Goal: Task Accomplishment & Management: Use online tool/utility

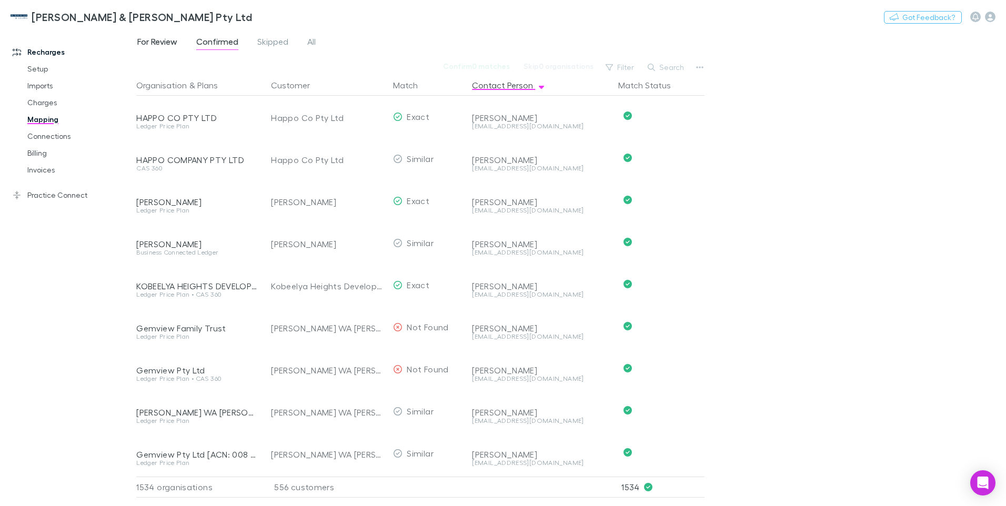
click at [148, 43] on span "For Review" at bounding box center [157, 43] width 40 height 14
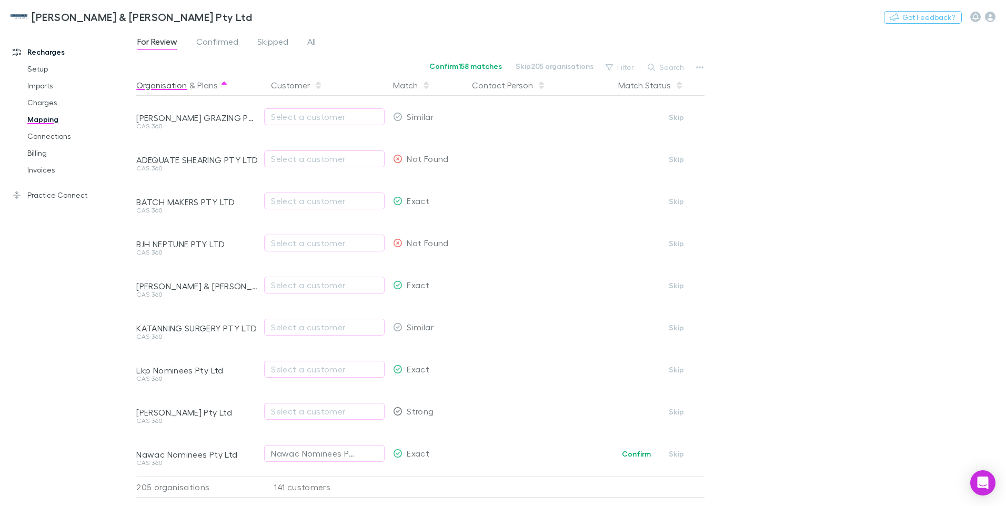
click at [164, 87] on button "Organisation" at bounding box center [161, 85] width 51 height 21
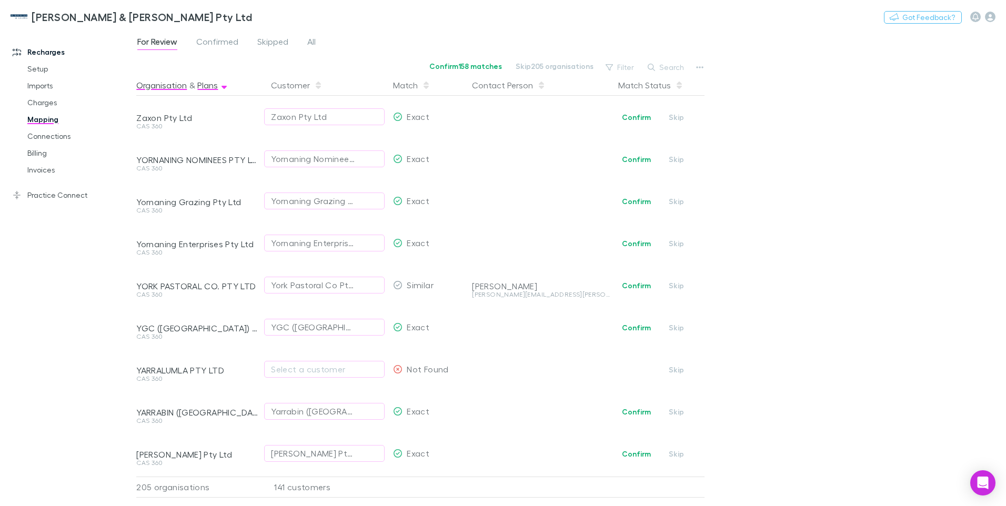
click at [206, 93] on button "Plans" at bounding box center [207, 85] width 21 height 21
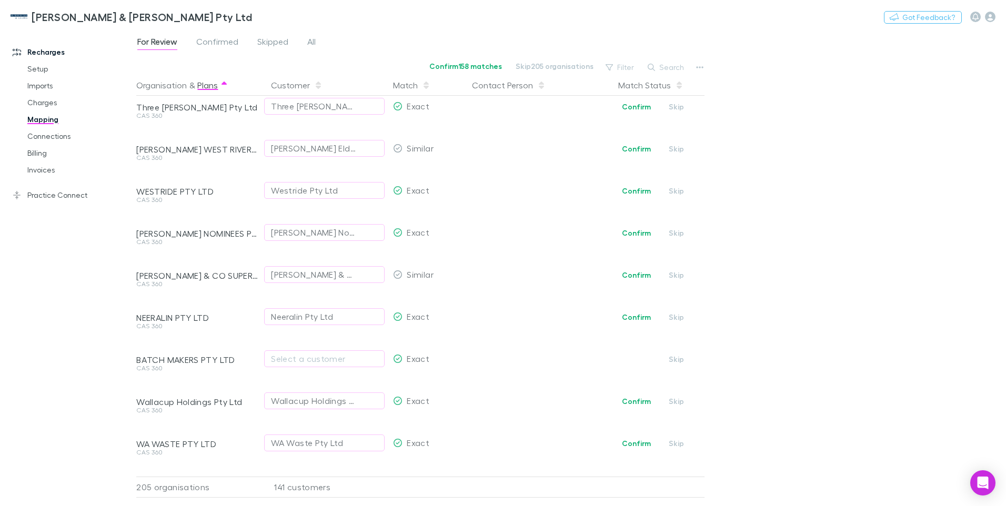
scroll to position [947, 0]
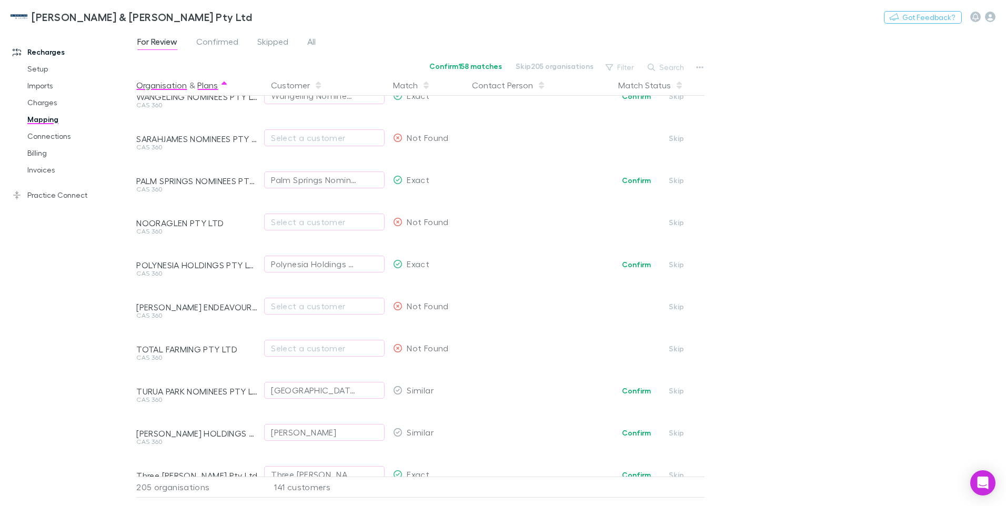
click at [154, 85] on button "Organisation" at bounding box center [161, 85] width 51 height 21
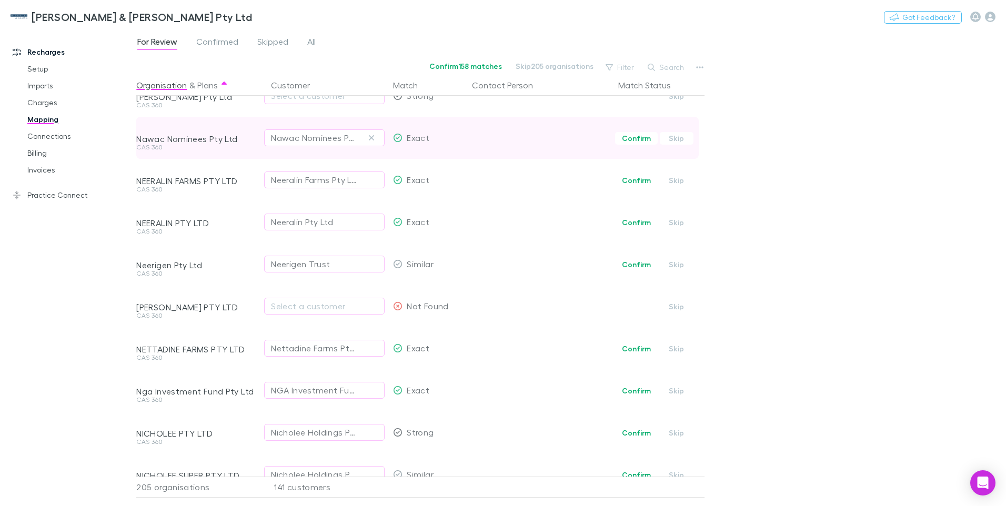
scroll to position [211, 0]
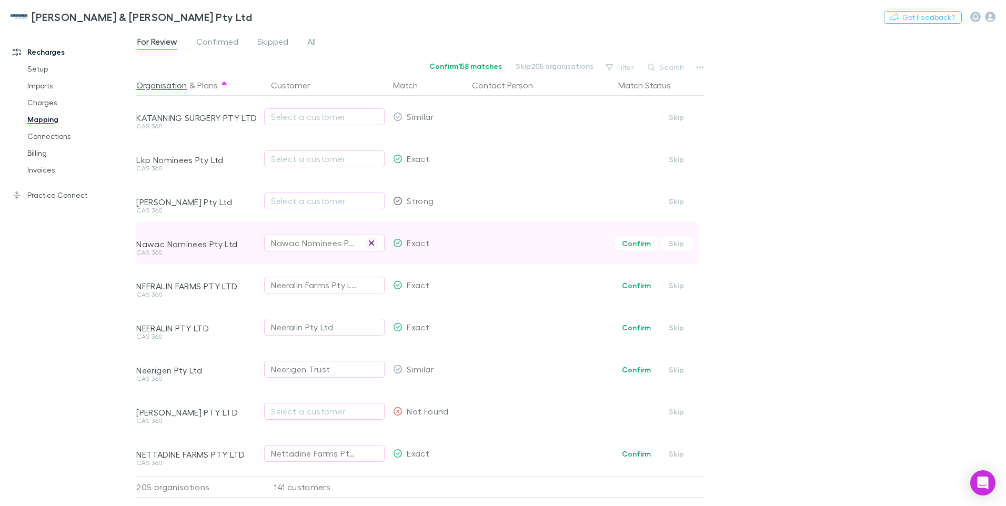
click at [371, 242] on icon "button" at bounding box center [371, 243] width 6 height 8
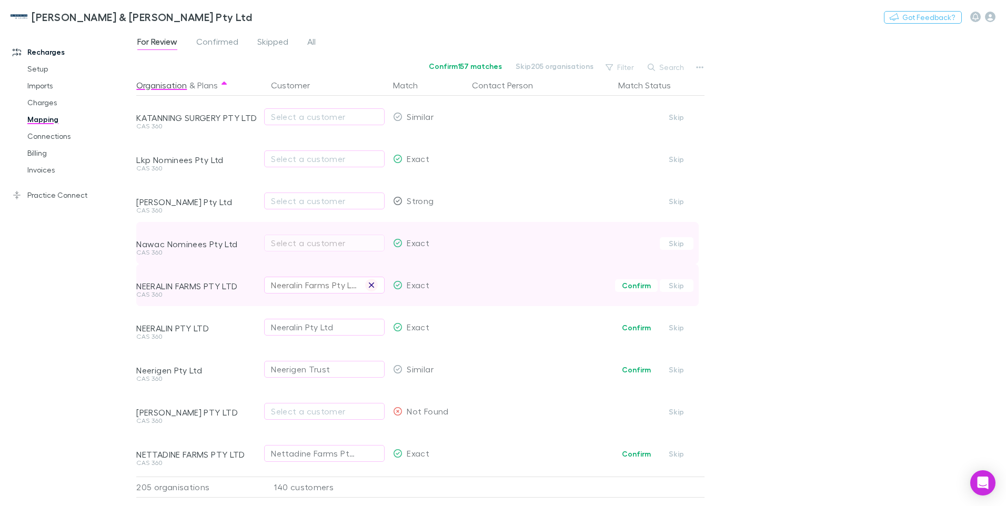
click at [374, 285] on icon "button" at bounding box center [371, 285] width 6 height 8
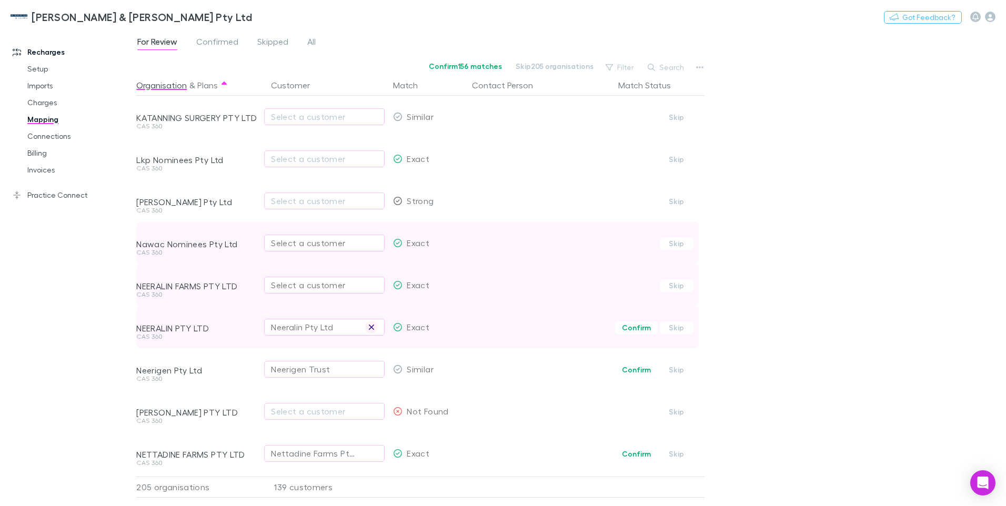
click at [368, 327] on icon "button" at bounding box center [371, 327] width 6 height 8
click at [274, 242] on div "Select a customer" at bounding box center [324, 243] width 107 height 13
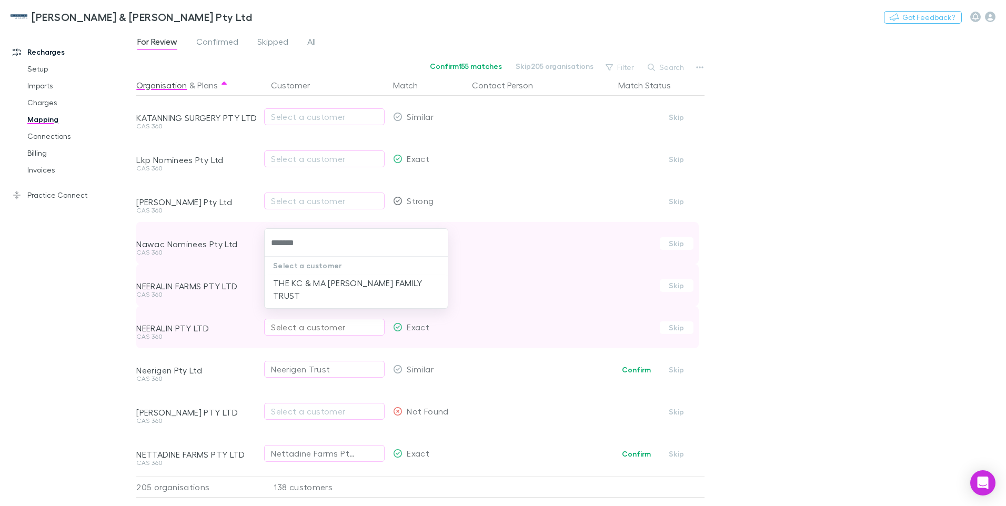
type input "*******"
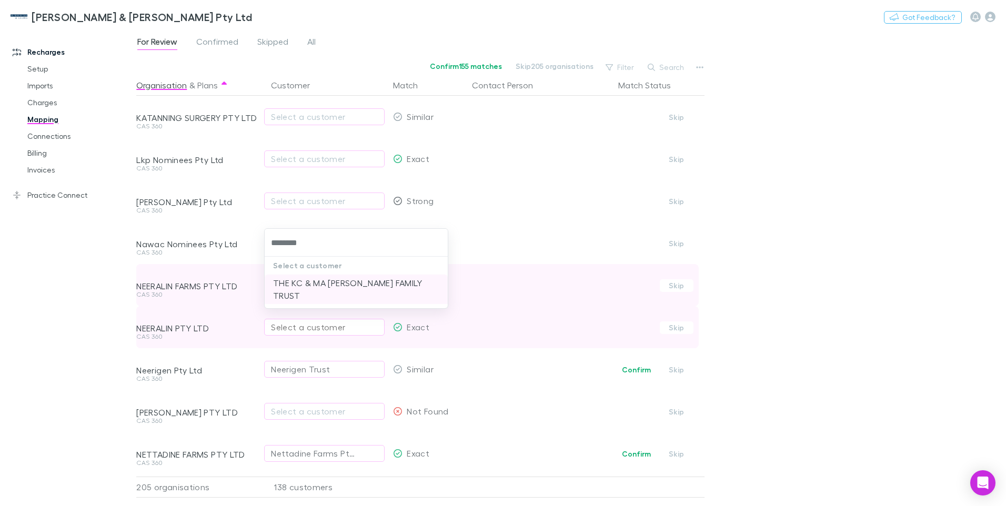
click at [334, 286] on li "THE KC & MA TAYLOR FAMILY TRUST" at bounding box center [356, 289] width 183 height 29
click at [282, 286] on div "Select a customer" at bounding box center [324, 285] width 107 height 13
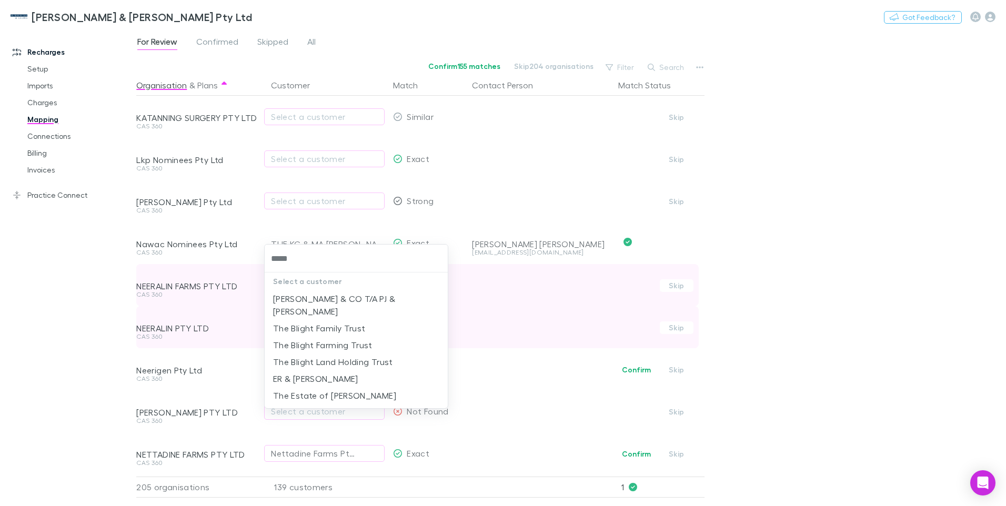
type input "******"
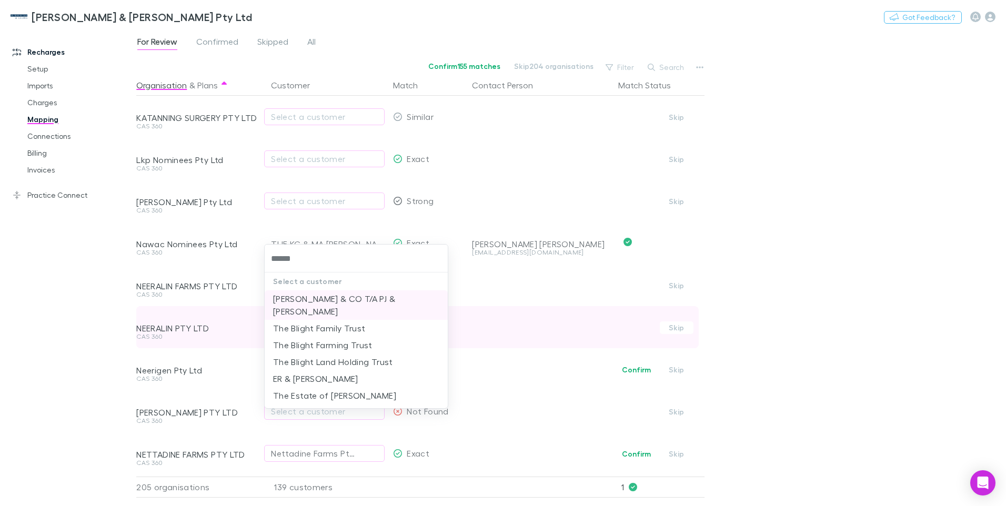
click at [331, 293] on li "[PERSON_NAME] & CO T/A PJ & [PERSON_NAME]" at bounding box center [356, 304] width 183 height 29
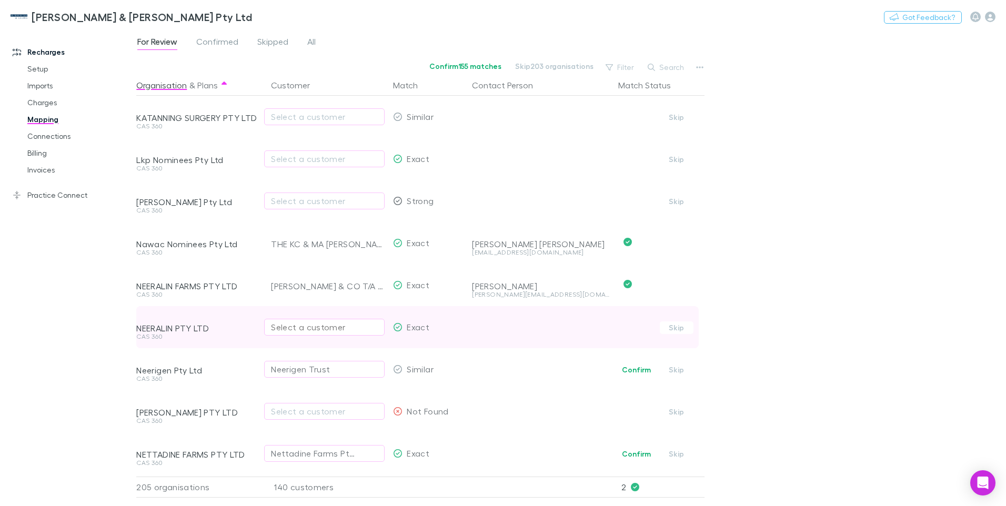
click at [279, 324] on div "Select a customer" at bounding box center [324, 327] width 107 height 13
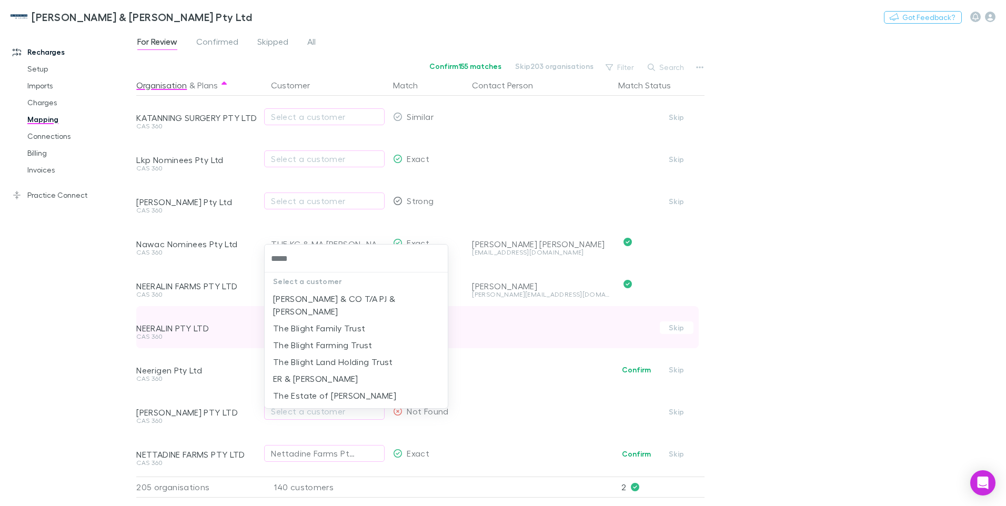
type input "******"
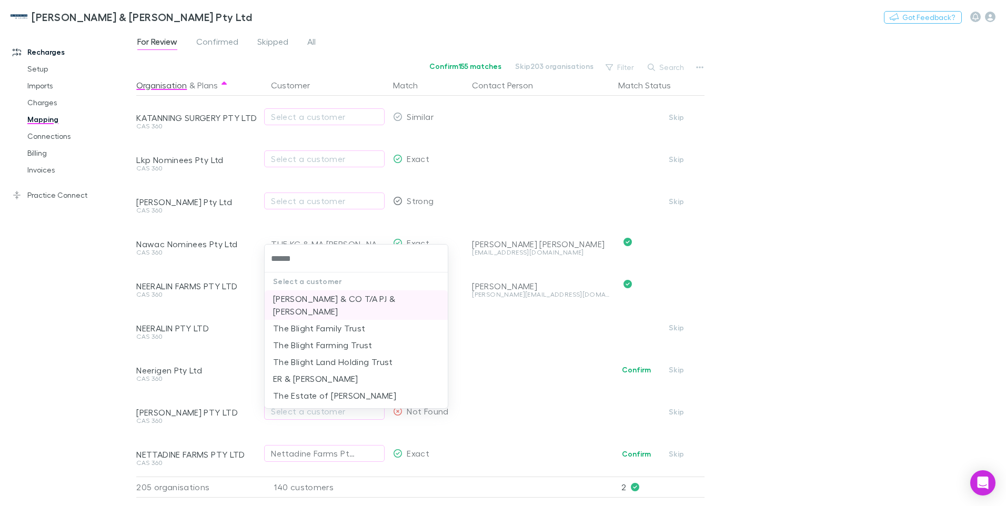
click at [325, 299] on li "[PERSON_NAME] & CO T/A PJ & [PERSON_NAME]" at bounding box center [356, 304] width 183 height 29
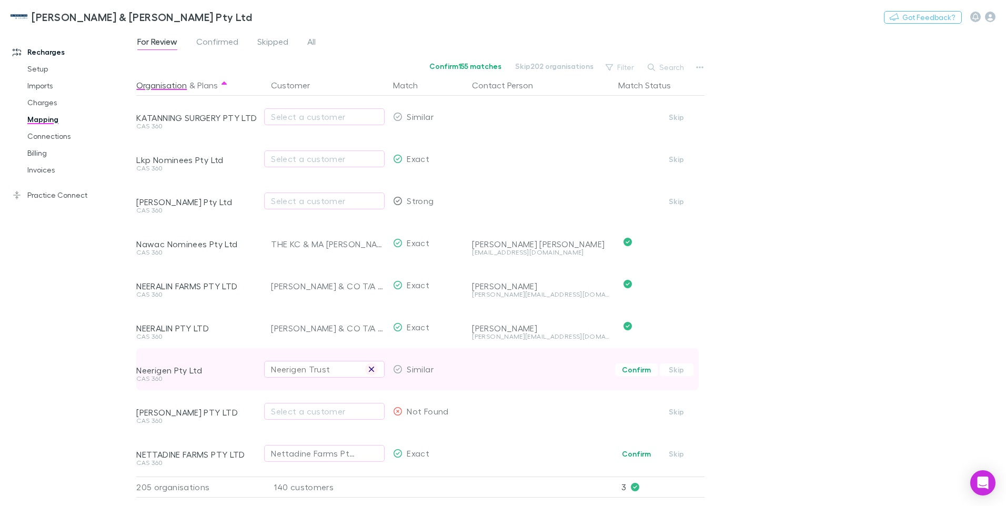
click at [373, 370] on icon "button" at bounding box center [371, 369] width 6 height 8
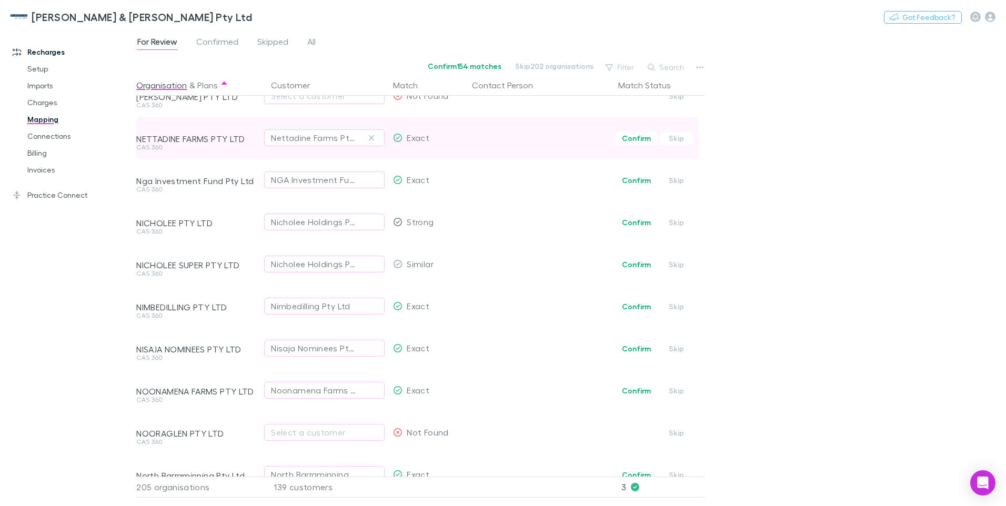
scroll to position [474, 0]
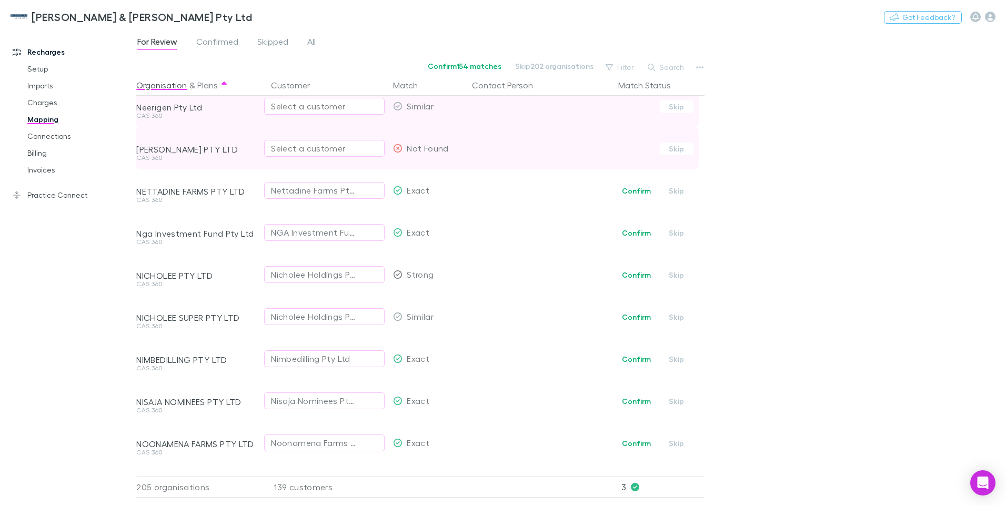
click at [281, 152] on div "Select a customer" at bounding box center [324, 148] width 107 height 13
type input "**********"
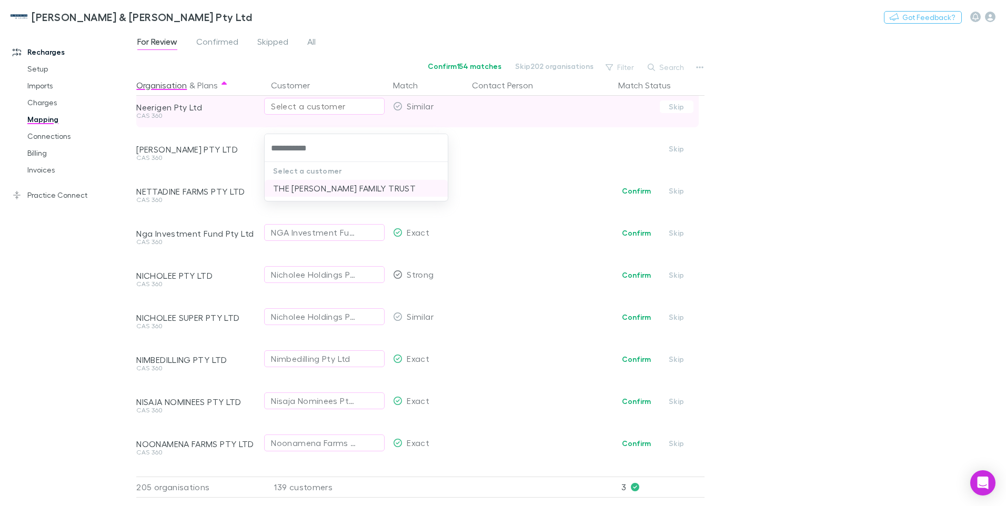
click at [308, 187] on li "THE HOTHAM DALE FAMILY TRUST" at bounding box center [356, 188] width 183 height 17
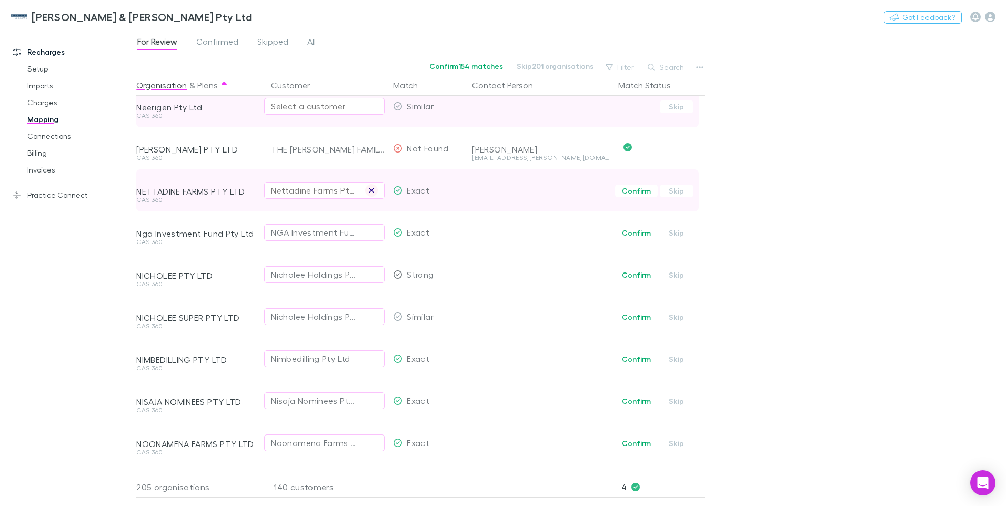
click at [370, 192] on icon "button" at bounding box center [371, 190] width 5 height 5
click at [294, 189] on div "Select a customer" at bounding box center [324, 190] width 107 height 13
type input "*******"
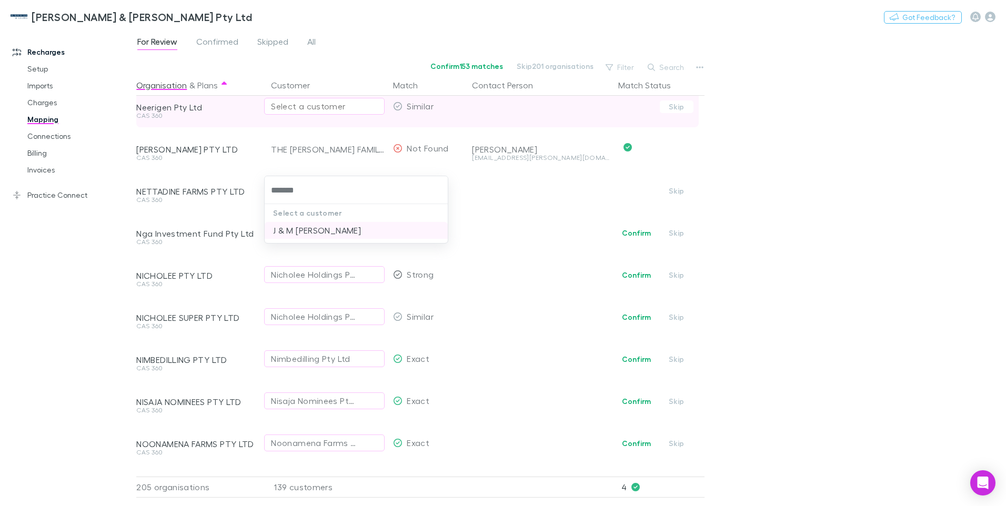
click at [296, 232] on li "J & M HASSELL" at bounding box center [356, 230] width 183 height 17
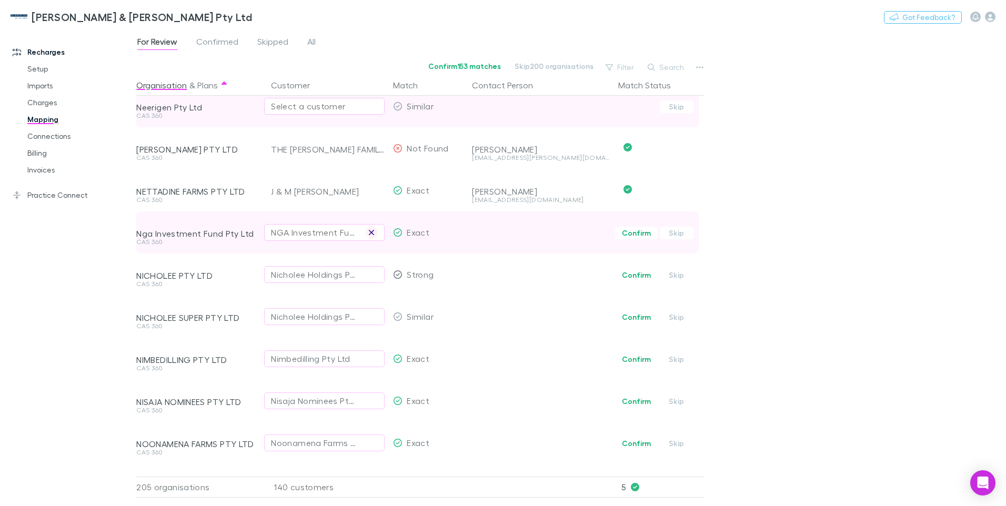
click at [370, 234] on icon "button" at bounding box center [371, 232] width 5 height 5
click at [283, 230] on div "Select a customer" at bounding box center [324, 232] width 107 height 13
type input "*********"
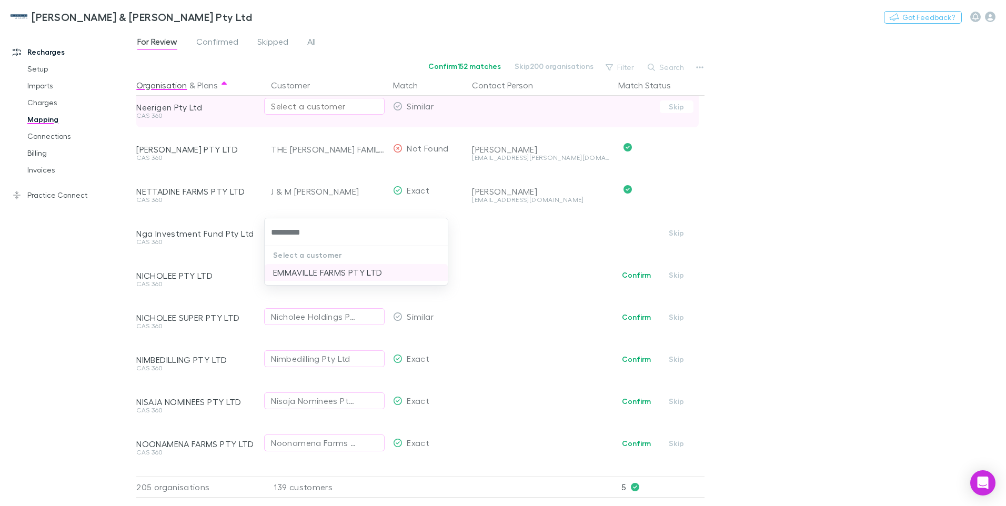
click at [293, 270] on li "EMMAVILLE FARMS PTY LTD" at bounding box center [356, 272] width 183 height 17
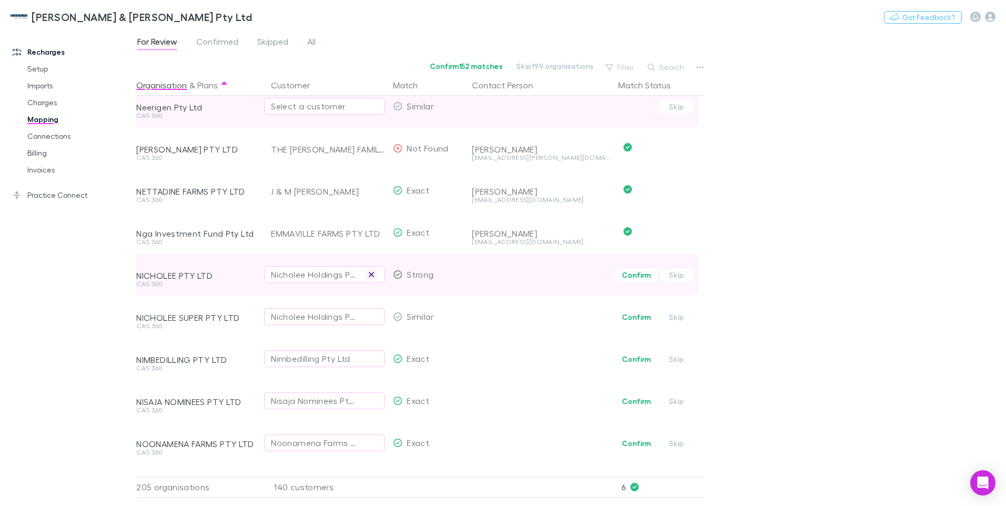
click at [374, 275] on icon "button" at bounding box center [371, 274] width 6 height 8
click at [281, 275] on div "Select a customer" at bounding box center [324, 274] width 107 height 13
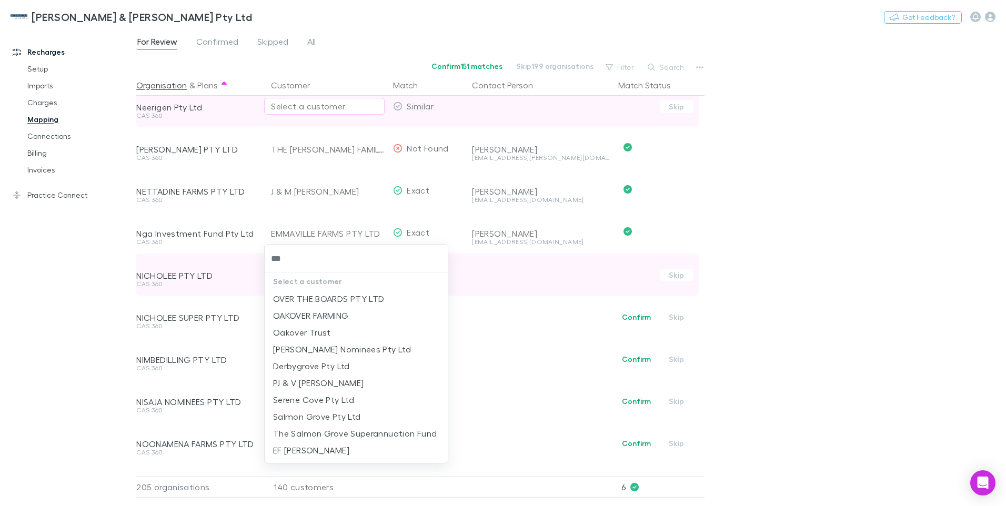
type input "****"
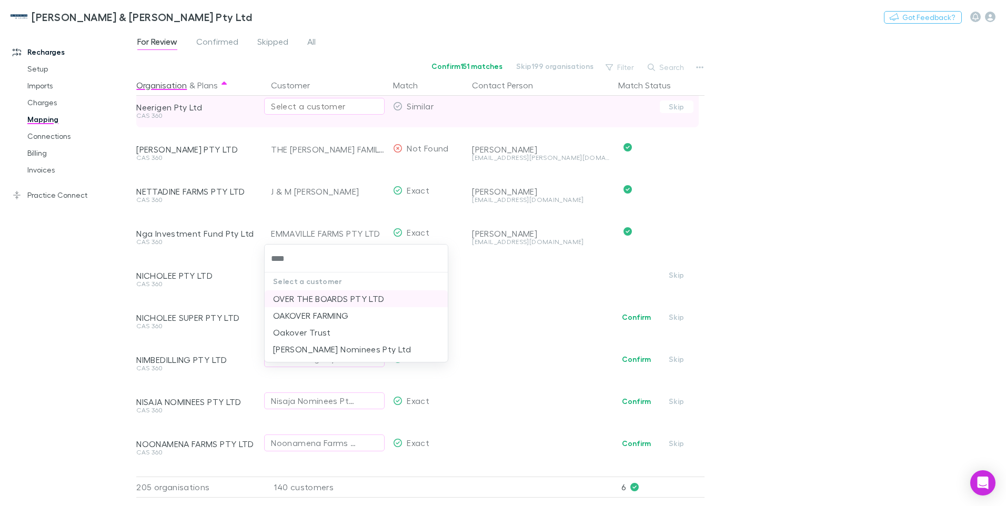
click at [310, 295] on li "OVER THE BOARDS PTY LTD" at bounding box center [356, 298] width 183 height 17
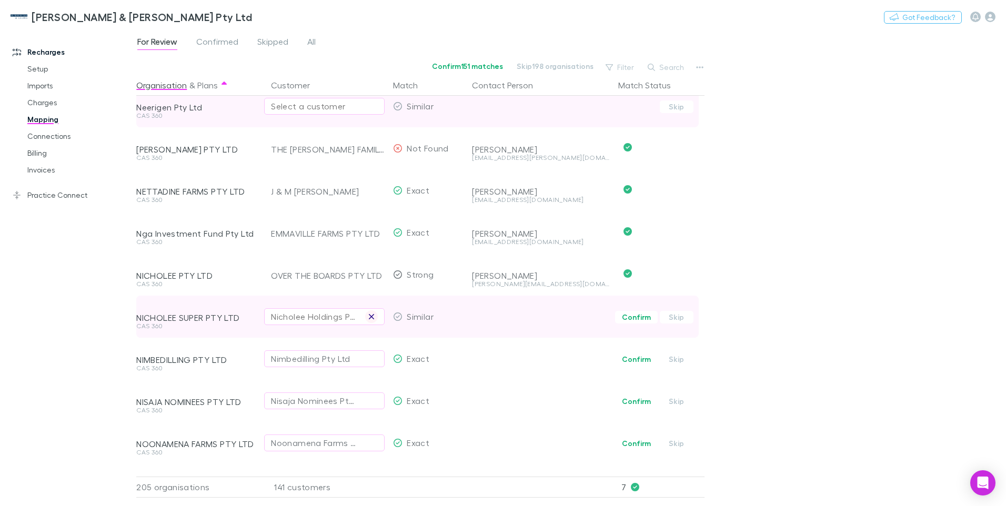
click at [372, 317] on icon "button" at bounding box center [371, 316] width 5 height 5
click at [275, 314] on div "Select a customer" at bounding box center [324, 316] width 107 height 13
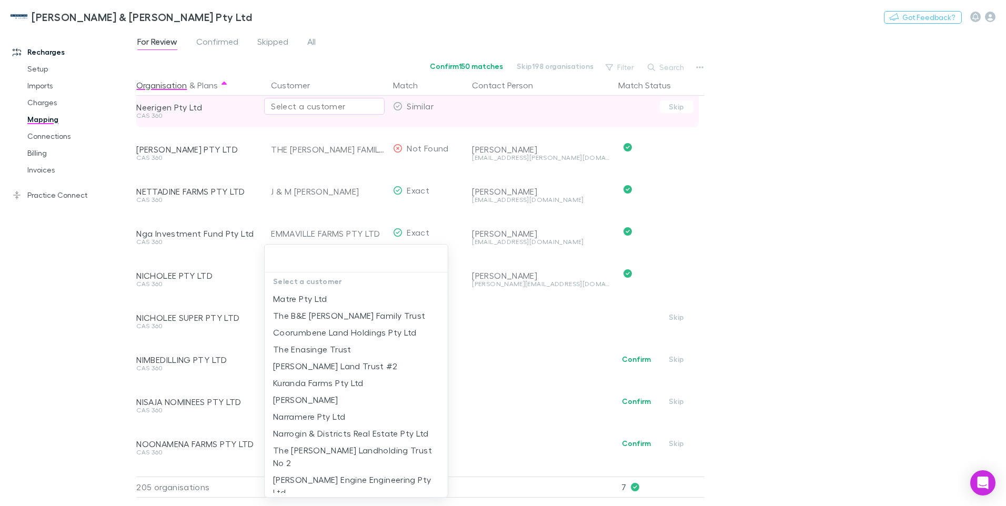
click at [284, 257] on input "text" at bounding box center [356, 258] width 175 height 19
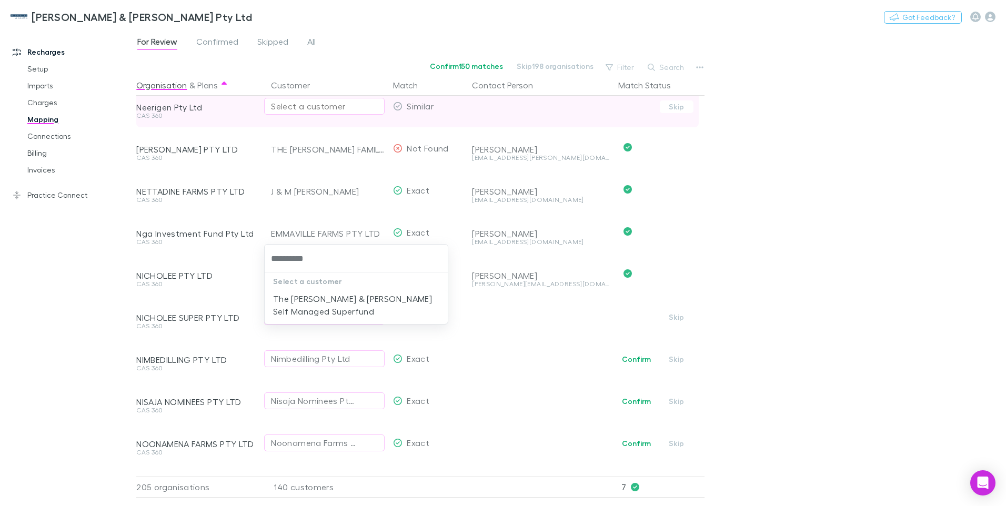
type input "**********"
drag, startPoint x: 335, startPoint y: 298, endPoint x: 59, endPoint y: 175, distance: 302.7
click at [335, 298] on li "The Ryan & Sara Duff Self Managed Superfund" at bounding box center [356, 304] width 183 height 29
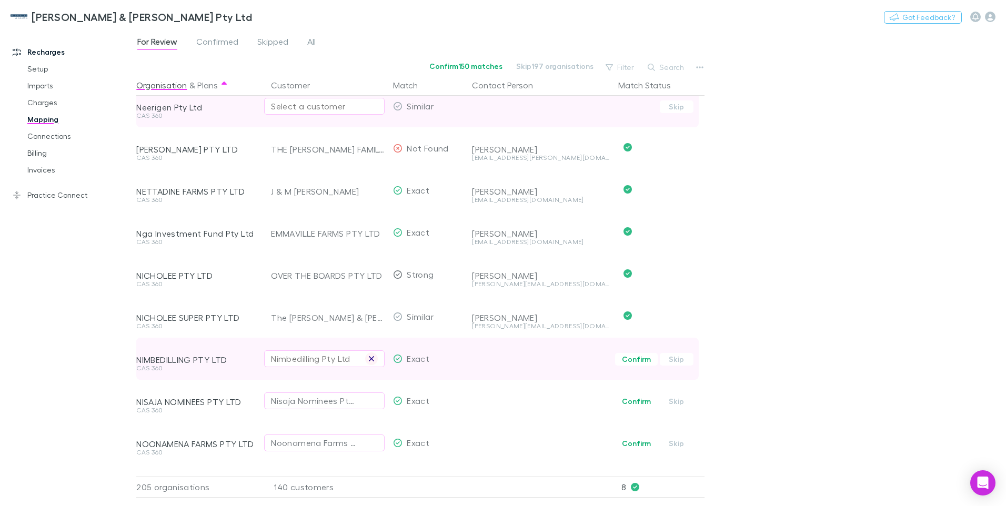
click at [372, 358] on icon "button" at bounding box center [371, 359] width 6 height 8
click at [302, 359] on div "Select a customer" at bounding box center [324, 359] width 107 height 13
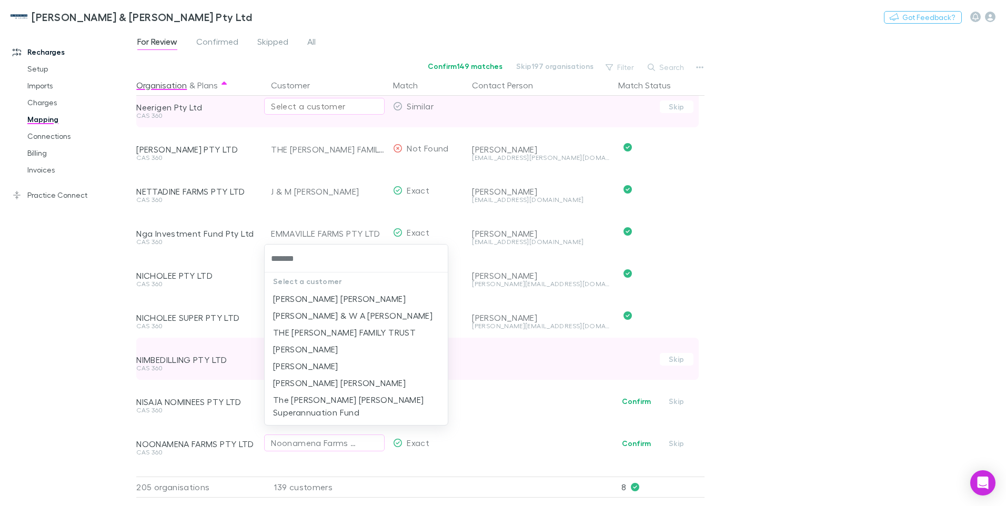
type input "********"
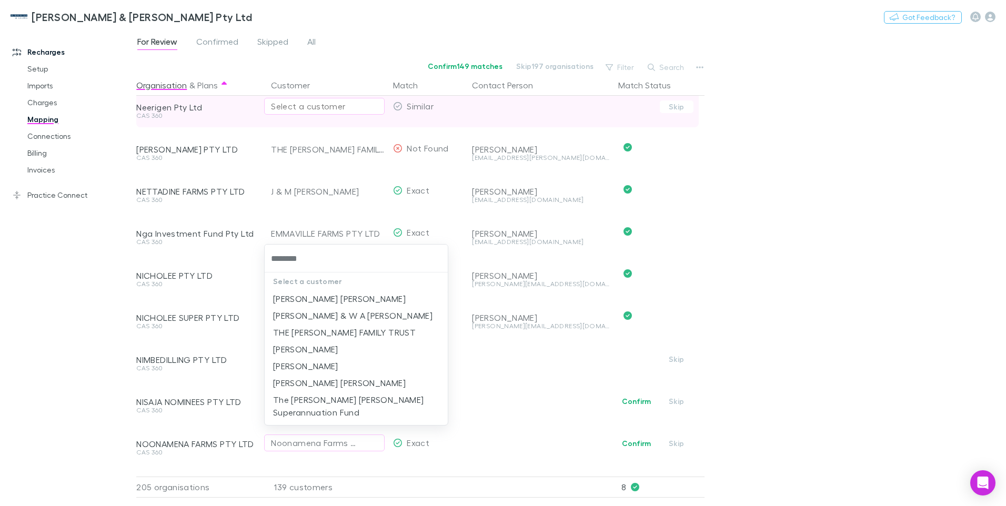
click at [303, 333] on li "THE CAMPBELL FAMILY TRUST" at bounding box center [356, 332] width 183 height 17
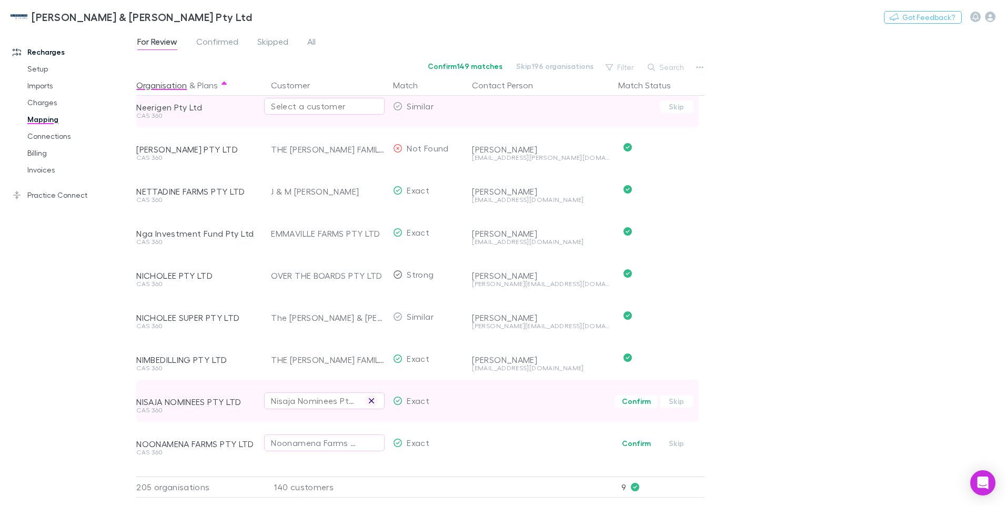
click at [374, 403] on icon "button" at bounding box center [371, 400] width 5 height 5
click at [308, 399] on div "Select a customer" at bounding box center [324, 401] width 107 height 13
type input "******"
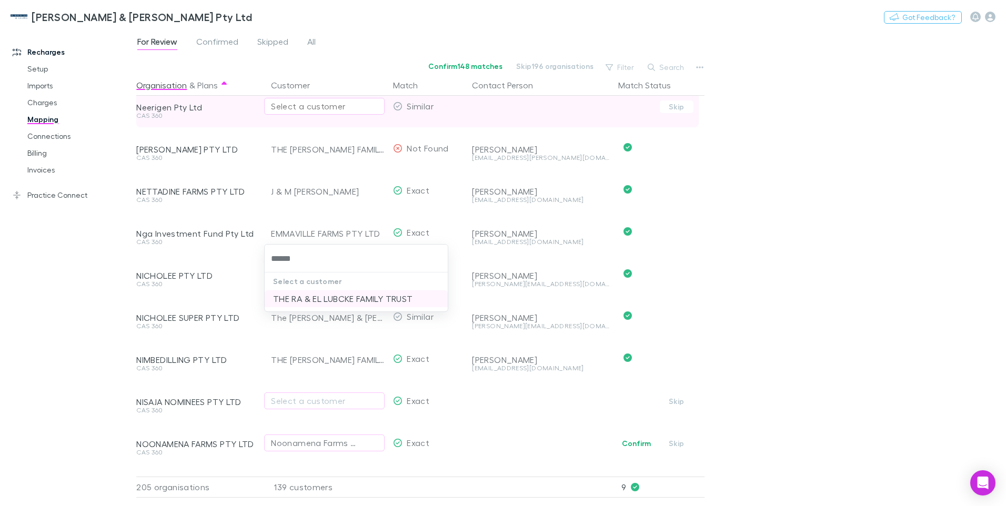
click at [330, 302] on li "THE RA & EL LUBCKE FAMILY TRUST" at bounding box center [356, 298] width 183 height 17
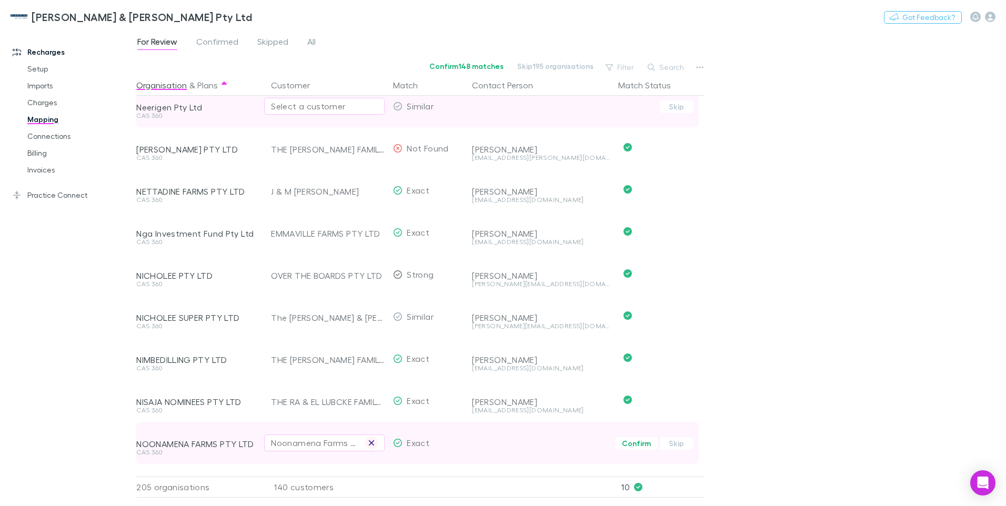
click at [370, 442] on icon "button" at bounding box center [371, 442] width 5 height 5
click at [305, 442] on div "Select a customer" at bounding box center [324, 443] width 107 height 13
type input "********"
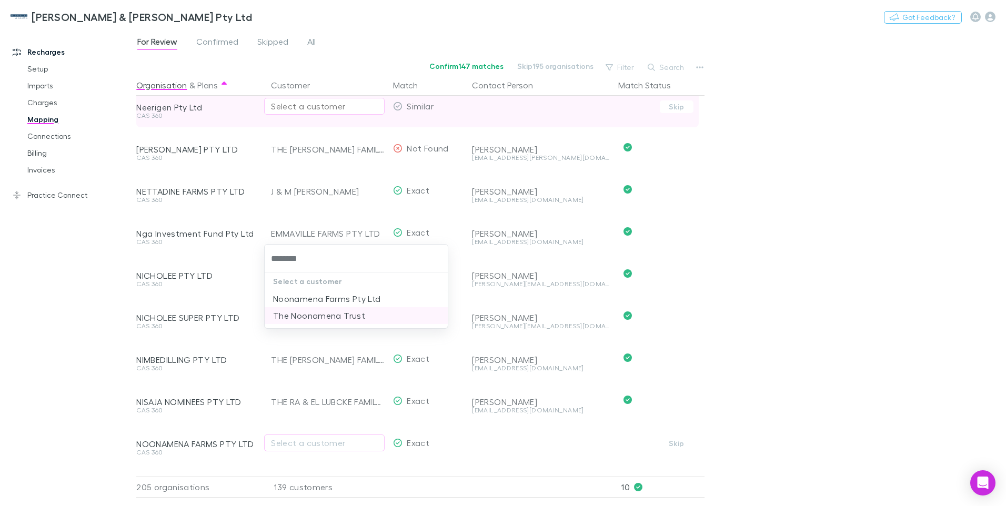
click at [314, 318] on li "The Noonamena Trust" at bounding box center [356, 315] width 183 height 17
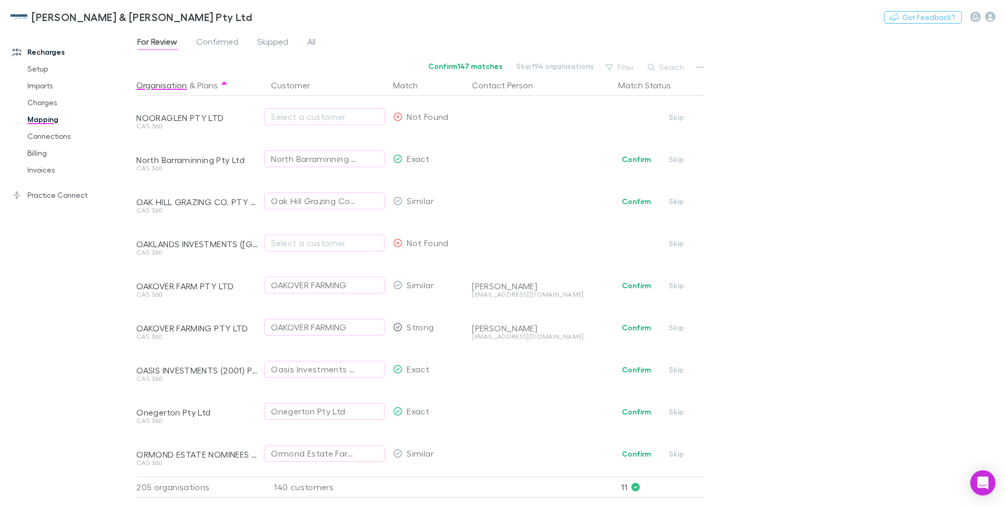
scroll to position [789, 0]
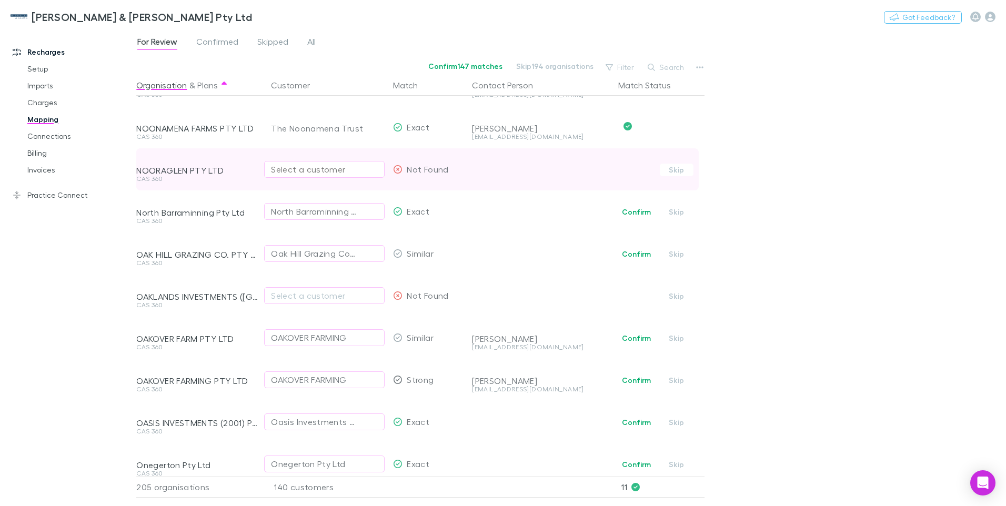
click at [288, 169] on div "Select a customer" at bounding box center [324, 169] width 107 height 13
type input "*********"
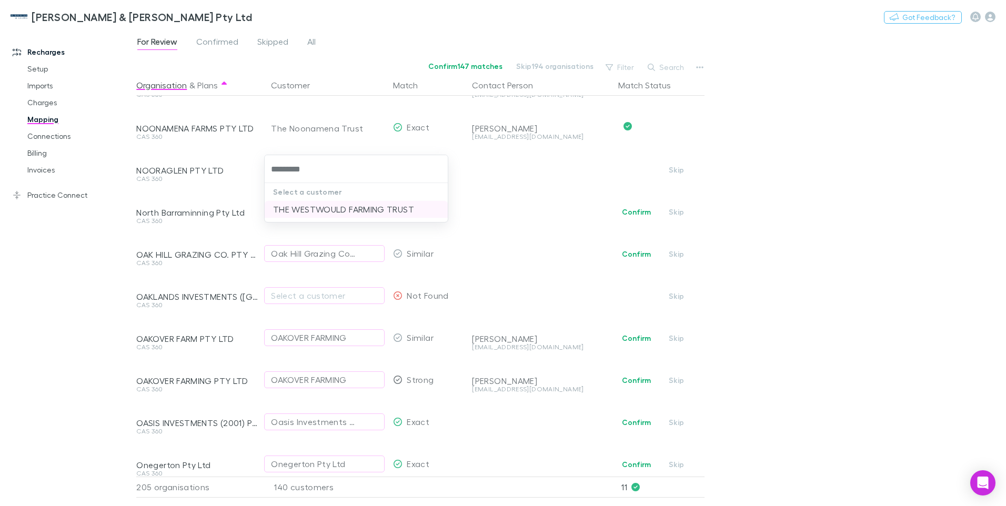
click at [353, 209] on li "THE WESTWOULD FARMING TRUST" at bounding box center [356, 209] width 183 height 17
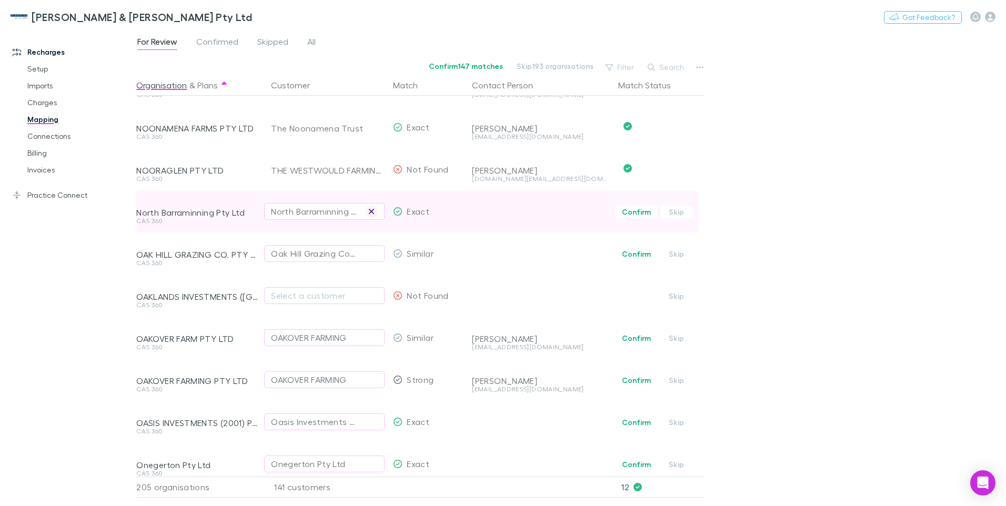
click at [370, 212] on icon "button" at bounding box center [371, 211] width 6 height 8
click at [313, 214] on div "Select a customer" at bounding box center [324, 211] width 107 height 13
type input "******"
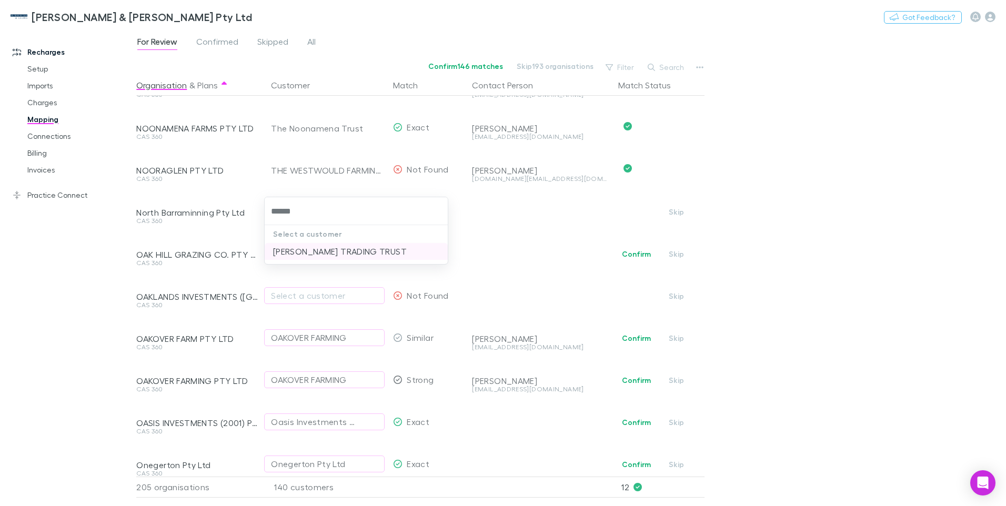
click at [337, 251] on li "HN HIGHAM TRADING TRUST" at bounding box center [356, 251] width 183 height 17
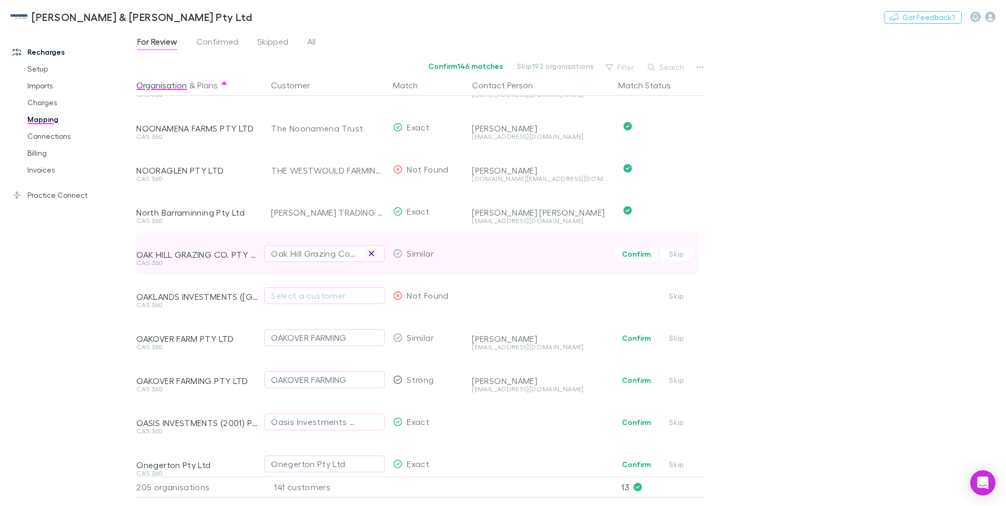
click at [373, 255] on icon "button" at bounding box center [371, 253] width 5 height 5
click at [318, 255] on div "Select a customer" at bounding box center [324, 253] width 107 height 13
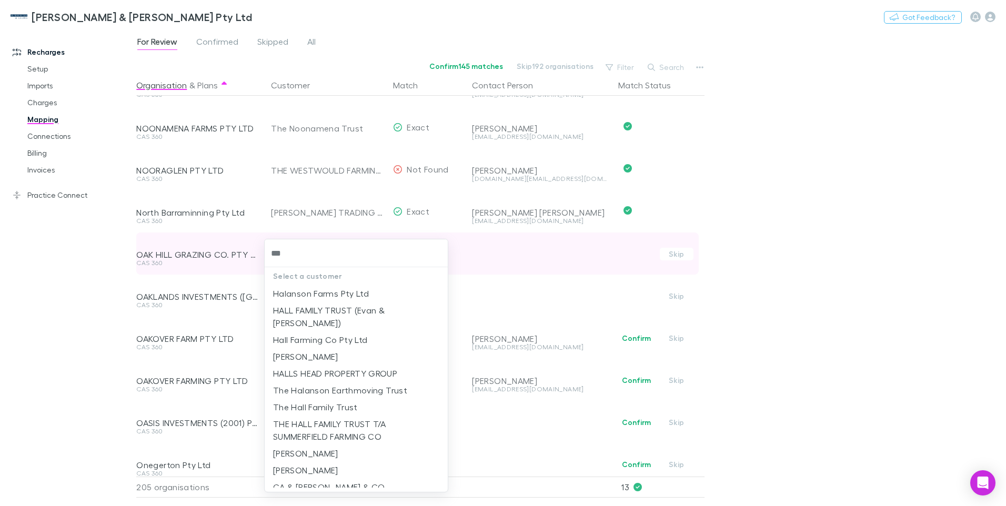
type input "****"
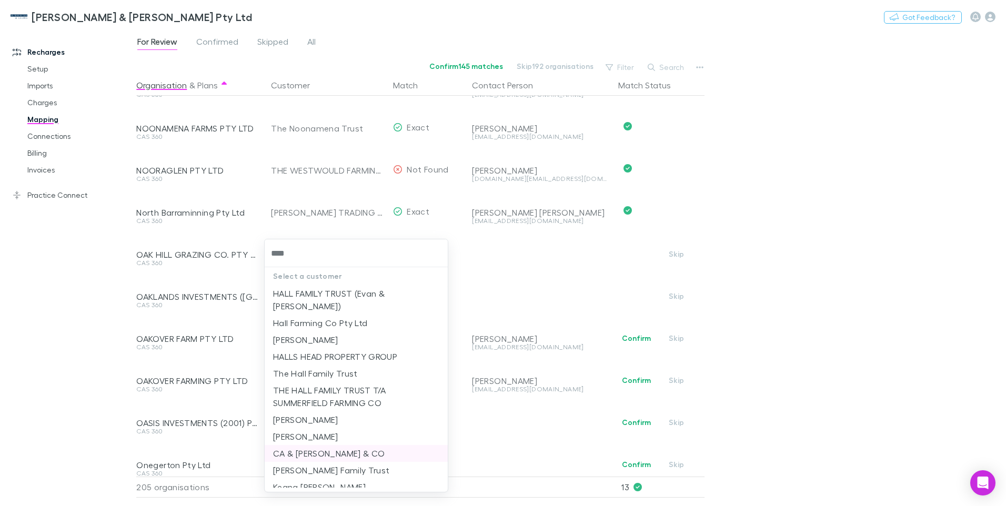
click at [333, 445] on li "CA & NS HALL & CO" at bounding box center [356, 453] width 183 height 17
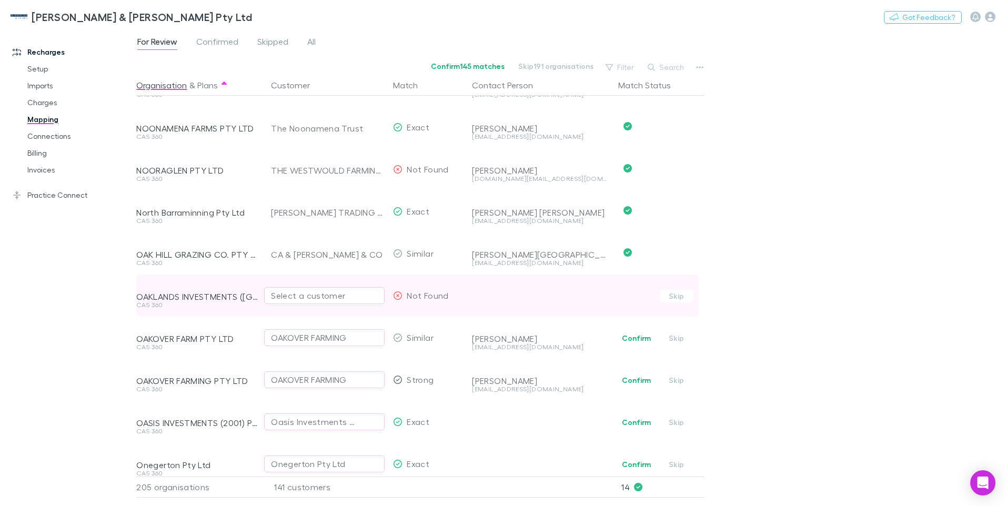
click at [361, 296] on div "Select a customer" at bounding box center [324, 295] width 107 height 13
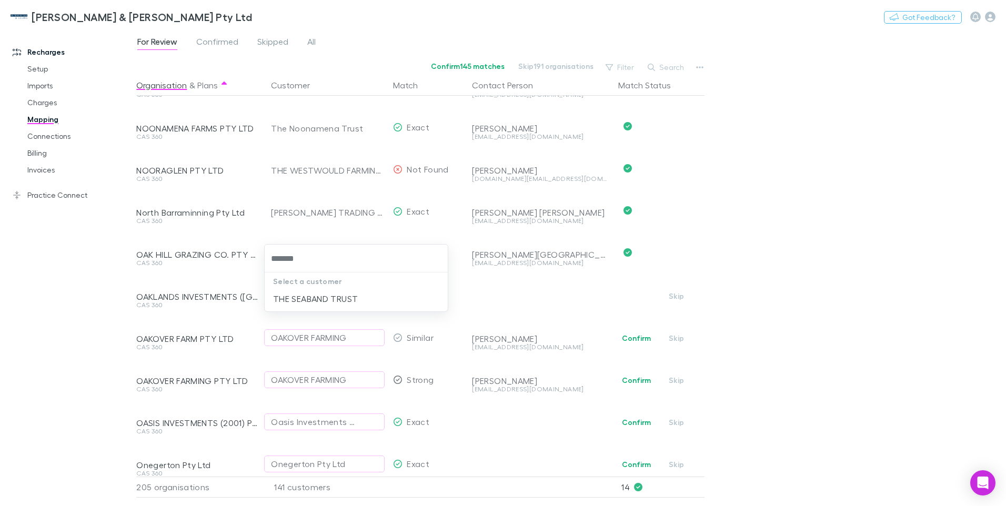
type input "*******"
click at [344, 308] on div "THE SEABAND TRUST" at bounding box center [356, 300] width 183 height 21
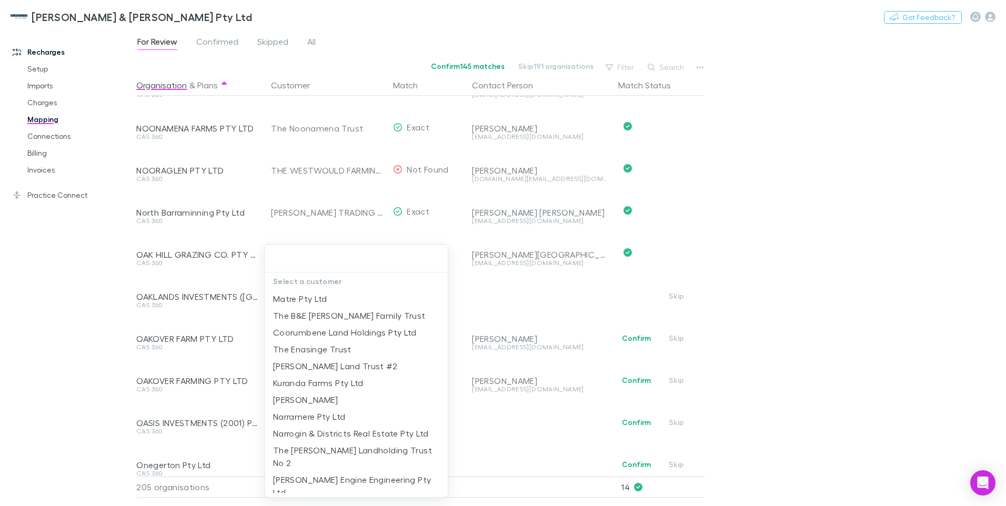
click at [294, 268] on input "text" at bounding box center [356, 258] width 175 height 19
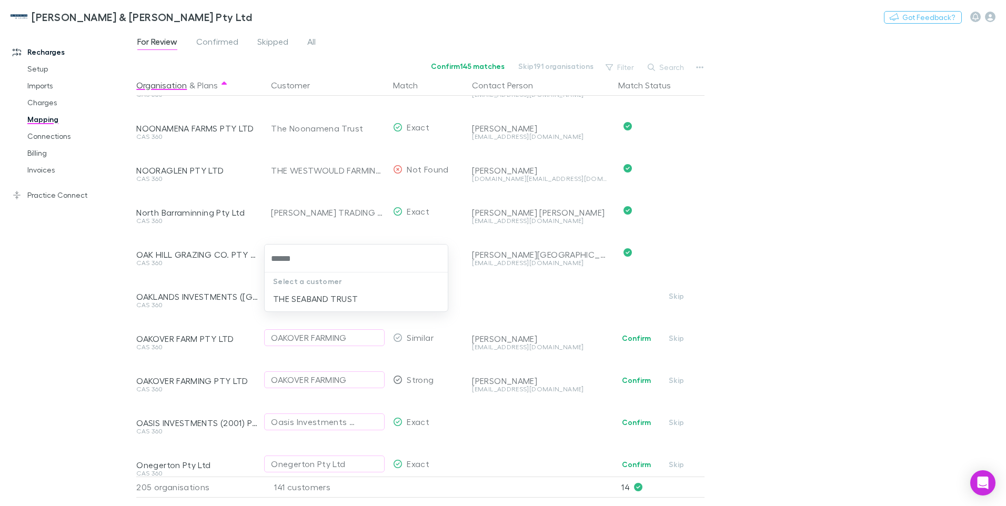
type input "*******"
click at [308, 296] on li "THE SEABAND TRUST" at bounding box center [356, 298] width 183 height 17
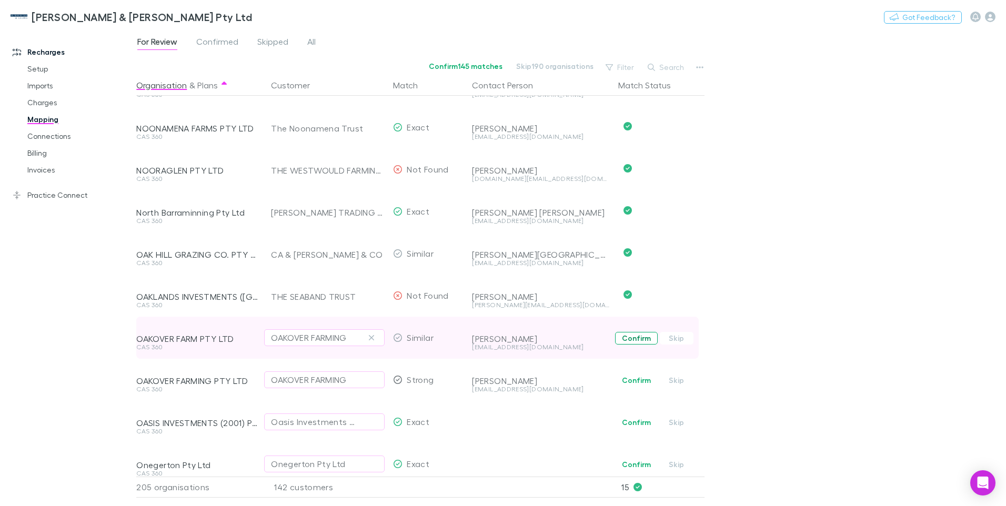
click at [638, 337] on button "Confirm" at bounding box center [636, 338] width 43 height 13
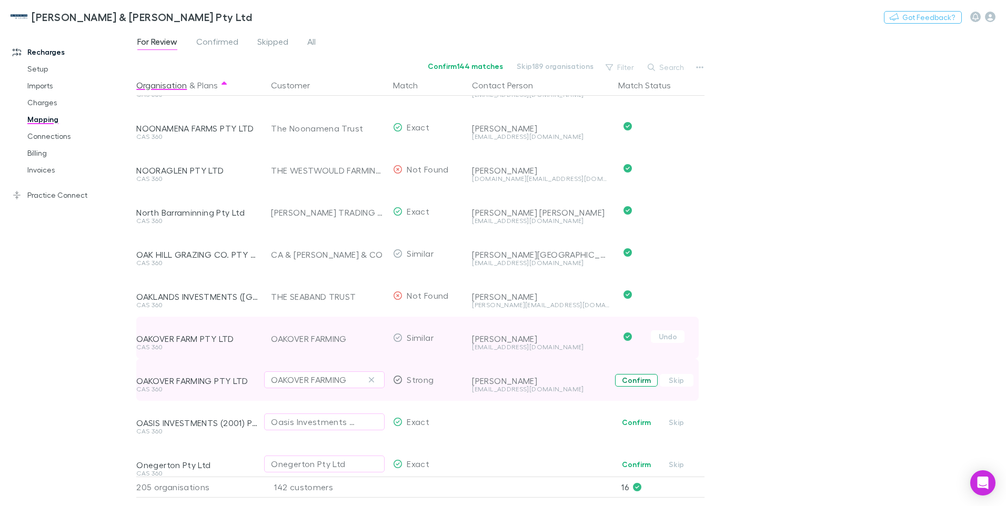
click at [630, 376] on button "Confirm" at bounding box center [636, 380] width 43 height 13
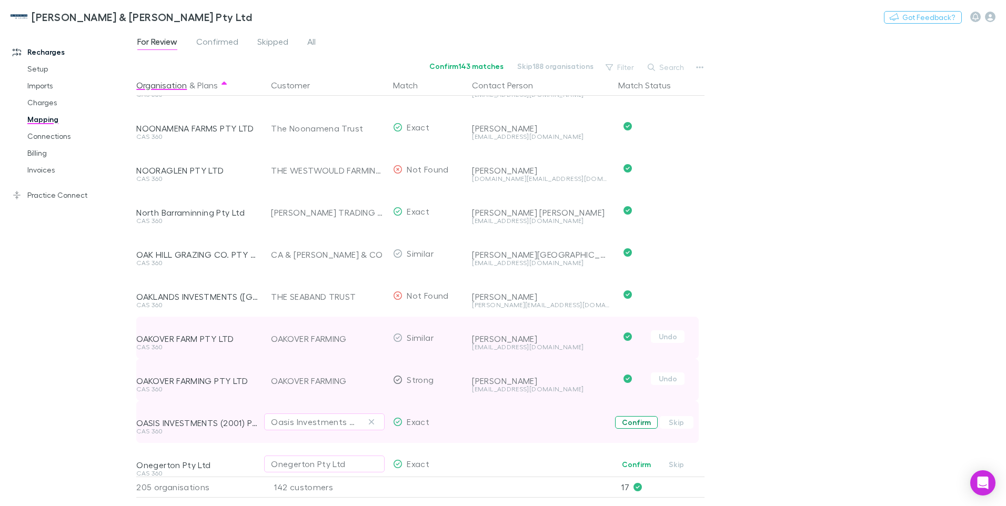
click at [632, 425] on button "Confirm" at bounding box center [636, 422] width 43 height 13
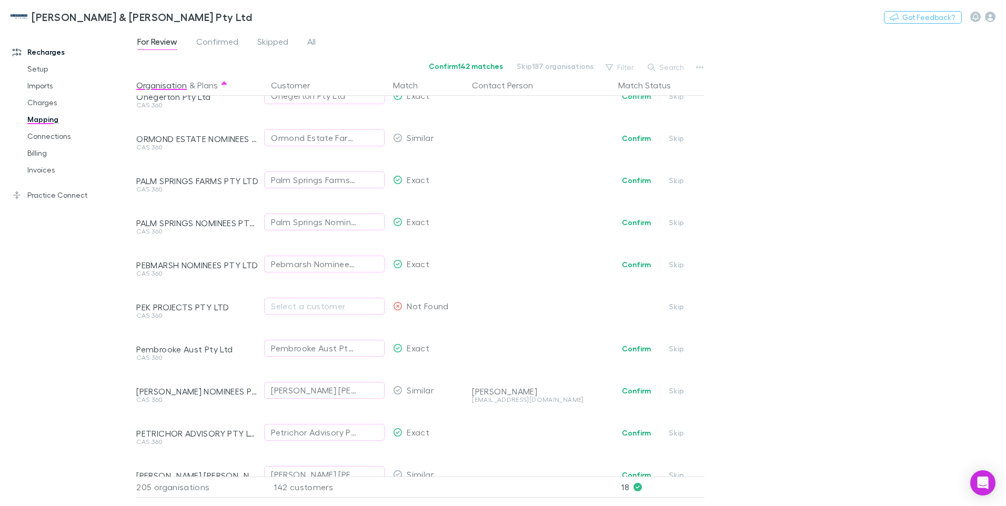
scroll to position [1105, 0]
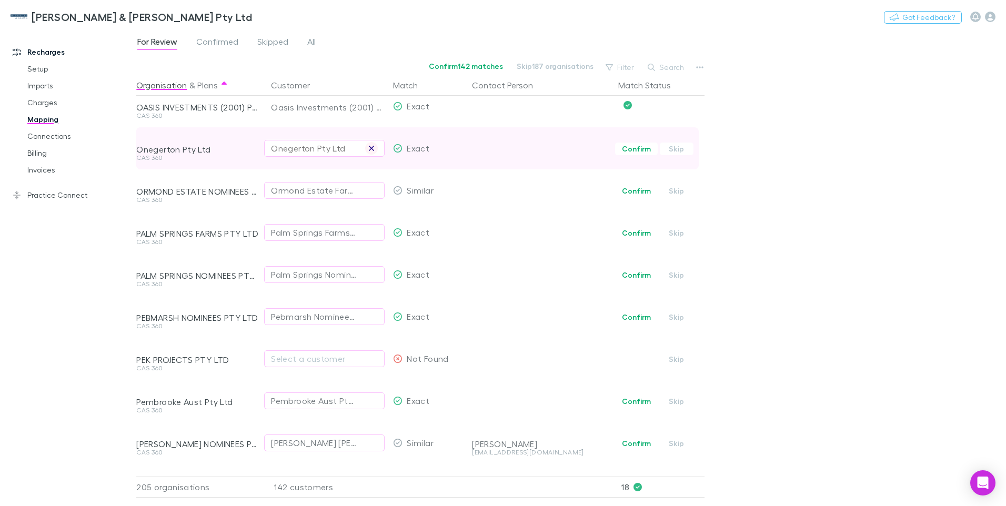
click at [374, 147] on icon "button" at bounding box center [371, 148] width 6 height 8
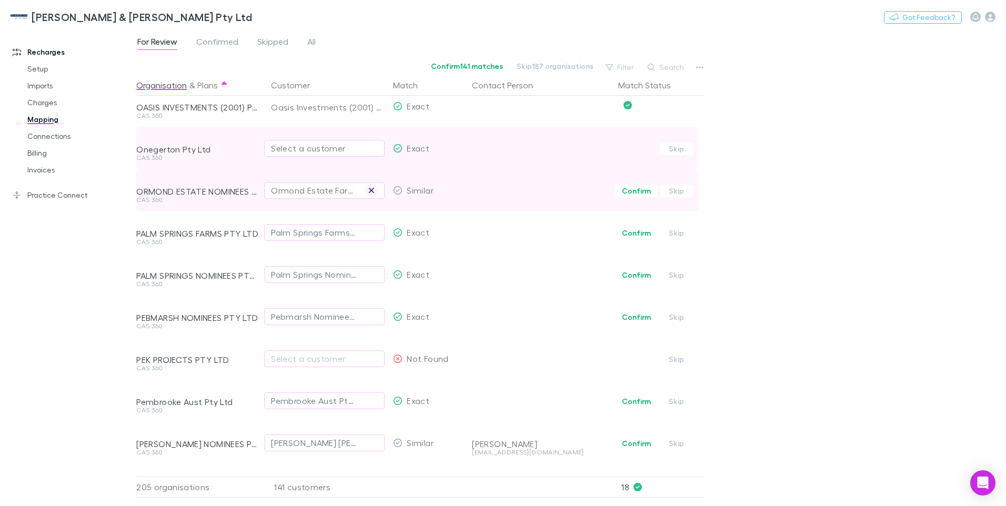
click at [372, 189] on icon "button" at bounding box center [371, 190] width 6 height 8
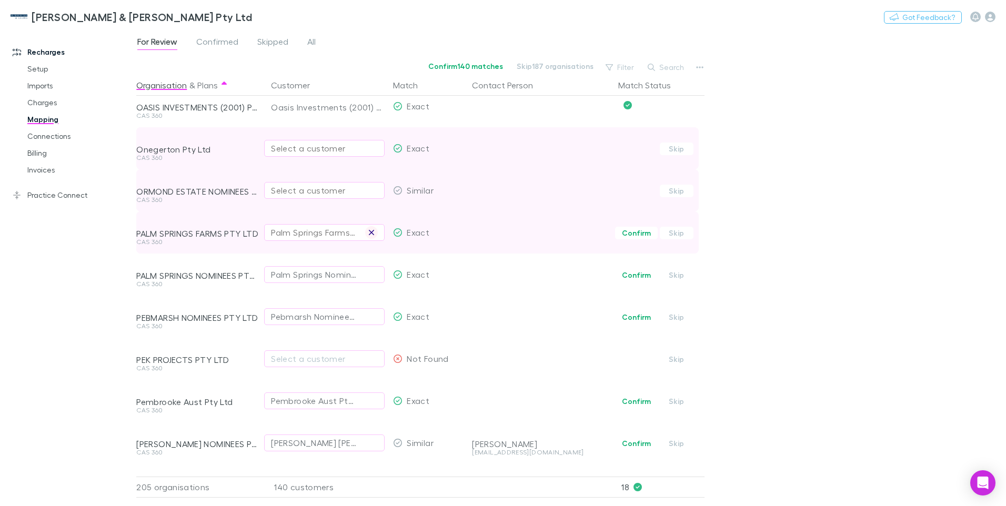
click at [371, 236] on icon "button" at bounding box center [371, 232] width 6 height 8
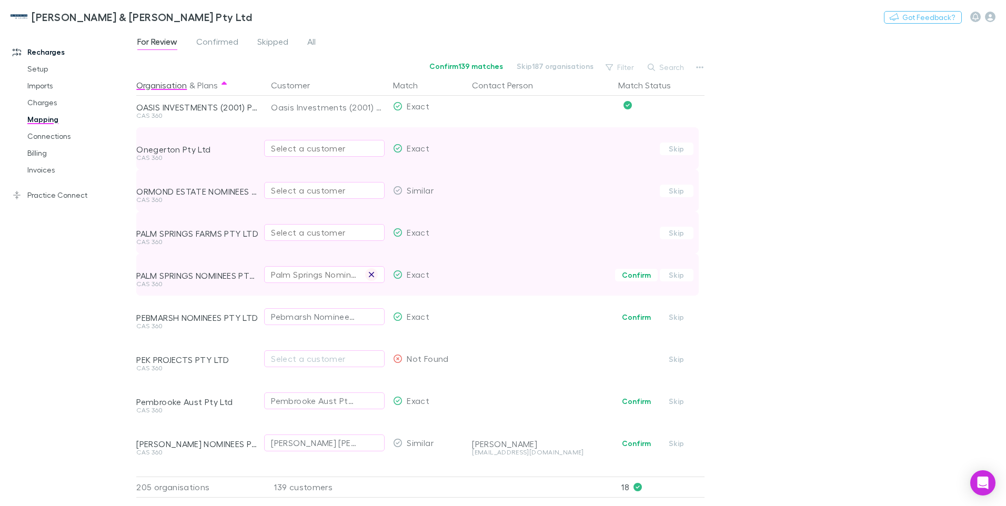
click at [373, 273] on icon "button" at bounding box center [371, 274] width 6 height 8
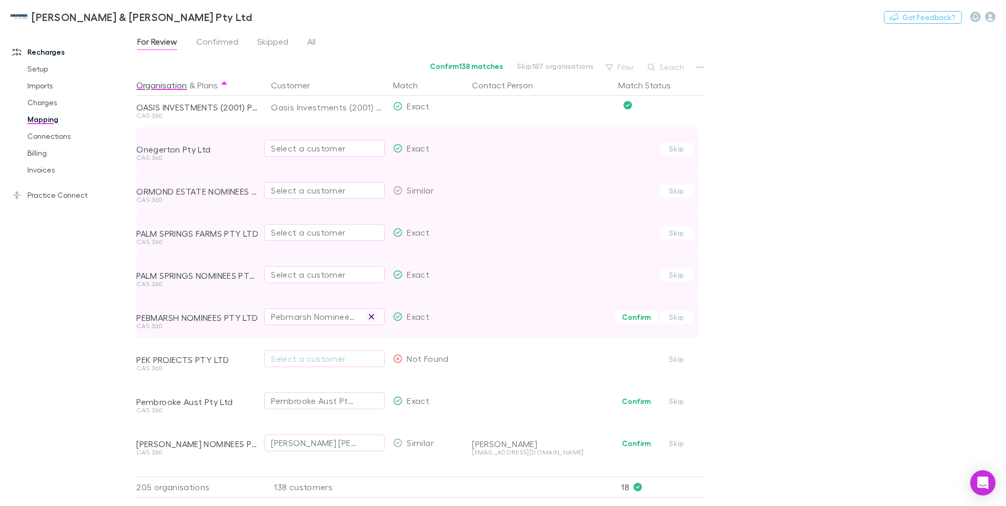
click at [372, 315] on icon "button" at bounding box center [371, 317] width 6 height 8
click at [298, 144] on div "Select a customer" at bounding box center [324, 148] width 107 height 13
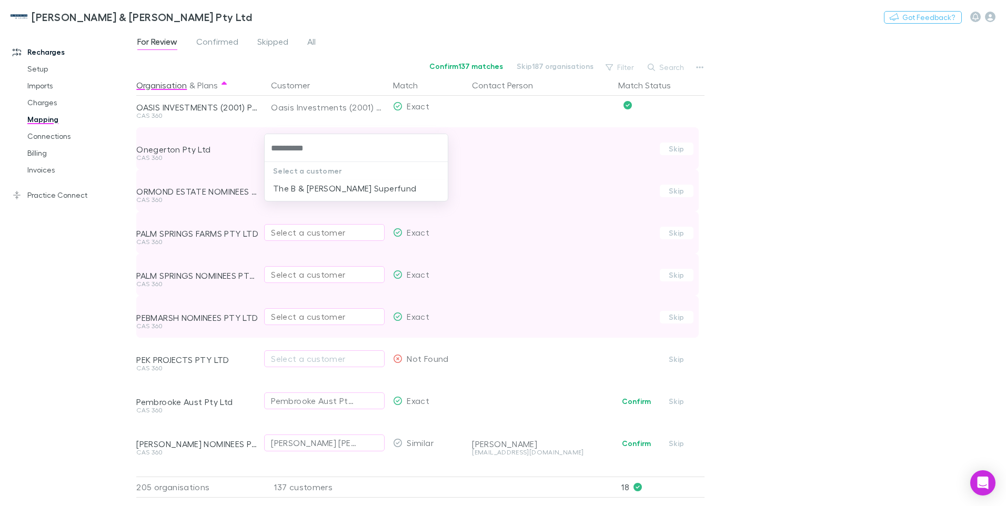
type input "**********"
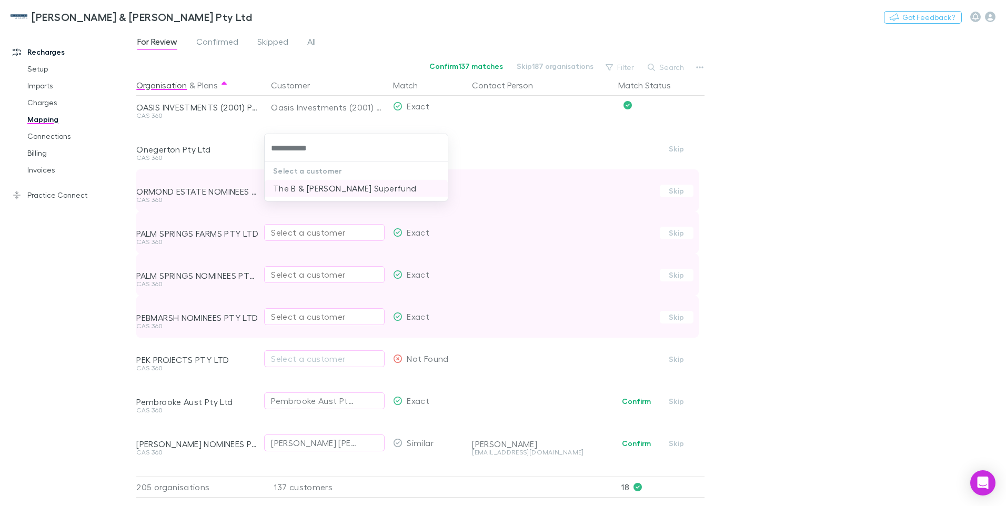
click at [366, 186] on li "The B & J Hayes Superfund" at bounding box center [356, 188] width 183 height 17
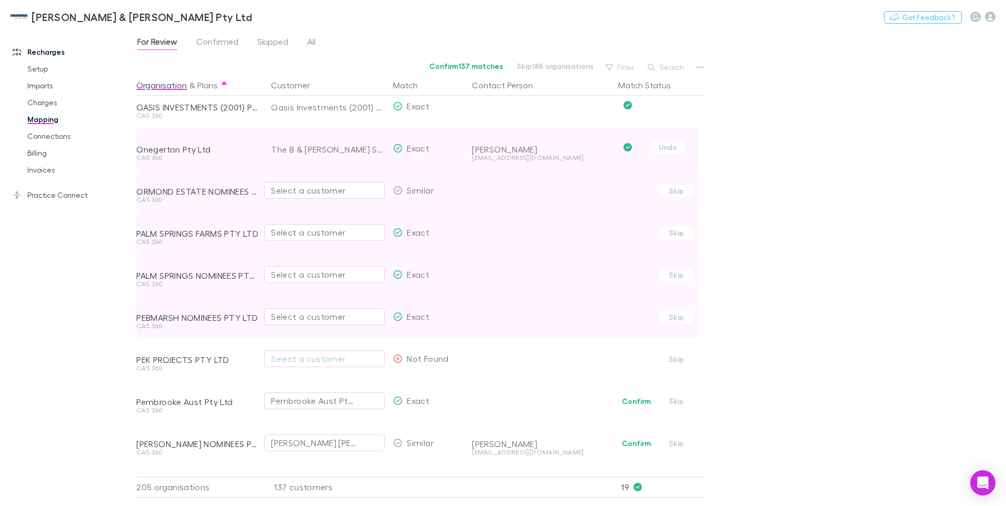
scroll to position [1053, 0]
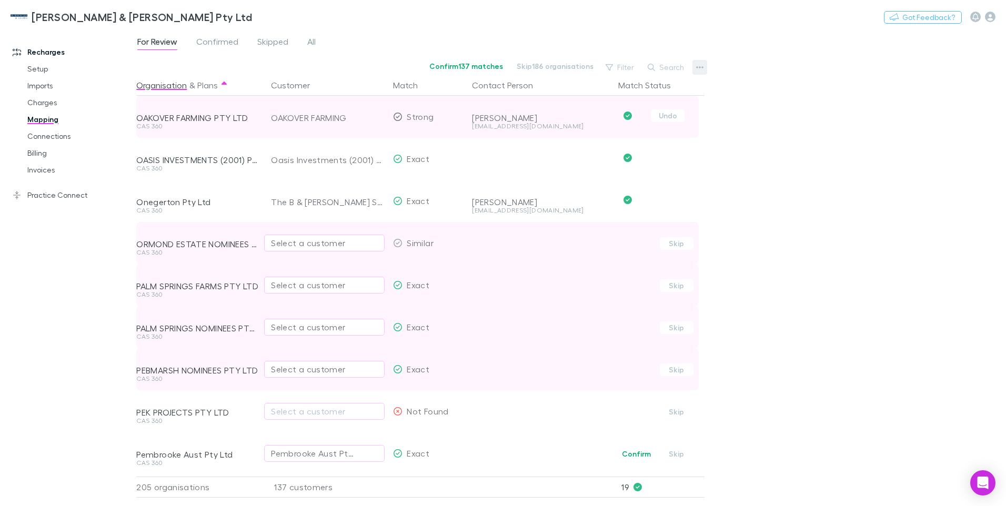
click at [700, 64] on icon "button" at bounding box center [699, 67] width 7 height 8
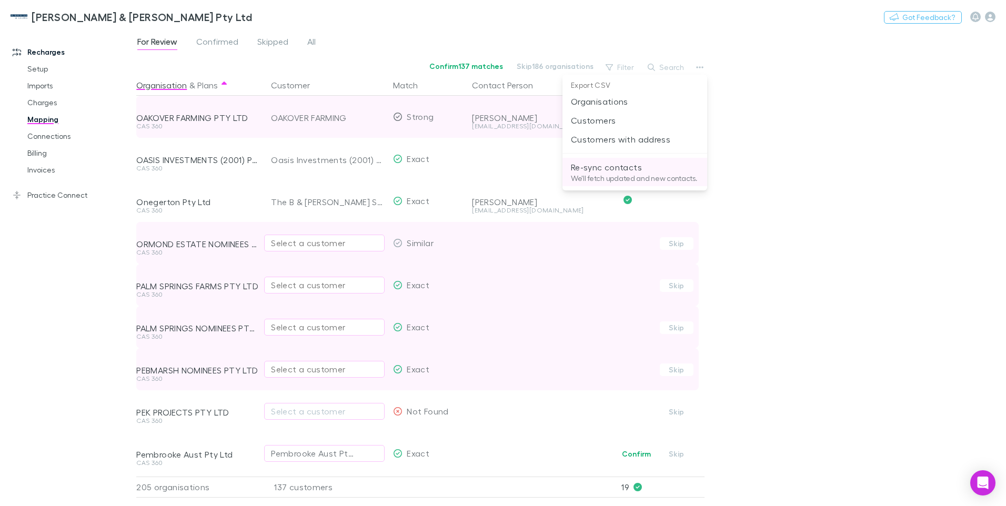
click at [597, 174] on p "We'll fetch updated and new contacts." at bounding box center [635, 178] width 128 height 9
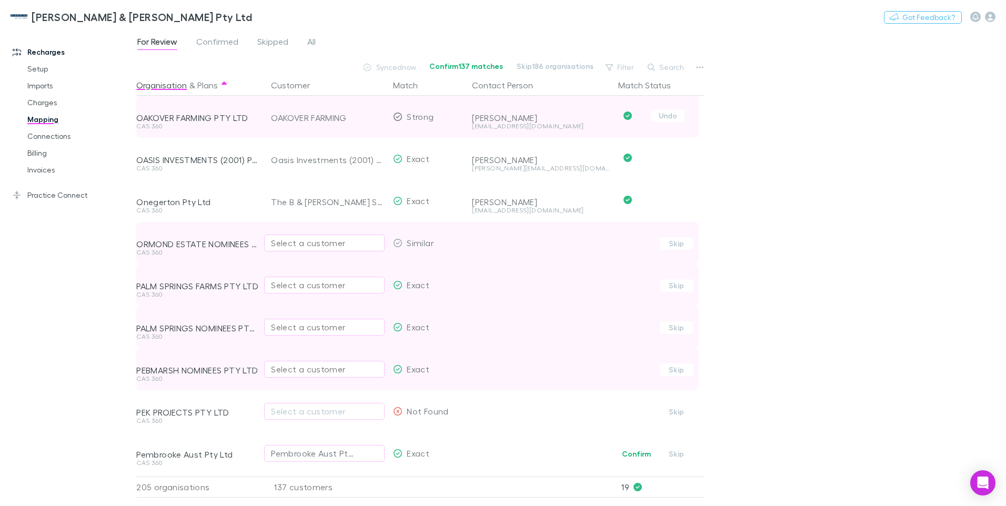
click at [289, 246] on div "Select a customer" at bounding box center [324, 243] width 107 height 13
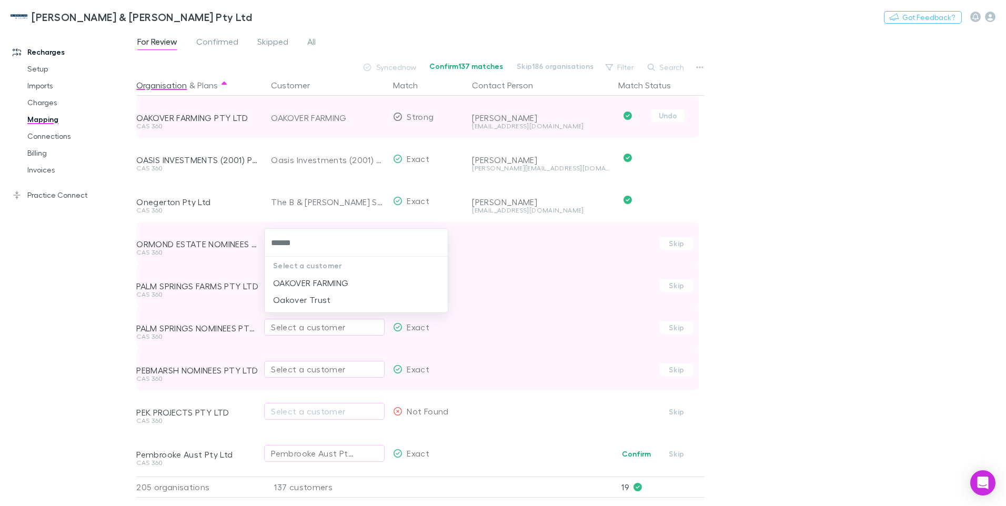
type input "*******"
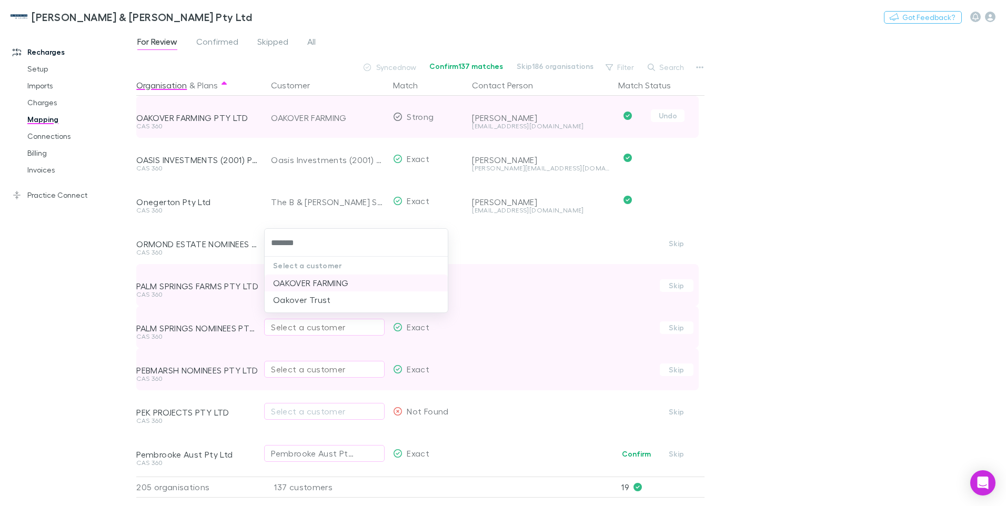
click at [312, 280] on li "OAKOVER FARMING" at bounding box center [356, 283] width 183 height 17
click at [276, 280] on div "Select a customer" at bounding box center [324, 285] width 107 height 13
type input "********"
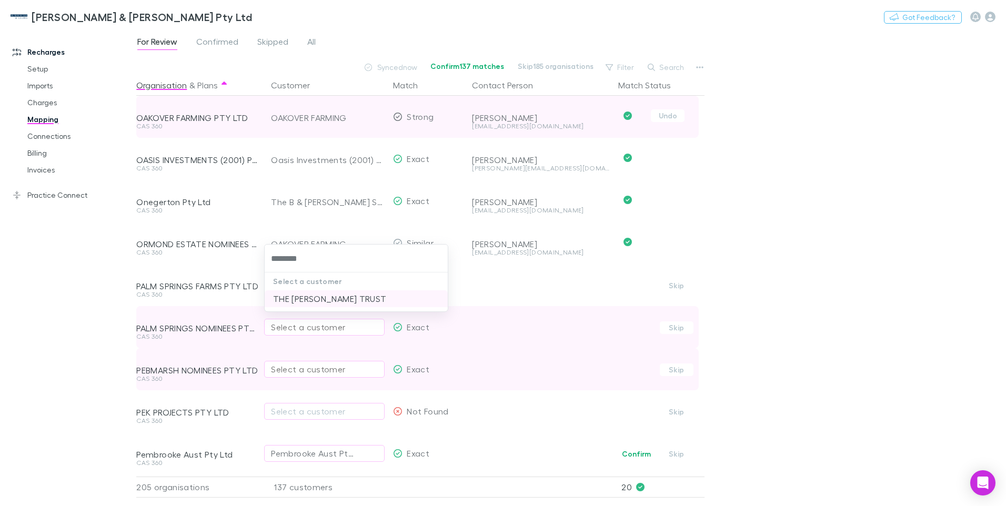
click at [328, 299] on li "THE LAUGHTON TRUST" at bounding box center [356, 298] width 183 height 17
click at [298, 325] on div "Select a customer" at bounding box center [324, 327] width 107 height 13
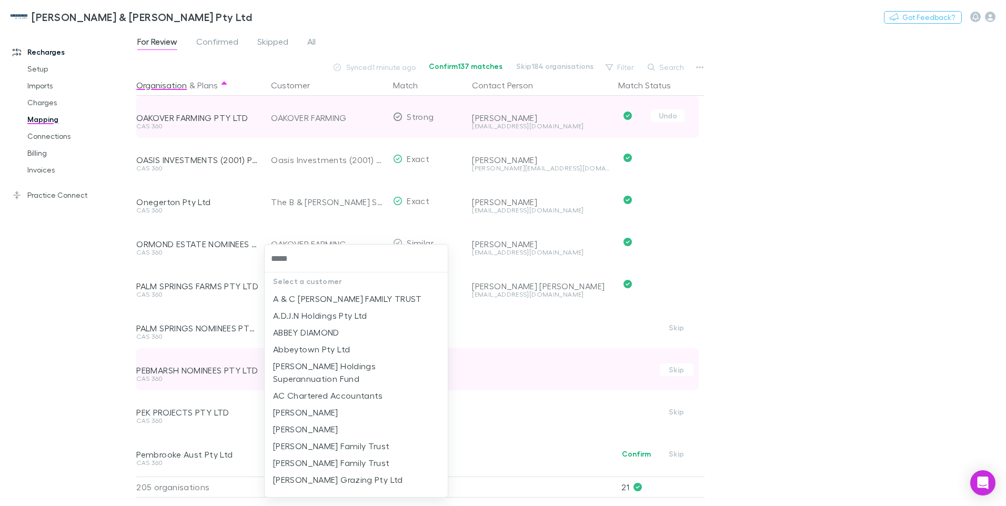
type input "******"
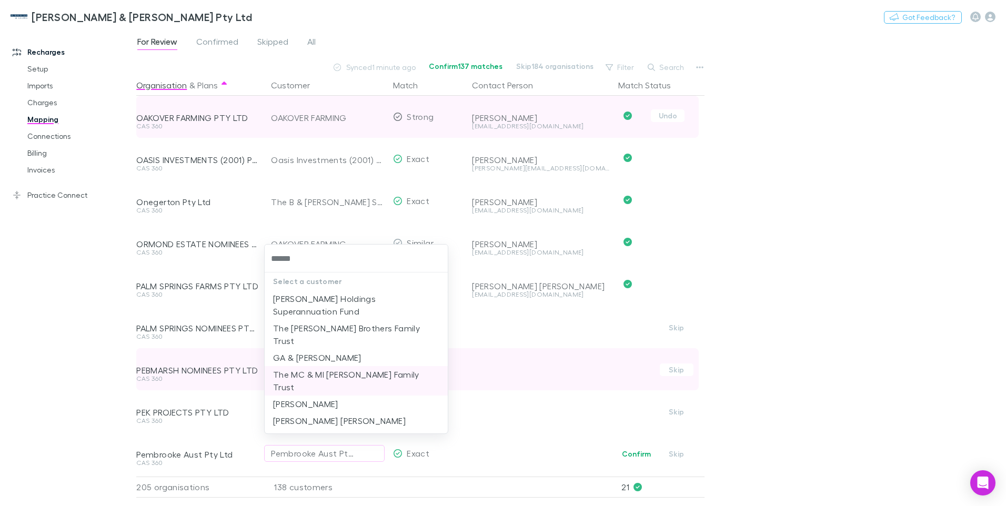
click at [298, 366] on li "The MC & MI Abbott Family Trust" at bounding box center [356, 380] width 183 height 29
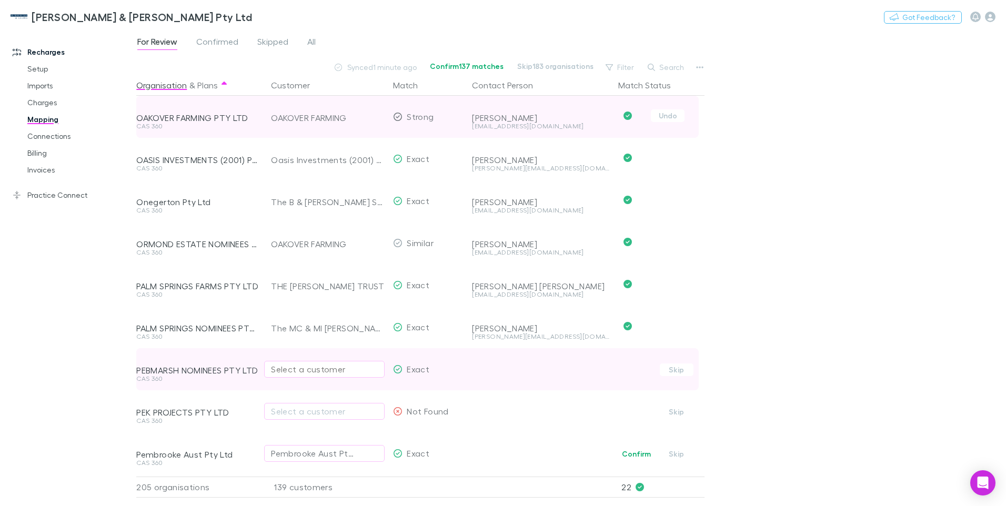
click at [283, 372] on div "Select a customer" at bounding box center [324, 369] width 107 height 13
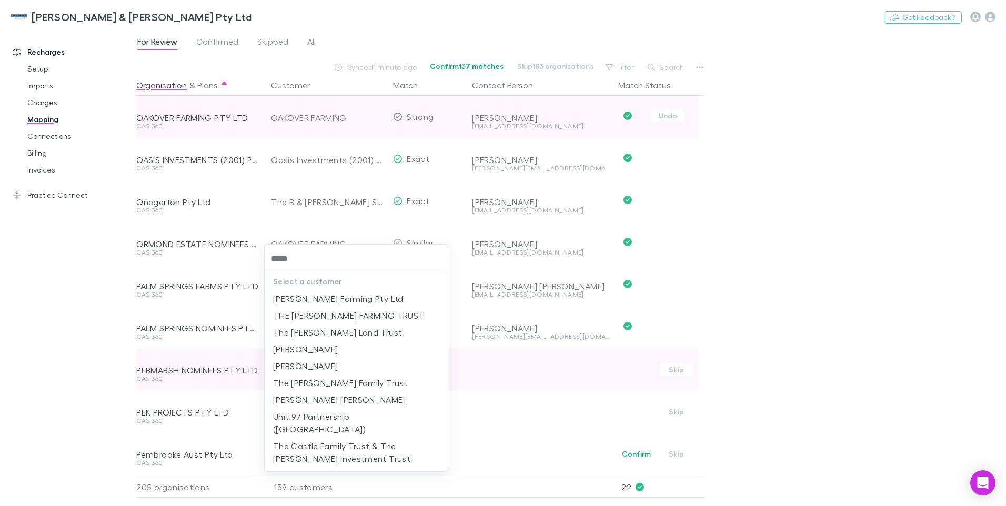
type input "******"
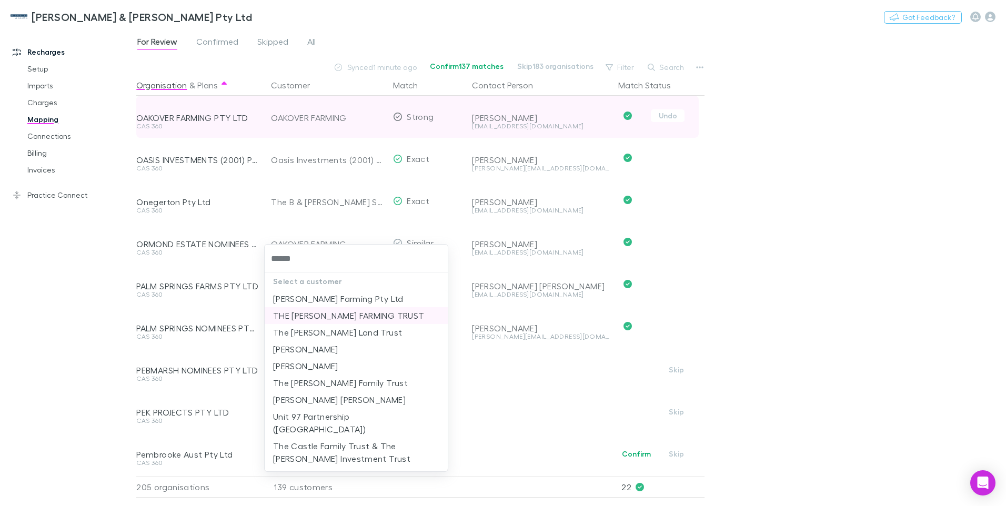
click at [337, 317] on li "THE SEWELL FARMING TRUST" at bounding box center [356, 315] width 183 height 17
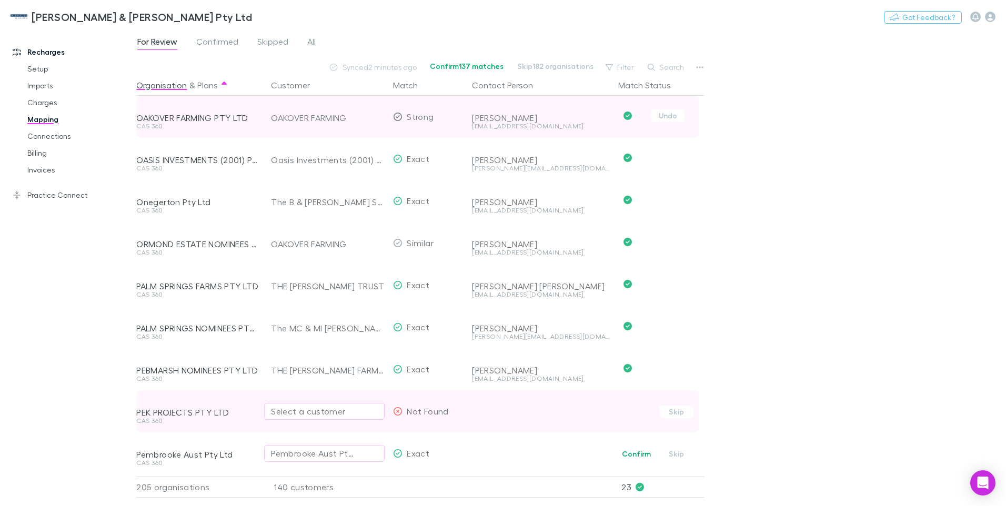
click at [276, 410] on div "Select a customer" at bounding box center [324, 411] width 107 height 13
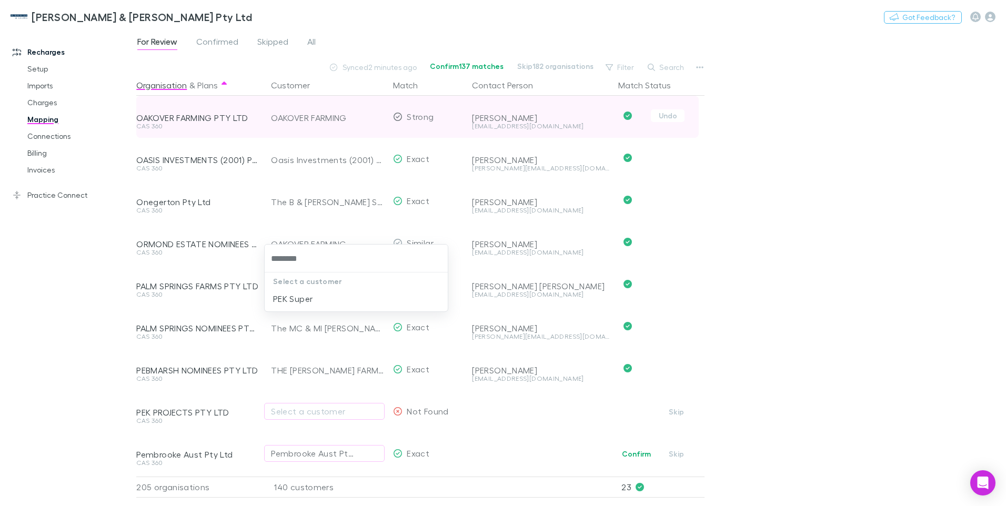
type input "*********"
click at [301, 299] on li "PEK Super" at bounding box center [356, 298] width 183 height 17
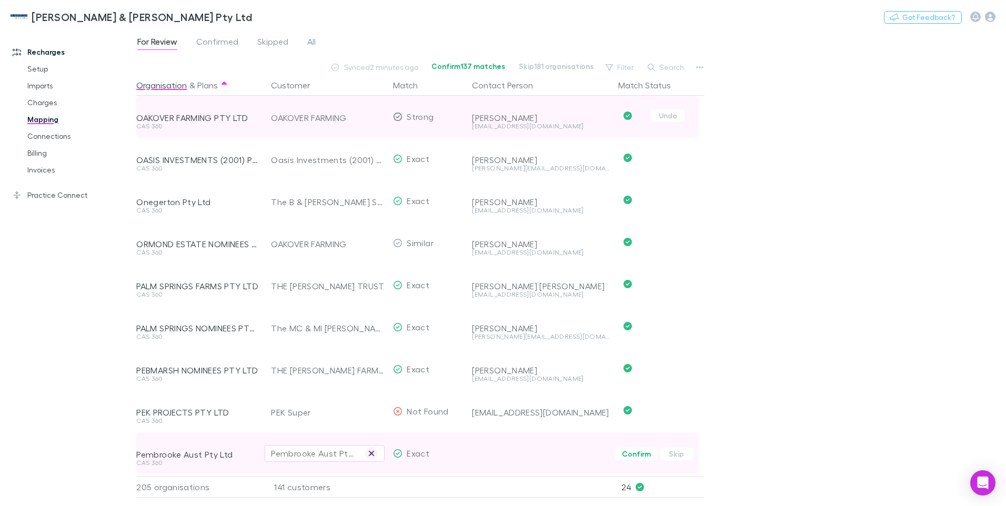
click at [372, 453] on icon "button" at bounding box center [371, 453] width 6 height 8
click at [308, 454] on div "Select a customer" at bounding box center [324, 453] width 107 height 13
type input "**********"
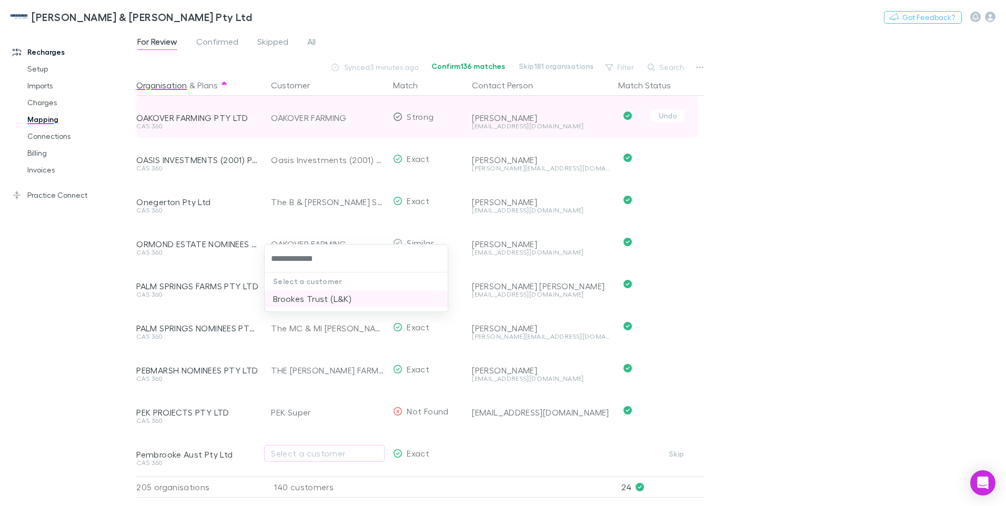
click at [293, 300] on li "Brookes Trust (L&K)" at bounding box center [356, 298] width 183 height 17
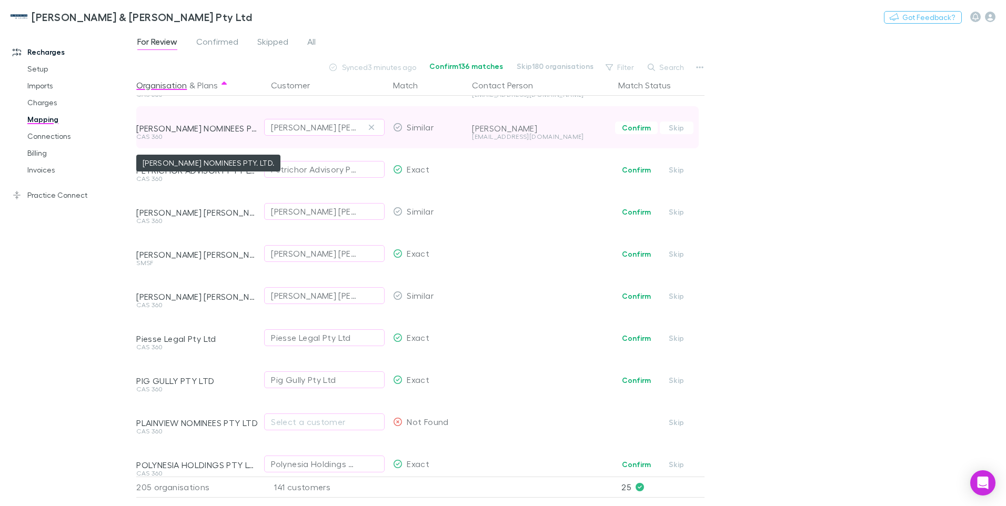
scroll to position [1368, 0]
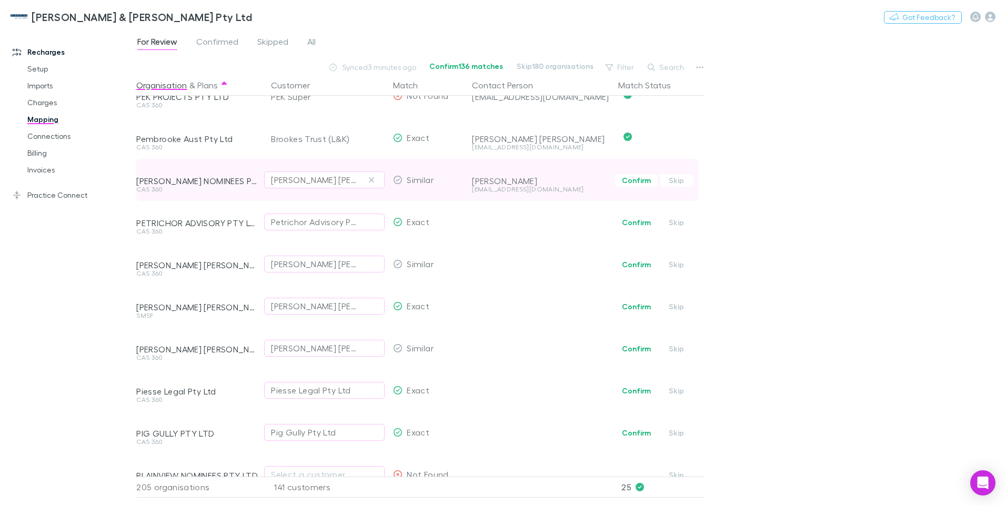
drag, startPoint x: 371, startPoint y: 178, endPoint x: 296, endPoint y: 182, distance: 74.8
click at [371, 178] on icon "button" at bounding box center [371, 180] width 6 height 8
click at [293, 181] on div "Select a customer" at bounding box center [324, 180] width 107 height 13
type input "**********"
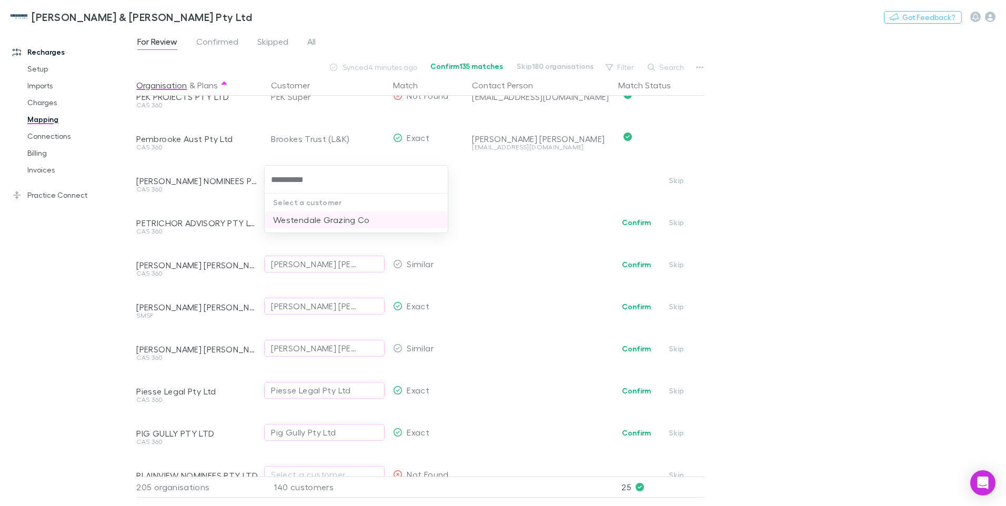
click at [309, 216] on li "Westendale Grazing Co" at bounding box center [356, 220] width 183 height 17
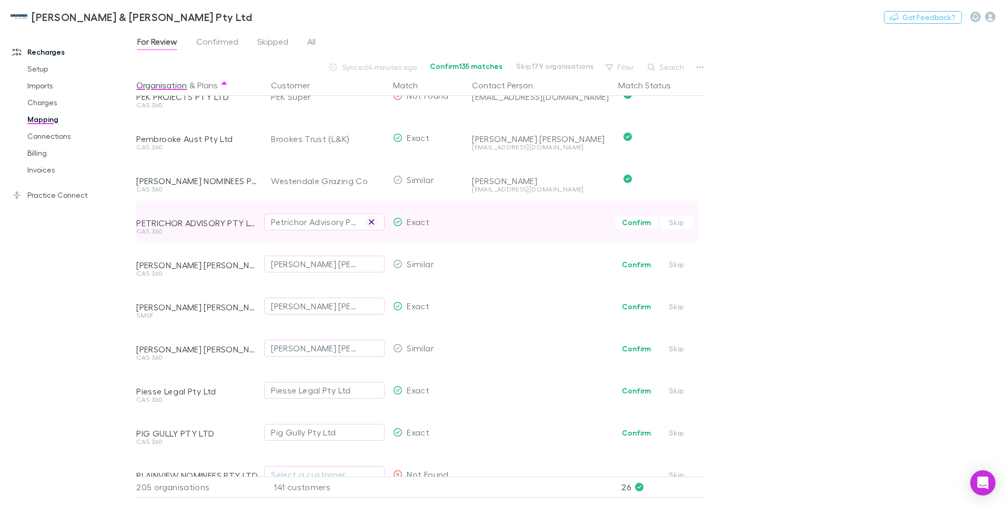
click at [369, 222] on icon "button" at bounding box center [371, 222] width 6 height 8
click at [280, 224] on div "Select a customer" at bounding box center [324, 222] width 107 height 13
type input "**********"
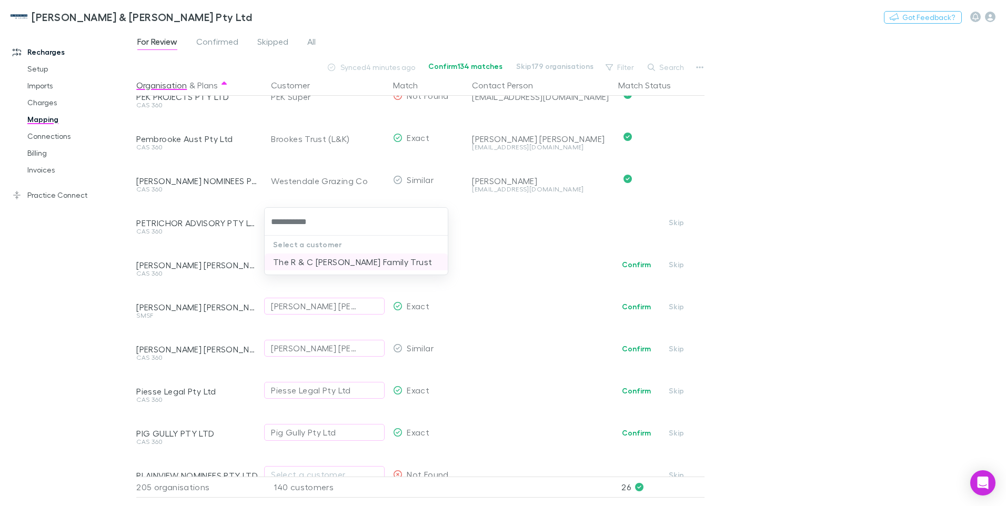
click at [324, 262] on li "The R & C Kelly Family Trust" at bounding box center [356, 262] width 183 height 17
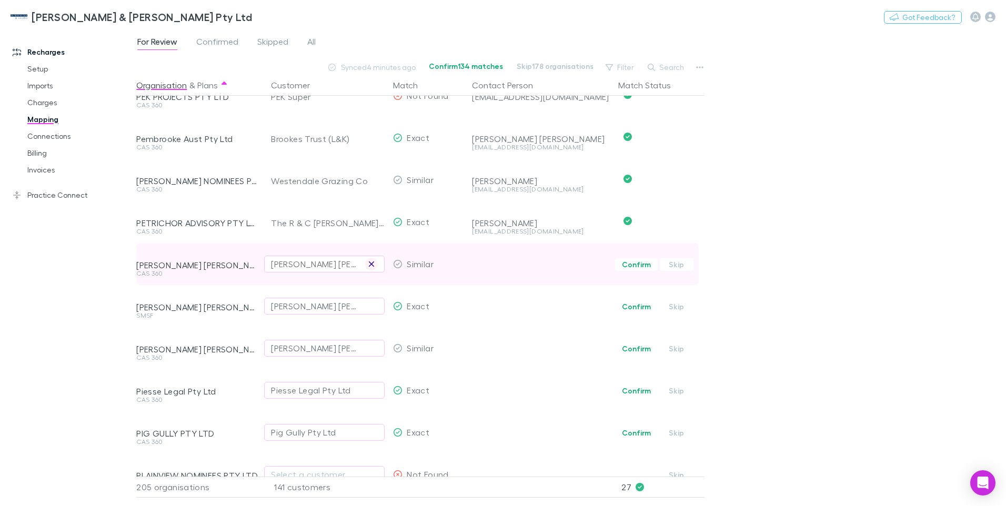
click at [371, 264] on icon "button" at bounding box center [371, 264] width 6 height 8
click at [290, 260] on div "Select a customer" at bounding box center [324, 264] width 107 height 13
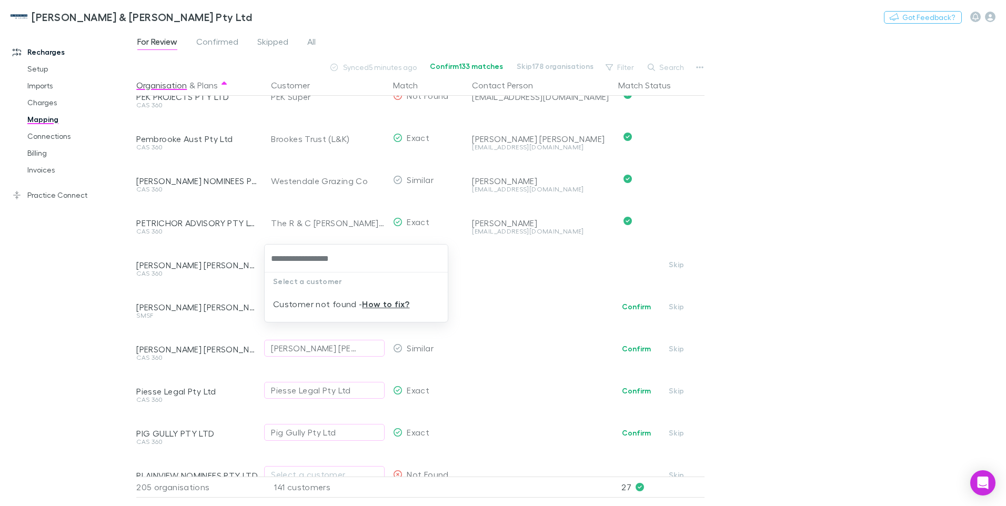
click at [314, 260] on input "**********" at bounding box center [356, 258] width 175 height 19
click at [297, 256] on input "**********" at bounding box center [356, 258] width 175 height 19
type input "**********"
click at [329, 297] on li "[PERSON_NAME] FAMILY TRUST" at bounding box center [356, 298] width 183 height 17
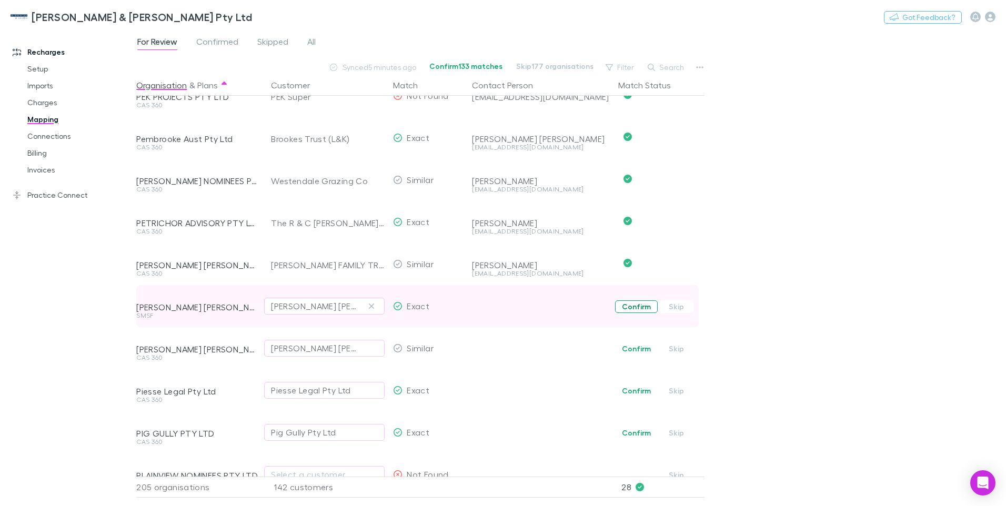
click at [637, 306] on button "Confirm" at bounding box center [636, 306] width 43 height 13
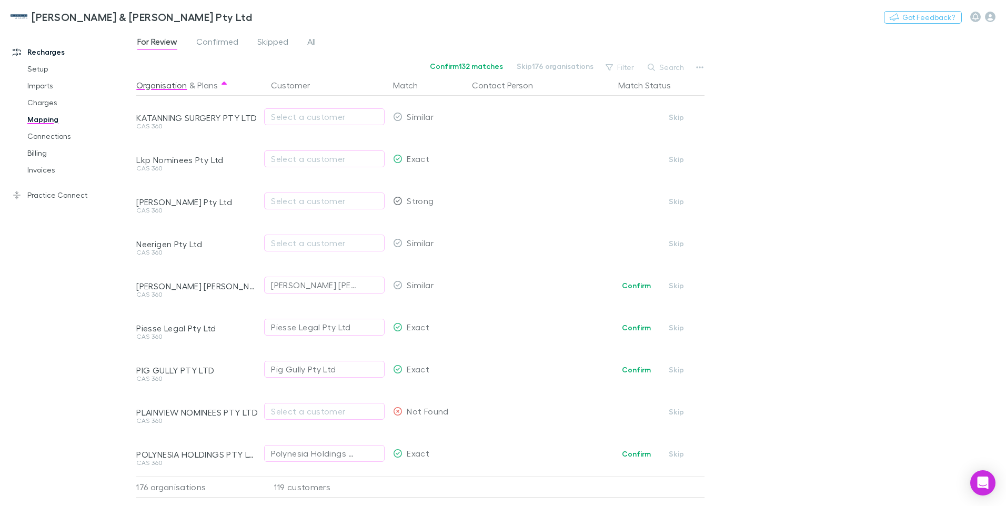
scroll to position [263, 0]
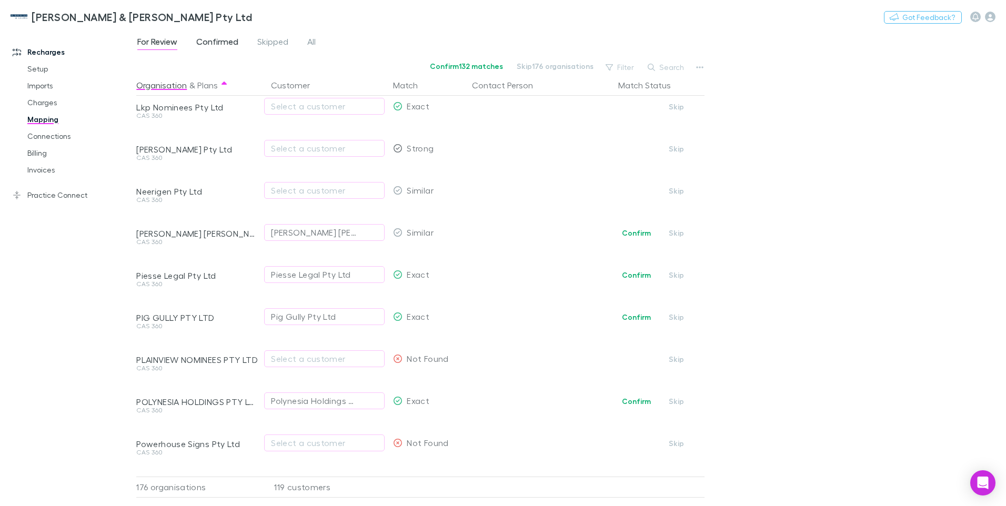
click at [219, 44] on span "Confirmed" at bounding box center [217, 43] width 42 height 14
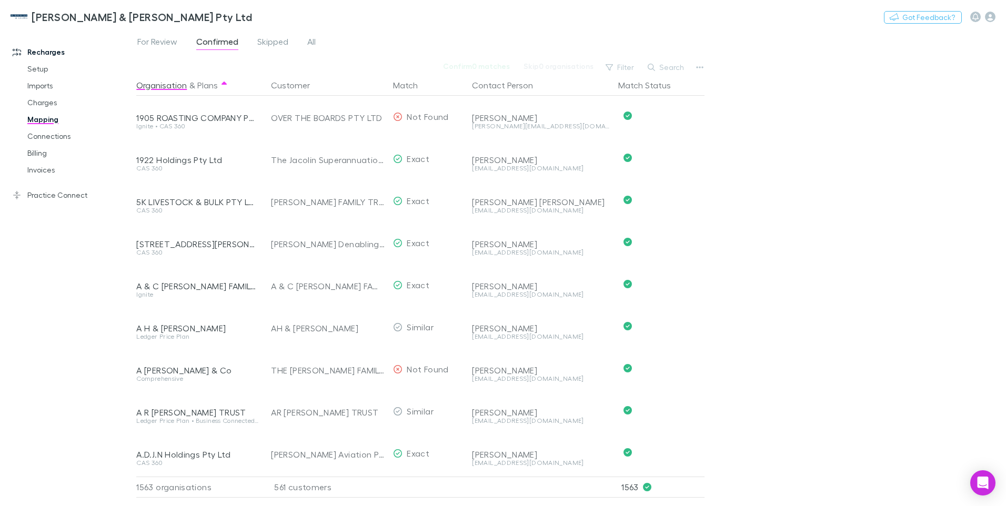
click at [673, 64] on button "Search" at bounding box center [667, 67] width 48 height 13
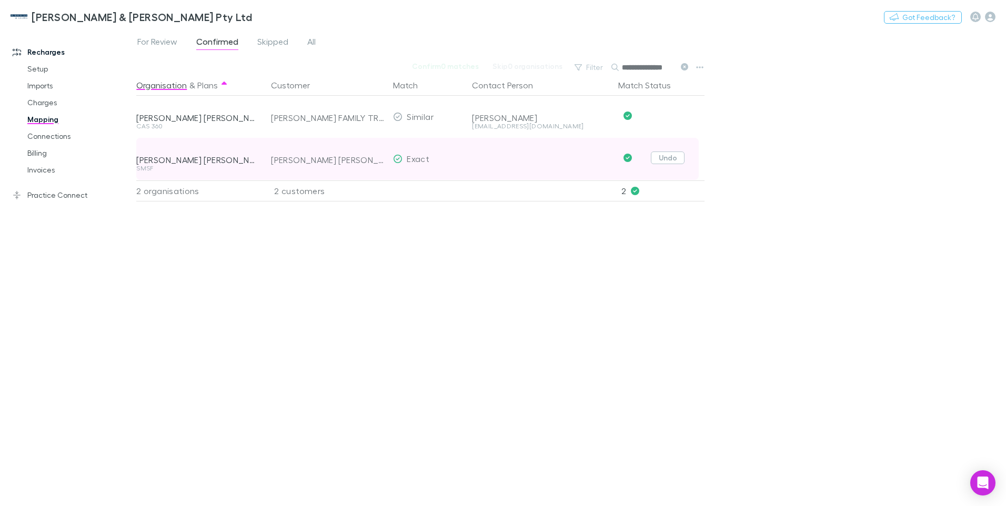
type input "**********"
click at [678, 161] on button "Undo" at bounding box center [668, 158] width 34 height 13
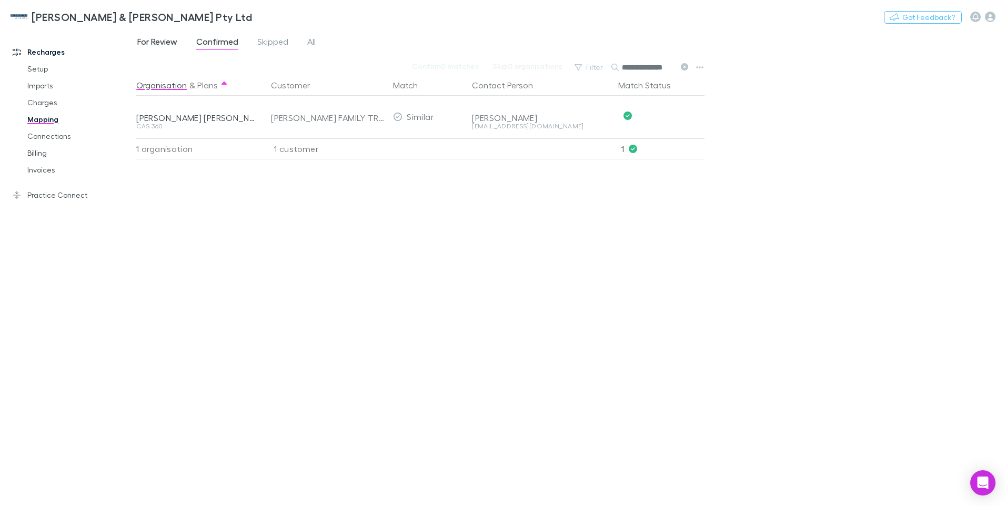
click at [157, 38] on span "For Review" at bounding box center [157, 43] width 40 height 14
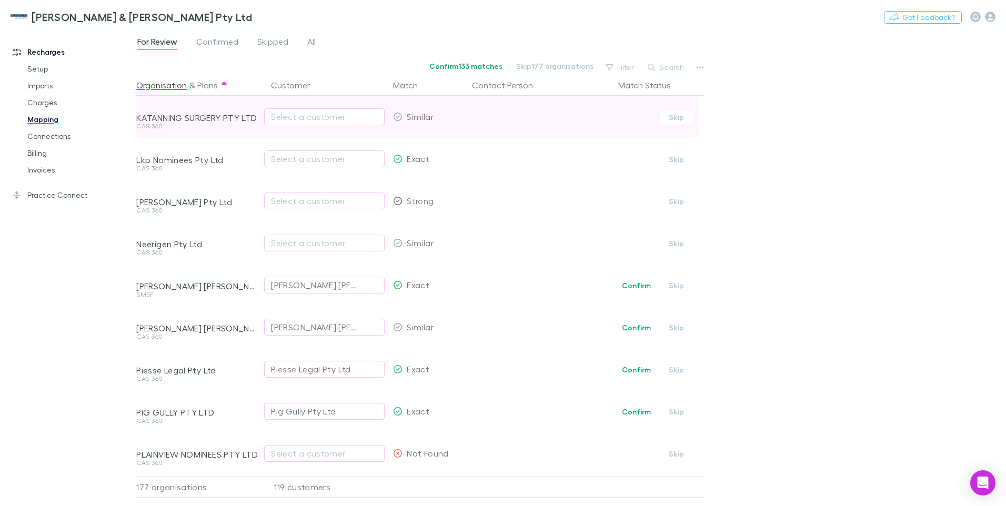
scroll to position [316, 0]
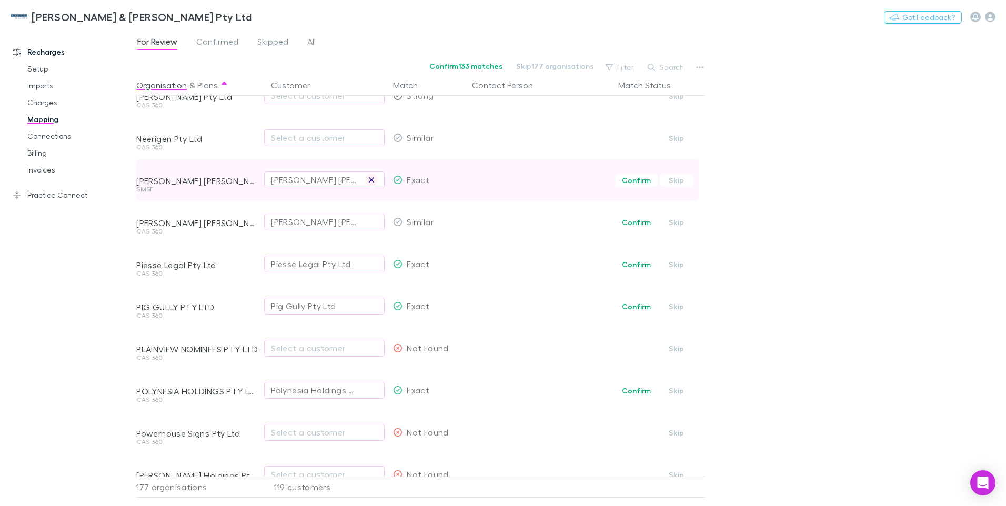
click at [373, 179] on icon "button" at bounding box center [371, 179] width 5 height 5
click at [325, 183] on div "Select a customer" at bounding box center [324, 180] width 107 height 13
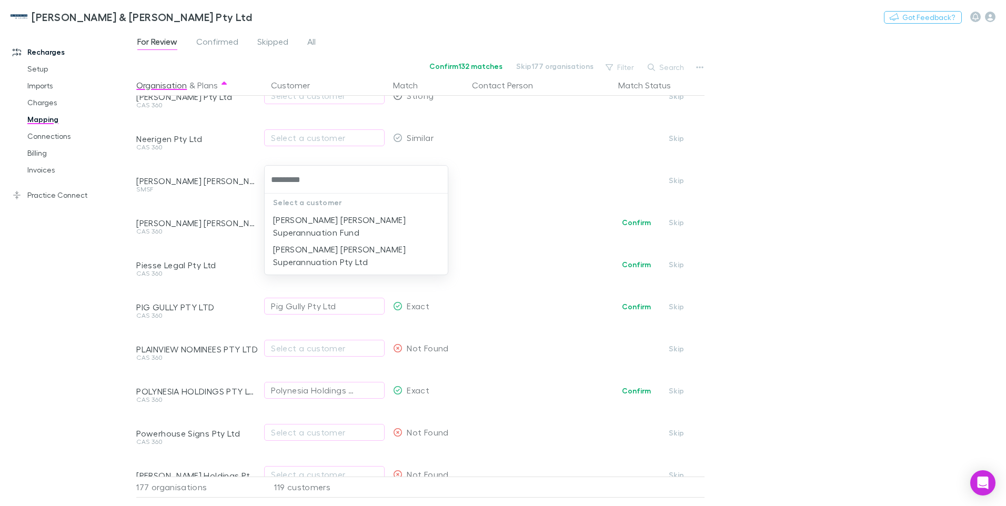
type input "*********"
click at [359, 218] on li "[PERSON_NAME] [PERSON_NAME] Superannuation Fund" at bounding box center [356, 226] width 183 height 29
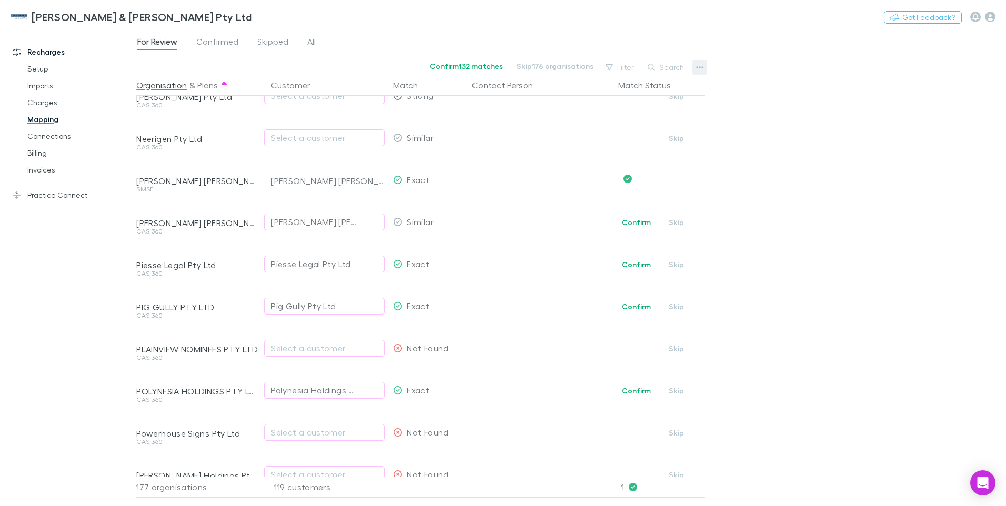
click at [698, 65] on icon "button" at bounding box center [699, 67] width 7 height 8
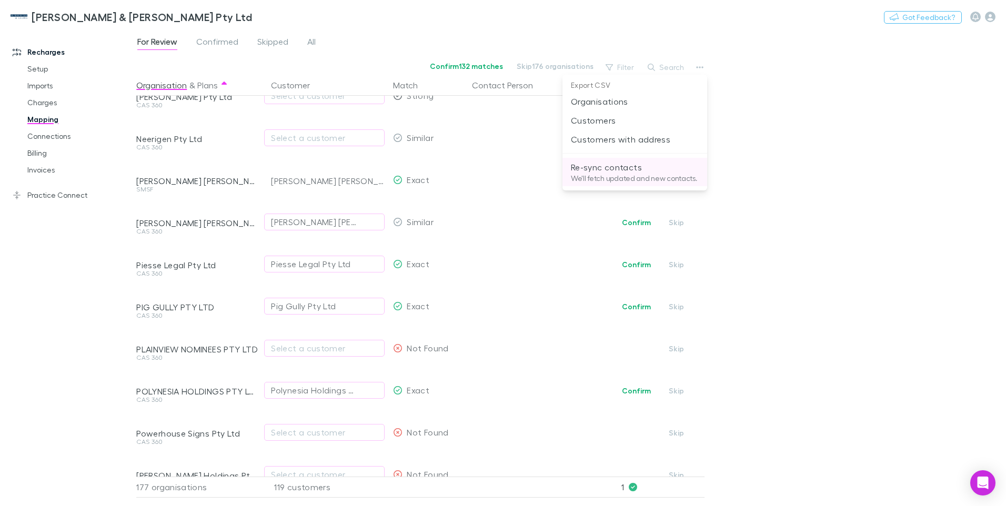
click at [610, 176] on p "We'll fetch updated and new contacts." at bounding box center [635, 178] width 128 height 9
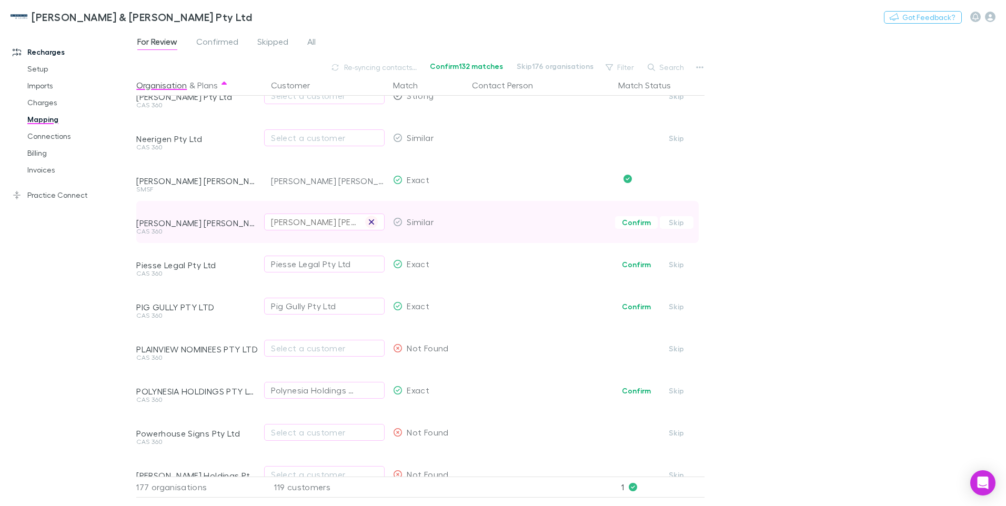
click at [370, 222] on icon "button" at bounding box center [371, 222] width 6 height 8
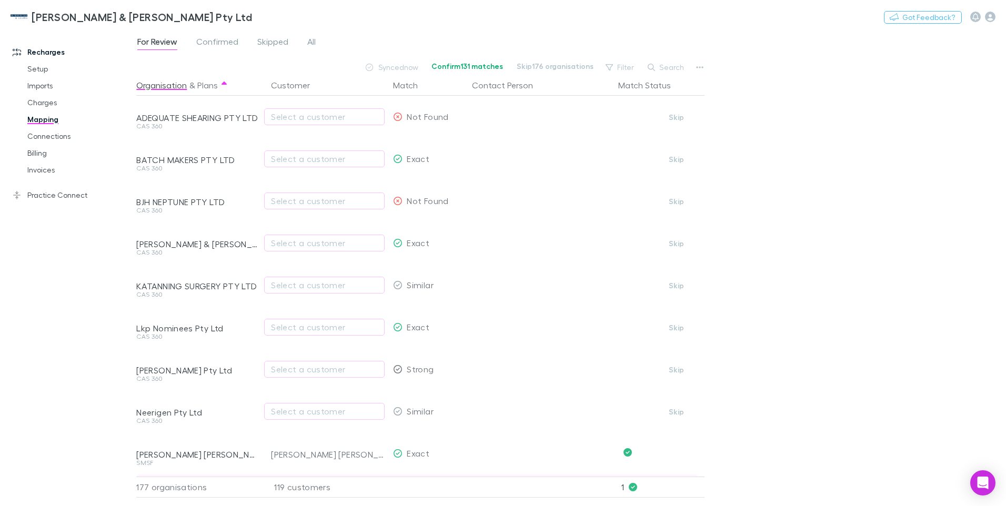
scroll to position [147, 0]
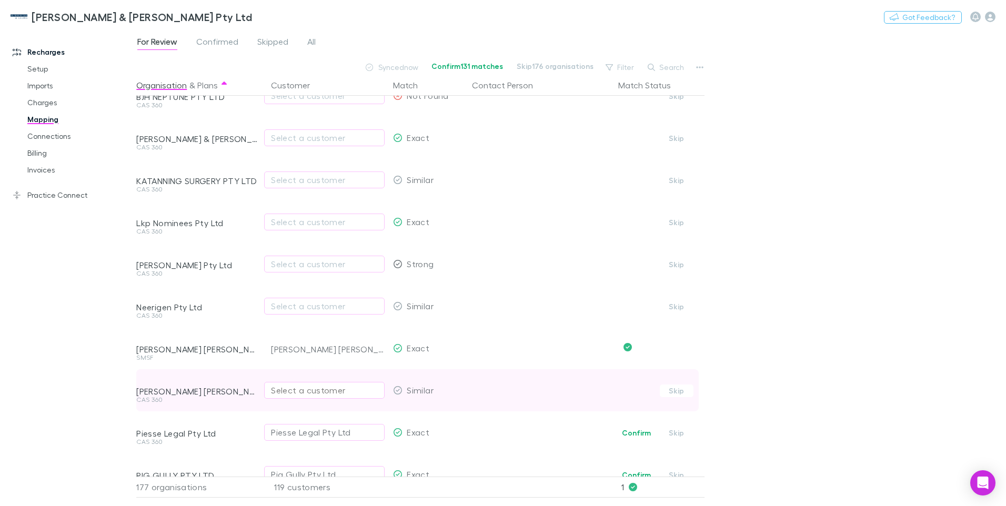
click at [334, 385] on div "Select a customer" at bounding box center [324, 390] width 107 height 13
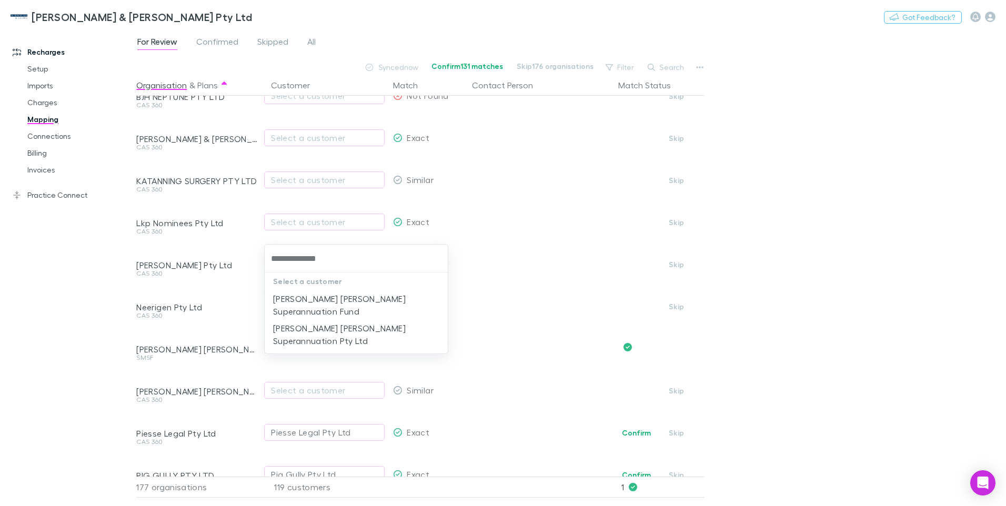
type input "**********"
click at [343, 298] on li "[PERSON_NAME] [PERSON_NAME] Superannuation Fund" at bounding box center [356, 304] width 183 height 29
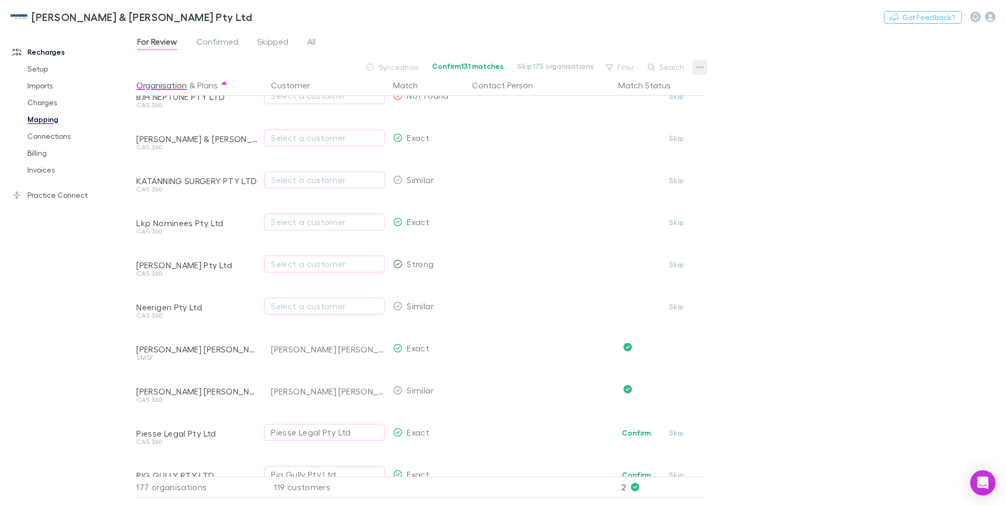
click at [701, 66] on icon "button" at bounding box center [699, 67] width 7 height 8
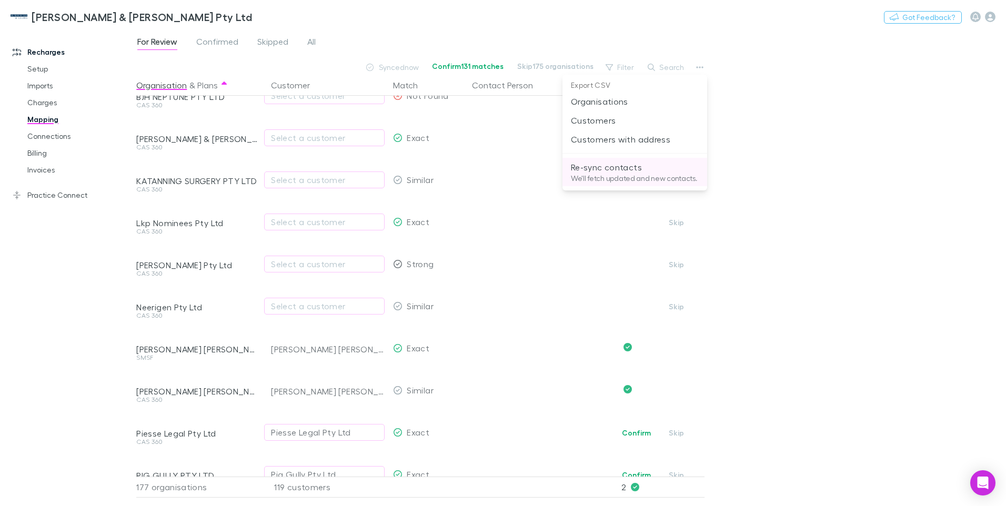
click at [597, 176] on p "We'll fetch updated and new contacts." at bounding box center [635, 178] width 128 height 9
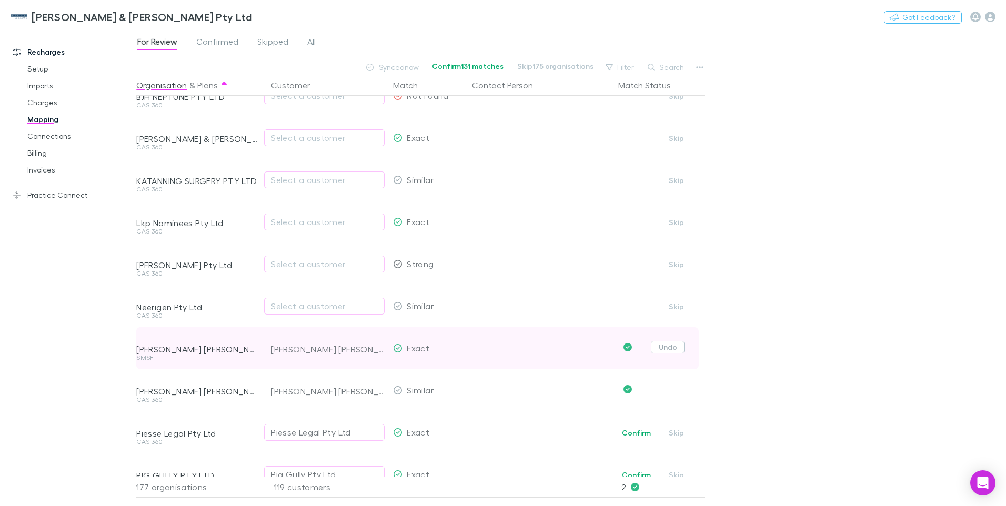
drag, startPoint x: 679, startPoint y: 345, endPoint x: 679, endPoint y: 361, distance: 15.8
click at [679, 345] on button "Undo" at bounding box center [668, 347] width 34 height 13
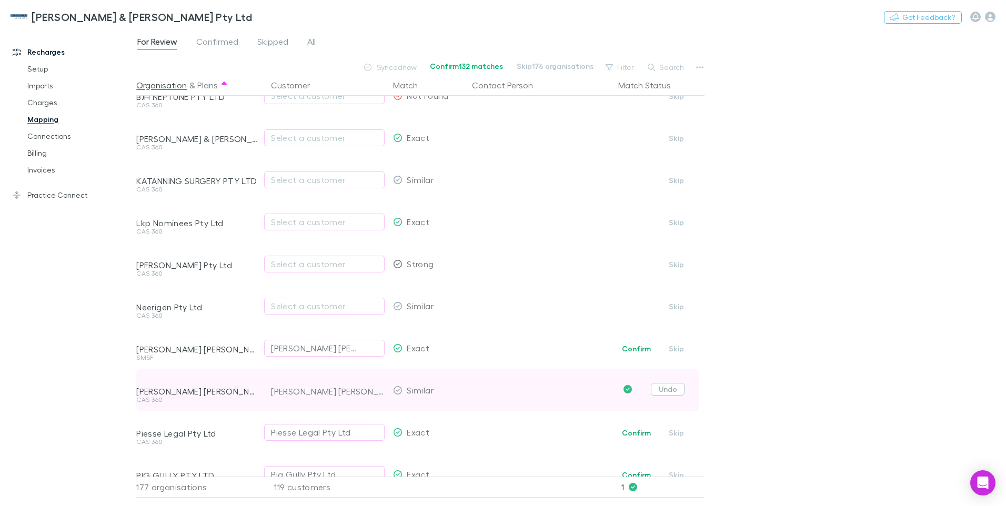
click at [668, 387] on button "Undo" at bounding box center [668, 389] width 34 height 13
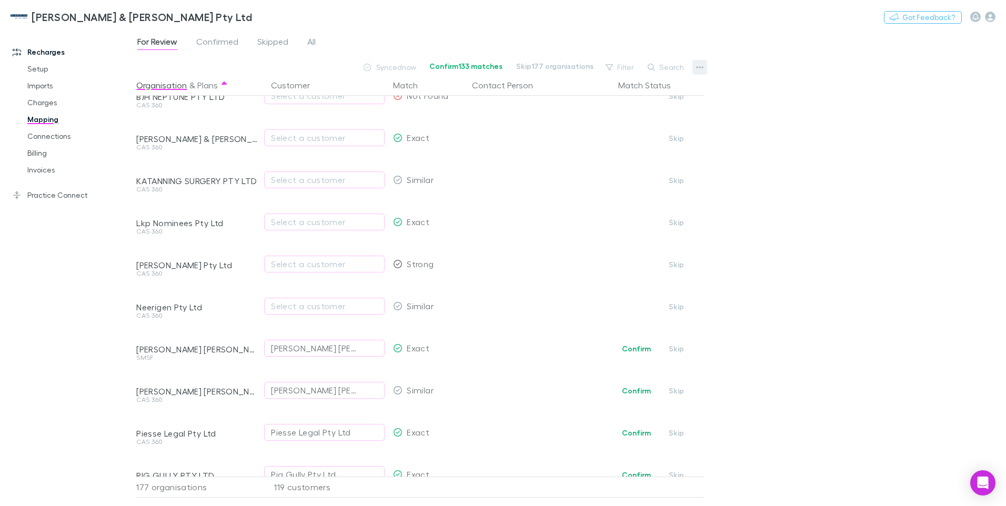
click at [699, 68] on icon "button" at bounding box center [699, 67] width 7 height 8
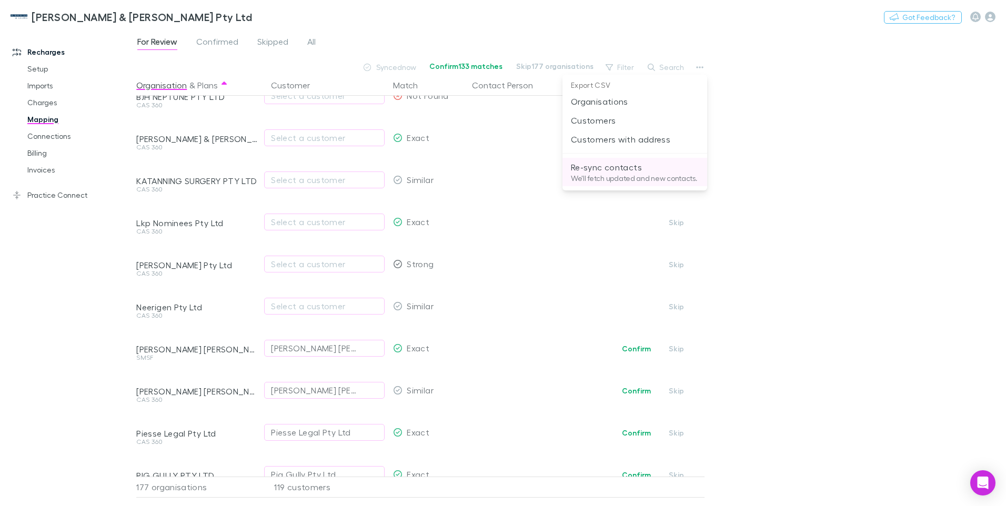
click at [604, 173] on p "Re-sync contacts" at bounding box center [635, 167] width 128 height 13
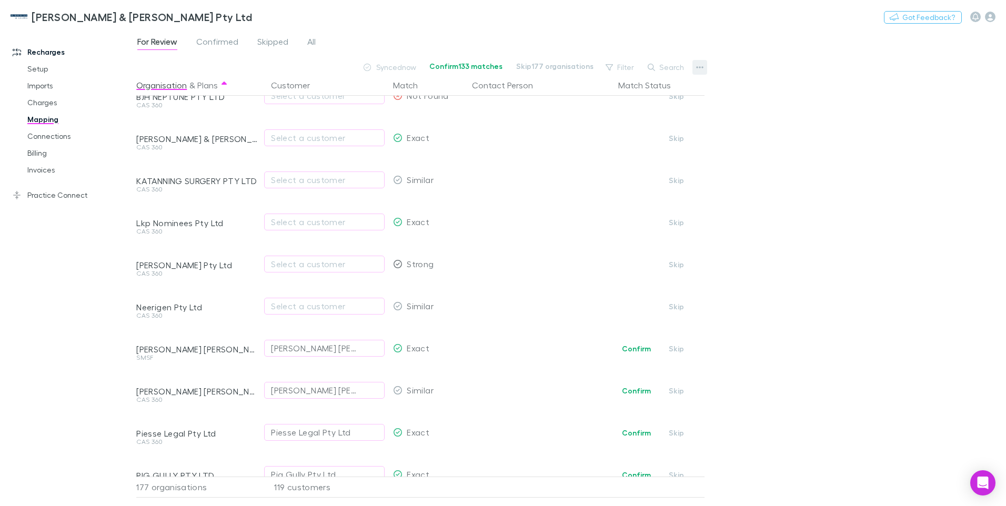
click at [700, 65] on icon "button" at bounding box center [699, 67] width 7 height 8
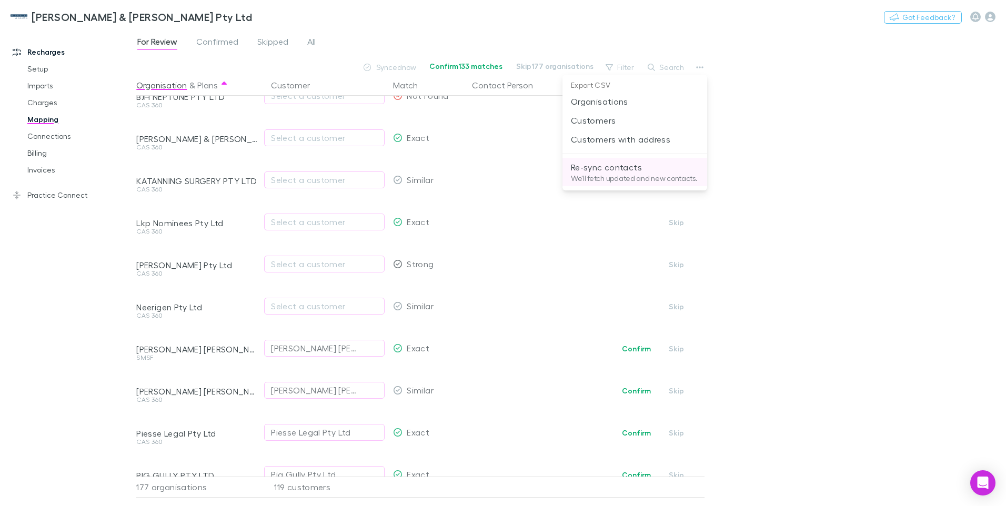
click at [612, 167] on p "Re-sync contacts" at bounding box center [635, 167] width 128 height 13
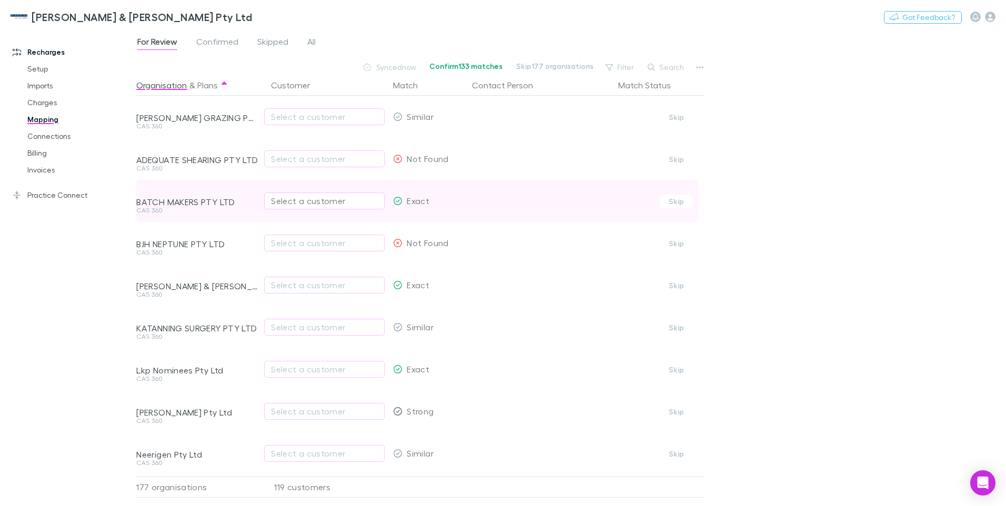
scroll to position [263, 0]
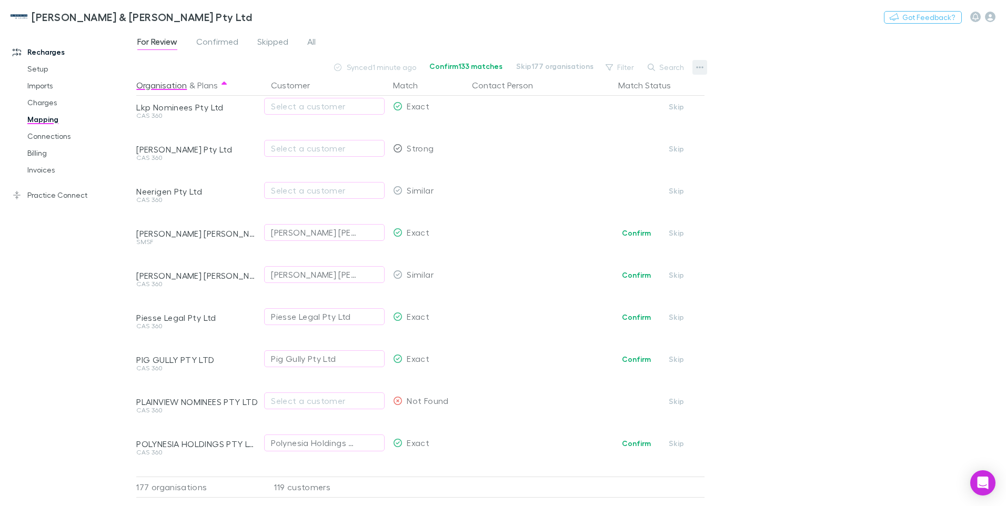
click at [698, 66] on icon "button" at bounding box center [699, 67] width 7 height 8
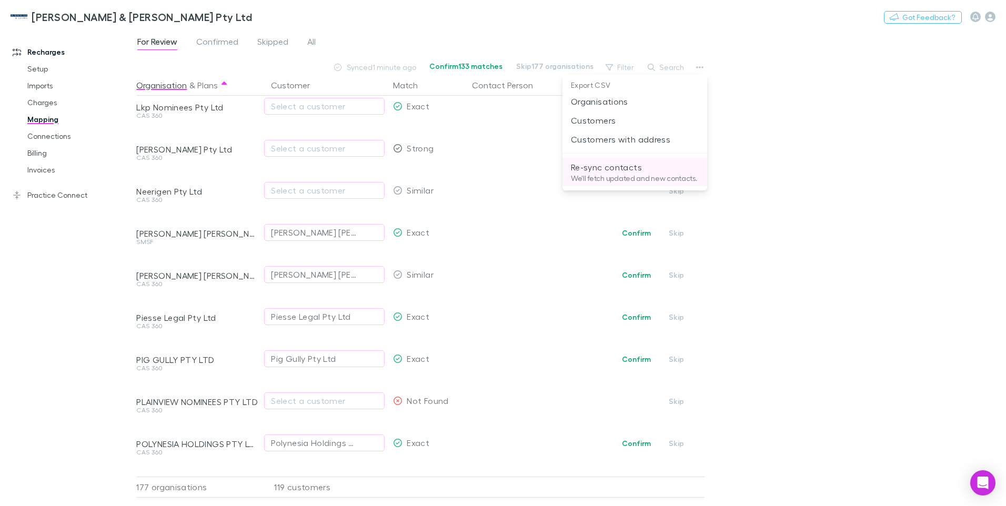
click at [615, 169] on p "Re-sync contacts" at bounding box center [635, 167] width 128 height 13
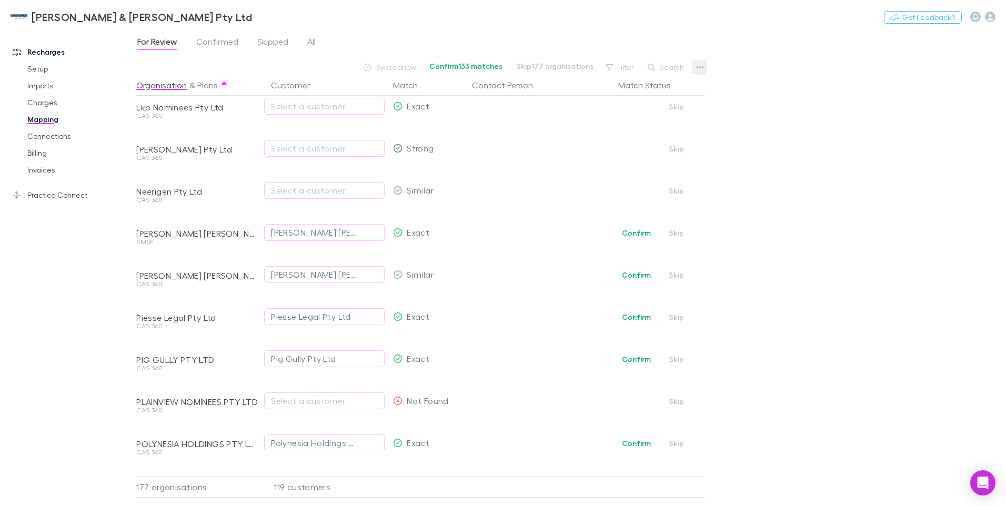
click at [700, 64] on icon "button" at bounding box center [699, 67] width 7 height 8
click at [627, 167] on p "Re-sync contacts" at bounding box center [635, 167] width 128 height 13
click at [149, 37] on span "For Review" at bounding box center [157, 43] width 40 height 14
click at [700, 67] on icon "button" at bounding box center [700, 67] width 7 height 2
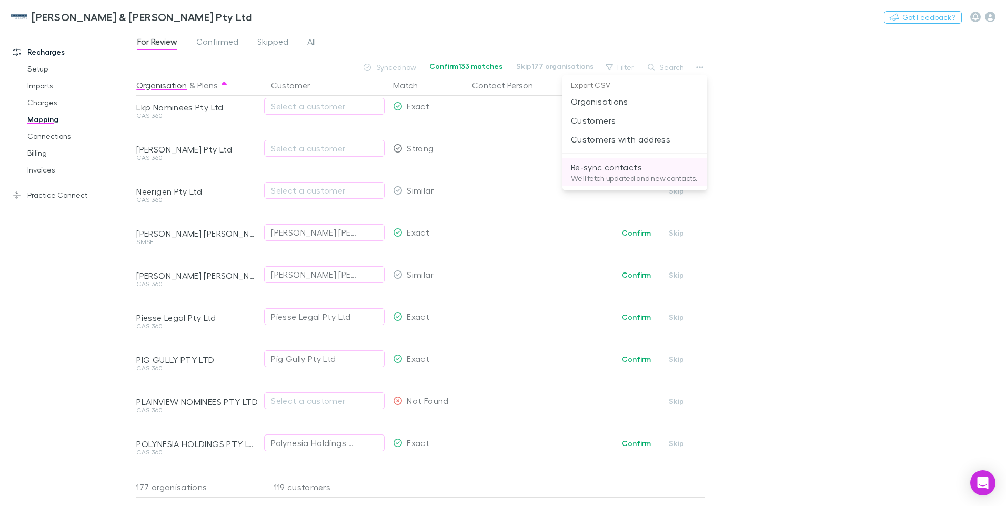
click at [619, 176] on p "We'll fetch updated and new contacts." at bounding box center [635, 178] width 128 height 9
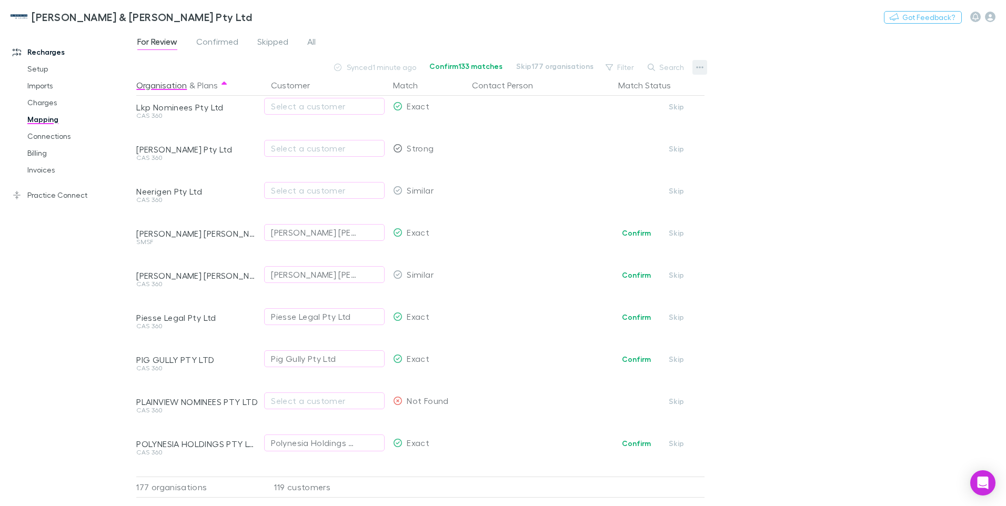
click at [700, 66] on icon "button" at bounding box center [699, 67] width 7 height 8
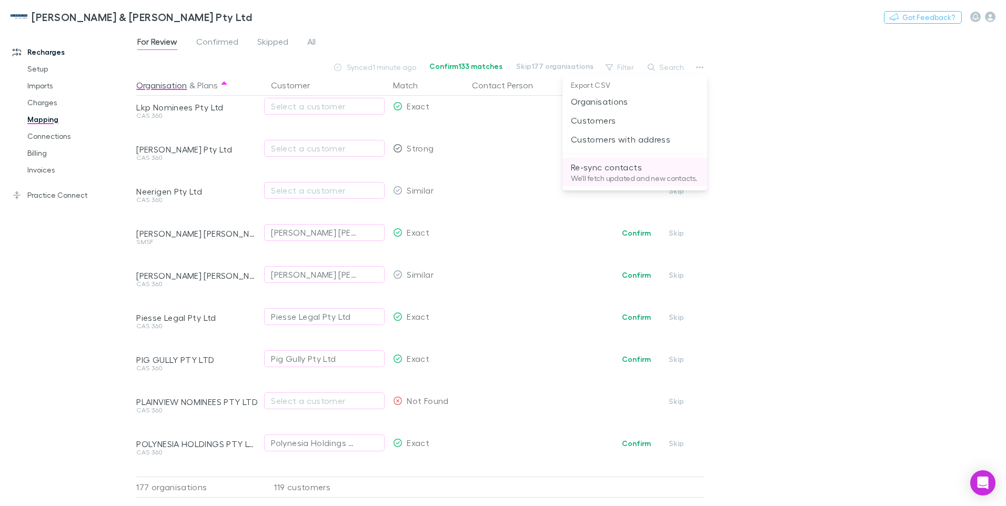
click at [616, 175] on p "We'll fetch updated and new contacts." at bounding box center [635, 178] width 128 height 9
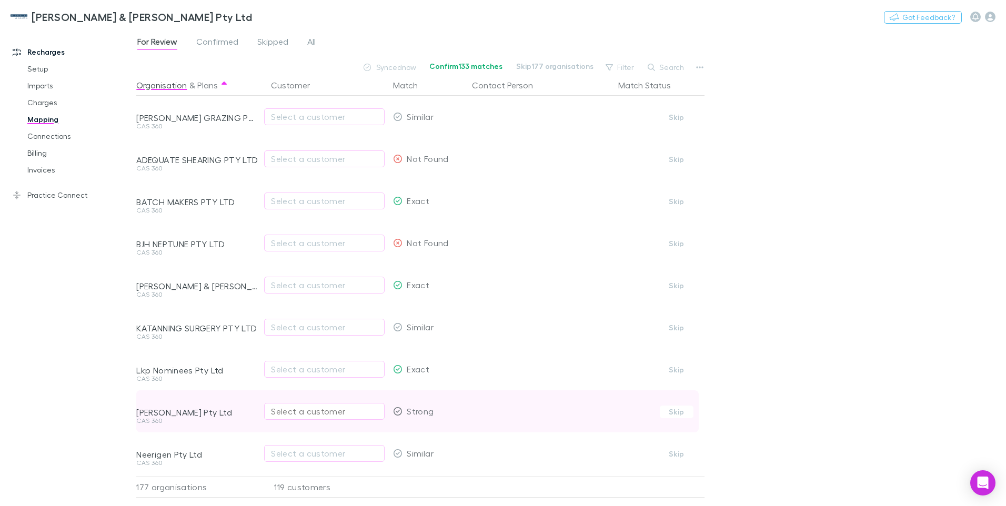
scroll to position [211, 0]
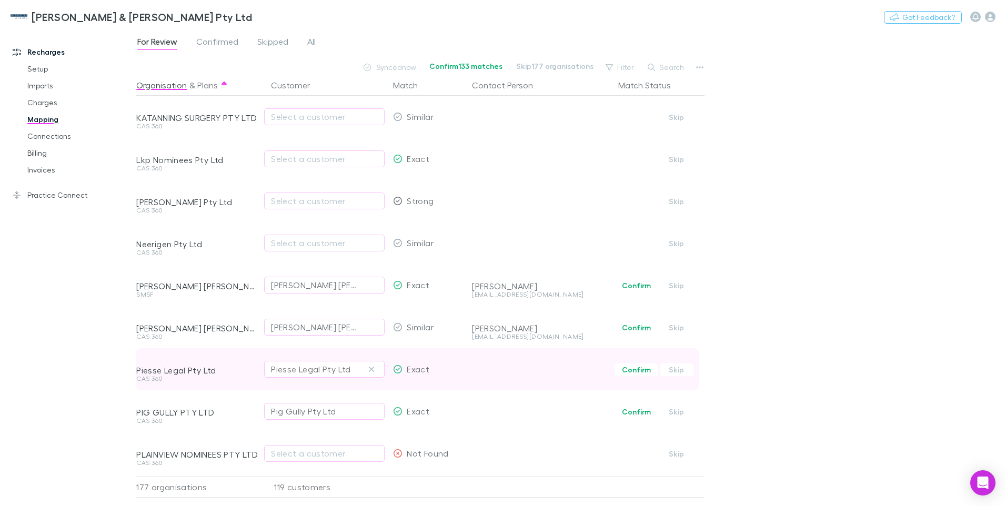
drag, startPoint x: 373, startPoint y: 368, endPoint x: 351, endPoint y: 372, distance: 21.9
click at [373, 368] on icon "button" at bounding box center [371, 369] width 6 height 8
click at [276, 366] on div "Select a customer" at bounding box center [324, 369] width 107 height 13
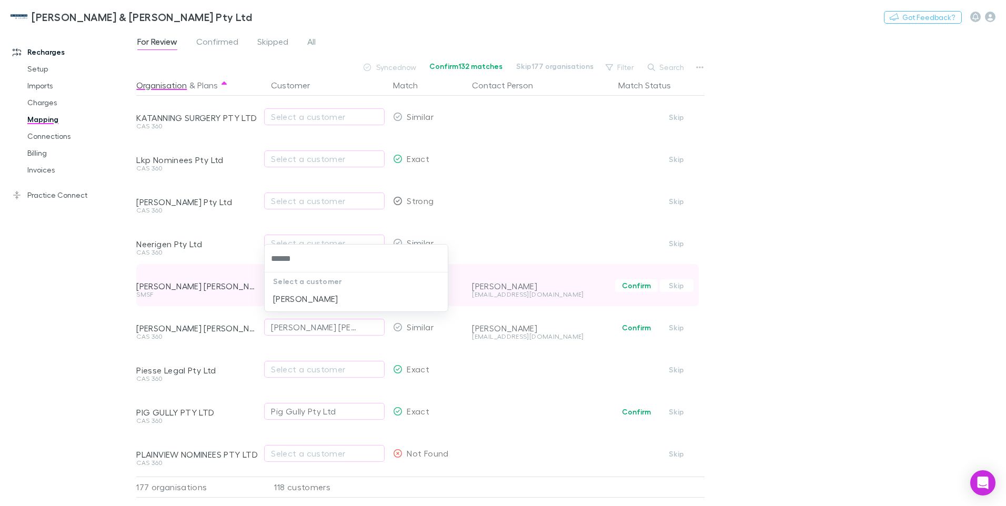
click at [309, 302] on li "Larina Jayne Piesse" at bounding box center [356, 298] width 183 height 17
type input "******"
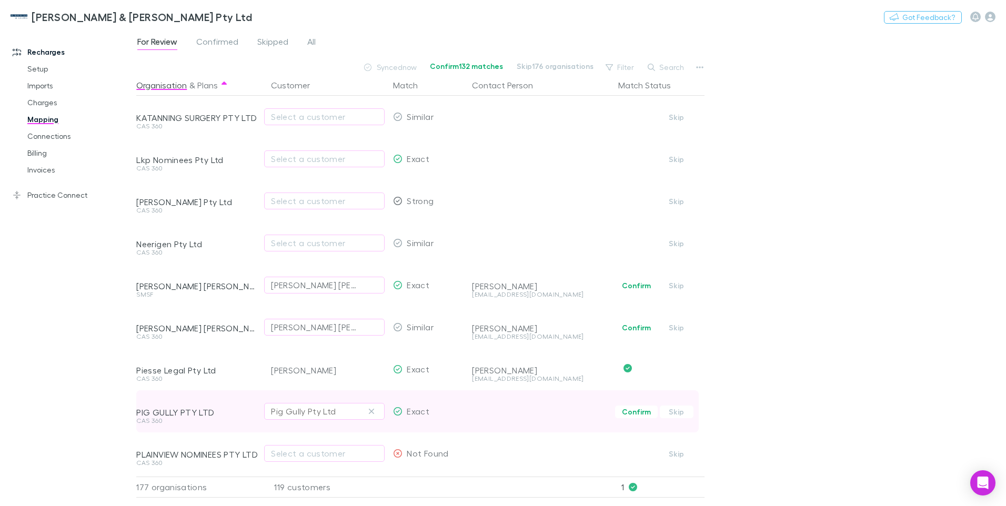
click at [374, 412] on icon "button" at bounding box center [371, 411] width 6 height 8
click at [273, 410] on div "Select a customer" at bounding box center [324, 411] width 107 height 13
type input "*******"
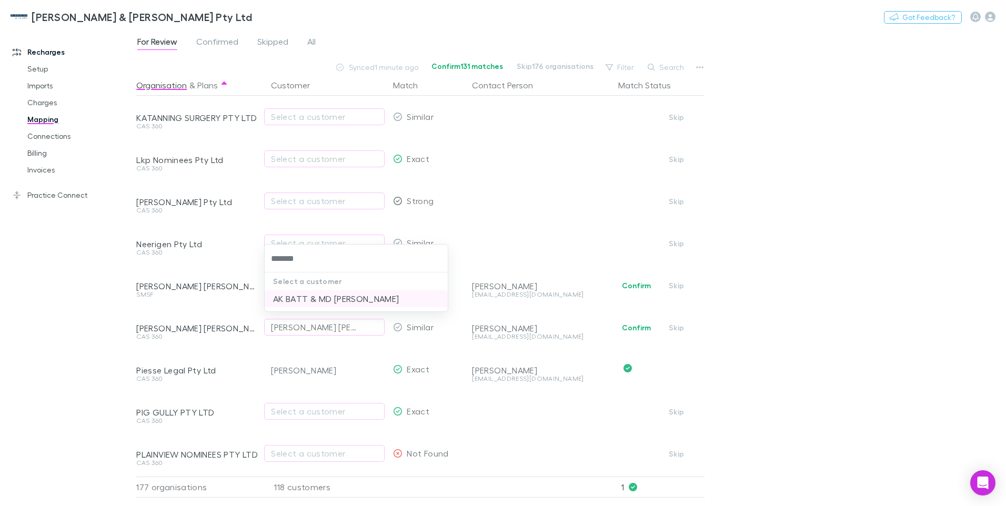
click at [304, 297] on li "AK BATT & MD [PERSON_NAME]" at bounding box center [356, 298] width 183 height 17
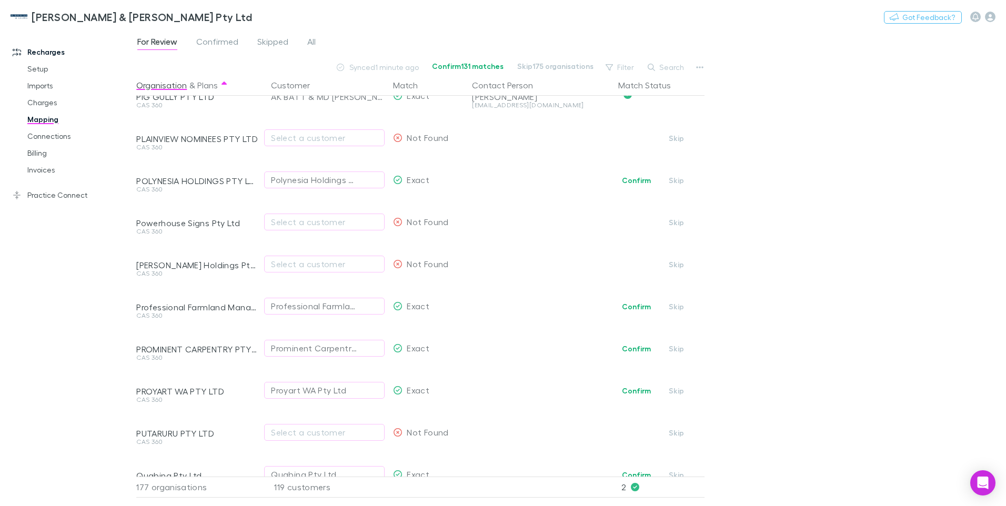
scroll to position [474, 0]
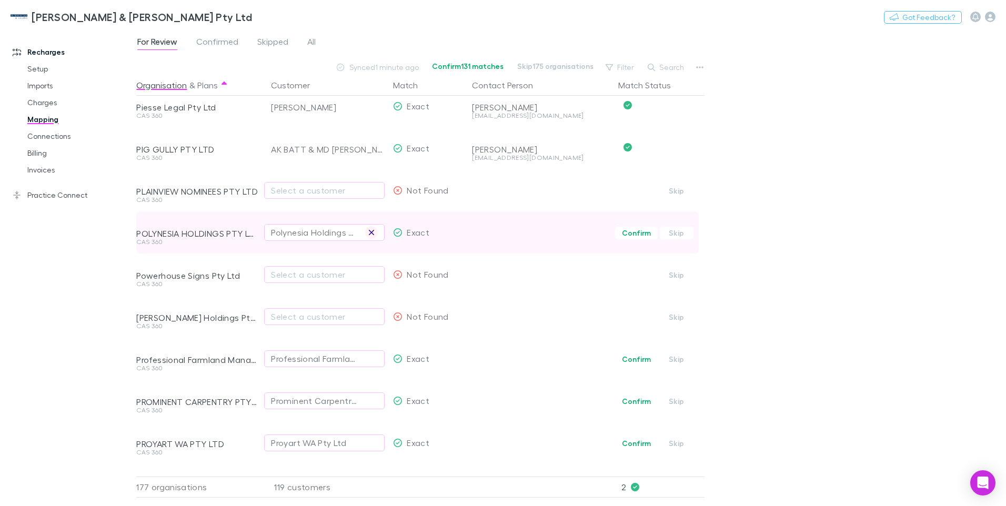
click at [370, 232] on icon "button" at bounding box center [371, 232] width 6 height 8
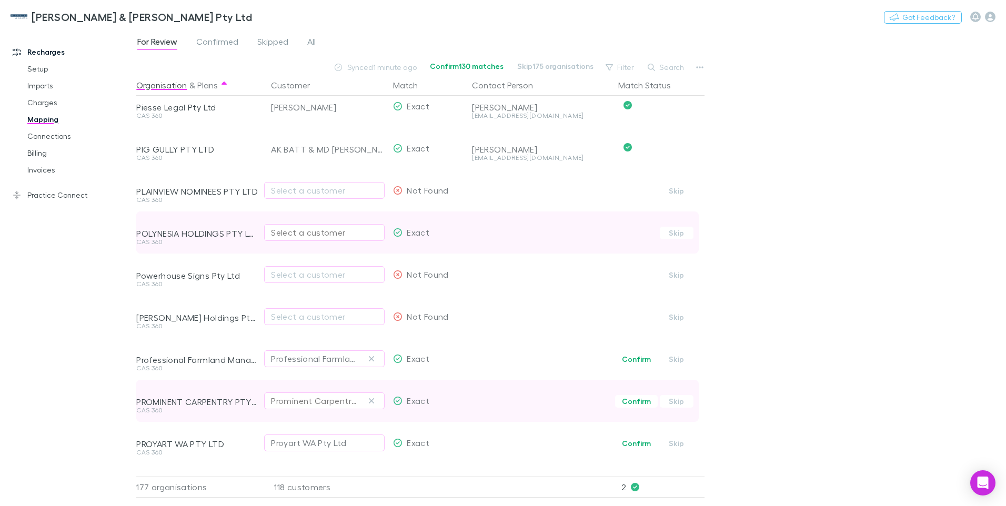
drag, startPoint x: 372, startPoint y: 360, endPoint x: 371, endPoint y: 408, distance: 47.9
click at [372, 360] on icon "button" at bounding box center [371, 359] width 6 height 8
click at [372, 399] on icon "button" at bounding box center [371, 401] width 6 height 8
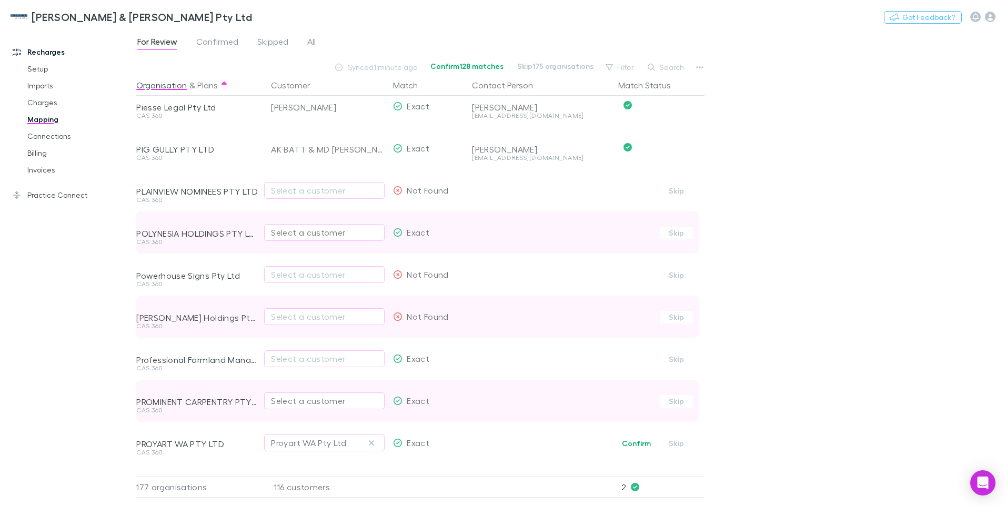
drag, startPoint x: 371, startPoint y: 446, endPoint x: 314, endPoint y: 330, distance: 129.2
click at [371, 445] on icon "button" at bounding box center [371, 443] width 6 height 8
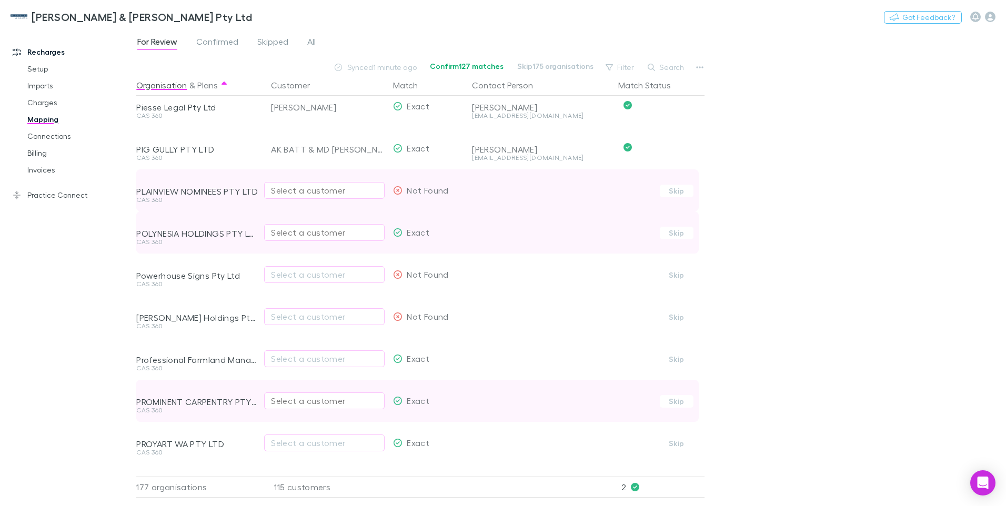
click at [286, 188] on div "Select a customer" at bounding box center [324, 190] width 107 height 13
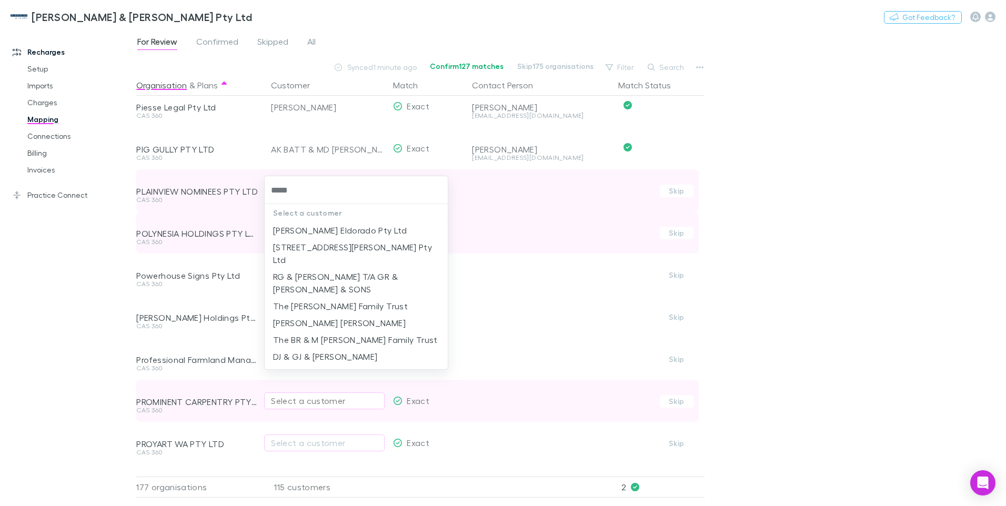
type input "******"
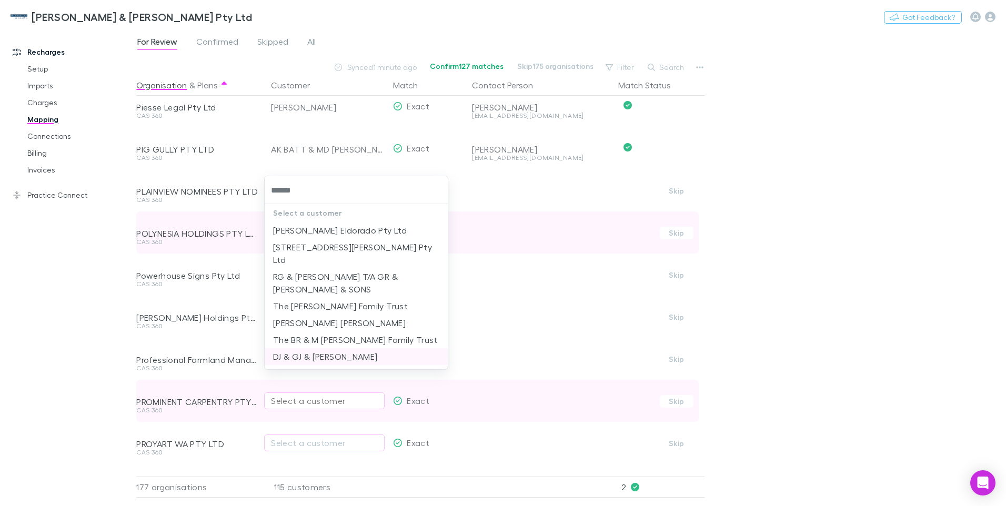
click at [327, 348] on li "DJ & GJ & PD TURNER" at bounding box center [356, 356] width 183 height 17
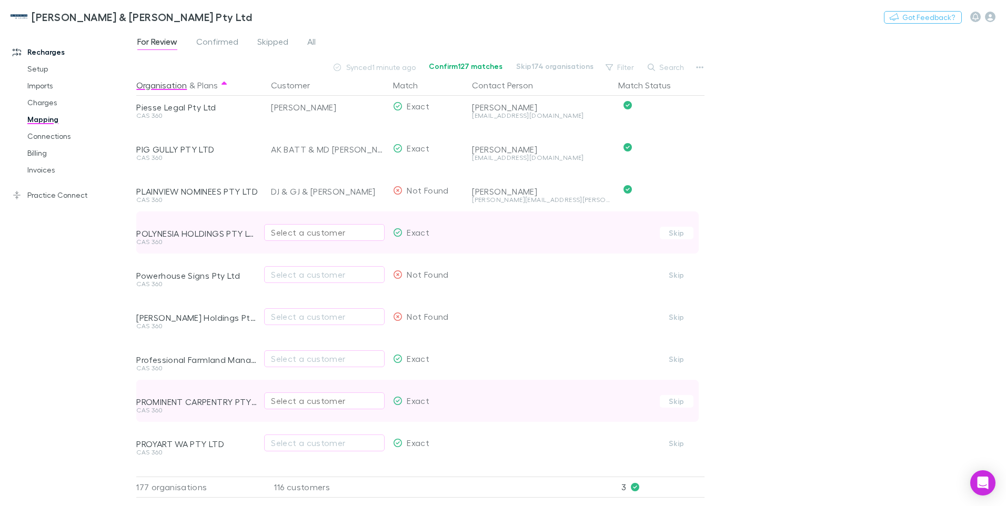
click at [283, 236] on div "Select a customer" at bounding box center [324, 232] width 107 height 13
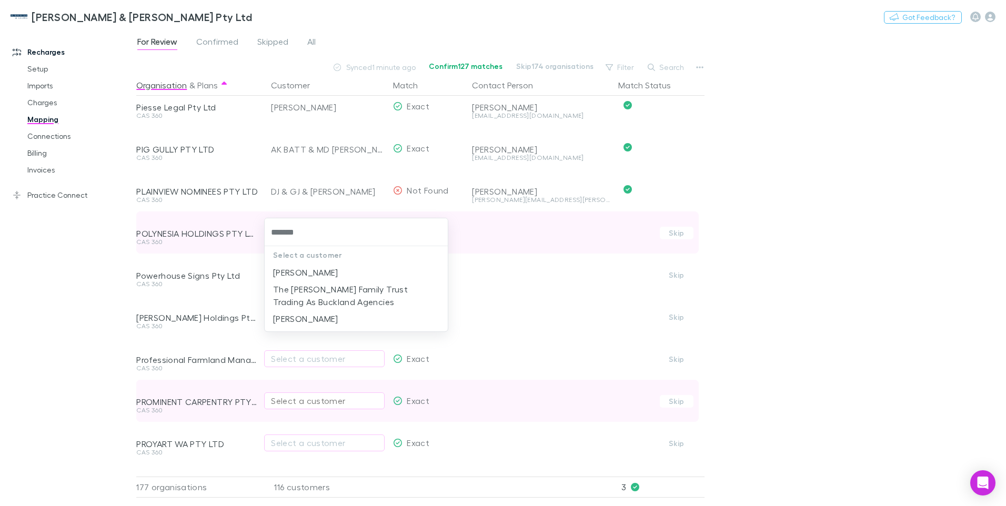
type input "********"
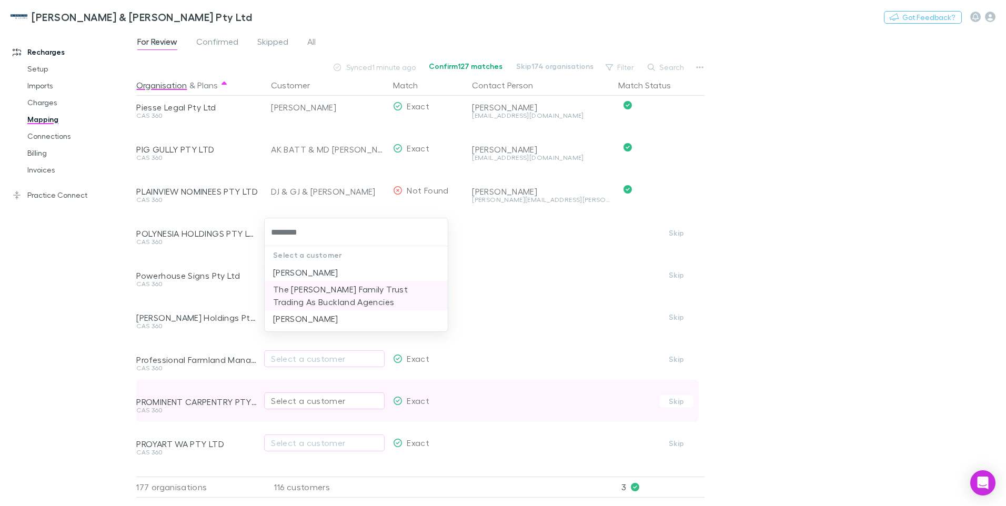
click at [333, 297] on li "The Richard Buckland Family Trust Trading As Buckland Agencies" at bounding box center [356, 295] width 183 height 29
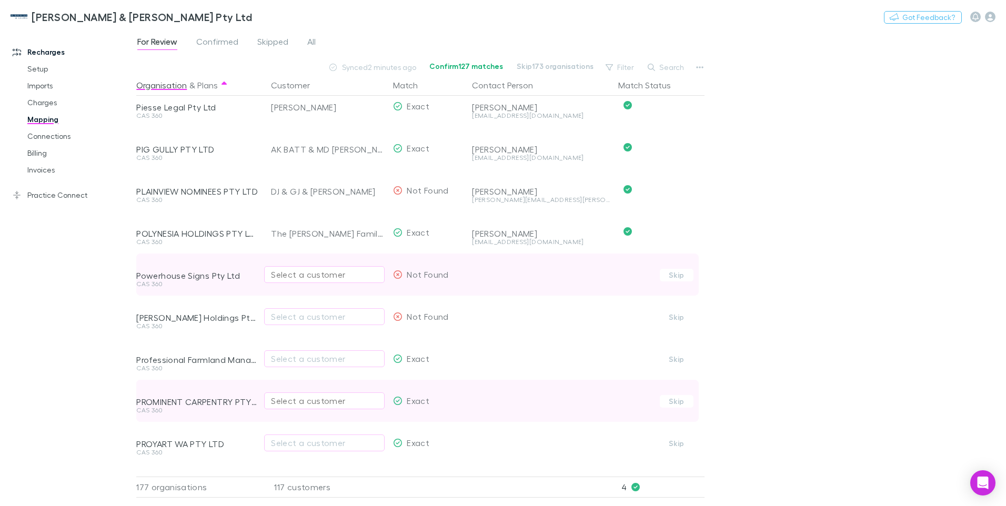
click at [281, 273] on div "Select a customer" at bounding box center [324, 274] width 107 height 13
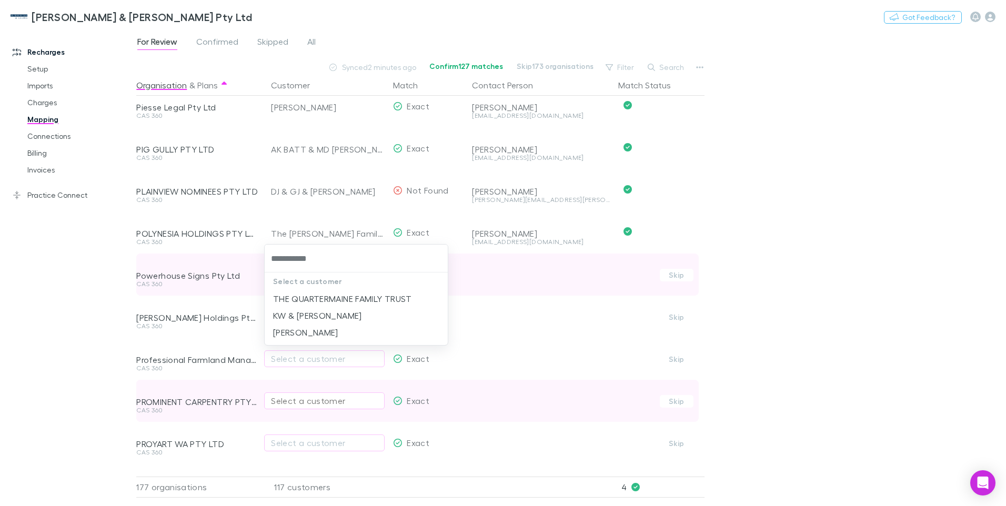
type input "**********"
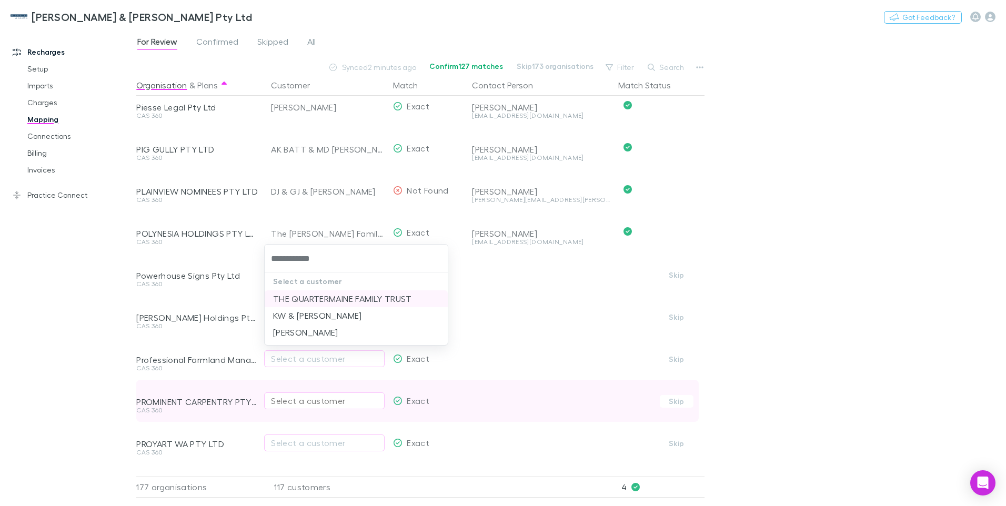
click at [325, 297] on li "THE QUARTERMAINE FAMILY TRUST" at bounding box center [356, 298] width 183 height 17
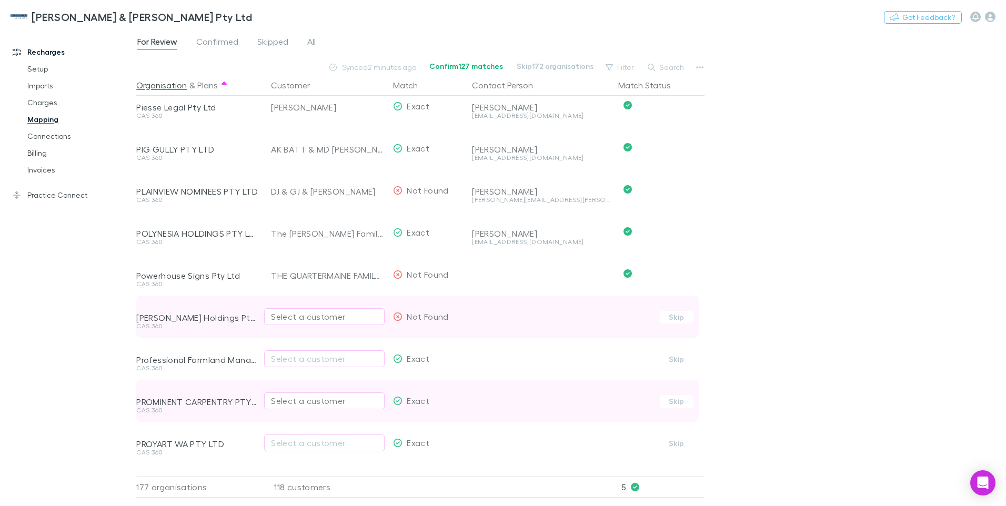
click at [292, 320] on div "Select a customer" at bounding box center [324, 316] width 107 height 13
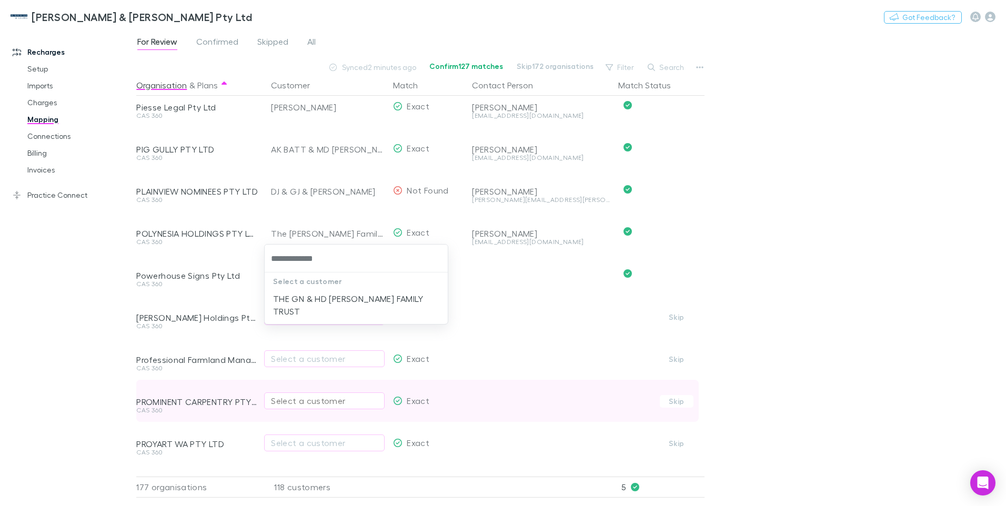
type input "**********"
click at [326, 299] on li "THE GN & HD PRATER FAMILY TRUST" at bounding box center [356, 304] width 183 height 29
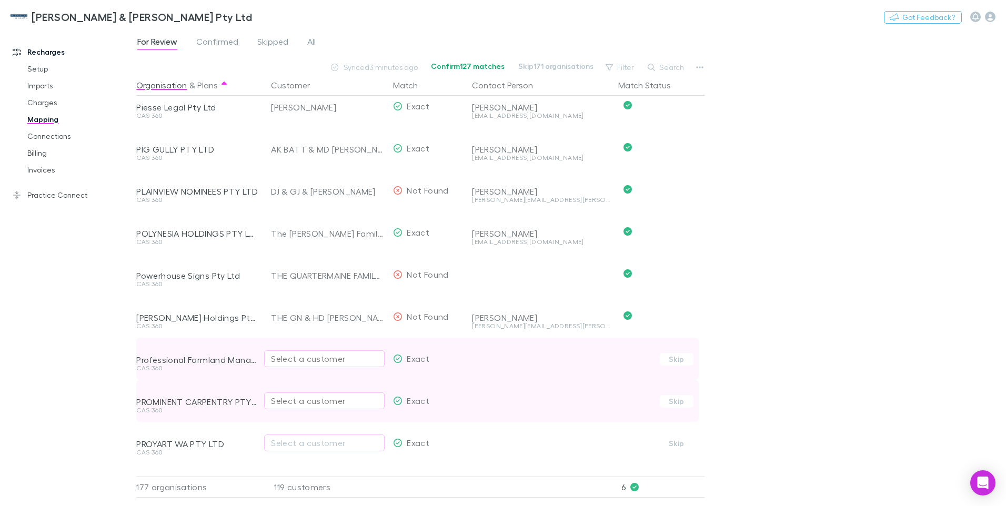
click at [306, 360] on div "Select a customer" at bounding box center [324, 359] width 107 height 13
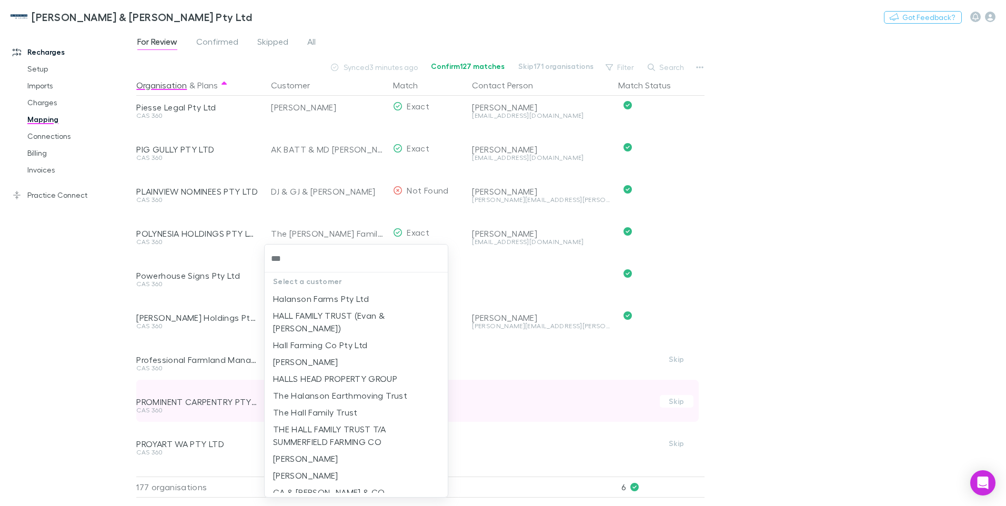
type input "****"
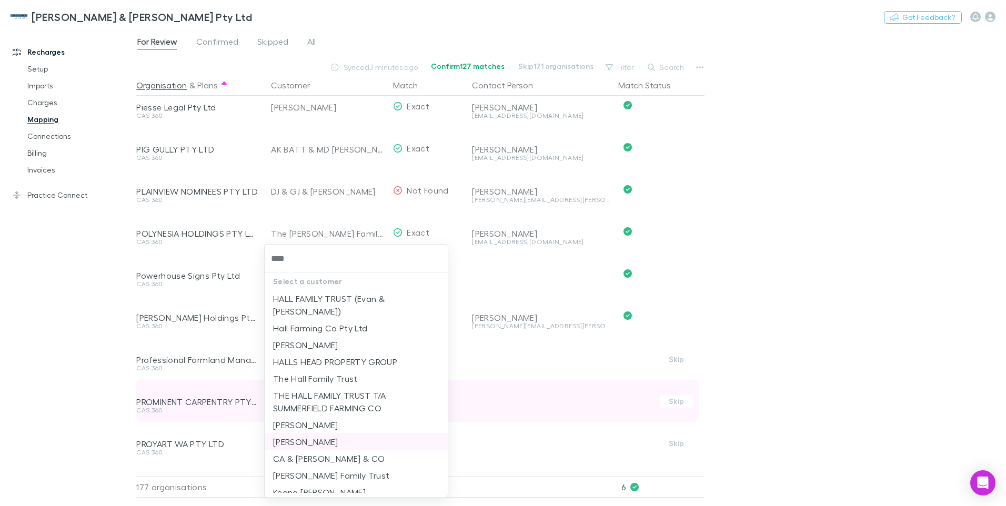
scroll to position [105, 0]
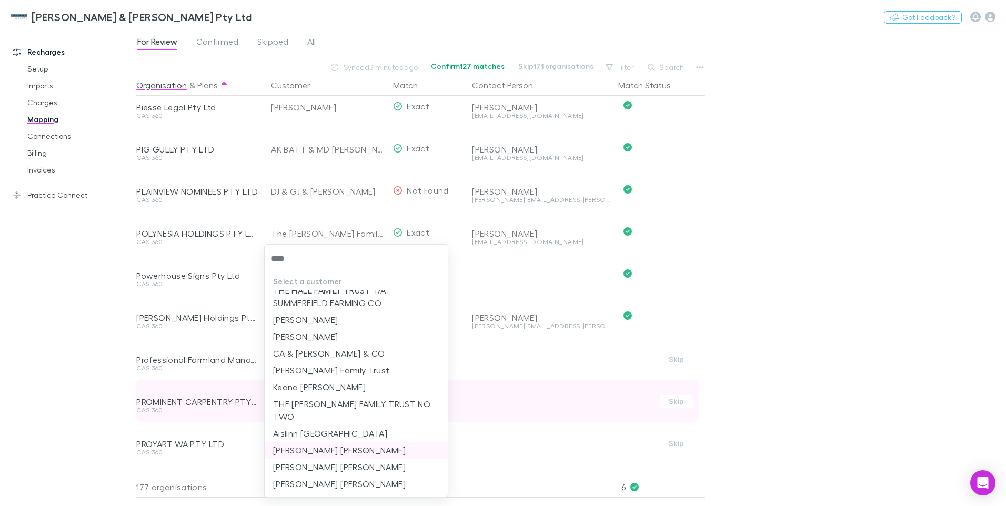
click at [309, 442] on li "ERIC SPENCER HALL" at bounding box center [356, 450] width 183 height 17
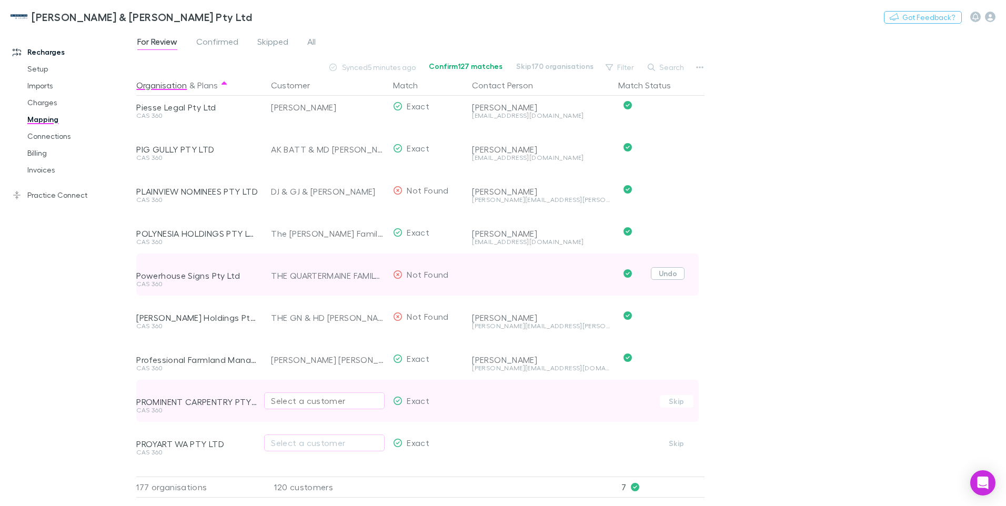
click at [676, 270] on button "Undo" at bounding box center [668, 273] width 34 height 13
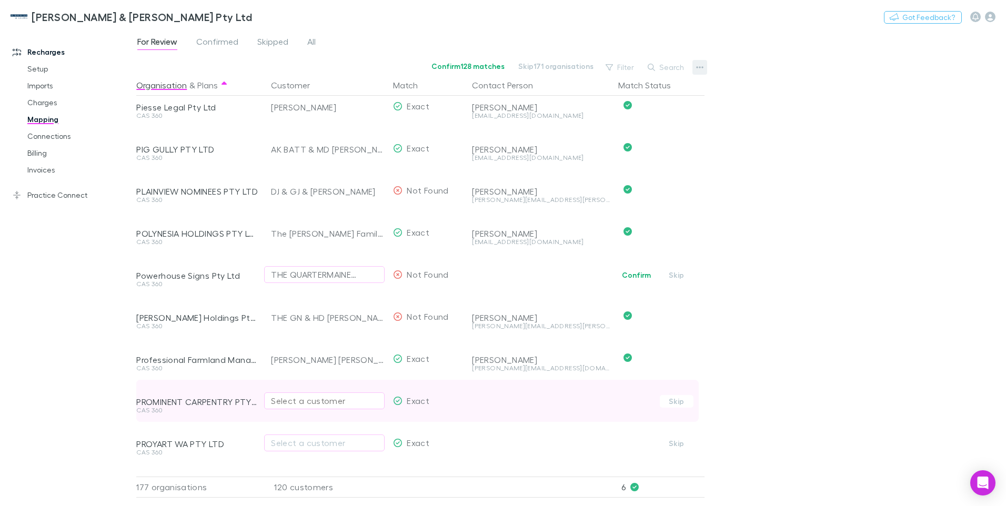
click at [699, 63] on icon "button" at bounding box center [699, 67] width 7 height 8
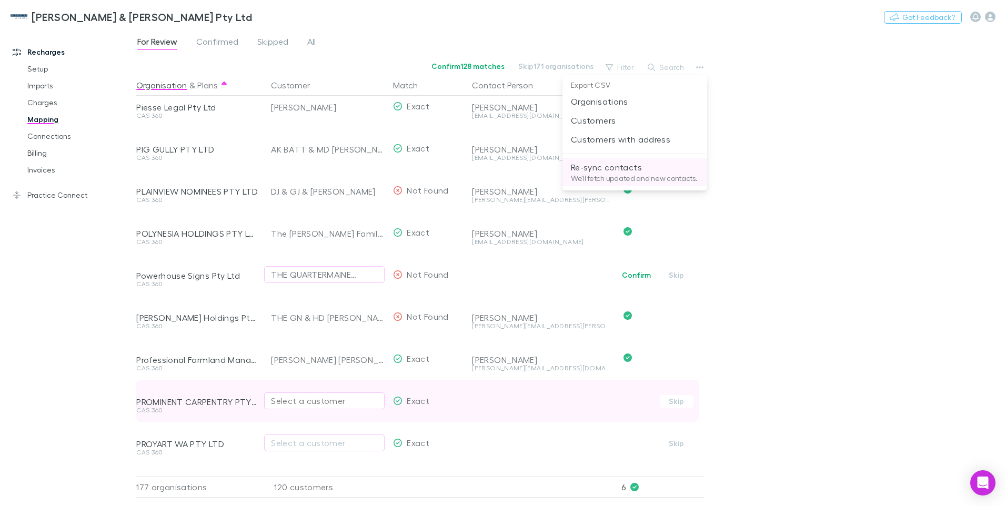
click at [613, 177] on p "We'll fetch updated and new contacts." at bounding box center [635, 178] width 128 height 9
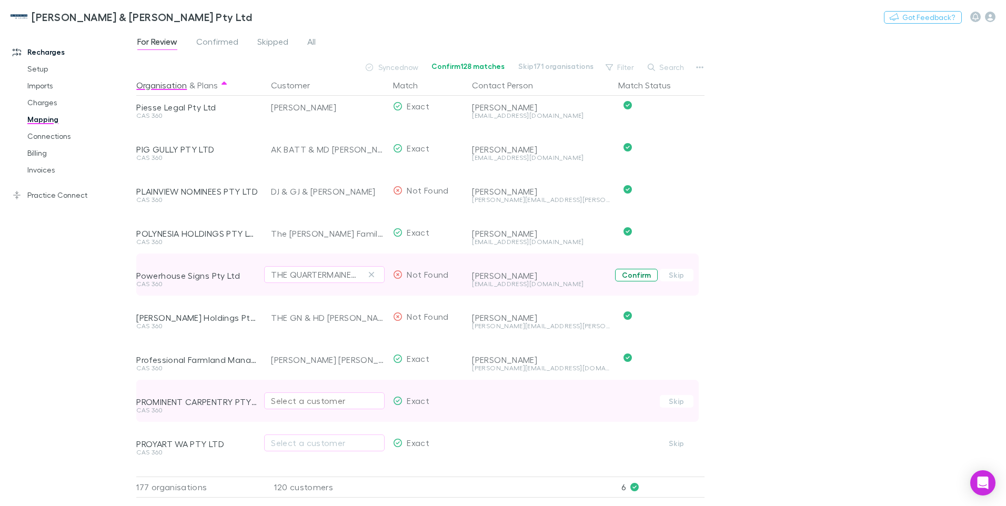
click at [637, 274] on button "Confirm" at bounding box center [636, 275] width 43 height 13
click at [284, 398] on div "Select a customer" at bounding box center [324, 401] width 107 height 13
type input "**********"
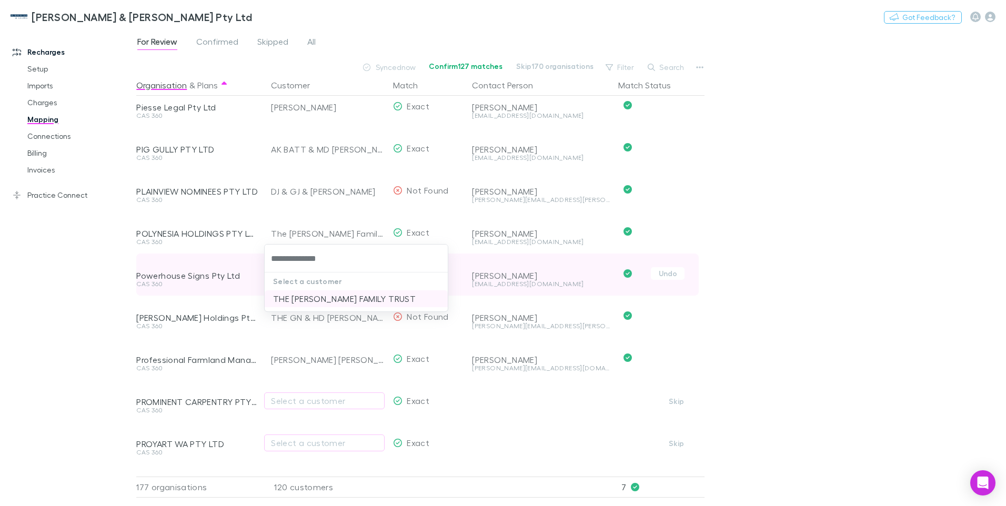
click at [306, 294] on li "THE JACOB JENNINGS FAMILY TRUST" at bounding box center [356, 298] width 183 height 17
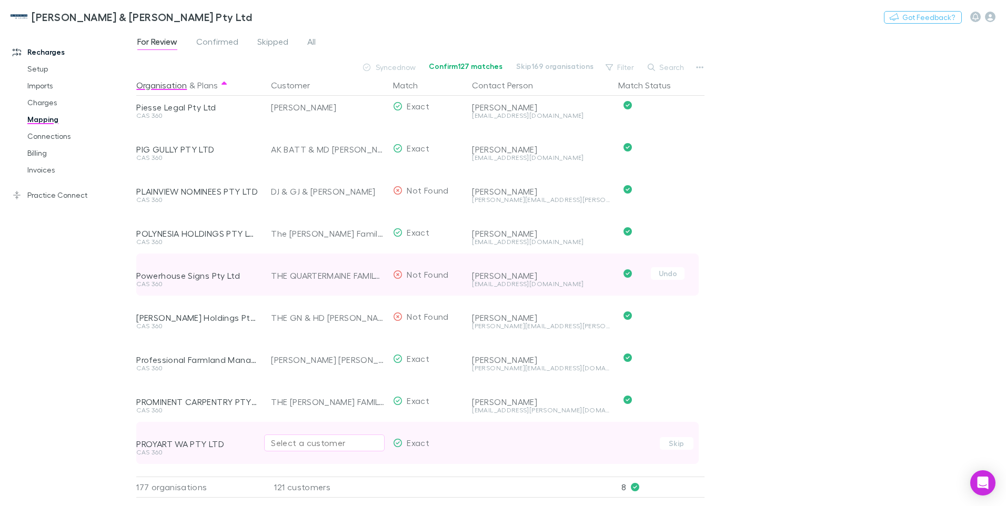
click at [280, 446] on div "Select a customer" at bounding box center [324, 443] width 107 height 13
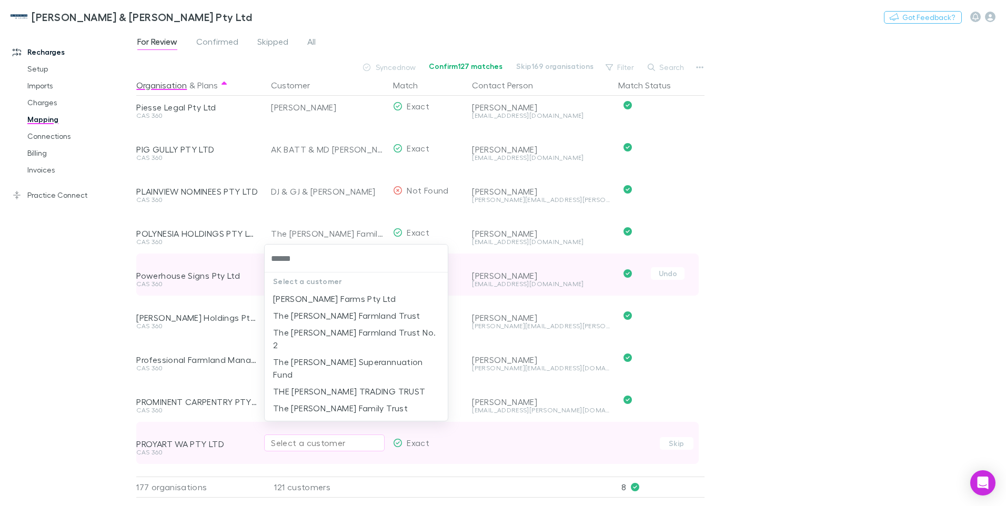
type input "*******"
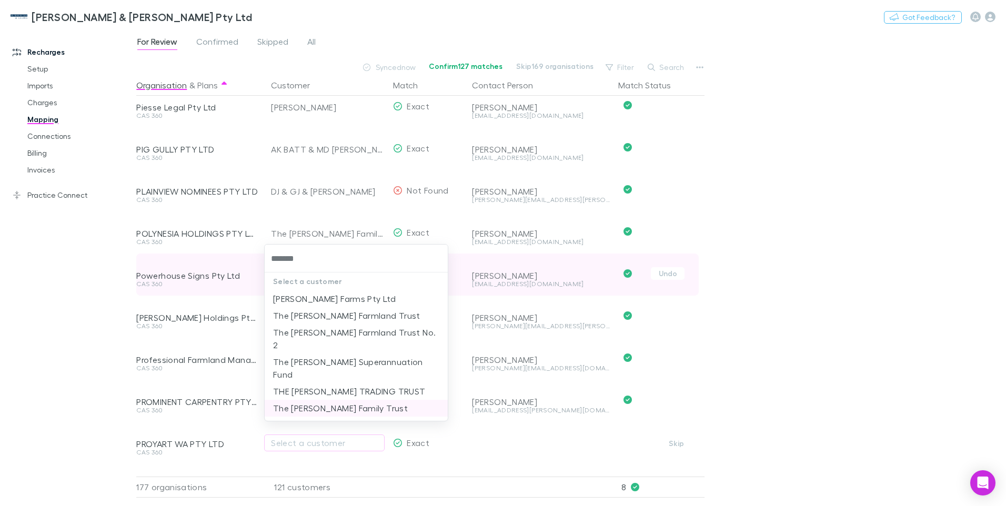
click at [330, 400] on li "The Rod Bushell Family Trust" at bounding box center [356, 408] width 183 height 17
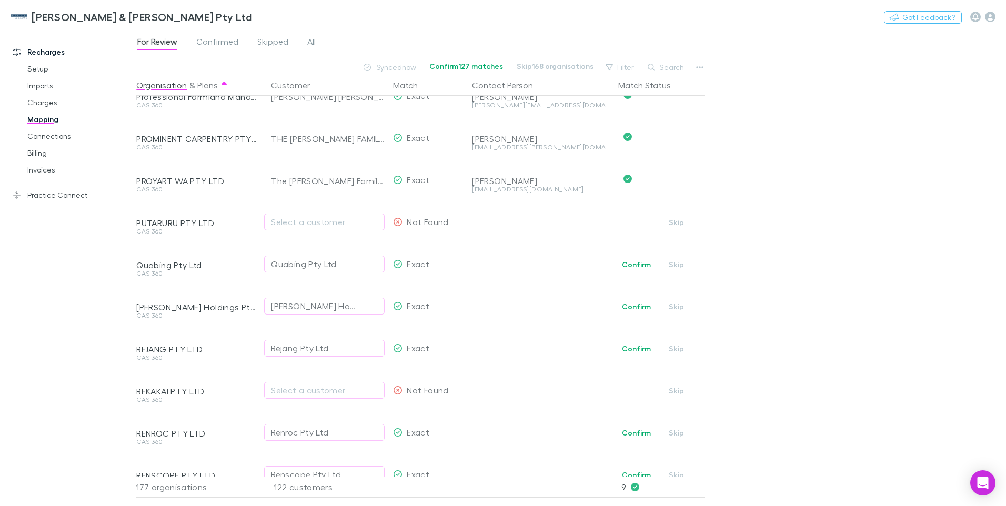
scroll to position [789, 0]
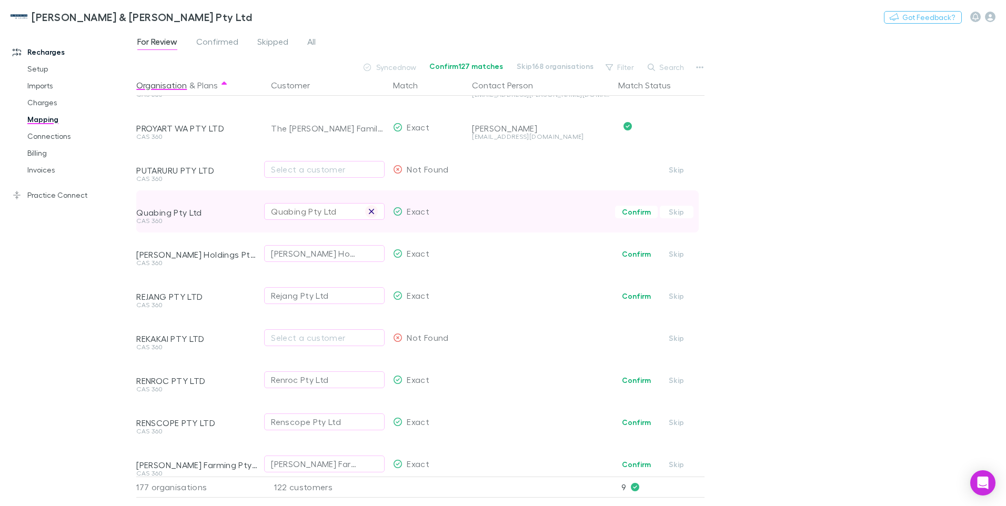
click at [370, 211] on icon "button" at bounding box center [371, 211] width 5 height 5
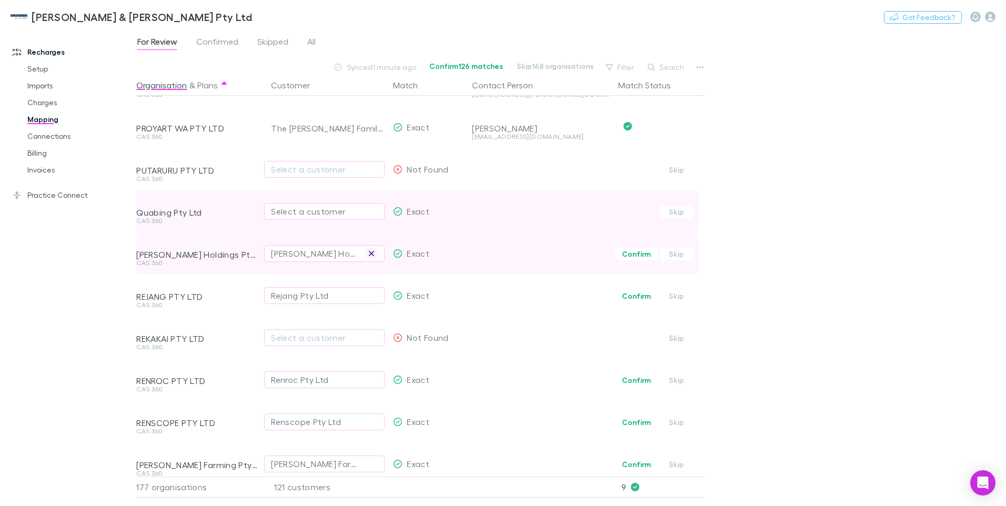
click at [373, 255] on icon "button" at bounding box center [371, 253] width 5 height 5
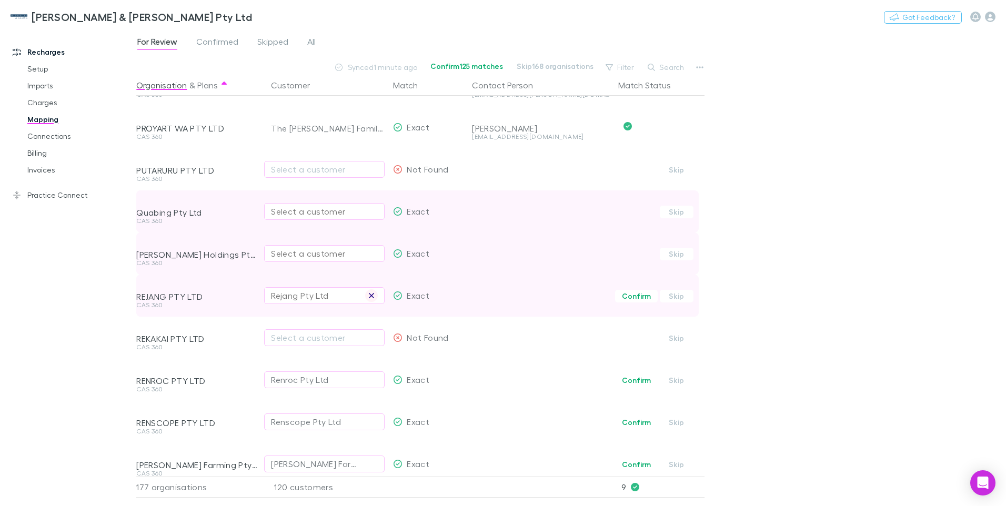
click at [374, 295] on icon "button" at bounding box center [371, 296] width 6 height 8
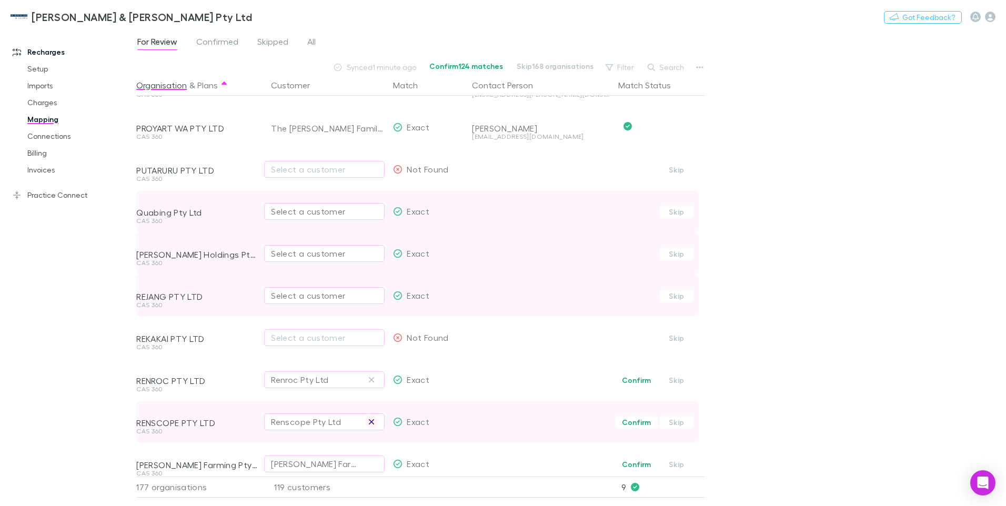
drag, startPoint x: 370, startPoint y: 379, endPoint x: 368, endPoint y: 420, distance: 41.1
click at [370, 379] on icon "button" at bounding box center [371, 380] width 6 height 8
click at [371, 423] on icon "button" at bounding box center [371, 421] width 5 height 5
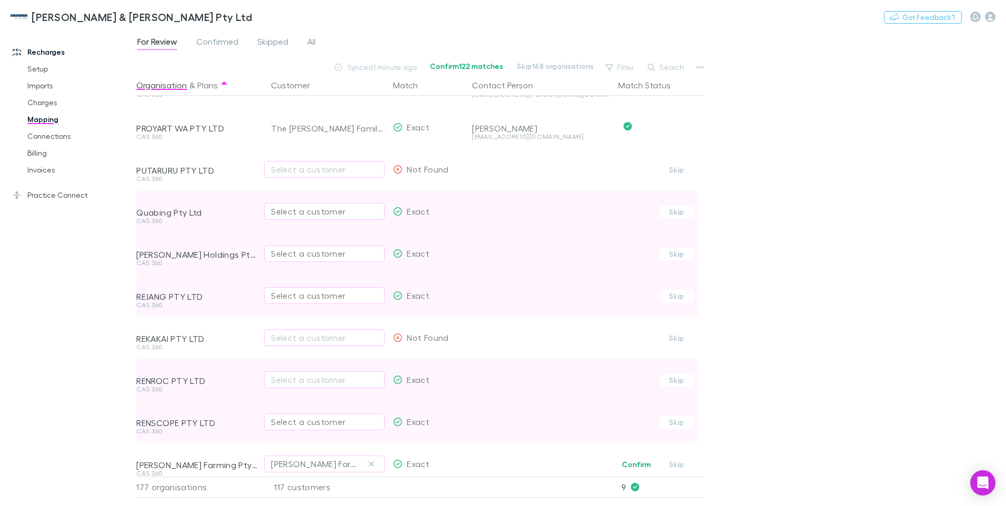
drag, startPoint x: 373, startPoint y: 463, endPoint x: 378, endPoint y: 360, distance: 103.3
click at [373, 463] on icon "button" at bounding box center [371, 464] width 5 height 5
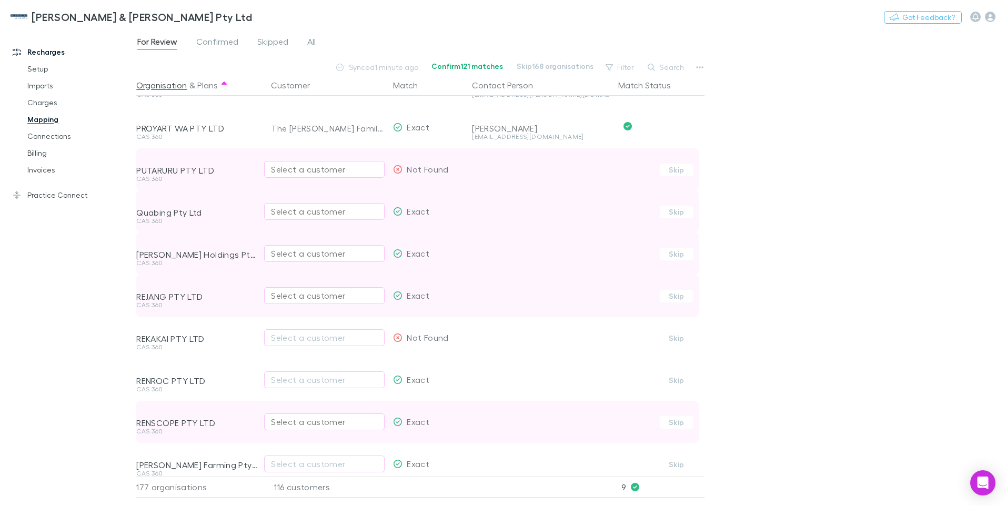
click at [293, 167] on div "Select a customer" at bounding box center [324, 169] width 107 height 13
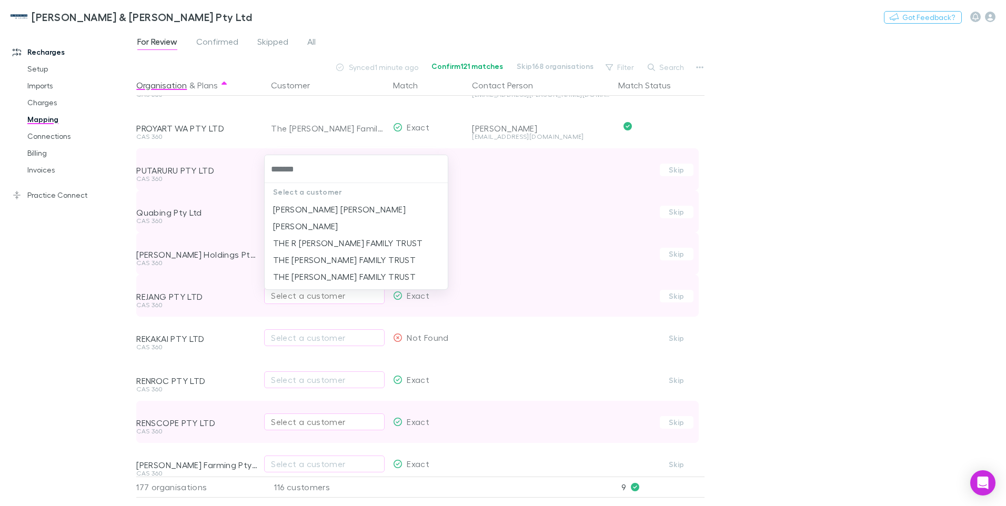
type input "********"
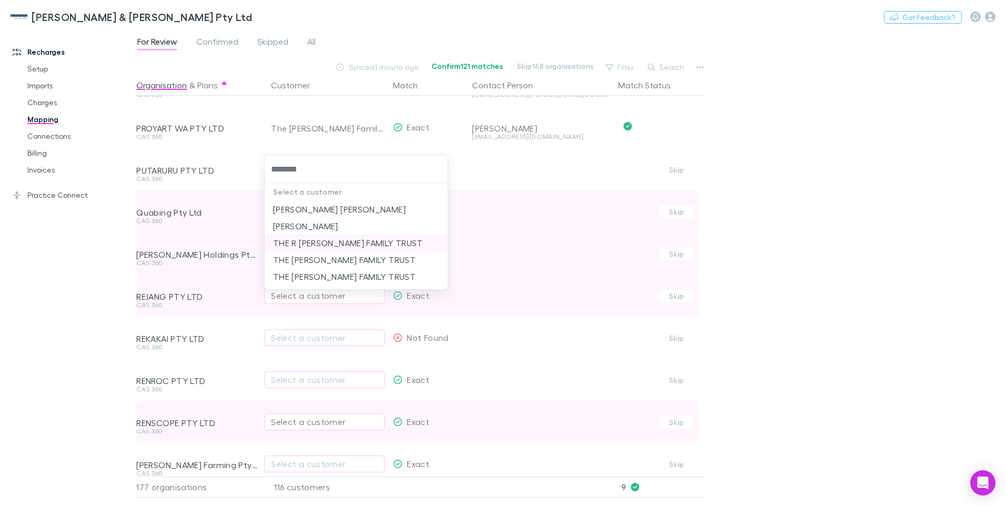
click at [325, 243] on li "THE R MARSHALL FAMILY TRUST" at bounding box center [356, 243] width 183 height 17
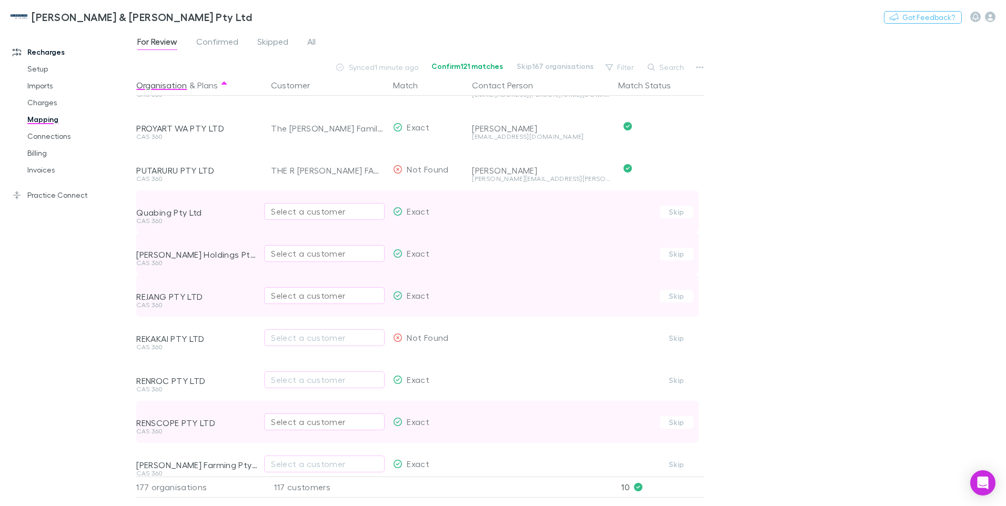
click at [305, 212] on div "Select a customer" at bounding box center [324, 211] width 107 height 13
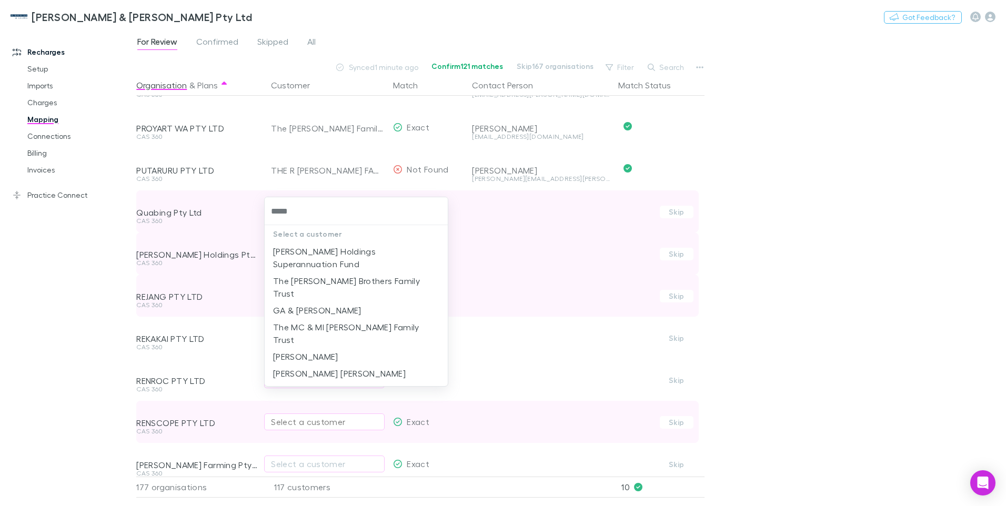
type input "******"
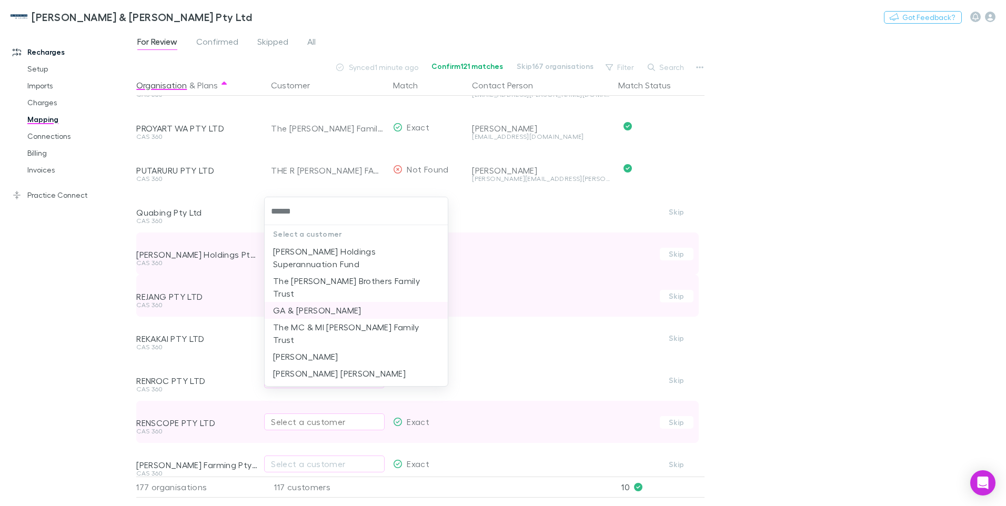
click at [319, 302] on li "GA & WM Abbott" at bounding box center [356, 310] width 183 height 17
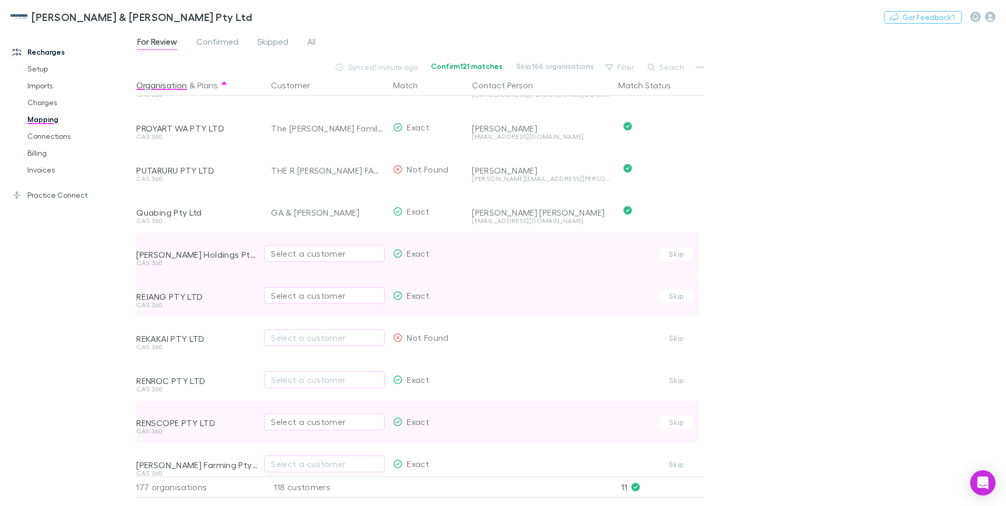
click at [308, 254] on div "Select a customer" at bounding box center [324, 253] width 107 height 13
type input "********"
click at [293, 297] on div "Select a customer" at bounding box center [324, 295] width 107 height 13
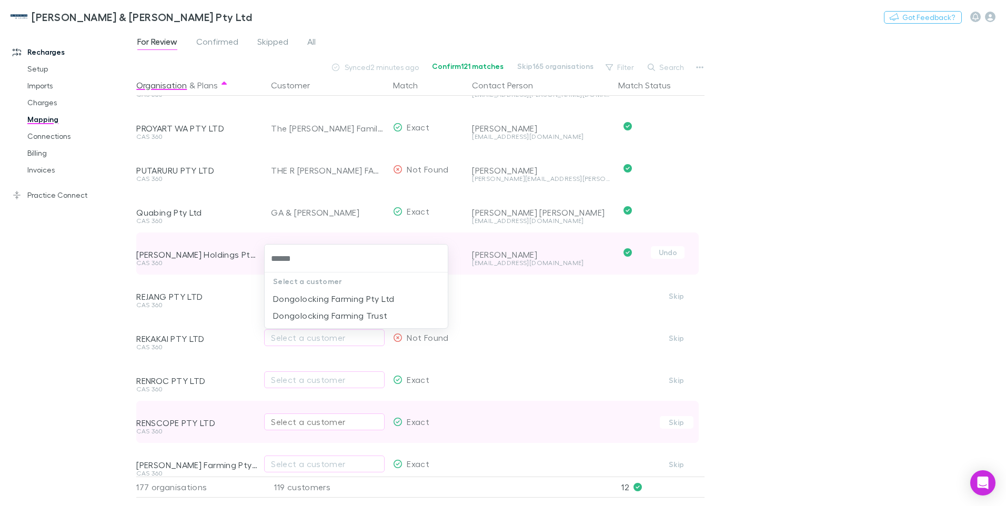
click at [272, 257] on input "******" at bounding box center [356, 258] width 175 height 19
type input "*******"
drag, startPoint x: 304, startPoint y: 259, endPoint x: 247, endPoint y: 260, distance: 56.3
click at [247, 260] on div "******* Select a customer Customer not found - How to fix?" at bounding box center [503, 253] width 1006 height 506
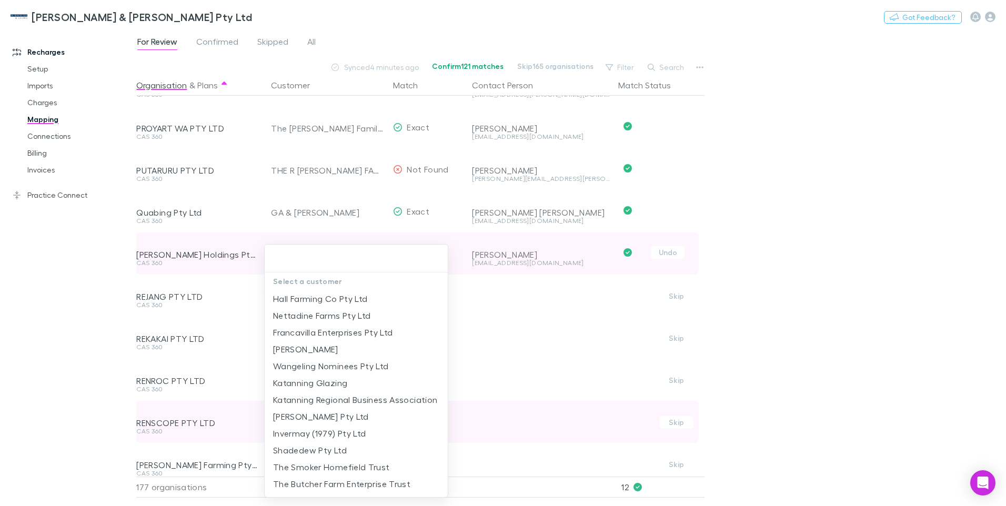
click at [611, 364] on div at bounding box center [503, 253] width 1006 height 506
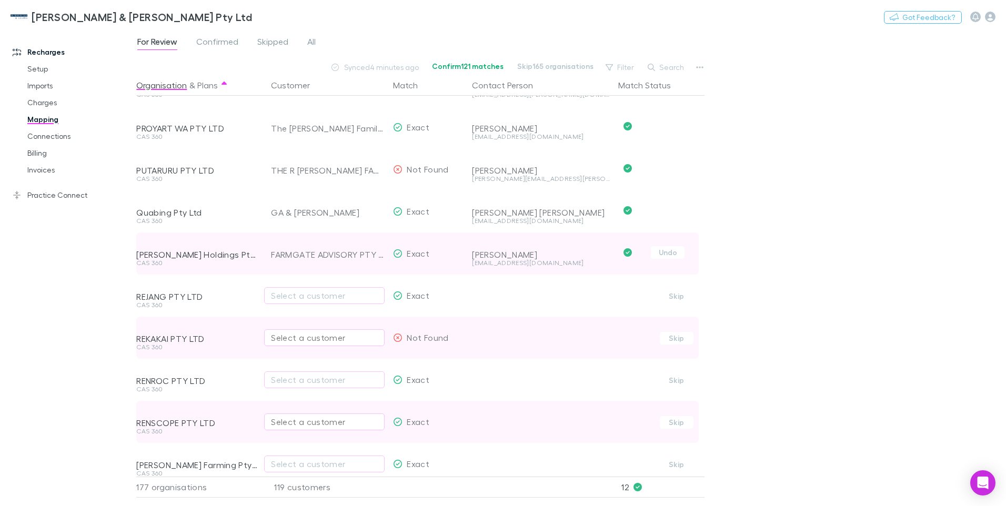
click at [287, 340] on div "Select a customer" at bounding box center [324, 338] width 107 height 13
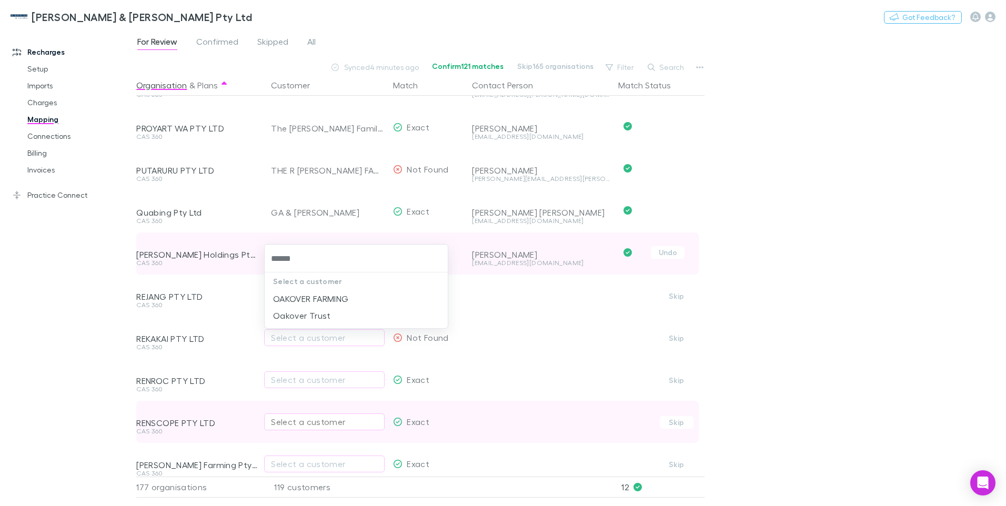
type input "*******"
click at [291, 300] on li "OAKOVER FARMING" at bounding box center [356, 298] width 183 height 17
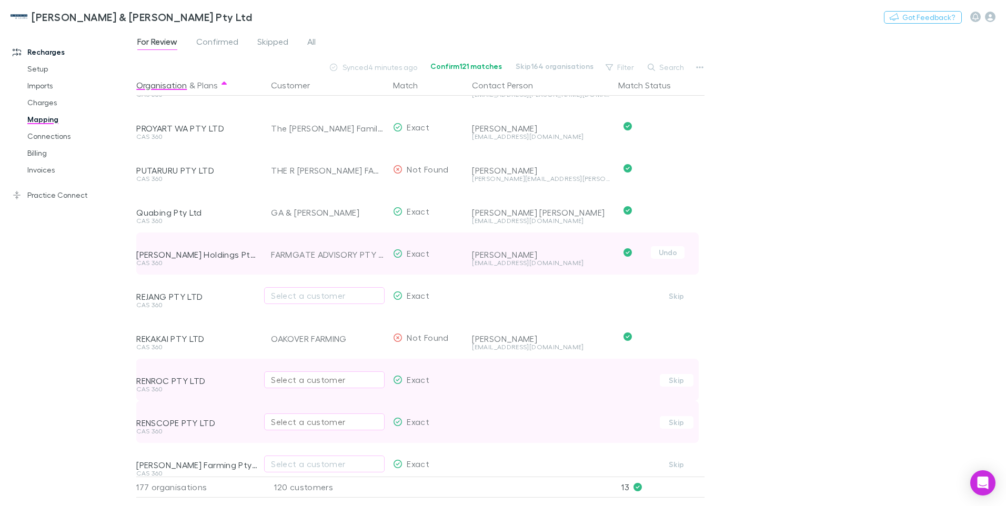
click at [303, 383] on div "Select a customer" at bounding box center [324, 380] width 107 height 13
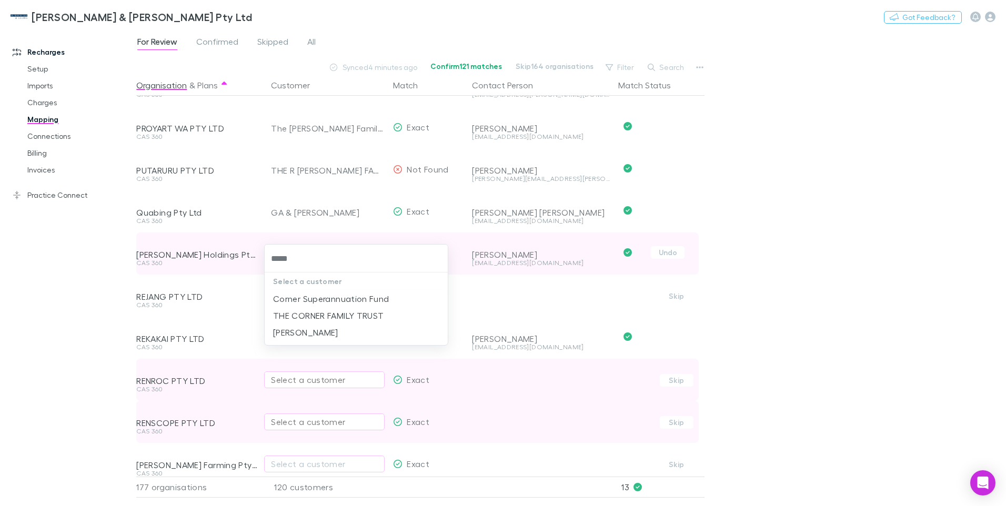
type input "******"
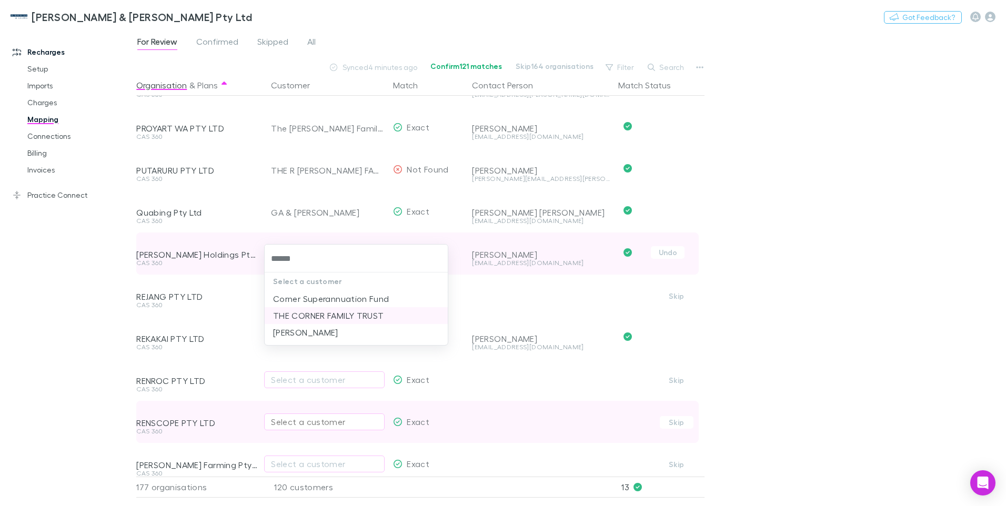
click at [348, 314] on li "THE CORNER FAMILY TRUST" at bounding box center [356, 315] width 183 height 17
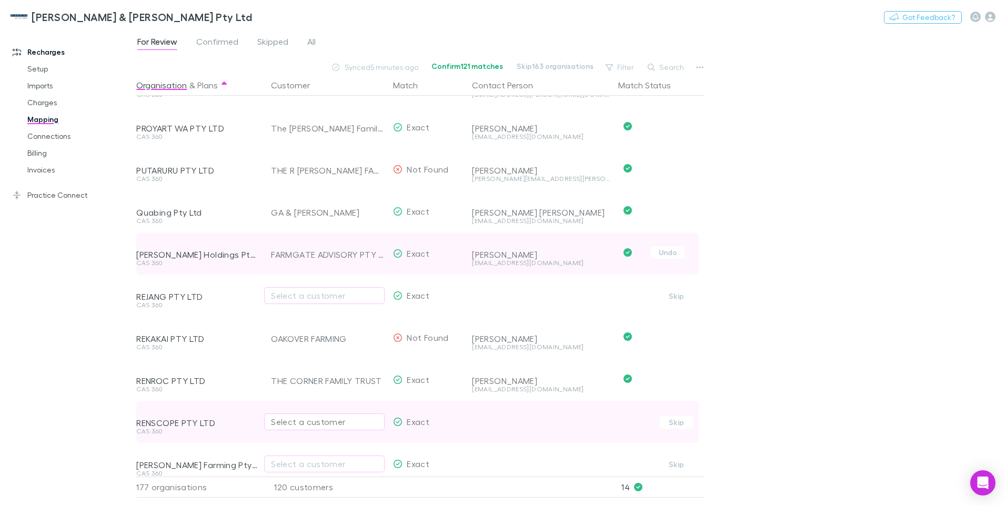
click at [290, 420] on div "Select a customer" at bounding box center [324, 422] width 107 height 13
type input "********"
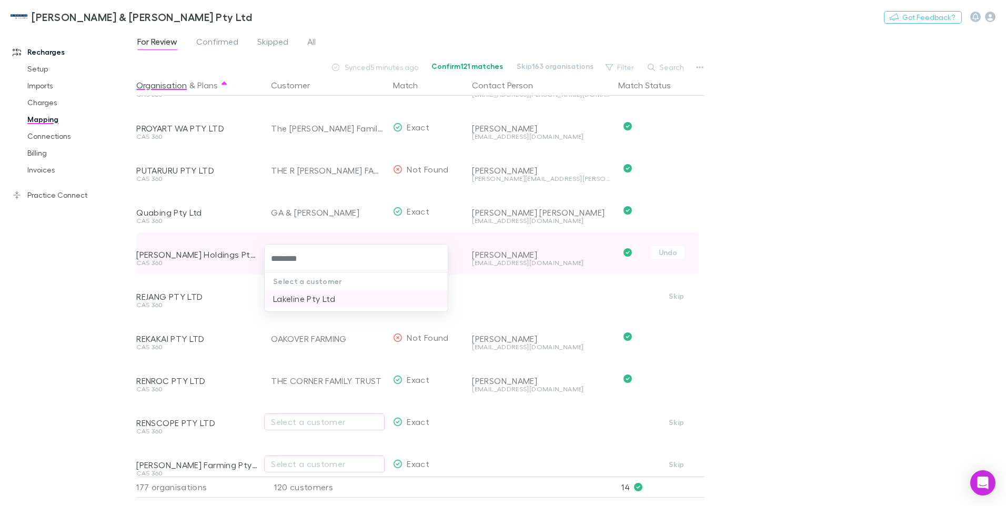
click at [296, 299] on li "Lakeline Pty Ltd" at bounding box center [356, 298] width 183 height 17
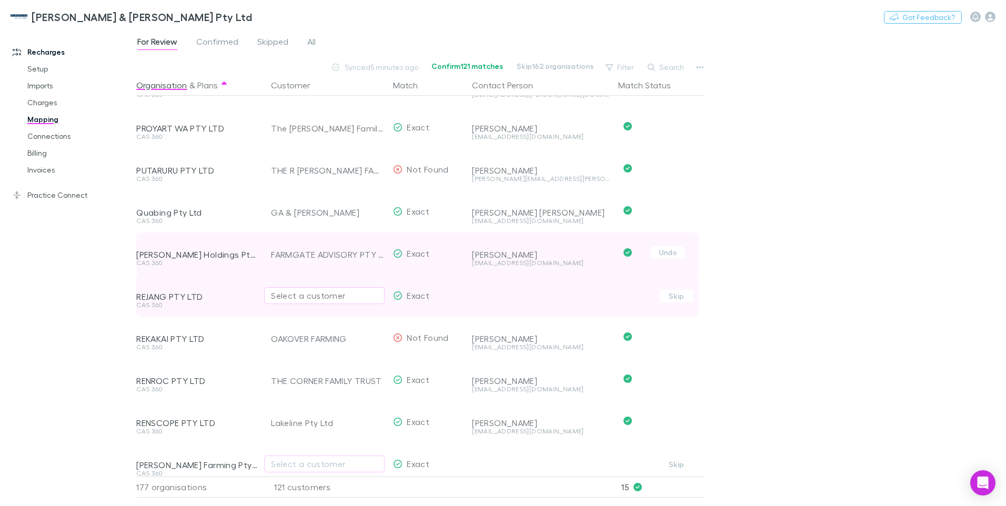
click at [274, 296] on div "Select a customer" at bounding box center [324, 295] width 107 height 13
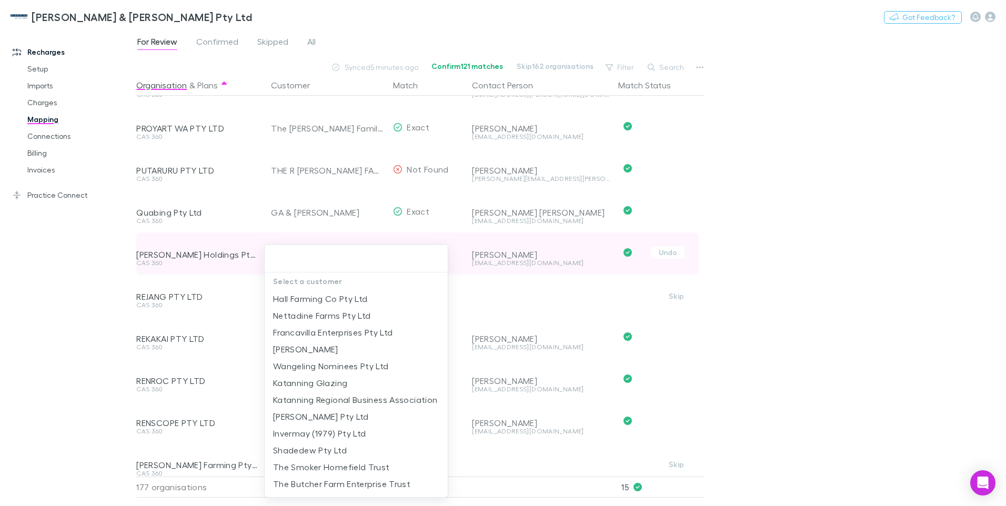
click at [280, 255] on input "text" at bounding box center [356, 258] width 175 height 19
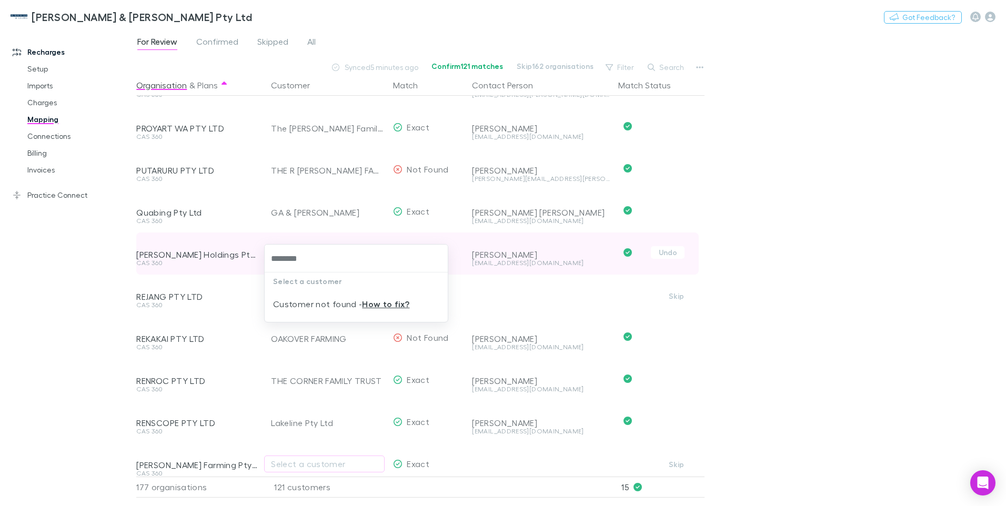
type input "********"
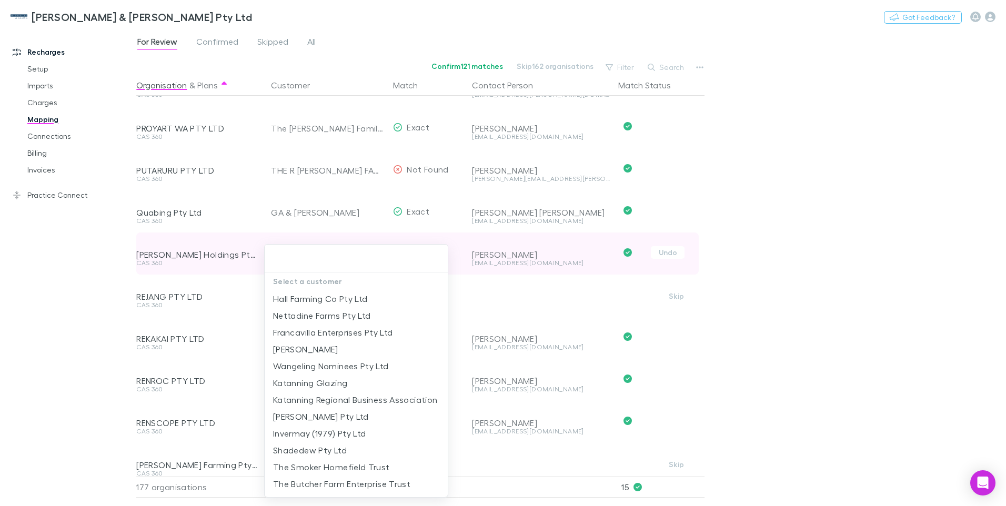
click at [748, 288] on div at bounding box center [503, 253] width 1006 height 506
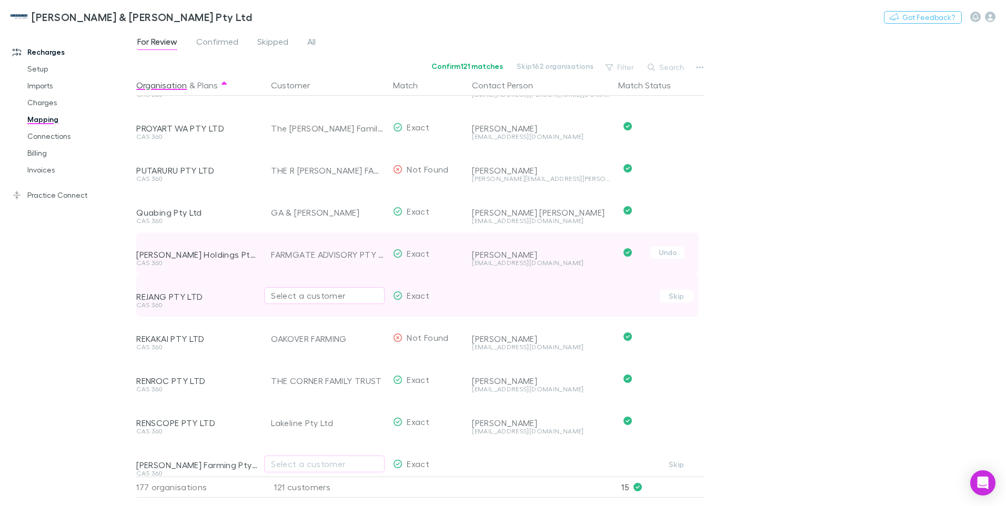
click at [282, 295] on div "Select a customer" at bounding box center [324, 295] width 107 height 13
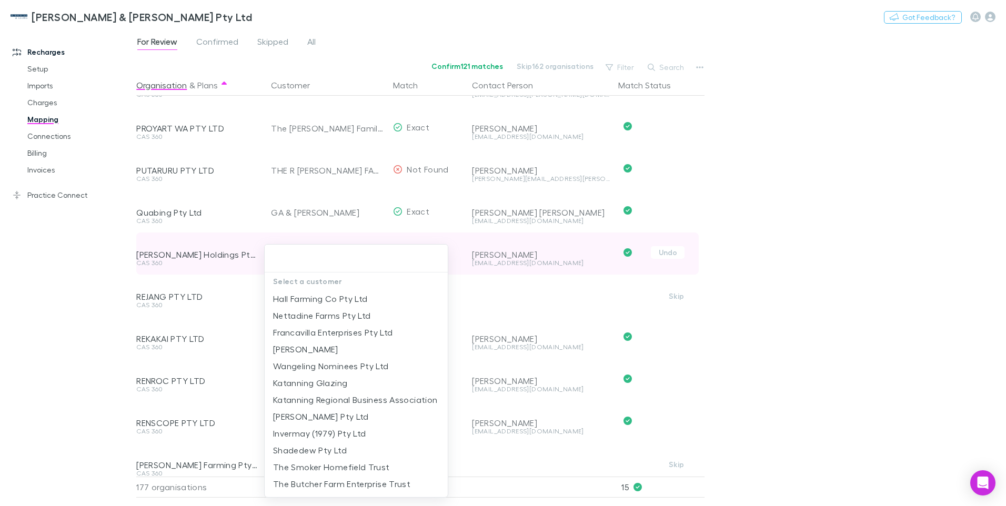
click at [872, 262] on div at bounding box center [503, 253] width 1006 height 506
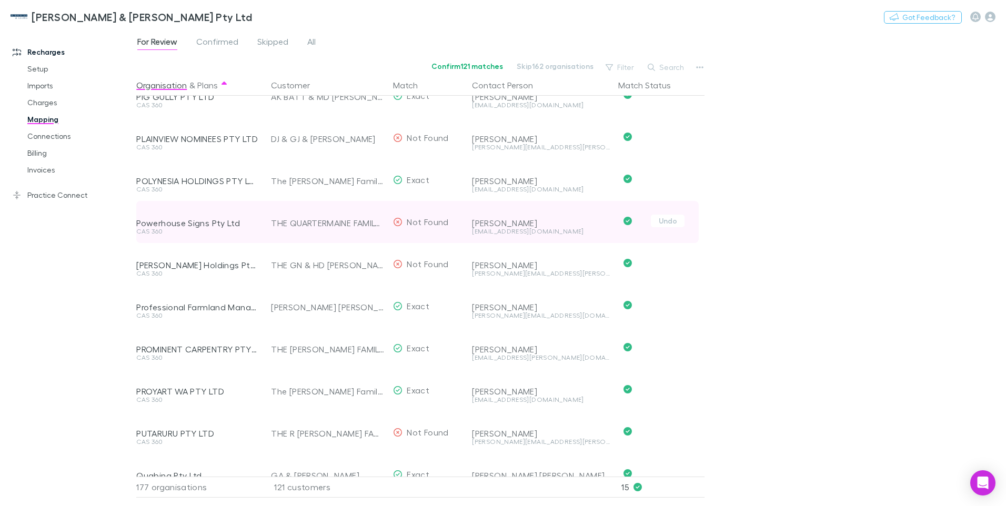
scroll to position [211, 0]
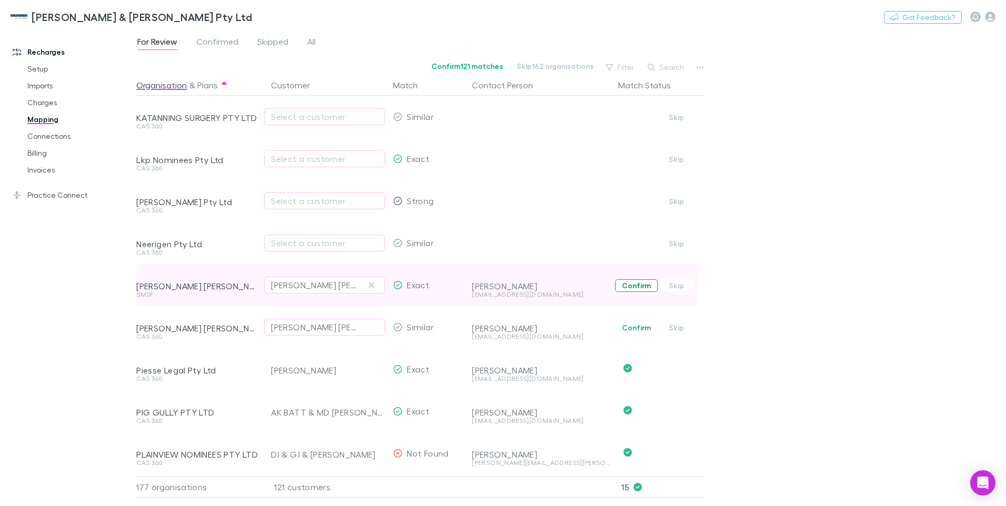
click at [633, 286] on button "Confirm" at bounding box center [636, 285] width 43 height 13
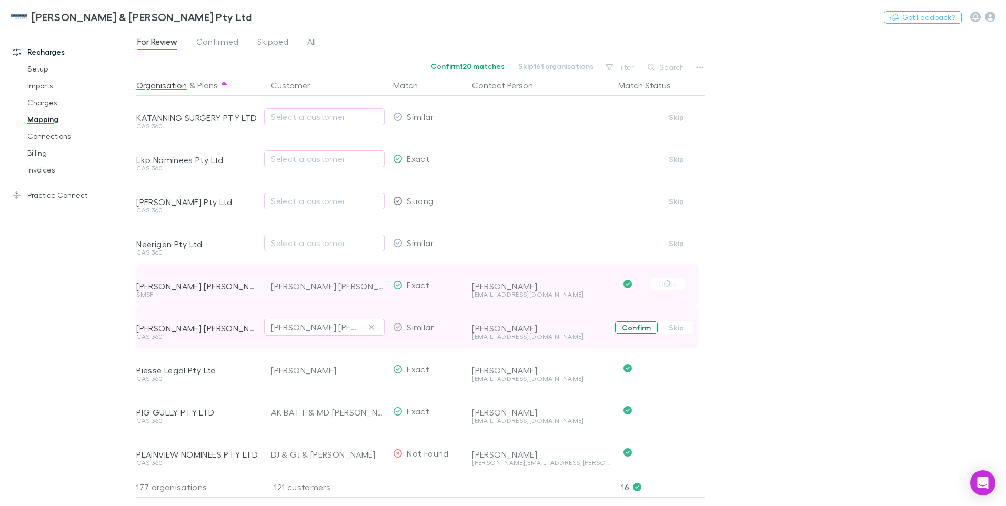
click at [628, 328] on button "Confirm" at bounding box center [636, 328] width 43 height 13
click at [217, 41] on span "Confirmed" at bounding box center [217, 43] width 42 height 14
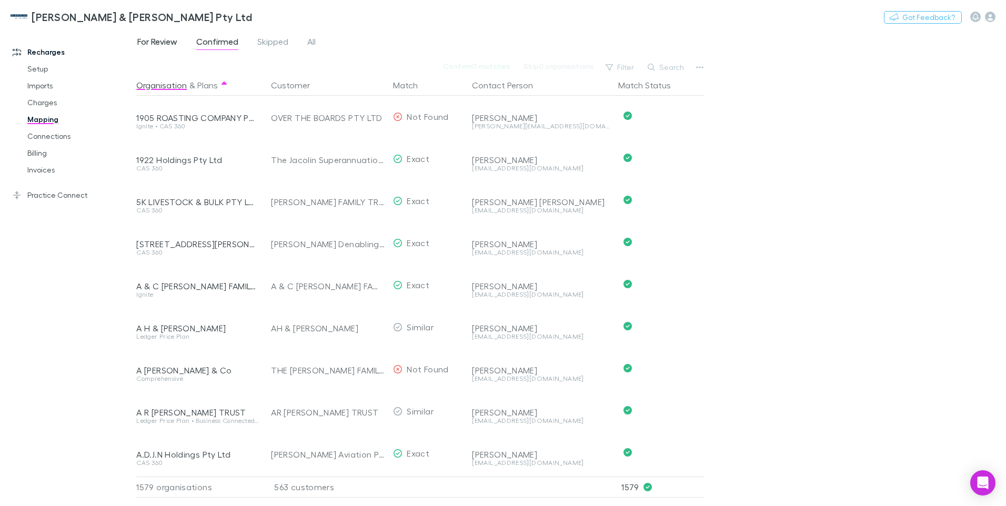
click at [155, 42] on span "For Review" at bounding box center [157, 43] width 40 height 14
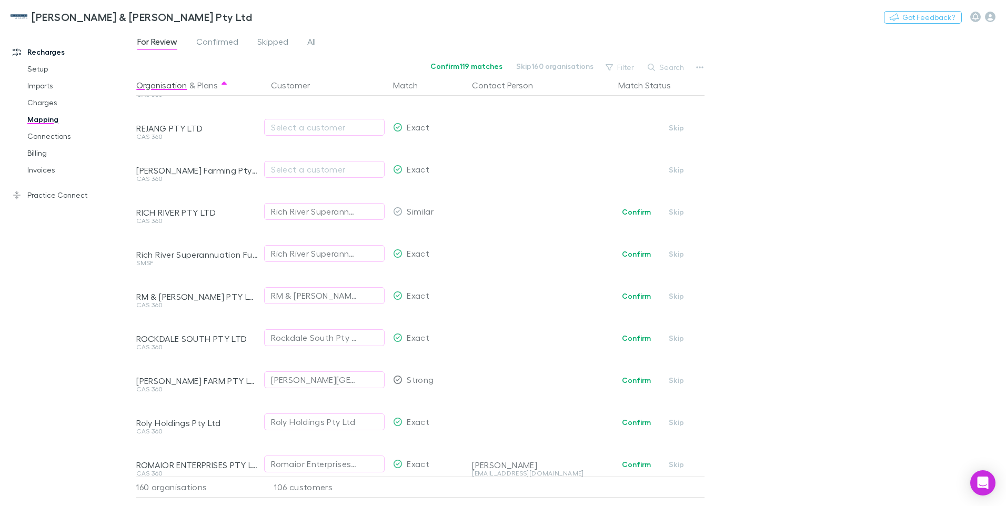
scroll to position [263, 0]
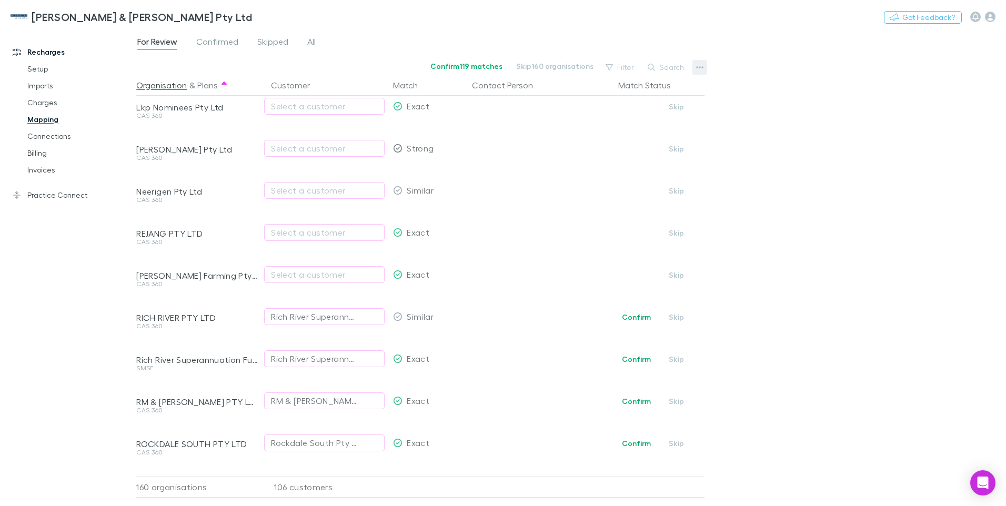
click at [698, 68] on icon "button" at bounding box center [699, 67] width 7 height 8
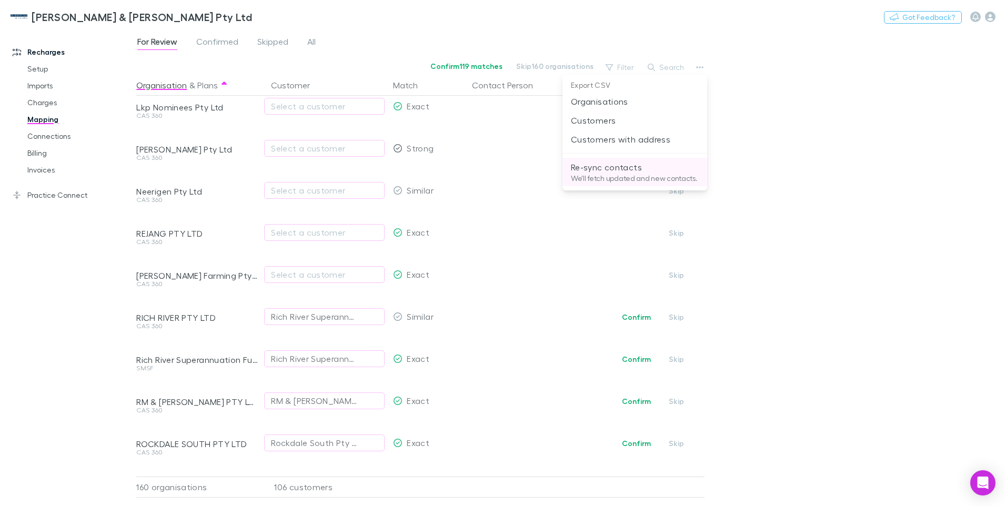
click at [604, 174] on p "We'll fetch updated and new contacts." at bounding box center [635, 178] width 128 height 9
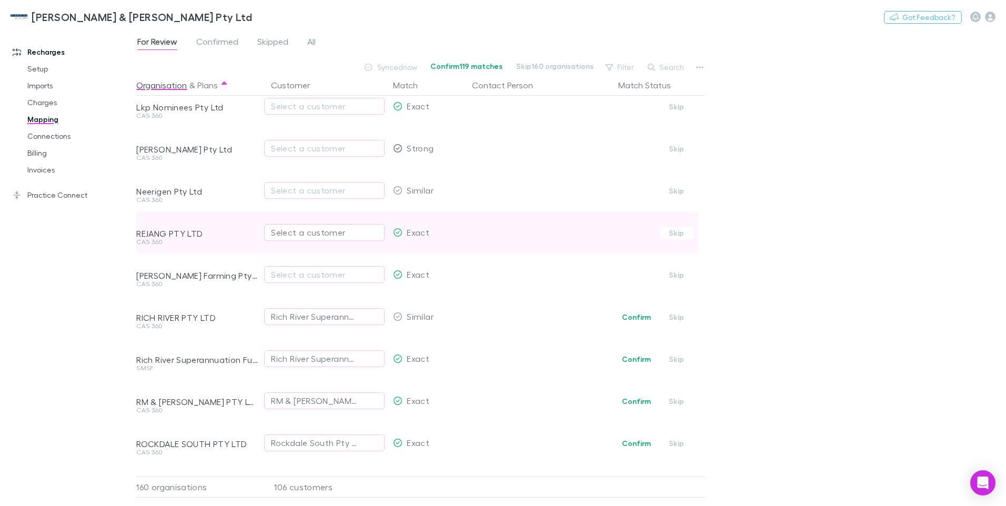
click at [277, 233] on div "Select a customer" at bounding box center [324, 232] width 107 height 13
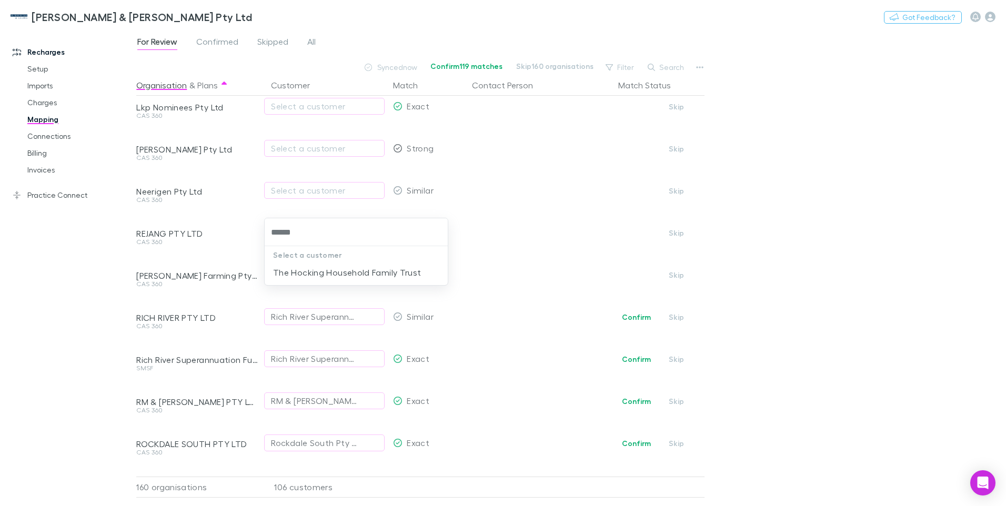
type input "*******"
click at [313, 271] on li "The Hocking Household Family Trust" at bounding box center [356, 272] width 183 height 17
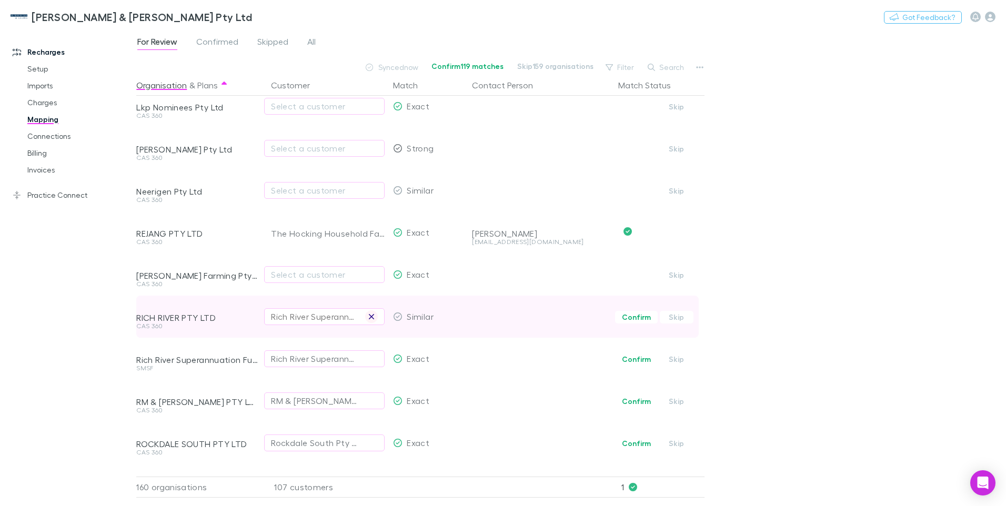
click at [373, 317] on icon "button" at bounding box center [371, 317] width 6 height 8
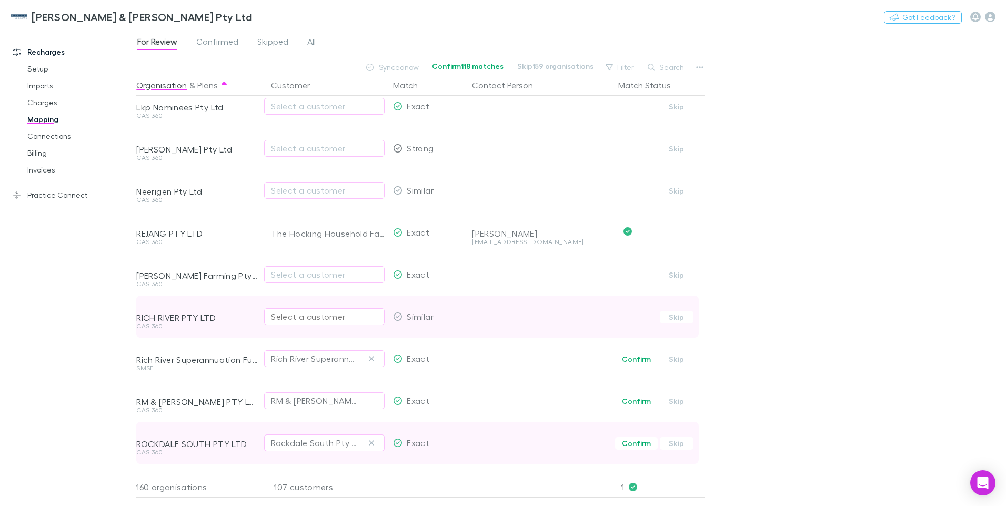
drag, startPoint x: 372, startPoint y: 360, endPoint x: 378, endPoint y: 426, distance: 66.7
click at [372, 359] on icon "button" at bounding box center [371, 359] width 6 height 8
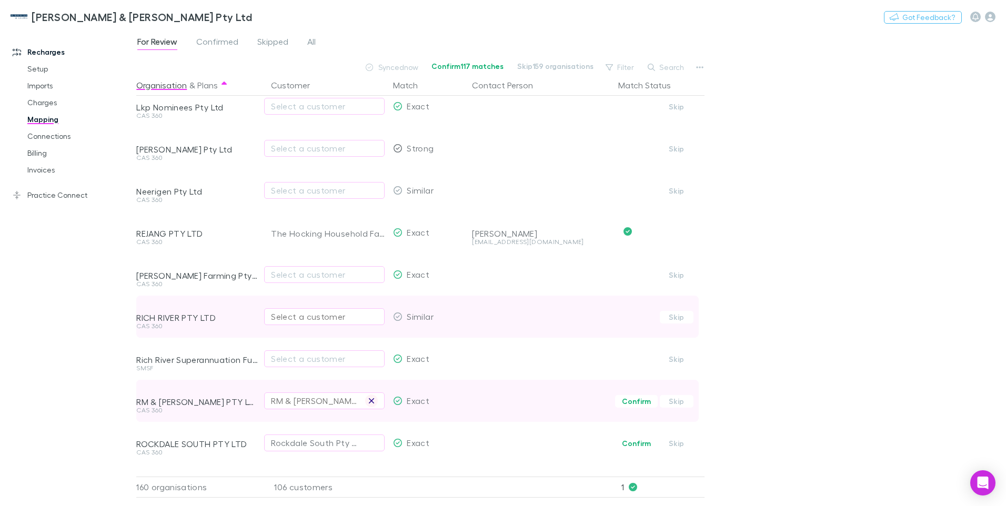
click at [373, 402] on icon "button" at bounding box center [371, 400] width 5 height 5
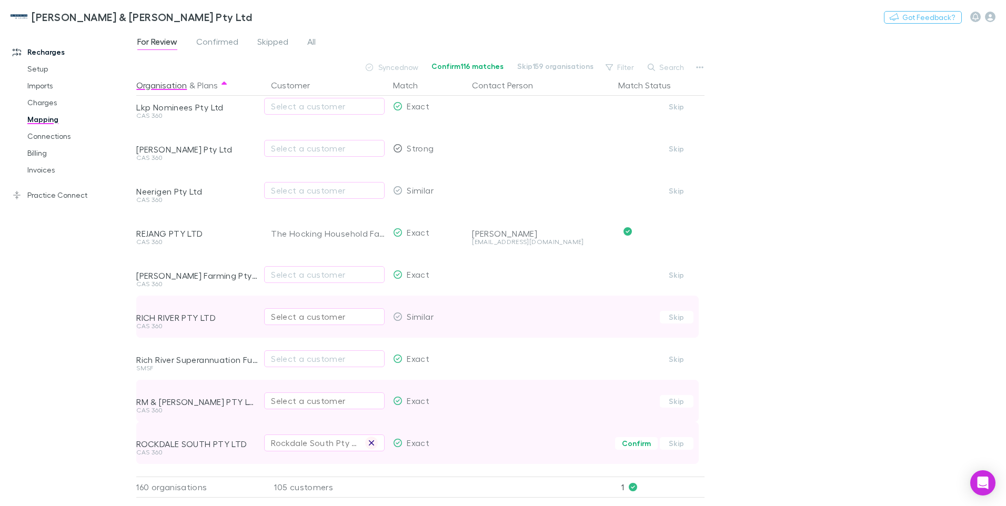
click at [374, 442] on icon "button" at bounding box center [371, 443] width 6 height 8
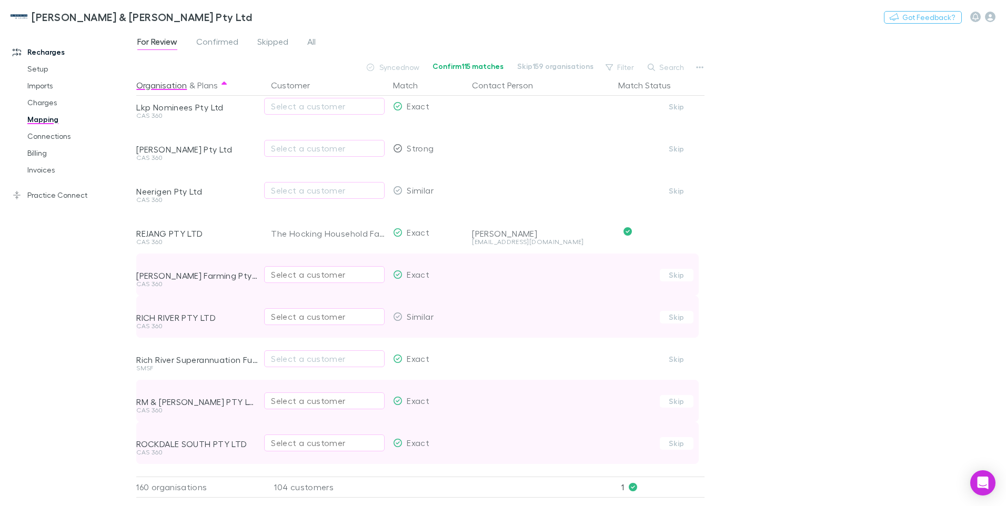
click at [287, 276] on div "Select a customer" at bounding box center [324, 274] width 107 height 13
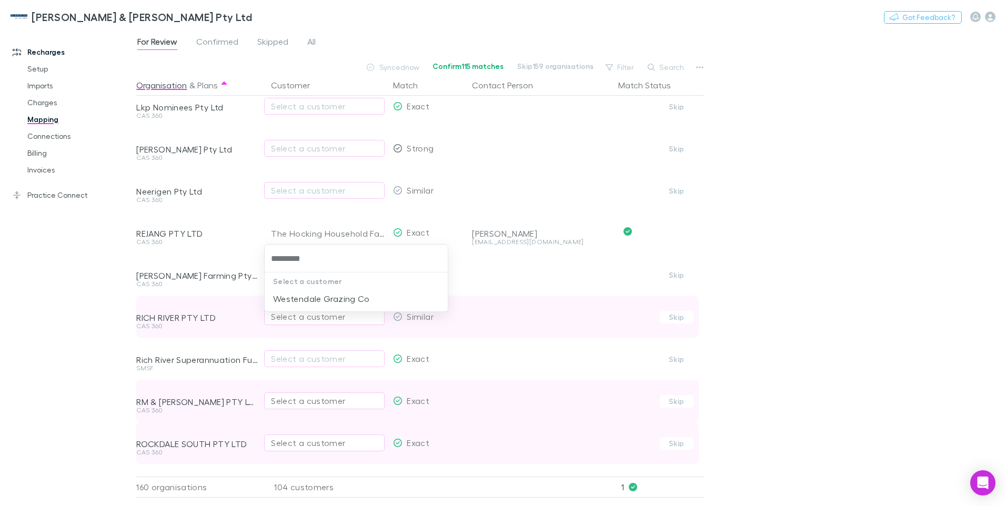
type input "**********"
click at [303, 298] on li "Westendale Grazing Co" at bounding box center [356, 298] width 183 height 17
click at [279, 317] on div "Select a customer" at bounding box center [324, 316] width 107 height 13
type input "**********"
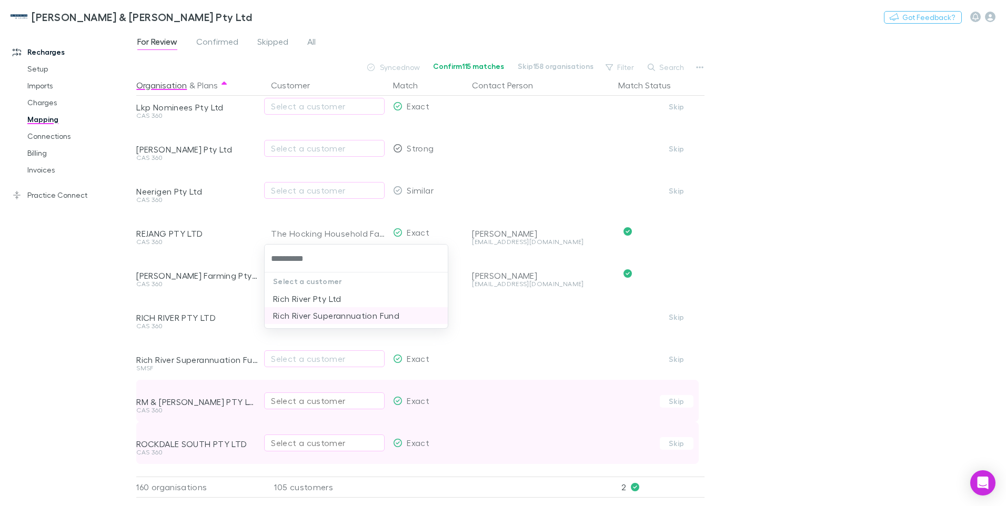
click at [299, 312] on li "Rich River Superannuation Fund" at bounding box center [356, 315] width 183 height 17
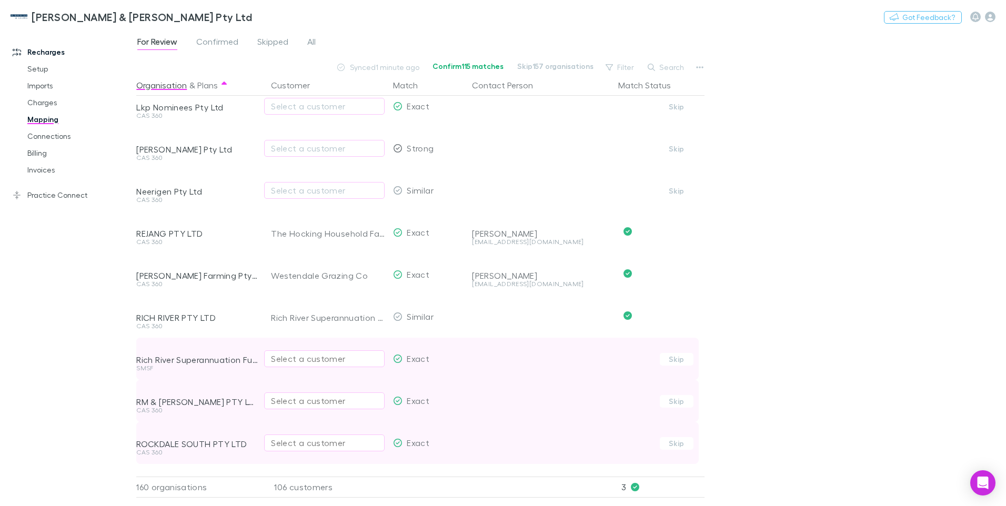
click at [285, 360] on div "Select a customer" at bounding box center [324, 359] width 107 height 13
type input "**********"
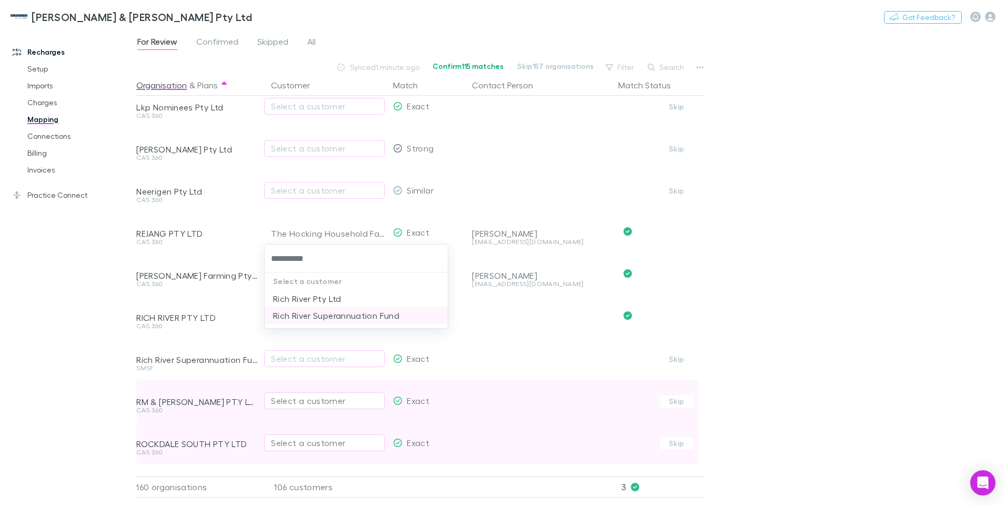
click at [351, 316] on li "Rich River Superannuation Fund" at bounding box center [356, 315] width 183 height 17
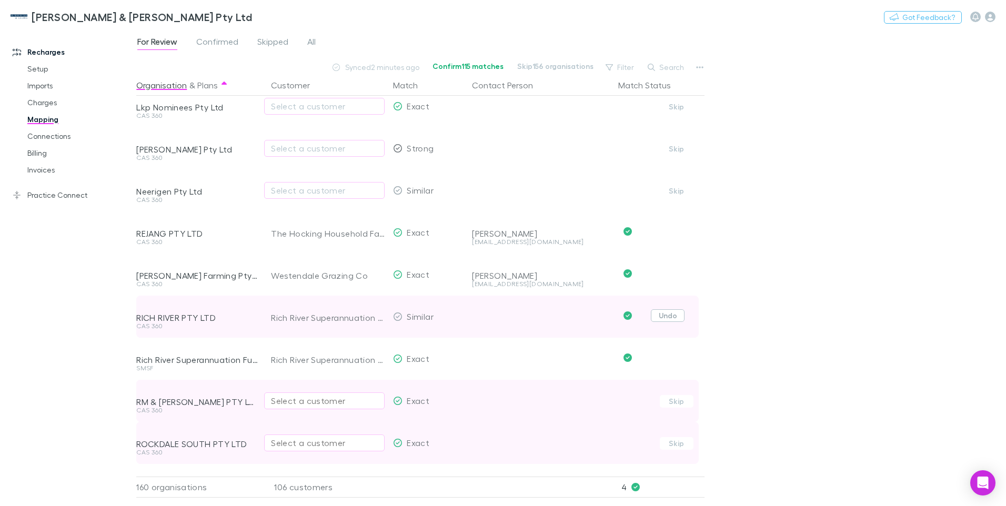
click at [666, 313] on button "Undo" at bounding box center [668, 315] width 34 height 13
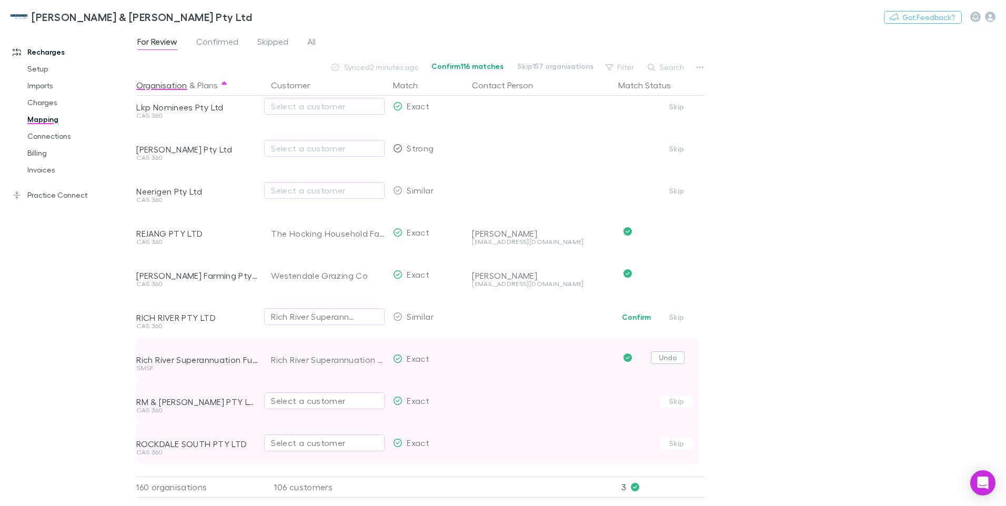
click at [668, 357] on button "Undo" at bounding box center [668, 358] width 34 height 13
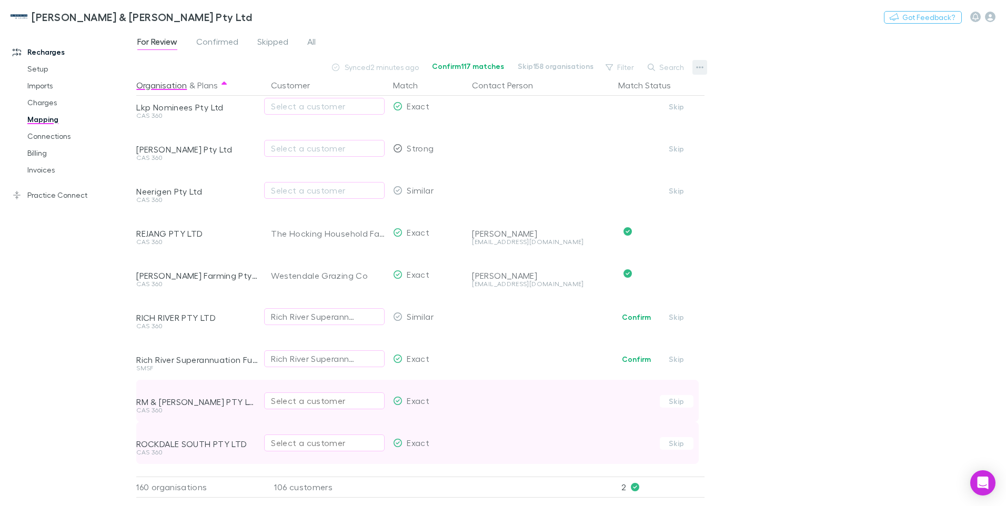
click at [700, 67] on icon "button" at bounding box center [700, 67] width 7 height 2
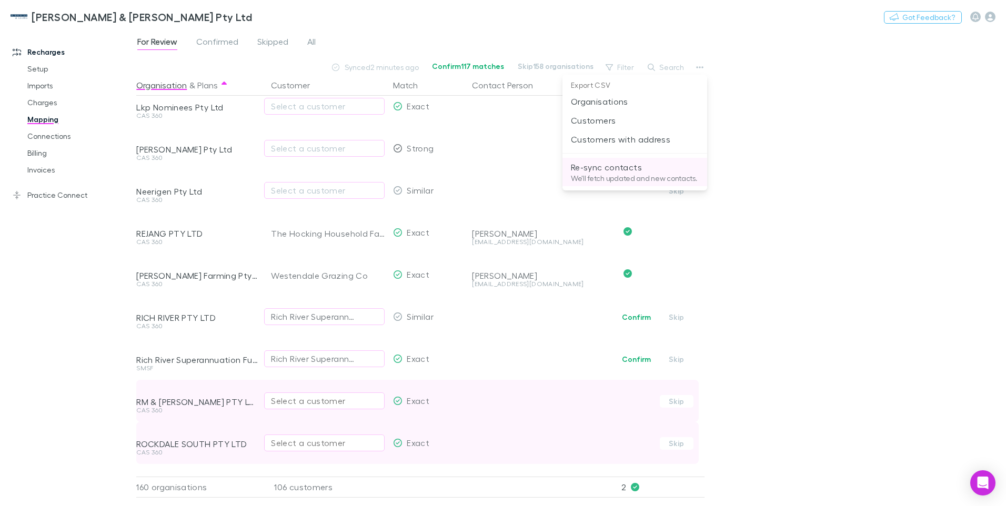
click at [607, 178] on p "We'll fetch updated and new contacts." at bounding box center [635, 178] width 128 height 9
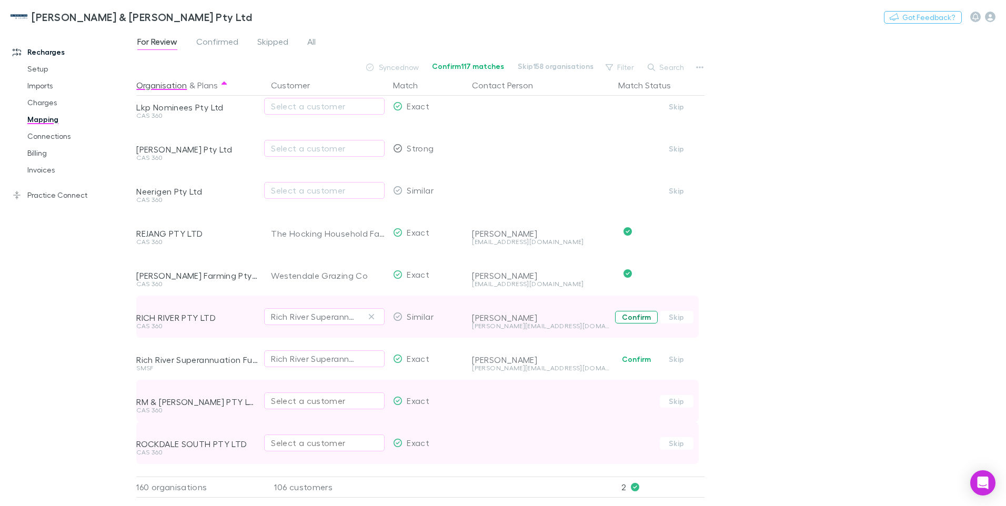
click at [632, 319] on button "Confirm" at bounding box center [636, 317] width 43 height 13
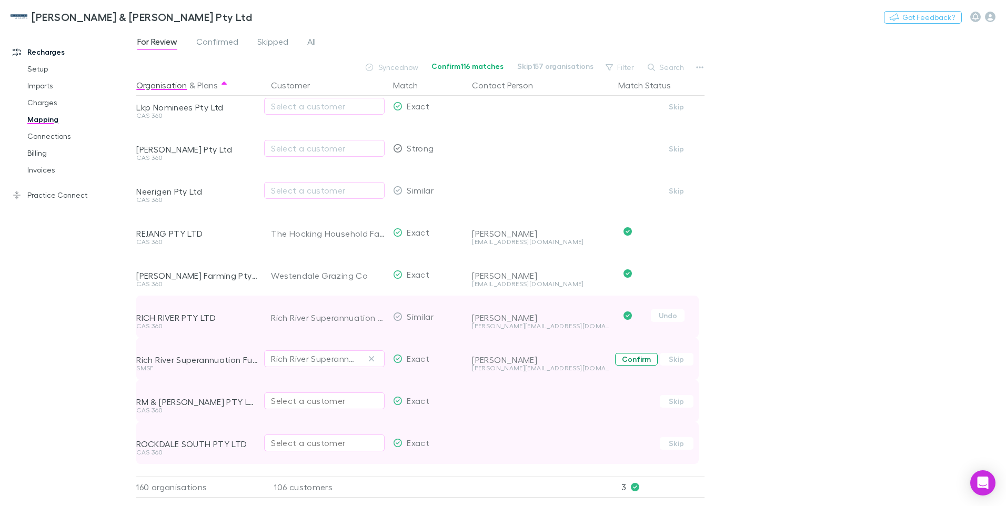
click at [629, 359] on button "Confirm" at bounding box center [636, 359] width 43 height 13
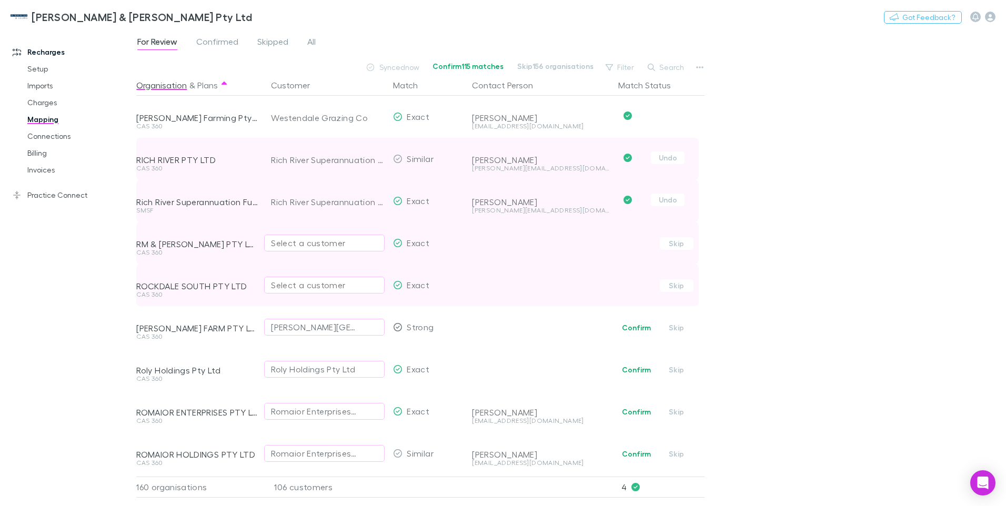
scroll to position [474, 0]
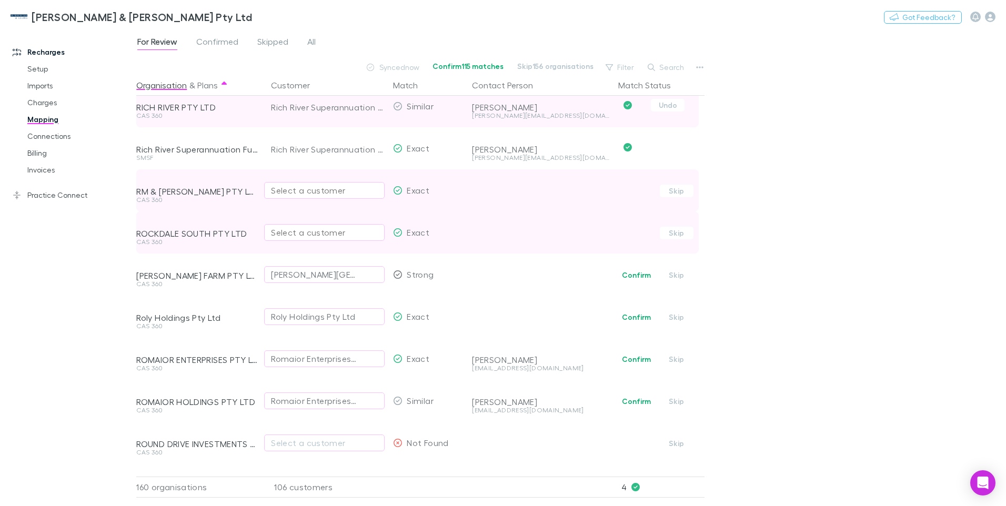
click at [290, 192] on div "Select a customer" at bounding box center [324, 190] width 107 height 13
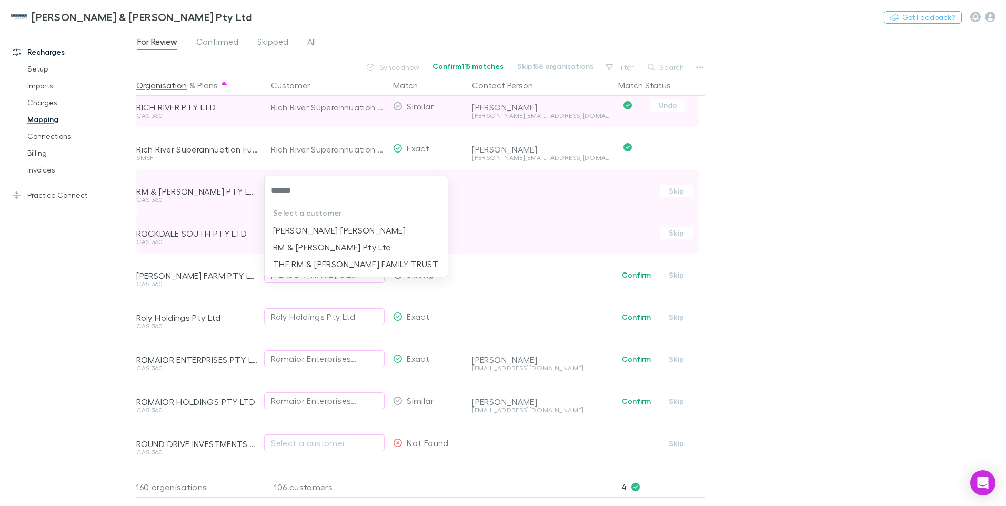
type input "*******"
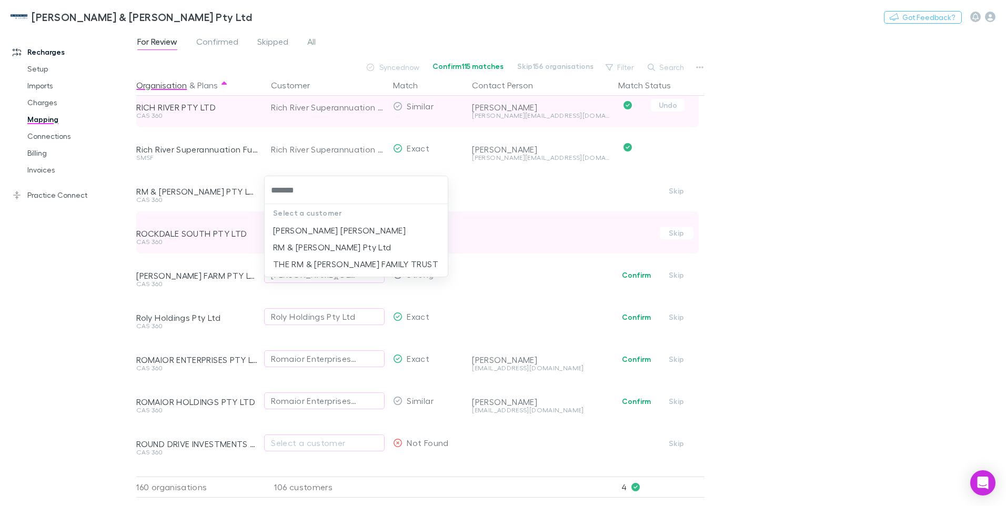
click at [330, 265] on li "THE RM & CB CHAPMAN FAMILY TRUST" at bounding box center [356, 264] width 183 height 17
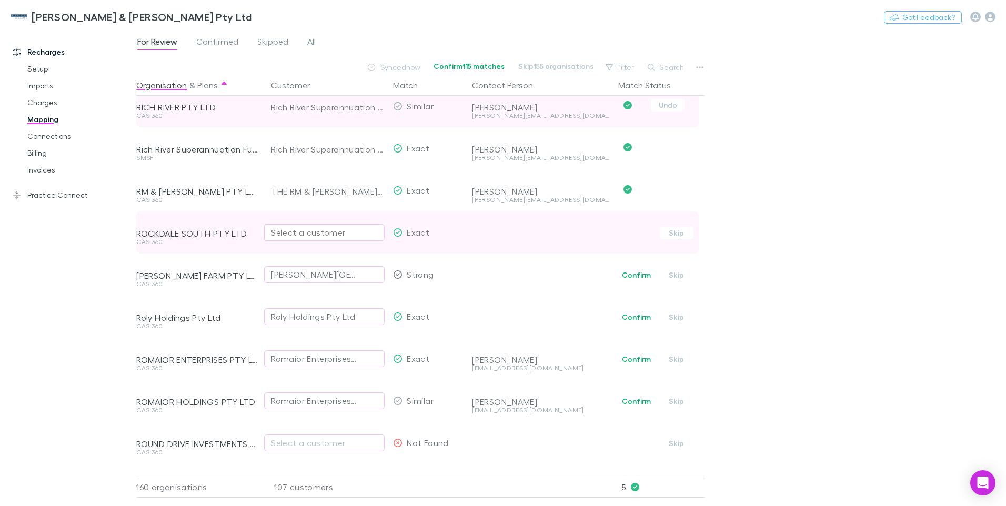
click at [297, 229] on div "Select a customer" at bounding box center [324, 232] width 107 height 13
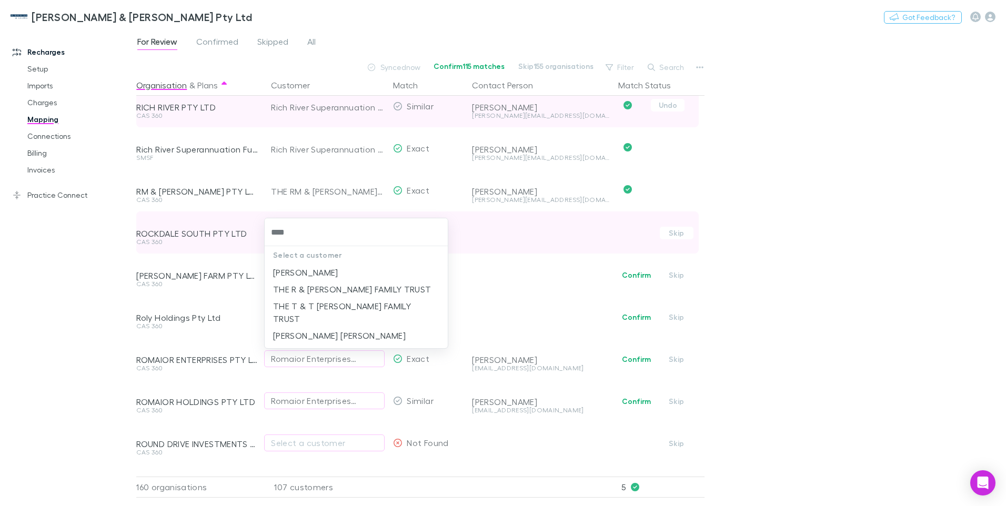
type input "*****"
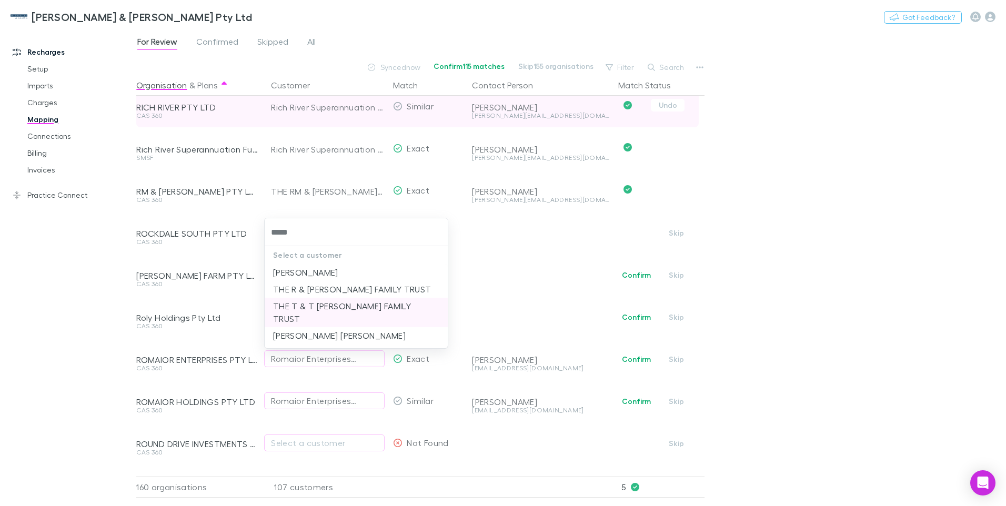
click at [315, 305] on li "THE T & T WILES FAMILY TRUST" at bounding box center [356, 312] width 183 height 29
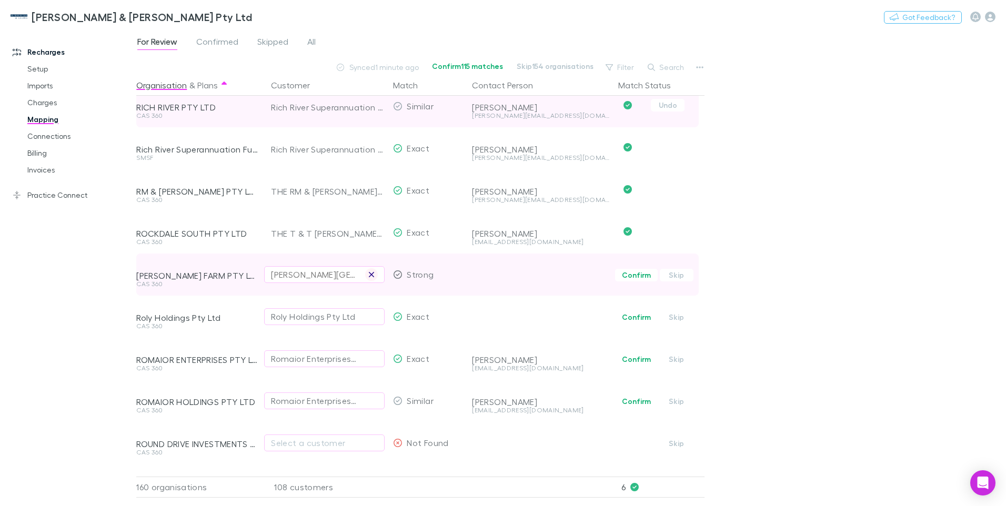
click at [371, 271] on icon "button" at bounding box center [371, 274] width 6 height 8
click at [342, 275] on div "Select a customer" at bounding box center [324, 274] width 107 height 13
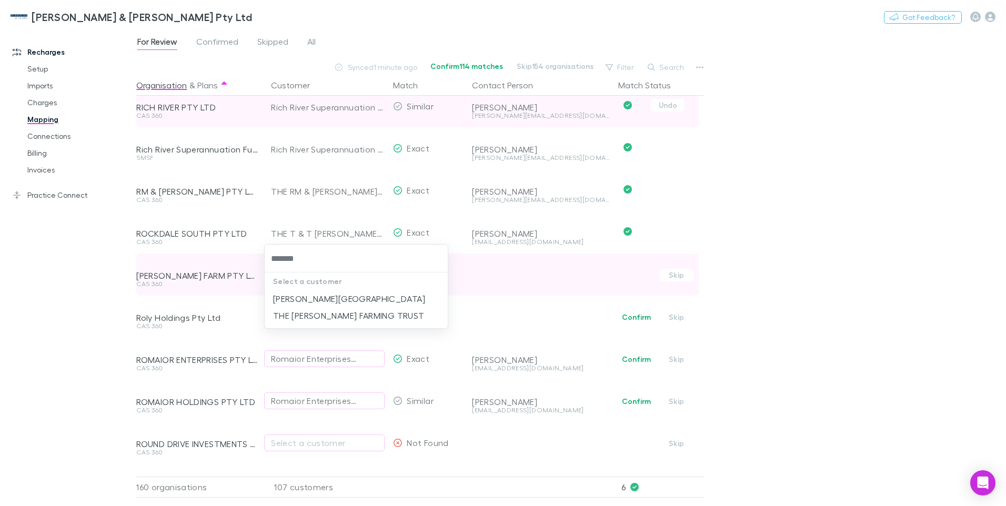
type input "********"
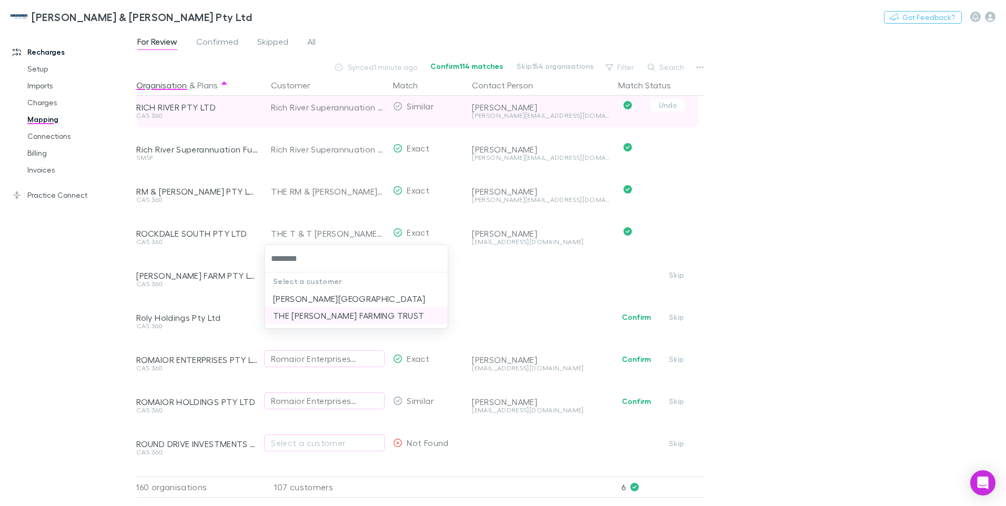
click at [344, 312] on li "THE ROCKHILL FARMING TRUST" at bounding box center [356, 315] width 183 height 17
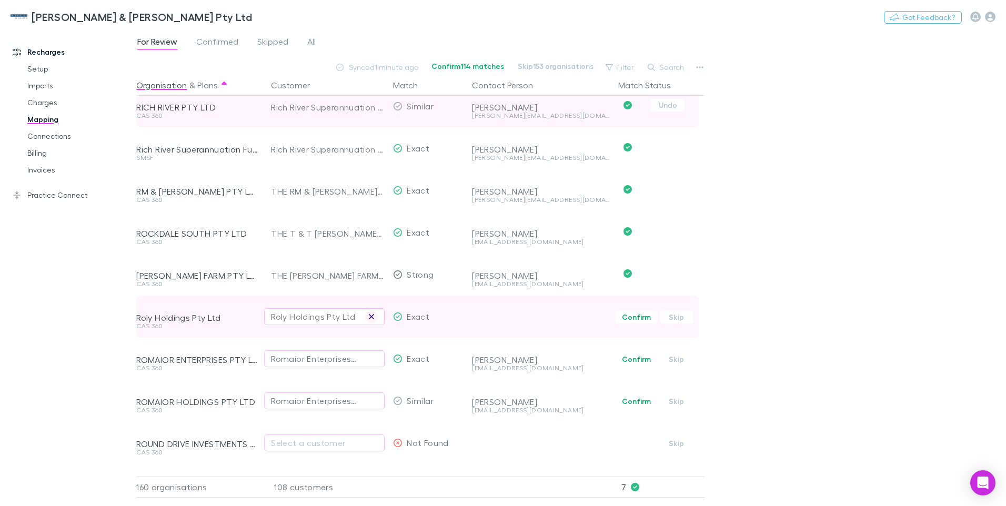
click at [372, 315] on icon "button" at bounding box center [371, 317] width 6 height 8
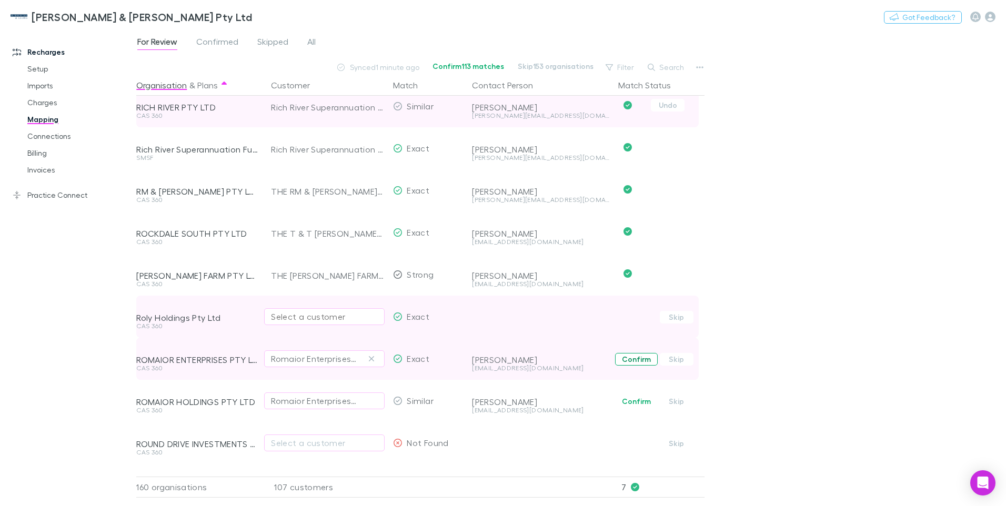
click at [641, 357] on button "Confirm" at bounding box center [636, 359] width 43 height 13
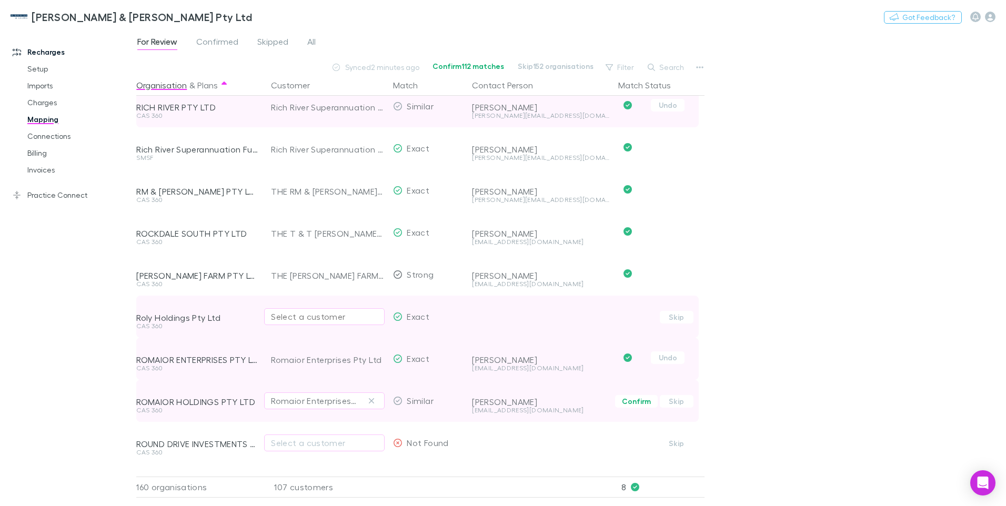
click at [522, 402] on div "[PERSON_NAME]" at bounding box center [541, 402] width 138 height 11
click at [637, 402] on button "Confirm" at bounding box center [636, 401] width 43 height 13
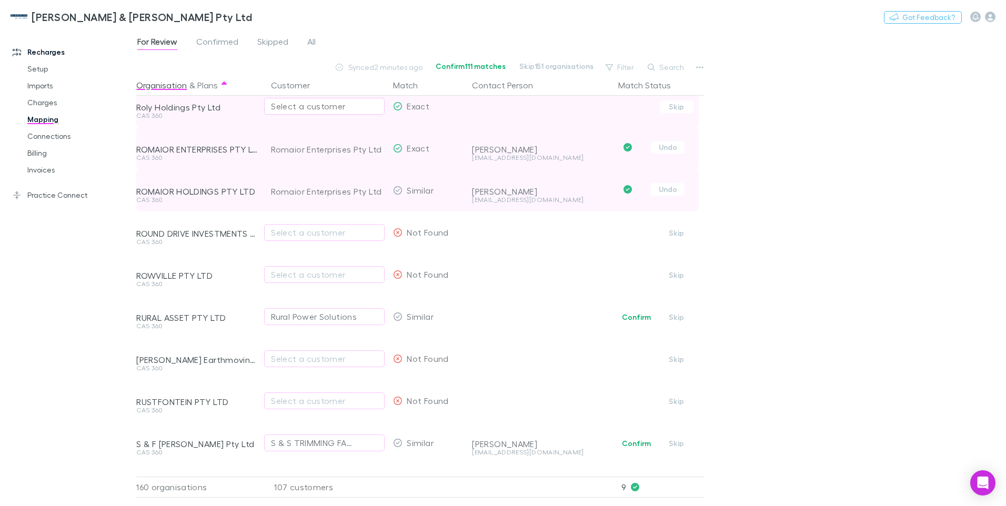
scroll to position [737, 0]
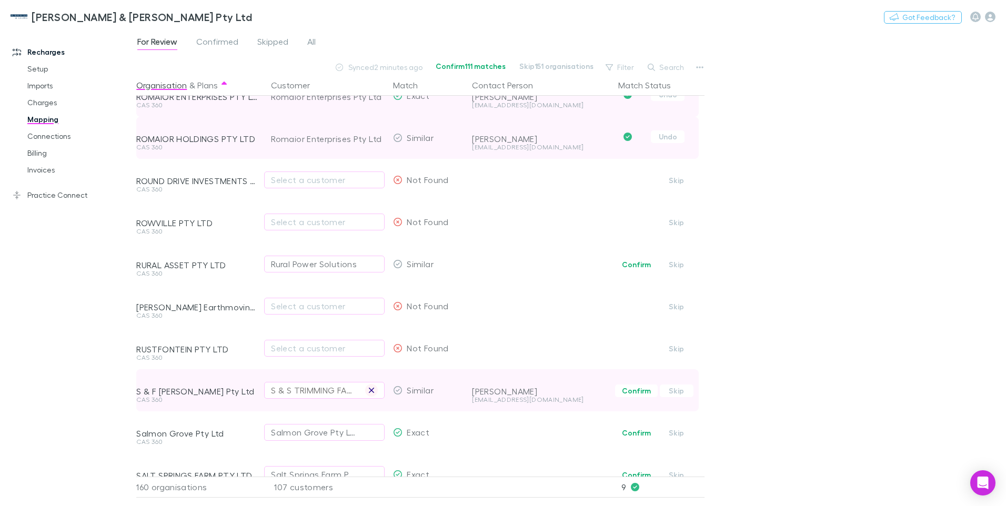
click at [374, 392] on icon "button" at bounding box center [371, 390] width 6 height 8
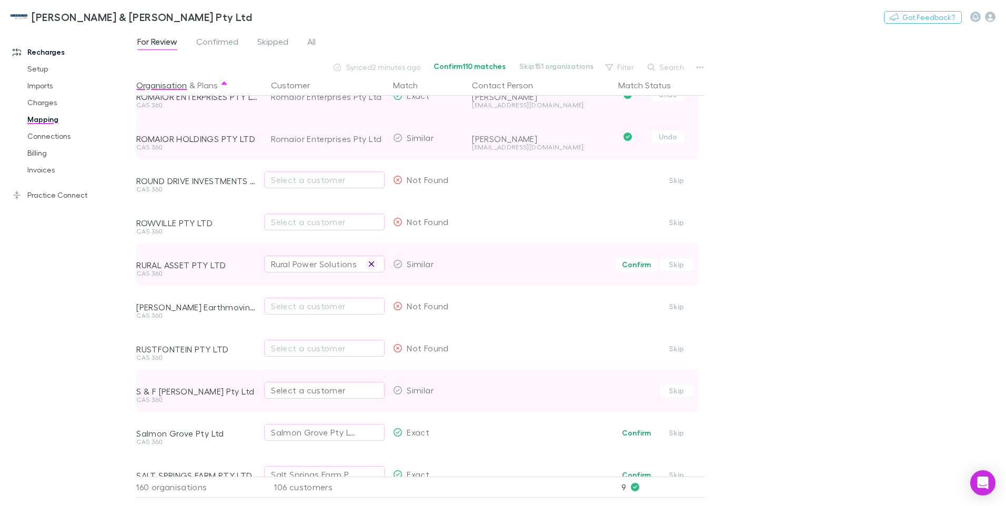
click at [375, 265] on icon "button" at bounding box center [371, 264] width 6 height 8
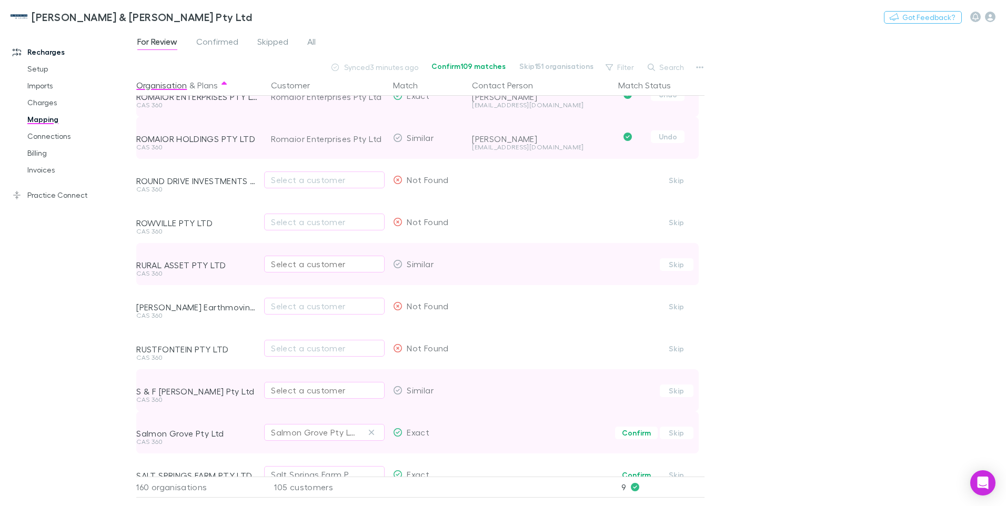
click at [370, 432] on icon "button" at bounding box center [371, 432] width 6 height 8
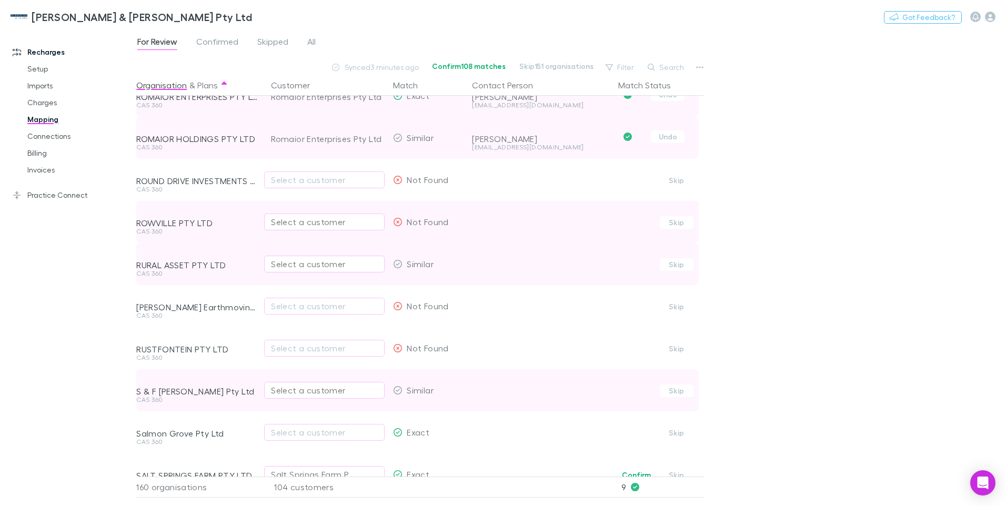
click at [279, 218] on div "Select a customer" at bounding box center [324, 222] width 107 height 13
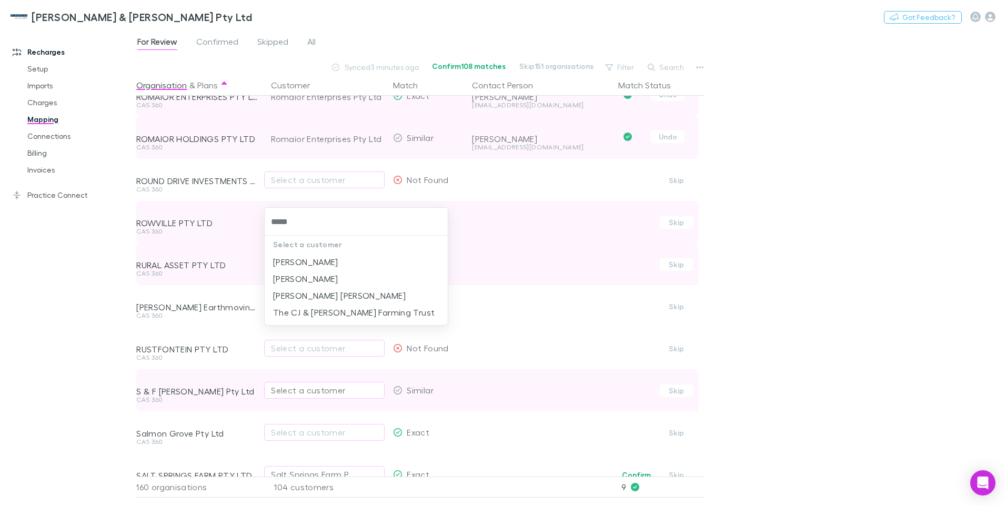
type input "******"
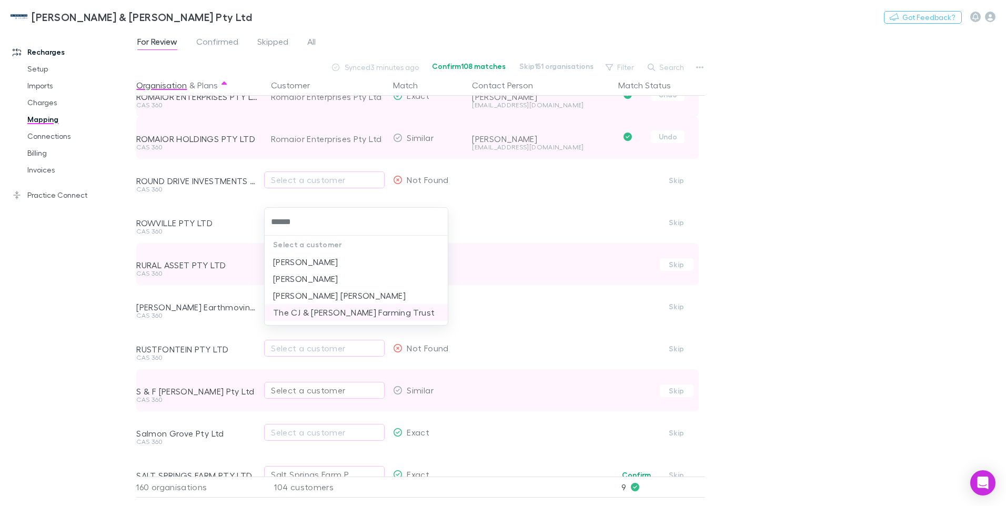
click at [324, 309] on li "The CJ & LK Mullan Farming Trust" at bounding box center [356, 312] width 183 height 17
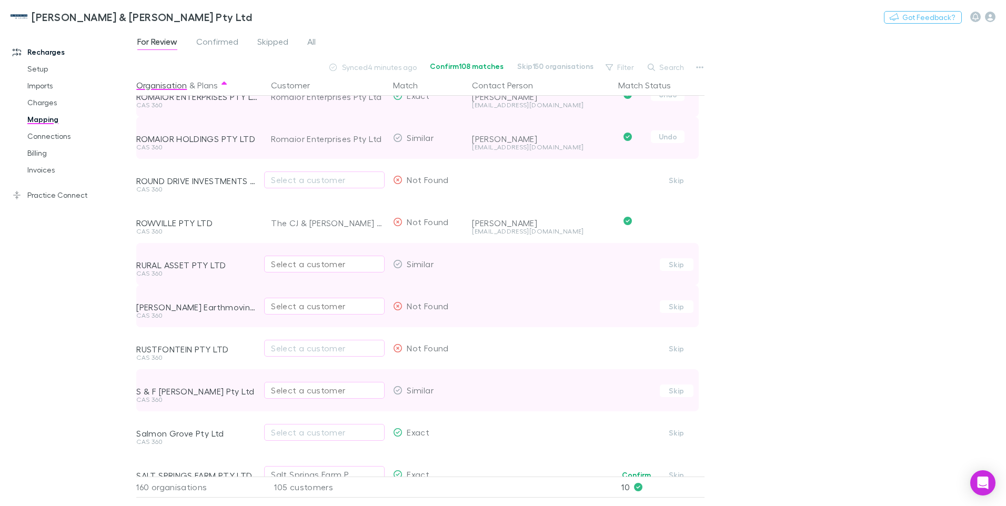
click at [299, 307] on div "Select a customer" at bounding box center [324, 306] width 107 height 13
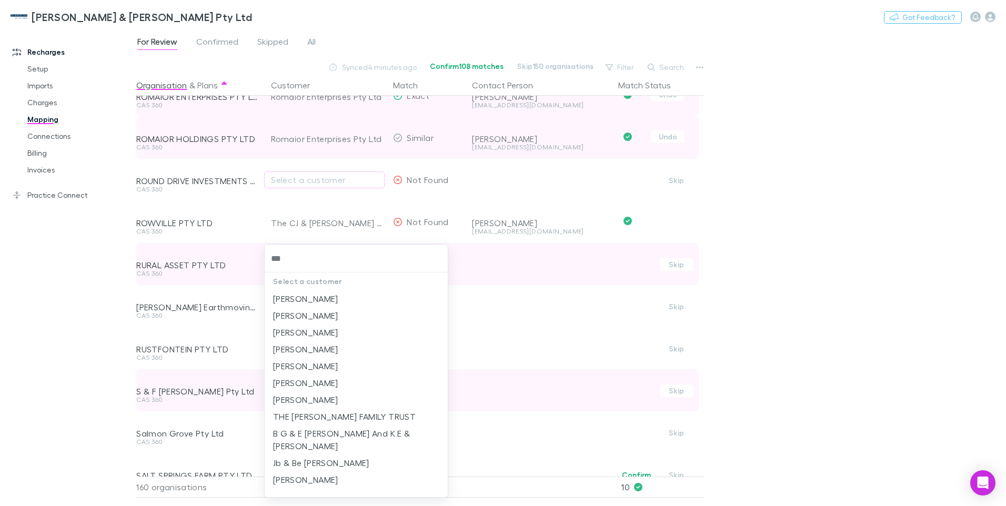
type input "****"
click at [328, 414] on li "THE RUSS FAMILY TRUST" at bounding box center [356, 416] width 183 height 17
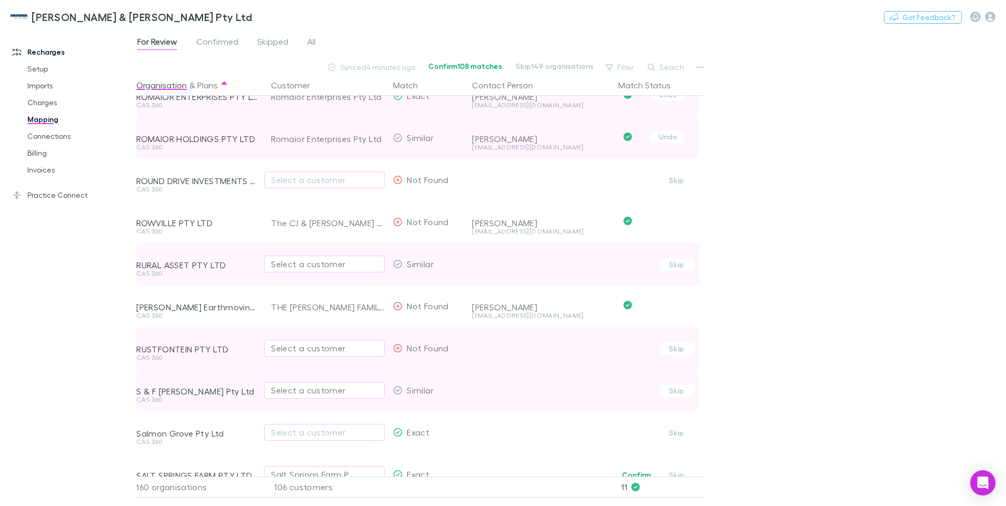
click at [286, 346] on div "Select a customer" at bounding box center [324, 348] width 107 height 13
type input "*****"
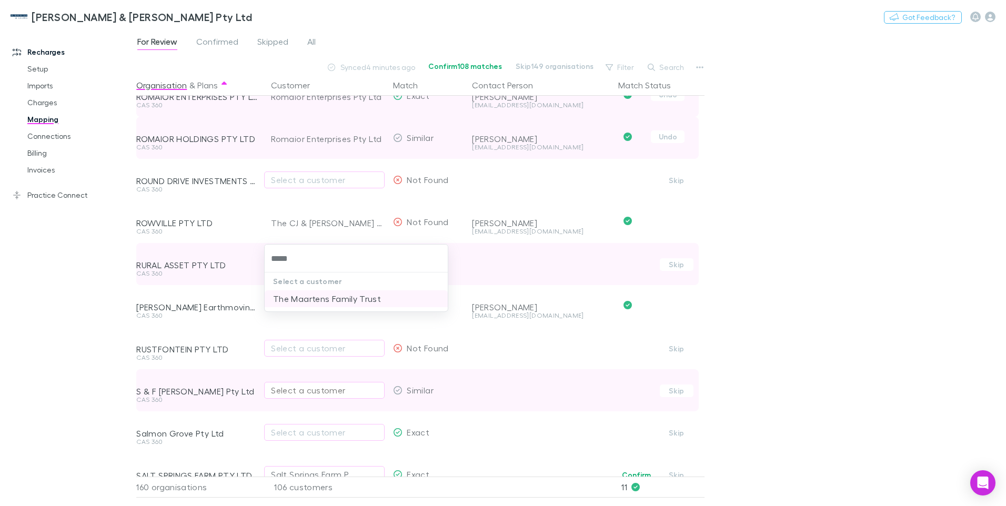
click at [332, 301] on li "The Maartens Family Trust" at bounding box center [356, 298] width 183 height 17
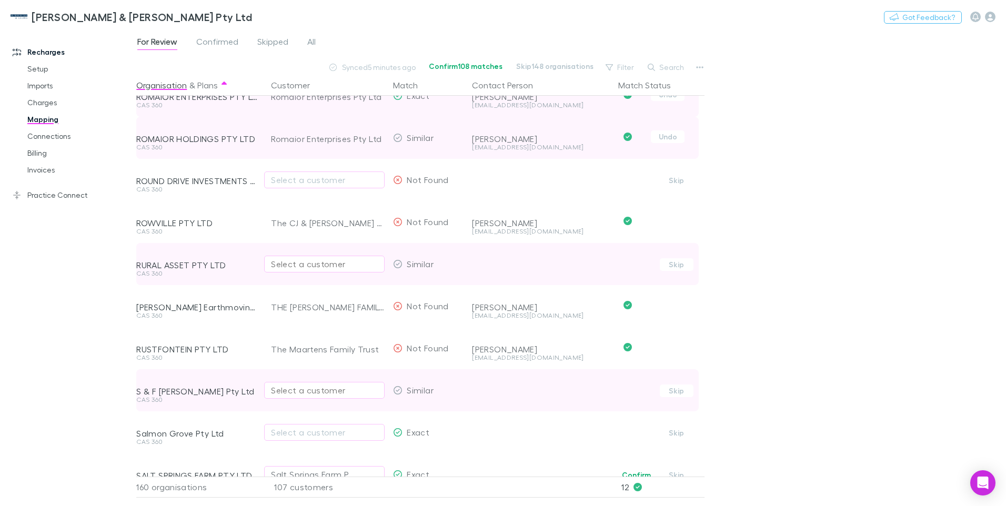
click at [313, 388] on div "Select a customer" at bounding box center [324, 390] width 107 height 13
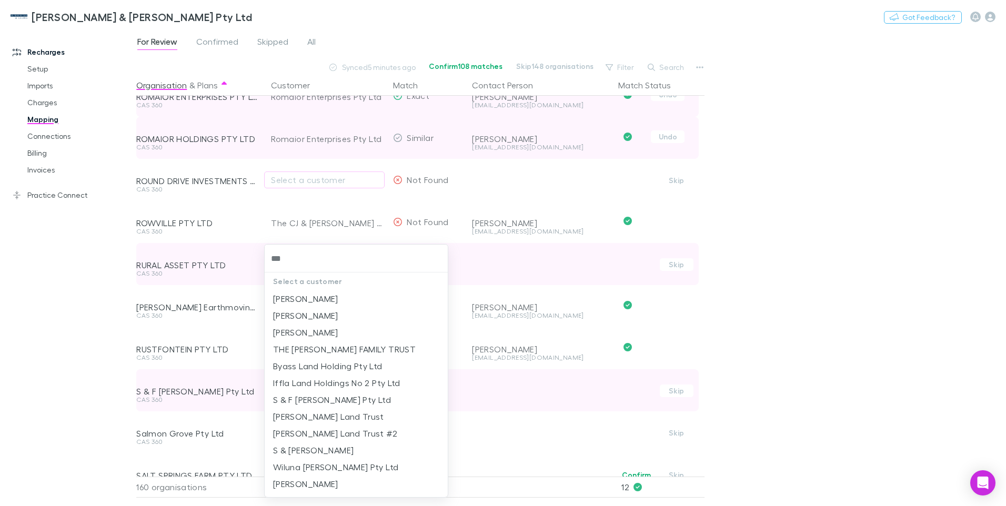
type input "****"
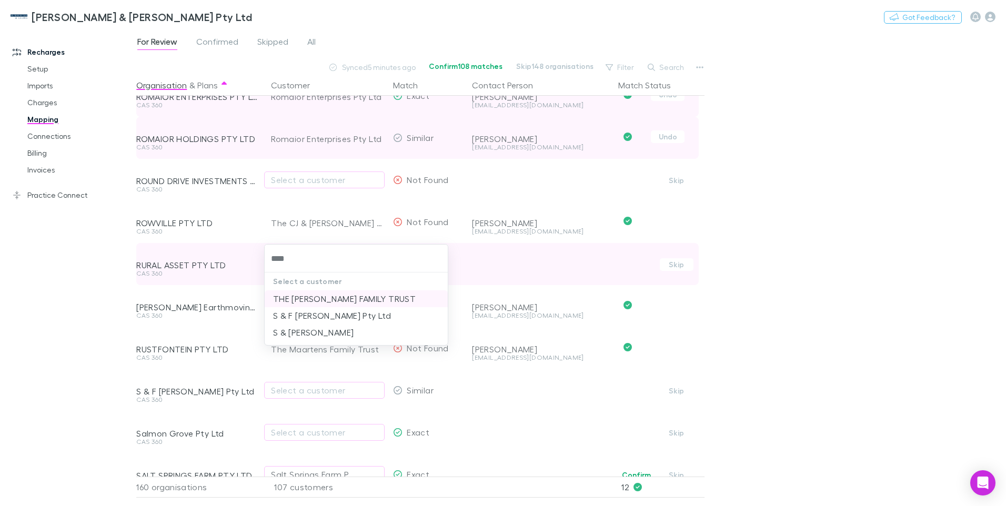
click at [328, 299] on li "THE LANGE FAMILY TRUST" at bounding box center [356, 298] width 183 height 17
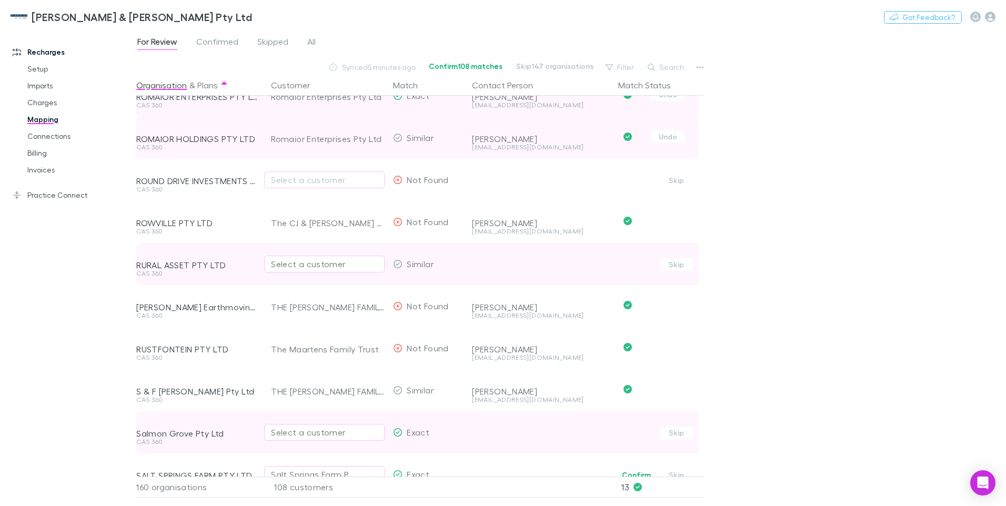
click at [274, 436] on div "Select a customer" at bounding box center [324, 432] width 107 height 13
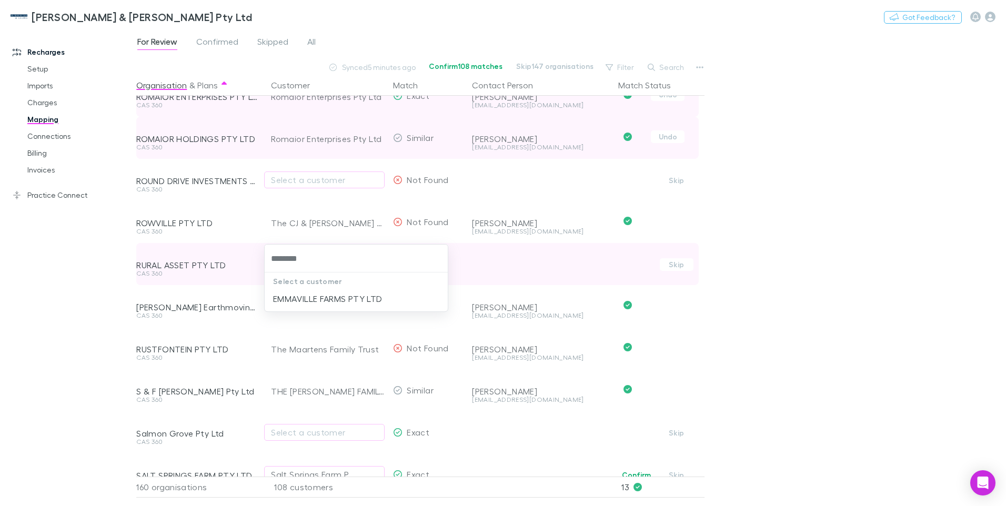
type input "*********"
click at [345, 294] on li "EMMAVILLE FARMS PTY LTD" at bounding box center [356, 298] width 183 height 17
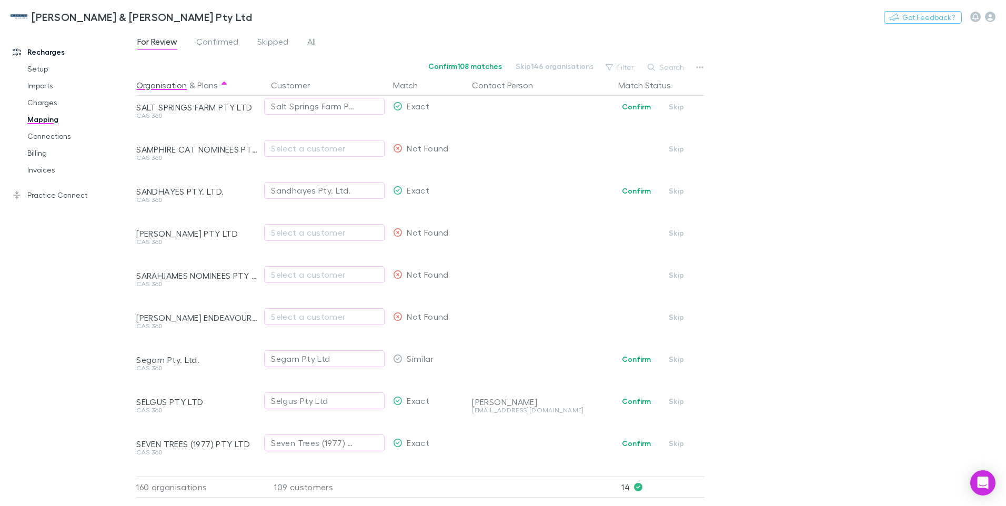
scroll to position [1053, 0]
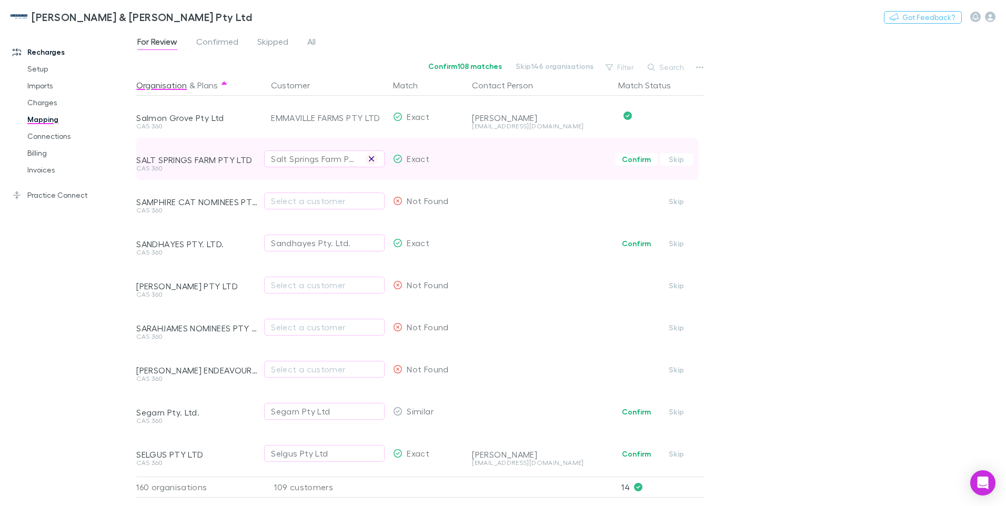
click at [372, 158] on icon "button" at bounding box center [371, 159] width 6 height 8
click at [298, 160] on div "Select a customer" at bounding box center [324, 159] width 107 height 13
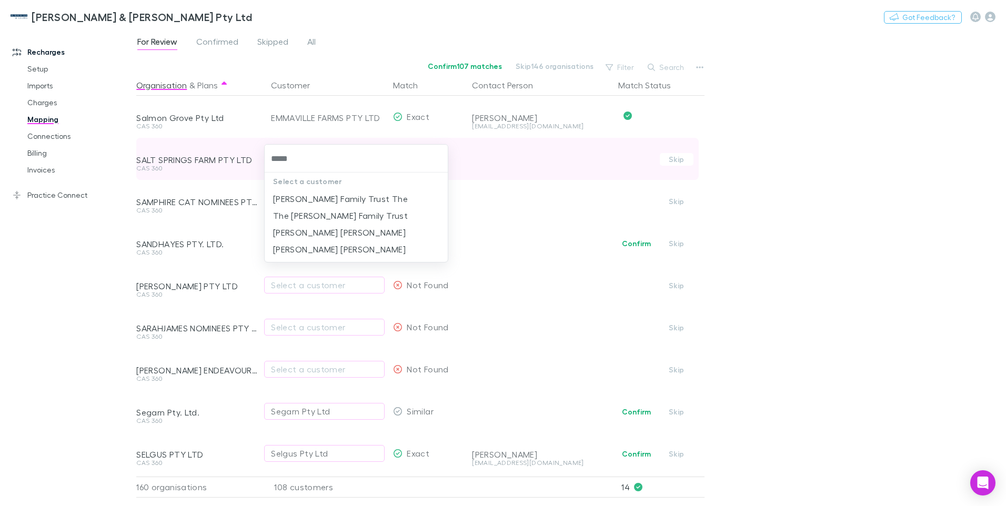
type input "******"
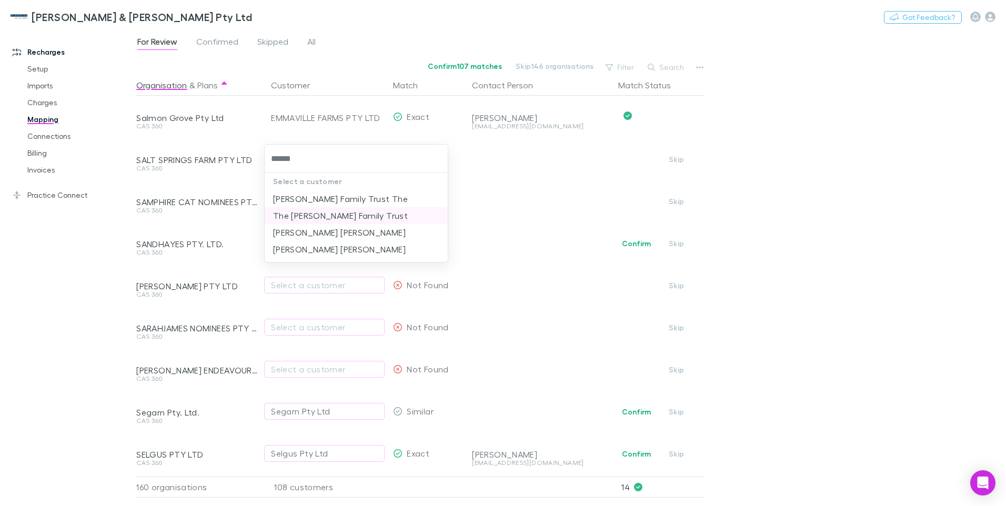
click at [316, 215] on li "The Munday Family Trust" at bounding box center [356, 215] width 183 height 17
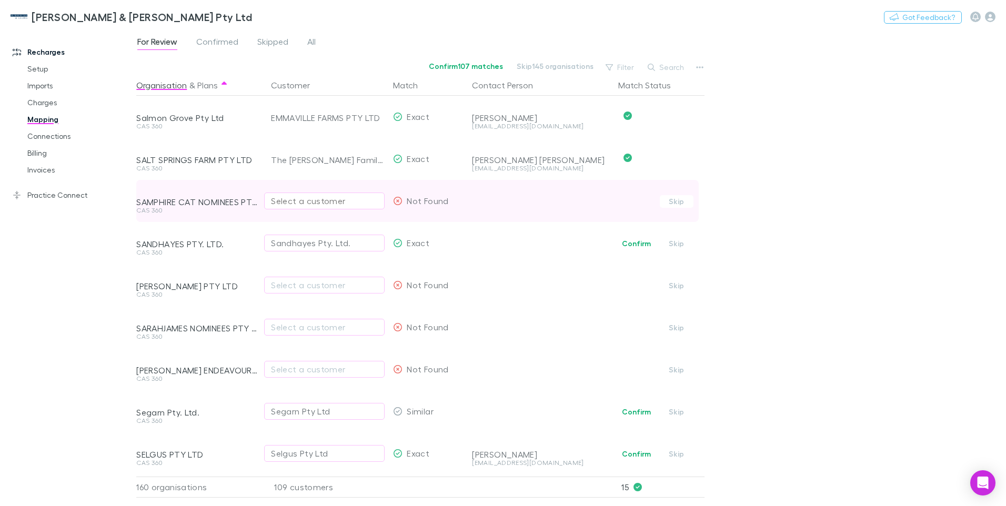
click at [294, 203] on div "Select a customer" at bounding box center [324, 201] width 107 height 13
type input "******"
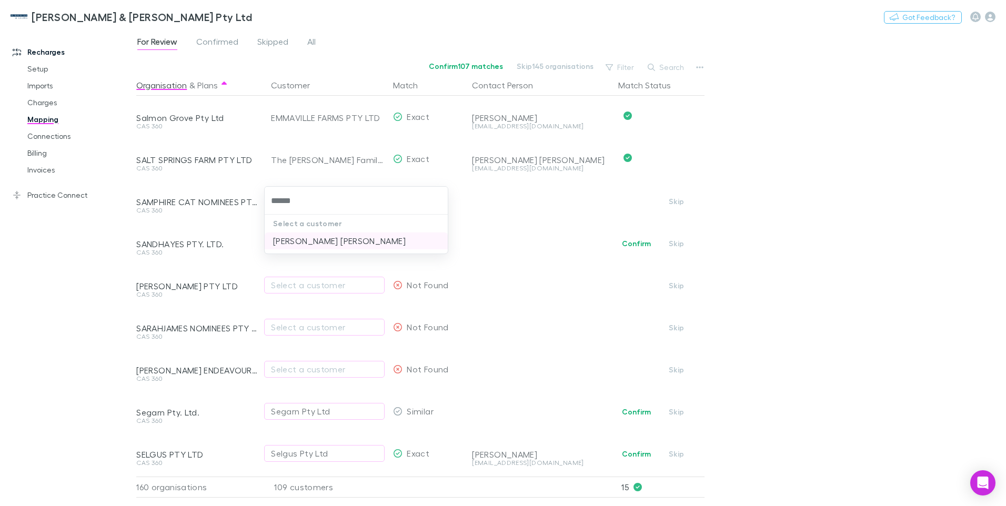
drag, startPoint x: 317, startPoint y: 238, endPoint x: 368, endPoint y: 244, distance: 51.4
click at [317, 238] on li "SOPHIA CHRISTINE WALLIS" at bounding box center [356, 241] width 183 height 17
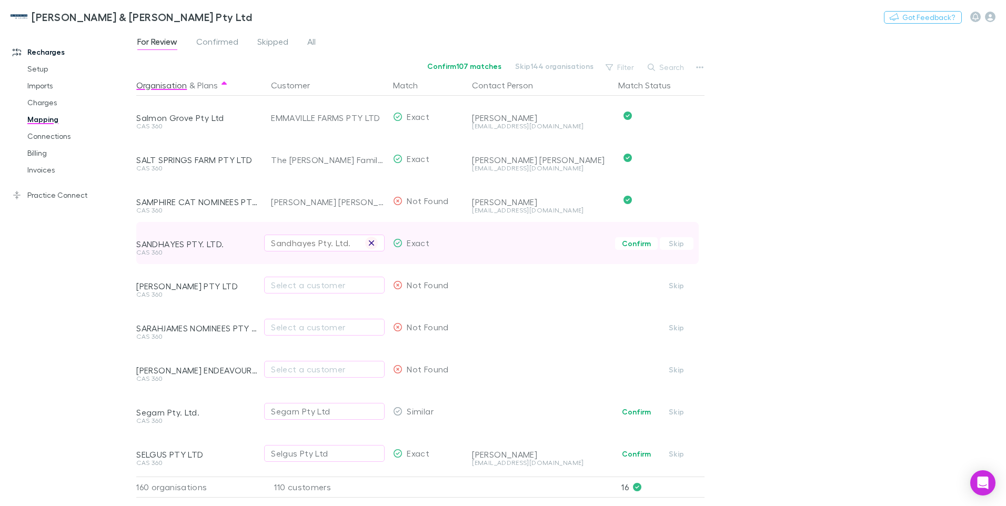
click at [375, 241] on button "button" at bounding box center [371, 243] width 13 height 13
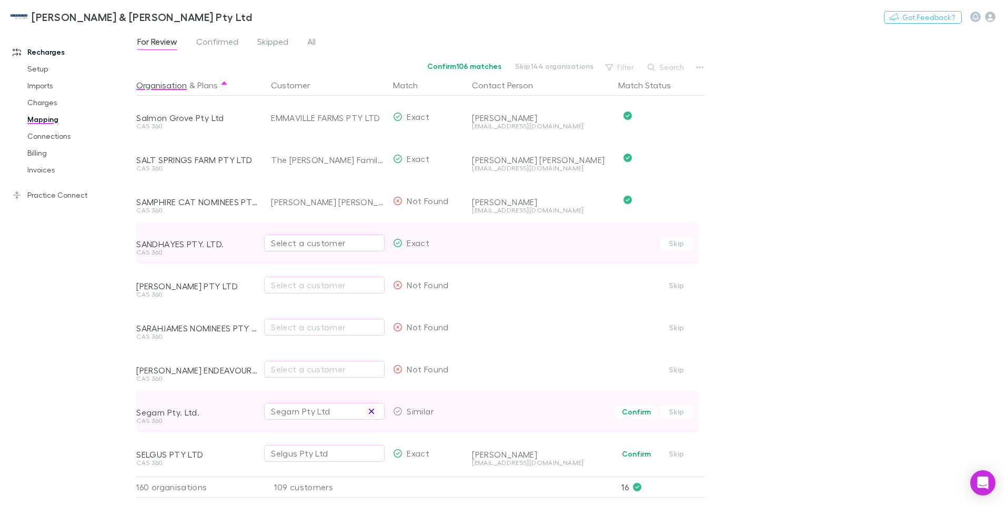
click at [369, 412] on icon "button" at bounding box center [371, 411] width 6 height 8
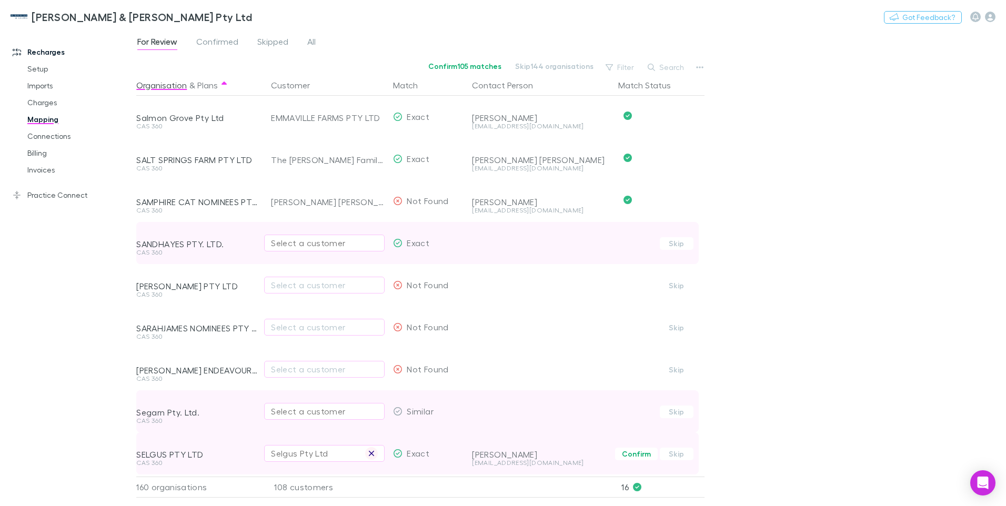
click at [372, 455] on icon "button" at bounding box center [371, 453] width 6 height 8
click at [278, 246] on div "Select a customer" at bounding box center [324, 243] width 107 height 13
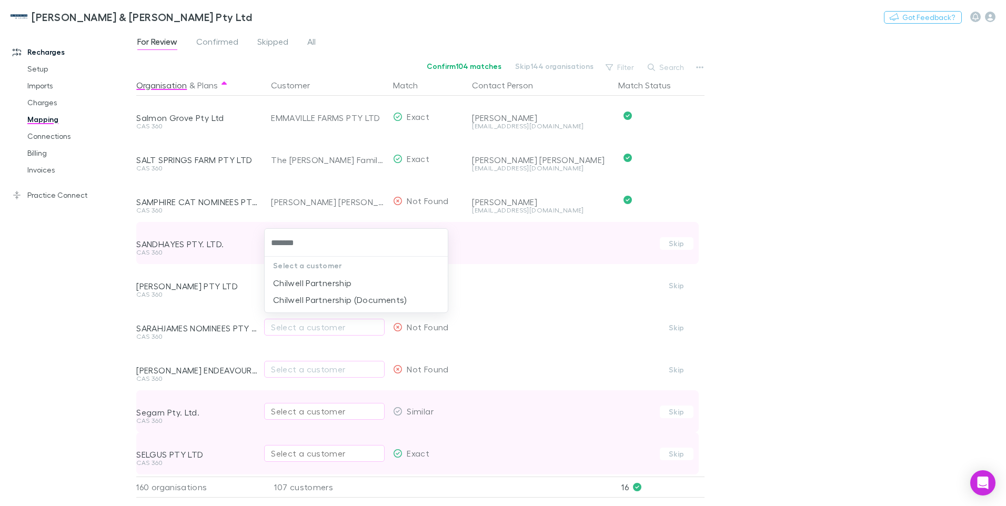
type input "********"
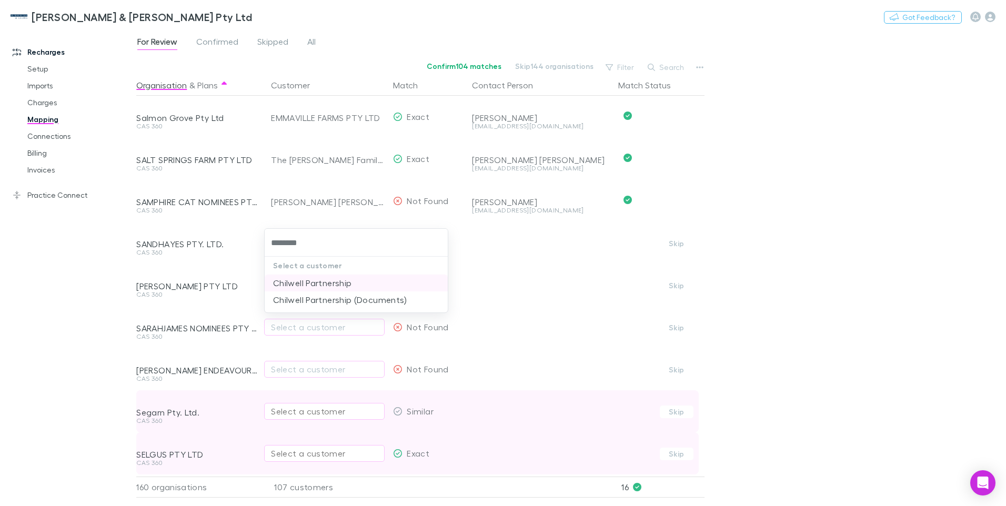
click at [310, 278] on li "Chilwell Partnership" at bounding box center [356, 283] width 183 height 17
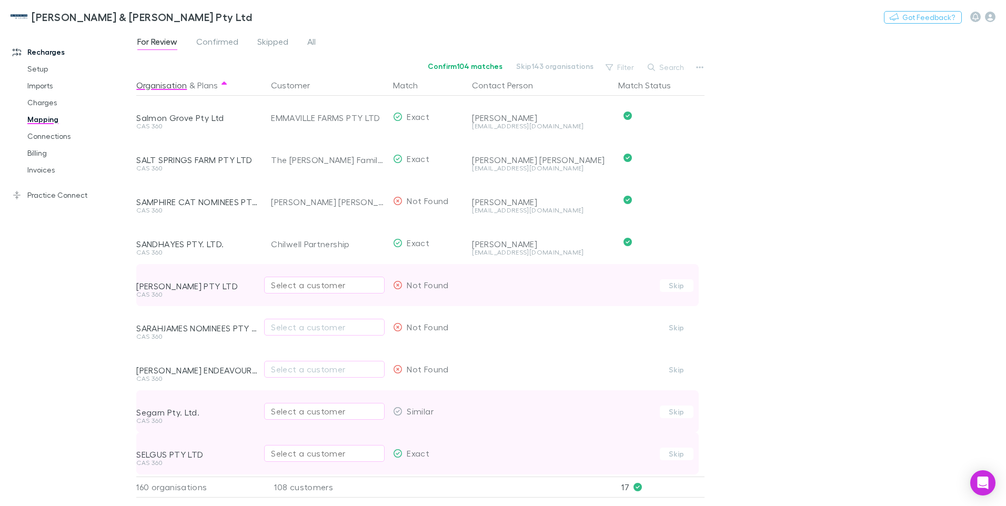
click at [296, 289] on div "Select a customer" at bounding box center [324, 285] width 107 height 13
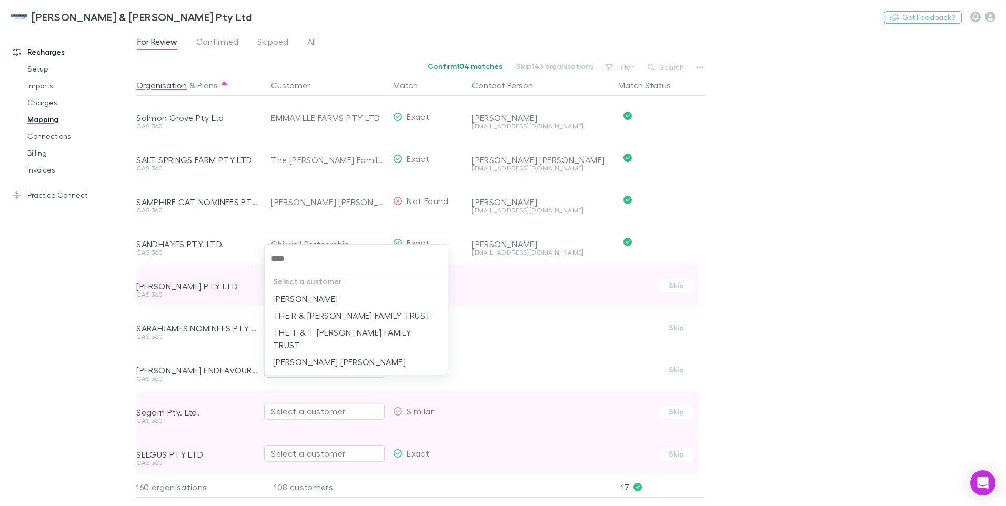
type input "*****"
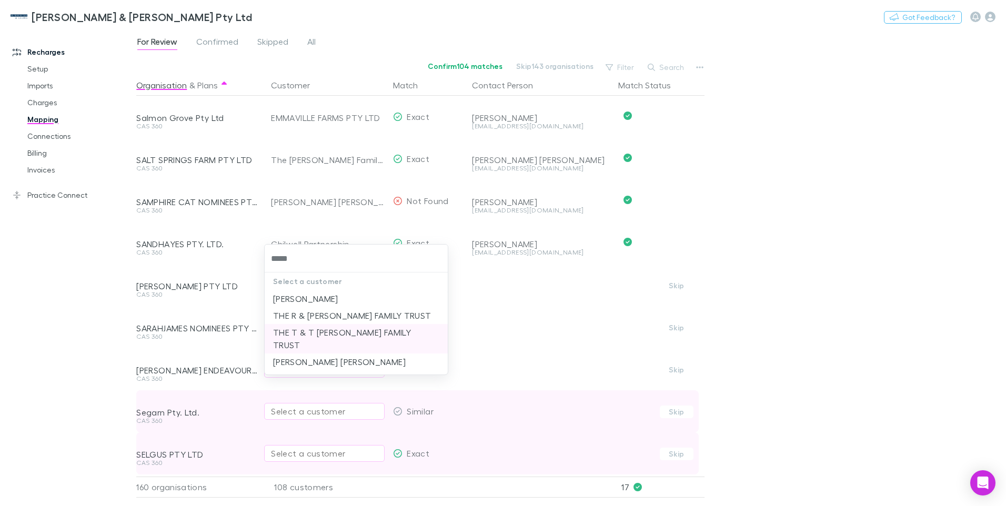
click at [322, 329] on li "THE T & T WILES FAMILY TRUST" at bounding box center [356, 338] width 183 height 29
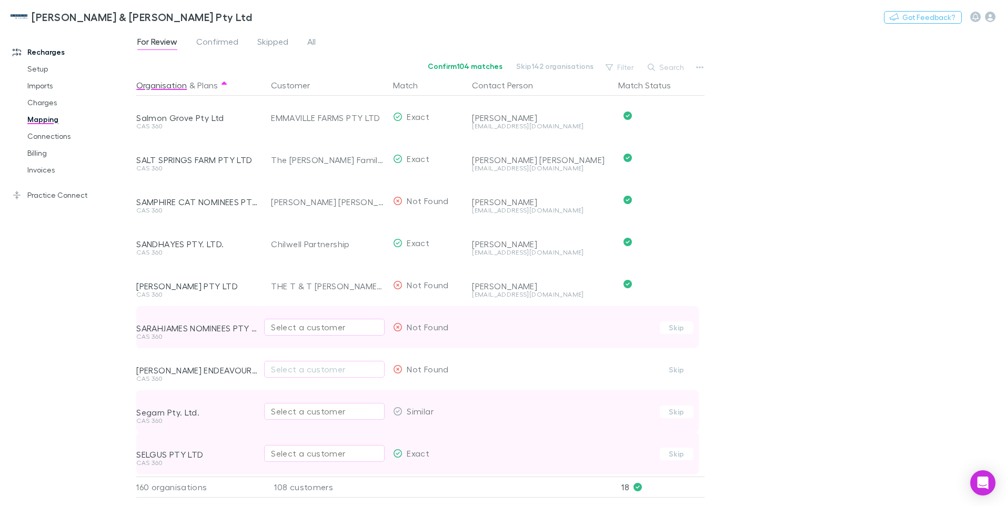
click at [285, 331] on div "Select a customer" at bounding box center [324, 327] width 107 height 13
type input "*********"
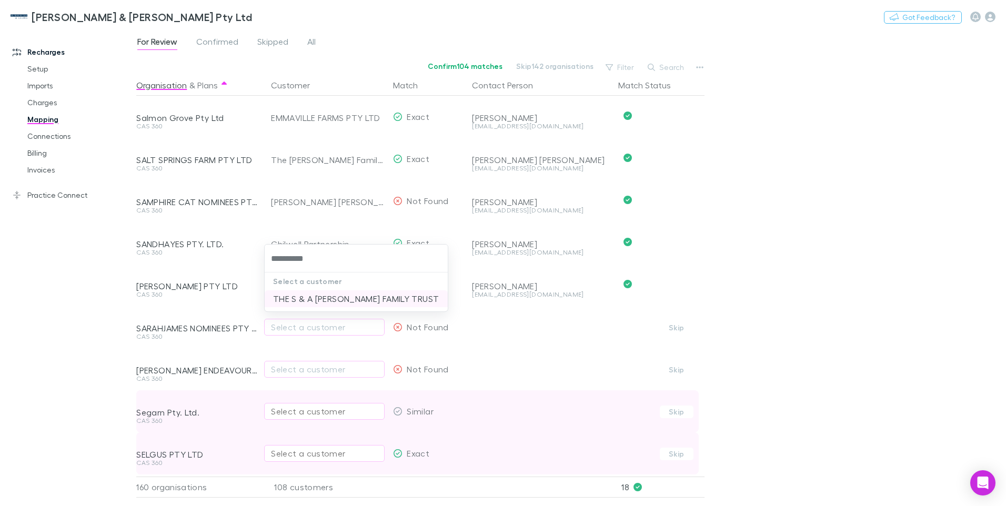
click at [320, 302] on li "THE S & A RICHARDSON FAMILY TRUST" at bounding box center [356, 298] width 183 height 17
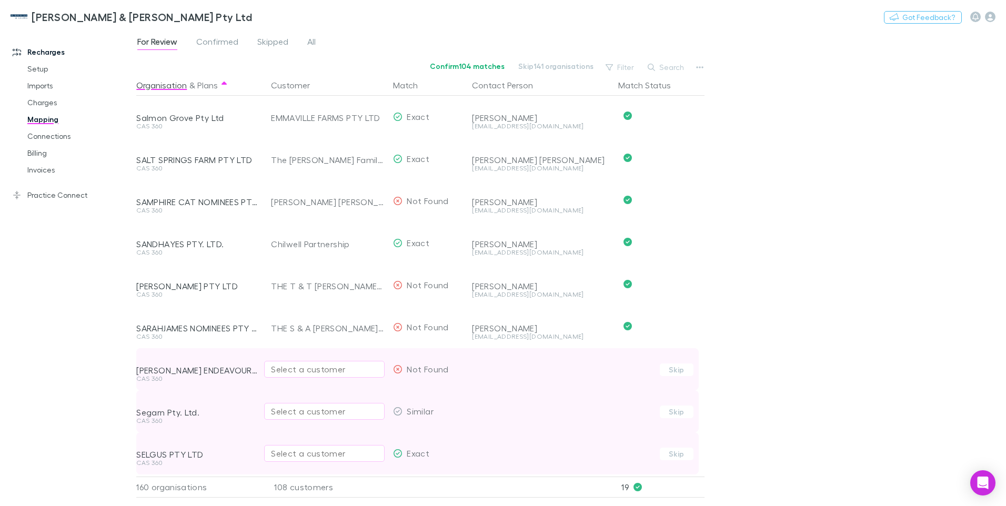
click at [309, 365] on div "Select a customer" at bounding box center [324, 369] width 107 height 13
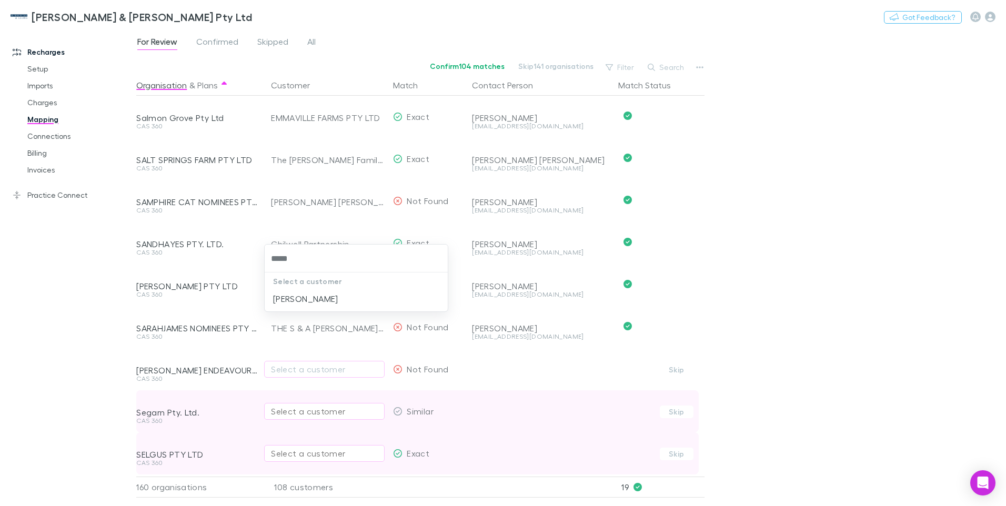
type input "******"
click at [323, 295] on li "[PERSON_NAME]" at bounding box center [356, 298] width 183 height 17
click at [286, 409] on div "Select a customer" at bounding box center [324, 411] width 107 height 13
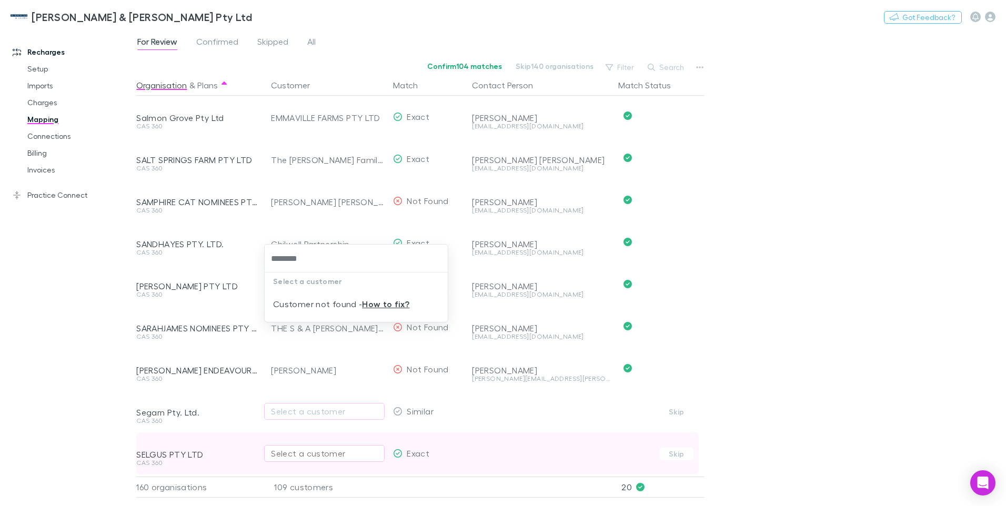
drag, startPoint x: 320, startPoint y: 262, endPoint x: 237, endPoint y: 260, distance: 83.2
click at [237, 260] on div "******** Select a customer Customer not found - How to fix?" at bounding box center [503, 253] width 1006 height 506
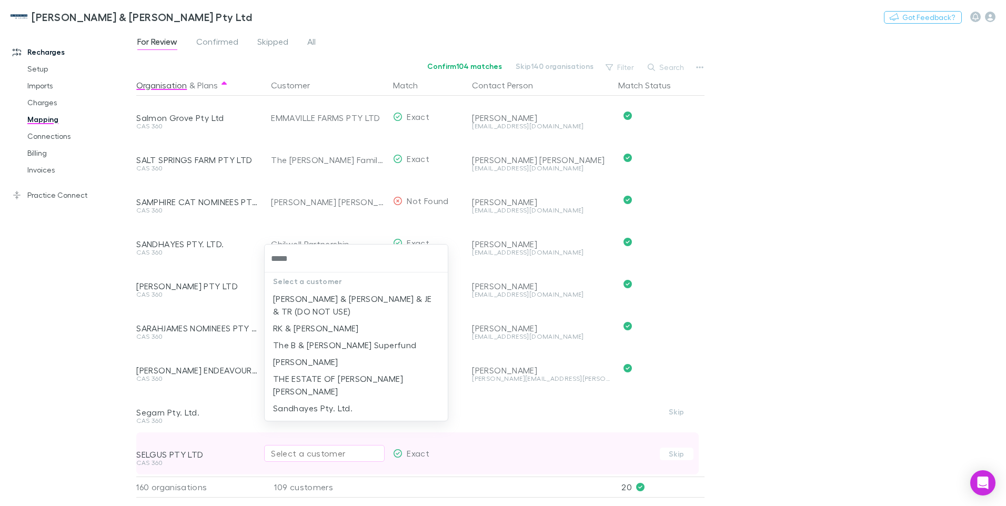
type input "*****"
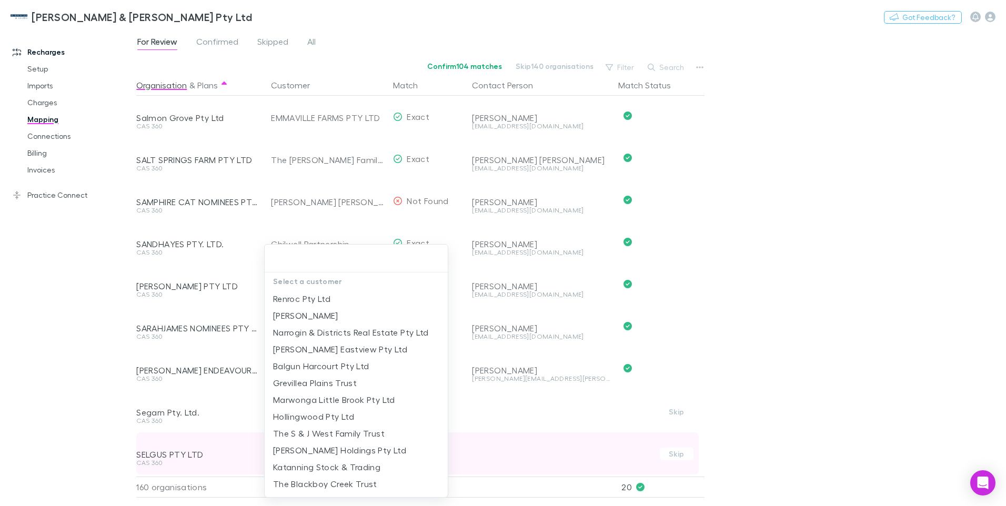
click at [787, 279] on div at bounding box center [503, 253] width 1006 height 506
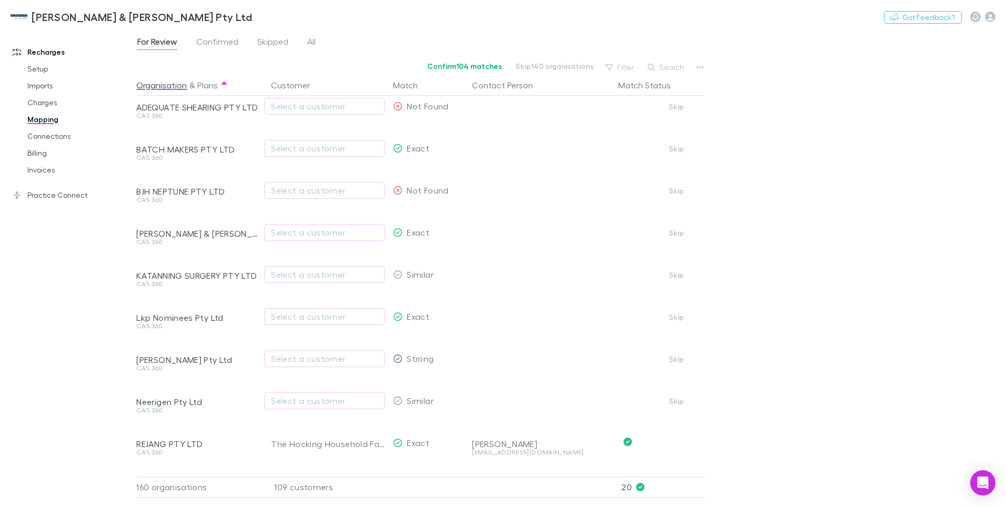
scroll to position [0, 0]
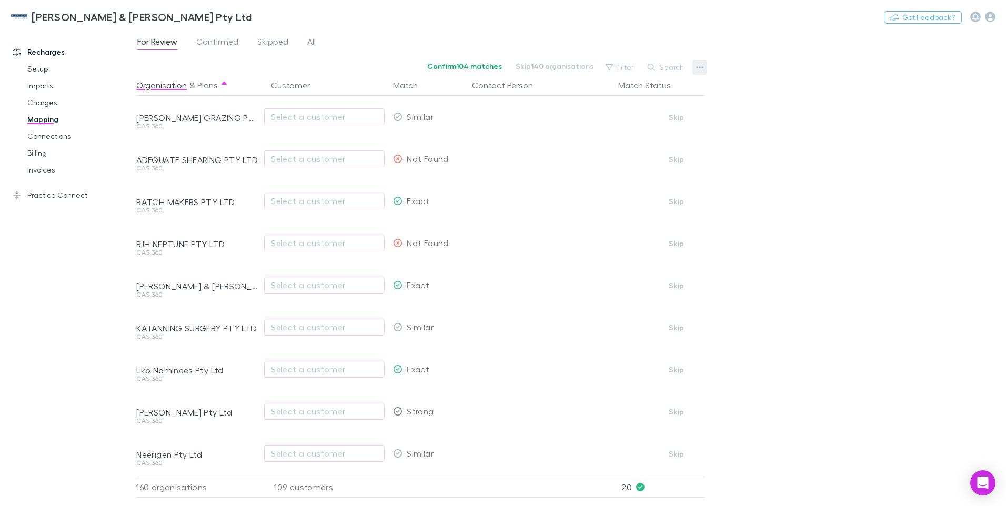
click at [700, 66] on icon "button" at bounding box center [699, 67] width 7 height 8
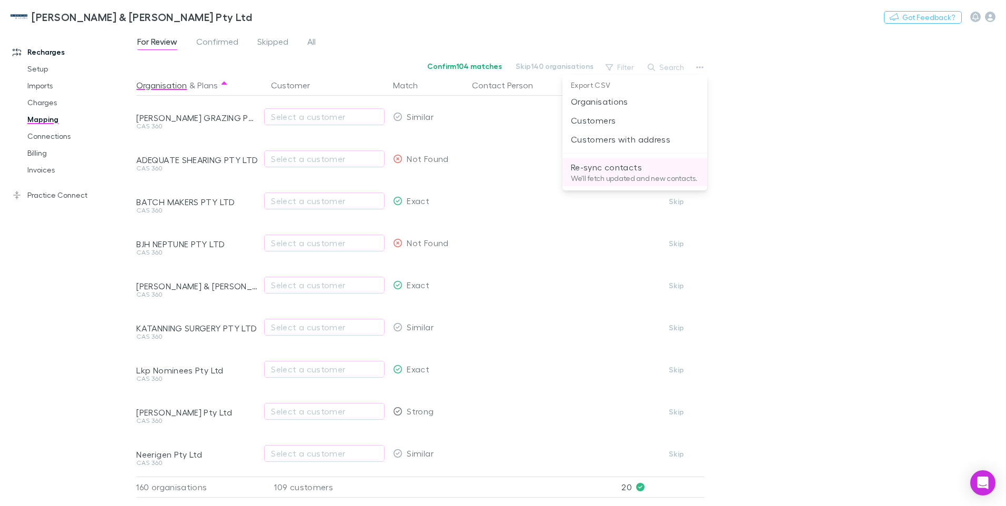
click at [619, 177] on p "We'll fetch updated and new contacts." at bounding box center [635, 178] width 128 height 9
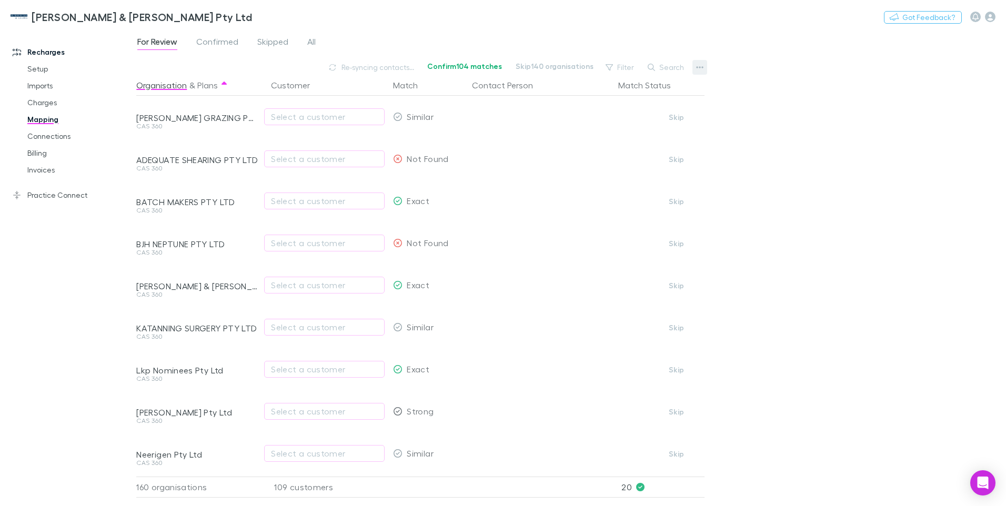
click at [697, 66] on icon "button" at bounding box center [699, 67] width 7 height 8
click at [858, 275] on div at bounding box center [503, 253] width 1006 height 506
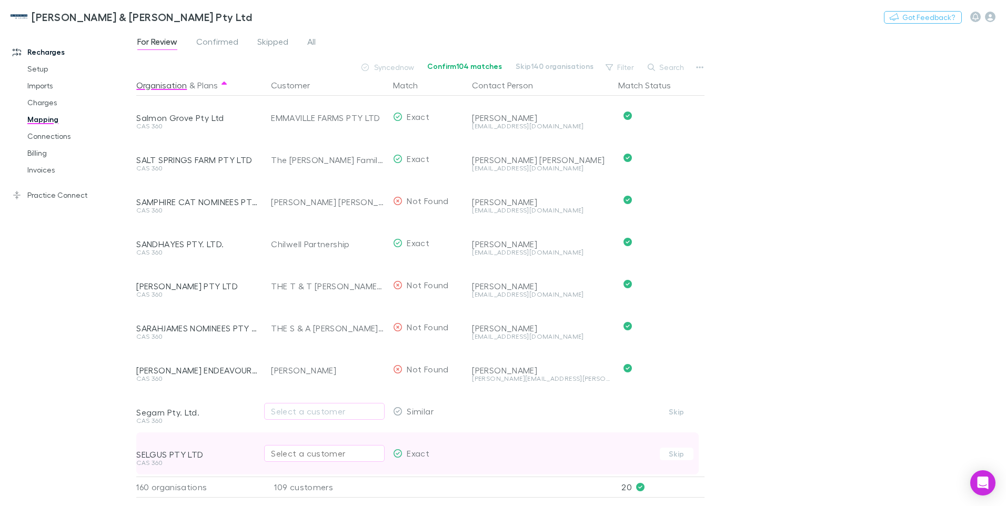
scroll to position [1263, 0]
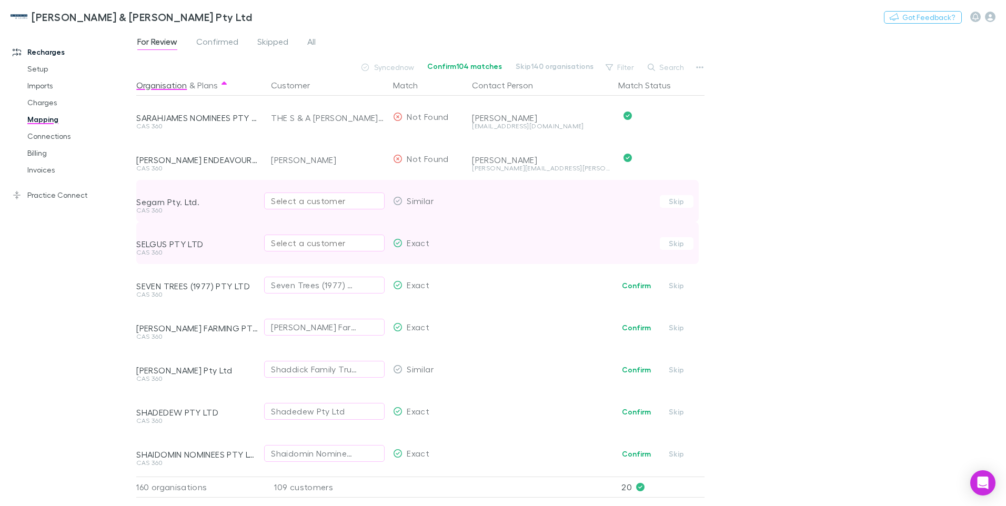
click at [326, 203] on div "Select a customer" at bounding box center [324, 201] width 107 height 13
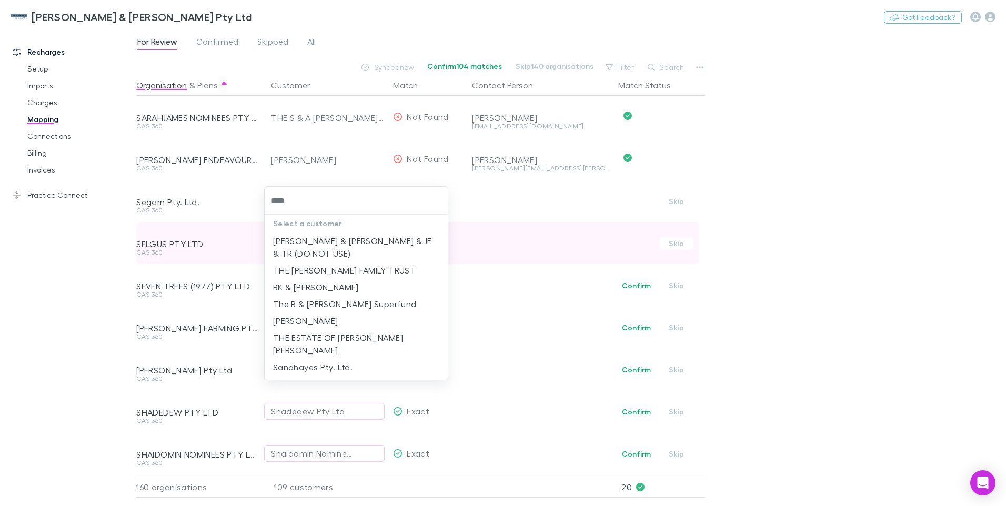
type input "*****"
click at [342, 262] on li "THE RG HAYES FAMILY TRUST" at bounding box center [356, 270] width 183 height 17
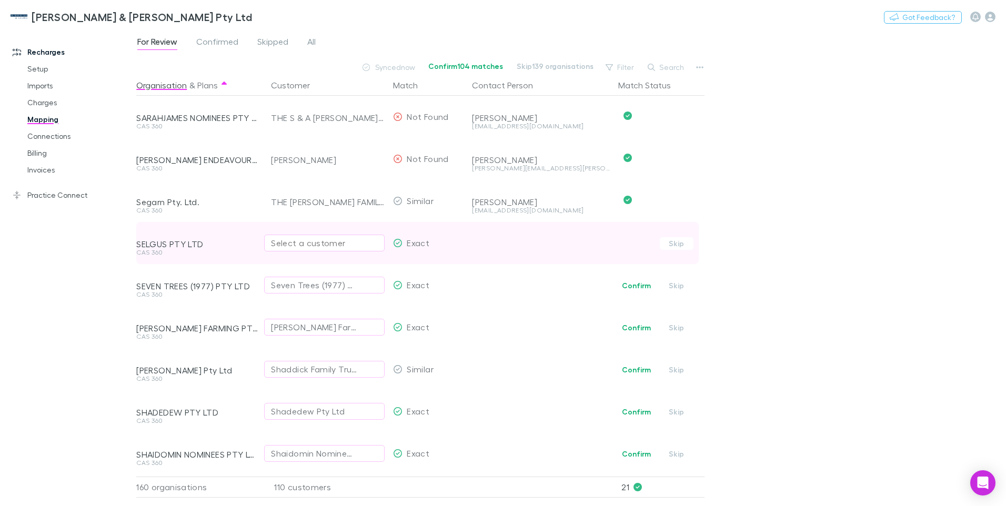
click at [305, 243] on div "Select a customer" at bounding box center [324, 243] width 107 height 13
type input "******"
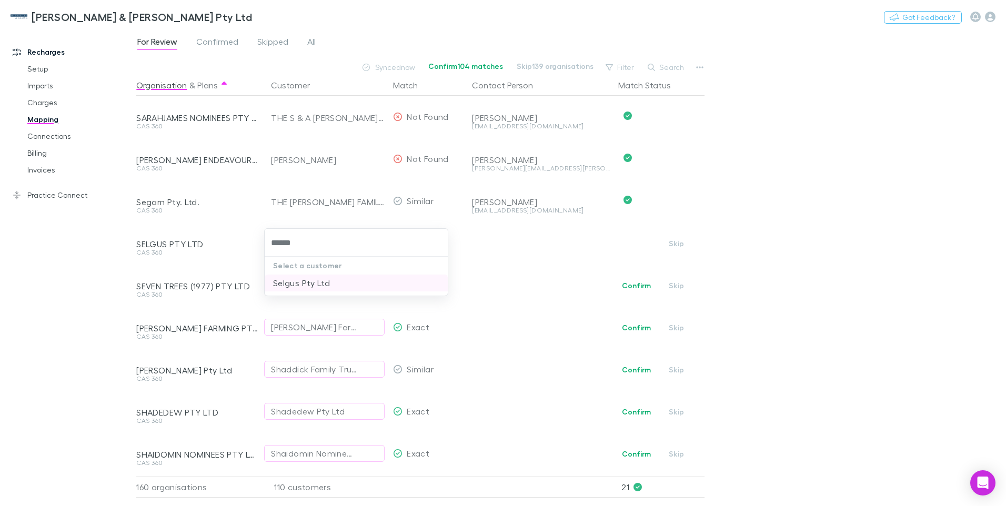
click at [283, 284] on li "Selgus Pty Ltd" at bounding box center [356, 283] width 183 height 17
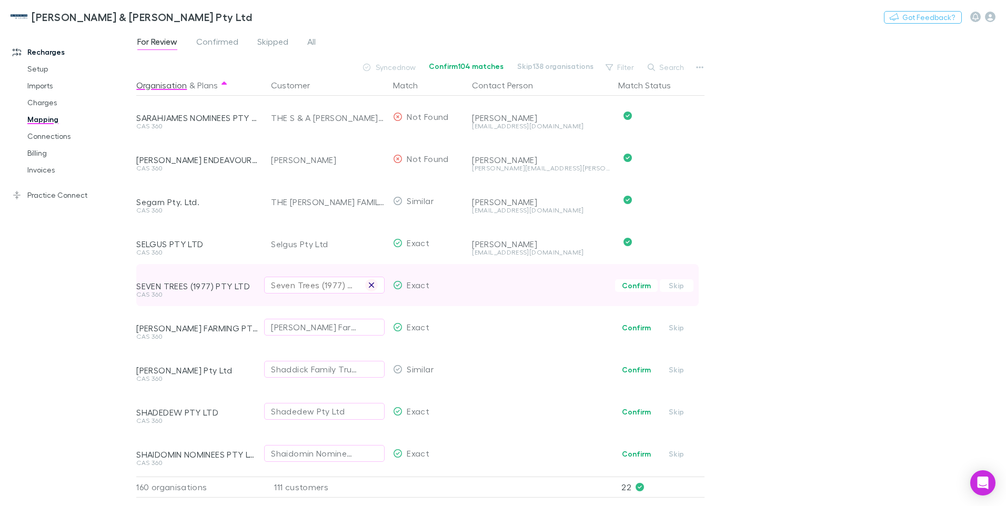
click at [373, 285] on icon "button" at bounding box center [371, 285] width 6 height 8
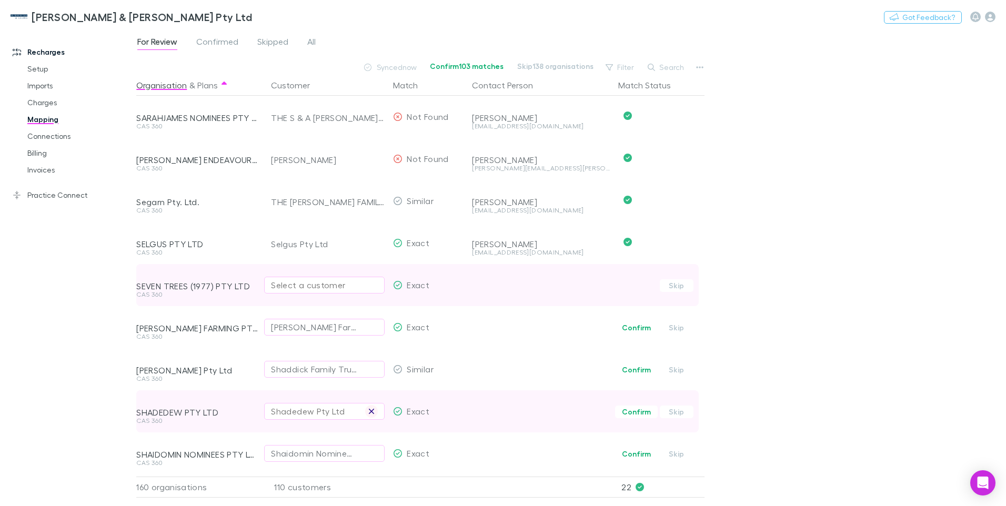
click at [369, 410] on icon "button" at bounding box center [371, 411] width 6 height 8
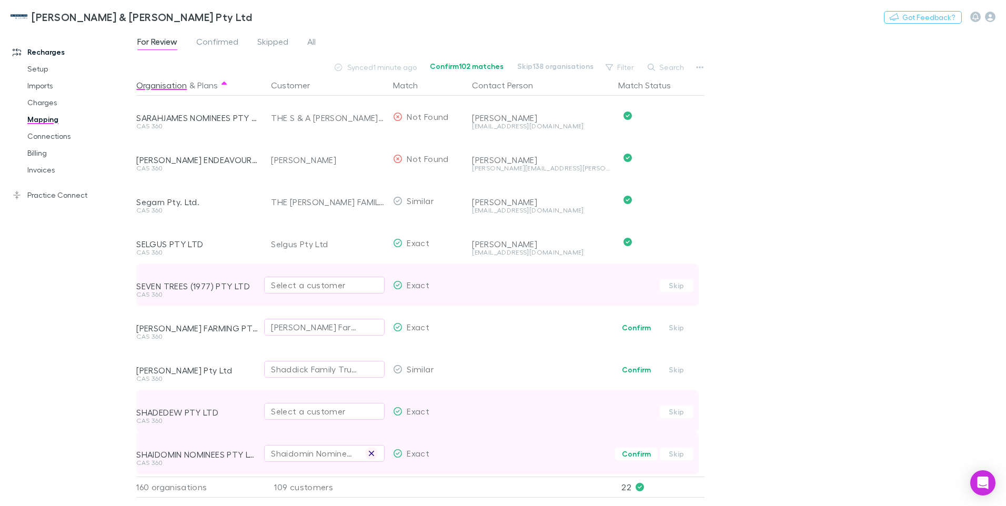
click at [369, 456] on icon "button" at bounding box center [371, 453] width 5 height 5
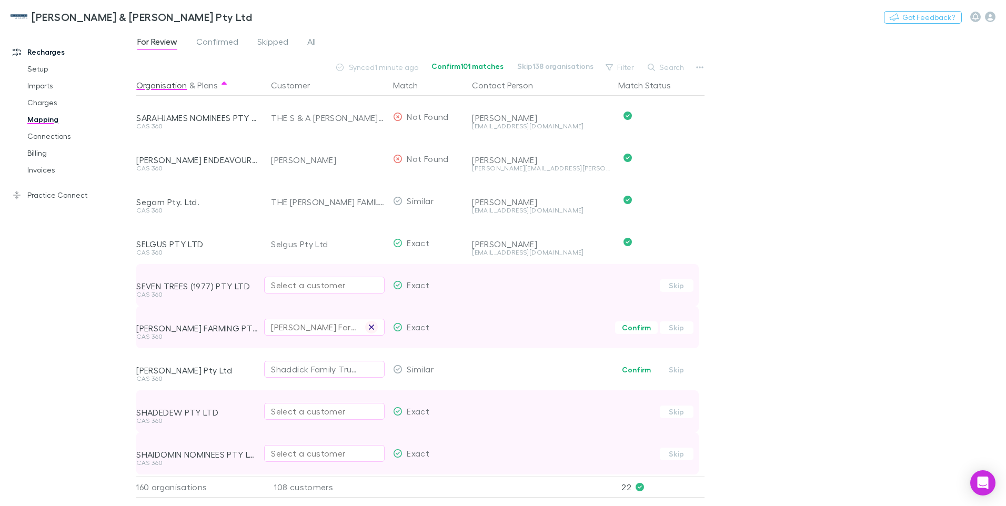
click at [374, 327] on icon "button" at bounding box center [371, 327] width 6 height 8
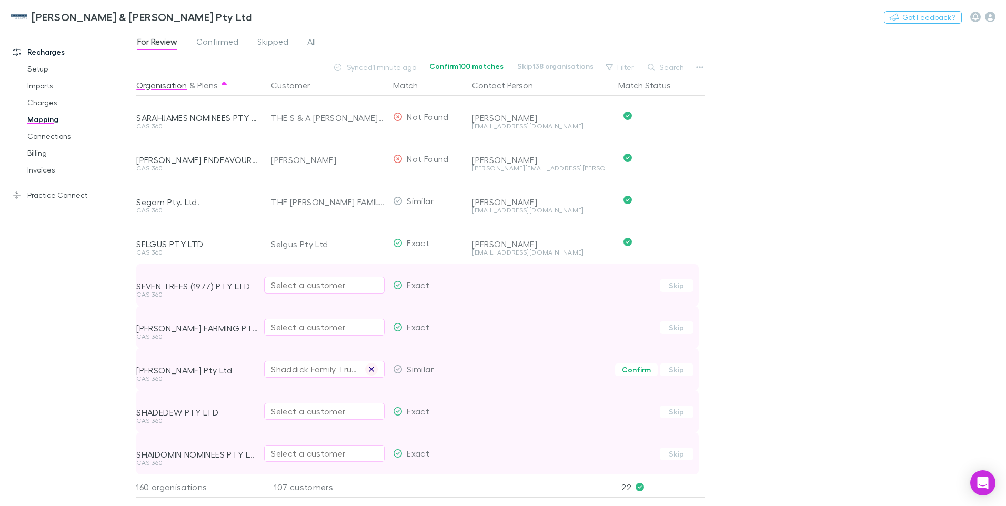
click at [368, 369] on icon "button" at bounding box center [371, 369] width 6 height 8
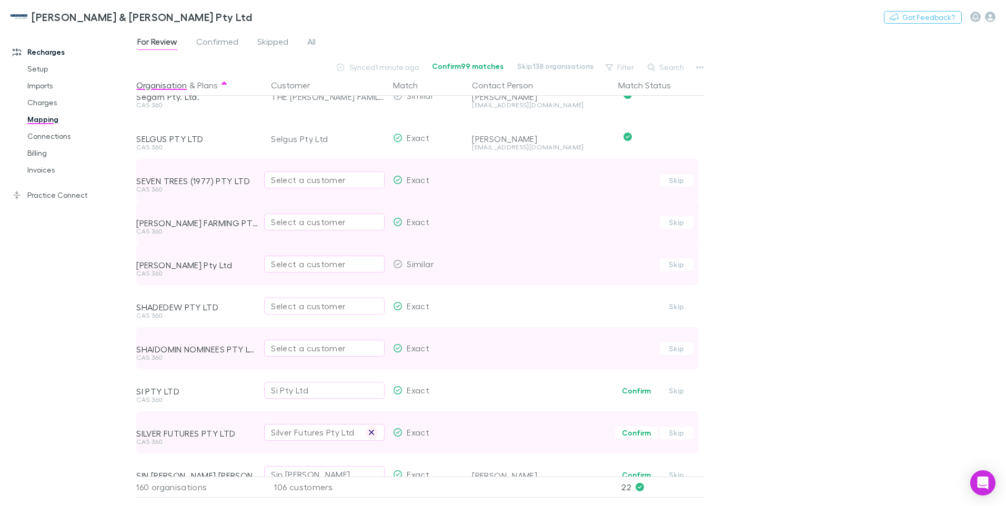
click at [372, 430] on icon "button" at bounding box center [371, 432] width 6 height 8
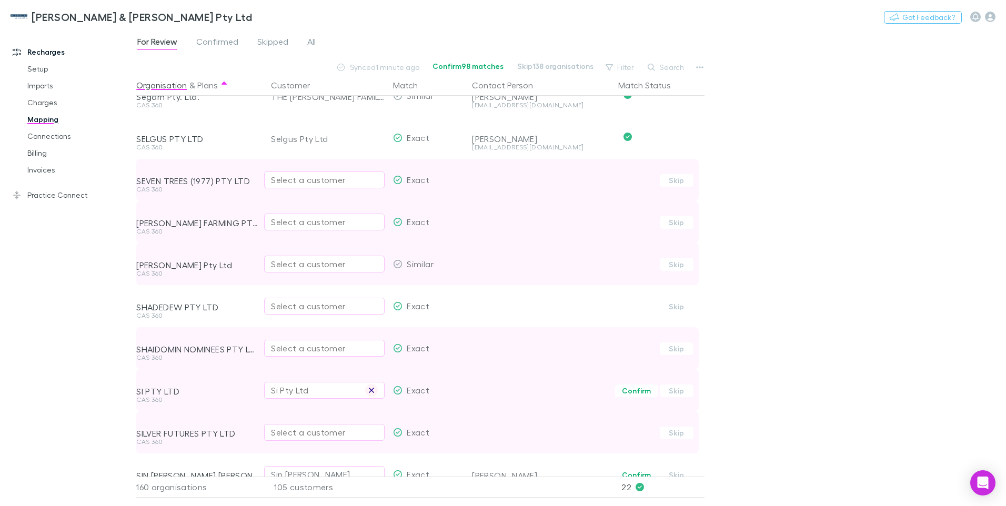
click at [372, 389] on icon "button" at bounding box center [371, 390] width 6 height 8
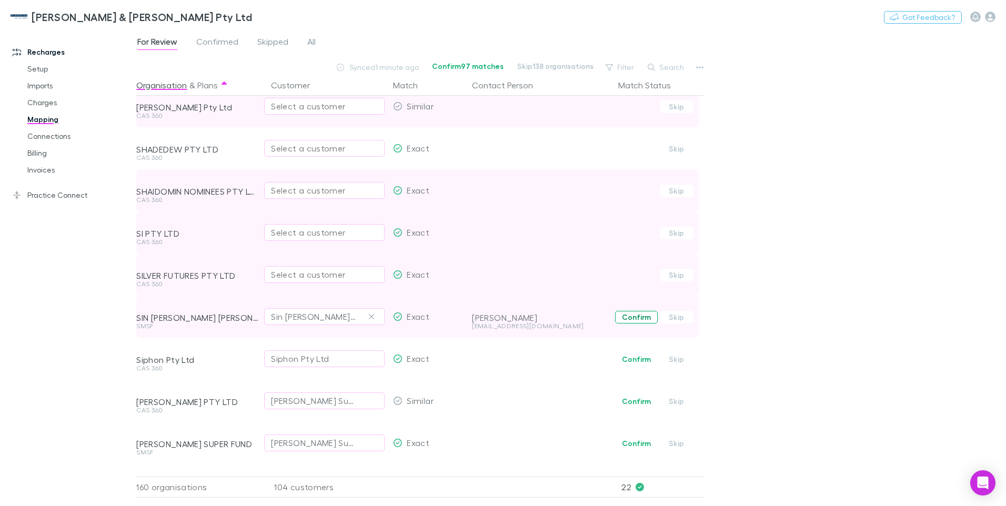
click at [636, 315] on button "Confirm" at bounding box center [636, 317] width 43 height 13
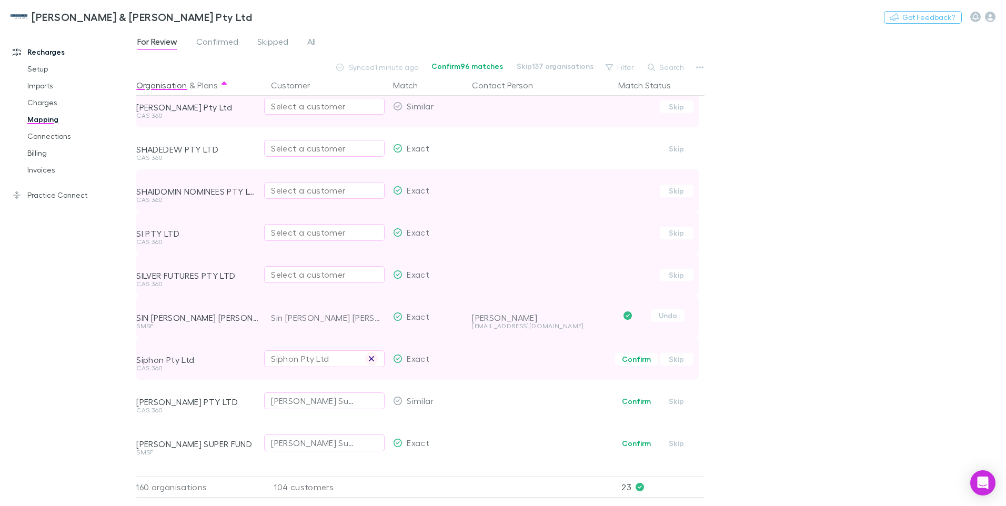
click at [373, 357] on icon "button" at bounding box center [371, 359] width 6 height 8
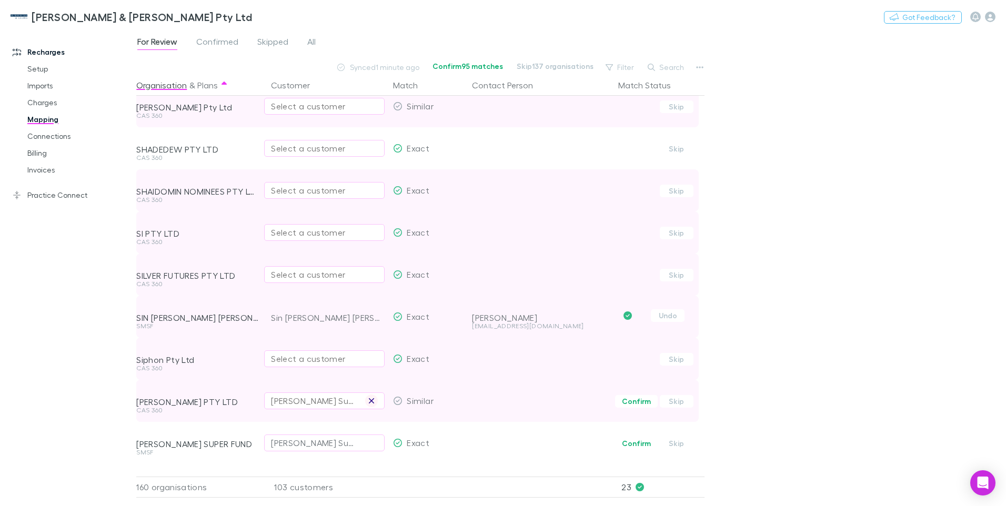
click at [370, 400] on icon "button" at bounding box center [371, 400] width 5 height 5
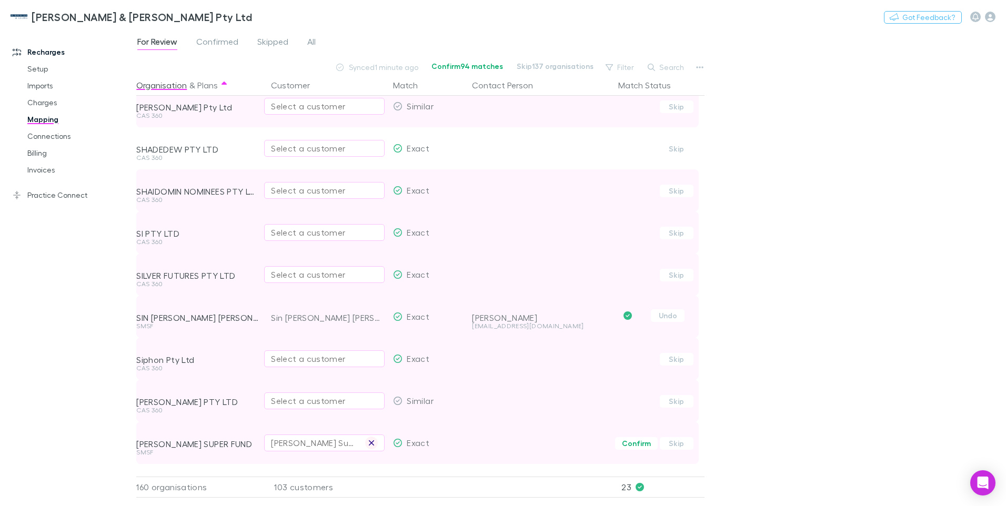
click at [371, 438] on button "button" at bounding box center [371, 443] width 13 height 13
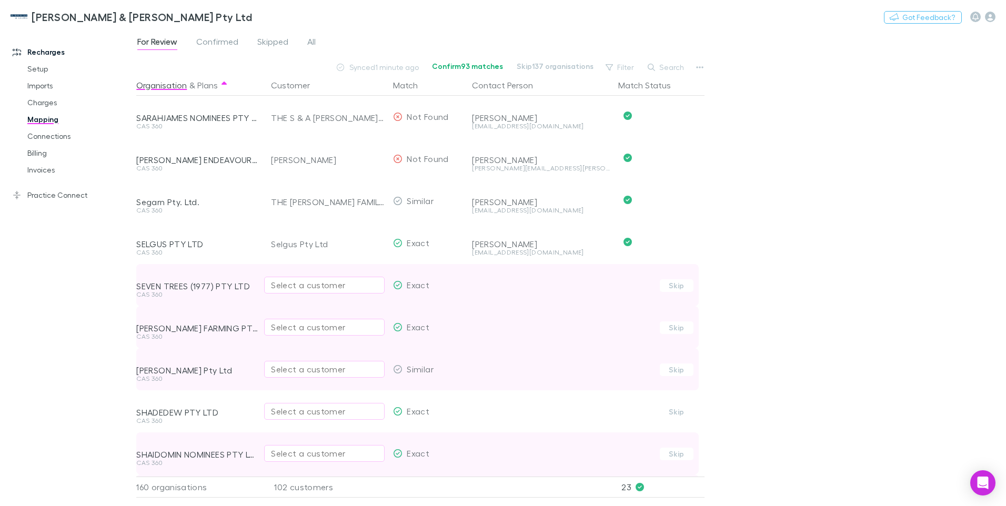
scroll to position [1368, 0]
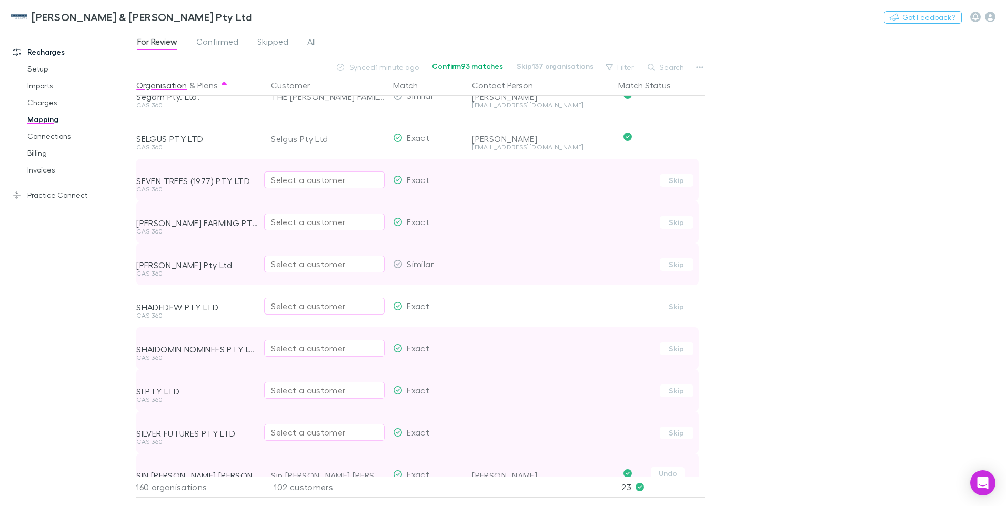
click at [303, 175] on div "Select a customer" at bounding box center [324, 180] width 107 height 13
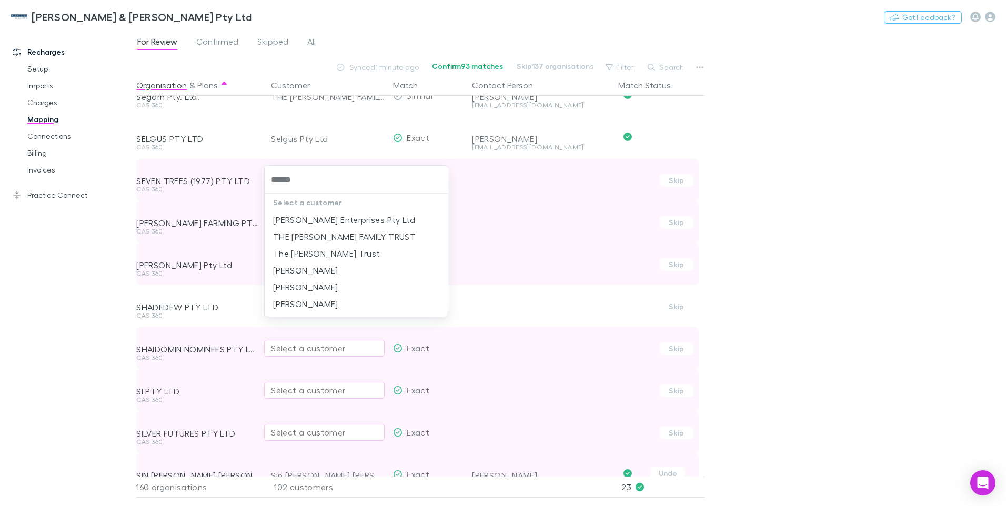
type input "*******"
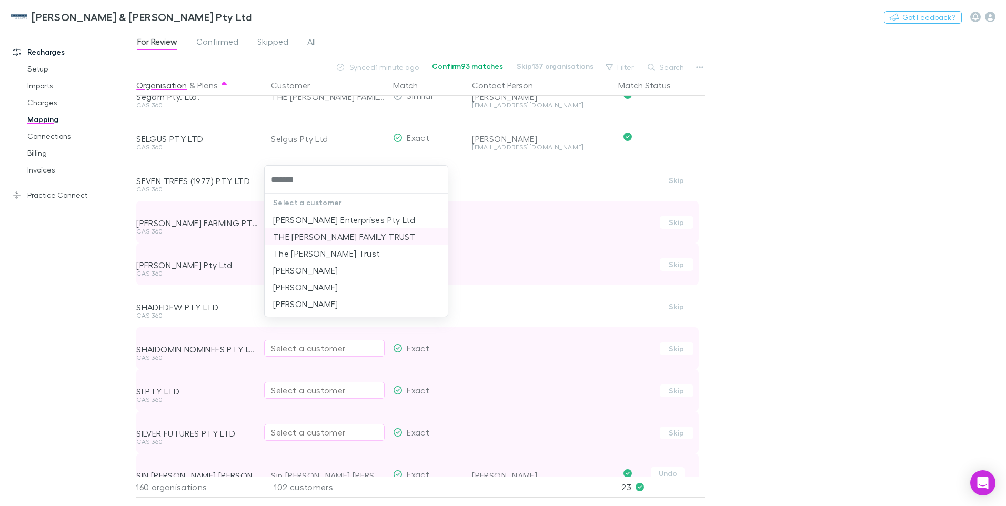
click at [339, 236] on li "THE BALLARD FAMILY TRUST" at bounding box center [356, 236] width 183 height 17
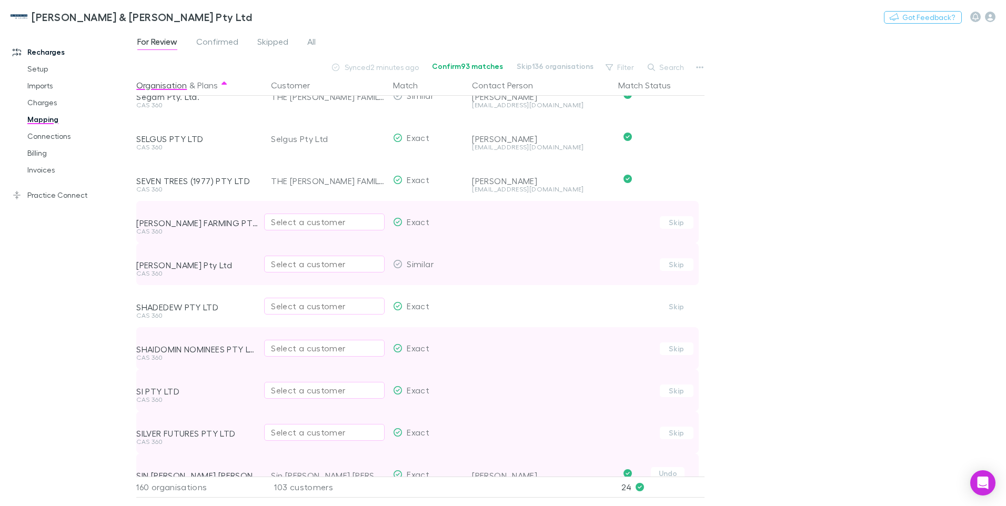
click at [278, 220] on div "Select a customer" at bounding box center [324, 222] width 107 height 13
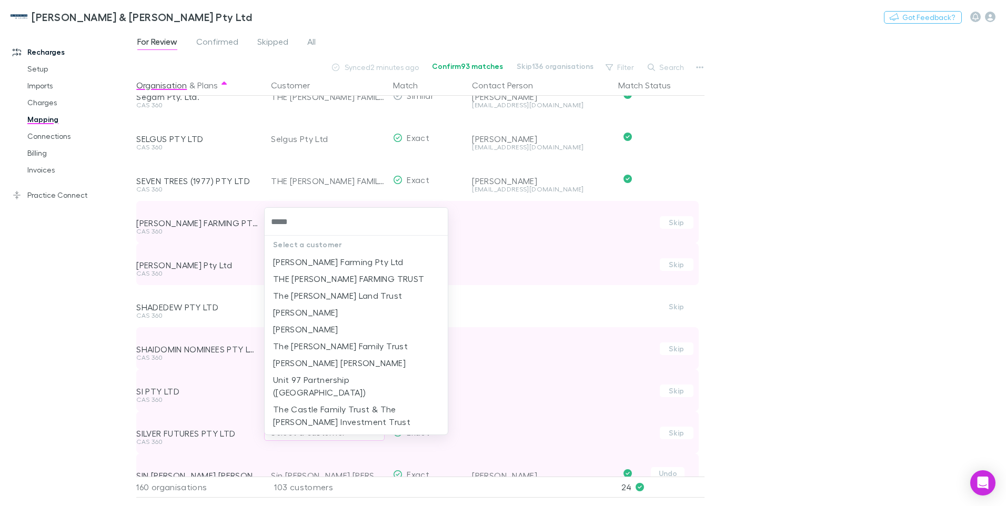
type input "******"
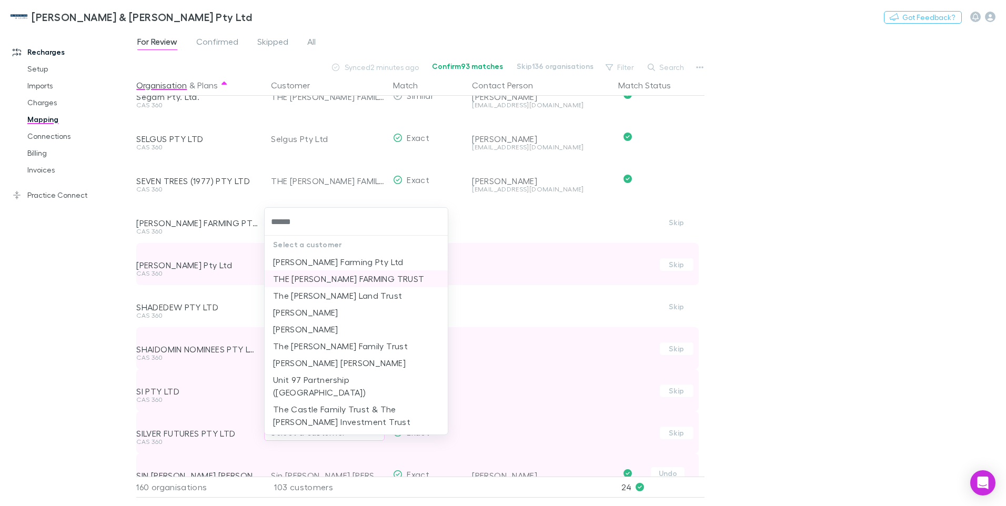
click at [329, 275] on li "THE SEWELL FARMING TRUST" at bounding box center [356, 278] width 183 height 17
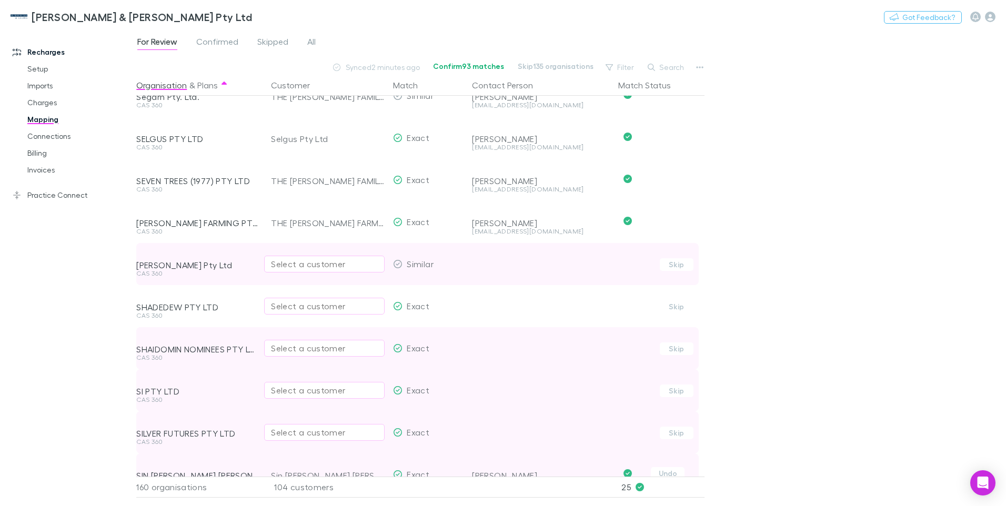
click at [294, 266] on div "Select a customer" at bounding box center [324, 264] width 107 height 13
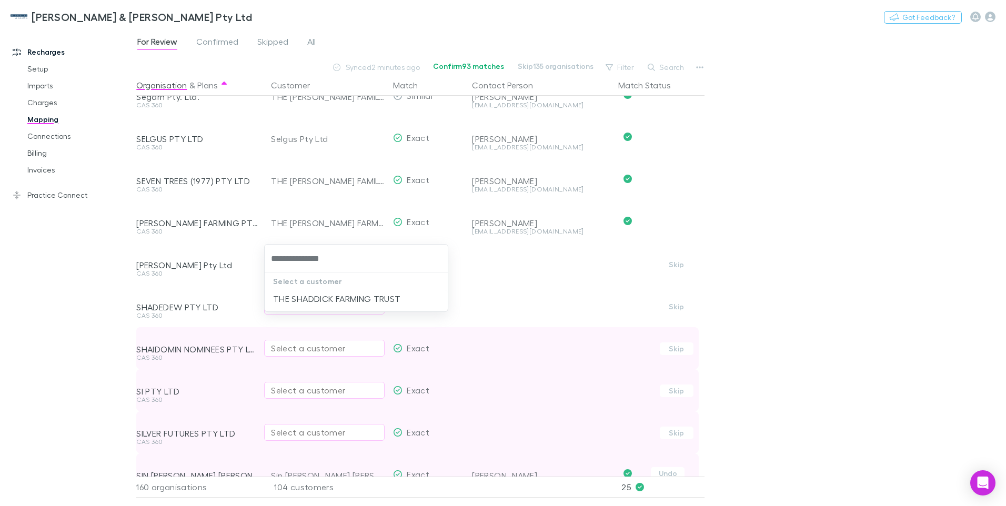
type input "**********"
click at [340, 303] on li "THE SHADDICK FARMING TRUST" at bounding box center [356, 298] width 183 height 17
click at [293, 308] on div "Select a customer" at bounding box center [324, 306] width 107 height 13
type input "*******"
click at [296, 300] on li "WARRANELLA AG" at bounding box center [356, 298] width 183 height 17
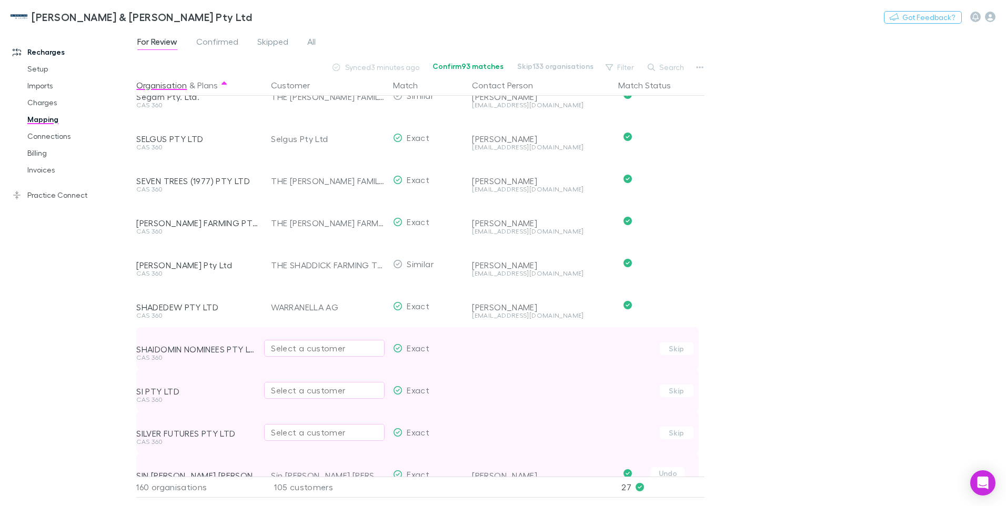
click at [310, 350] on div "Select a customer" at bounding box center [324, 348] width 107 height 13
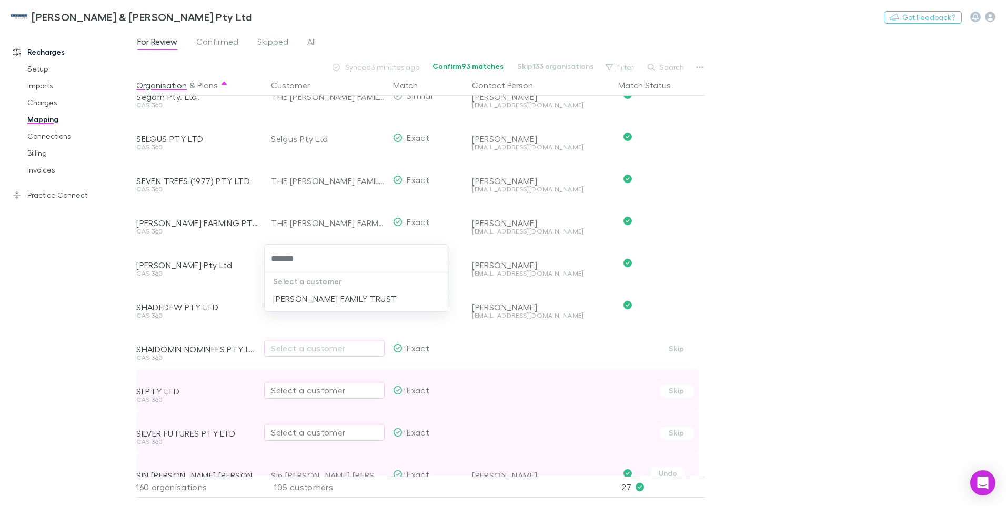
type input "********"
click at [353, 298] on li "D J HEPWORTH FAMILY TRUST" at bounding box center [356, 298] width 183 height 17
click at [283, 389] on div "Select a customer" at bounding box center [324, 390] width 107 height 13
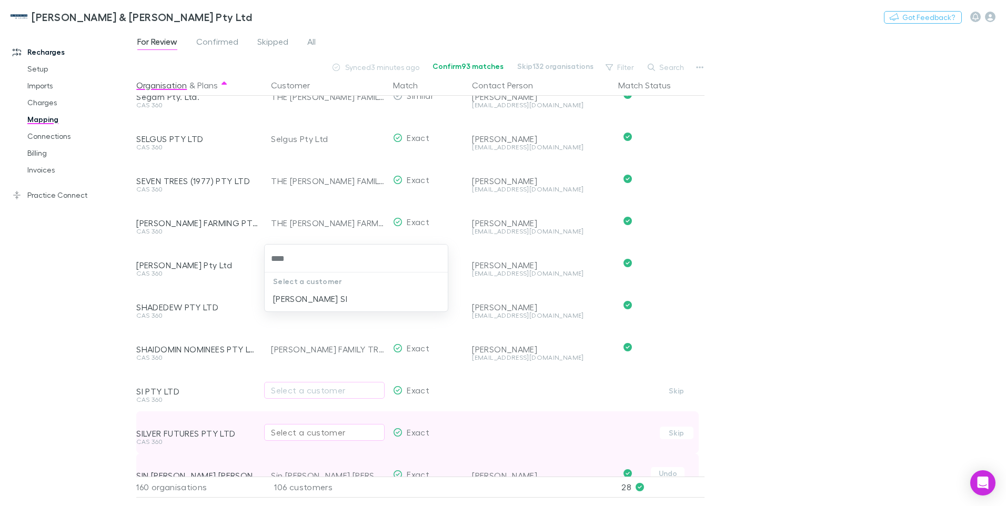
type input "*****"
click at [322, 294] on li "KHENG CHIANG SI" at bounding box center [356, 298] width 183 height 17
click at [276, 432] on div "Select a customer" at bounding box center [324, 432] width 107 height 13
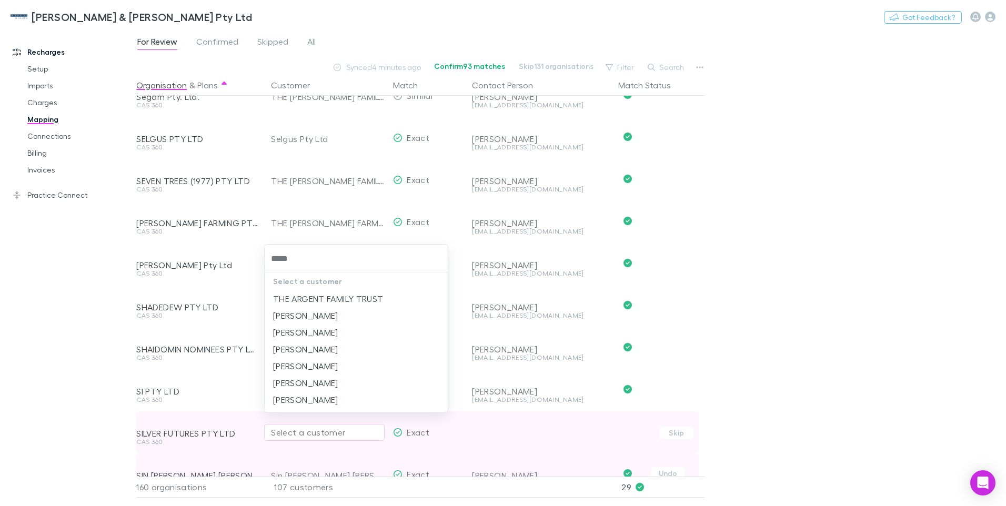
type input "******"
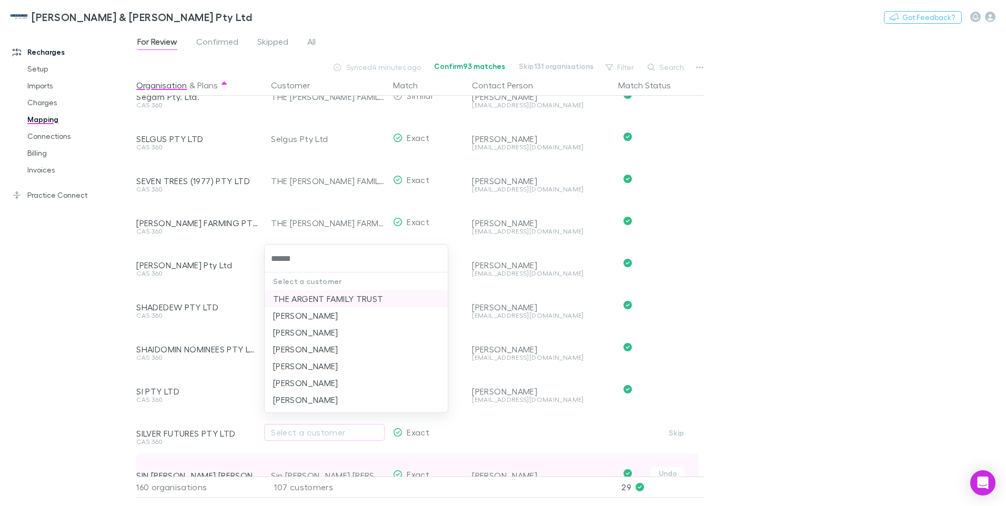
click at [354, 301] on li "THE ARGENT FAMILY TRUST" at bounding box center [356, 298] width 183 height 17
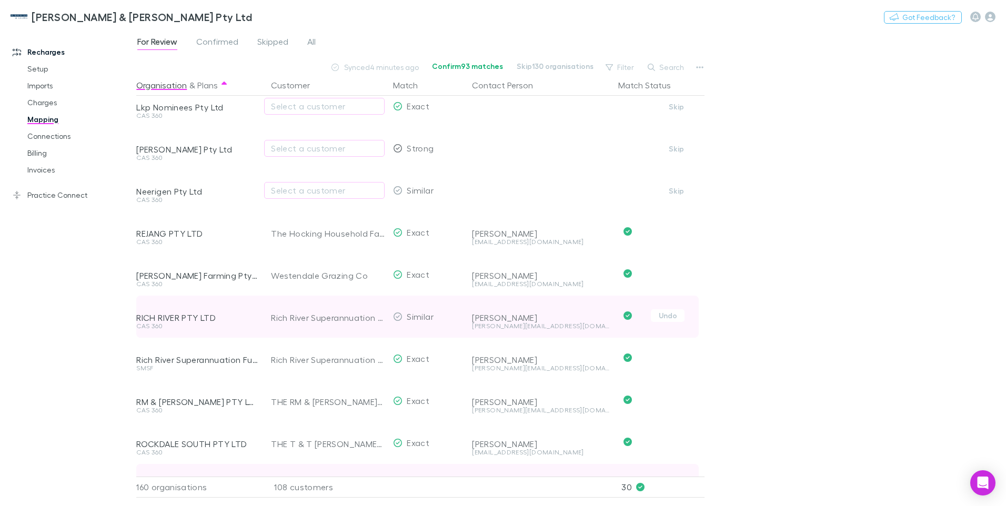
scroll to position [211, 0]
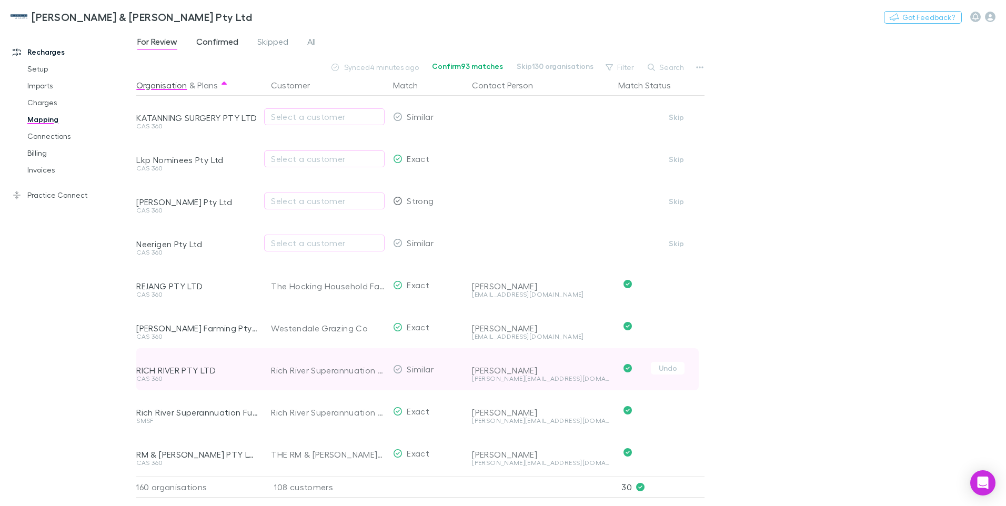
click at [220, 43] on span "Confirmed" at bounding box center [217, 43] width 42 height 14
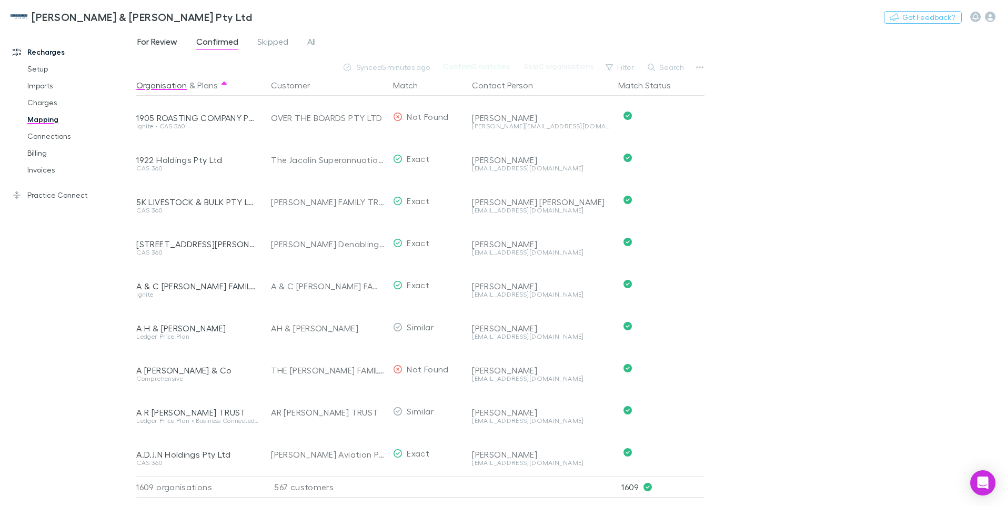
click at [148, 39] on span "For Review" at bounding box center [157, 43] width 40 height 14
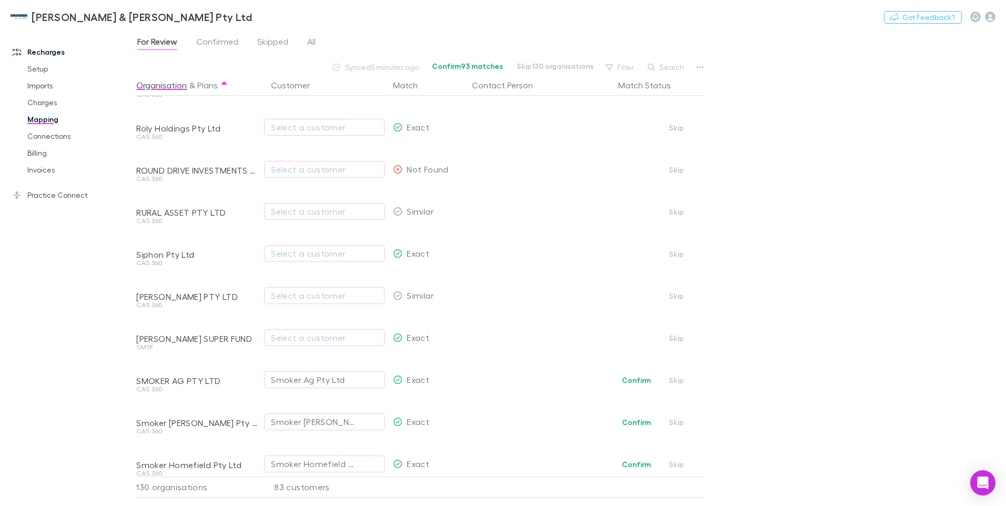
scroll to position [421, 0]
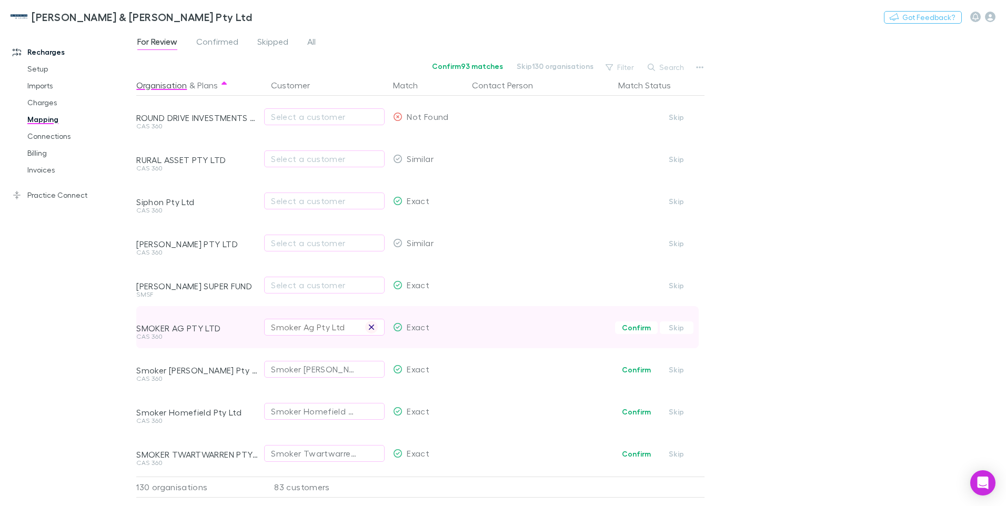
click at [374, 324] on icon "button" at bounding box center [371, 327] width 6 height 8
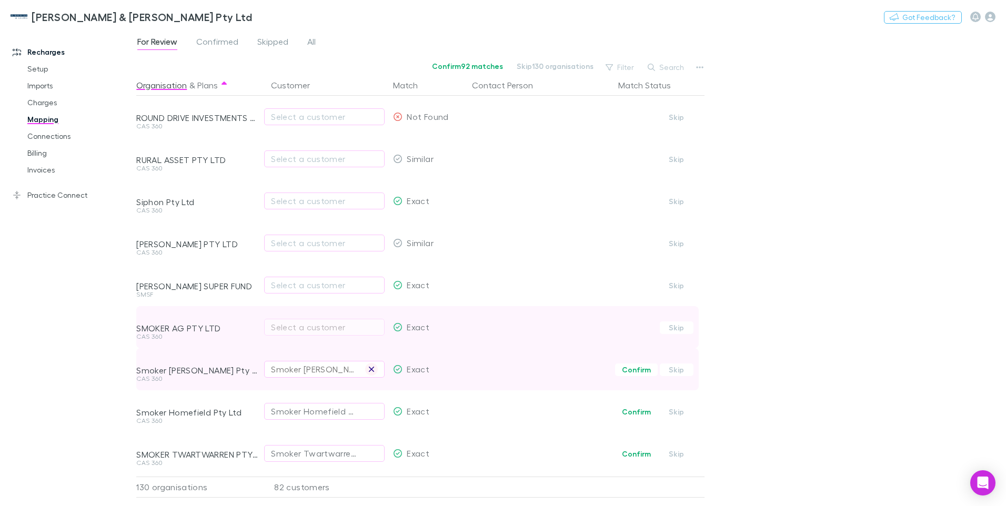
click at [369, 368] on icon "button" at bounding box center [371, 369] width 6 height 8
drag, startPoint x: 372, startPoint y: 413, endPoint x: 357, endPoint y: 486, distance: 74.6
click at [372, 412] on icon "button" at bounding box center [371, 411] width 6 height 8
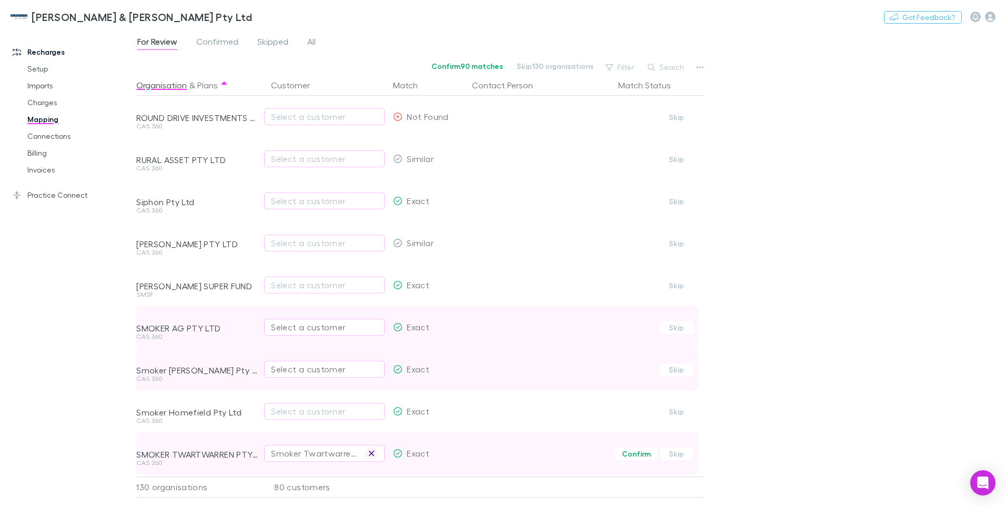
click at [373, 455] on icon "button" at bounding box center [371, 453] width 5 height 5
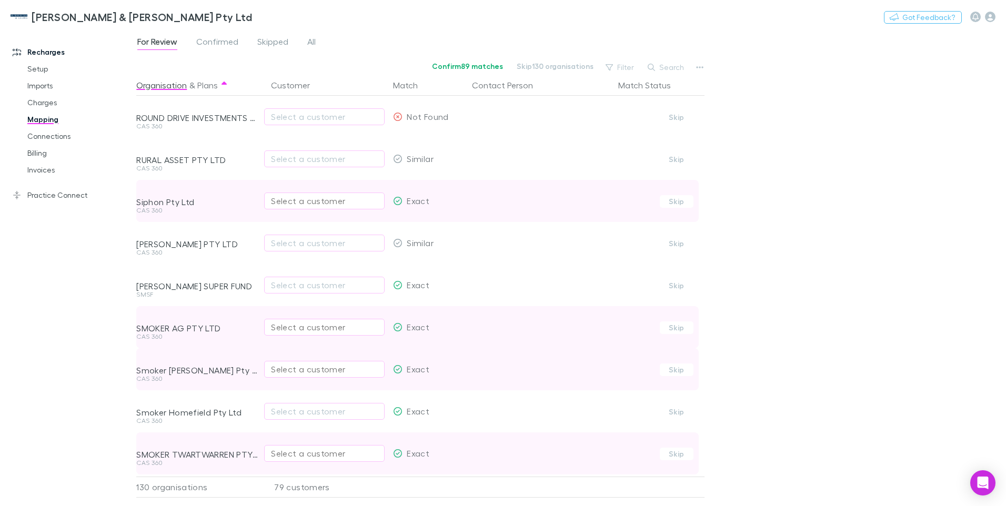
click at [281, 203] on div "Select a customer" at bounding box center [324, 201] width 107 height 13
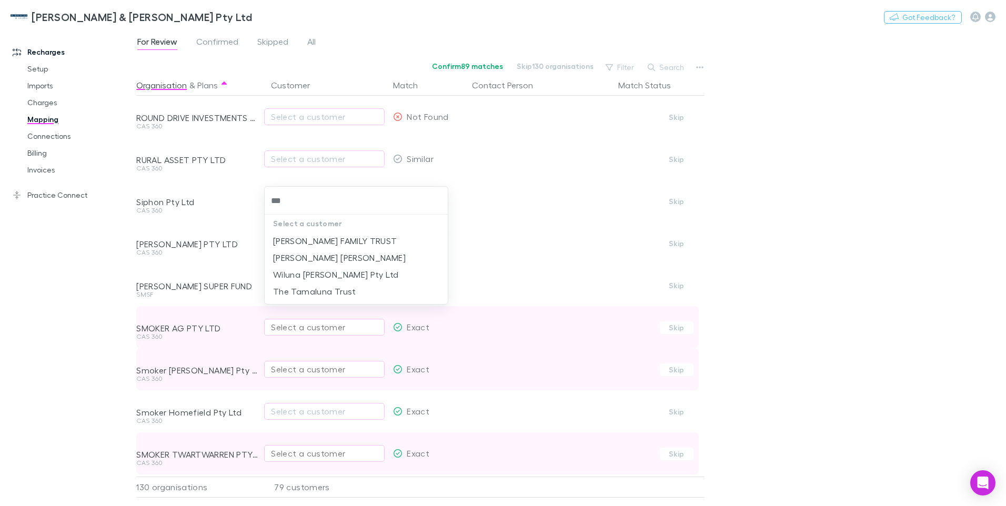
type input "****"
click at [313, 237] on li "LUNT FAMILY TRUST" at bounding box center [356, 241] width 183 height 17
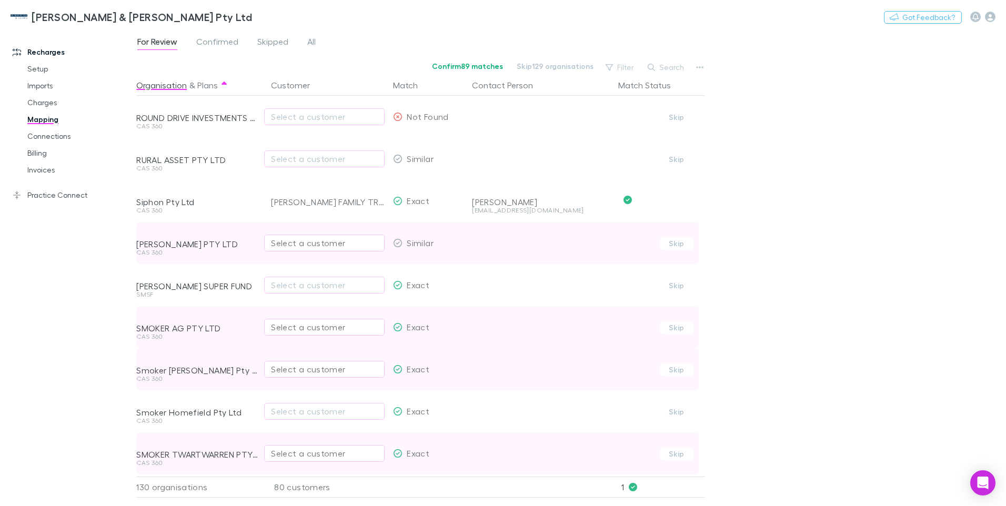
click at [278, 242] on div "Select a customer" at bounding box center [324, 243] width 107 height 13
type input "********"
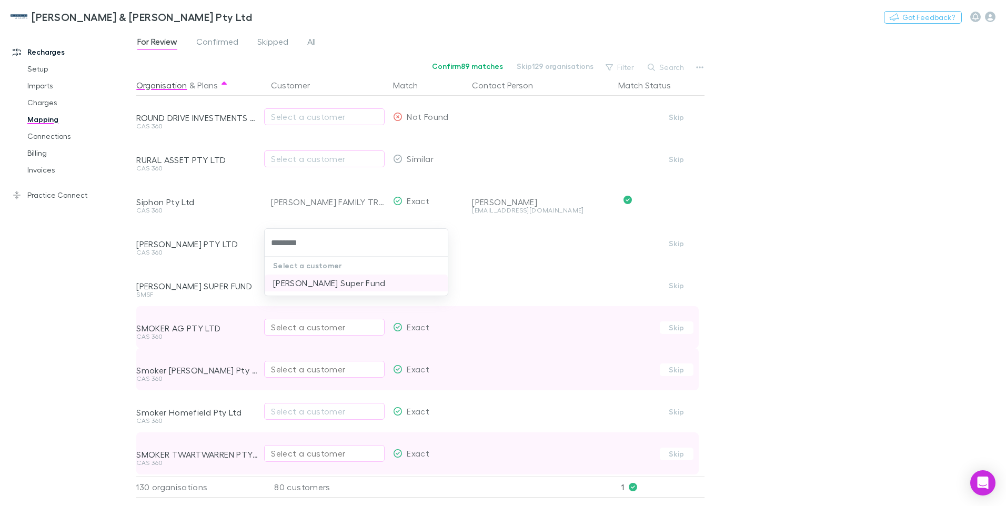
click at [300, 284] on li "SK Hulse Super Fund" at bounding box center [356, 283] width 183 height 17
click at [300, 284] on div "Select a customer" at bounding box center [324, 285] width 107 height 13
type input "********"
click at [307, 299] on li "SK Hulse Super Fund" at bounding box center [356, 298] width 183 height 17
click at [280, 329] on div "Select a customer" at bounding box center [324, 327] width 107 height 13
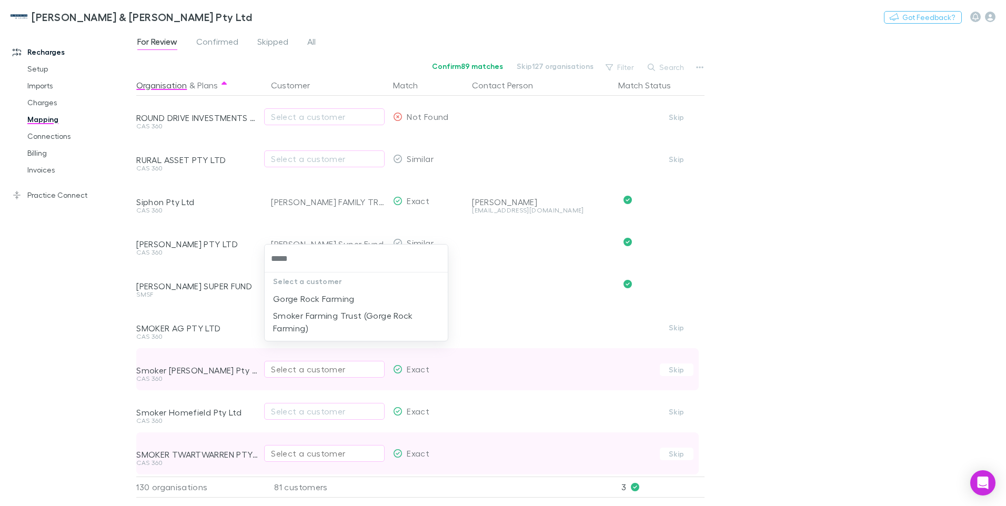
type input "*****"
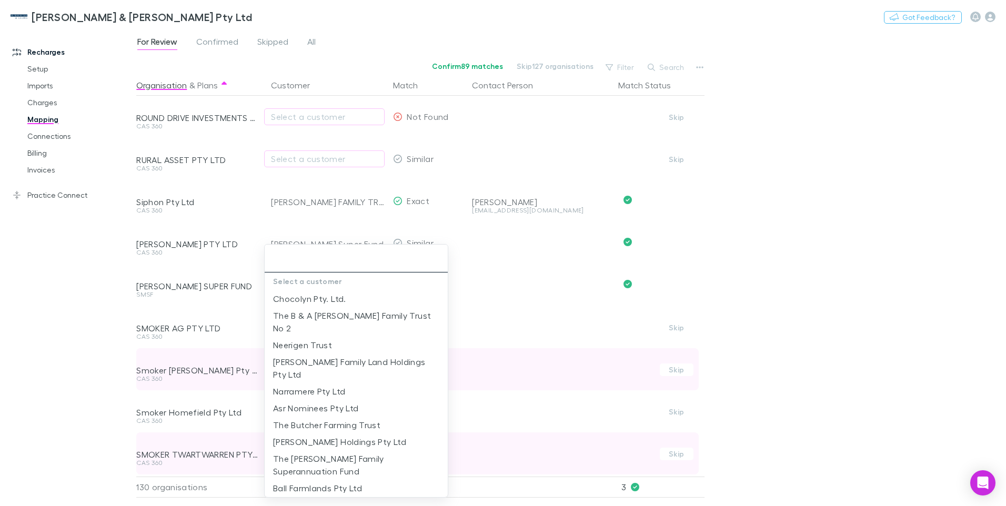
click at [286, 263] on input "text" at bounding box center [356, 258] width 175 height 19
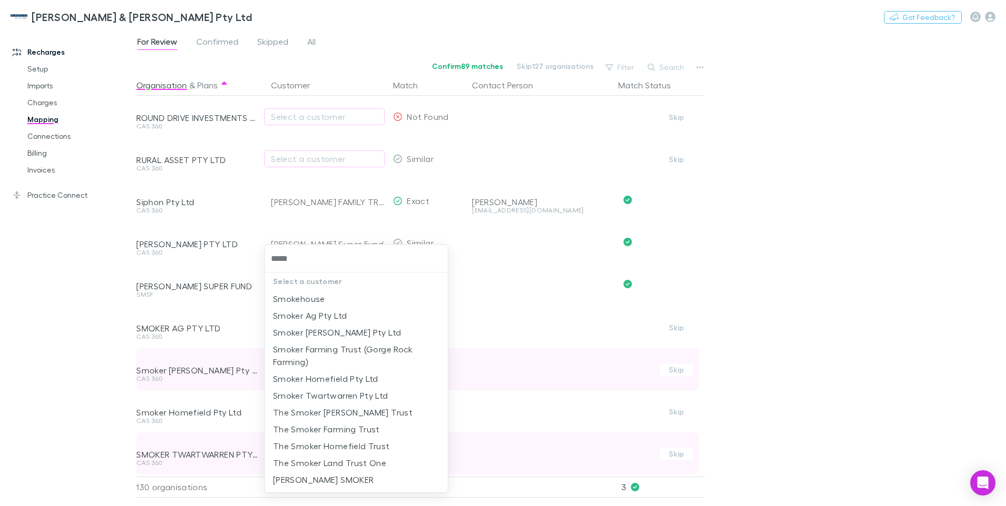
type input "******"
click at [314, 333] on li "Smoker Farming Trust (Gorge Rock Farming)" at bounding box center [356, 338] width 183 height 29
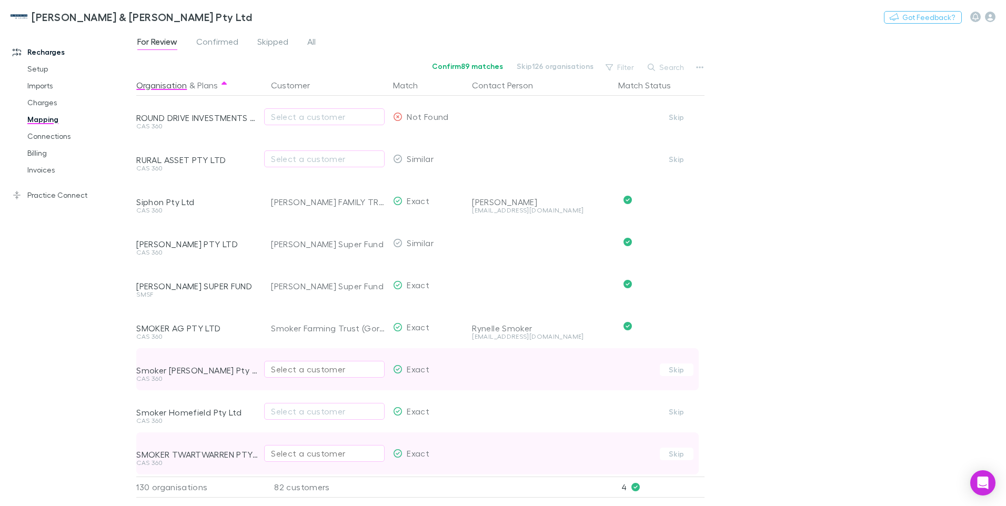
click at [295, 366] on div "Select a customer" at bounding box center [324, 369] width 107 height 13
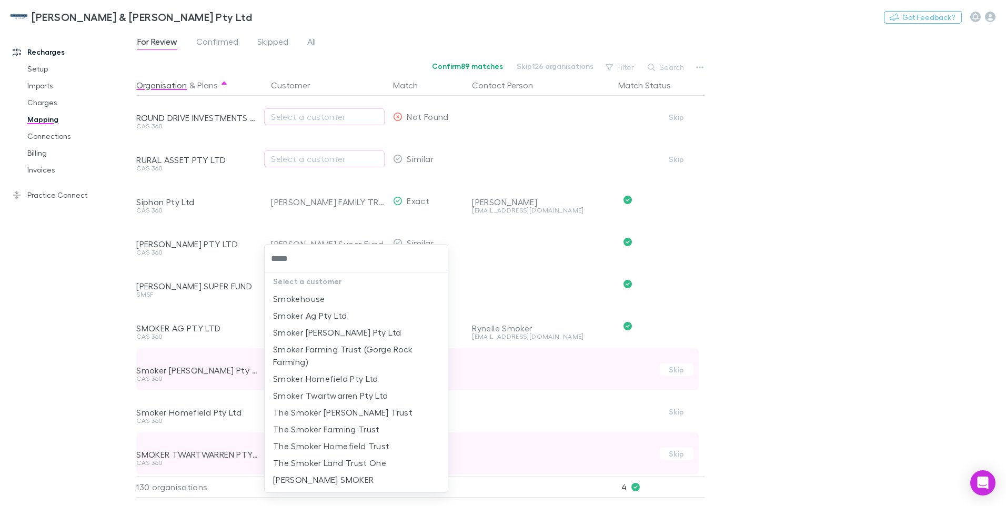
type input "******"
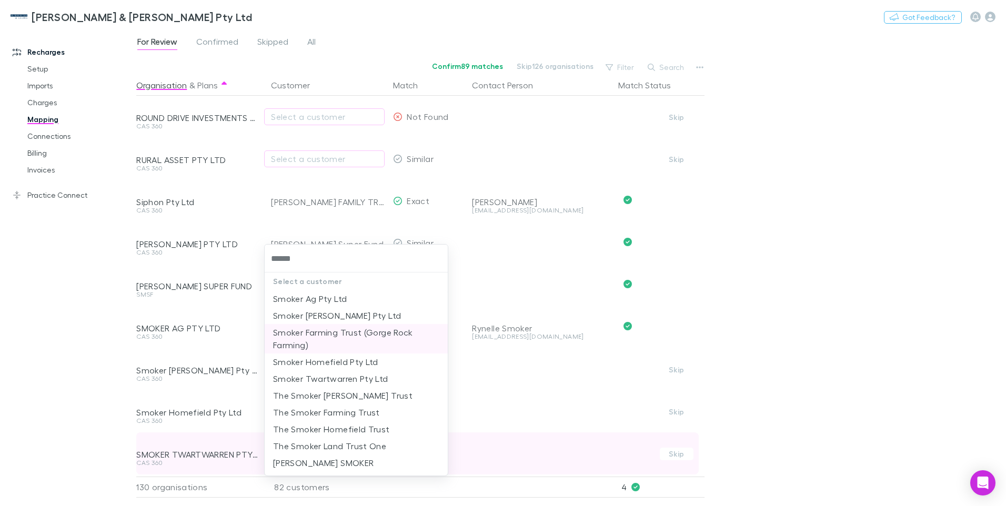
click at [304, 335] on li "Smoker Farming Trust (Gorge Rock Farming)" at bounding box center [356, 338] width 183 height 29
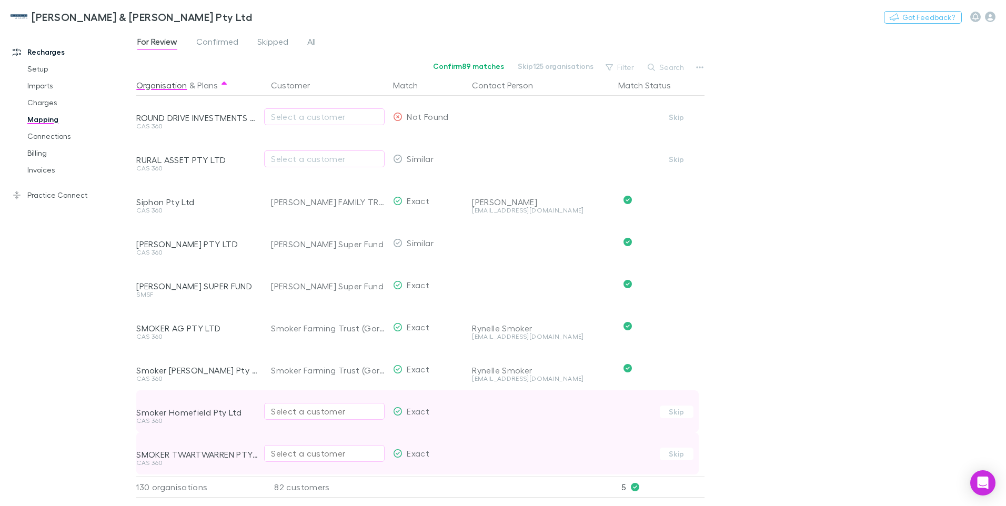
click at [282, 411] on div "Select a customer" at bounding box center [324, 411] width 107 height 13
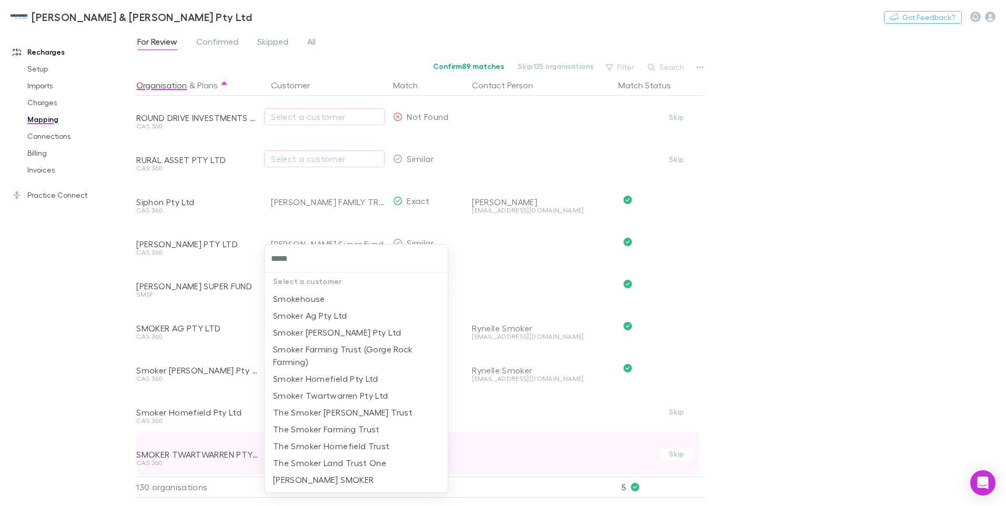
type input "******"
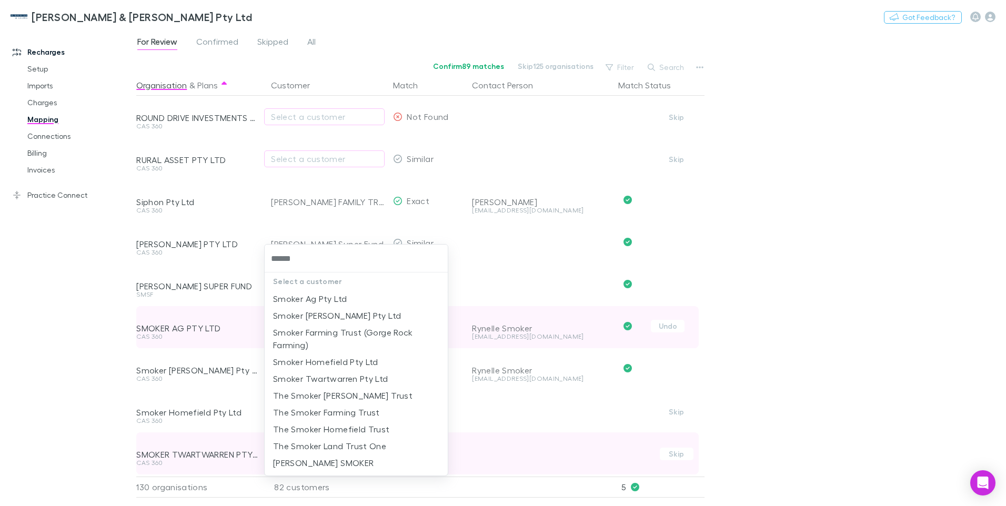
click at [317, 337] on li "Smoker Farming Trust (Gorge Rock Farming)" at bounding box center [356, 338] width 183 height 29
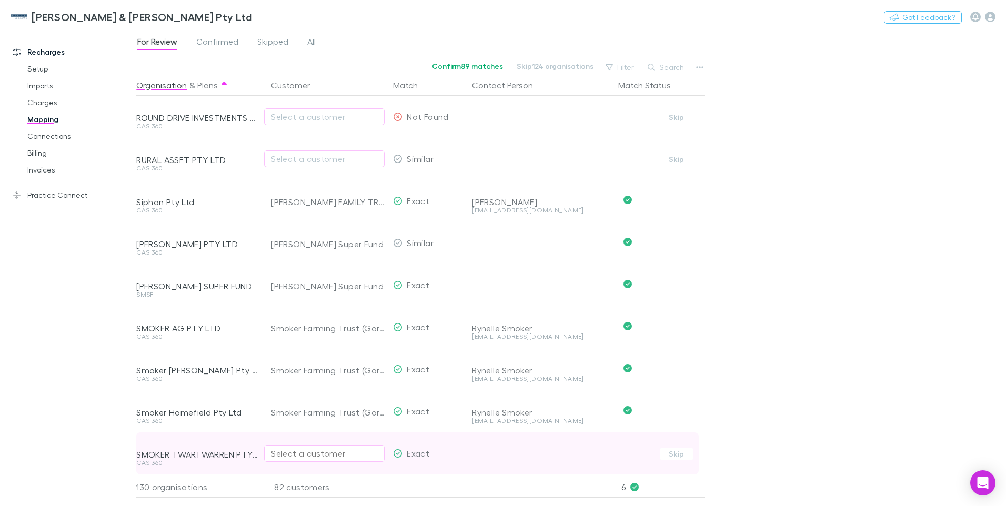
click at [292, 454] on div "Select a customer" at bounding box center [324, 453] width 107 height 13
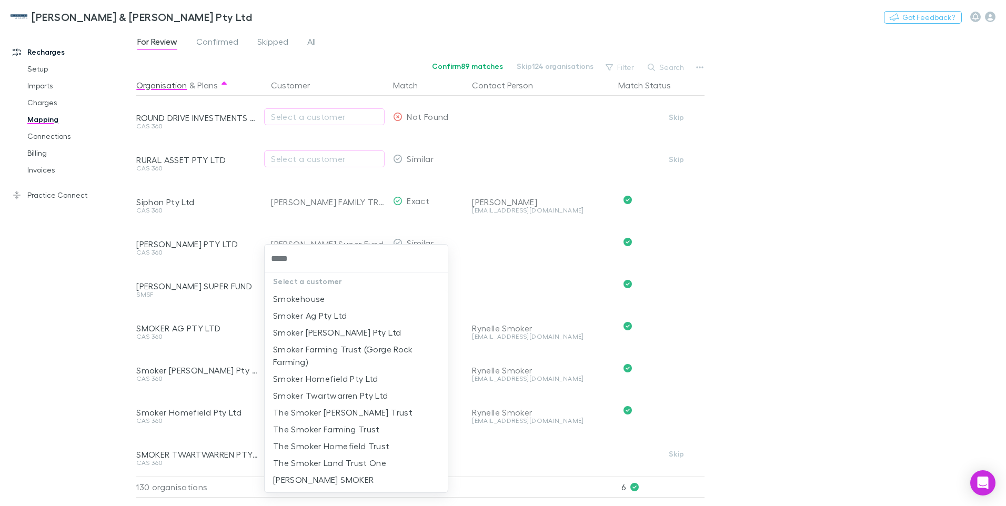
type input "******"
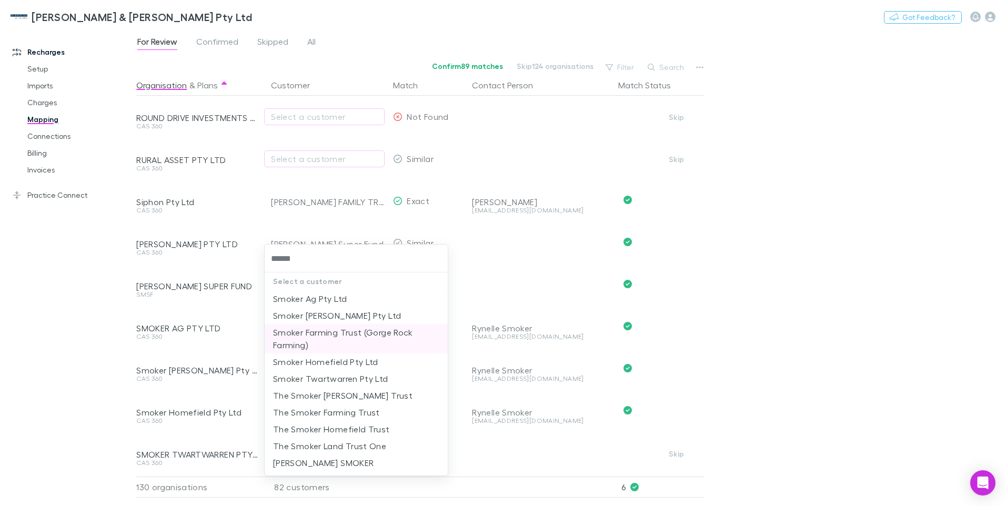
click at [314, 335] on li "Smoker Farming Trust (Gorge Rock Farming)" at bounding box center [356, 338] width 183 height 29
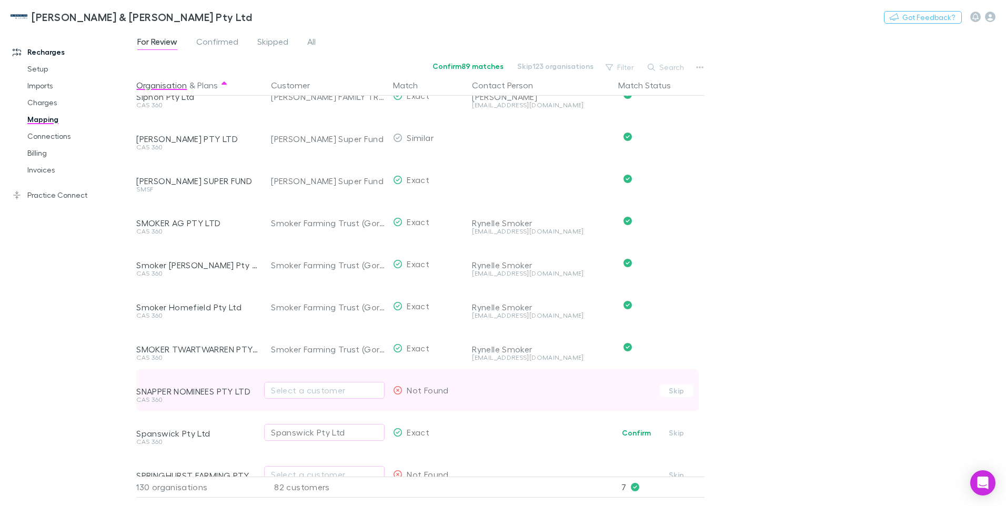
scroll to position [474, 0]
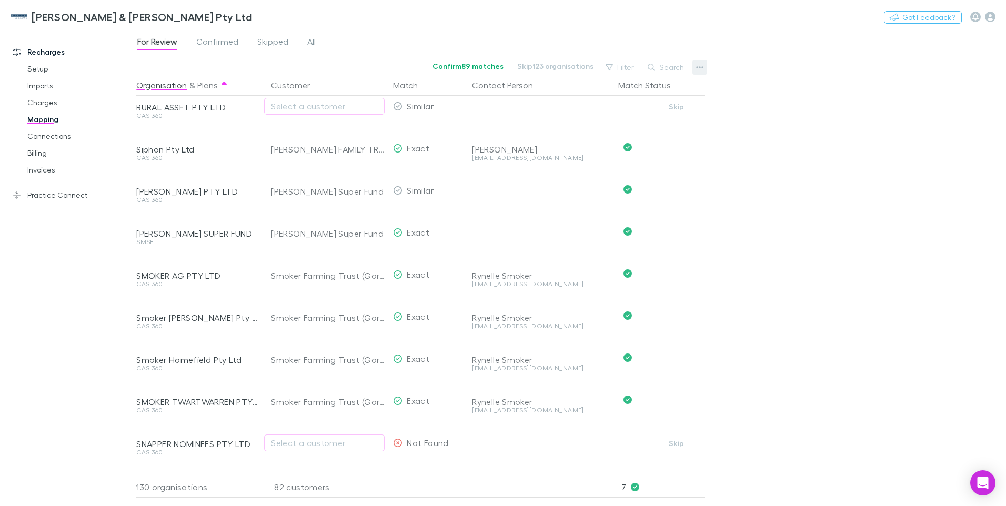
click at [698, 65] on icon "button" at bounding box center [699, 67] width 7 height 8
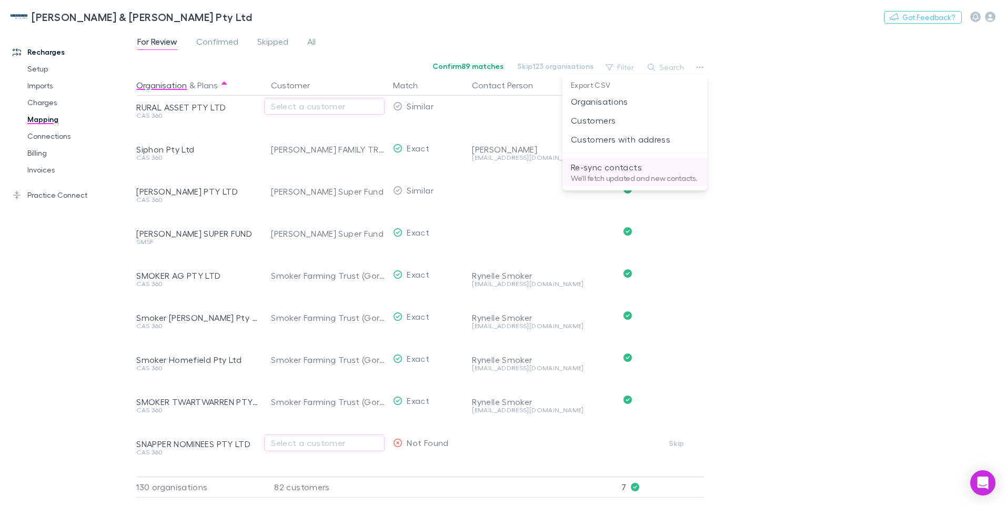
click at [624, 176] on p "We'll fetch updated and new contacts." at bounding box center [635, 178] width 128 height 9
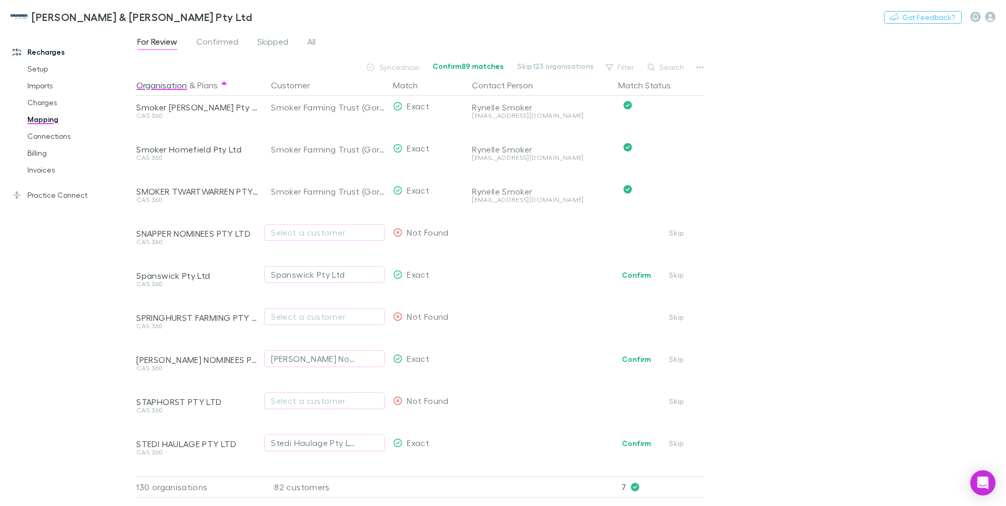
scroll to position [737, 0]
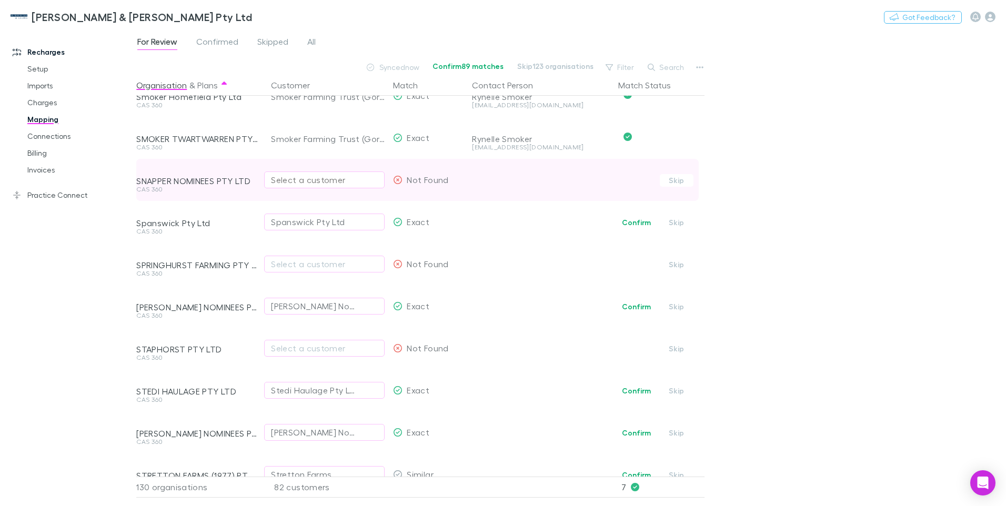
click at [281, 178] on div "Select a customer" at bounding box center [324, 180] width 107 height 13
type input "**********"
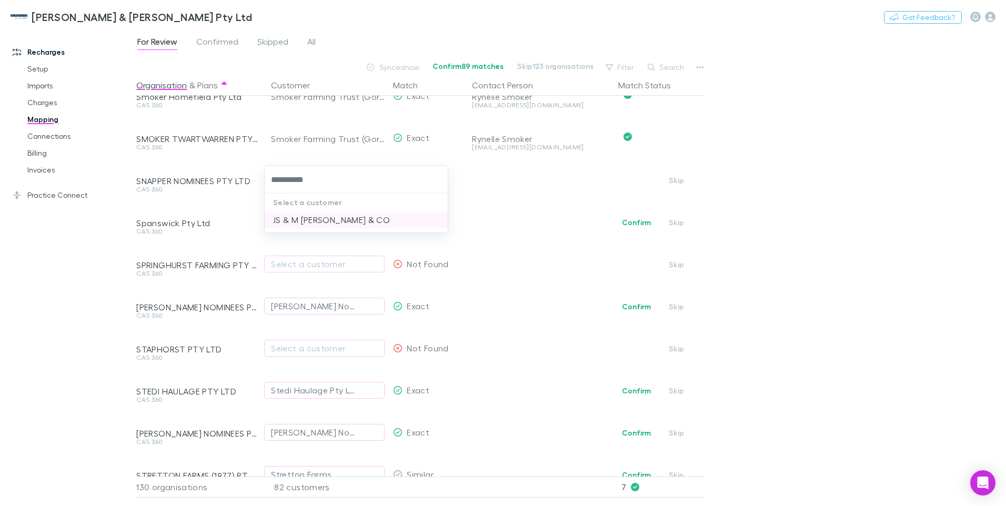
click at [326, 215] on li "JS & M WUNNENBERG & CO" at bounding box center [356, 220] width 183 height 17
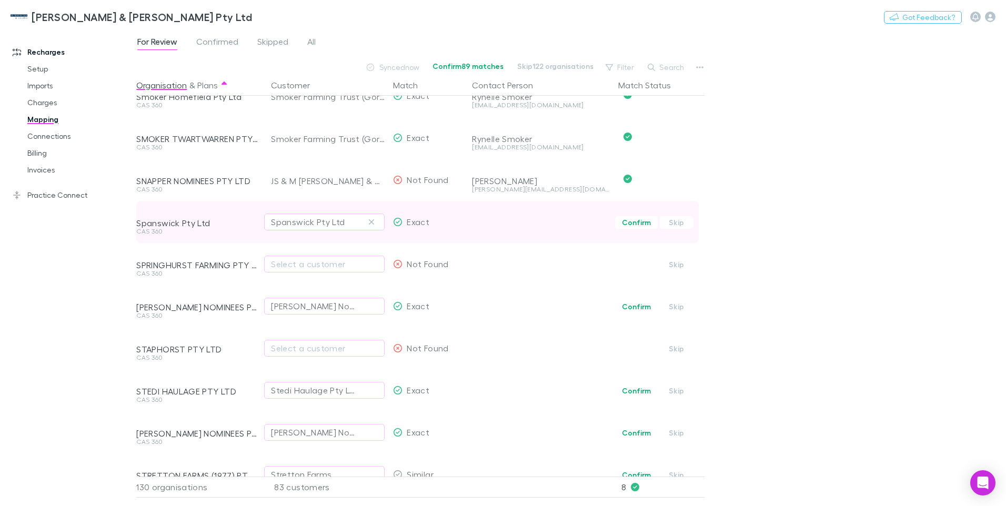
drag, startPoint x: 370, startPoint y: 222, endPoint x: 315, endPoint y: 235, distance: 56.8
click at [370, 222] on icon "button" at bounding box center [371, 222] width 6 height 8
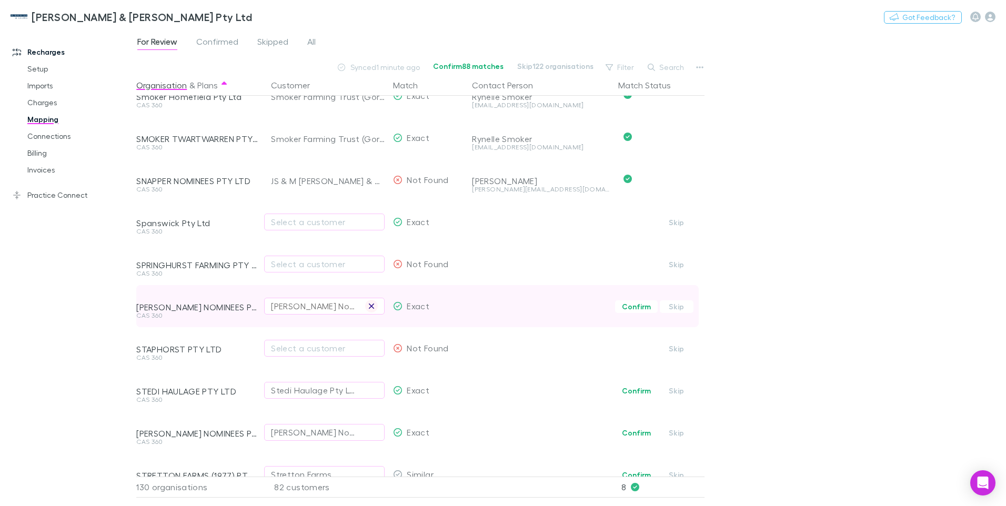
click at [368, 307] on icon "button" at bounding box center [371, 306] width 6 height 8
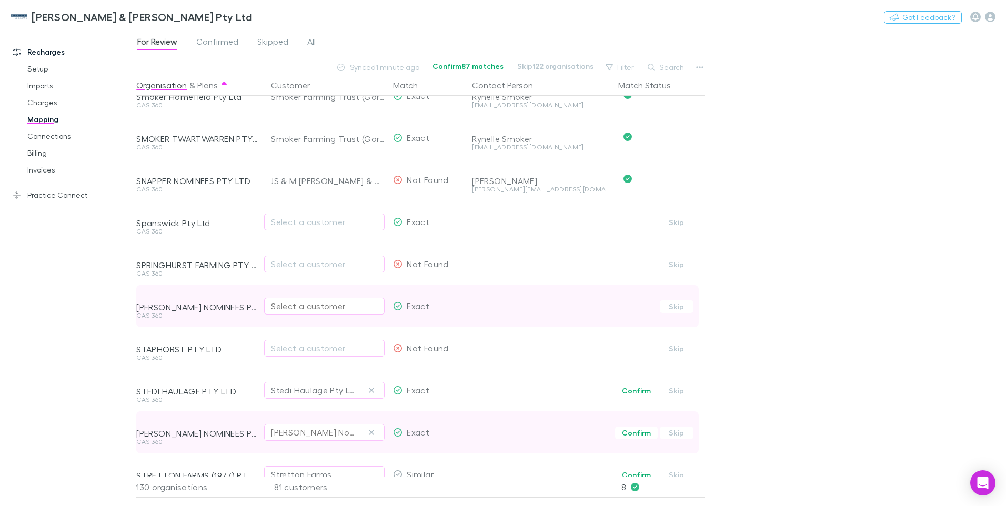
drag, startPoint x: 374, startPoint y: 389, endPoint x: 364, endPoint y: 430, distance: 42.2
click at [374, 389] on icon "button" at bounding box center [371, 390] width 6 height 8
click at [372, 437] on button "button" at bounding box center [371, 432] width 13 height 13
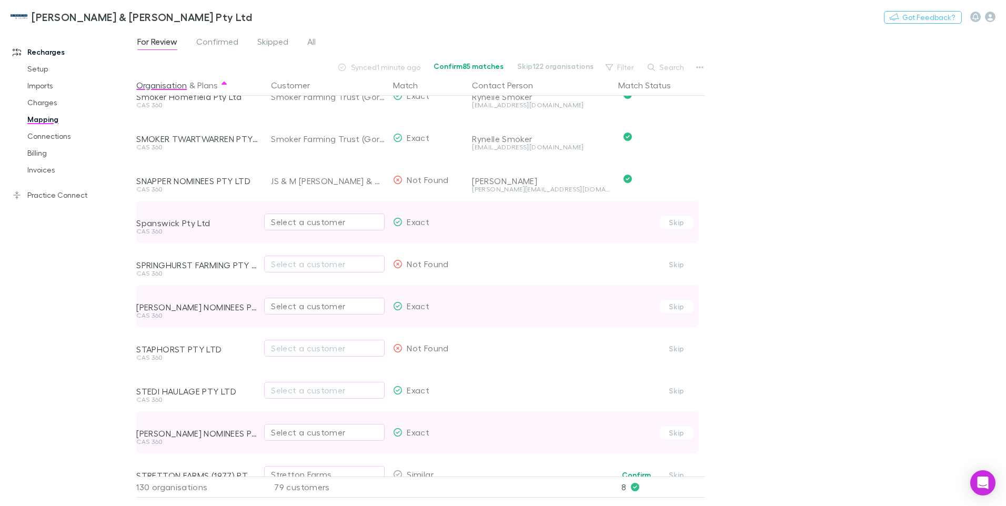
click at [276, 219] on div "Select a customer" at bounding box center [324, 222] width 107 height 13
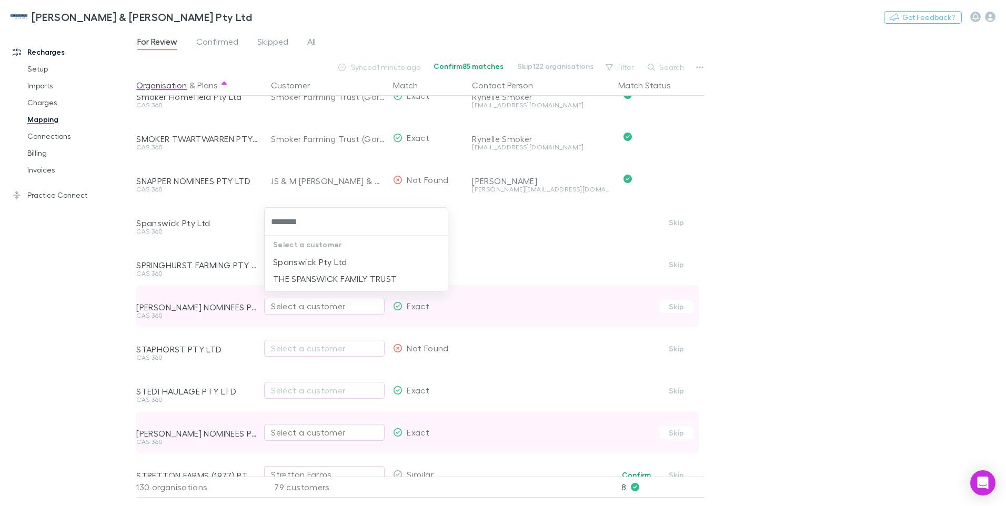
type input "*********"
click at [309, 278] on li "THE SPANSWICK FAMILY TRUST" at bounding box center [356, 278] width 183 height 17
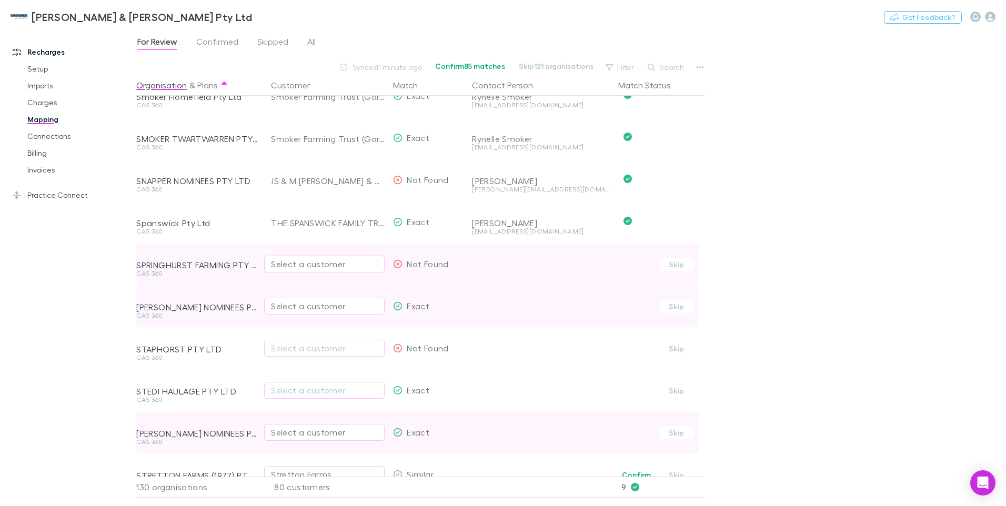
click at [283, 264] on div "Select a customer" at bounding box center [324, 264] width 107 height 13
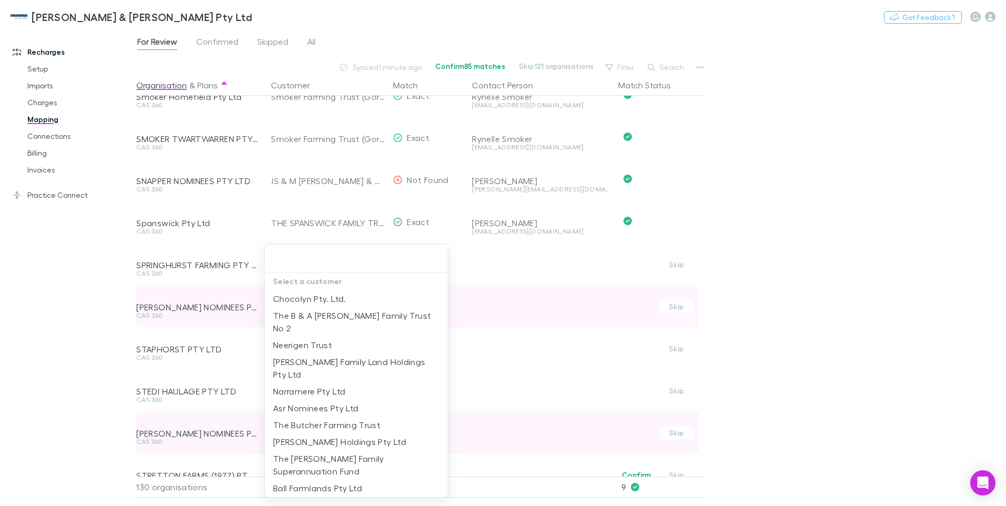
click at [281, 258] on input "text" at bounding box center [356, 258] width 175 height 19
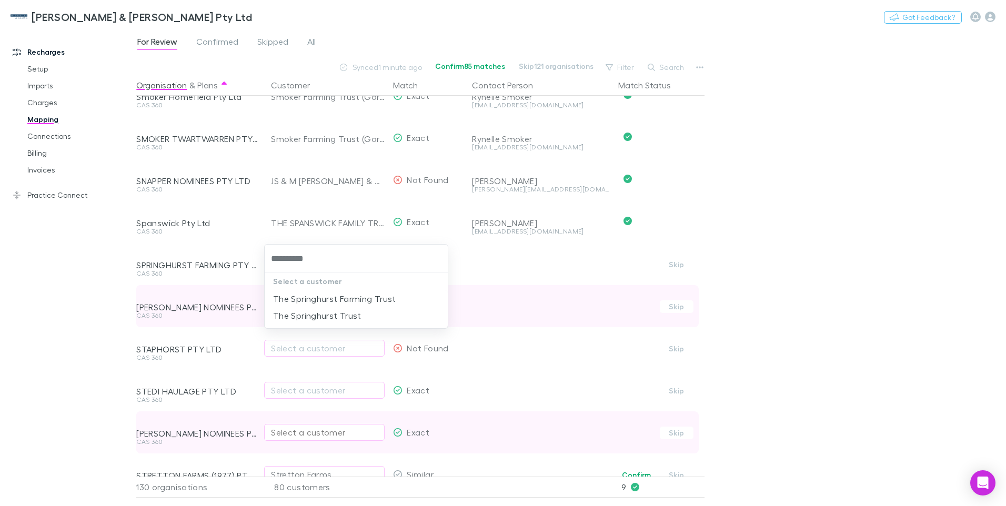
type input "**********"
click at [307, 298] on li "The Springhurst Farming Trust" at bounding box center [356, 298] width 183 height 17
click at [287, 304] on div "Select a customer" at bounding box center [324, 306] width 107 height 13
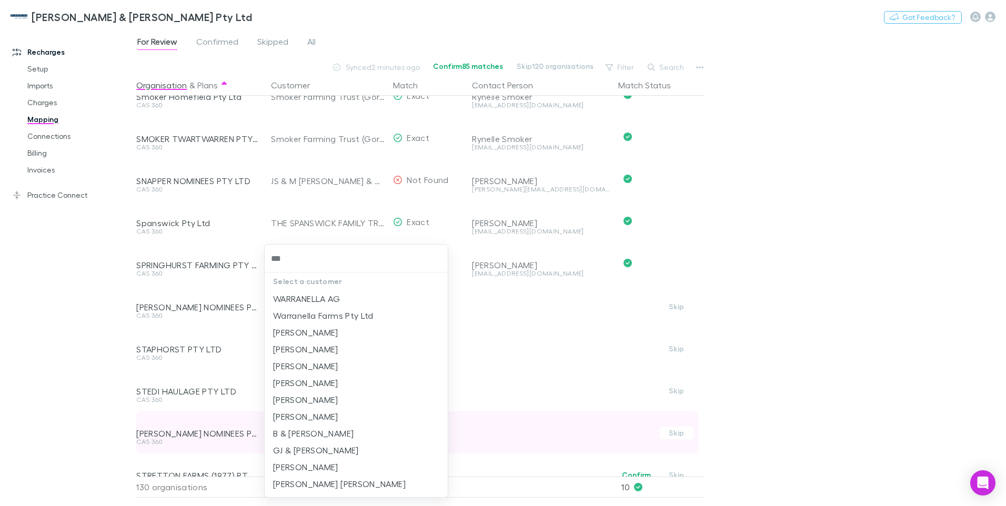
type input "****"
click at [312, 315] on li "B & L WARD" at bounding box center [356, 315] width 183 height 17
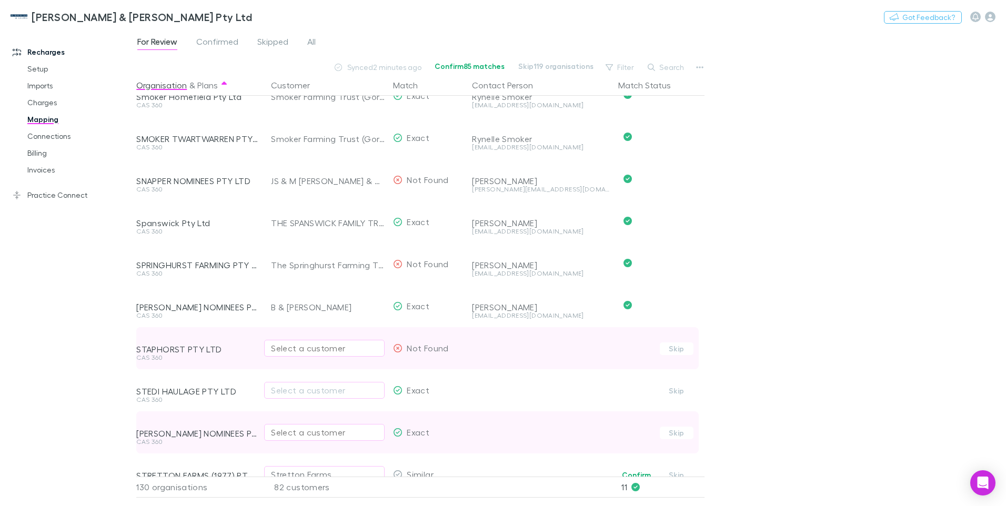
click at [299, 352] on div "Select a customer" at bounding box center [324, 348] width 107 height 13
type input "*********"
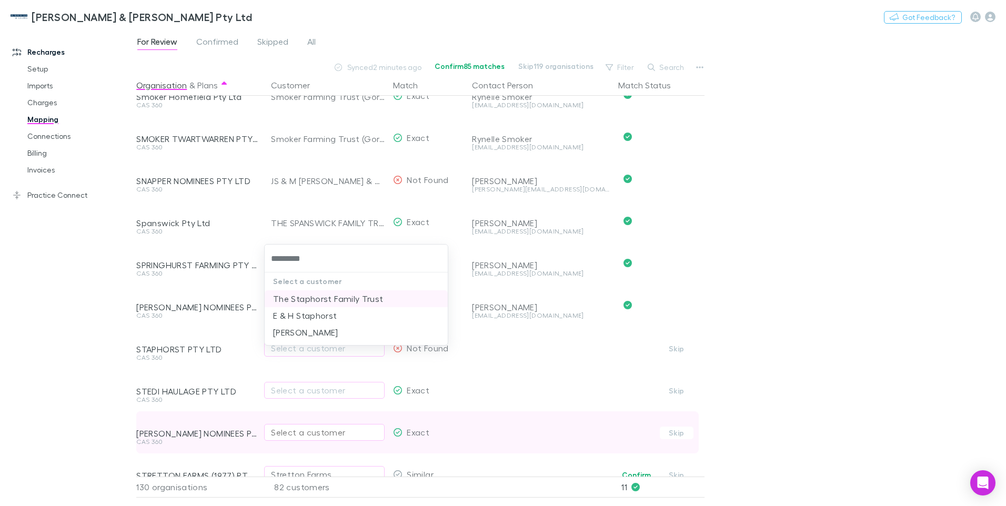
click at [315, 300] on li "The Staphorst Family Trust" at bounding box center [356, 298] width 183 height 17
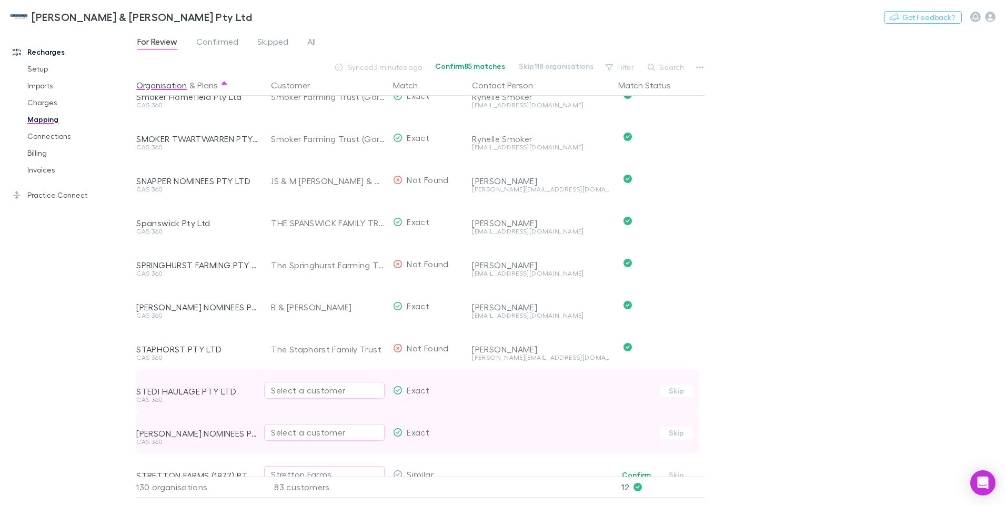
click at [285, 390] on div "Select a customer" at bounding box center [324, 390] width 107 height 13
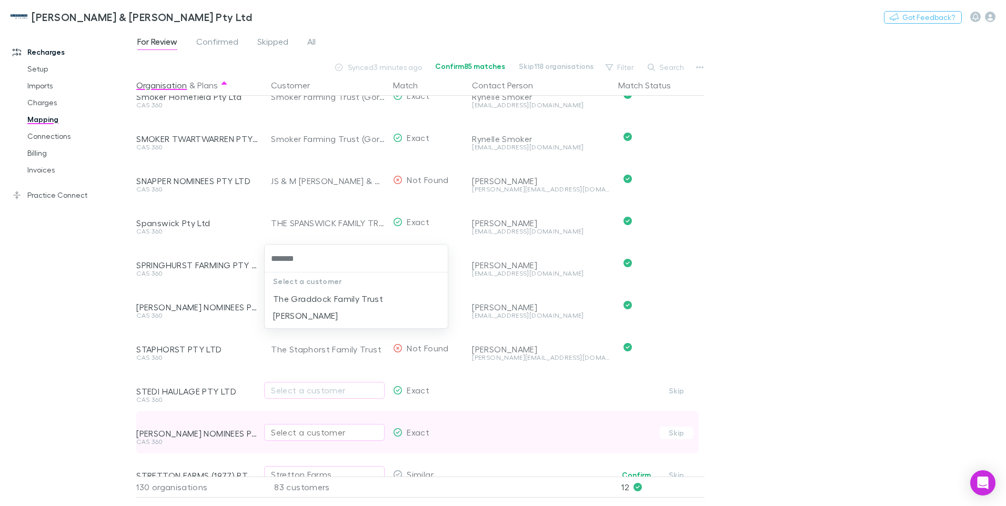
type input "********"
click at [325, 299] on li "The Graddock Family Trust" at bounding box center [356, 298] width 183 height 17
click at [322, 432] on div "Select a customer" at bounding box center [324, 432] width 107 height 13
type input "********"
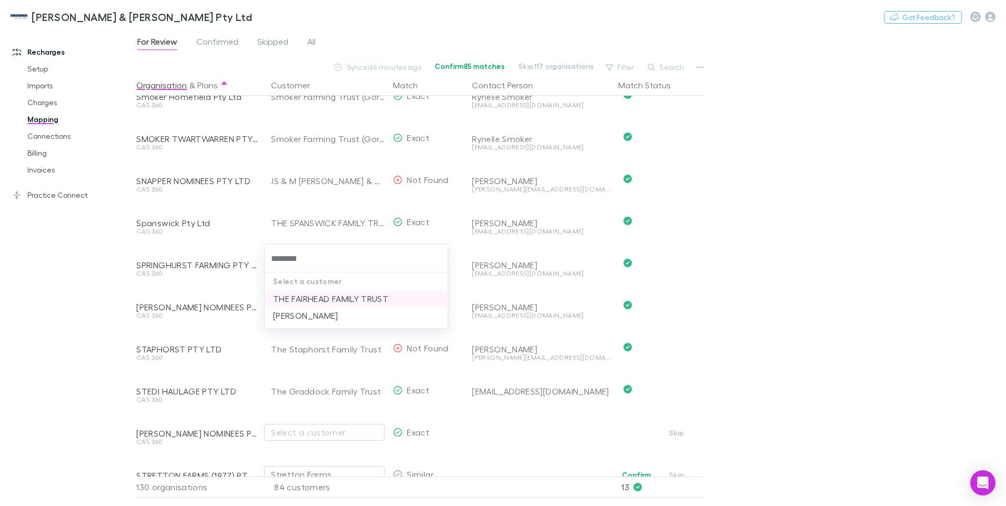
click at [325, 300] on li "THE FAIRHEAD FAMILY TRUST" at bounding box center [356, 298] width 183 height 17
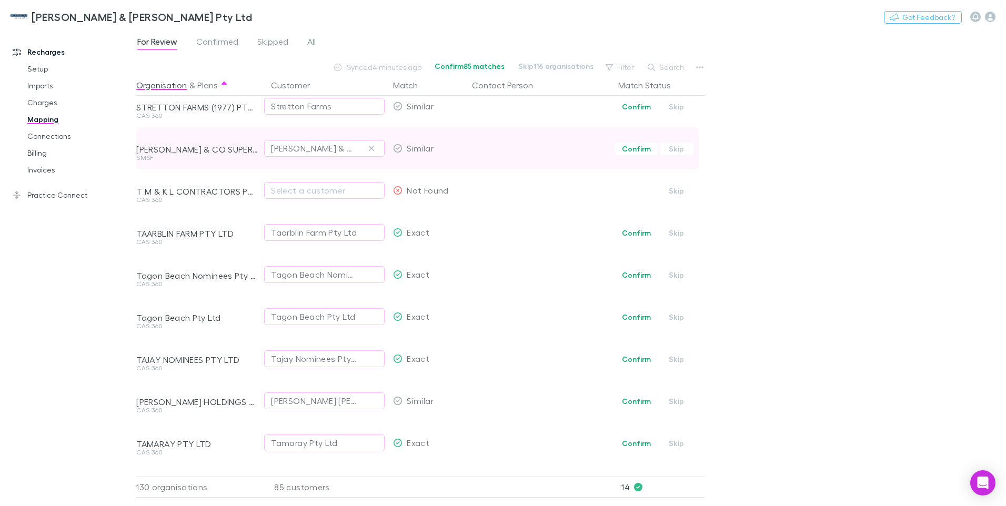
scroll to position [1053, 0]
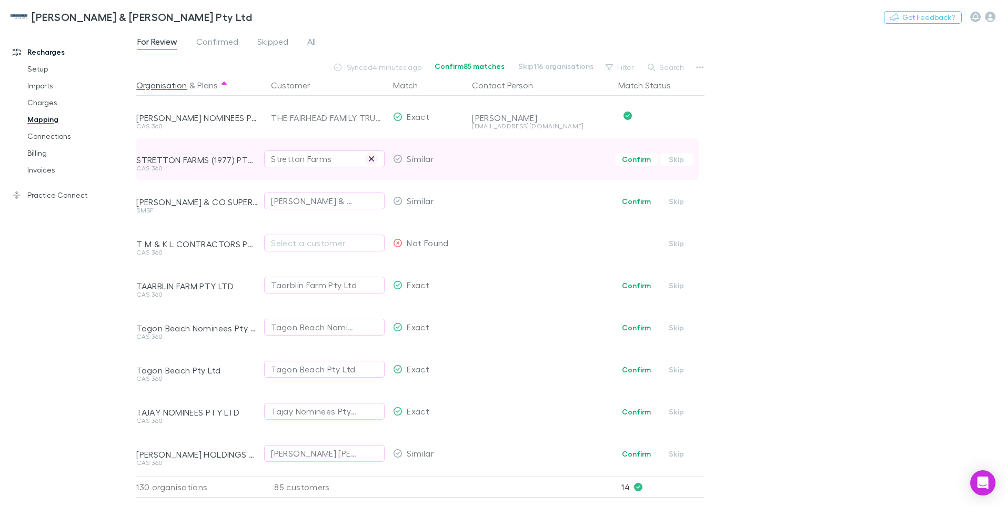
click at [374, 156] on icon "button" at bounding box center [371, 159] width 6 height 8
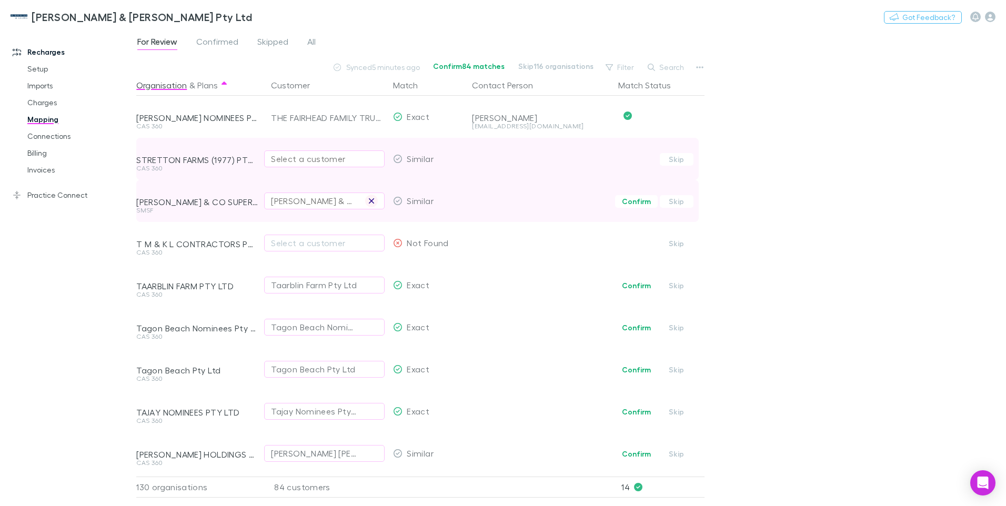
click at [373, 201] on icon "button" at bounding box center [371, 201] width 6 height 8
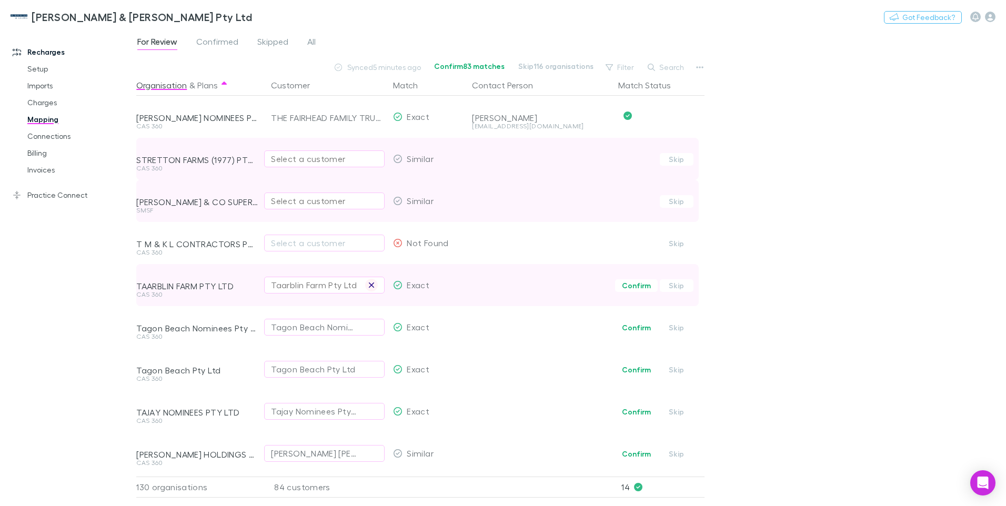
click at [372, 281] on icon "button" at bounding box center [371, 285] width 6 height 8
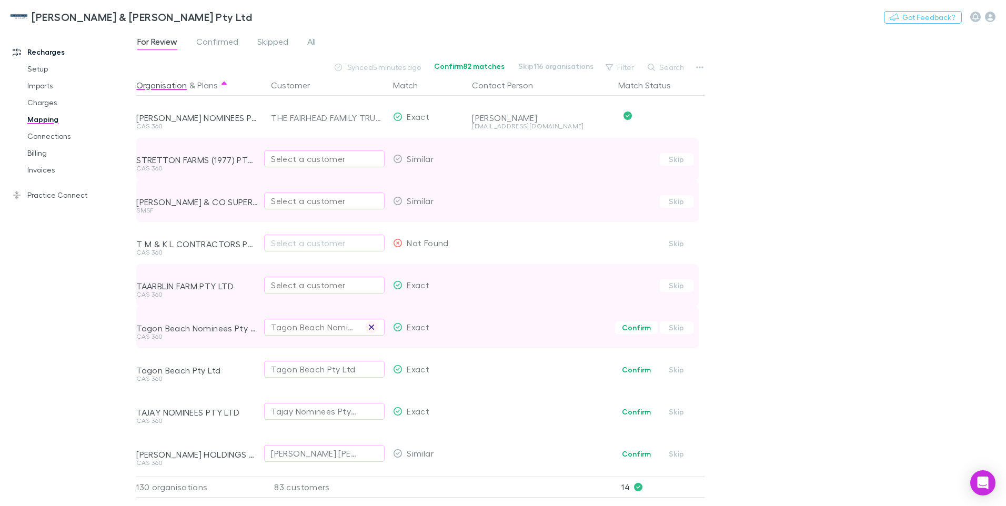
click at [372, 326] on icon "button" at bounding box center [371, 327] width 6 height 8
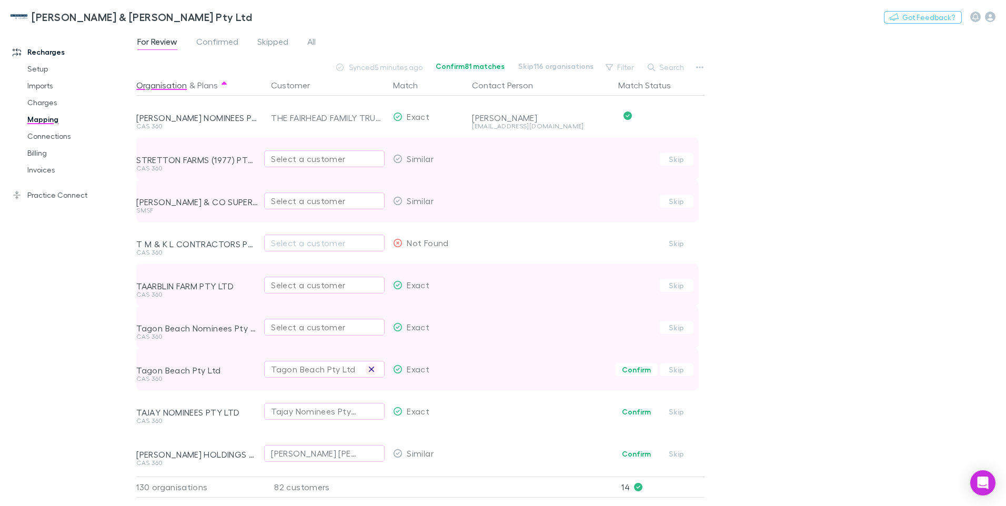
click at [371, 368] on icon "button" at bounding box center [371, 369] width 6 height 8
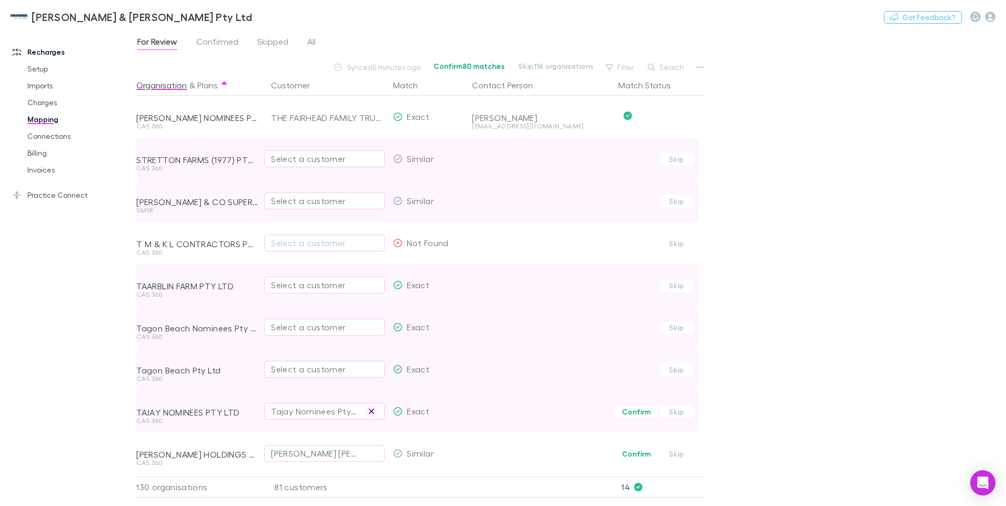
click at [369, 410] on icon "button" at bounding box center [371, 411] width 6 height 8
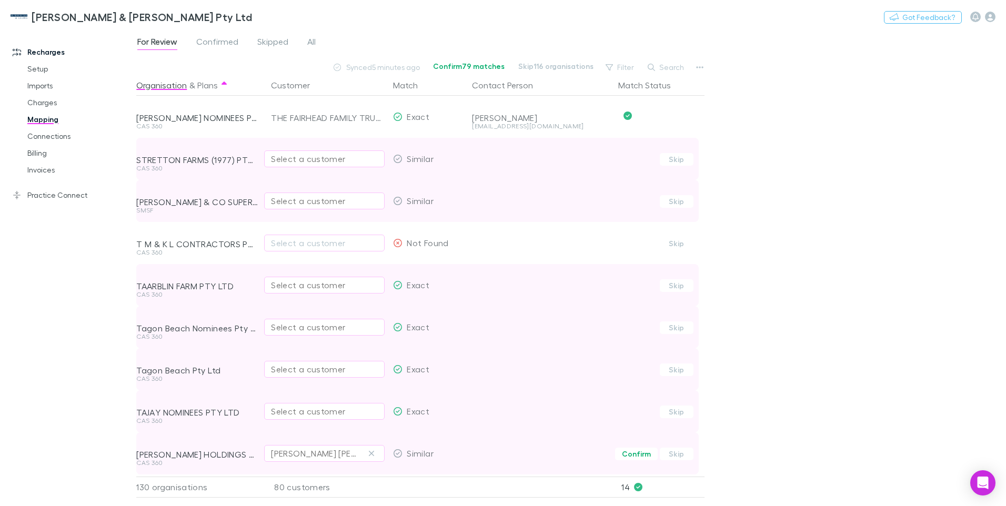
click at [370, 453] on icon "button" at bounding box center [371, 453] width 6 height 8
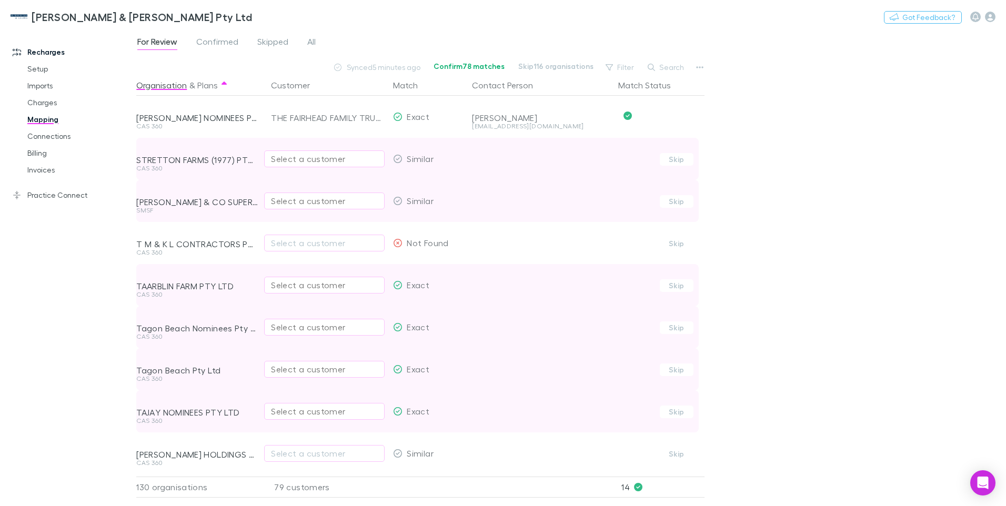
click at [280, 159] on div "Select a customer" at bounding box center [324, 159] width 107 height 13
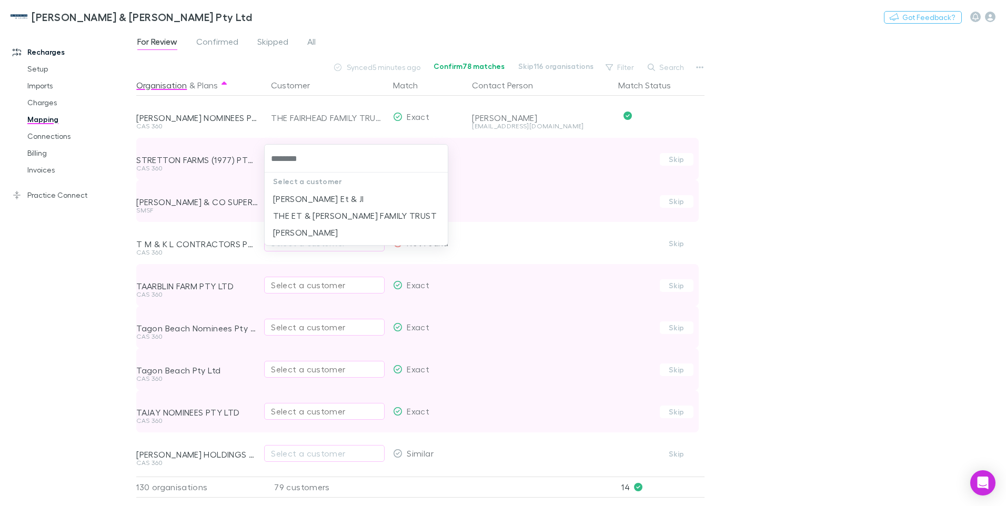
type input "*********"
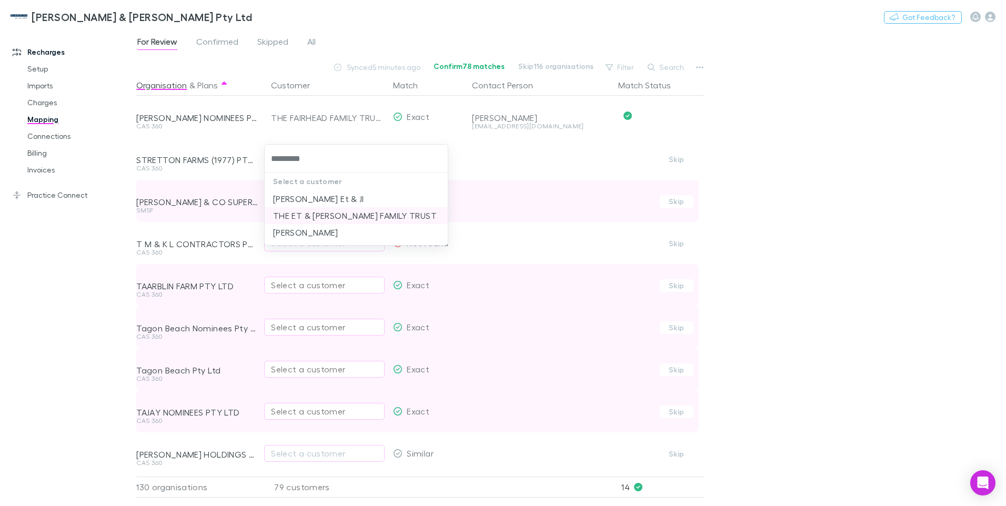
click at [342, 217] on li "THE ET & JL JESPERSEN FAMILY TRUST" at bounding box center [356, 215] width 183 height 17
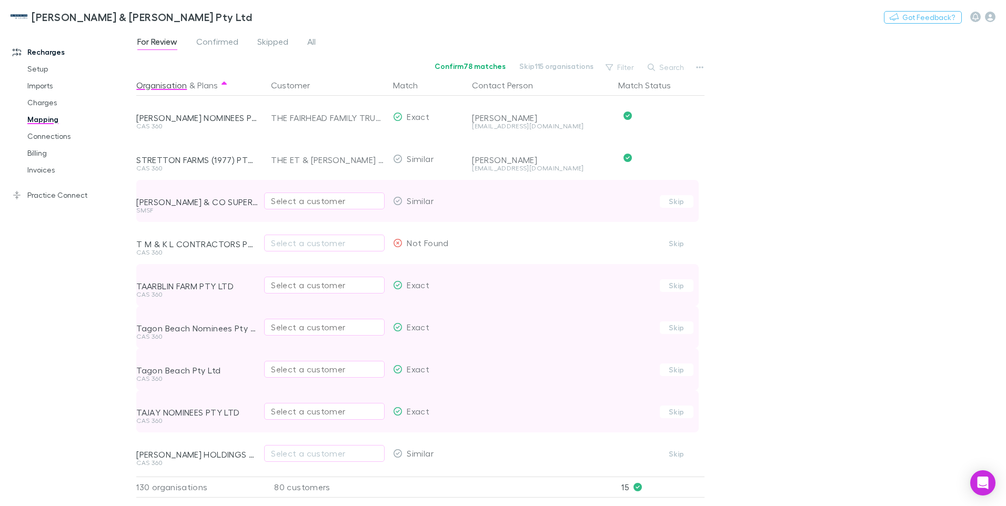
click at [296, 202] on div "Select a customer" at bounding box center [324, 201] width 107 height 13
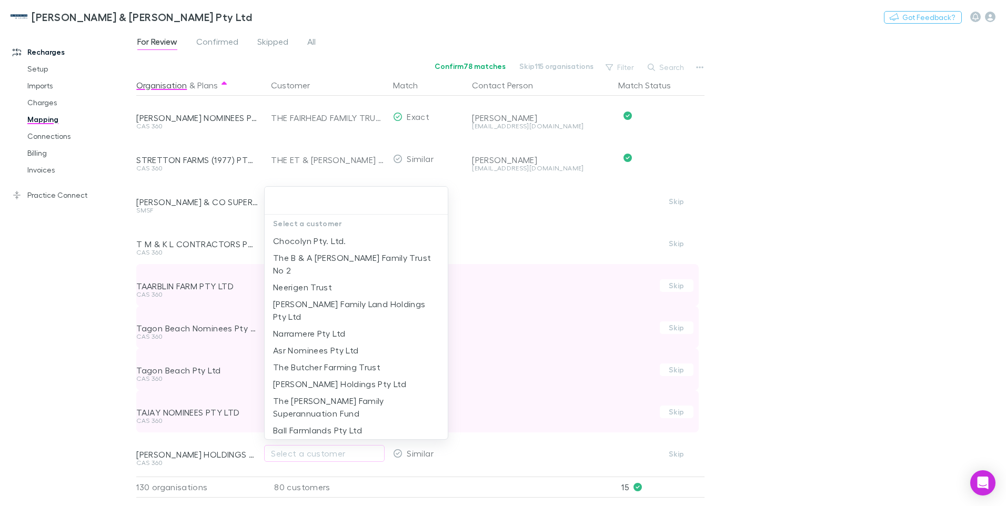
click at [697, 66] on div at bounding box center [503, 253] width 1006 height 506
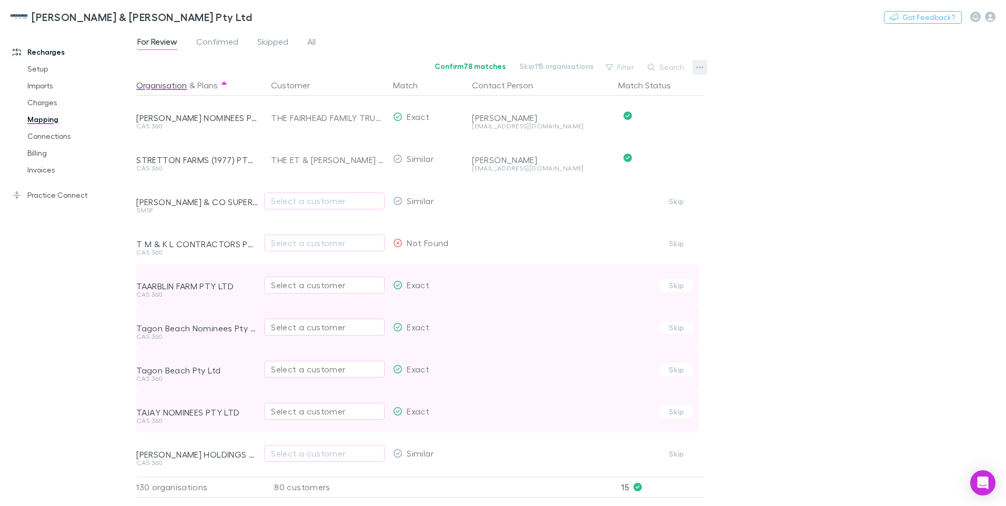
click at [697, 66] on icon "button" at bounding box center [699, 67] width 7 height 8
click at [623, 175] on p "We'll fetch updated and new contacts." at bounding box center [635, 178] width 128 height 9
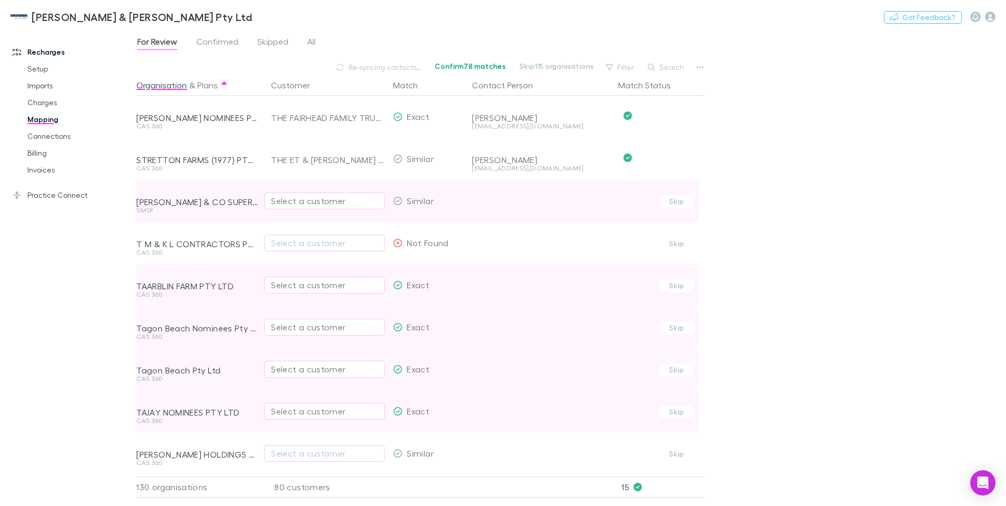
click at [268, 198] on button "Select a customer" at bounding box center [324, 201] width 121 height 17
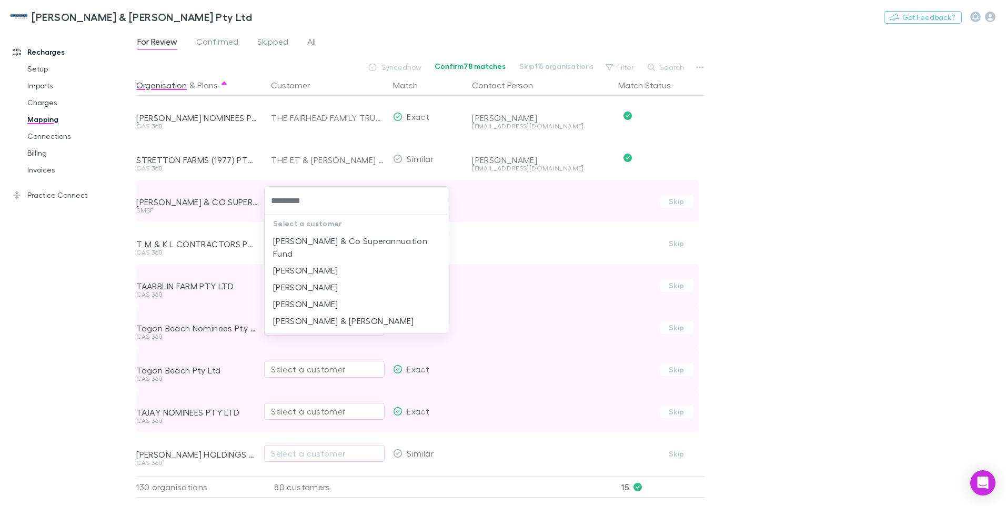
type input "**********"
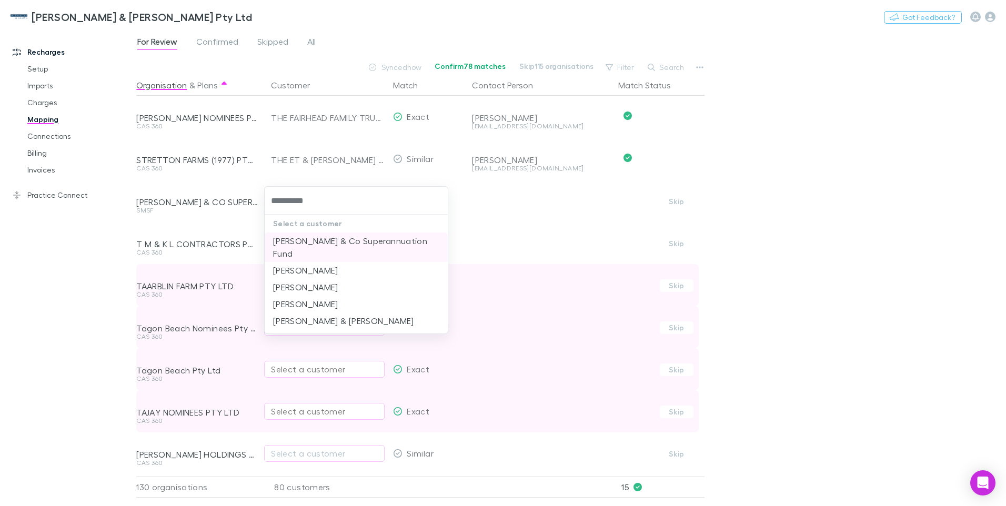
click at [329, 240] on li "TC Williamson & Co Superannuation Fund" at bounding box center [356, 247] width 183 height 29
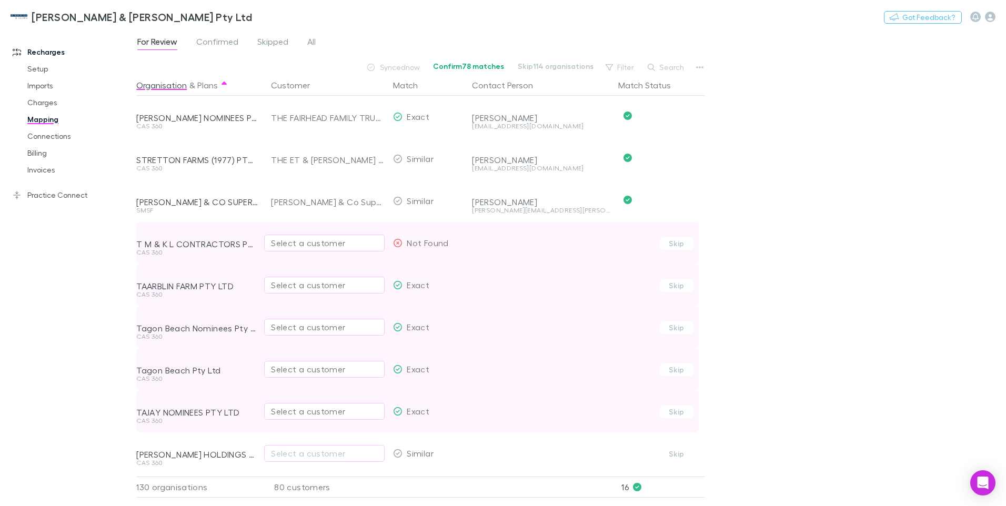
click at [285, 244] on div "Select a customer" at bounding box center [324, 243] width 107 height 13
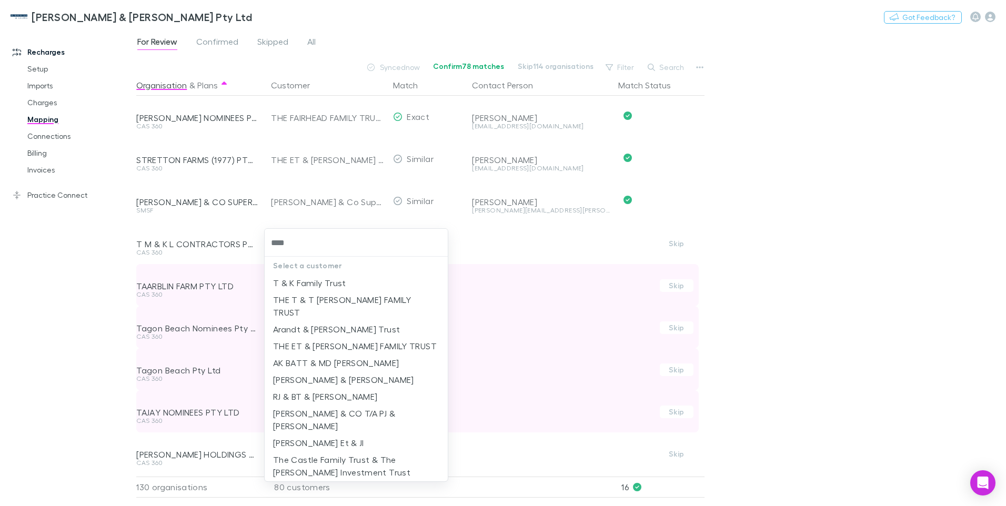
type input "*****"
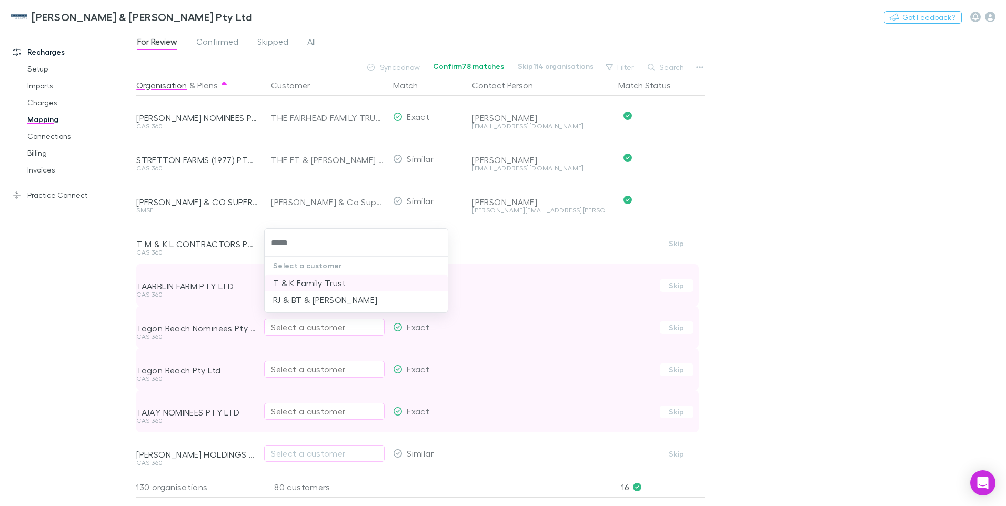
click at [306, 285] on li "T & K Family Trust" at bounding box center [356, 283] width 183 height 17
click at [284, 283] on div "Select a customer" at bounding box center [324, 285] width 107 height 13
type input "**********"
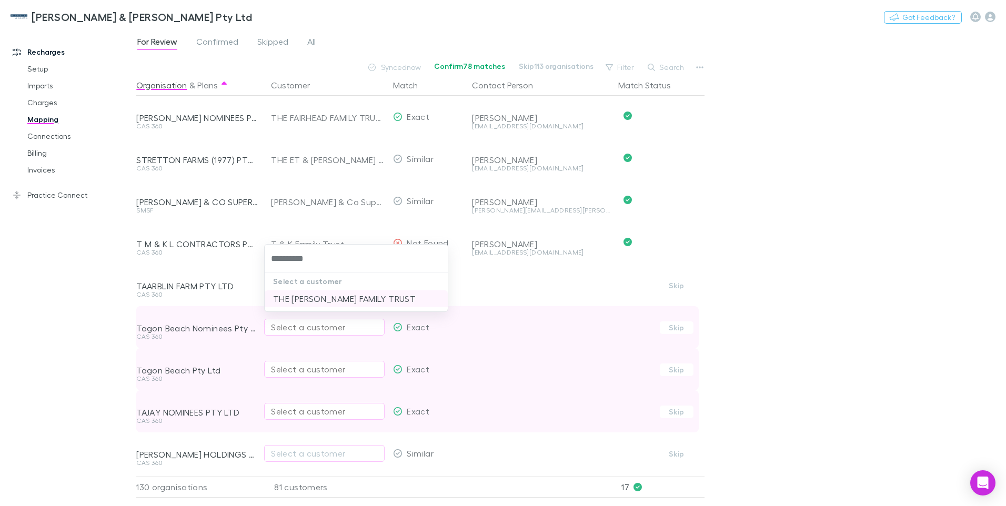
click at [290, 297] on li "THE GJ ASTBURY FAMILY TRUST" at bounding box center [356, 298] width 183 height 17
click at [276, 326] on div "Select a customer" at bounding box center [324, 327] width 107 height 13
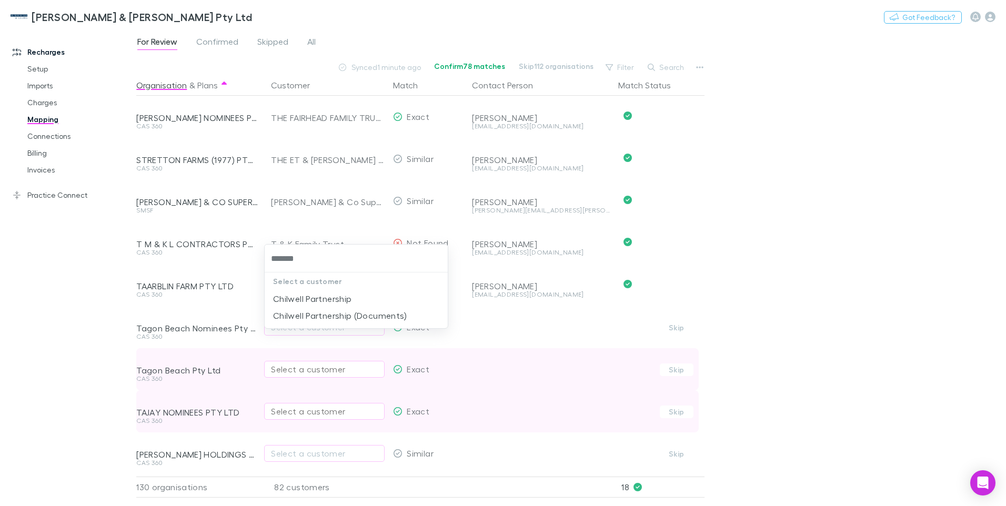
type input "********"
click at [284, 295] on li "Chilwell Partnership" at bounding box center [356, 298] width 183 height 17
click at [290, 372] on div "Select a customer" at bounding box center [324, 369] width 107 height 13
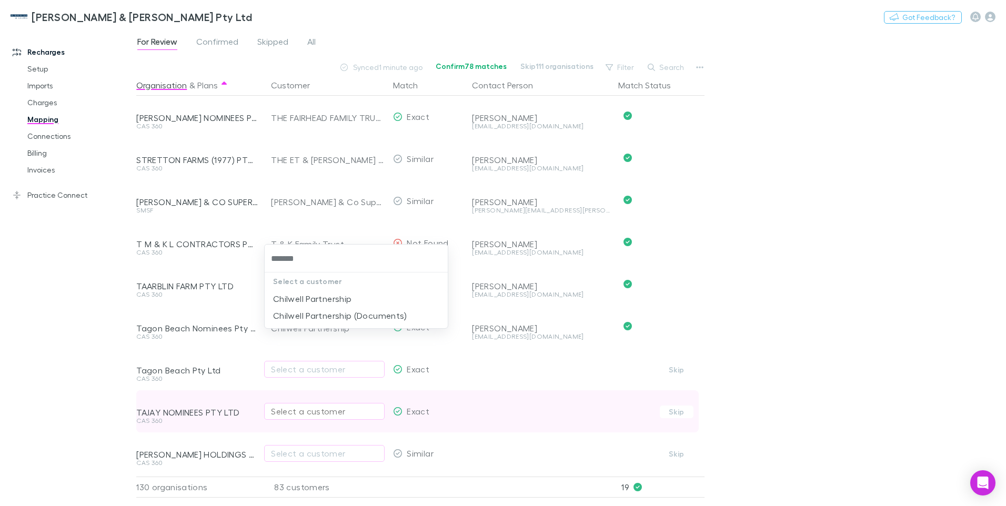
type input "********"
click at [293, 293] on li "Chilwell Partnership" at bounding box center [356, 298] width 183 height 17
click at [282, 412] on div "Select a customer" at bounding box center [324, 411] width 107 height 13
type input "********"
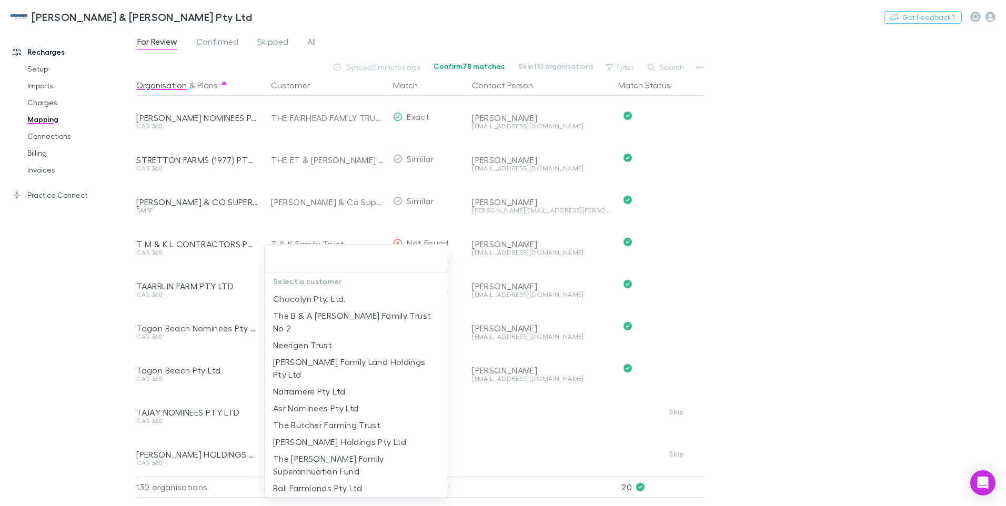
drag, startPoint x: 282, startPoint y: 412, endPoint x: 582, endPoint y: 438, distance: 301.6
click at [582, 438] on div at bounding box center [503, 253] width 1006 height 506
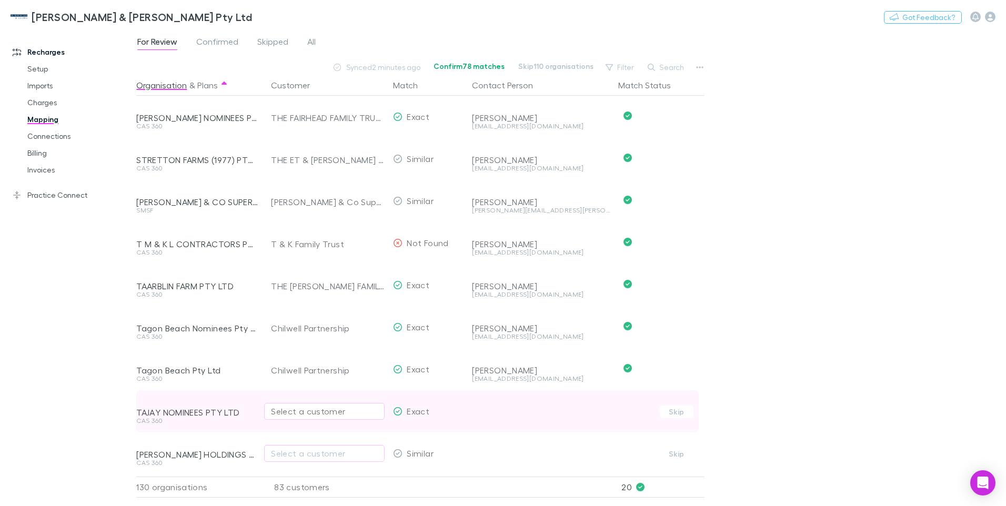
click at [293, 410] on div "Select a customer" at bounding box center [324, 411] width 107 height 13
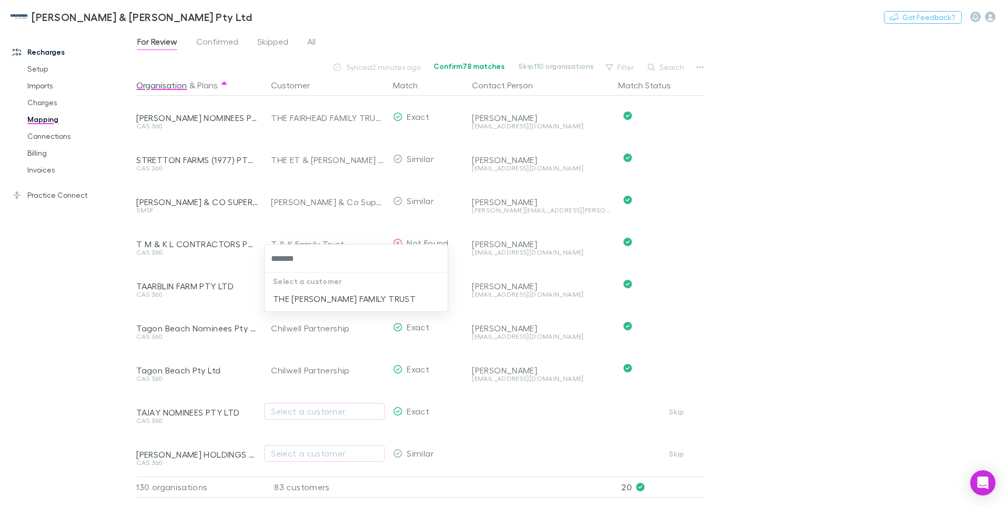
type input "********"
click at [318, 299] on li "THE BRANDNER FAMILY TRUST" at bounding box center [356, 298] width 183 height 17
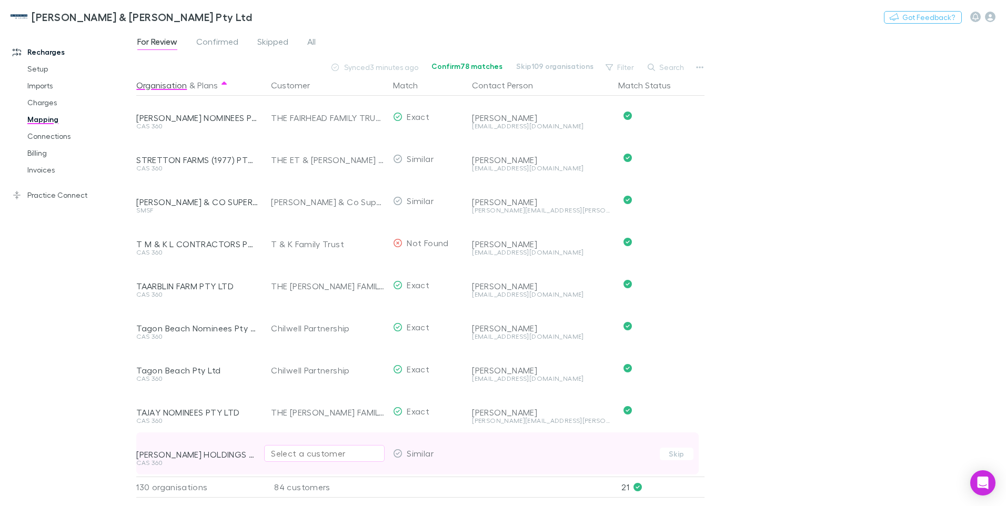
click at [282, 454] on div "Select a customer" at bounding box center [324, 453] width 107 height 13
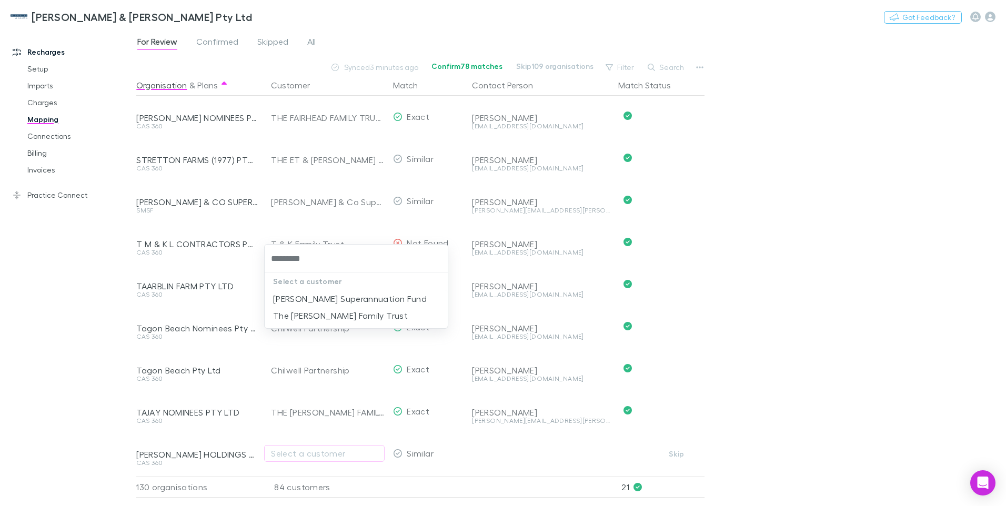
type input "**********"
click at [352, 313] on li "The Peter Holtfreter Family Trust" at bounding box center [356, 315] width 183 height 17
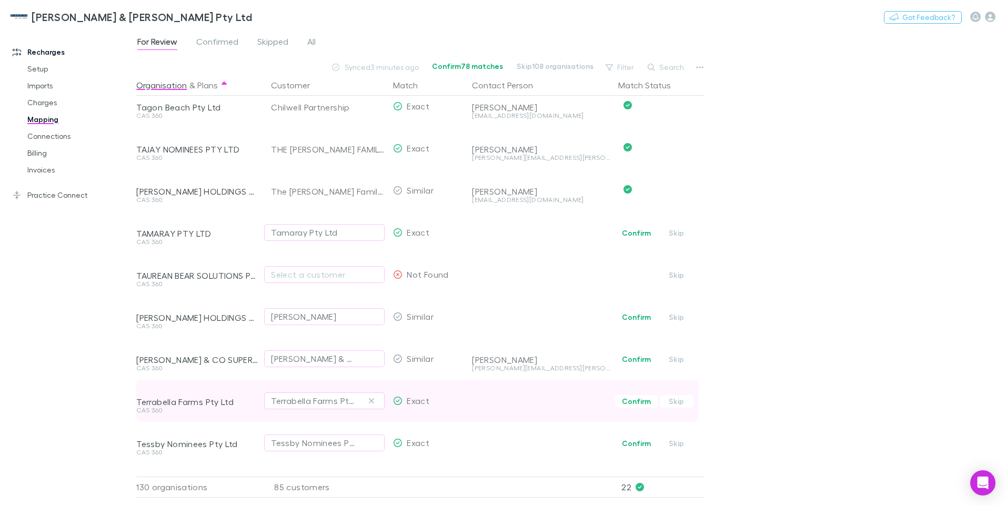
scroll to position [1368, 0]
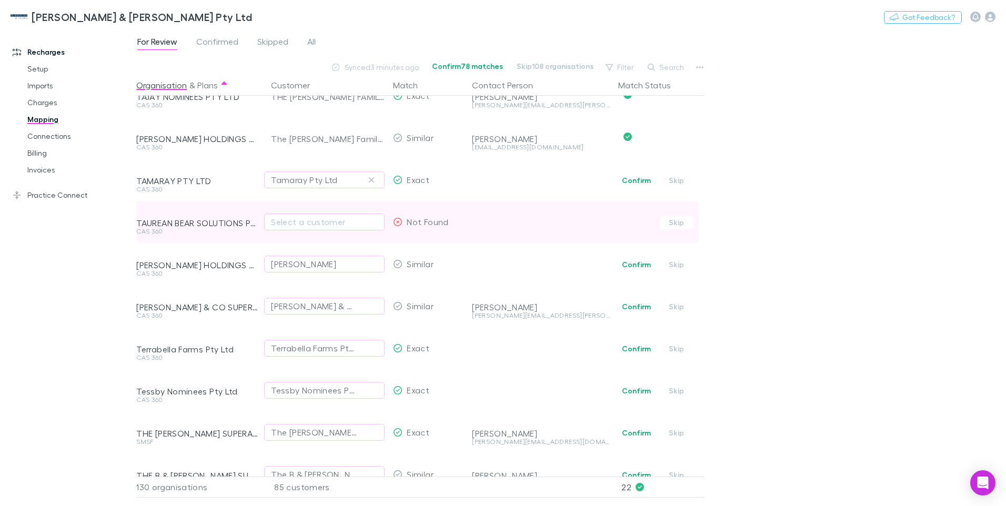
drag, startPoint x: 374, startPoint y: 178, endPoint x: 379, endPoint y: 231, distance: 52.9
click at [373, 178] on icon "button" at bounding box center [371, 179] width 5 height 5
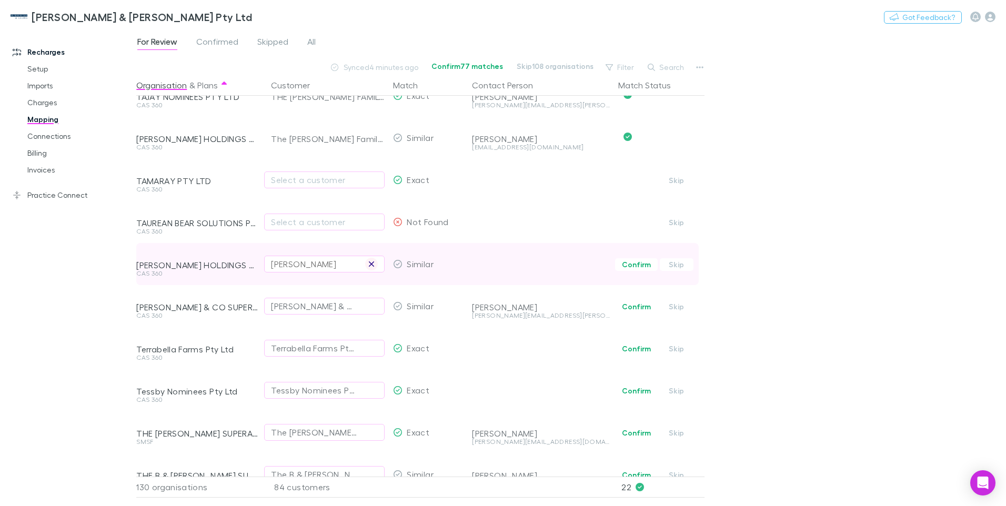
click at [370, 266] on icon "button" at bounding box center [371, 264] width 5 height 5
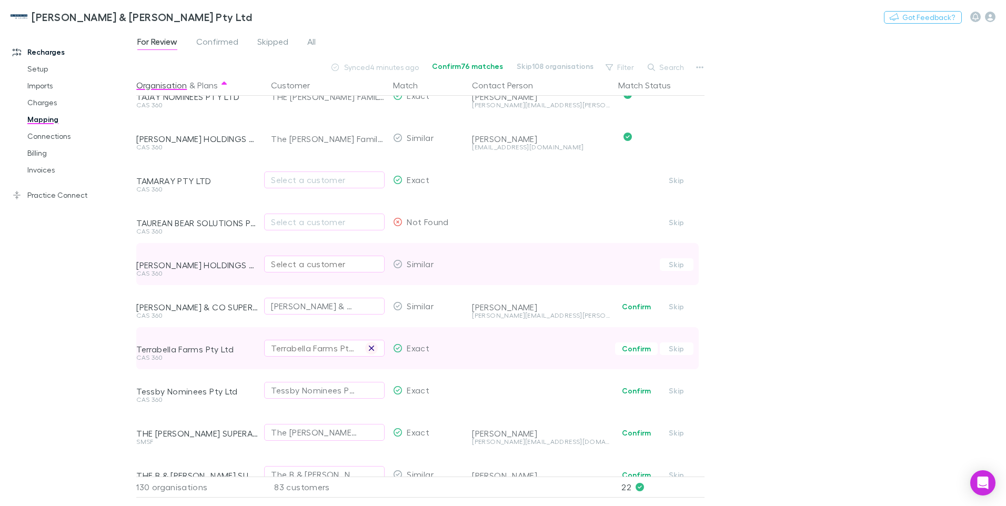
click at [373, 349] on icon "button" at bounding box center [371, 348] width 5 height 5
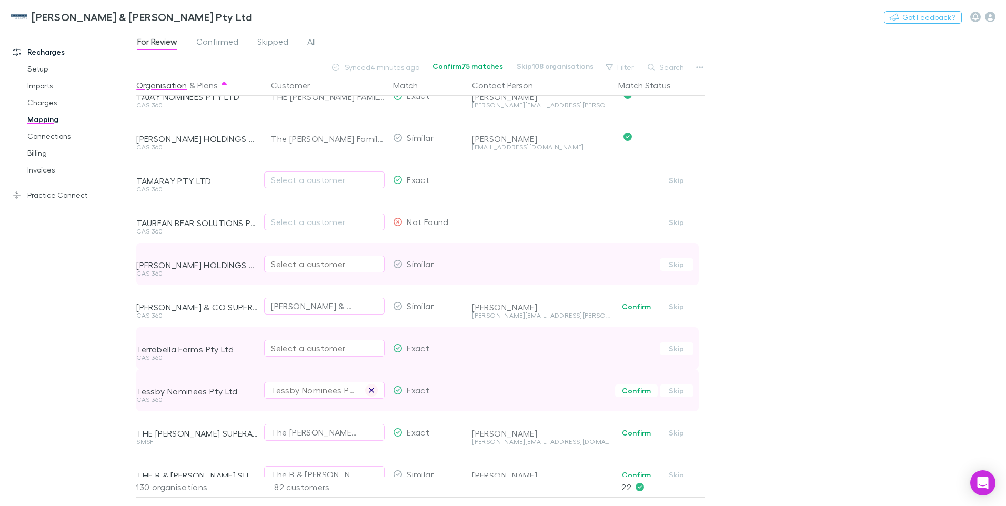
click at [373, 389] on icon "button" at bounding box center [371, 390] width 5 height 5
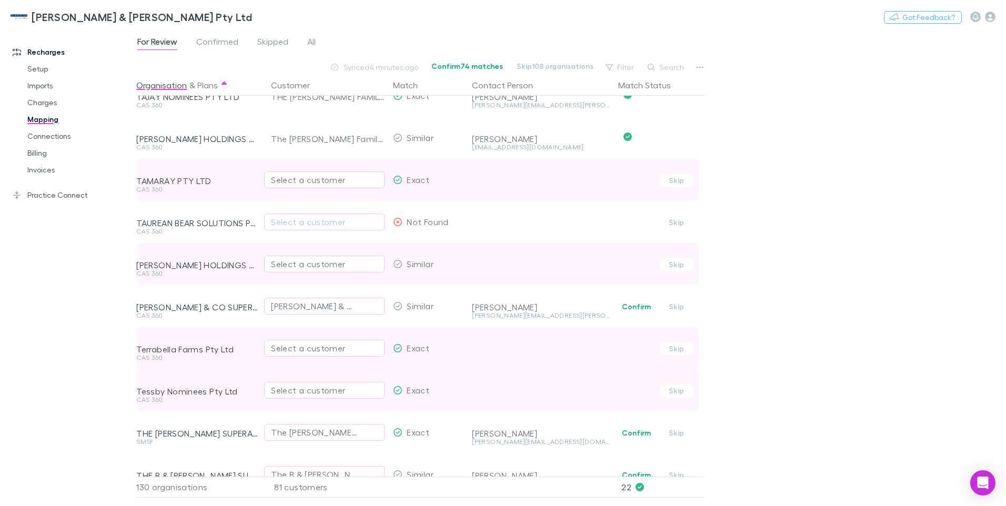
click at [282, 179] on div "Select a customer" at bounding box center [324, 180] width 107 height 13
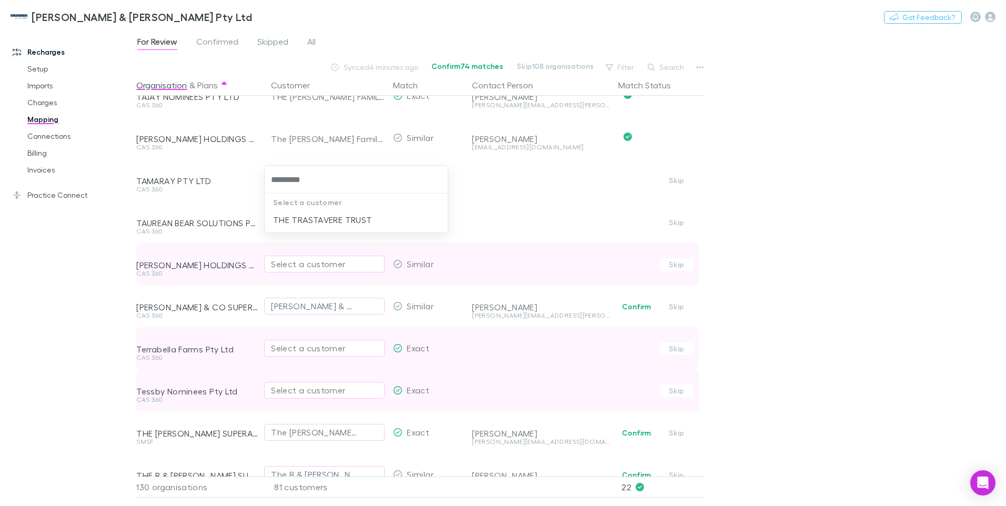
type input "**********"
click at [306, 216] on li "THE TRASTAVERE TRUST" at bounding box center [356, 220] width 183 height 17
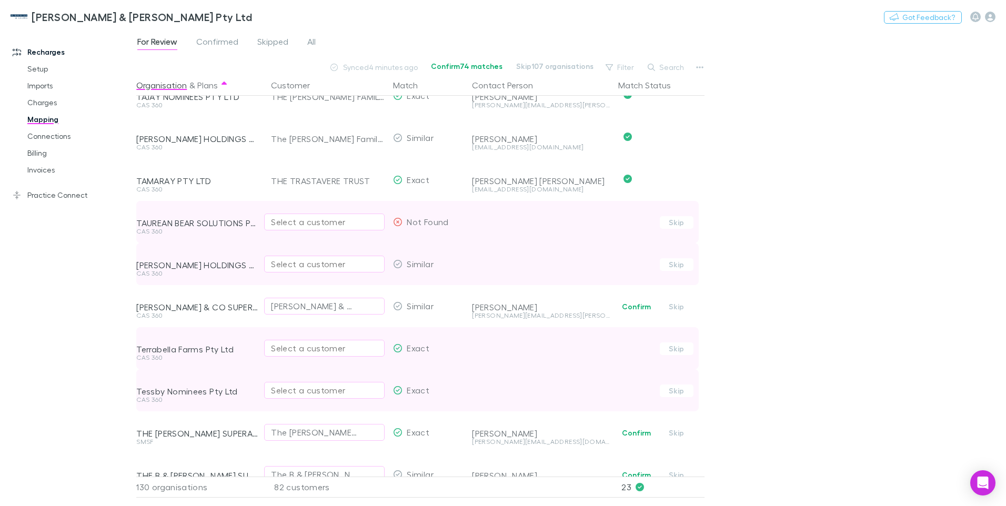
click at [306, 219] on div "Select a customer" at bounding box center [324, 222] width 107 height 13
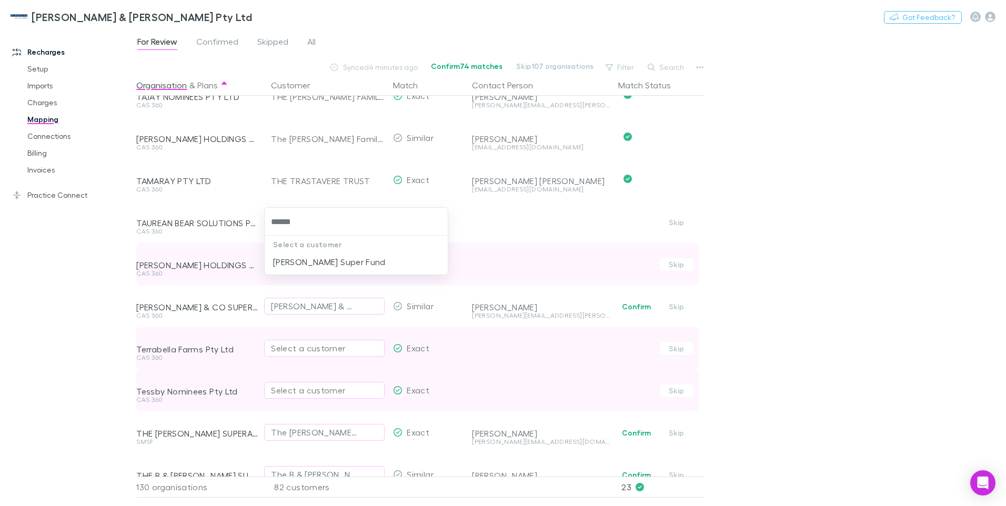
type input "******"
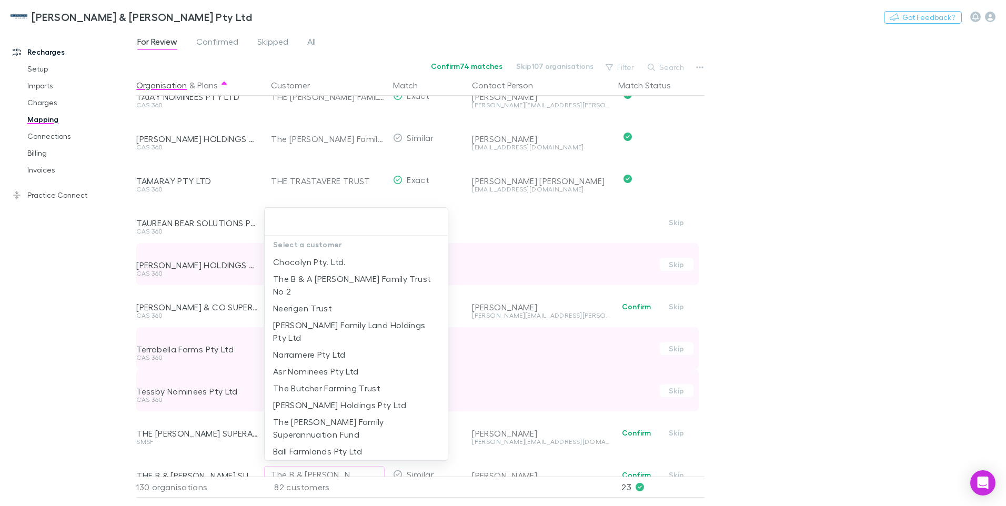
click at [829, 234] on div at bounding box center [503, 253] width 1006 height 506
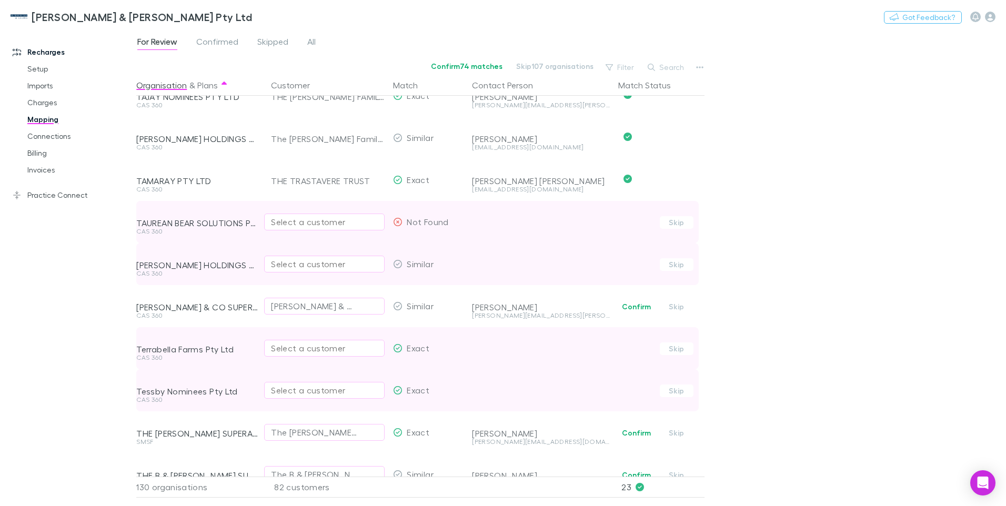
click at [280, 223] on div "Select a customer" at bounding box center [324, 222] width 107 height 13
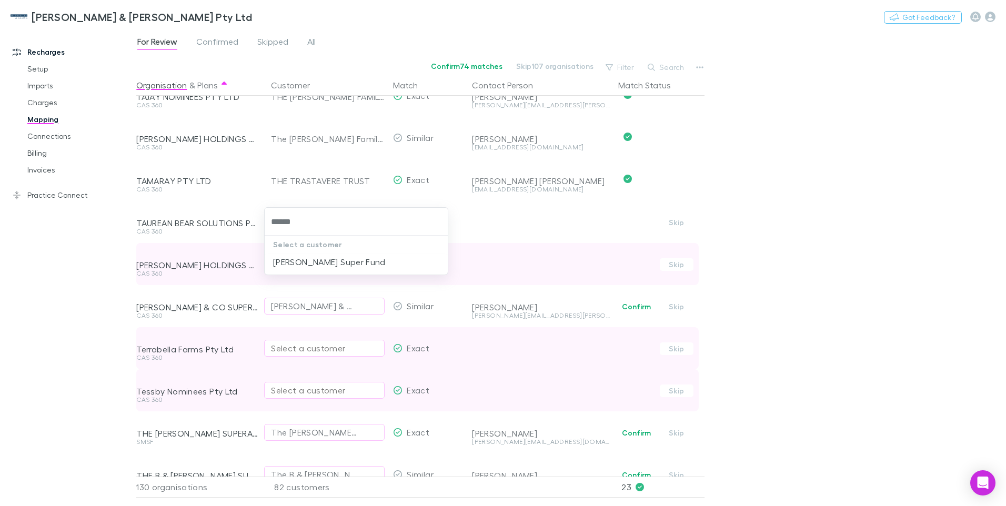
type input "******"
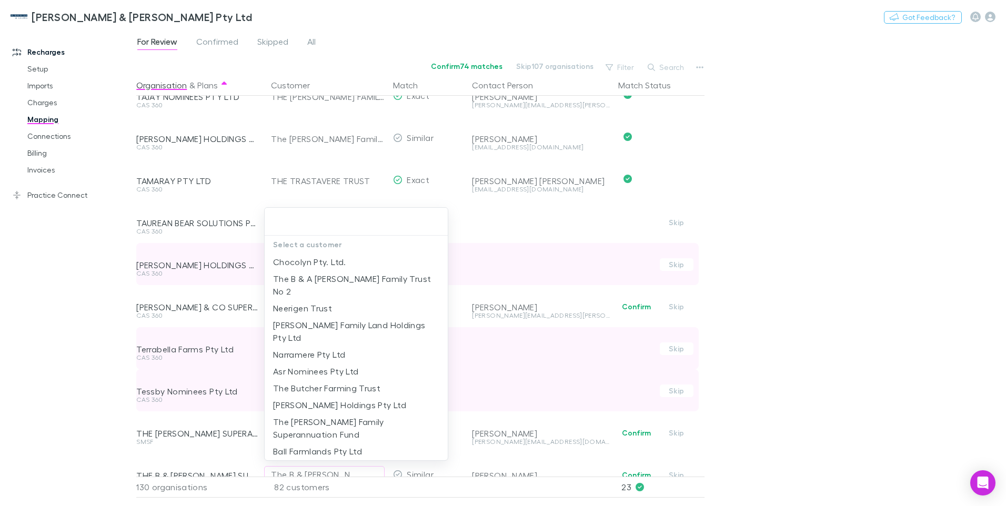
click at [574, 241] on div at bounding box center [503, 253] width 1006 height 506
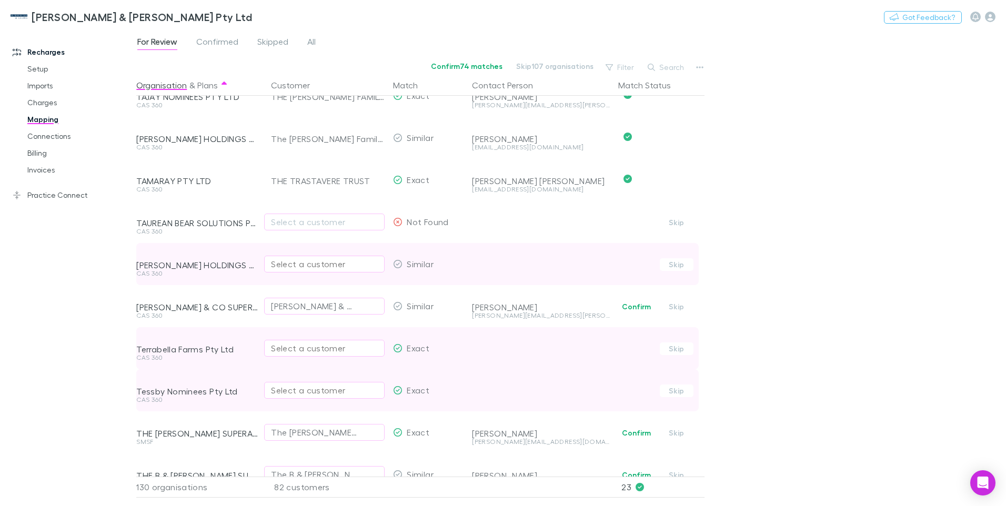
scroll to position [1105, 0]
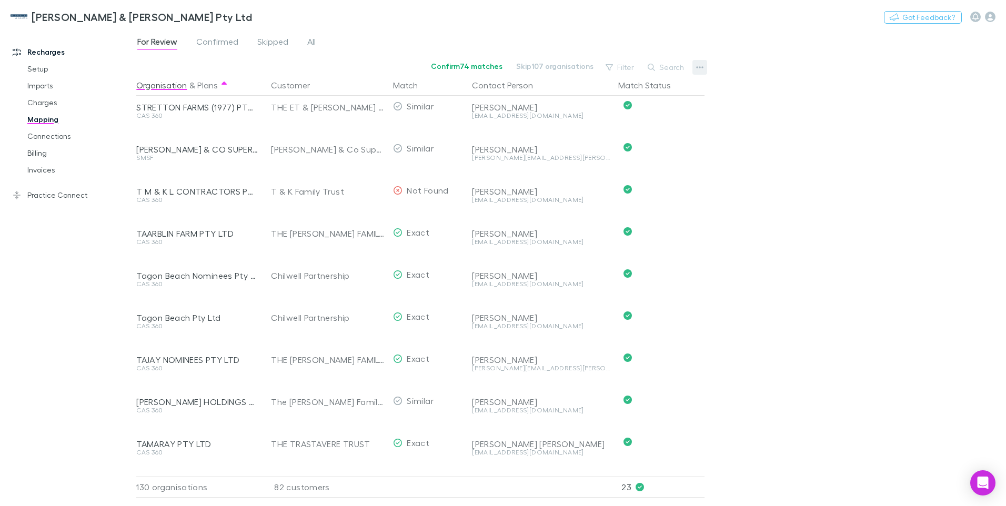
click at [699, 65] on icon "button" at bounding box center [699, 67] width 7 height 8
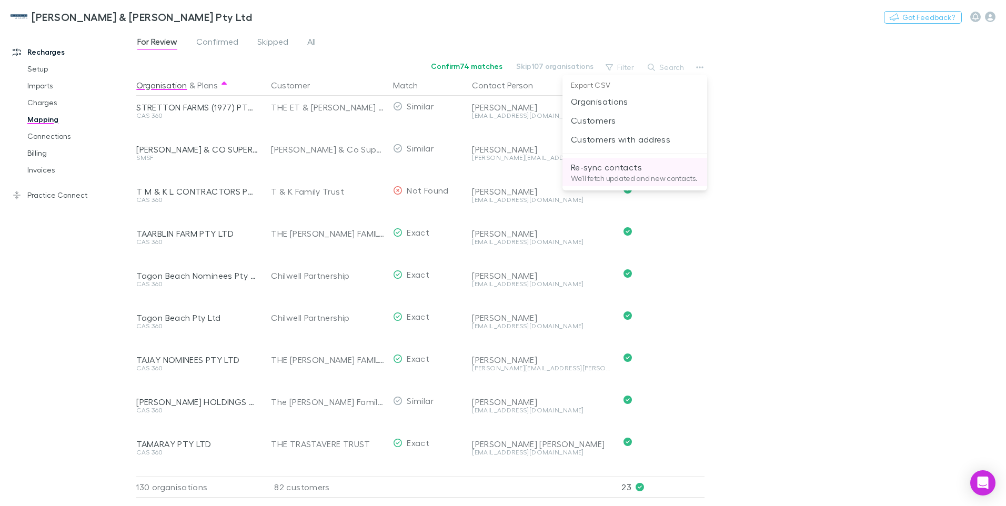
click at [610, 179] on p "We'll fetch updated and new contacts." at bounding box center [635, 178] width 128 height 9
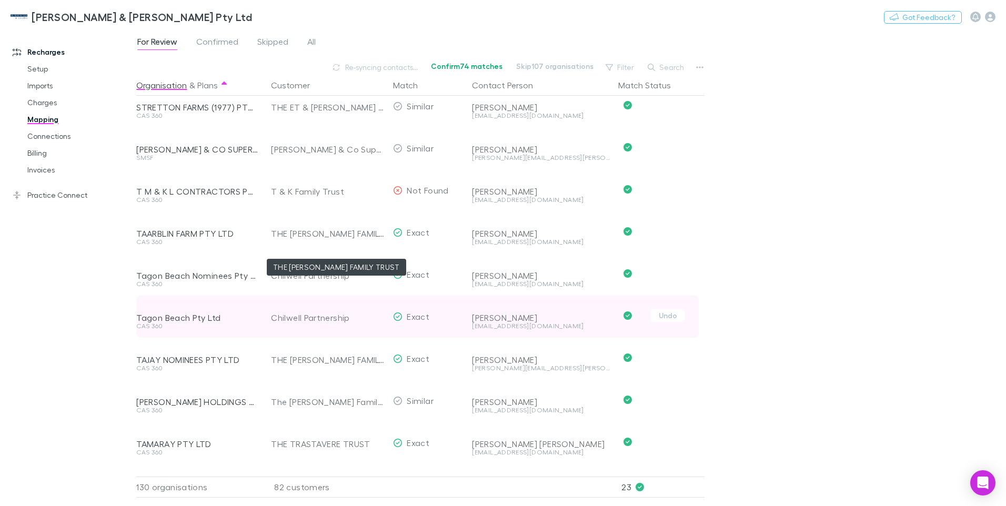
scroll to position [1316, 0]
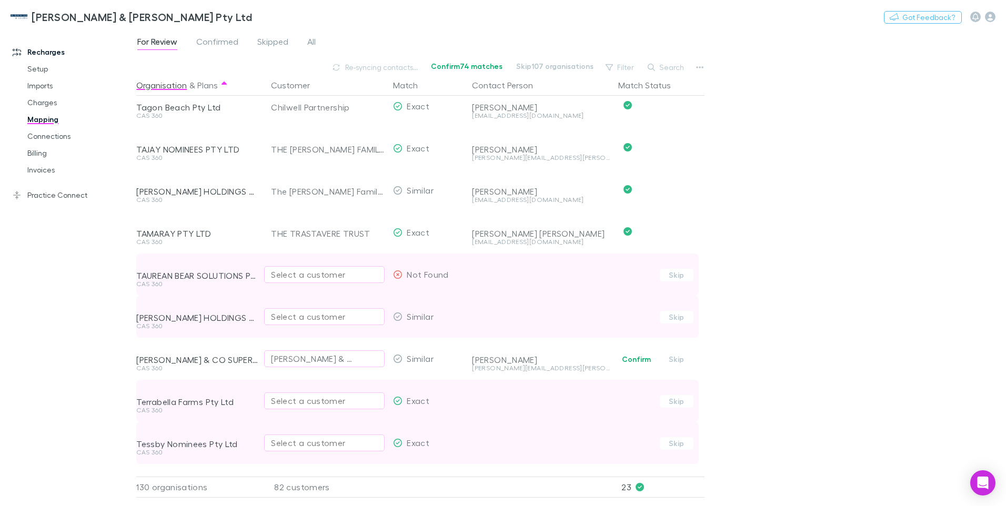
click at [304, 272] on div "Select a customer" at bounding box center [324, 274] width 107 height 13
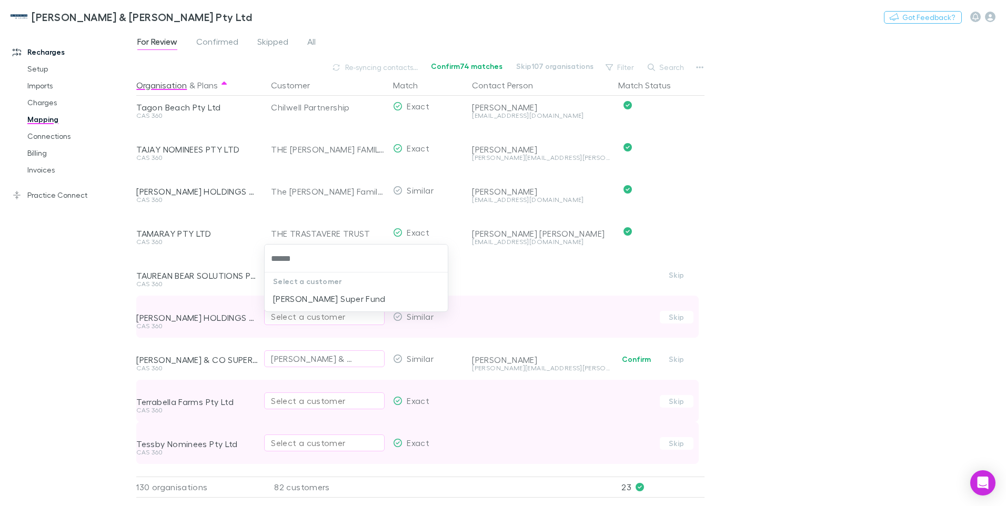
type input "******"
click at [473, 295] on div at bounding box center [503, 253] width 1006 height 506
click at [788, 142] on div "For Review Confirmed Skipped All Synced now Confirm 74 matches Skip 107 organis…" at bounding box center [571, 267] width 870 height 477
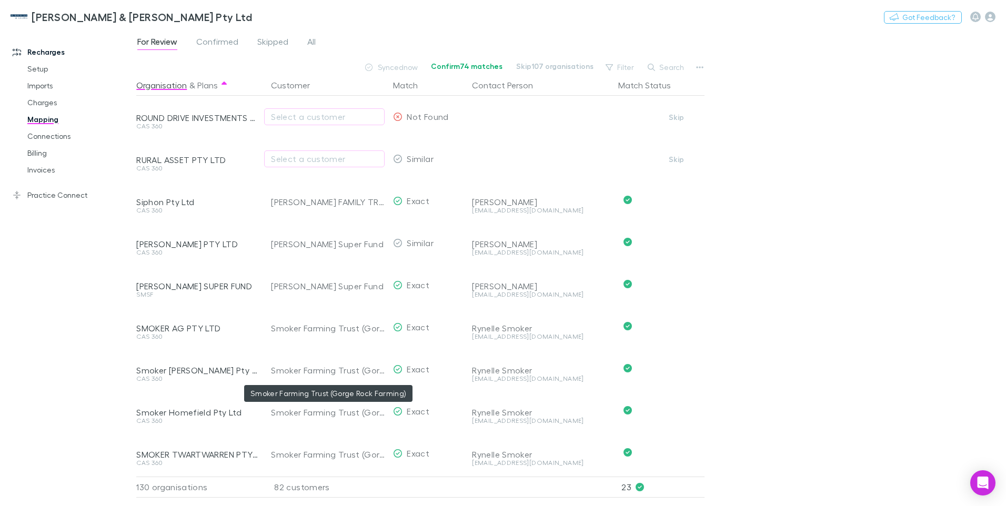
scroll to position [368, 0]
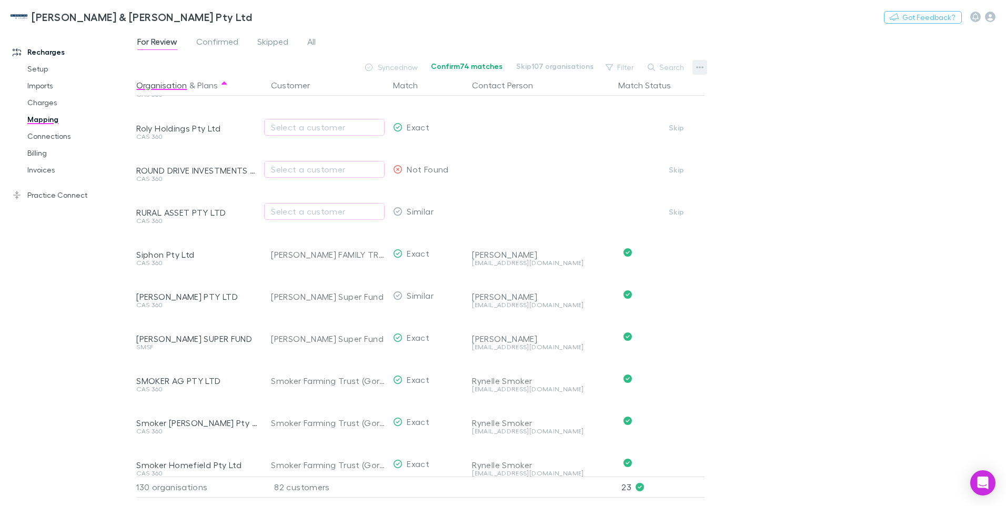
click at [702, 66] on icon "button" at bounding box center [699, 67] width 7 height 8
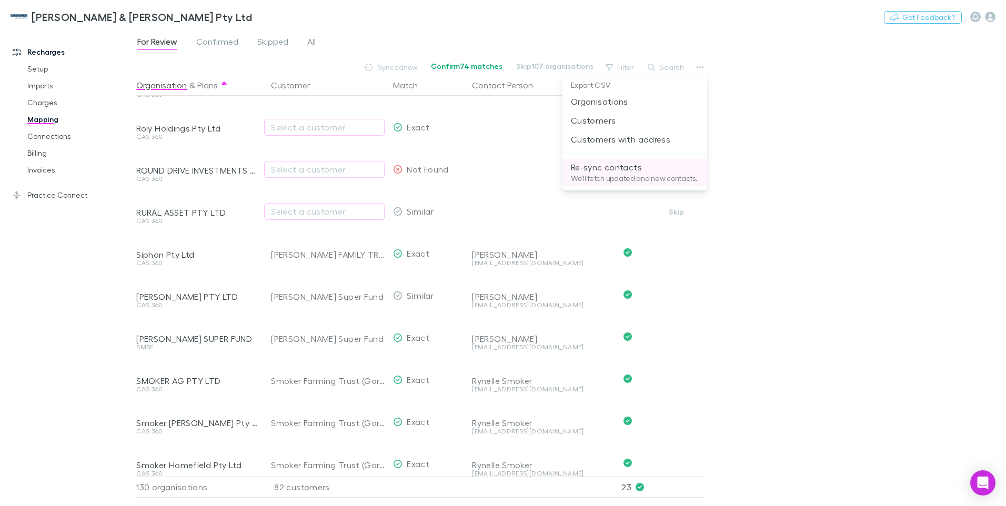
click at [610, 169] on p "Re-sync contacts" at bounding box center [635, 167] width 128 height 13
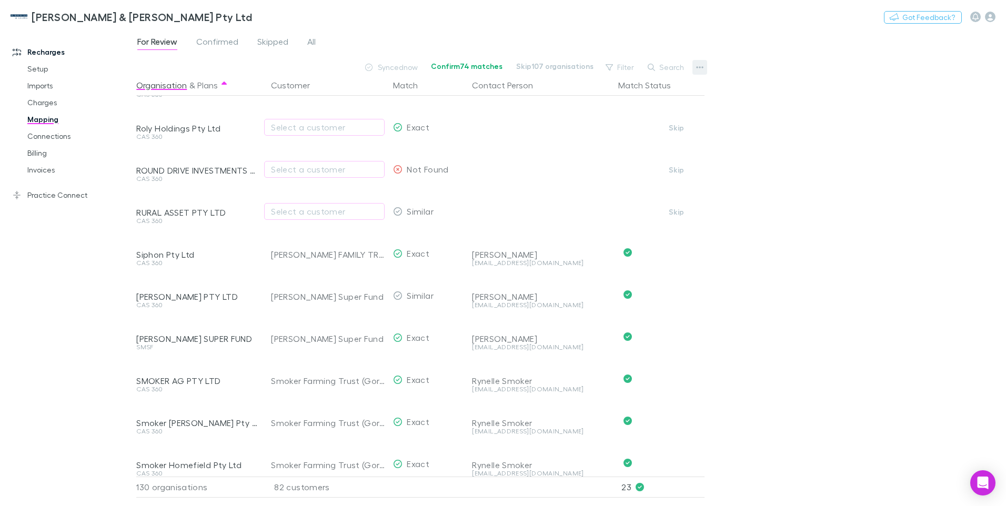
click at [702, 64] on icon "button" at bounding box center [699, 67] width 7 height 8
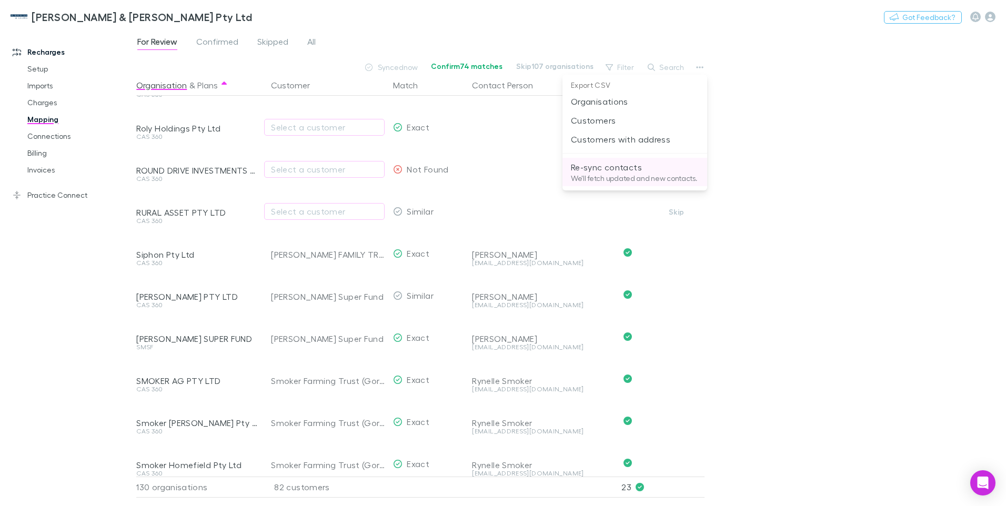
click at [619, 166] on p "Re-sync contacts" at bounding box center [635, 167] width 128 height 13
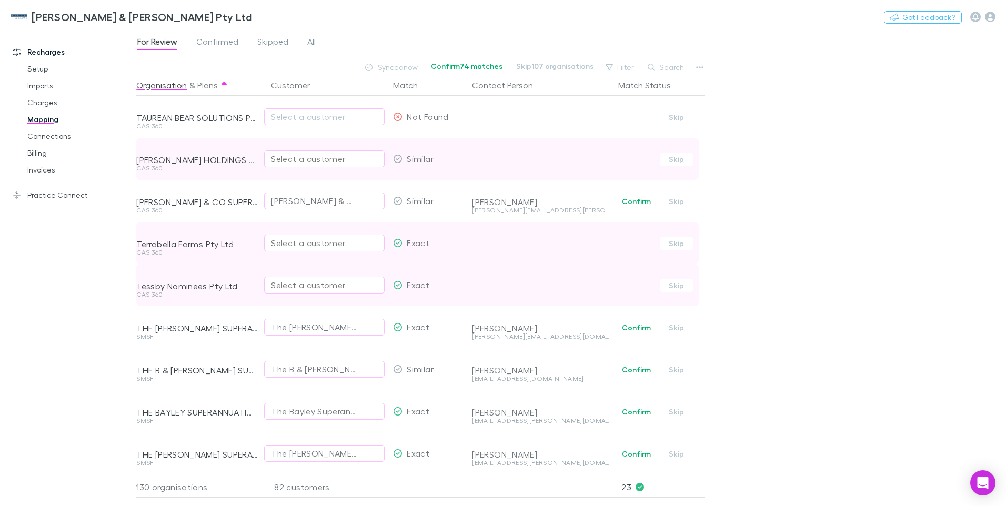
scroll to position [1368, 0]
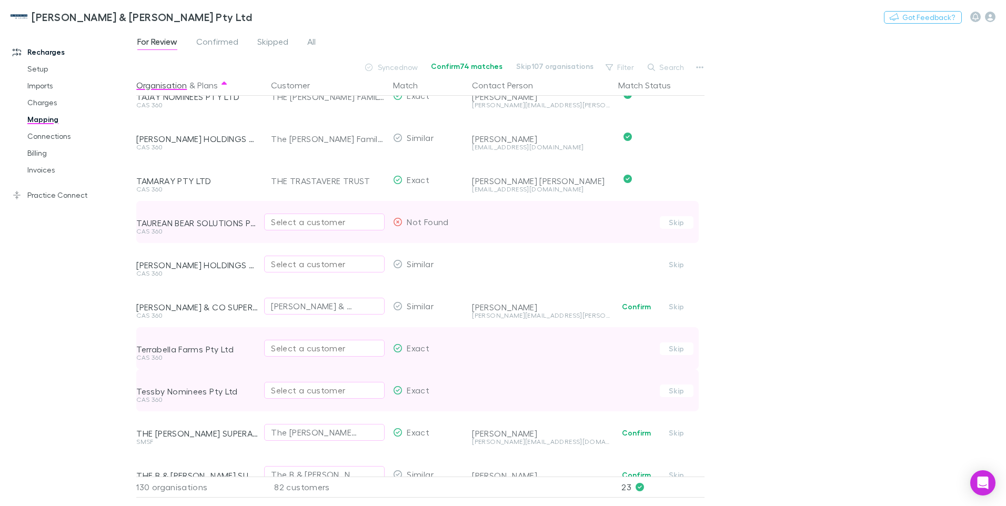
click at [296, 222] on div "Select a customer" at bounding box center [324, 222] width 107 height 13
type input "****"
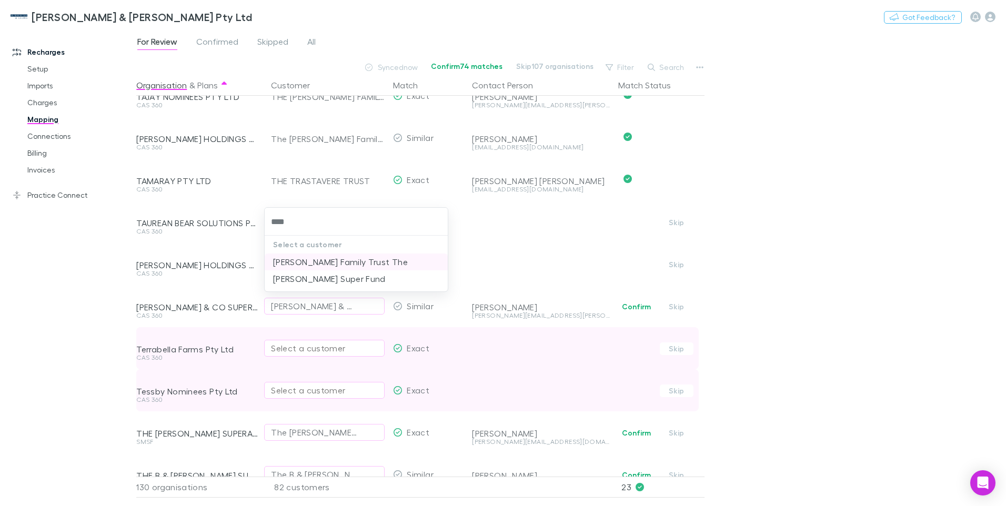
click at [299, 262] on li "Hudson Family Trust The" at bounding box center [356, 262] width 183 height 17
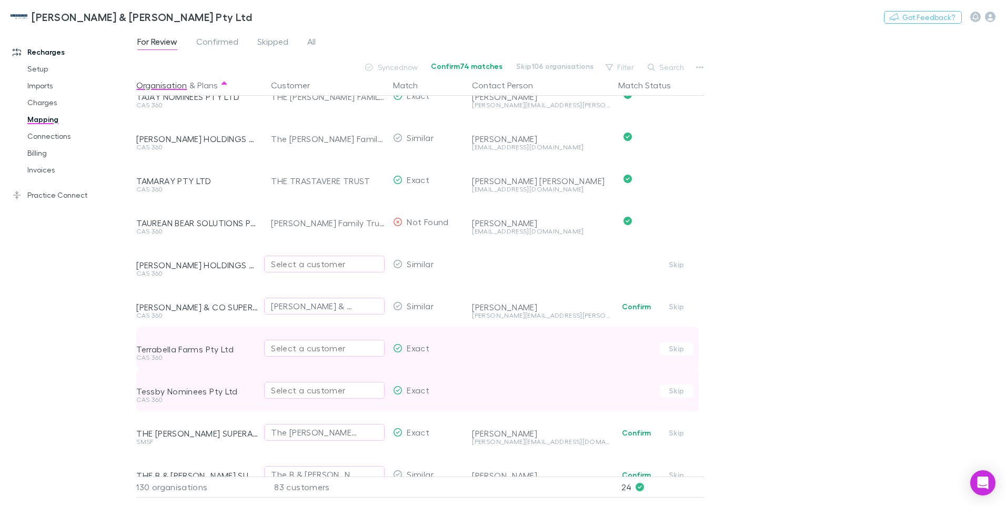
click at [285, 265] on div "Select a customer" at bounding box center [324, 264] width 107 height 13
type input "*******"
click at [335, 302] on li "THE KC & MA TAYLOR FAMILY TRUST" at bounding box center [356, 304] width 183 height 29
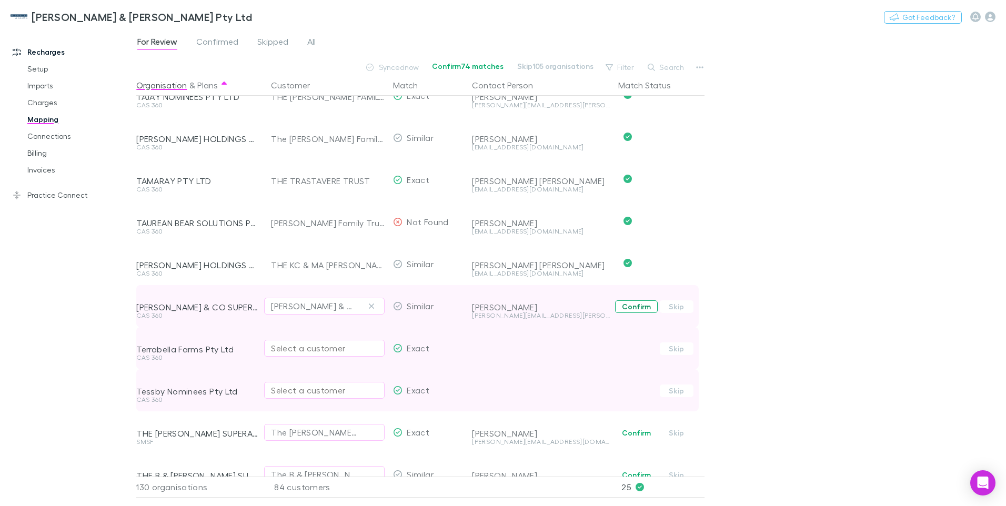
click at [638, 308] on button "Confirm" at bounding box center [636, 306] width 43 height 13
click at [302, 349] on div "Select a customer" at bounding box center [324, 348] width 107 height 13
type input "*******"
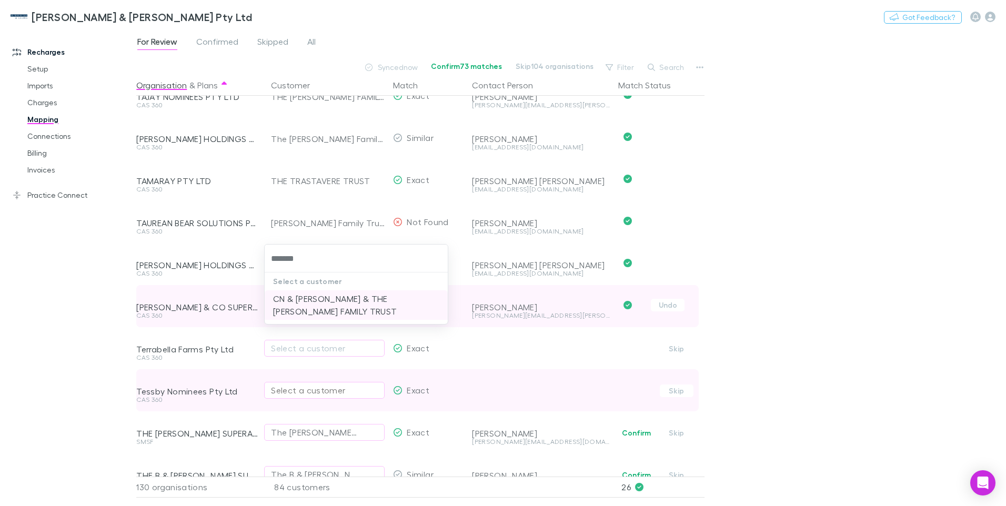
click at [318, 295] on li "CN & GP BROOKS & THE BROOKS FAMILY TRUST" at bounding box center [356, 304] width 183 height 29
click at [280, 395] on div "Select a customer" at bounding box center [324, 390] width 107 height 13
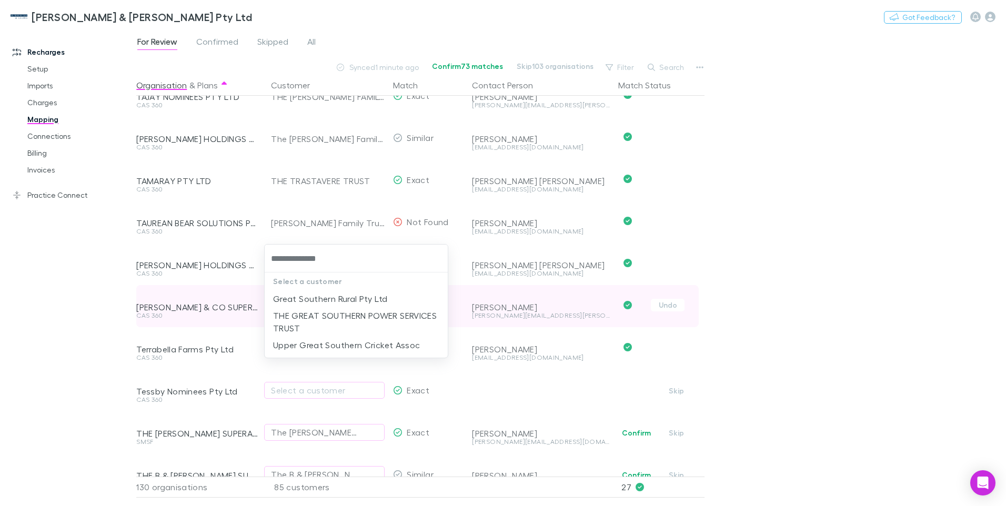
type input "**********"
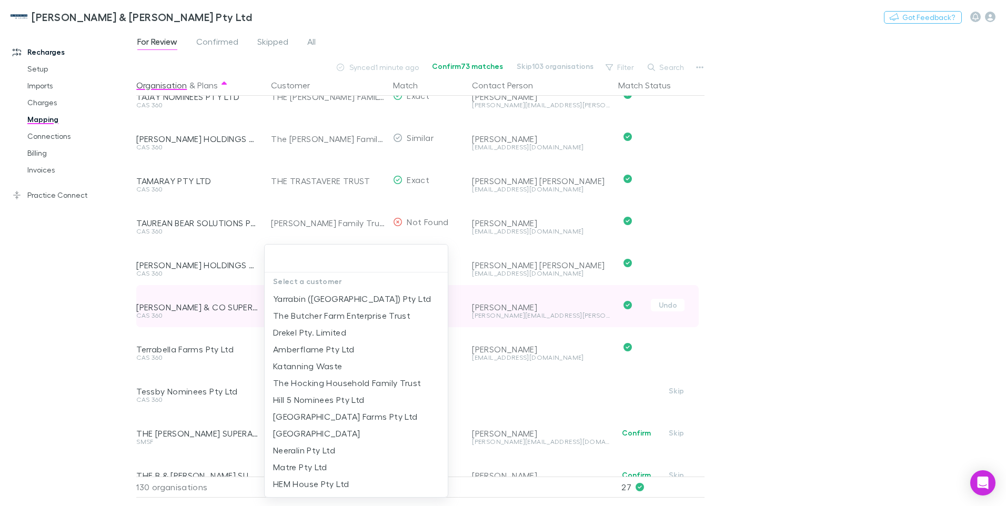
click at [276, 257] on input "text" at bounding box center [356, 258] width 175 height 19
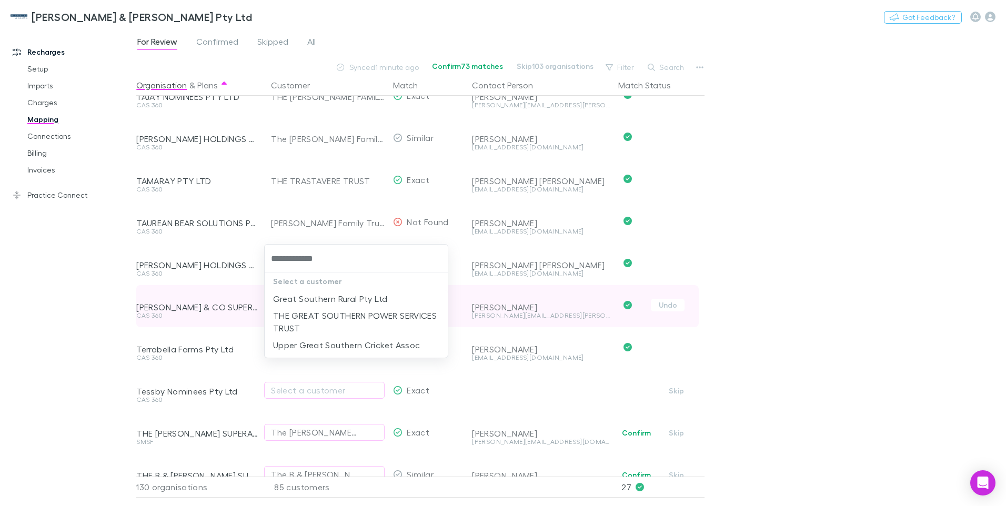
type input "**********"
click at [362, 299] on li "Great Southern Rural Pty Ltd" at bounding box center [356, 298] width 183 height 17
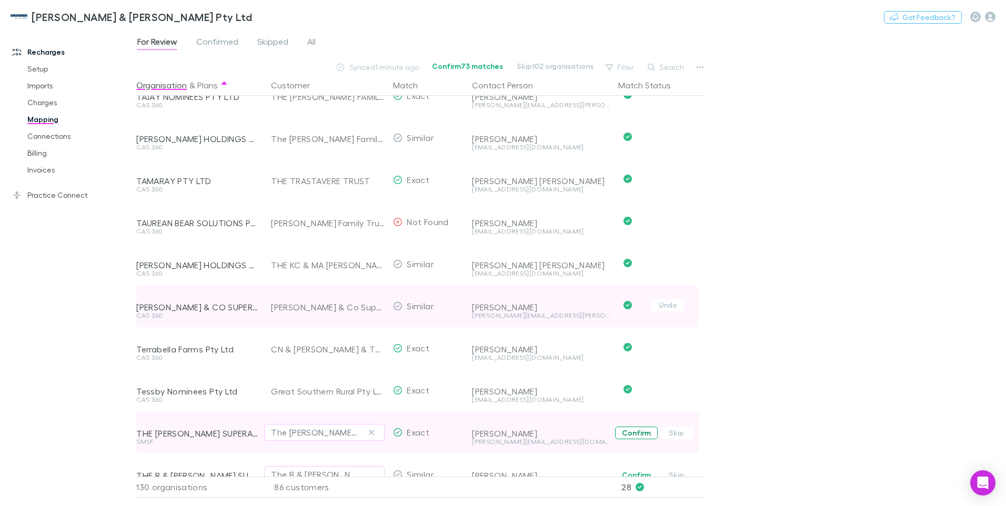
click at [633, 430] on button "Confirm" at bounding box center [636, 433] width 43 height 13
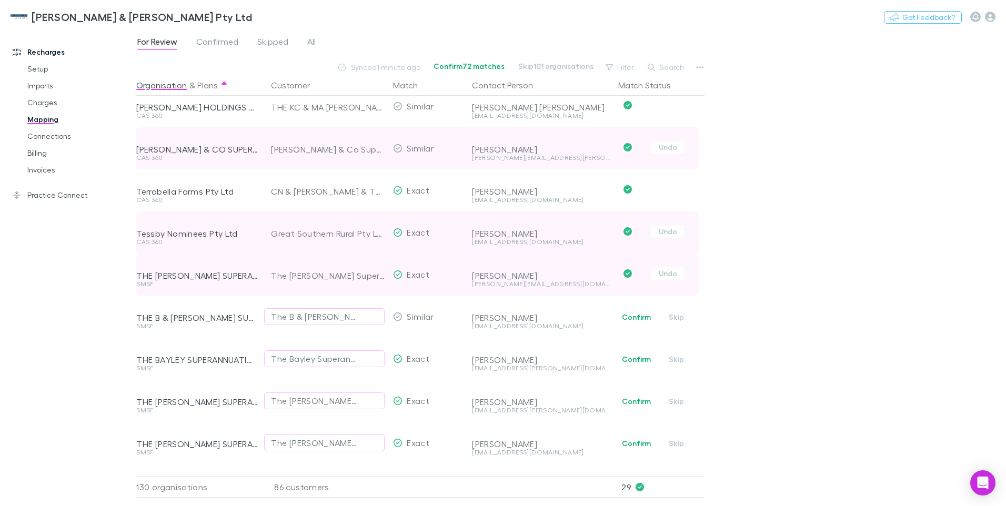
scroll to position [1631, 0]
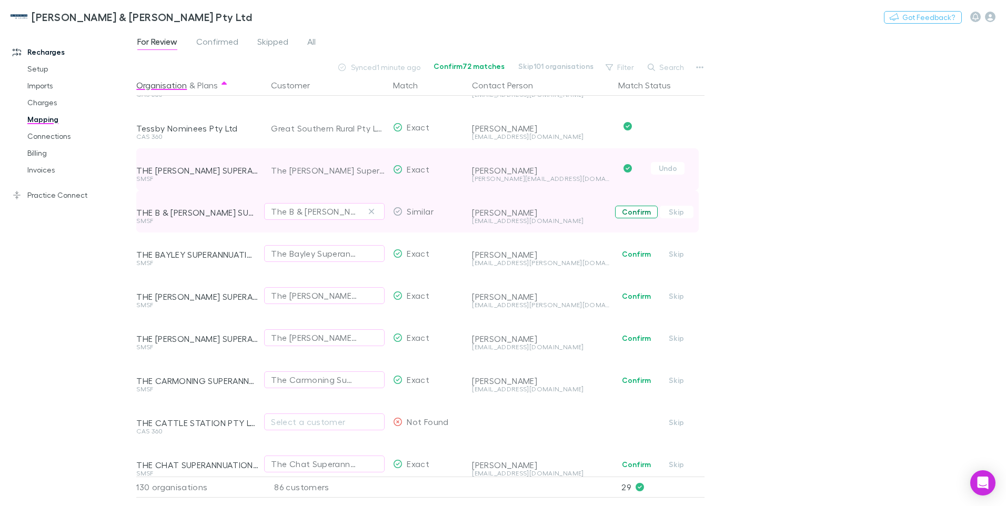
click at [642, 213] on button "Confirm" at bounding box center [636, 212] width 43 height 13
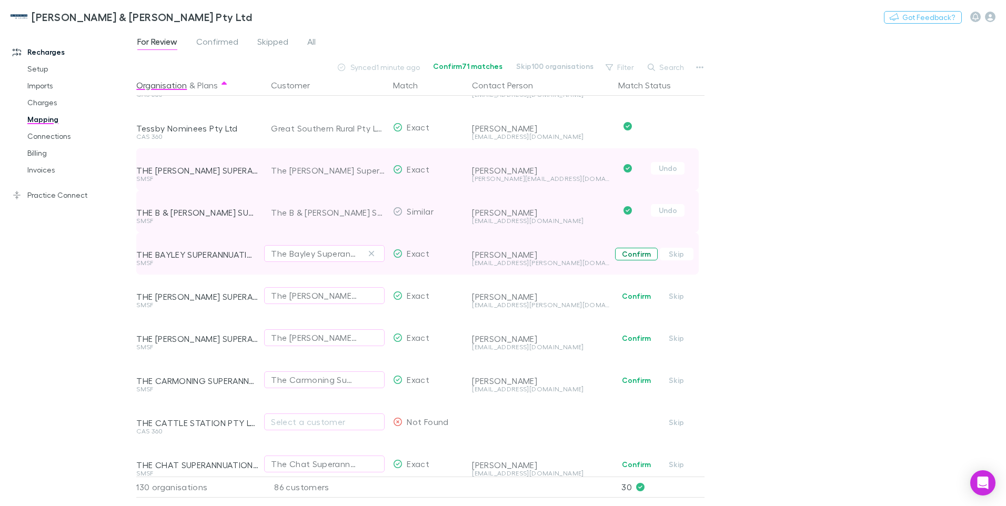
click at [636, 255] on button "Confirm" at bounding box center [636, 254] width 43 height 13
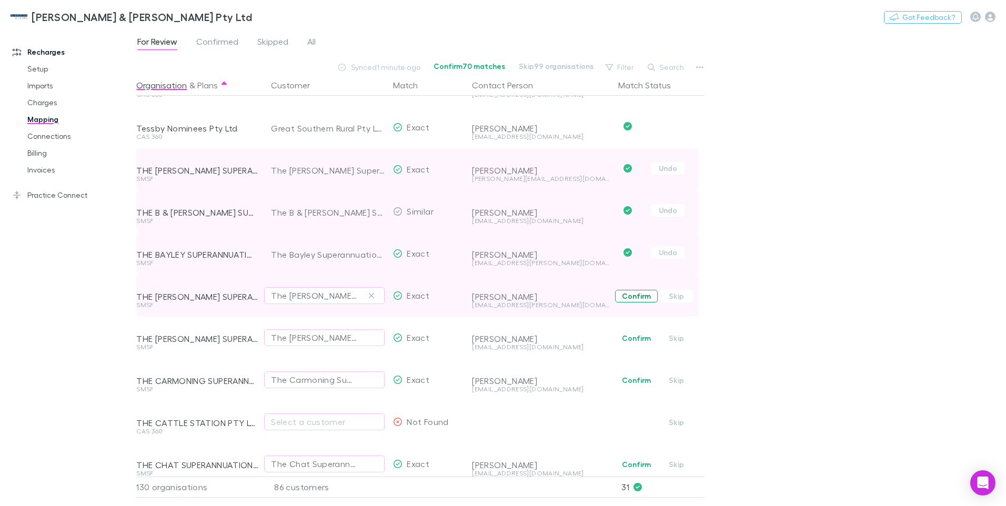
click at [636, 296] on button "Confirm" at bounding box center [636, 296] width 43 height 13
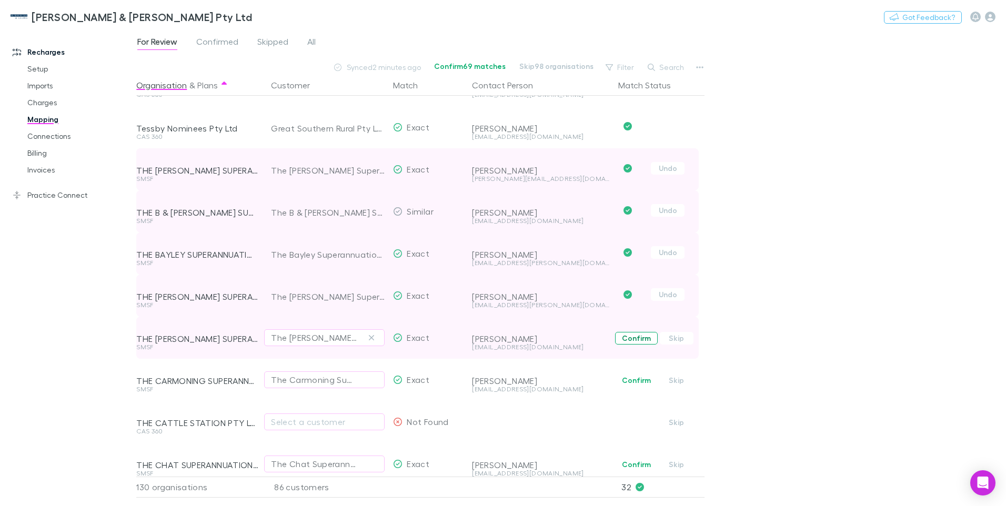
click at [637, 336] on button "Confirm" at bounding box center [636, 338] width 43 height 13
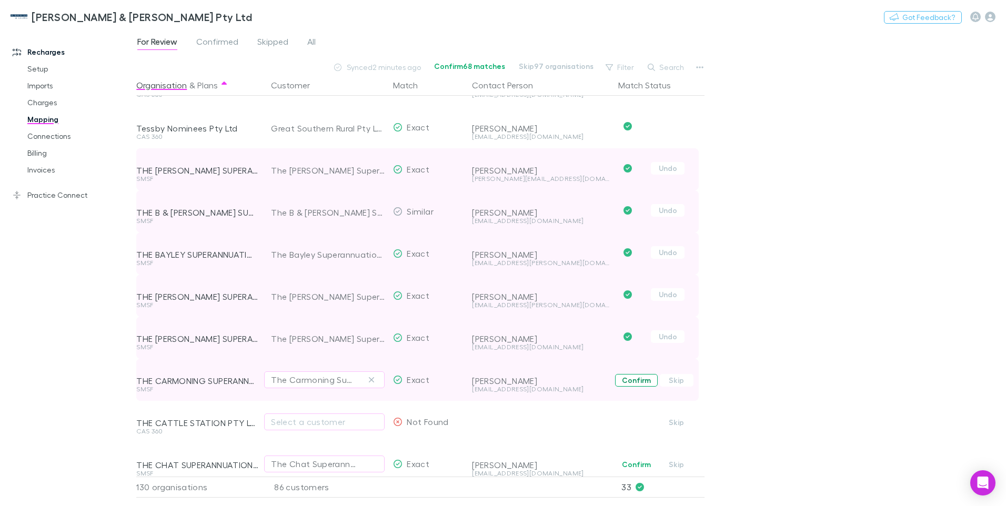
click at [634, 380] on button "Confirm" at bounding box center [636, 380] width 43 height 13
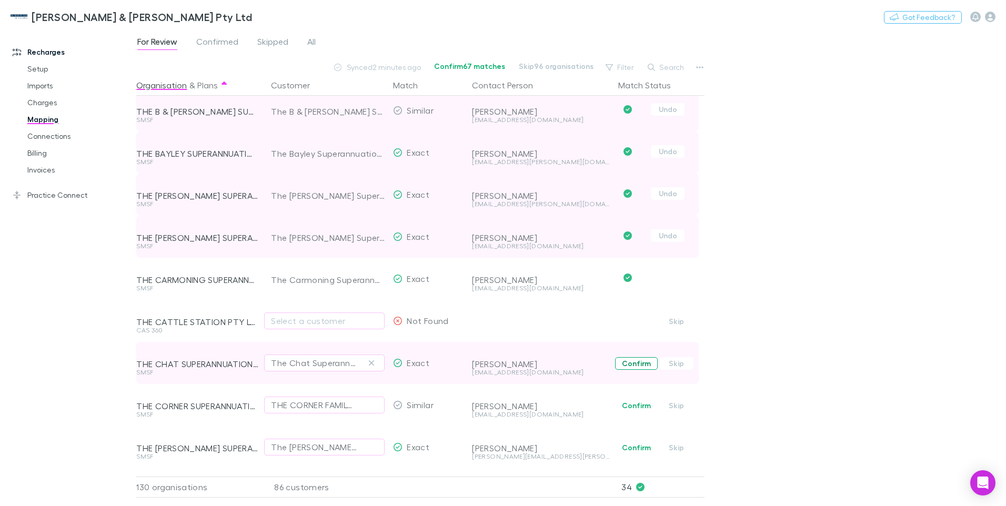
click at [637, 363] on button "Confirm" at bounding box center [636, 363] width 43 height 13
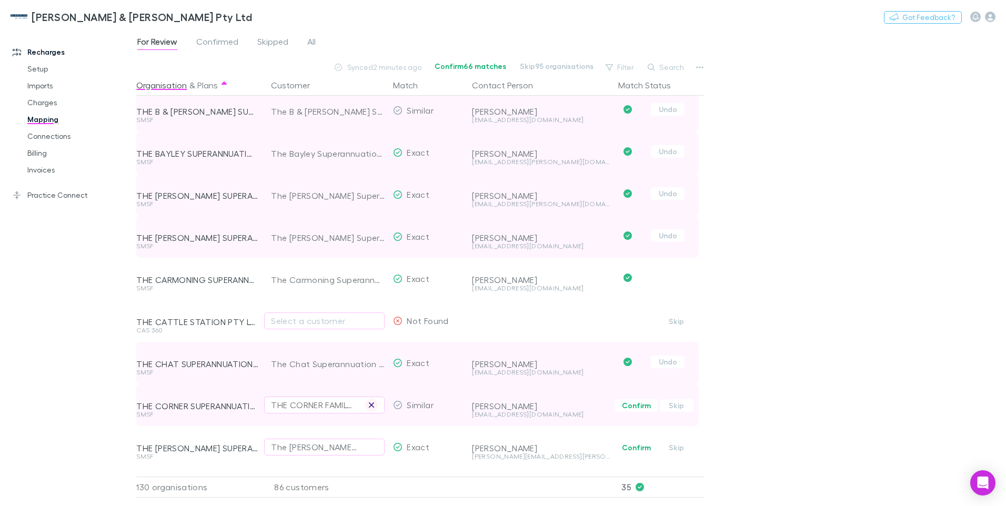
click at [373, 405] on icon "button" at bounding box center [371, 405] width 5 height 5
click at [298, 403] on div "Select a customer" at bounding box center [324, 405] width 107 height 13
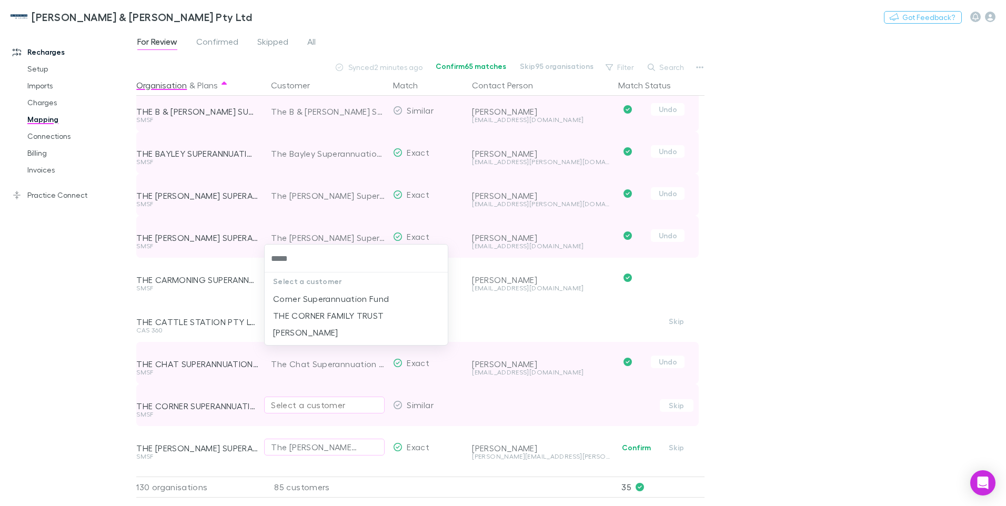
type input "******"
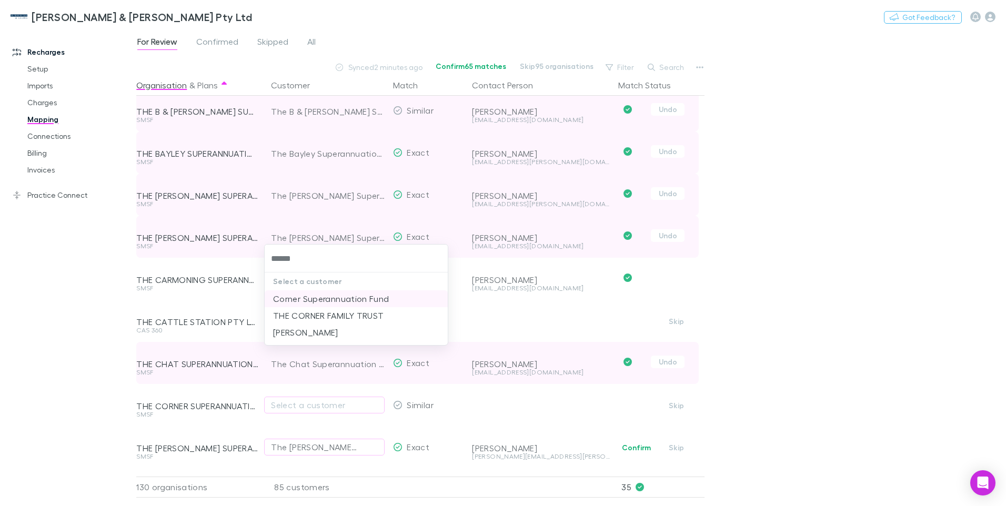
click at [313, 299] on li "Corner Superannuation Fund" at bounding box center [356, 298] width 183 height 17
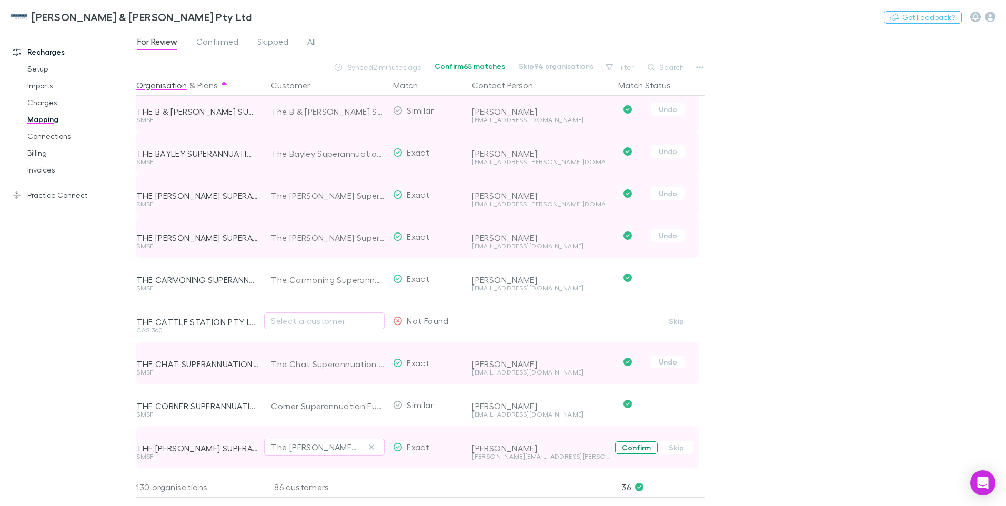
click at [637, 447] on button "Confirm" at bounding box center [636, 448] width 43 height 13
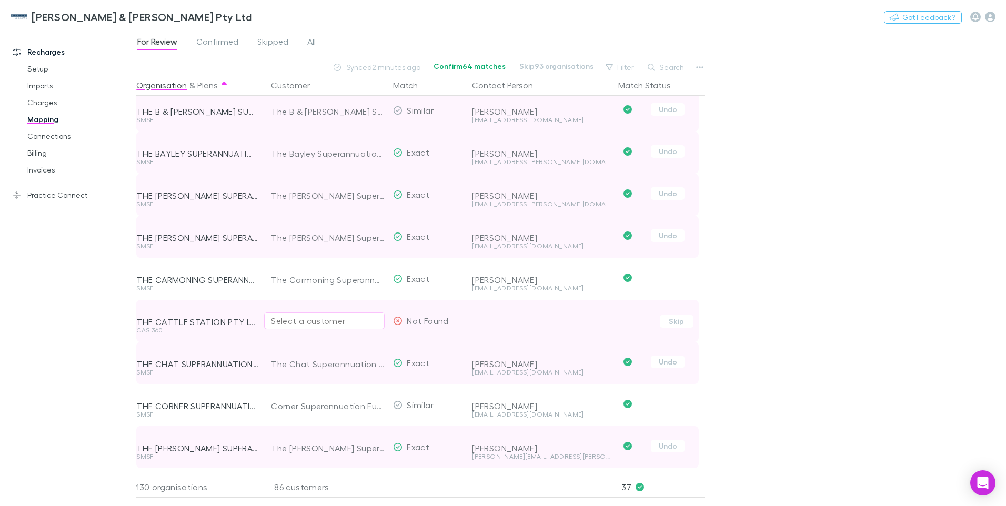
click at [299, 322] on div "Select a customer" at bounding box center [324, 321] width 107 height 13
type input "**********"
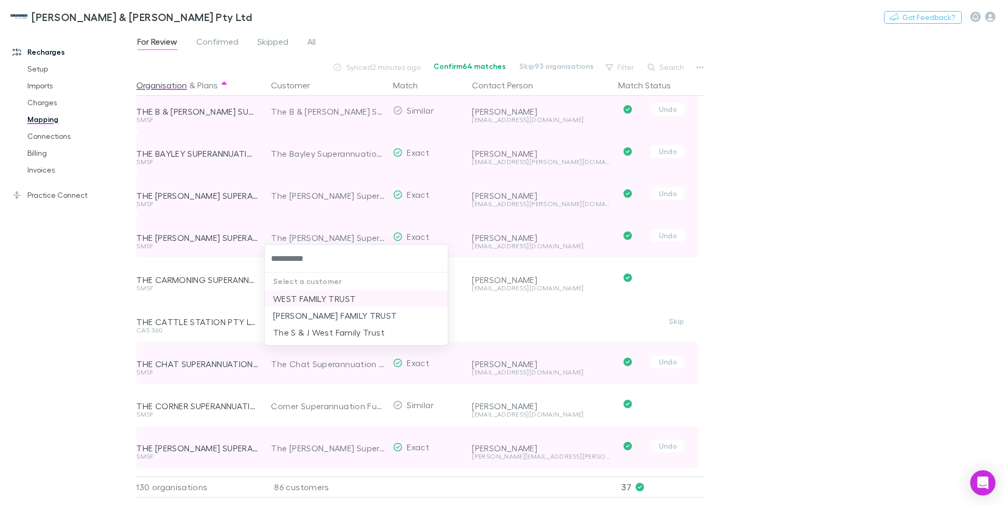
click at [314, 300] on li "WEST FAMILY TRUST" at bounding box center [356, 298] width 183 height 17
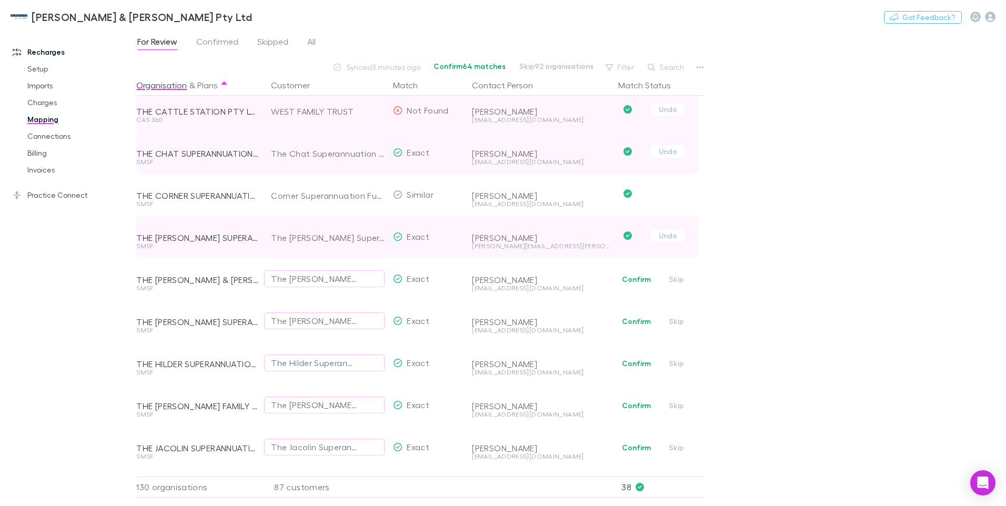
scroll to position [1996, 0]
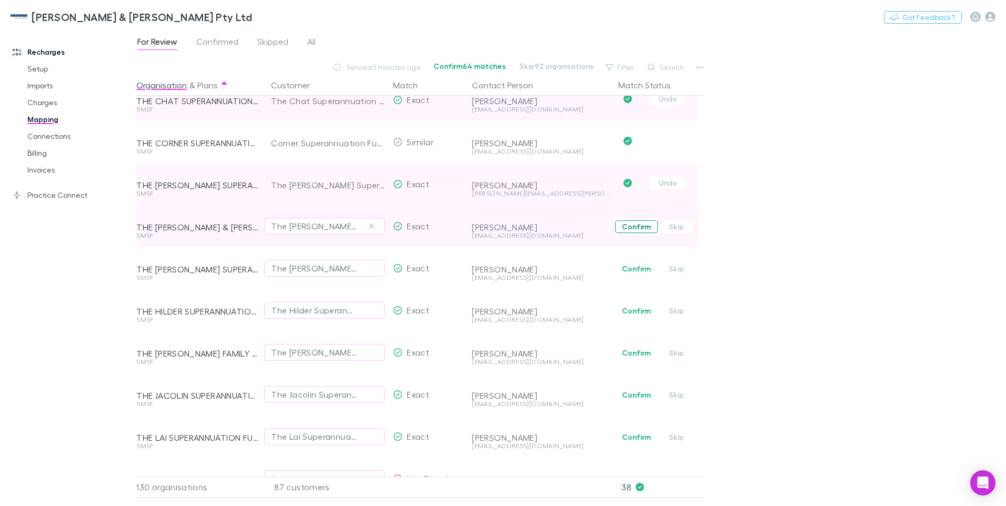
click at [629, 227] on button "Confirm" at bounding box center [636, 227] width 43 height 13
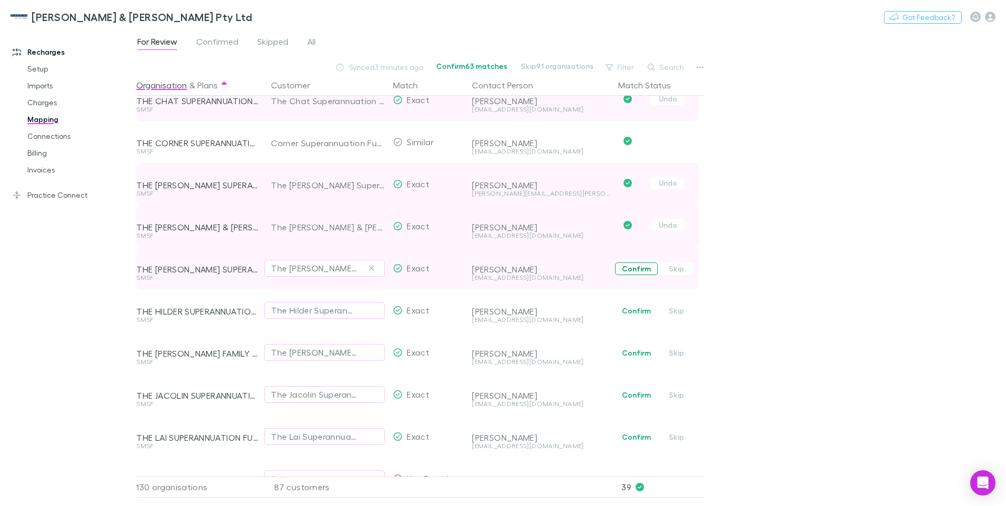
click at [630, 266] on button "Confirm" at bounding box center [636, 269] width 43 height 13
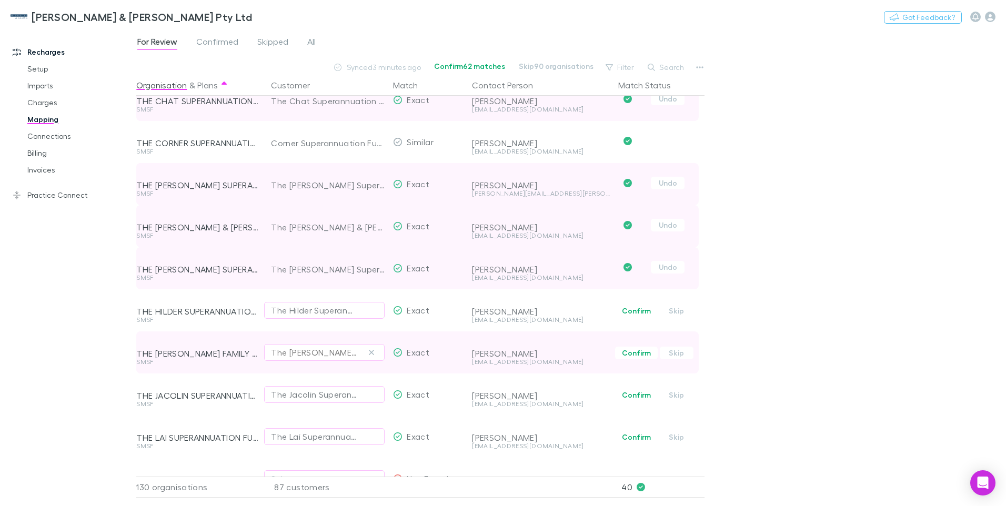
drag, startPoint x: 634, startPoint y: 311, endPoint x: 310, endPoint y: 356, distance: 326.2
click at [634, 310] on button "Confirm" at bounding box center [636, 311] width 43 height 13
click at [638, 349] on button "Confirm" at bounding box center [636, 353] width 43 height 13
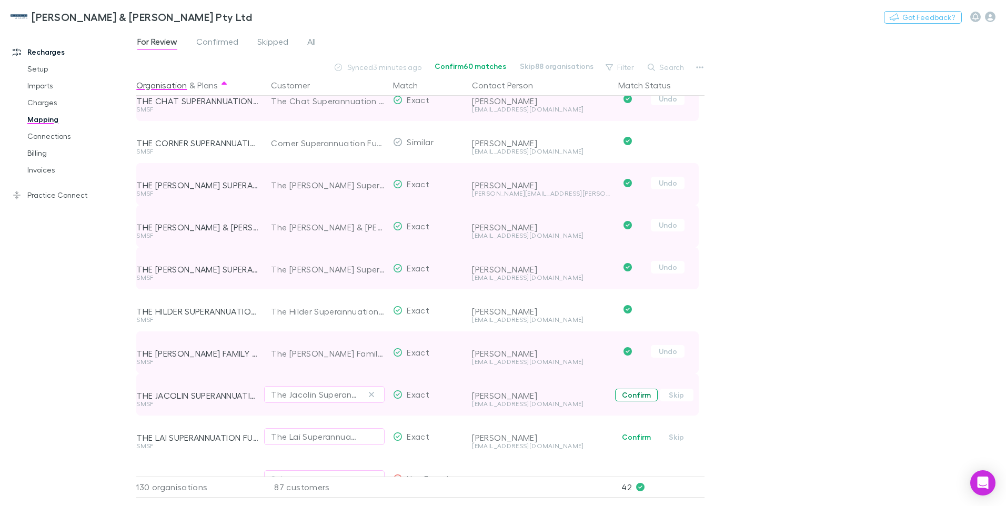
click at [629, 394] on button "Confirm" at bounding box center [636, 395] width 43 height 13
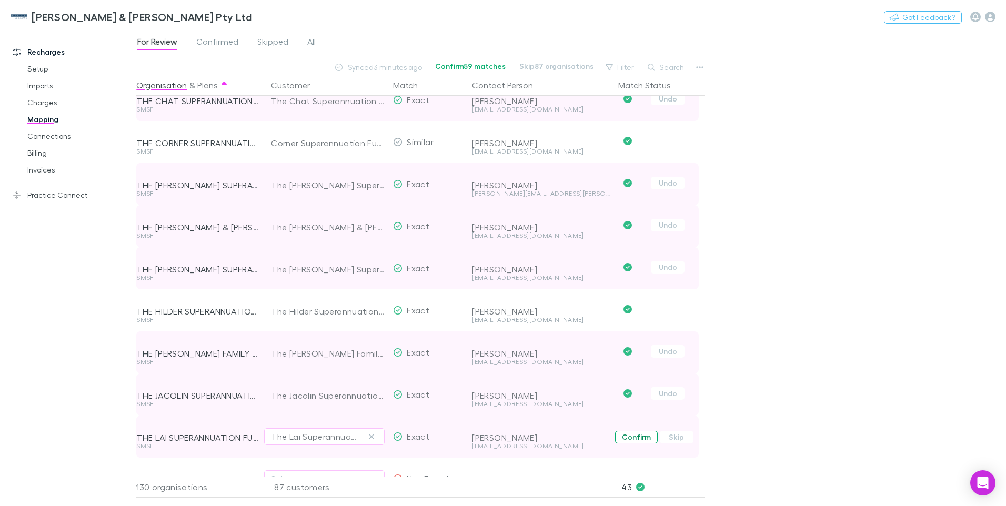
click at [636, 433] on button "Confirm" at bounding box center [636, 437] width 43 height 13
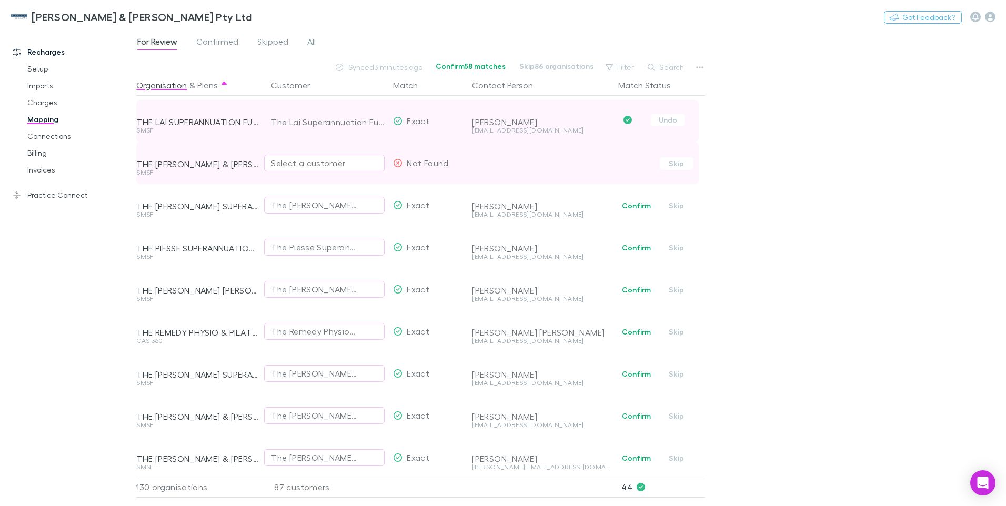
click at [277, 162] on div "Select a customer" at bounding box center [324, 163] width 107 height 13
type input "**********"
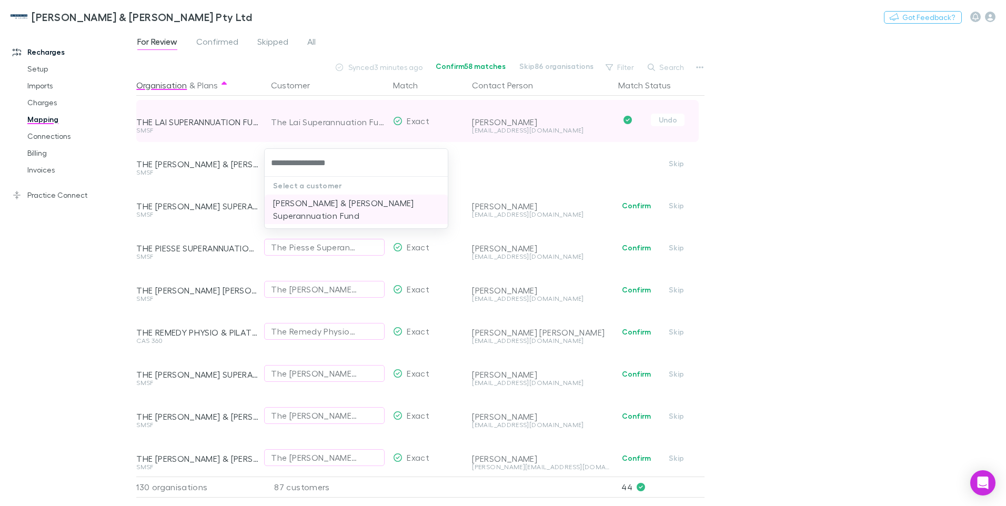
click at [318, 206] on li "Malcolm & Barbara Poultney Superannuation Fund" at bounding box center [356, 209] width 183 height 29
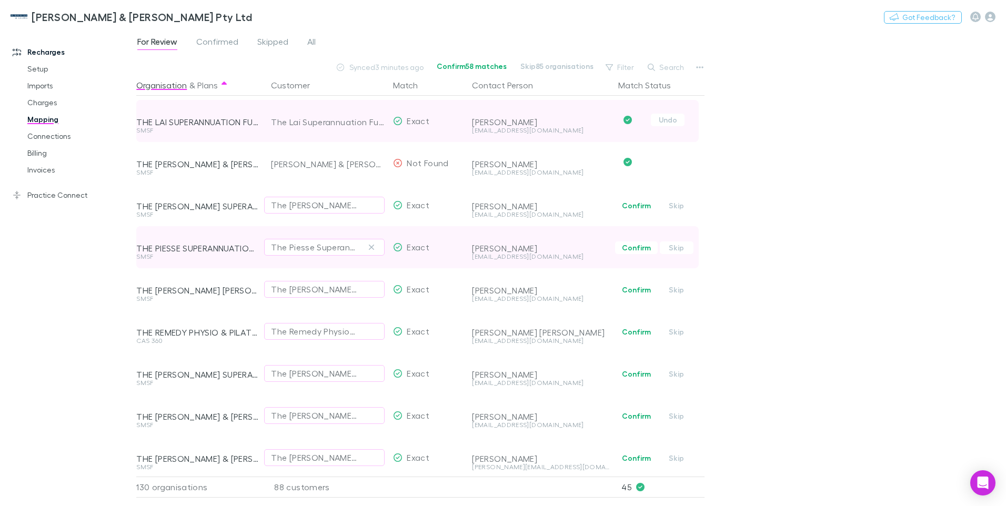
drag, startPoint x: 630, startPoint y: 205, endPoint x: 249, endPoint y: 249, distance: 383.6
click at [630, 205] on button "Confirm" at bounding box center [636, 205] width 43 height 13
click at [633, 246] on button "Confirm" at bounding box center [636, 248] width 43 height 13
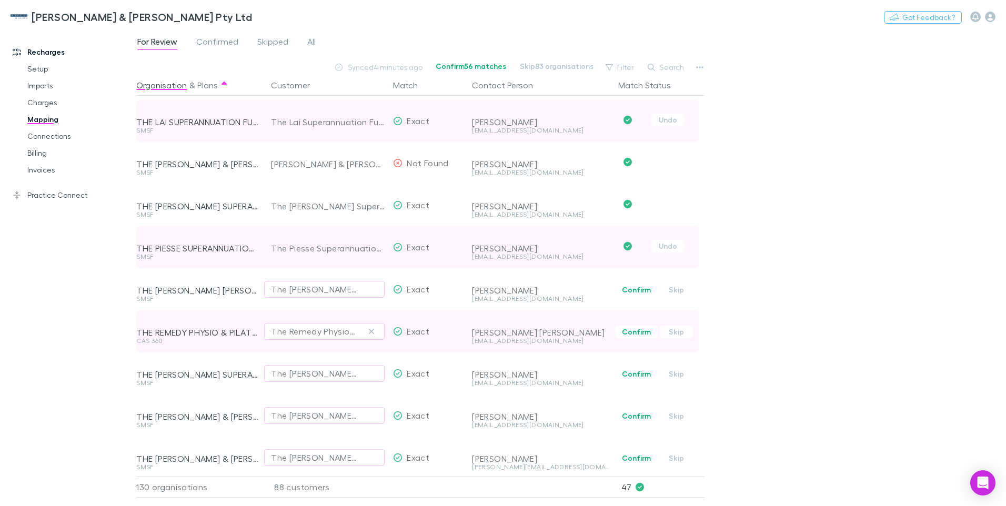
drag, startPoint x: 642, startPoint y: 290, endPoint x: 229, endPoint y: 333, distance: 414.2
click at [642, 290] on button "Confirm" at bounding box center [636, 290] width 43 height 13
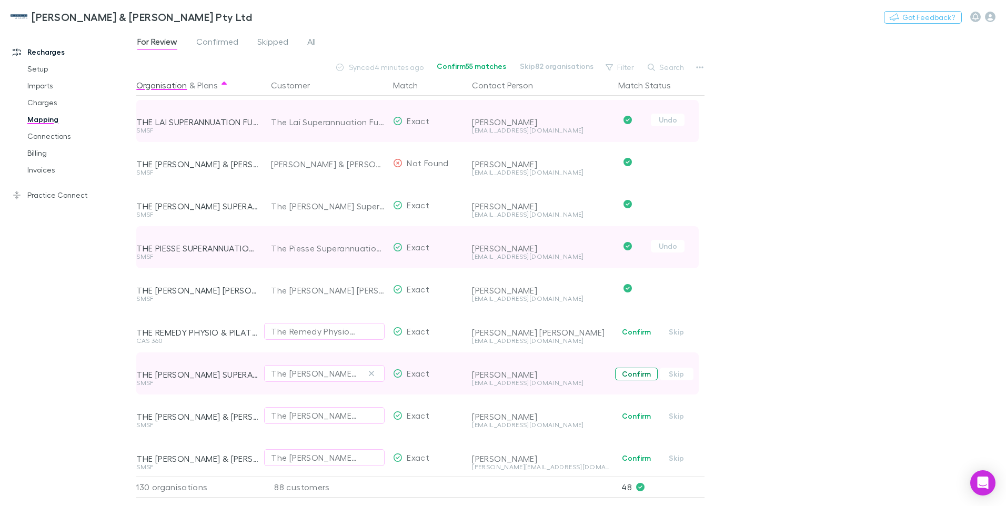
click at [643, 372] on button "Confirm" at bounding box center [636, 374] width 43 height 13
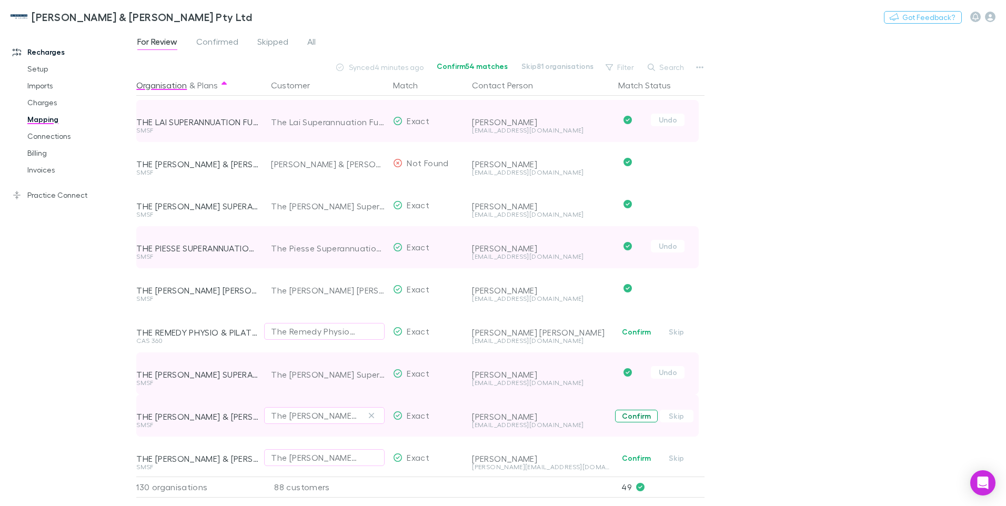
click at [635, 415] on button "Confirm" at bounding box center [636, 416] width 43 height 13
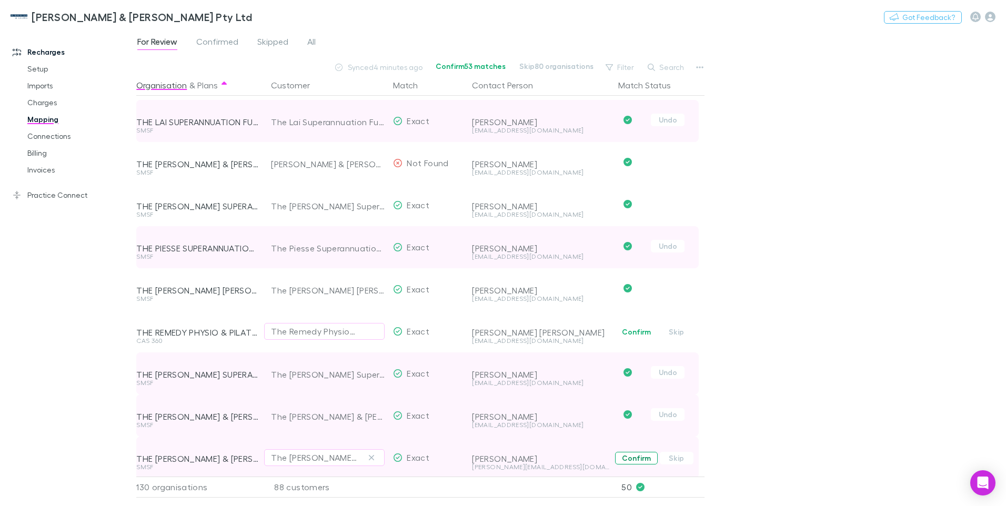
click at [624, 459] on button "Confirm" at bounding box center [636, 458] width 43 height 13
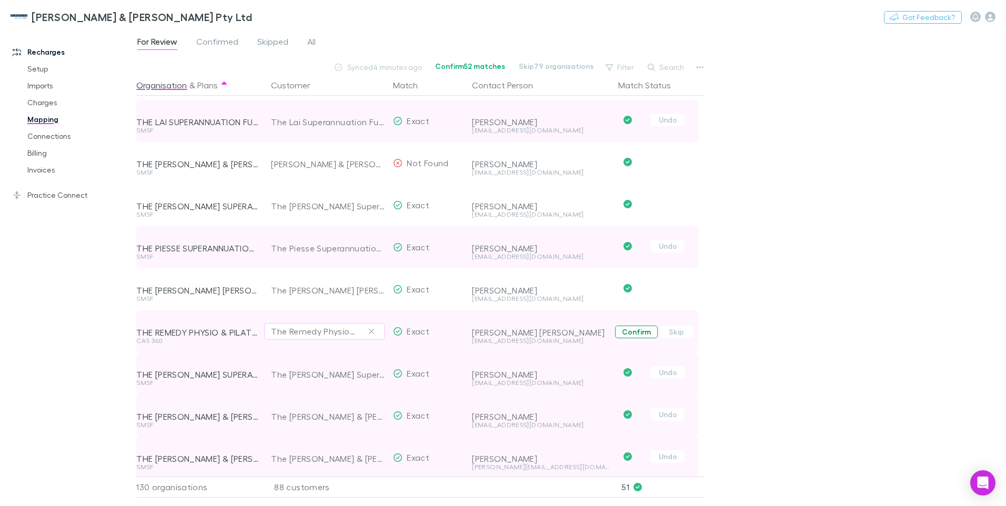
click at [632, 333] on button "Confirm" at bounding box center [636, 332] width 43 height 13
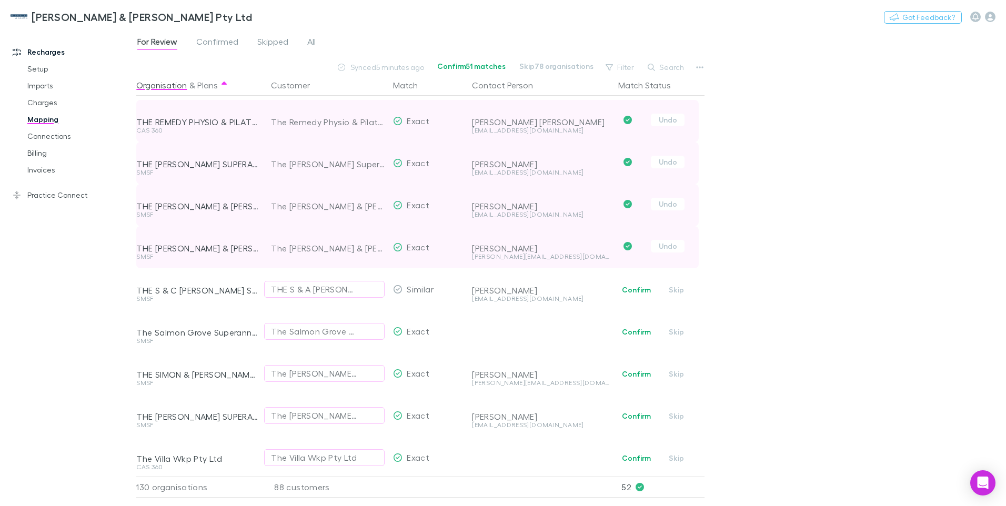
scroll to position [2627, 0]
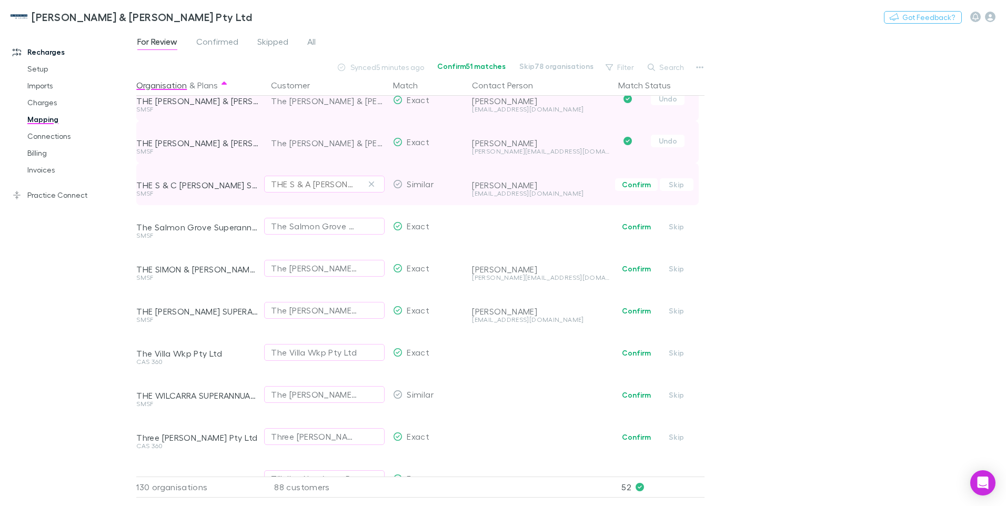
drag, startPoint x: 373, startPoint y: 183, endPoint x: 349, endPoint y: 187, distance: 23.4
click at [373, 183] on icon "button" at bounding box center [371, 184] width 6 height 8
click at [308, 181] on div "Select a customer" at bounding box center [324, 184] width 107 height 13
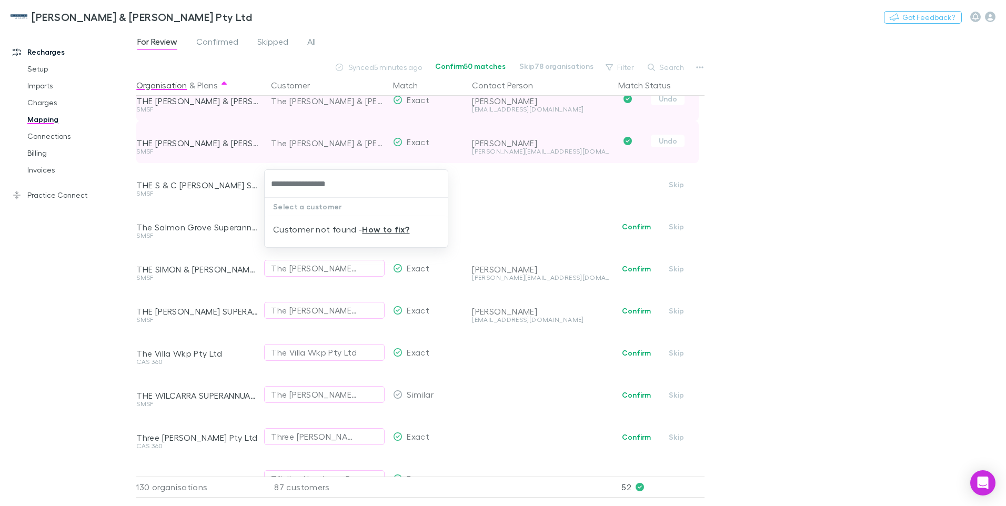
type input "**********"
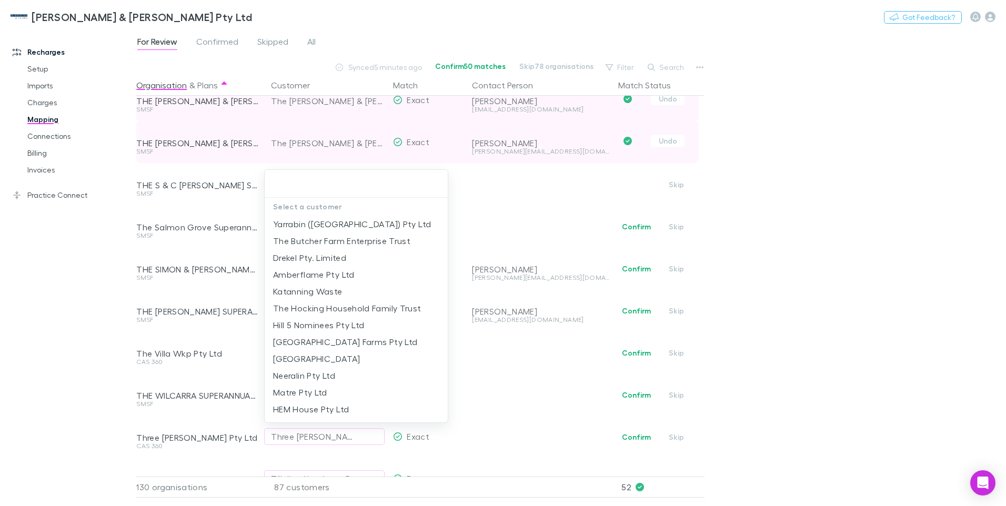
click at [449, 221] on div at bounding box center [503, 253] width 1006 height 506
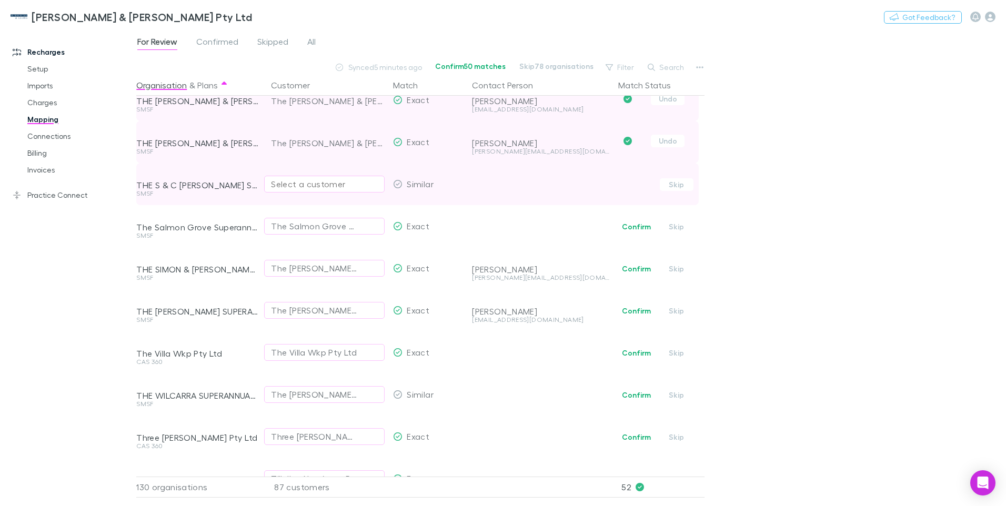
click at [287, 187] on div "Select a customer" at bounding box center [324, 184] width 107 height 13
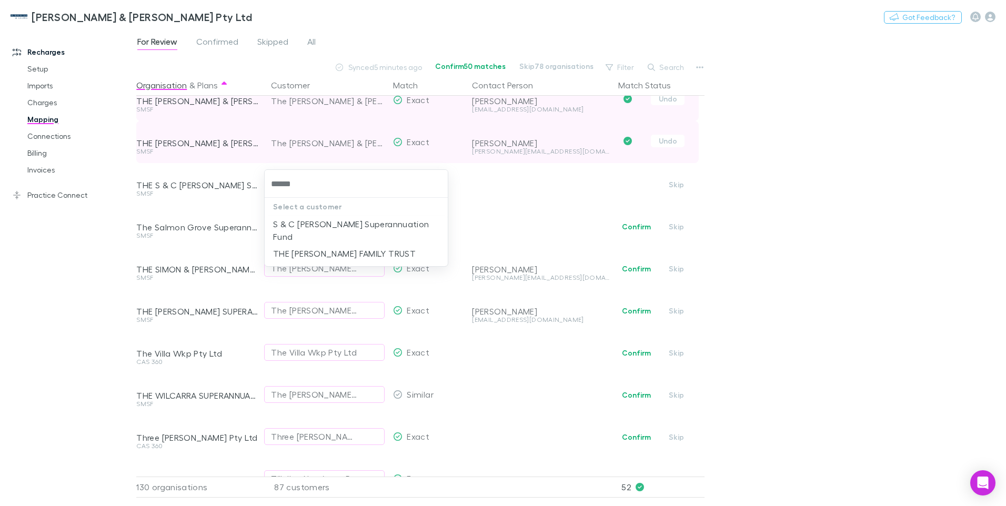
type input "*******"
click at [332, 224] on li "S & C Rintoul Superannuation Fund" at bounding box center [356, 230] width 183 height 29
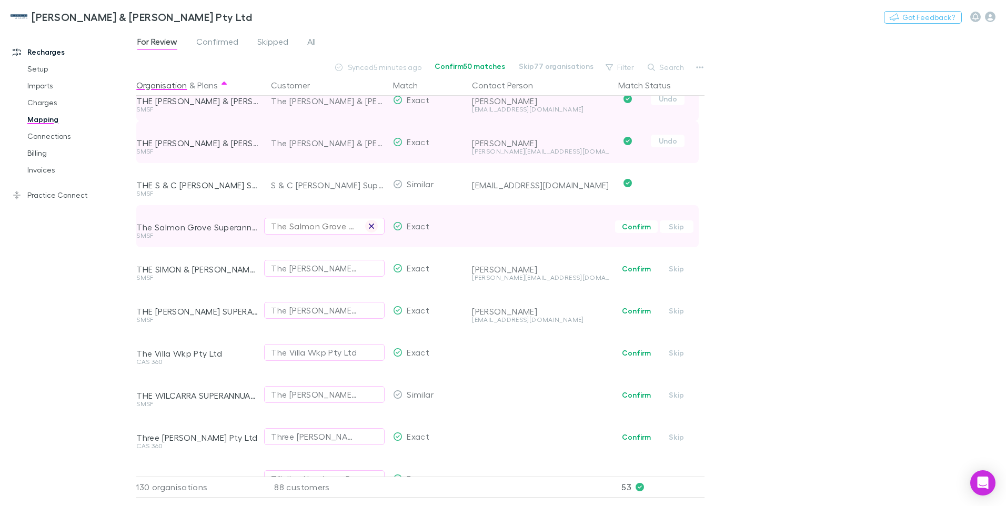
click at [371, 225] on icon "button" at bounding box center [371, 226] width 5 height 5
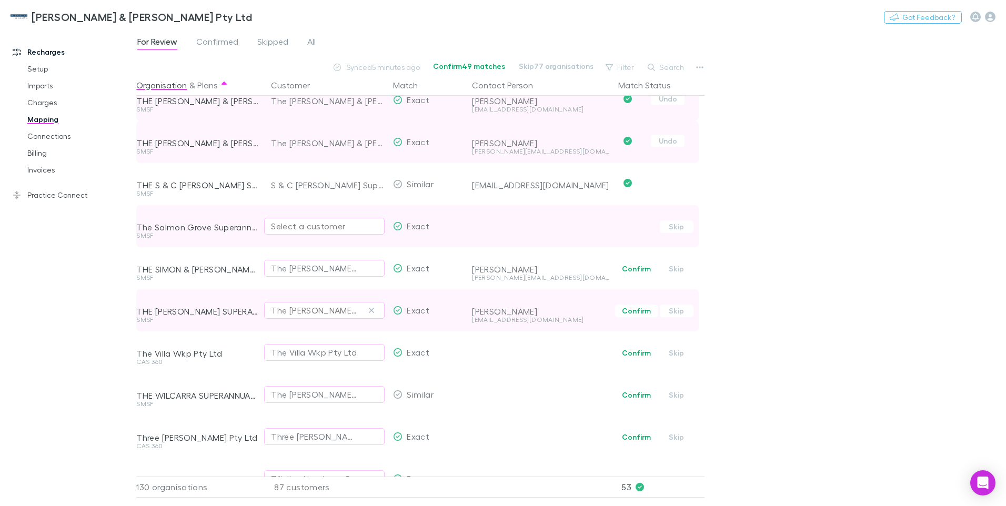
drag, startPoint x: 642, startPoint y: 265, endPoint x: 273, endPoint y: 308, distance: 370.8
click at [642, 265] on button "Confirm" at bounding box center [636, 269] width 43 height 13
click at [637, 311] on button "Confirm" at bounding box center [636, 311] width 43 height 13
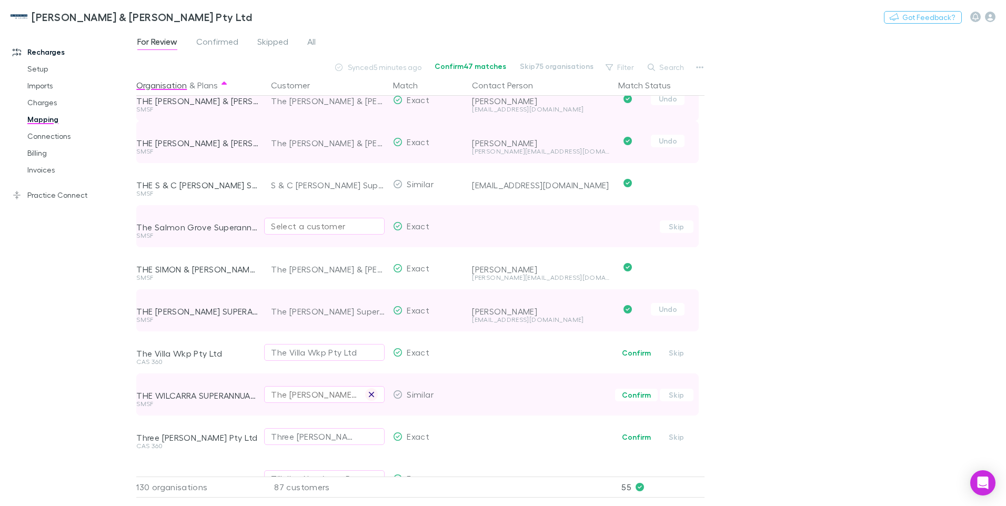
click at [370, 392] on icon "button" at bounding box center [371, 394] width 6 height 8
click at [307, 393] on div "Select a customer" at bounding box center [324, 394] width 107 height 13
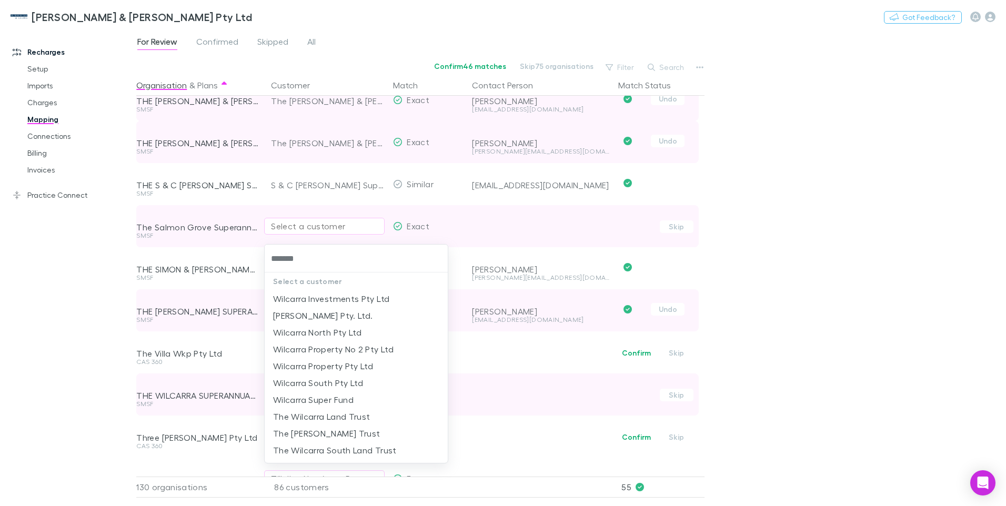
type input "********"
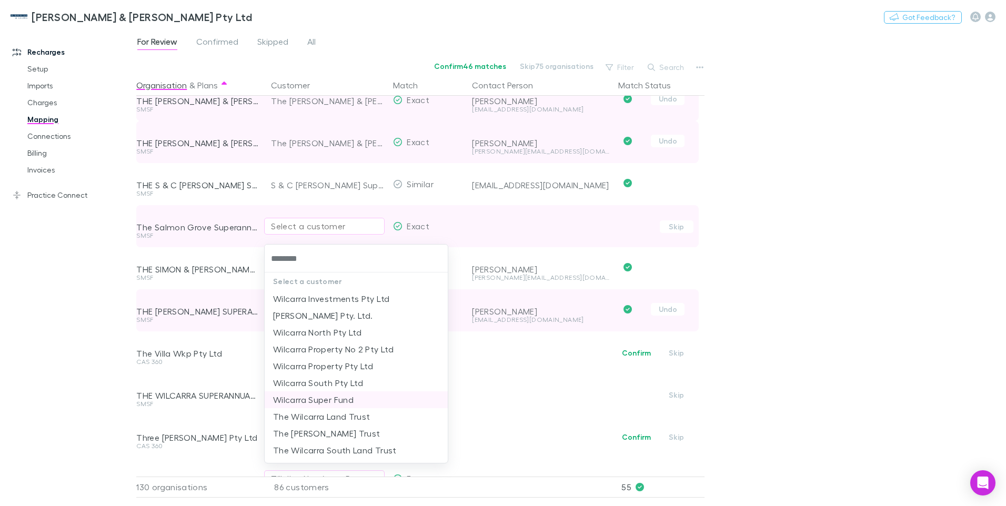
click at [319, 400] on li "Wilcarra Super Fund" at bounding box center [356, 400] width 183 height 17
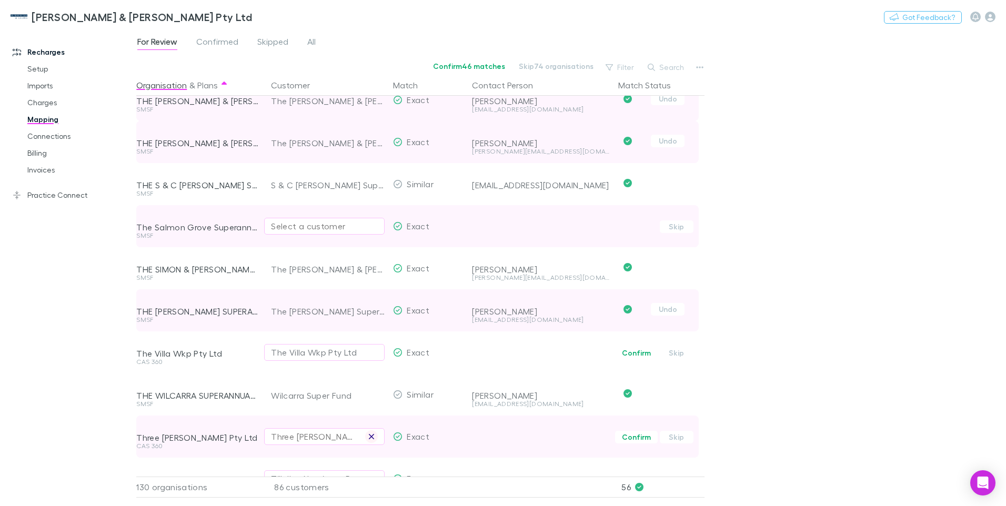
click at [368, 436] on button "button" at bounding box center [371, 436] width 13 height 13
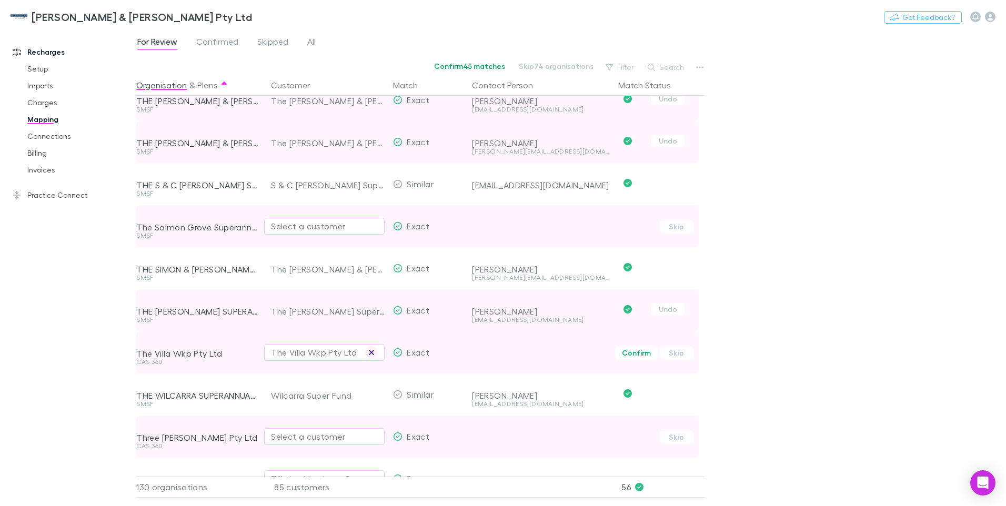
click at [373, 350] on icon "button" at bounding box center [371, 352] width 6 height 8
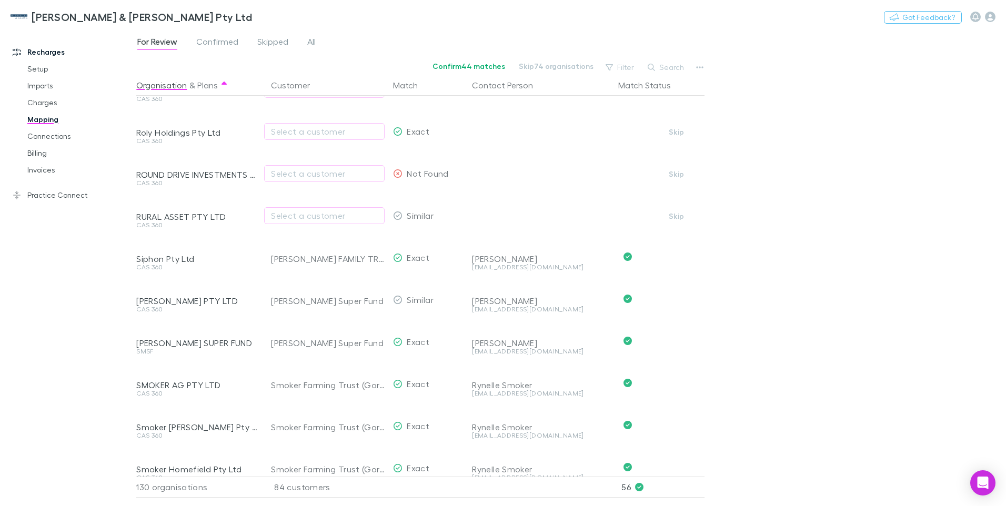
scroll to position [259, 0]
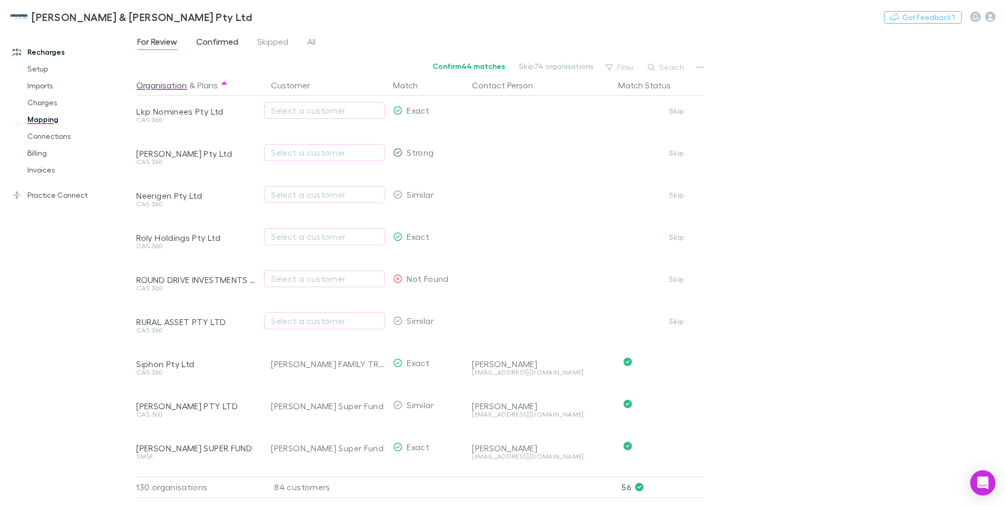
click at [216, 37] on span "Confirmed" at bounding box center [217, 43] width 42 height 14
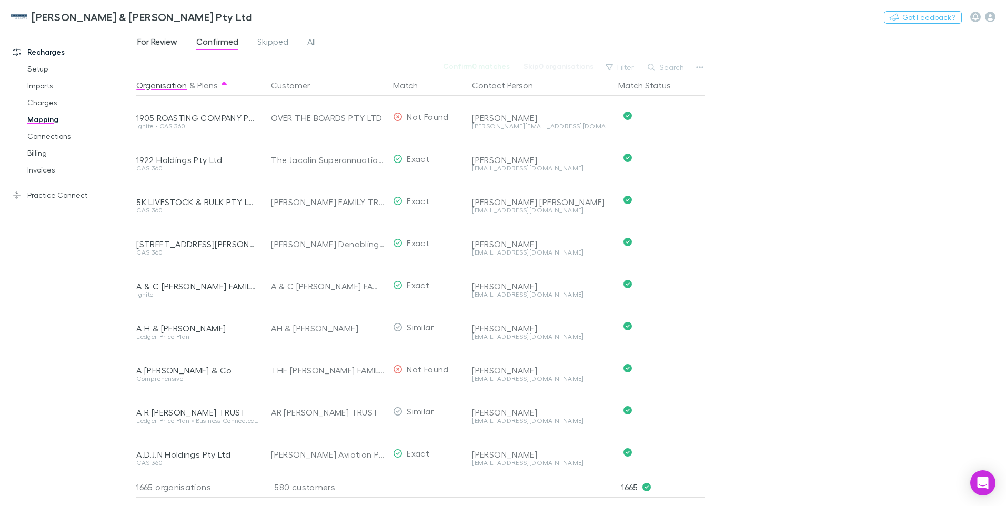
click at [163, 39] on span "For Review" at bounding box center [157, 43] width 40 height 14
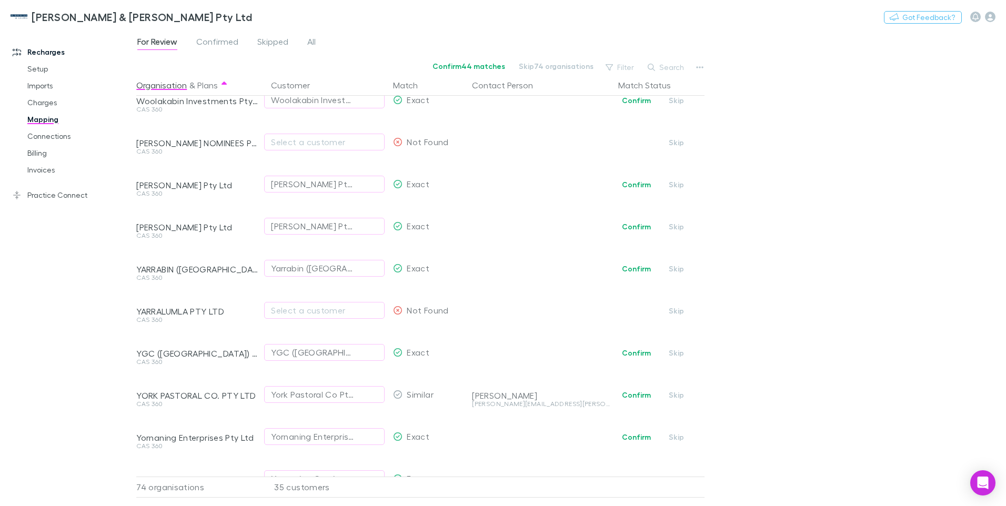
scroll to position [2743, 0]
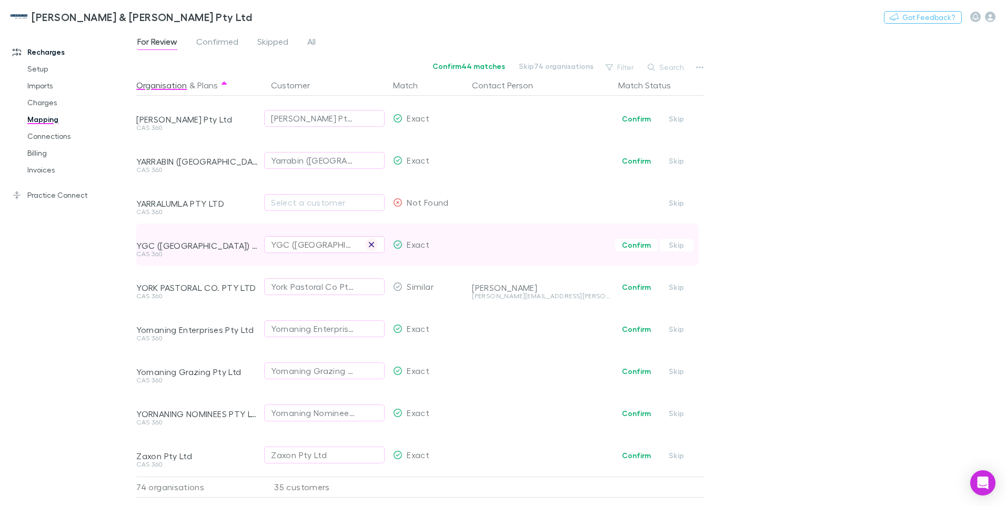
click at [375, 238] on button "button" at bounding box center [371, 244] width 13 height 13
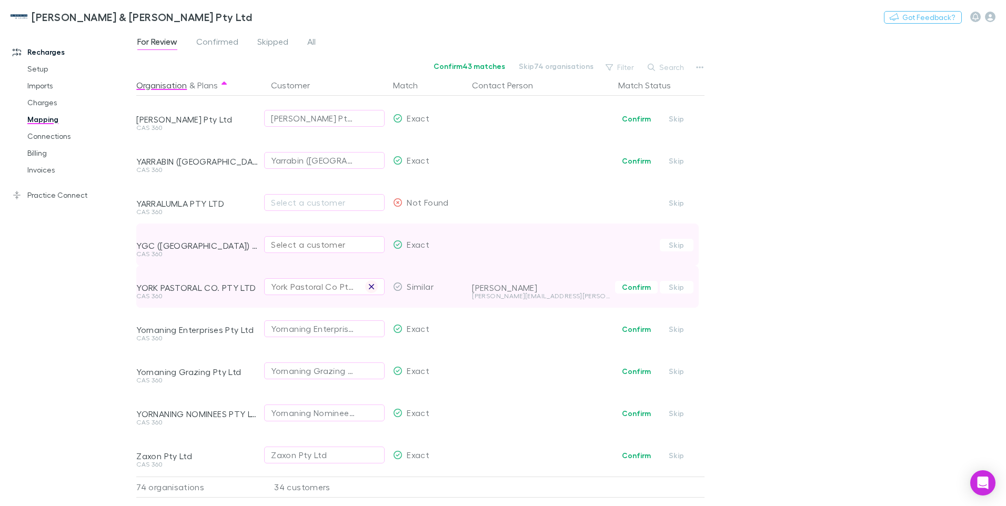
click at [372, 283] on icon "button" at bounding box center [371, 287] width 6 height 8
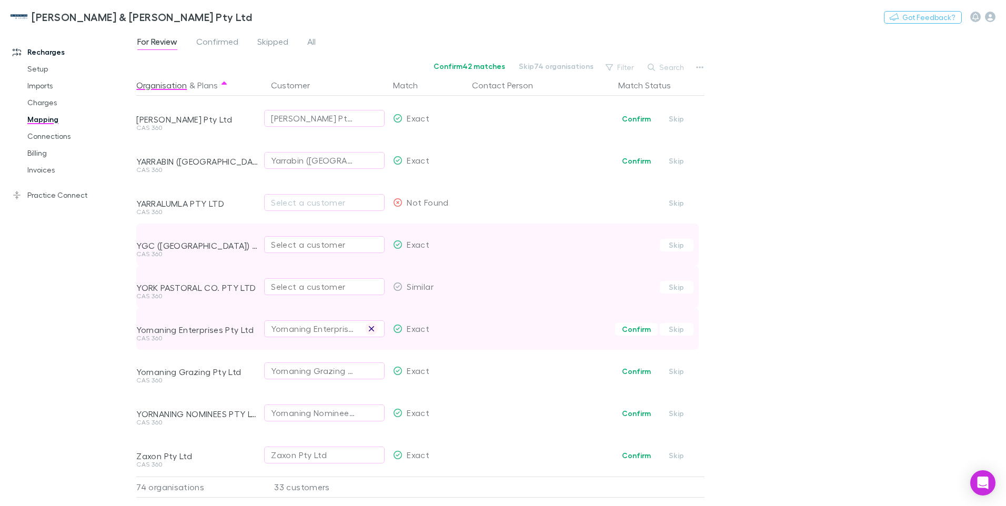
click at [368, 325] on icon "button" at bounding box center [371, 329] width 6 height 8
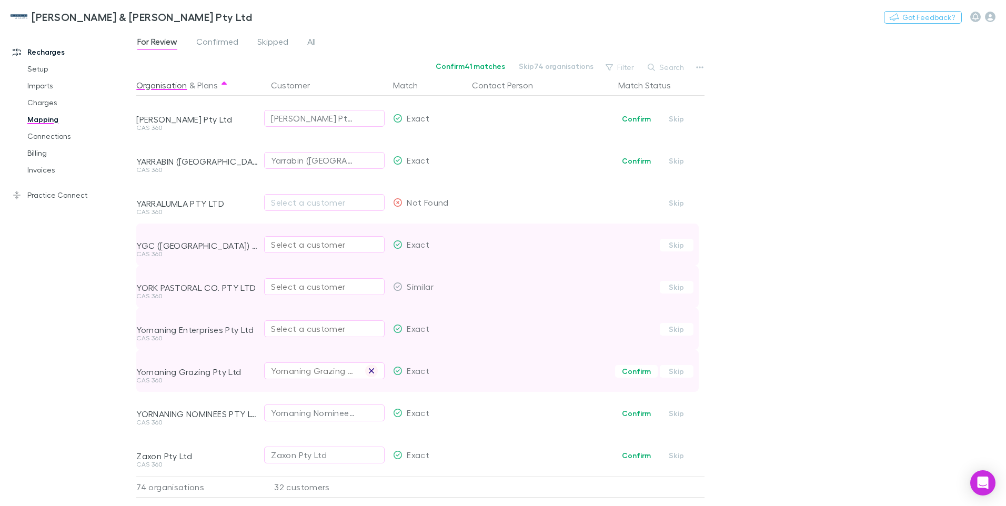
click at [371, 367] on icon "button" at bounding box center [371, 371] width 6 height 8
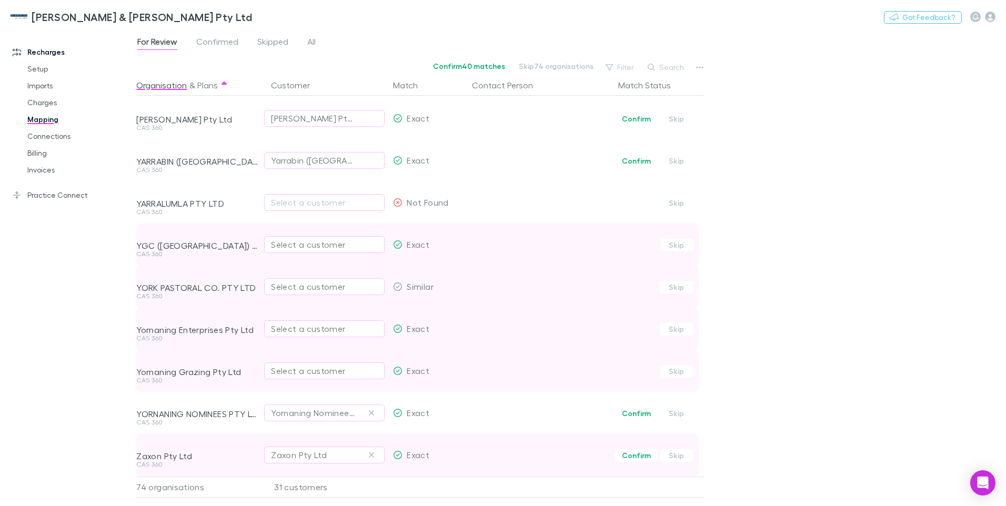
drag, startPoint x: 373, startPoint y: 402, endPoint x: 372, endPoint y: 440, distance: 38.4
click at [373, 409] on icon "button" at bounding box center [371, 413] width 6 height 8
click at [373, 451] on icon "button" at bounding box center [371, 455] width 6 height 8
click at [283, 449] on div "Select a customer" at bounding box center [324, 455] width 107 height 13
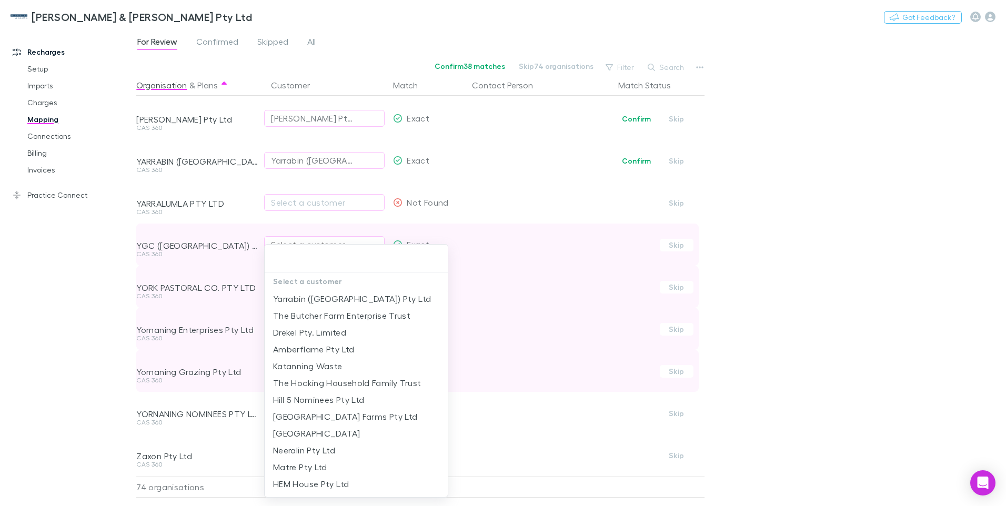
click at [270, 260] on input "text" at bounding box center [356, 258] width 175 height 19
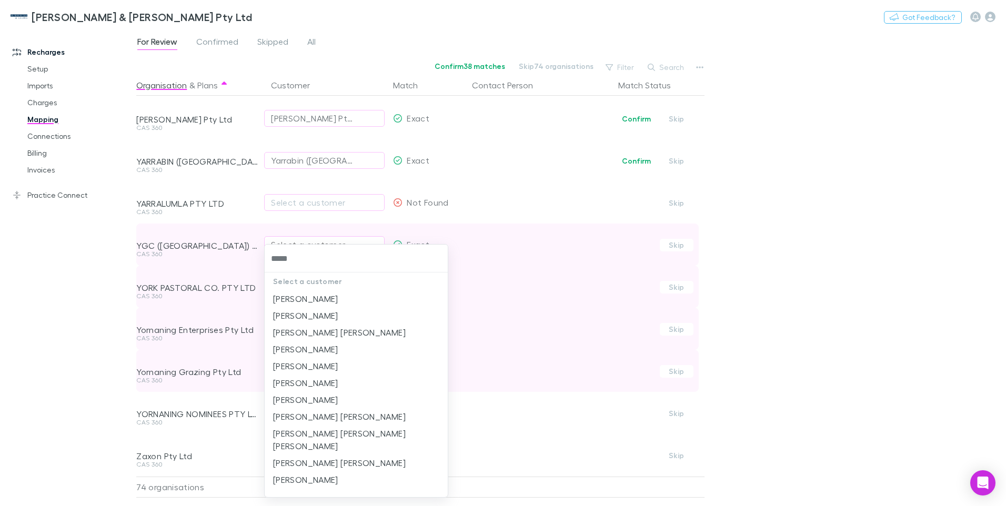
type input "******"
click at [317, 314] on li "ROBERT GEORGE RYBARCZYK" at bounding box center [356, 315] width 183 height 17
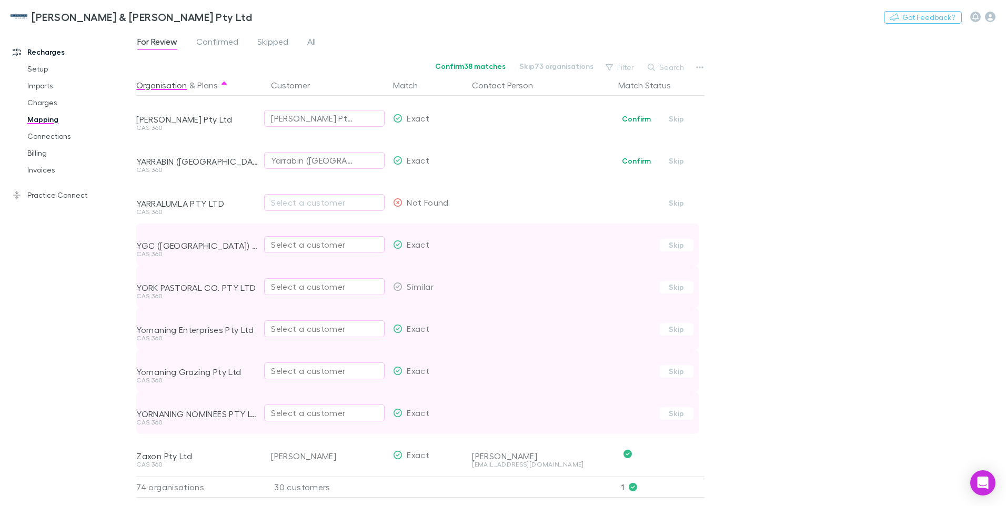
click at [287, 407] on div "Select a customer" at bounding box center [324, 413] width 107 height 13
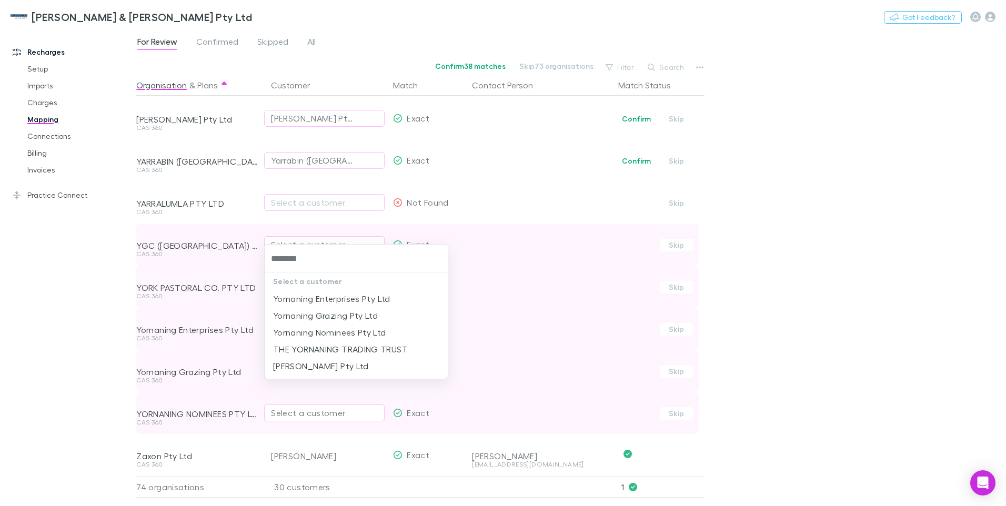
type input "*********"
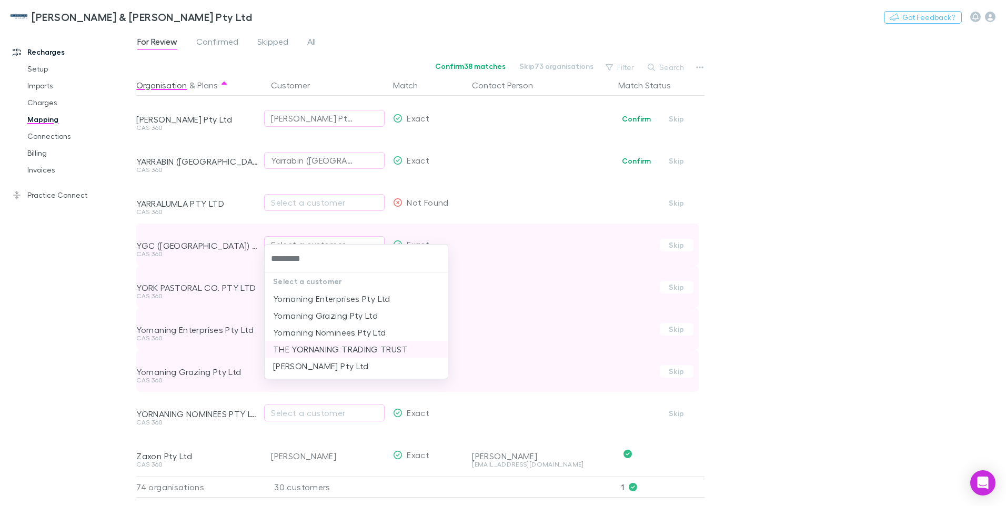
click at [354, 350] on li "THE YORNANING TRADING TRUST" at bounding box center [356, 349] width 183 height 17
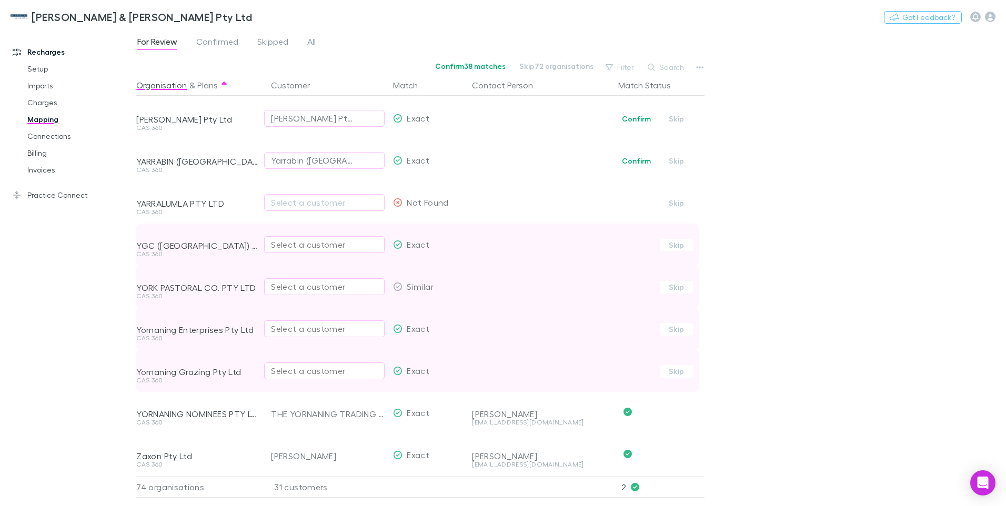
click at [299, 365] on div "Select a customer" at bounding box center [324, 371] width 107 height 13
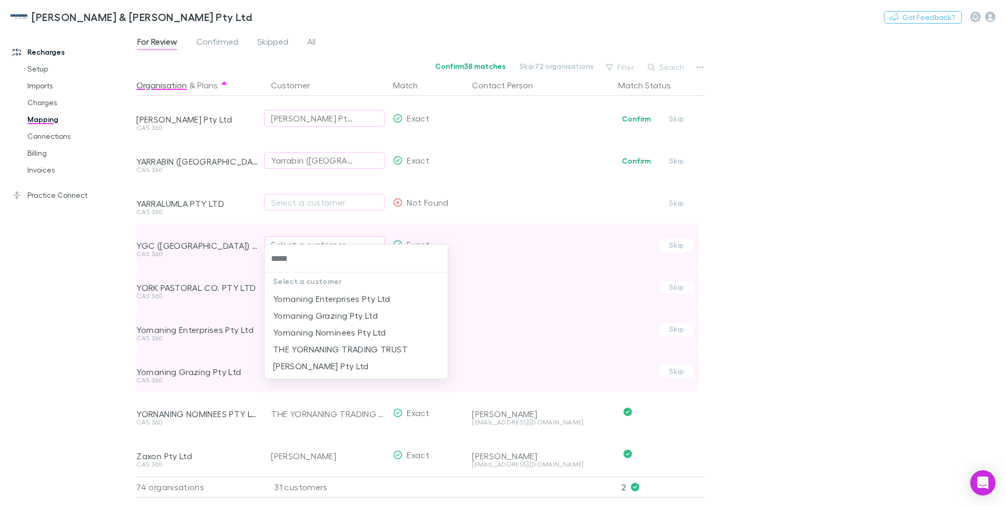
type input "******"
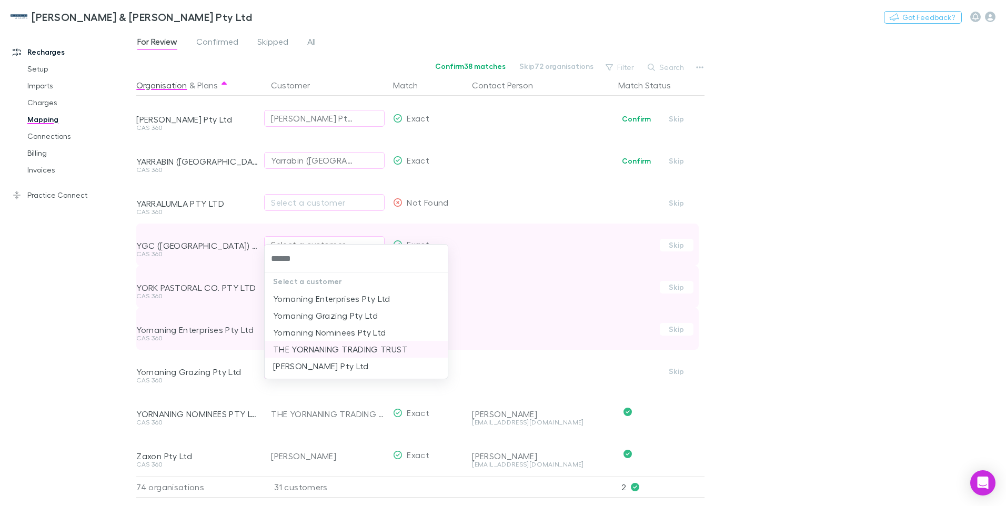
click at [319, 351] on li "THE YORNANING TRADING TRUST" at bounding box center [356, 349] width 183 height 17
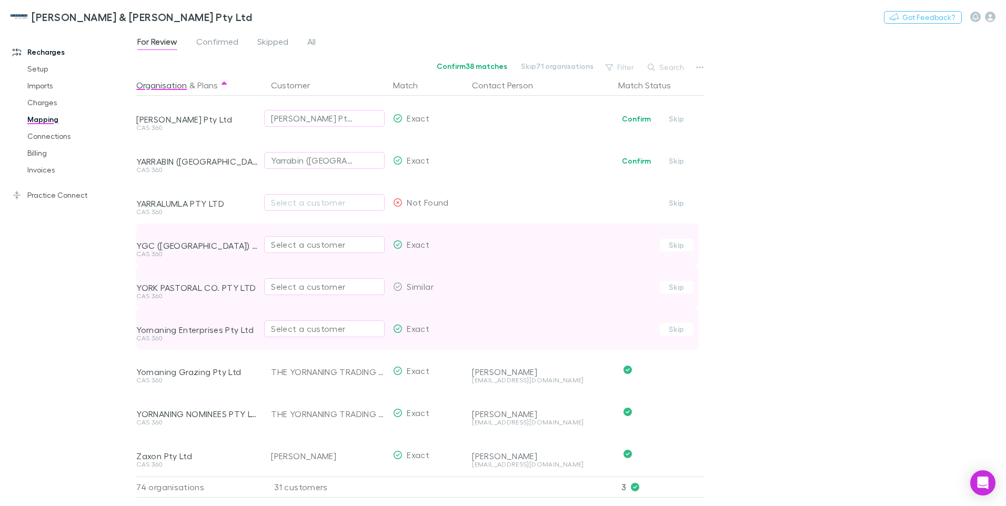
click at [306, 323] on div "Select a customer" at bounding box center [324, 329] width 107 height 13
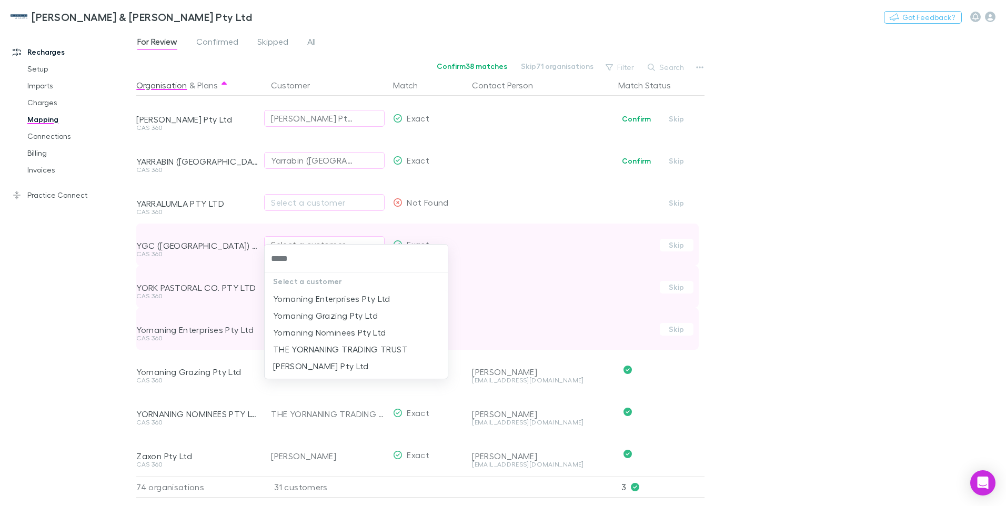
type input "******"
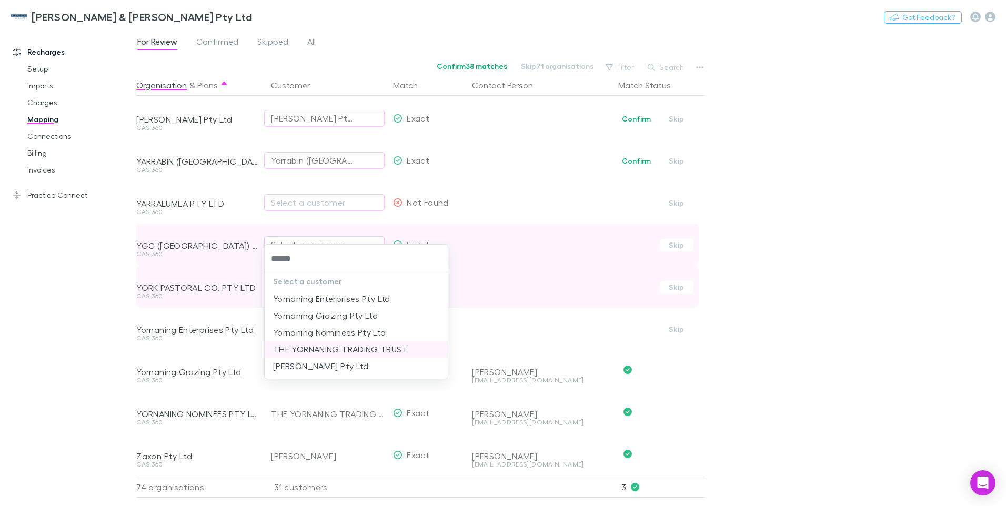
click at [308, 347] on li "THE YORNANING TRADING TRUST" at bounding box center [356, 349] width 183 height 17
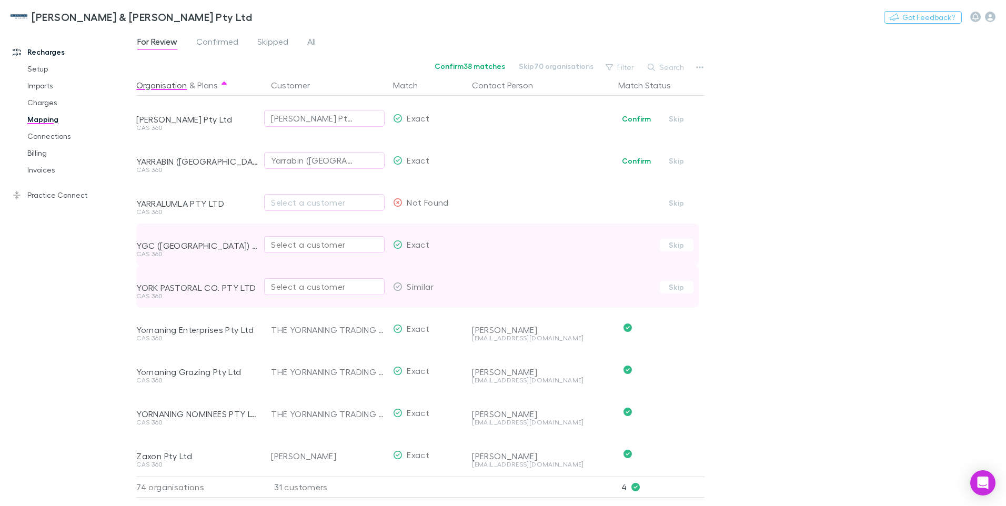
click at [287, 238] on div "Select a customer" at bounding box center [324, 244] width 107 height 13
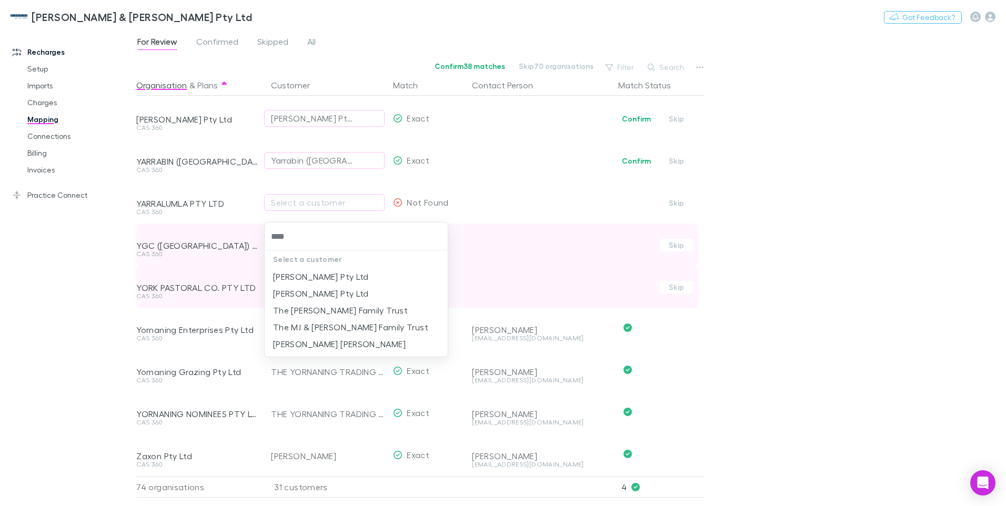
type input "*****"
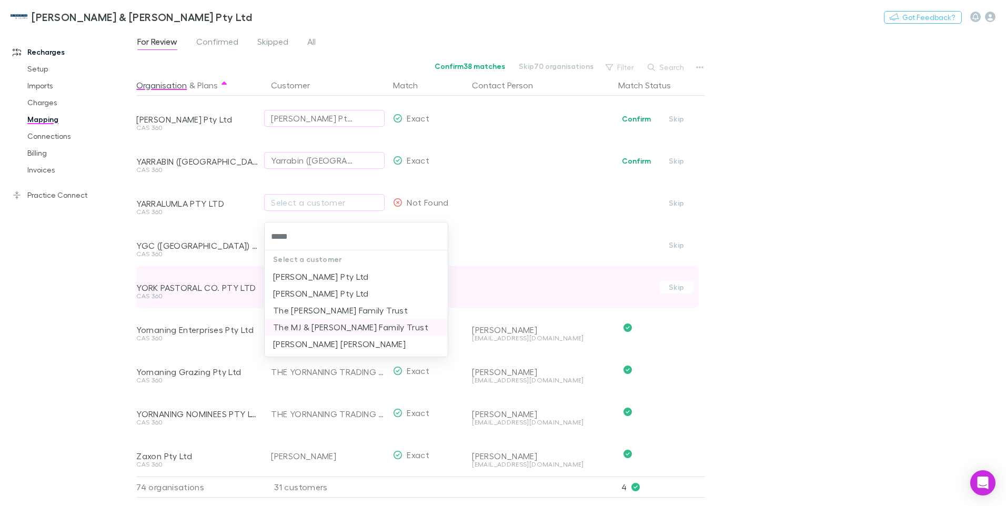
click at [334, 325] on li "The MJ & HA Wyatt Family Trust" at bounding box center [356, 327] width 183 height 17
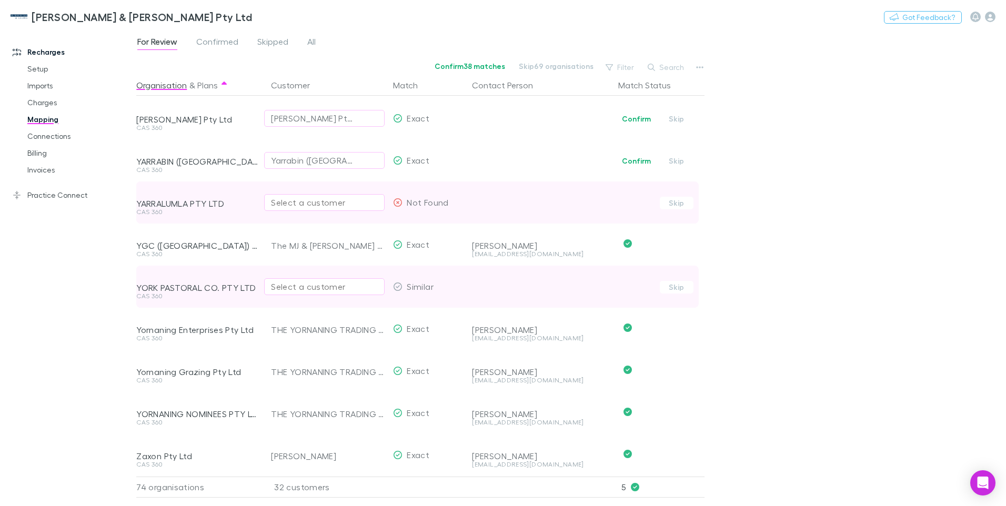
click at [285, 196] on div "Select a customer" at bounding box center [324, 202] width 107 height 13
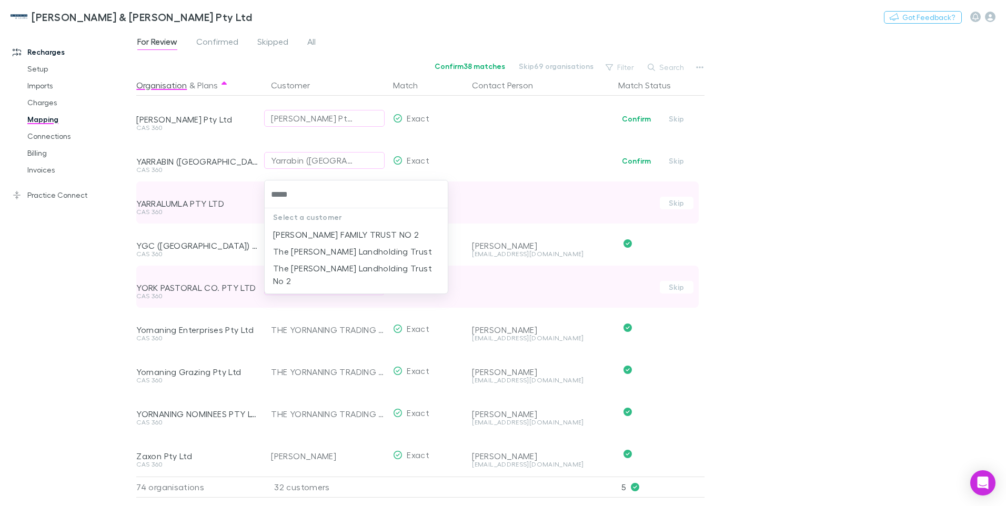
type input "******"
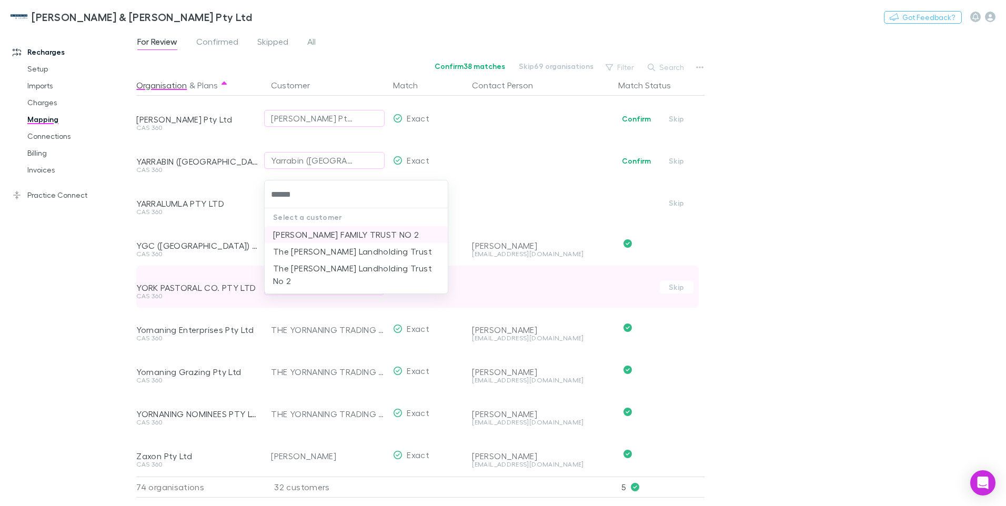
click at [318, 230] on li "R L BAXTER FAMILY TRUST NO 2" at bounding box center [356, 234] width 183 height 17
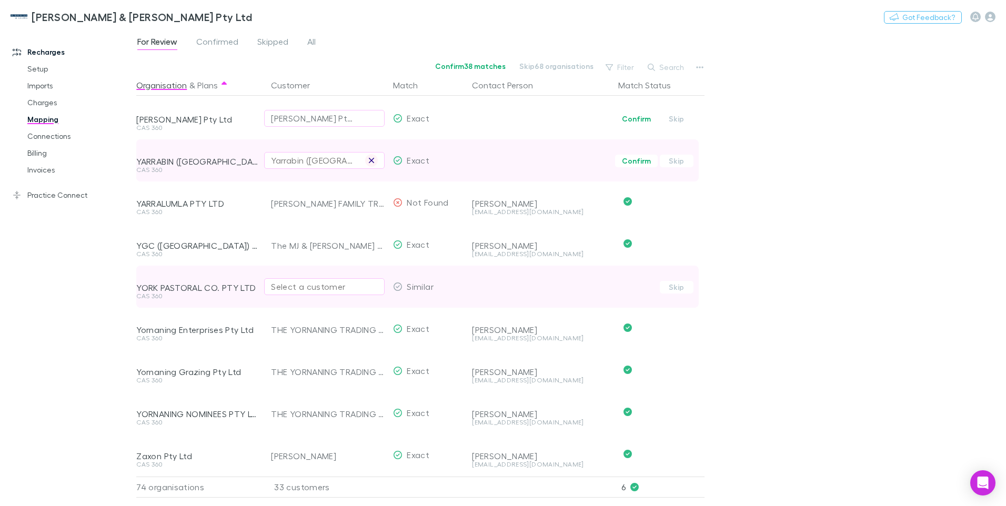
click at [371, 156] on icon "button" at bounding box center [371, 160] width 6 height 8
click at [294, 154] on div "Select a customer" at bounding box center [324, 160] width 107 height 13
type input "*******"
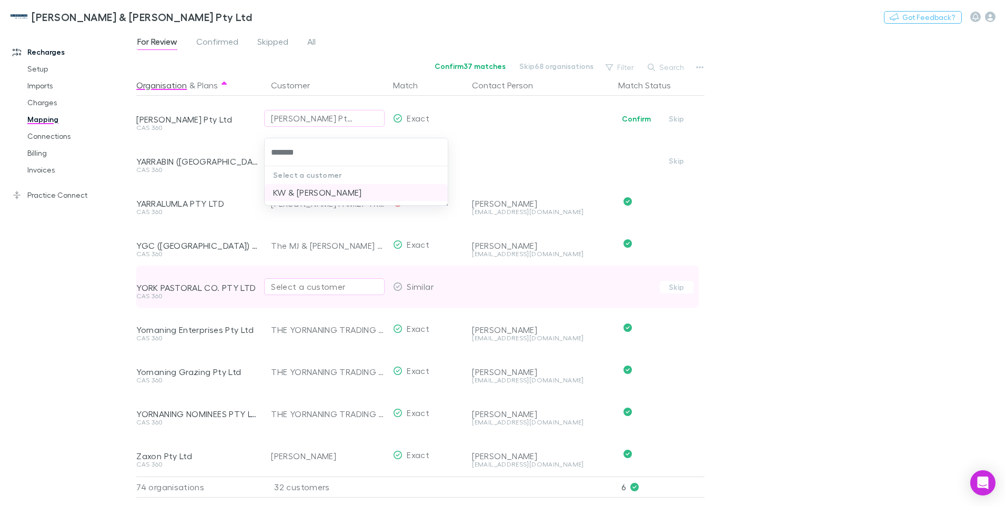
click at [317, 191] on li "KW & RG QUARTERMAINE" at bounding box center [356, 192] width 183 height 17
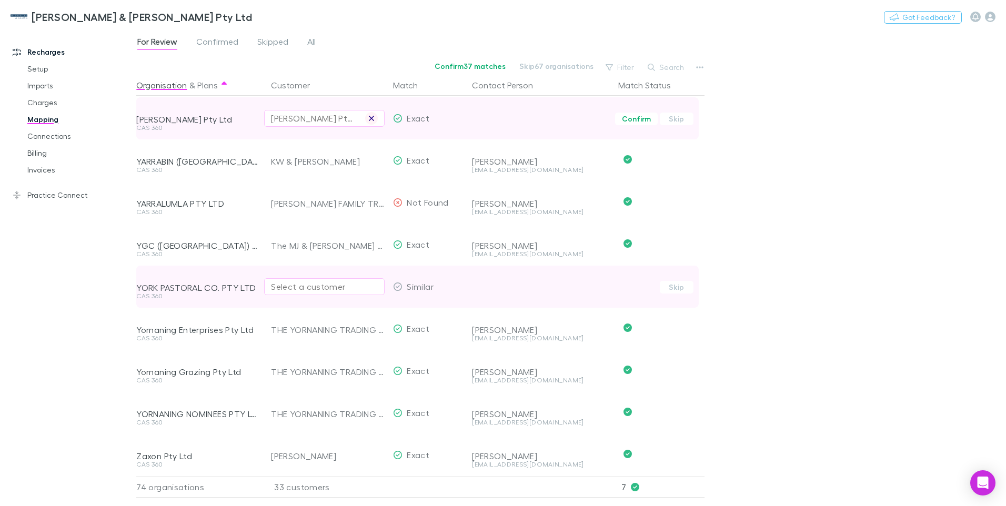
click at [374, 114] on icon "button" at bounding box center [371, 118] width 6 height 8
click at [304, 112] on div "Select a customer" at bounding box center [324, 118] width 107 height 13
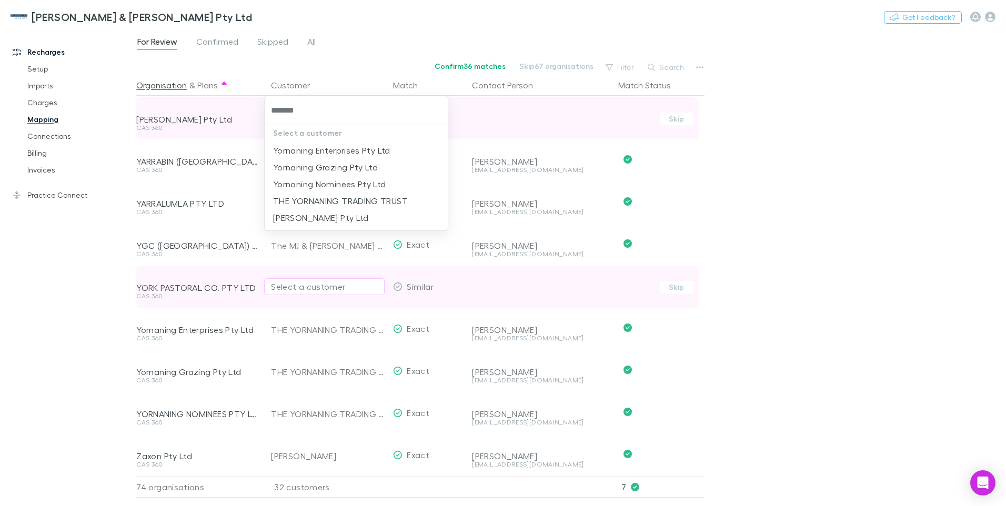
type input "********"
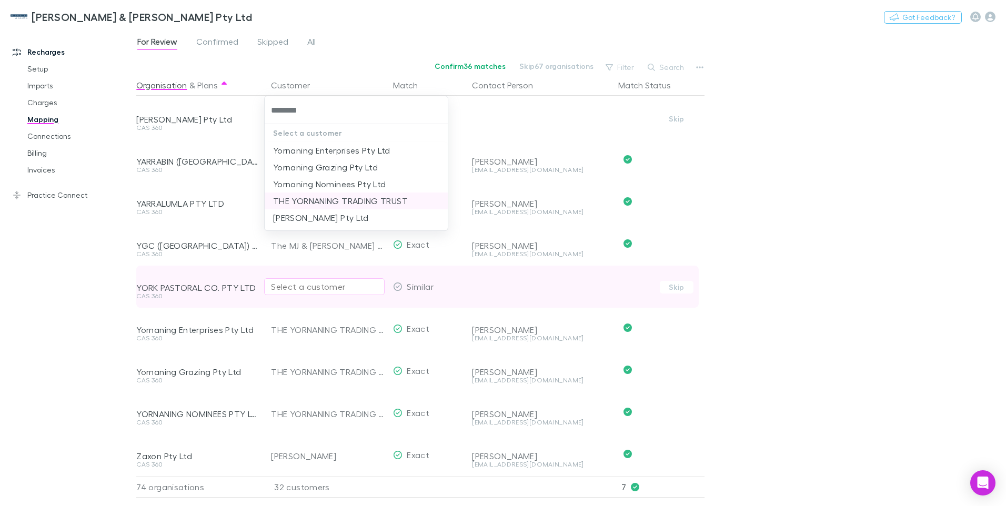
click at [331, 199] on li "THE YORNANING TRADING TRUST" at bounding box center [356, 201] width 183 height 17
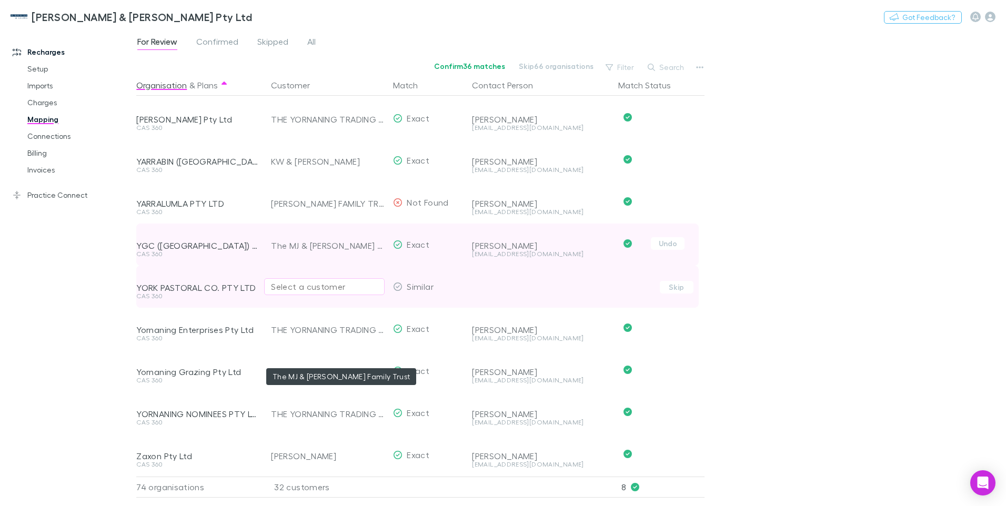
scroll to position [2585, 0]
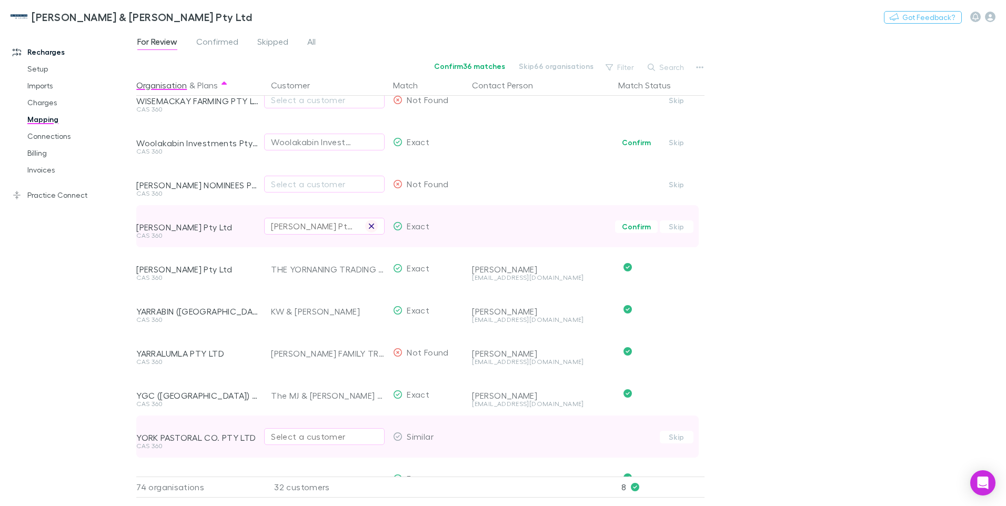
click at [373, 226] on icon "button" at bounding box center [371, 226] width 6 height 8
click at [310, 230] on div "Select a customer" at bounding box center [324, 226] width 107 height 13
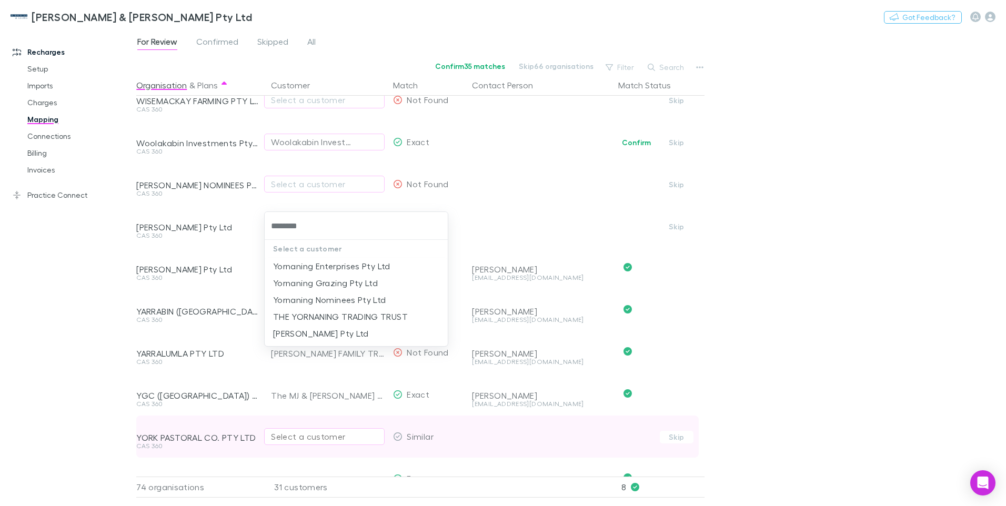
type input "*********"
click at [332, 313] on li "THE YORNANING TRADING TRUST" at bounding box center [356, 316] width 183 height 17
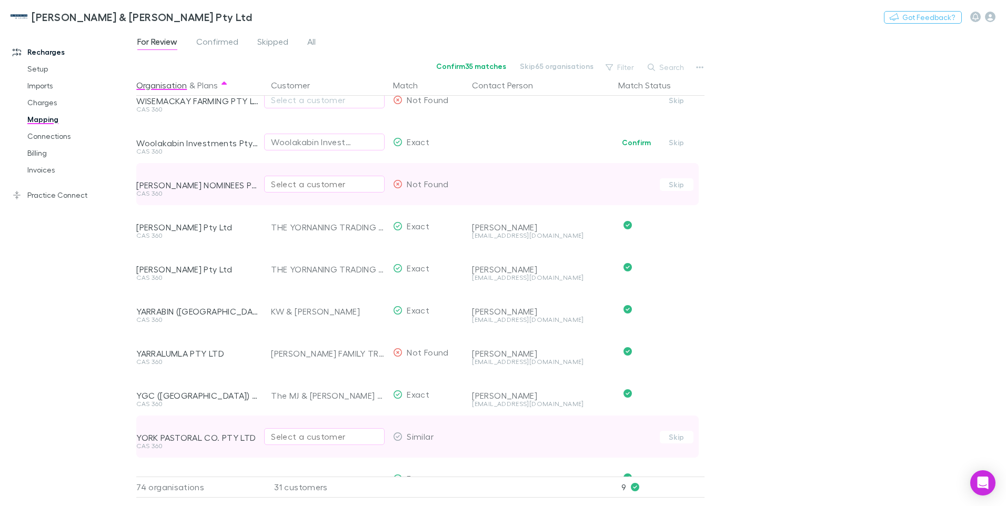
click at [283, 183] on div "Select a customer" at bounding box center [324, 184] width 107 height 13
type input "**********"
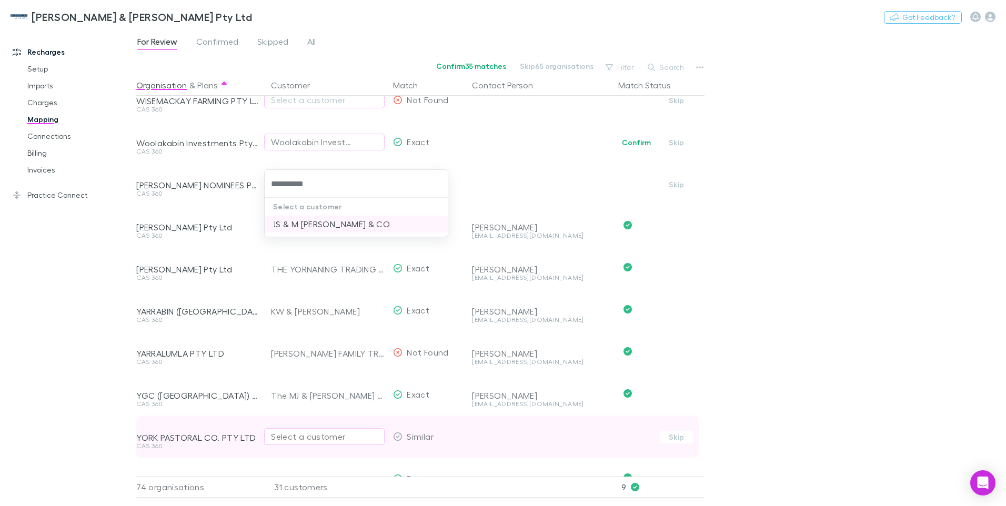
click at [321, 222] on li "JS & M WUNNENBERG & CO" at bounding box center [356, 224] width 183 height 17
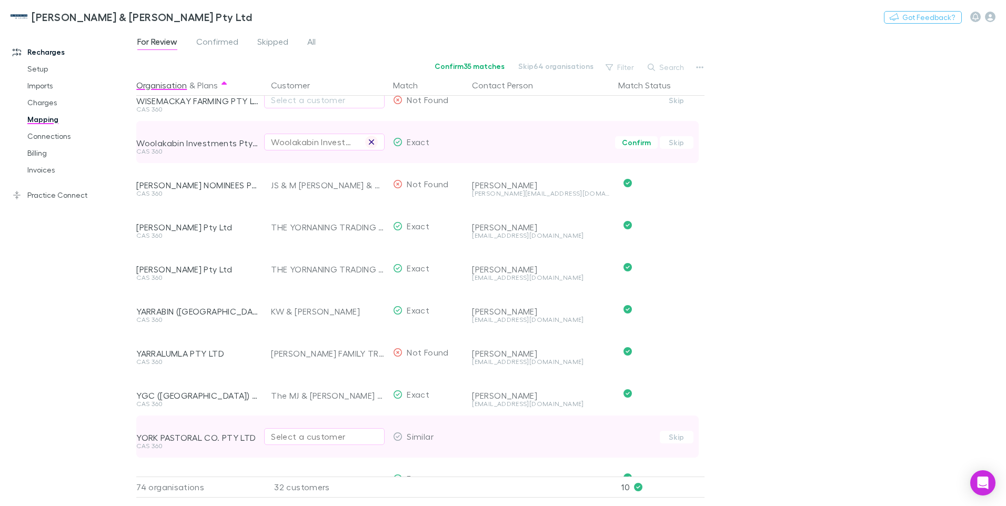
click at [371, 141] on icon "button" at bounding box center [371, 142] width 6 height 8
click at [276, 144] on div "Select a customer" at bounding box center [324, 142] width 107 height 13
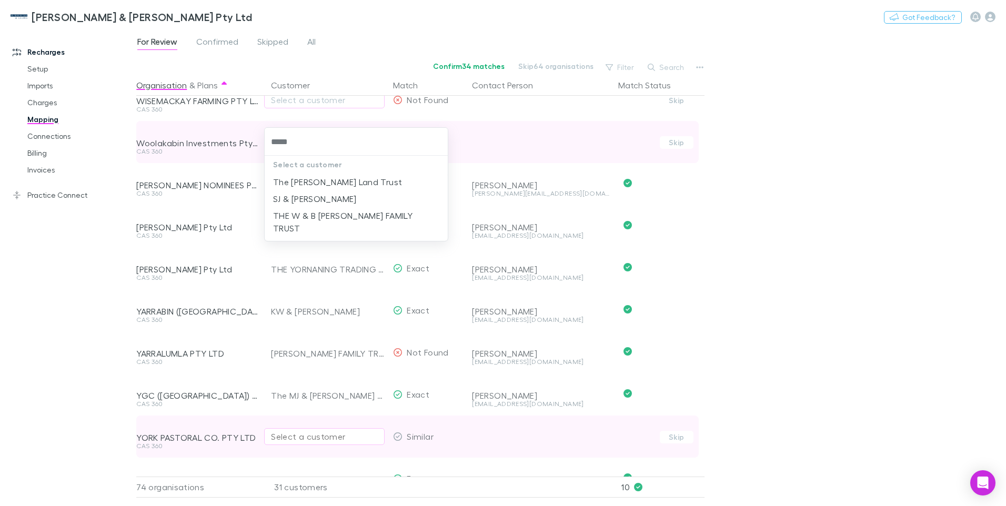
type input "******"
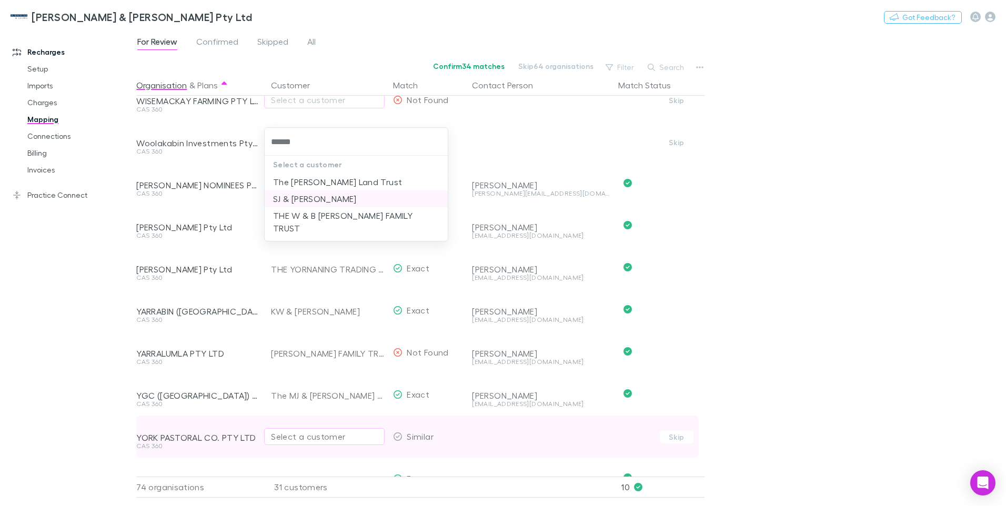
click at [331, 199] on li "SJ & BJ SCHULZ" at bounding box center [356, 199] width 183 height 17
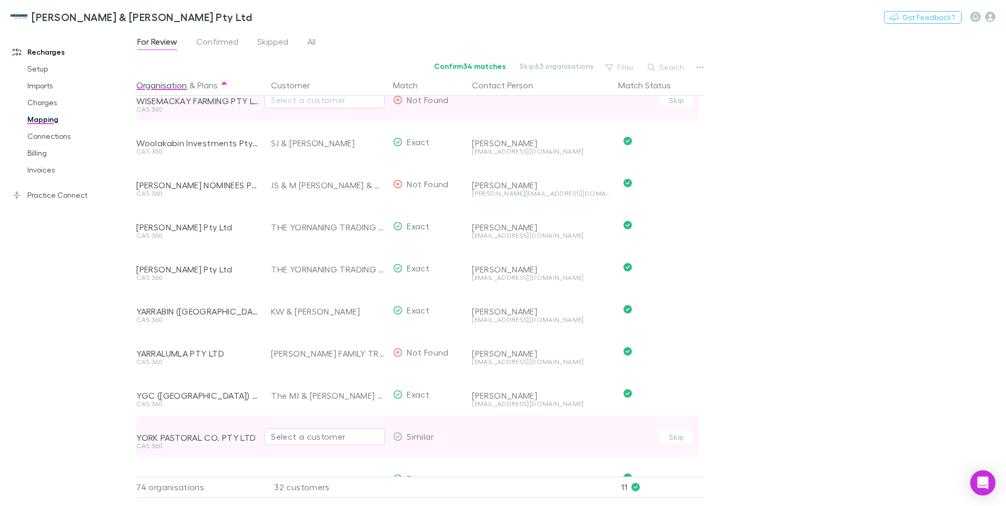
scroll to position [2480, 0]
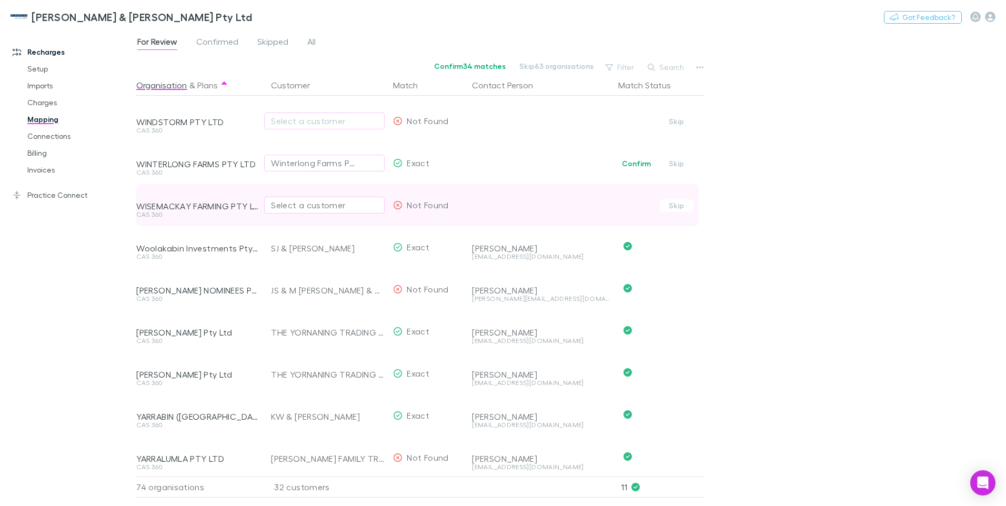
click at [303, 208] on div "Select a customer" at bounding box center [324, 205] width 107 height 13
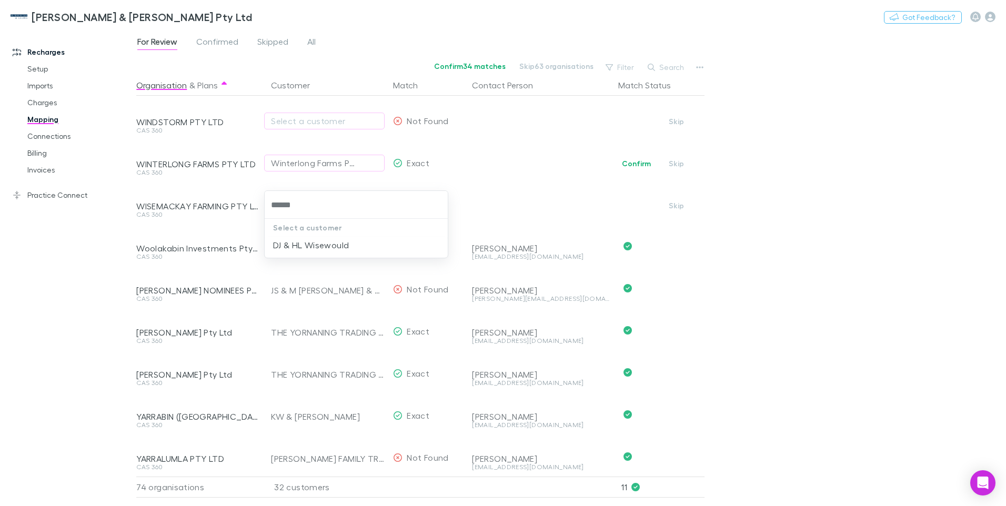
type input "*******"
click at [308, 246] on li "DJ & HL Wisewould" at bounding box center [356, 245] width 183 height 17
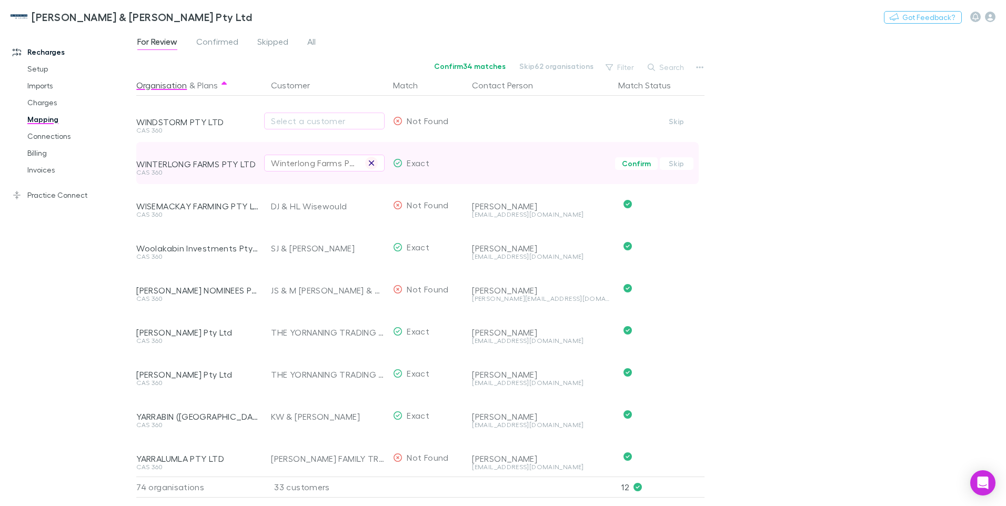
click at [371, 163] on icon "button" at bounding box center [371, 163] width 5 height 5
click at [284, 166] on div "Select a customer" at bounding box center [324, 163] width 107 height 13
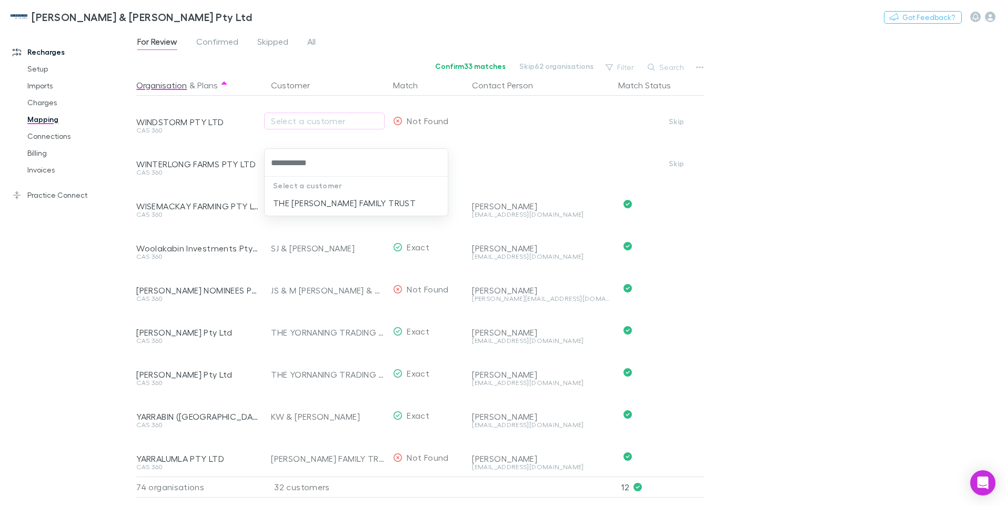
type input "**********"
click at [343, 204] on li "THE SIMON NEWMAN FAMILY TRUST" at bounding box center [356, 203] width 183 height 17
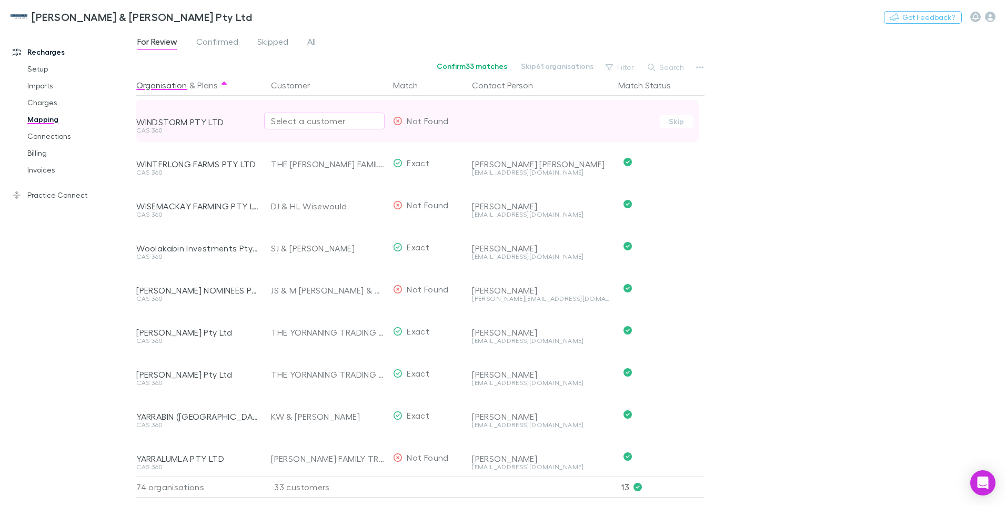
click at [297, 118] on div "Select a customer" at bounding box center [324, 121] width 107 height 13
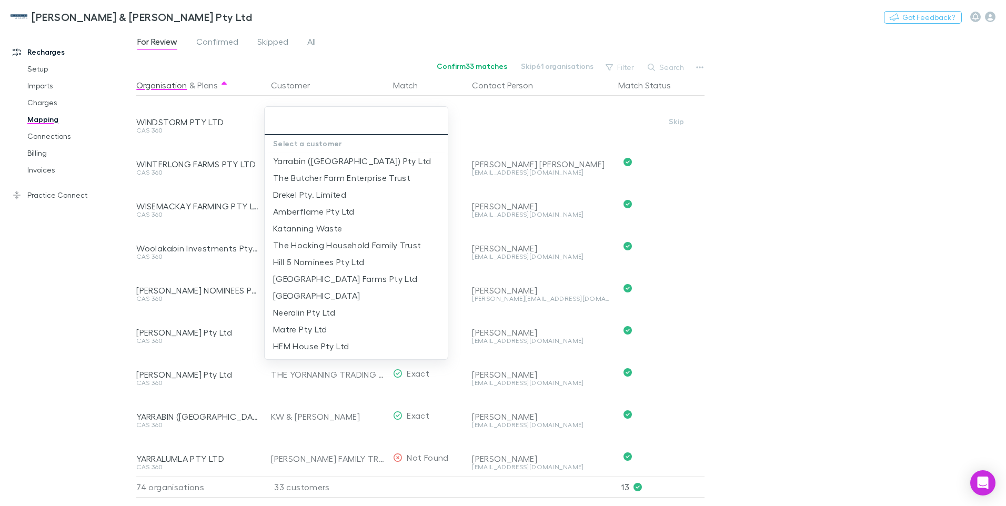
click at [276, 119] on input "text" at bounding box center [356, 120] width 175 height 19
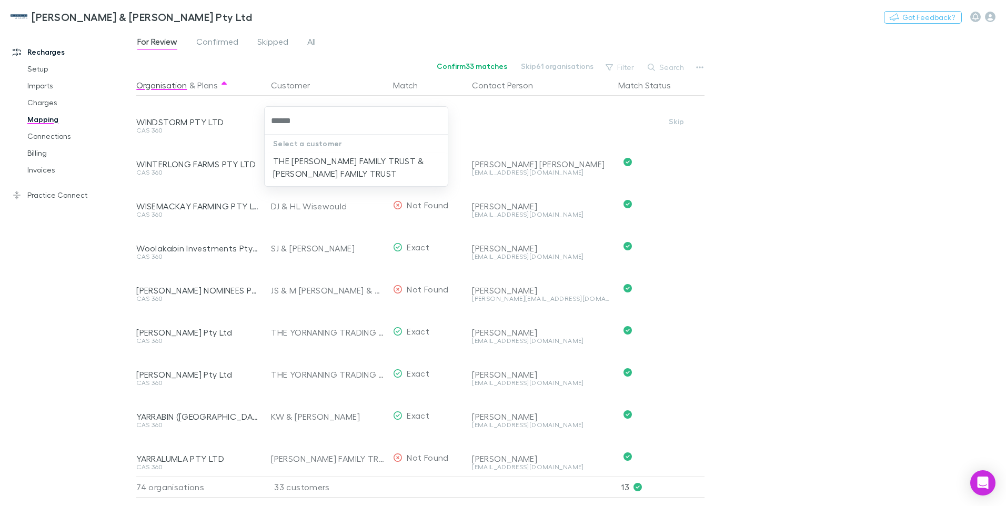
type input "*******"
click at [349, 161] on li "THE C E HODGSON FAMILY TRUST & HODGSON FAMILY TRUST" at bounding box center [356, 167] width 183 height 29
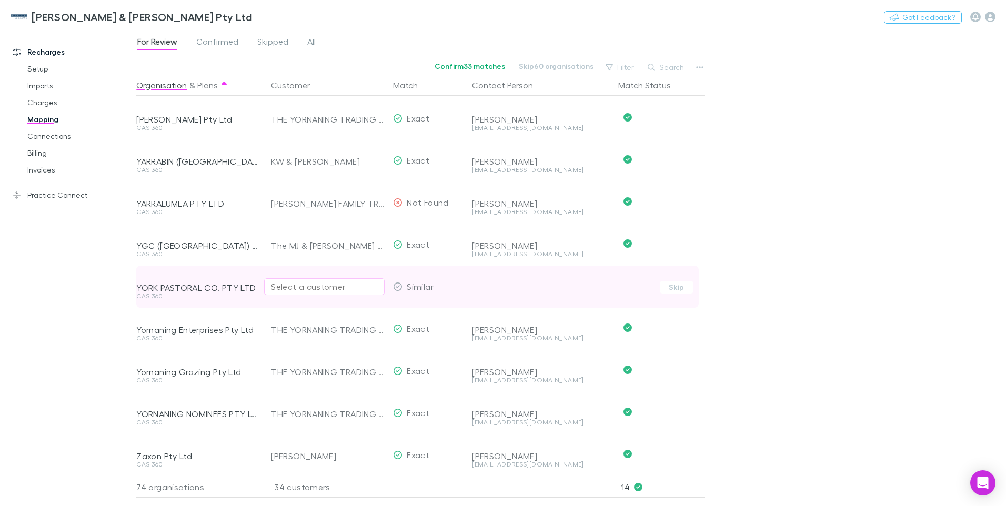
click at [746, 413] on div "For Review Confirmed Skipped All Confirm 33 matches Skip 60 organisations Filte…" at bounding box center [571, 267] width 870 height 477
click at [729, 366] on div "For Review Confirmed Skipped All Confirm 33 matches Skip 60 organisations Filte…" at bounding box center [571, 267] width 870 height 477
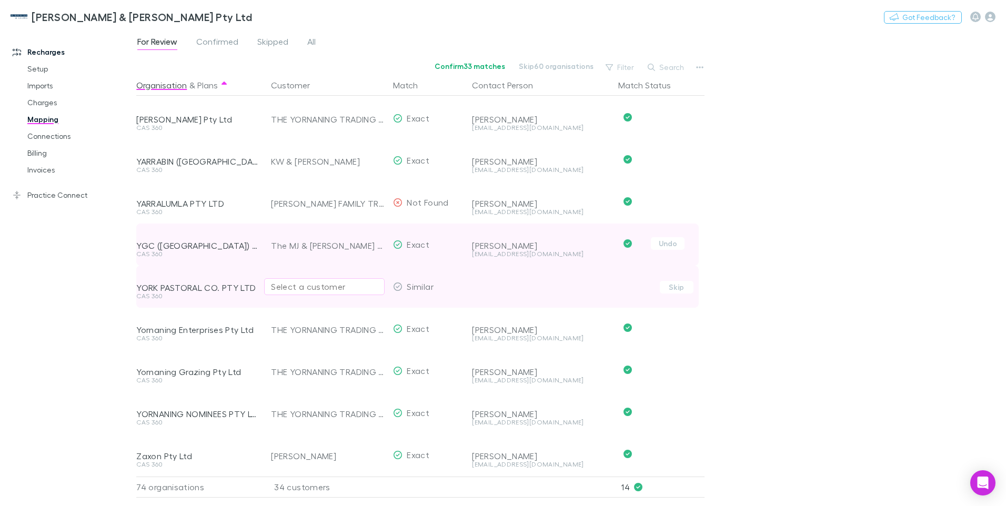
click at [697, 244] on span "Undo" at bounding box center [659, 245] width 91 height 42
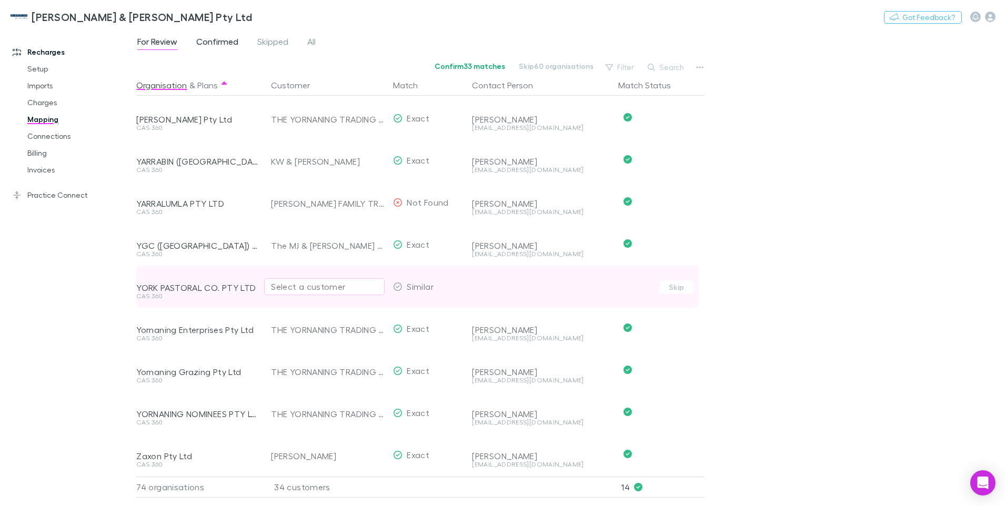
click at [218, 39] on span "Confirmed" at bounding box center [217, 43] width 42 height 14
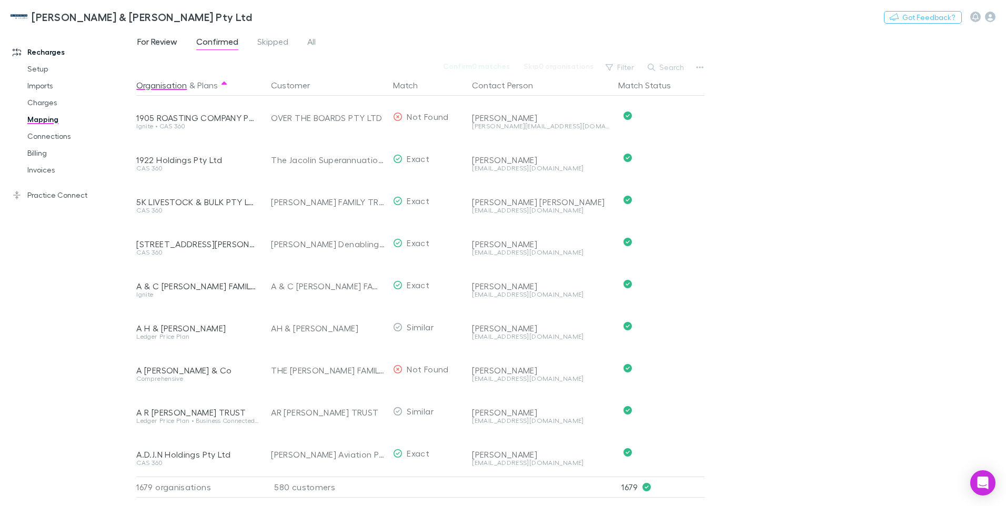
click at [162, 38] on span "For Review" at bounding box center [157, 43] width 40 height 14
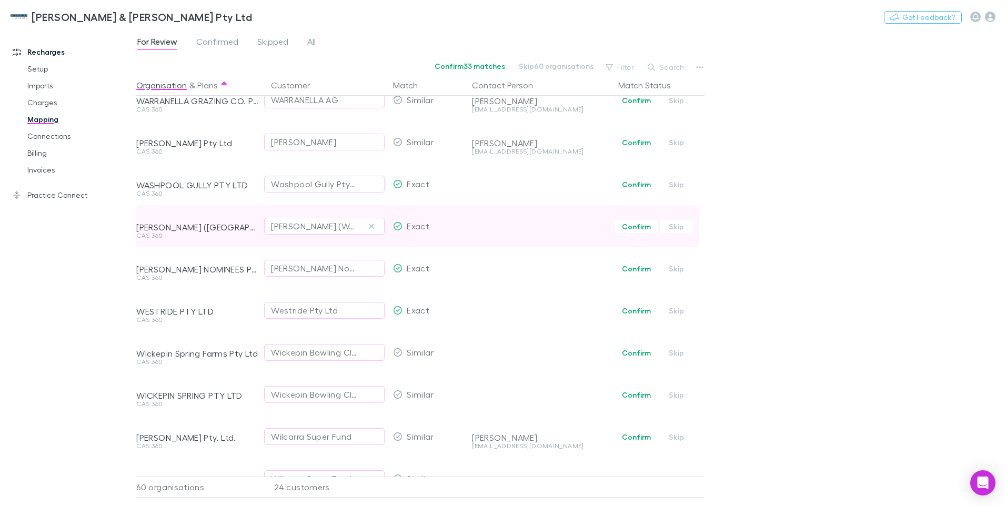
scroll to position [2153, 0]
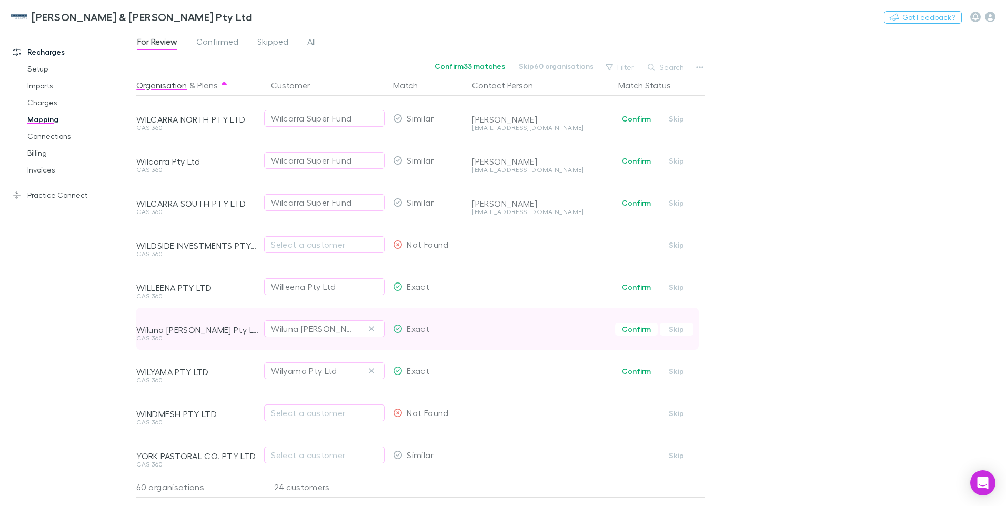
drag, startPoint x: 372, startPoint y: 362, endPoint x: 377, endPoint y: 335, distance: 26.8
click at [372, 367] on icon "button" at bounding box center [371, 371] width 6 height 8
click at [370, 325] on icon "button" at bounding box center [371, 329] width 6 height 8
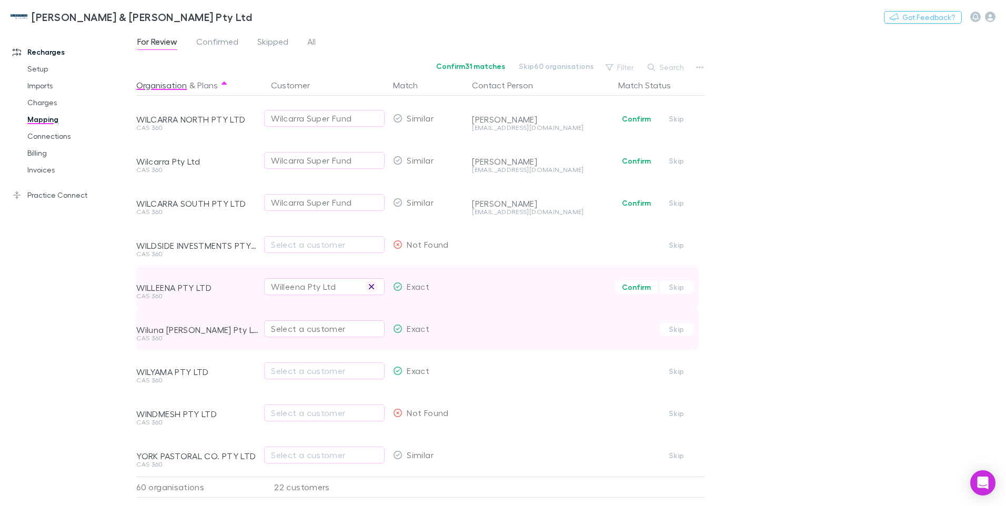
click at [373, 283] on icon "button" at bounding box center [371, 287] width 6 height 8
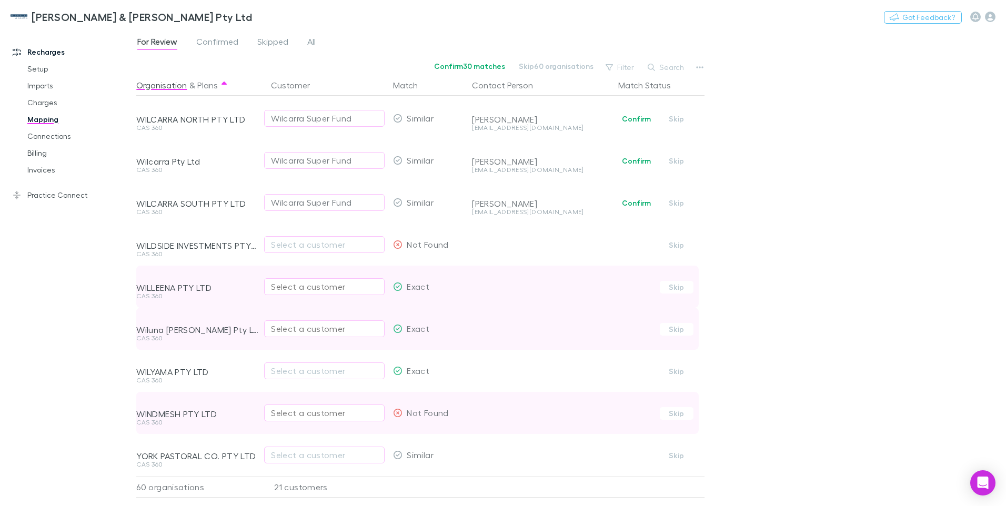
click at [274, 407] on div "Select a customer" at bounding box center [324, 413] width 107 height 13
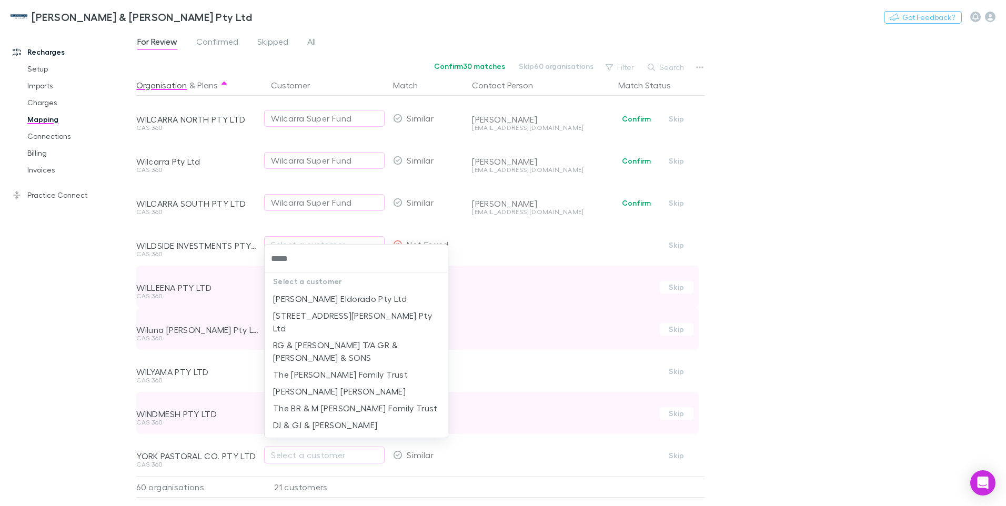
type input "******"
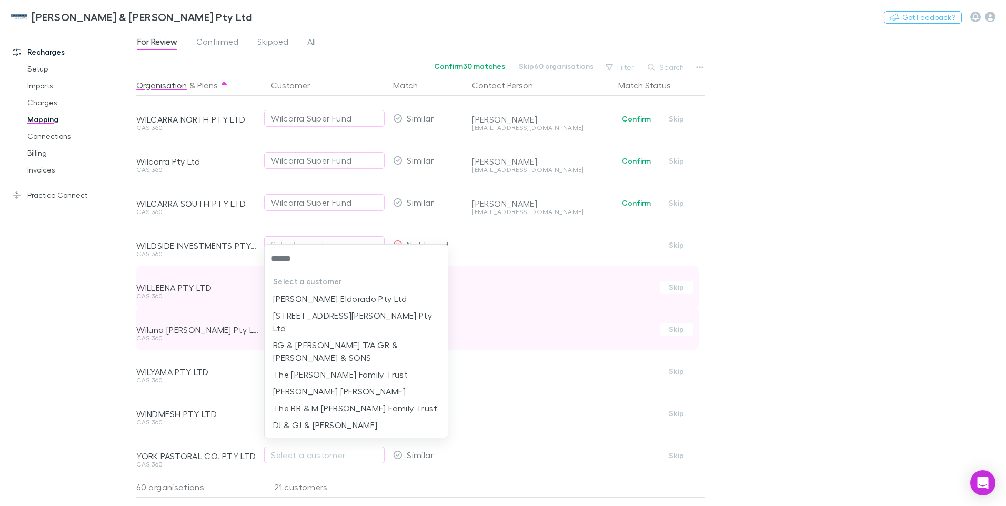
click at [298, 417] on li "DJ & GJ & PD TURNER" at bounding box center [356, 425] width 183 height 17
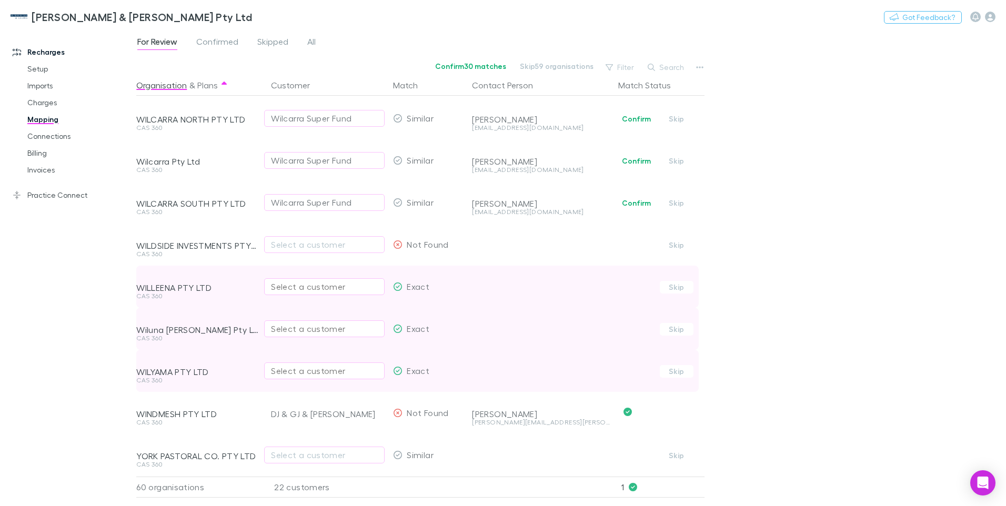
click at [287, 365] on div "Select a customer" at bounding box center [324, 371] width 107 height 13
type input "**********"
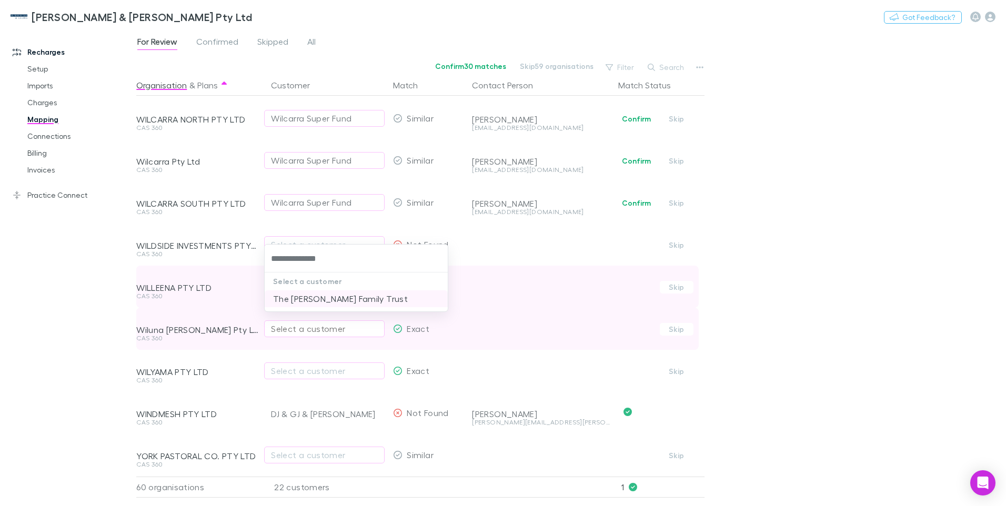
click at [336, 299] on li "The Milton Barnett Family Trust" at bounding box center [356, 298] width 183 height 17
click at [286, 323] on div "Select a customer" at bounding box center [324, 329] width 107 height 13
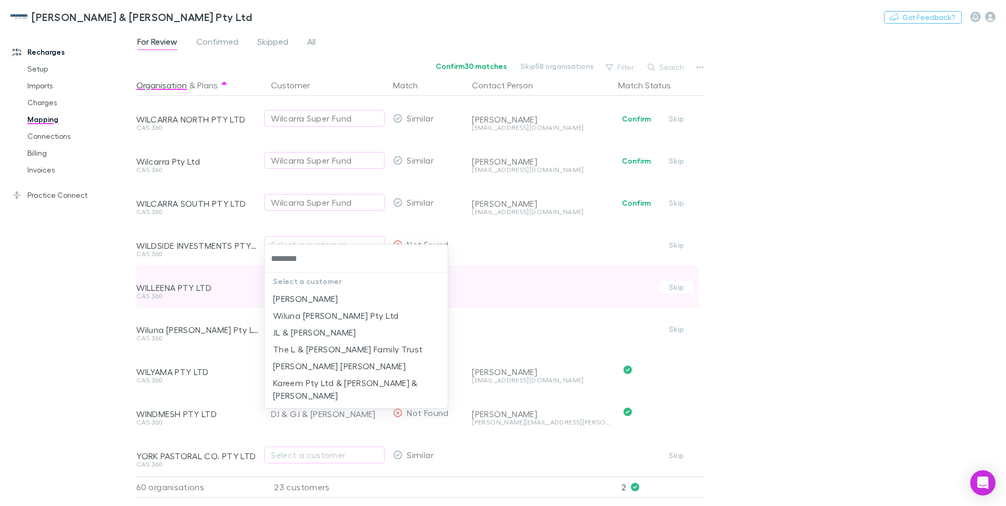
type input "********"
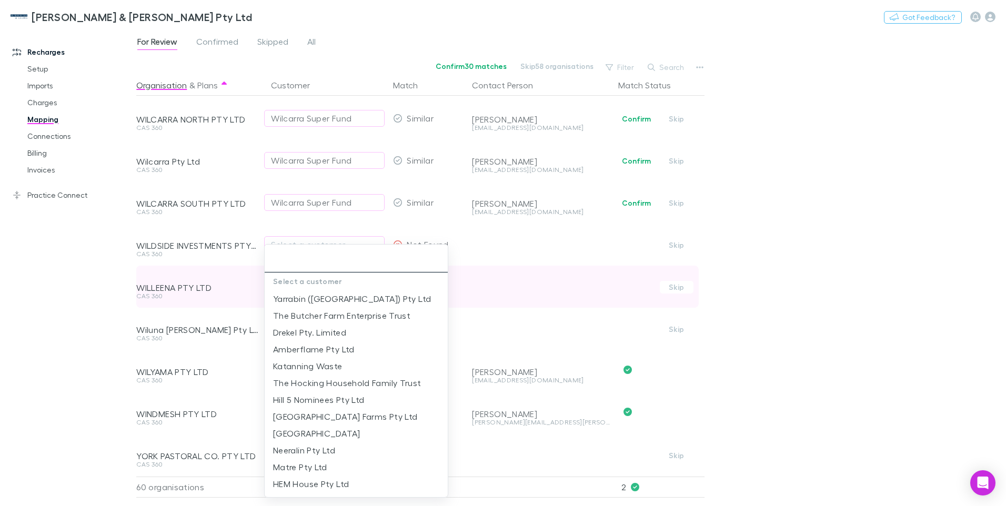
click at [290, 264] on input "text" at bounding box center [356, 258] width 175 height 19
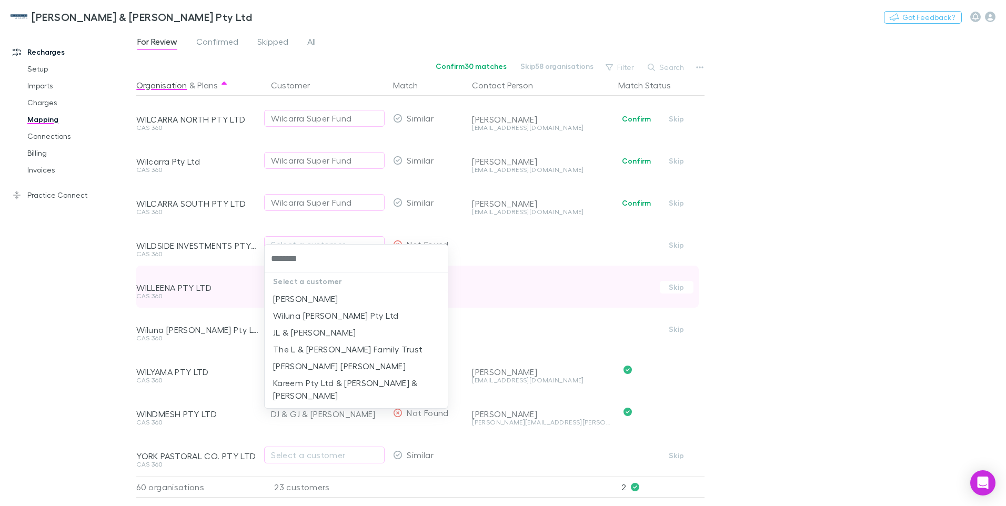
type input "********"
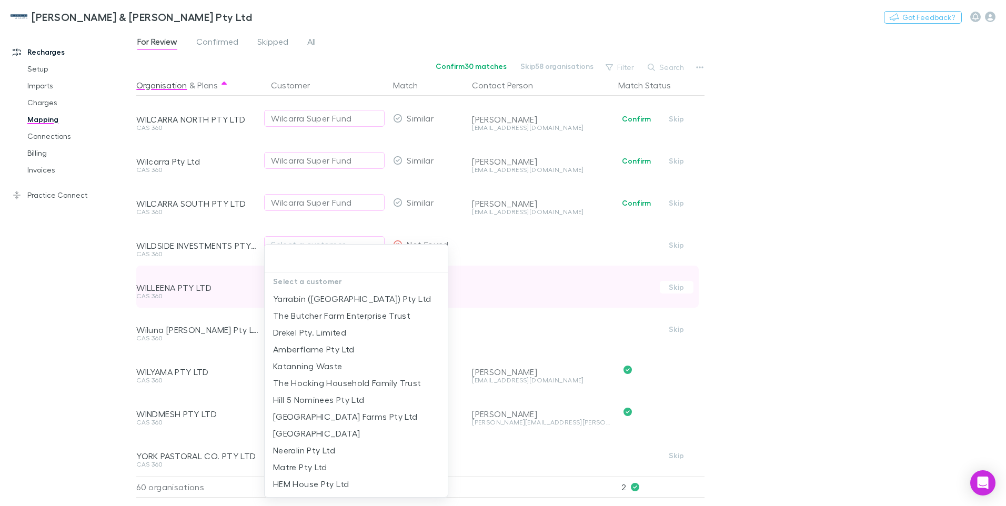
click at [293, 260] on input "text" at bounding box center [356, 258] width 175 height 19
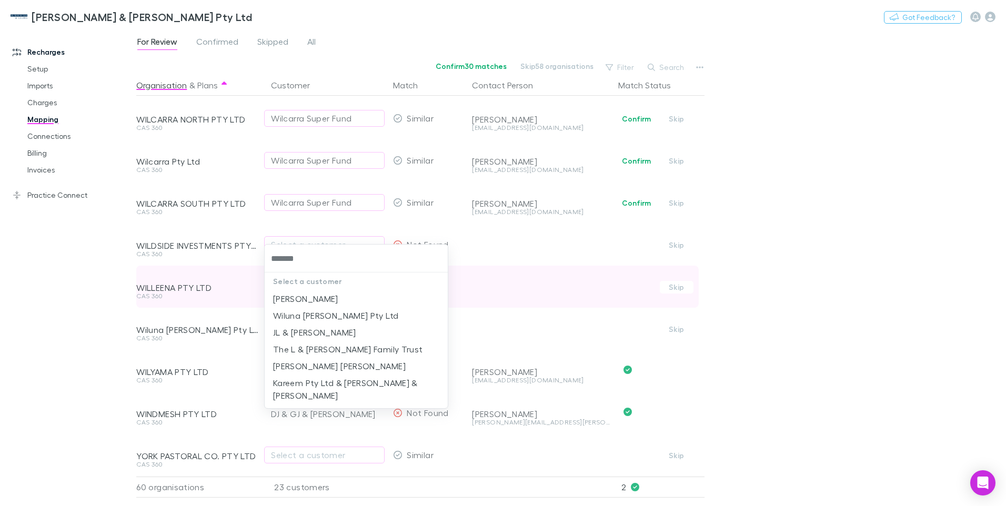
type input "********"
click at [310, 336] on li "JL & LA Lansdell" at bounding box center [356, 332] width 183 height 17
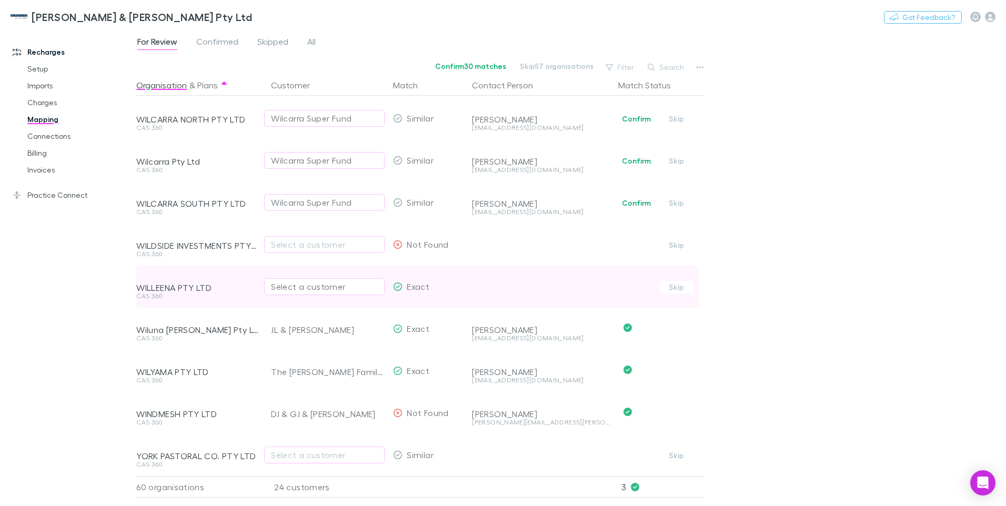
click at [294, 280] on div "Select a customer" at bounding box center [324, 286] width 107 height 13
type input "*****"
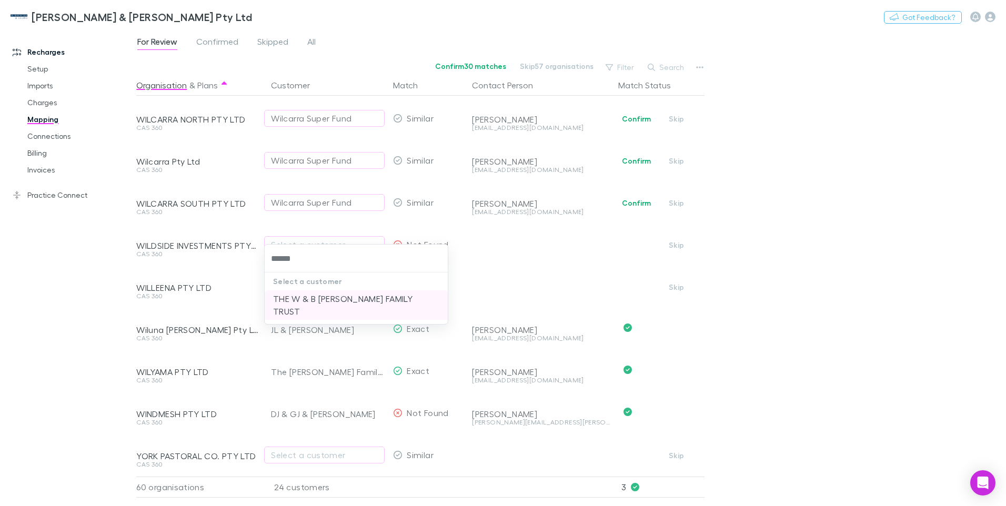
click at [302, 297] on li "THE W & B SCHULZ FAMILY TRUST" at bounding box center [356, 304] width 183 height 29
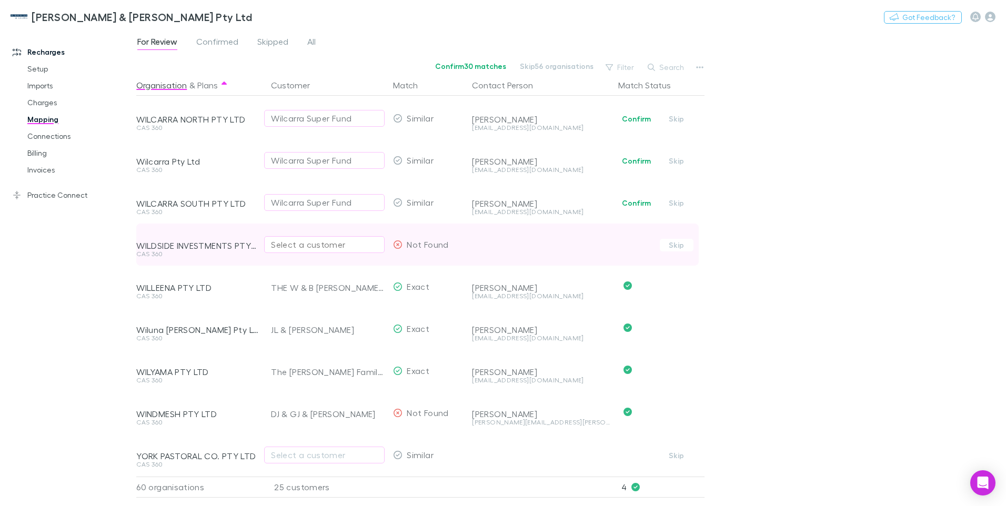
click at [305, 239] on div "Select a customer" at bounding box center [324, 244] width 107 height 13
type input "*******"
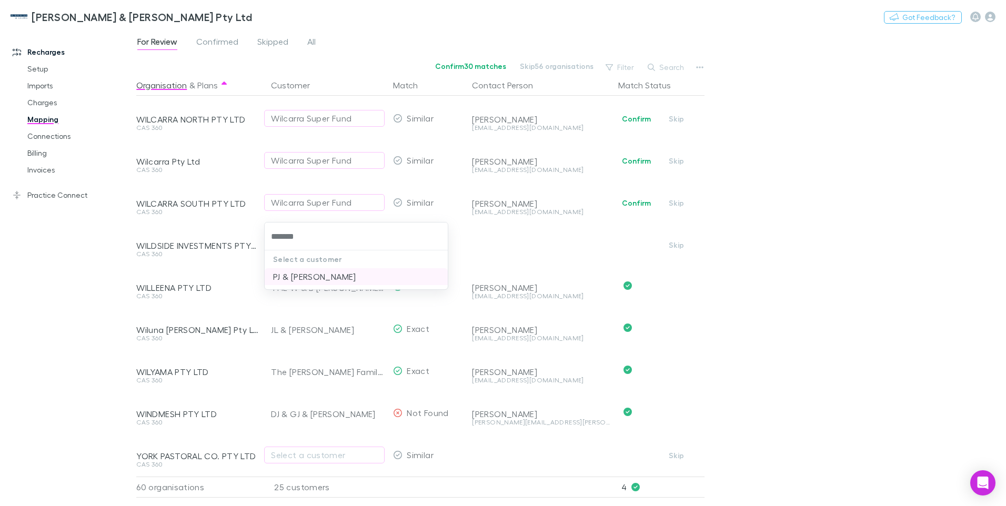
click at [316, 276] on li "PJ & SM FOLEY" at bounding box center [356, 276] width 183 height 17
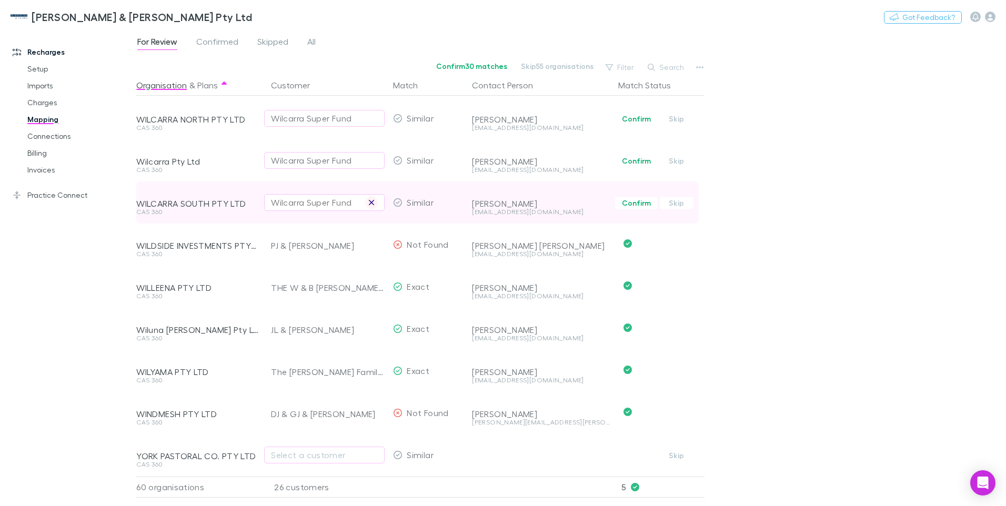
click at [373, 198] on icon "button" at bounding box center [371, 202] width 6 height 8
click at [329, 196] on div "Select a customer" at bounding box center [324, 202] width 107 height 13
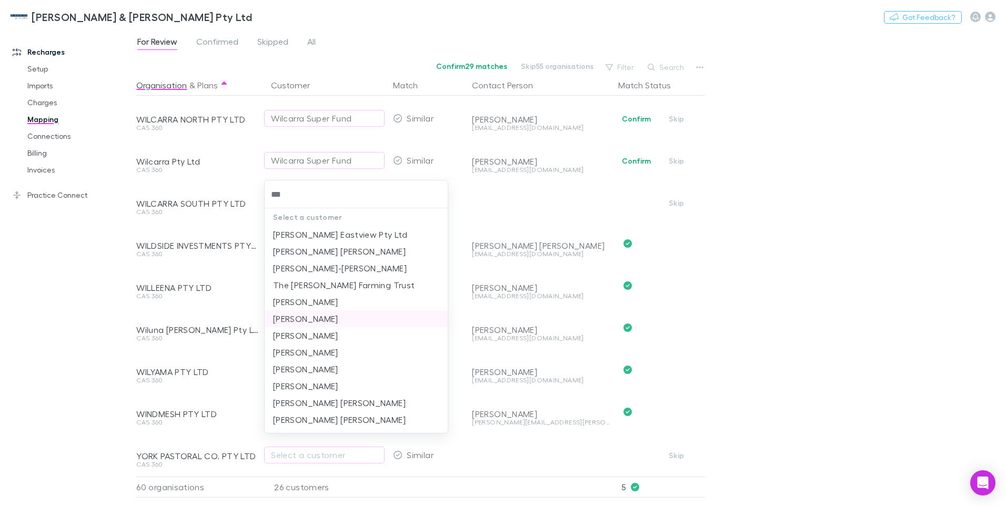
type input "***"
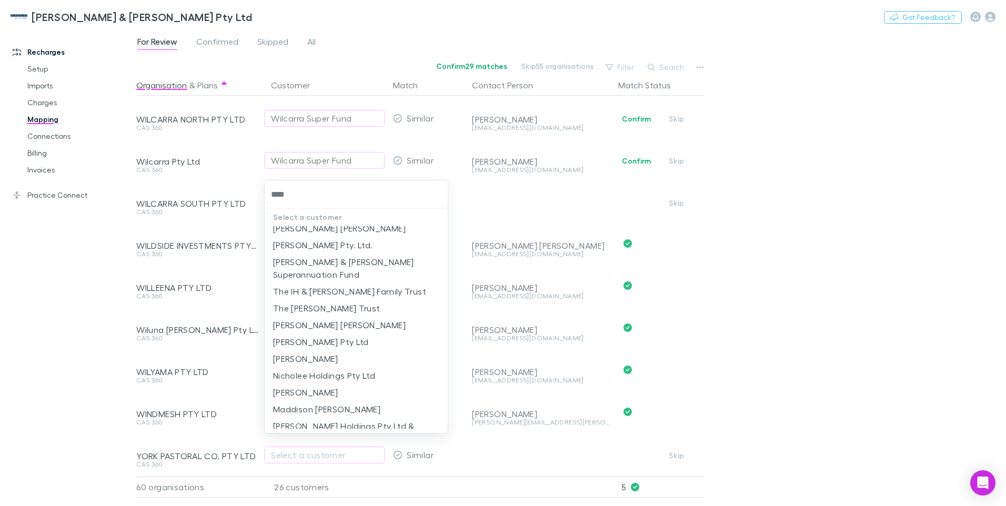
scroll to position [176, 0]
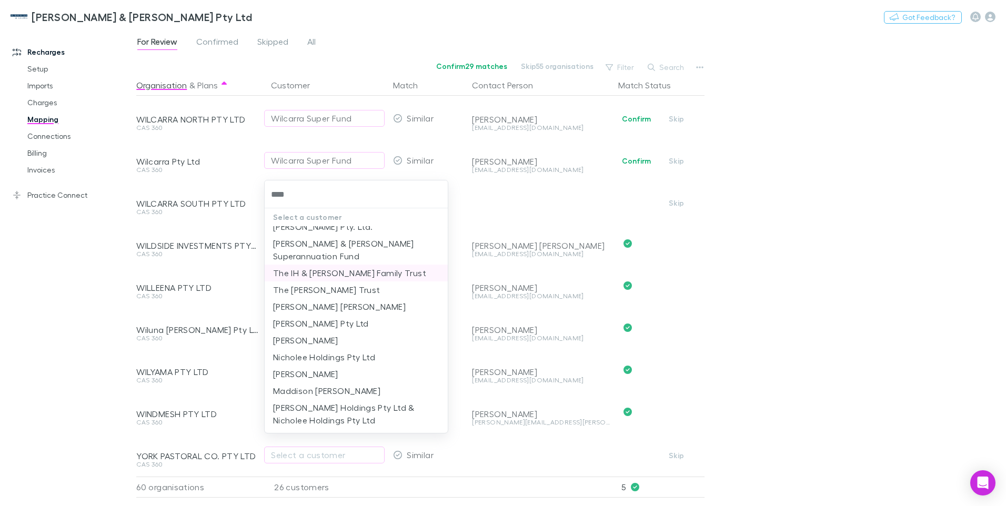
click at [324, 274] on li "The IH & HA Lee Family Trust" at bounding box center [356, 273] width 183 height 17
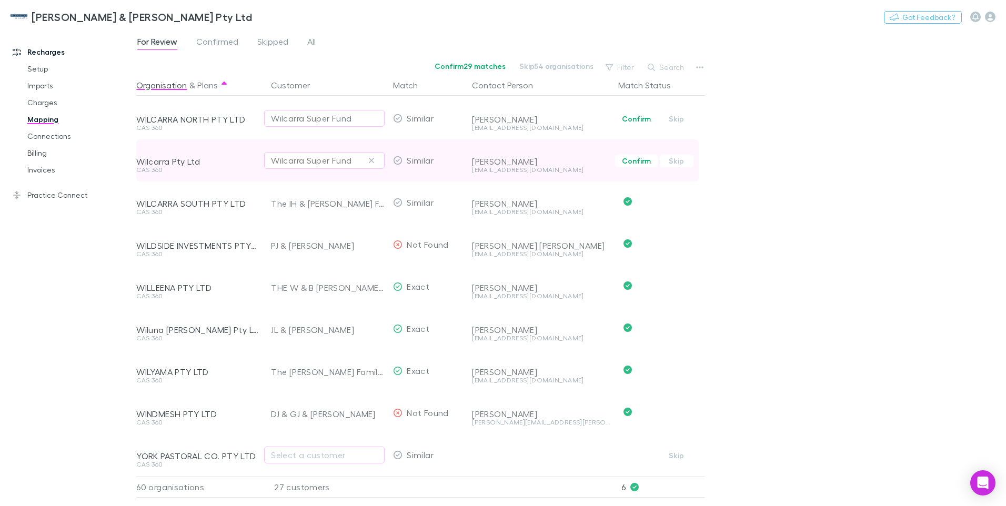
click at [372, 156] on icon "button" at bounding box center [371, 160] width 6 height 8
click at [306, 154] on div "Select a customer" at bounding box center [324, 160] width 107 height 13
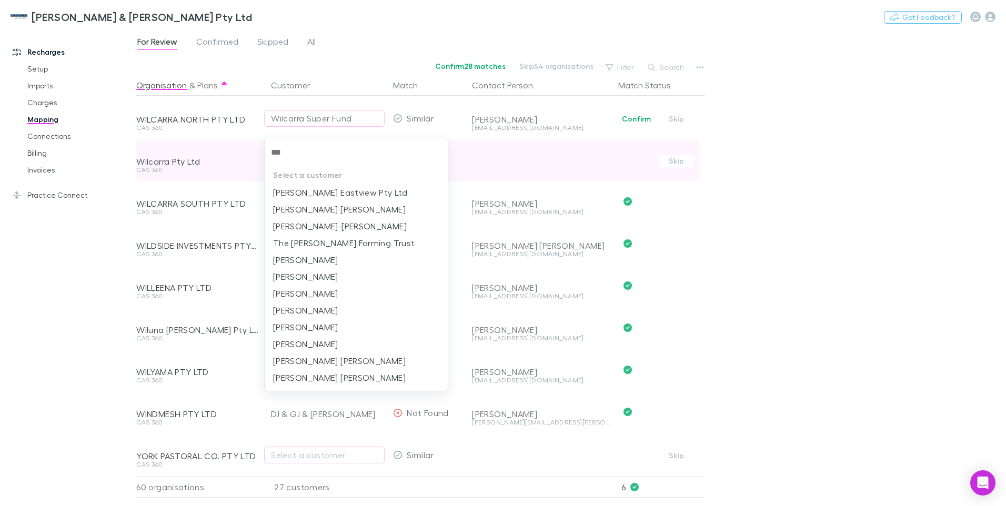
type input "***"
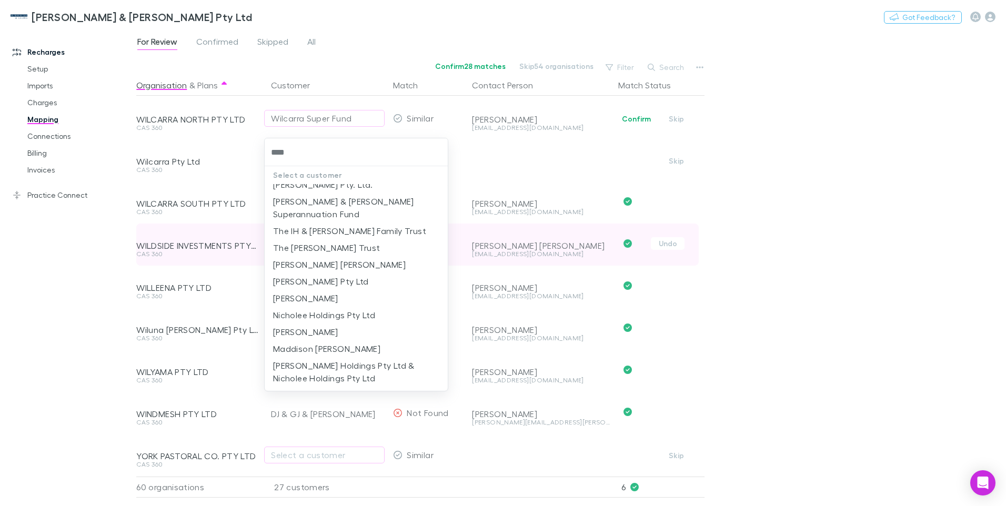
click at [325, 232] on li "The IH & HA Lee Family Trust" at bounding box center [356, 231] width 183 height 17
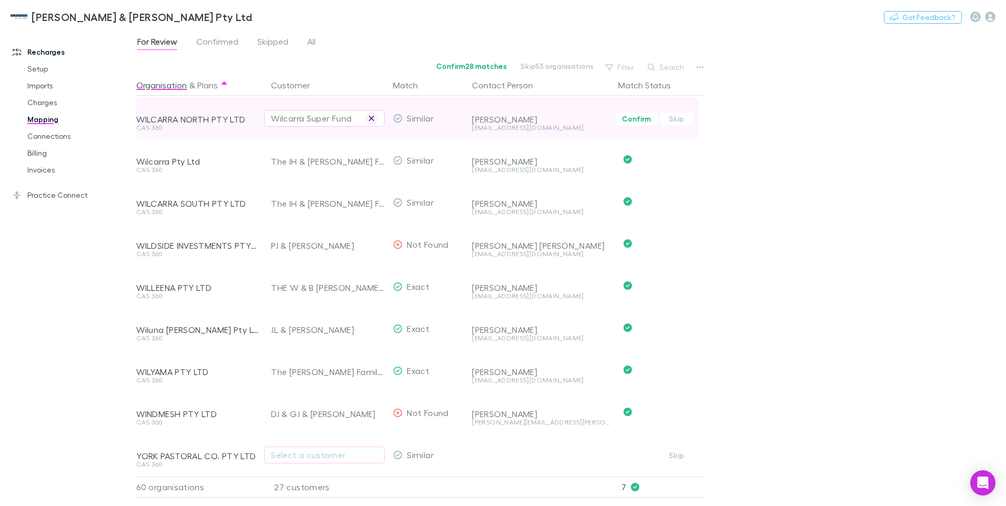
click at [372, 116] on icon "button" at bounding box center [371, 118] width 5 height 5
click at [353, 112] on div "Select a customer" at bounding box center [324, 118] width 107 height 13
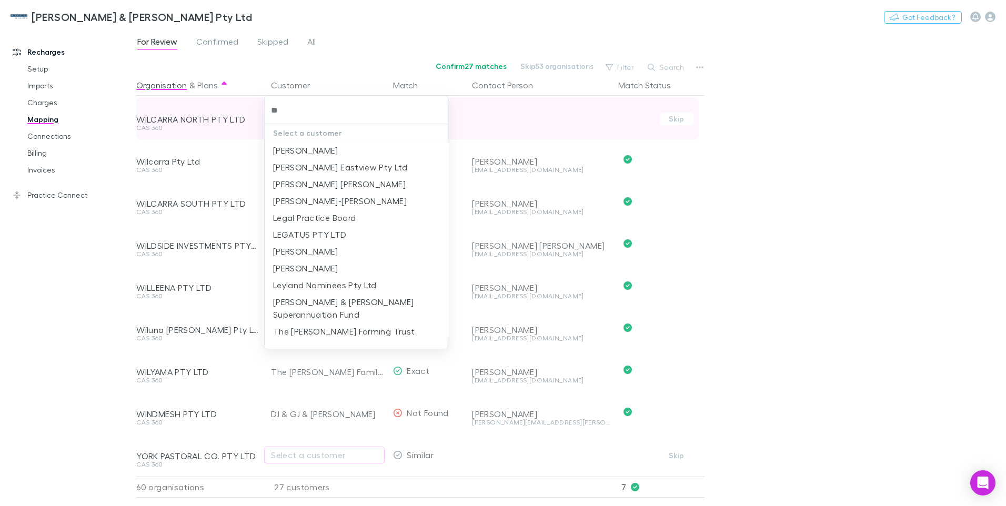
type input "***"
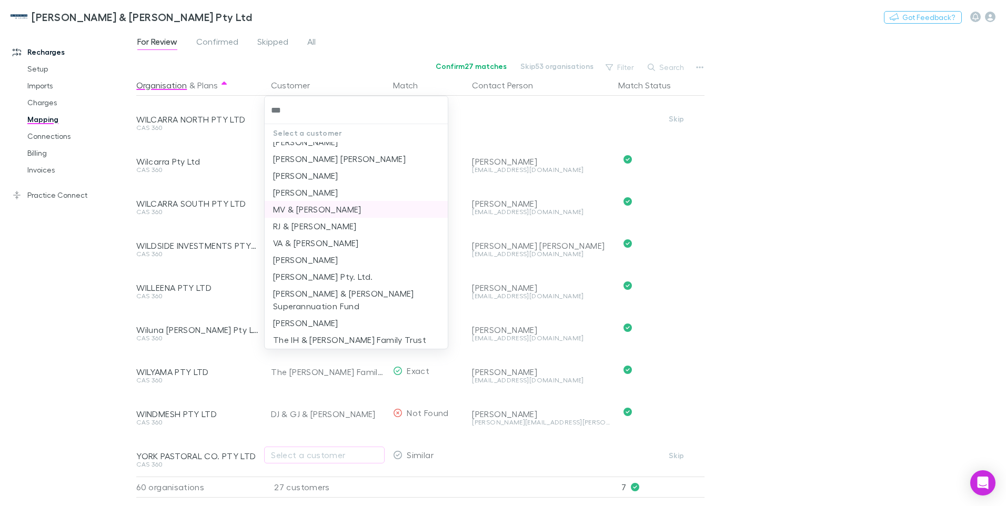
scroll to position [316, 0]
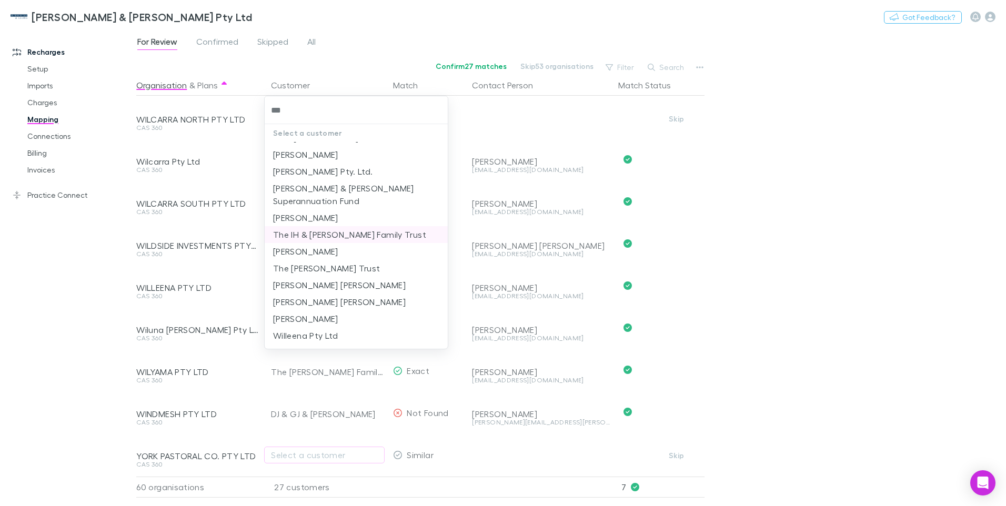
click at [325, 233] on li "The IH & HA Lee Family Trust" at bounding box center [356, 234] width 183 height 17
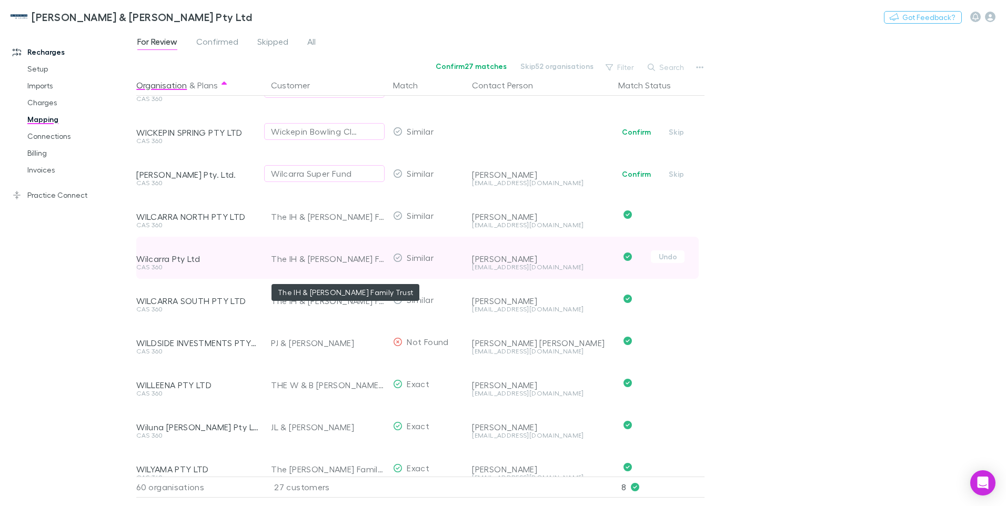
scroll to position [1996, 0]
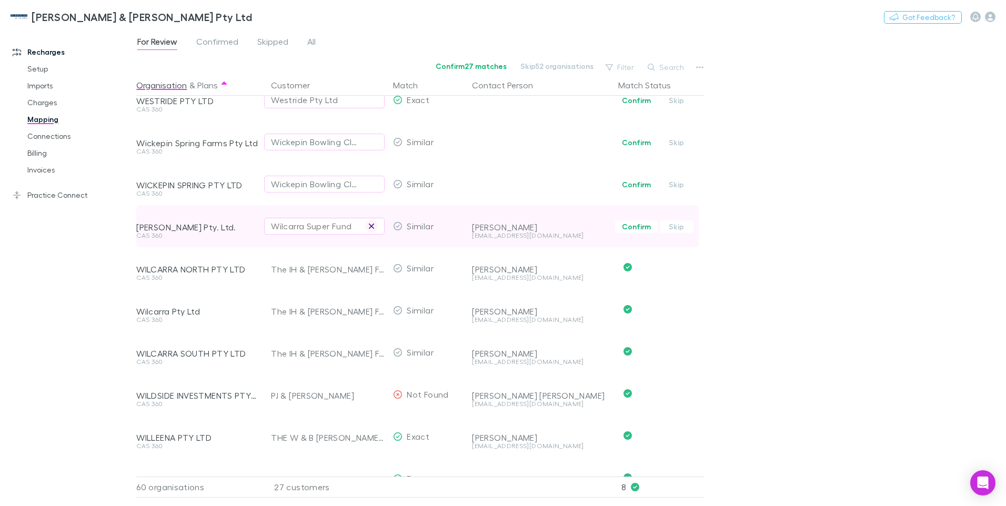
click at [374, 225] on icon "button" at bounding box center [371, 226] width 6 height 8
click at [276, 228] on div "Select a customer" at bounding box center [324, 226] width 107 height 13
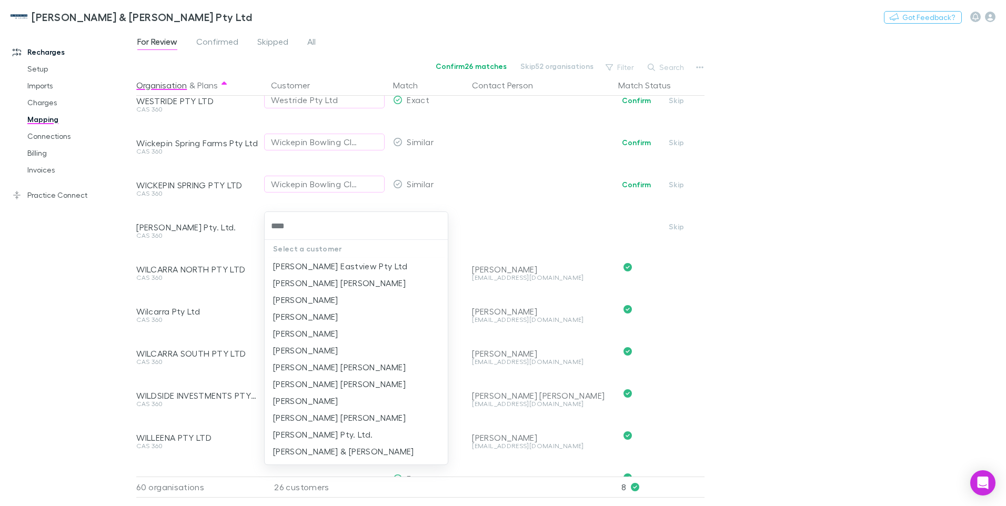
type input "***"
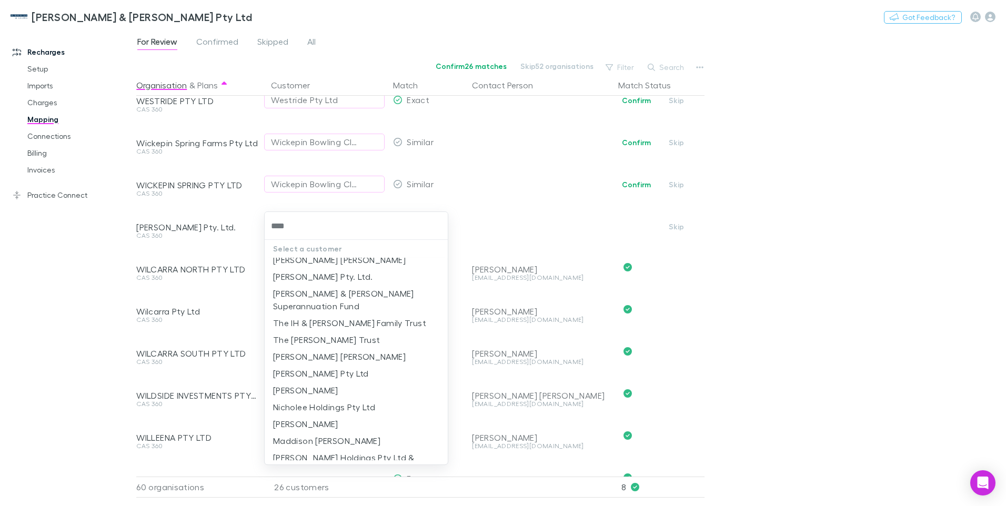
scroll to position [176, 0]
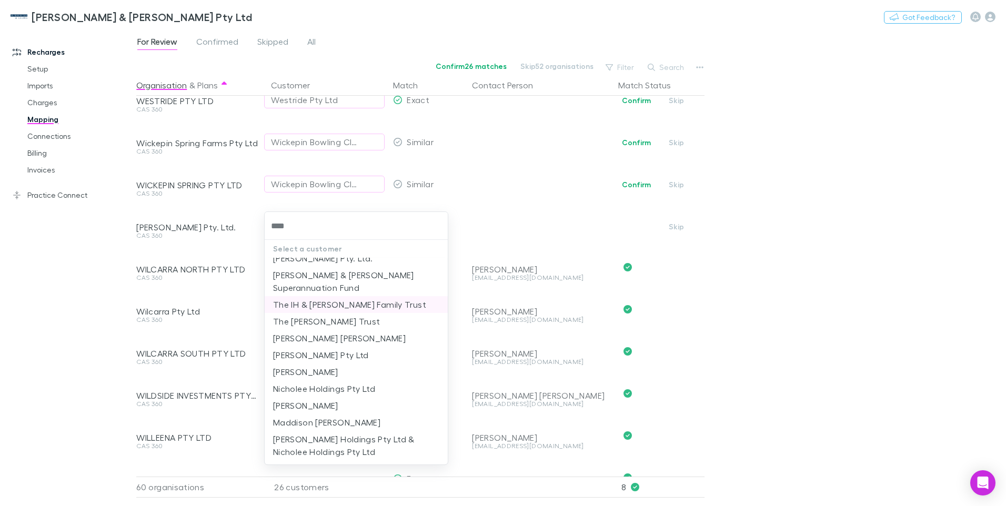
click at [328, 306] on li "The IH & HA Lee Family Trust" at bounding box center [356, 304] width 183 height 17
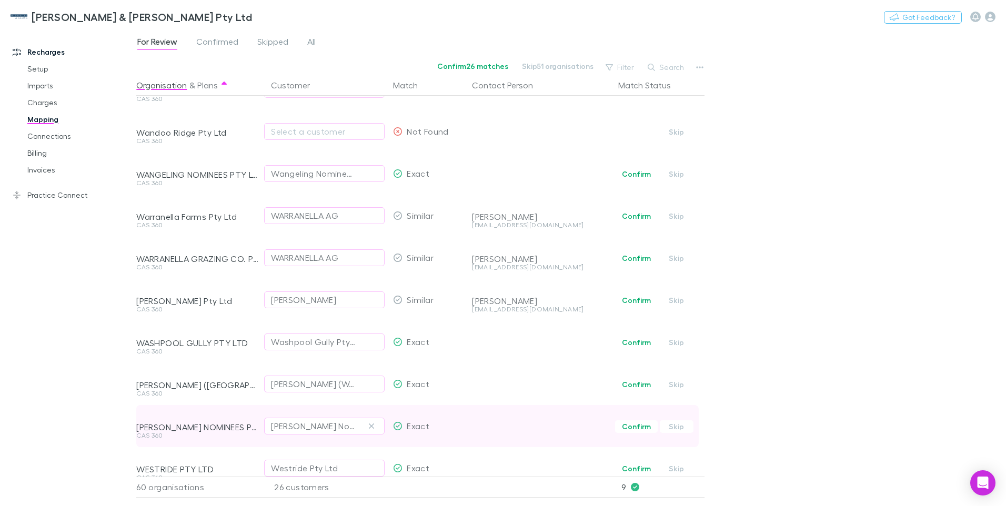
scroll to position [1943, 0]
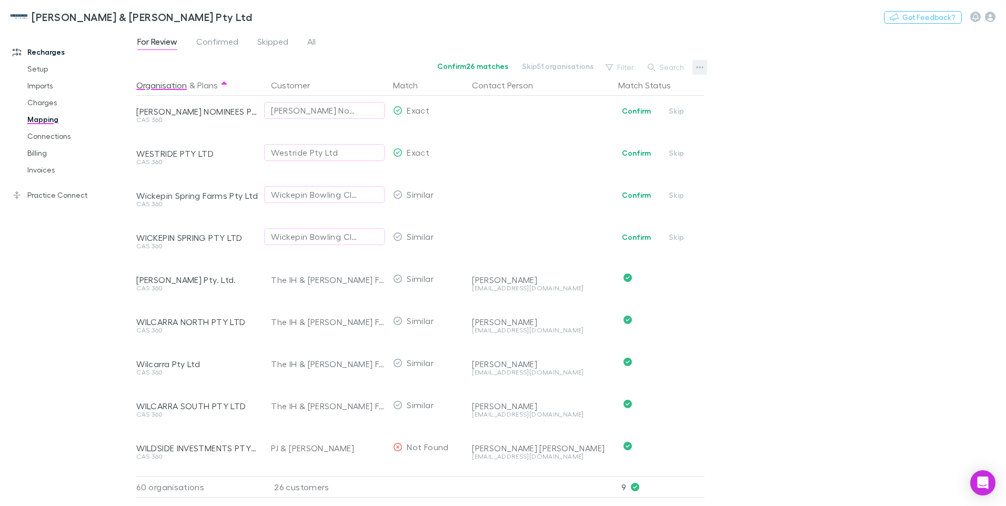
click at [698, 66] on icon "button" at bounding box center [699, 67] width 7 height 8
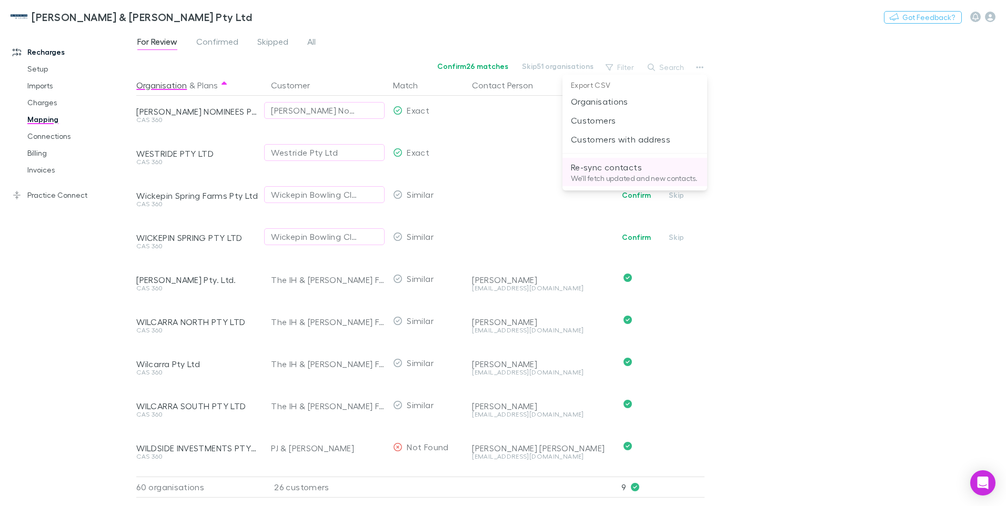
click at [609, 166] on p "Re-sync contacts" at bounding box center [635, 167] width 128 height 13
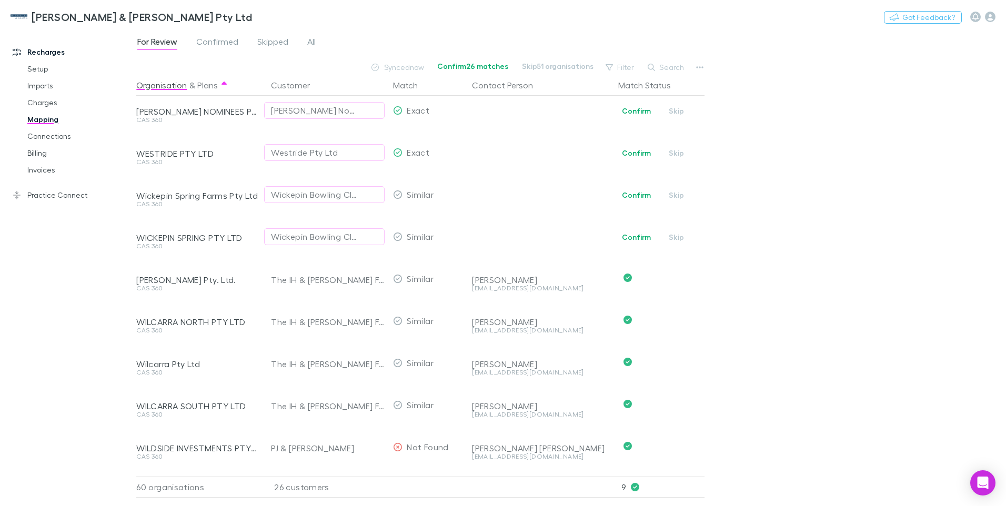
scroll to position [1890, 0]
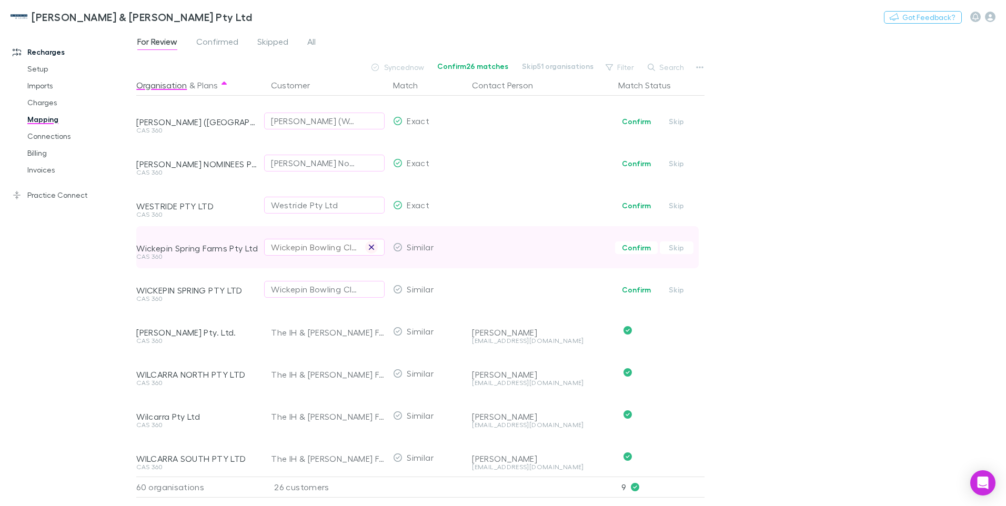
click at [374, 246] on icon "button" at bounding box center [371, 247] width 6 height 8
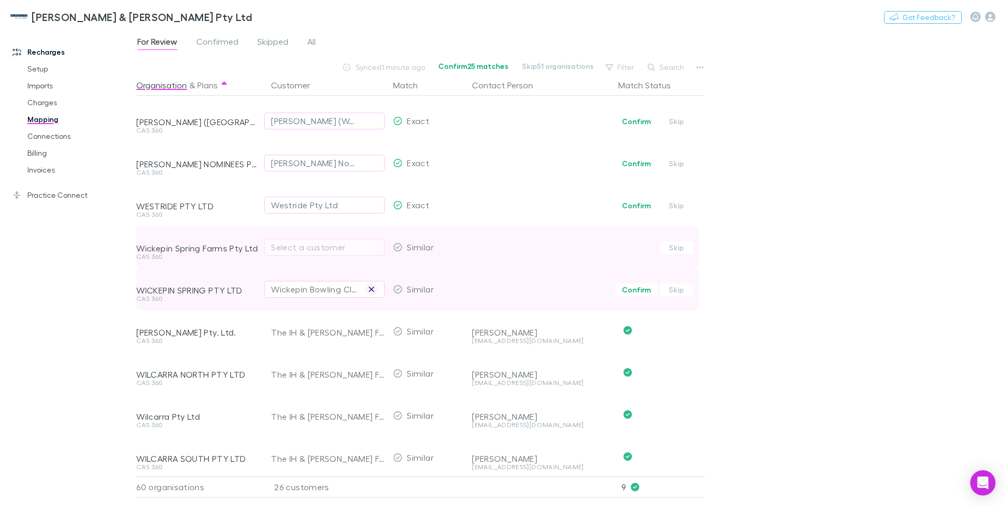
click at [373, 287] on icon "button" at bounding box center [371, 289] width 6 height 8
click at [296, 245] on div "Select a customer" at bounding box center [324, 247] width 107 height 13
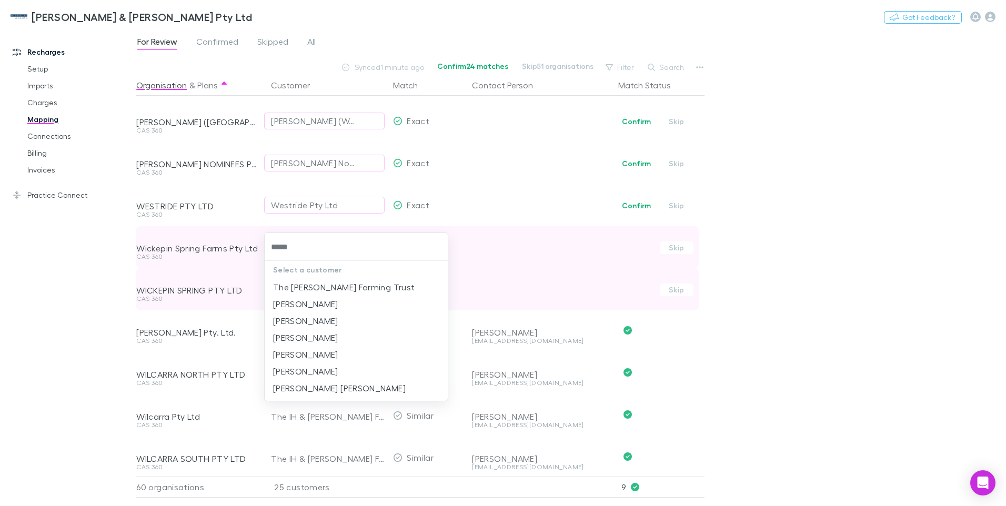
type input "******"
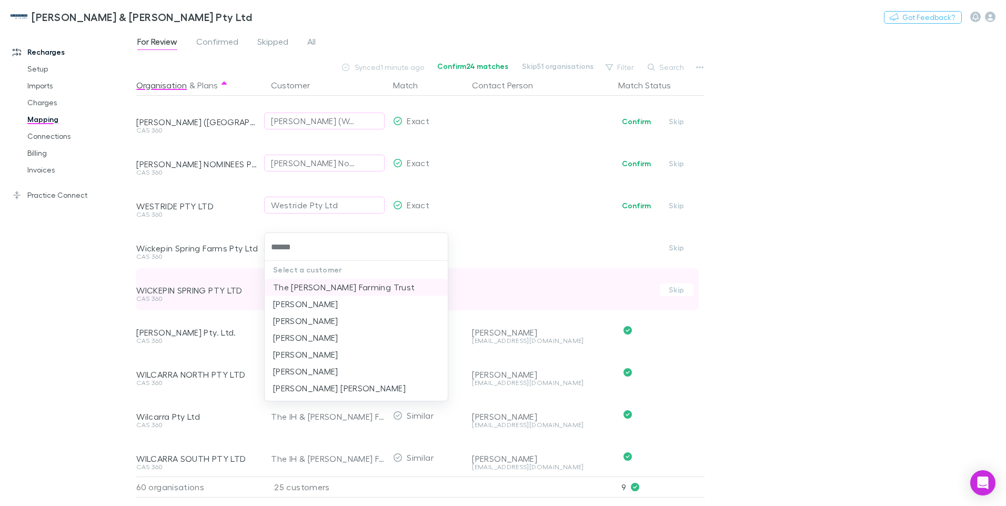
click at [330, 286] on li "The Leeson Farming Trust" at bounding box center [356, 287] width 183 height 17
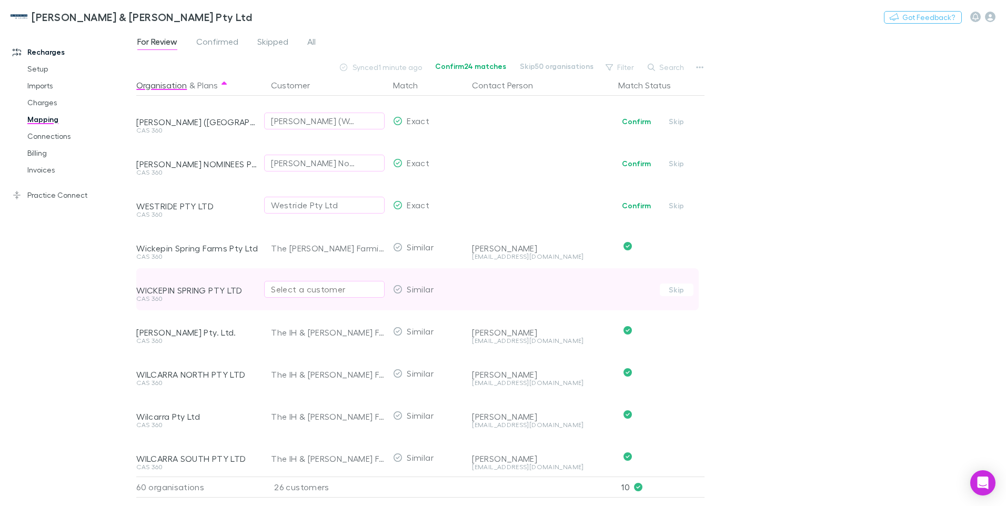
click at [327, 287] on div "Select a customer" at bounding box center [324, 289] width 107 height 13
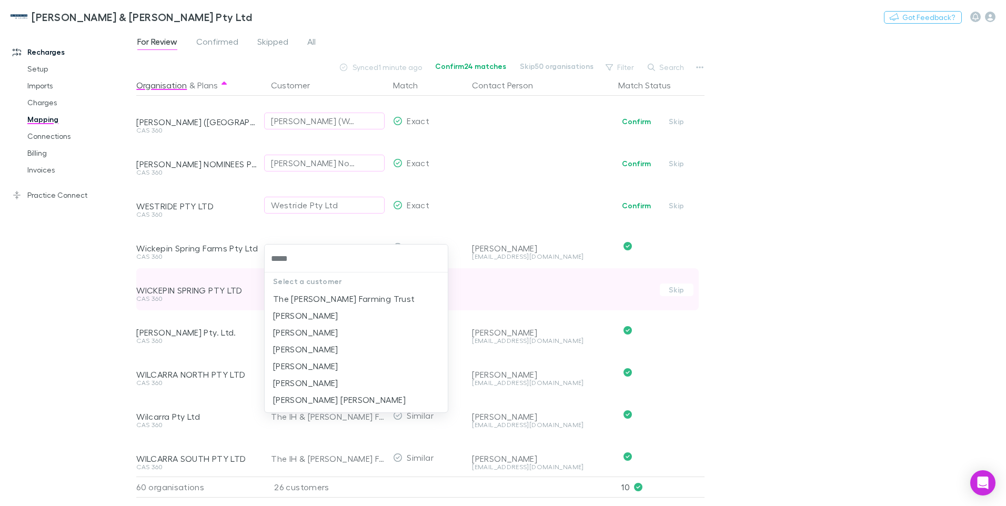
type input "******"
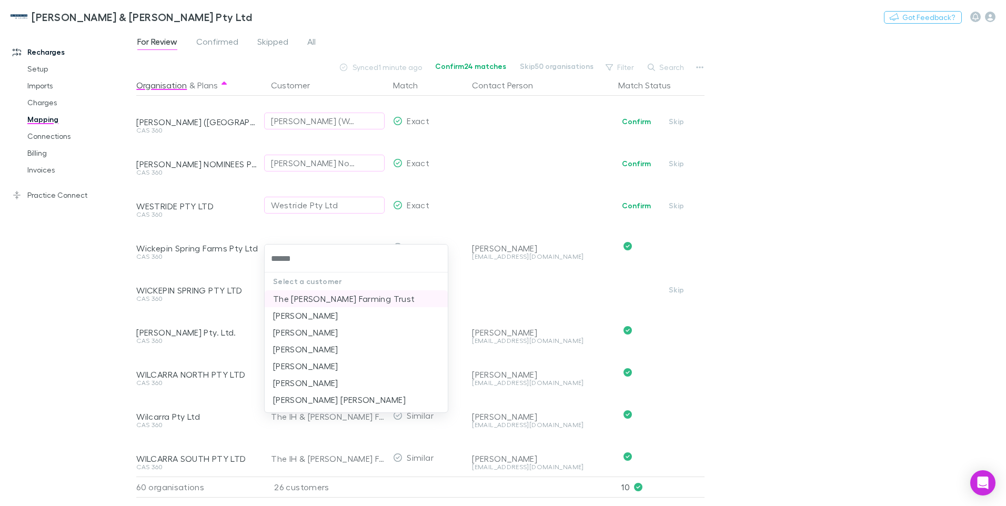
click at [330, 295] on li "The Leeson Farming Trust" at bounding box center [356, 298] width 183 height 17
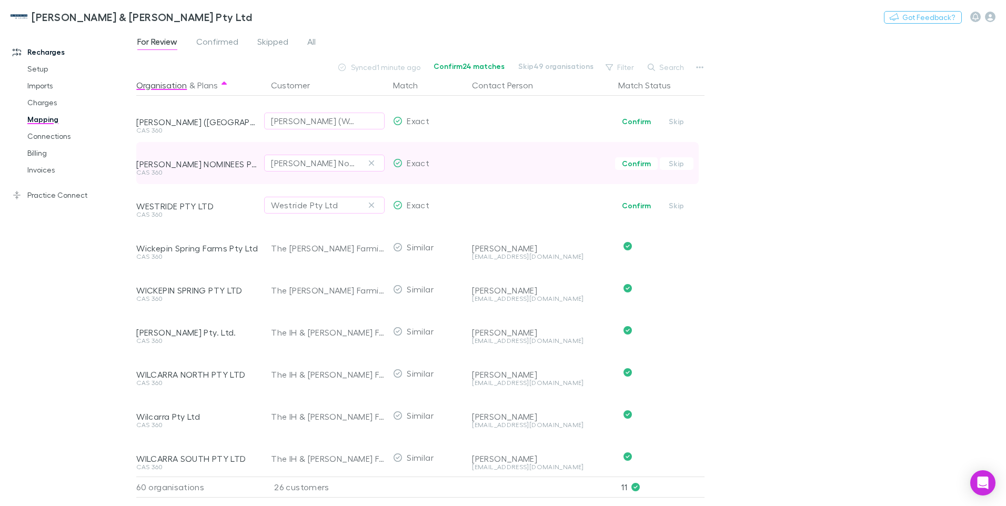
drag, startPoint x: 370, startPoint y: 205, endPoint x: 375, endPoint y: 172, distance: 33.4
click at [370, 204] on icon "button" at bounding box center [371, 205] width 6 height 8
click at [373, 161] on icon "button" at bounding box center [371, 163] width 6 height 8
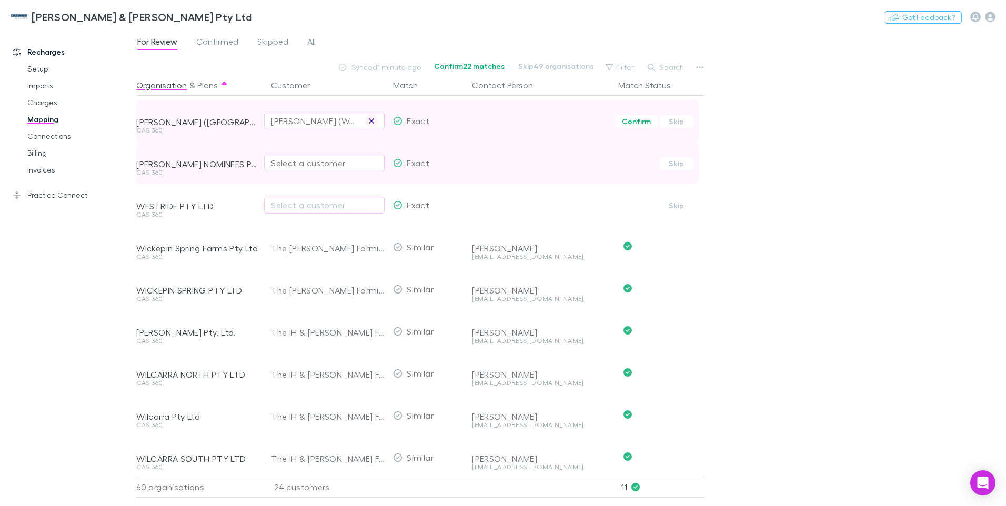
click at [372, 119] on icon "button" at bounding box center [371, 121] width 6 height 8
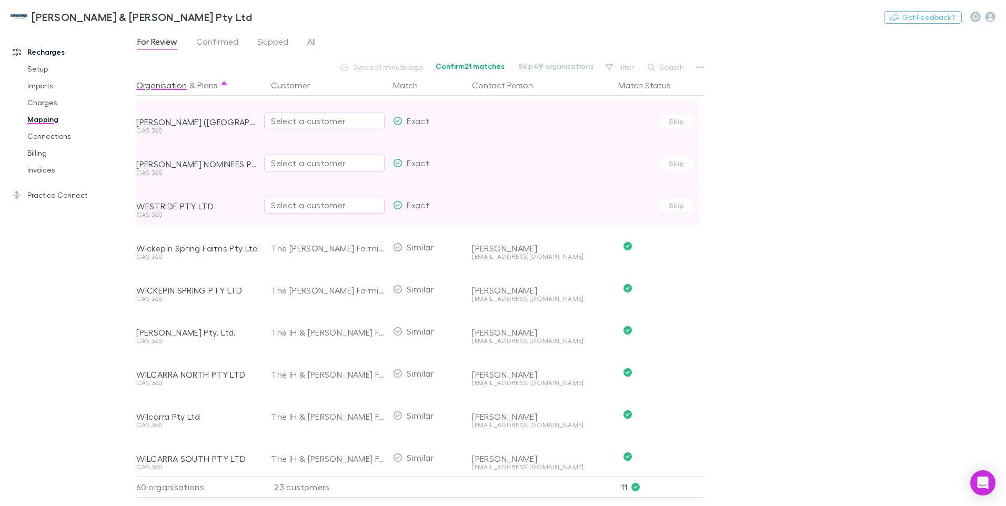
click at [288, 202] on div "Select a customer" at bounding box center [324, 205] width 107 height 13
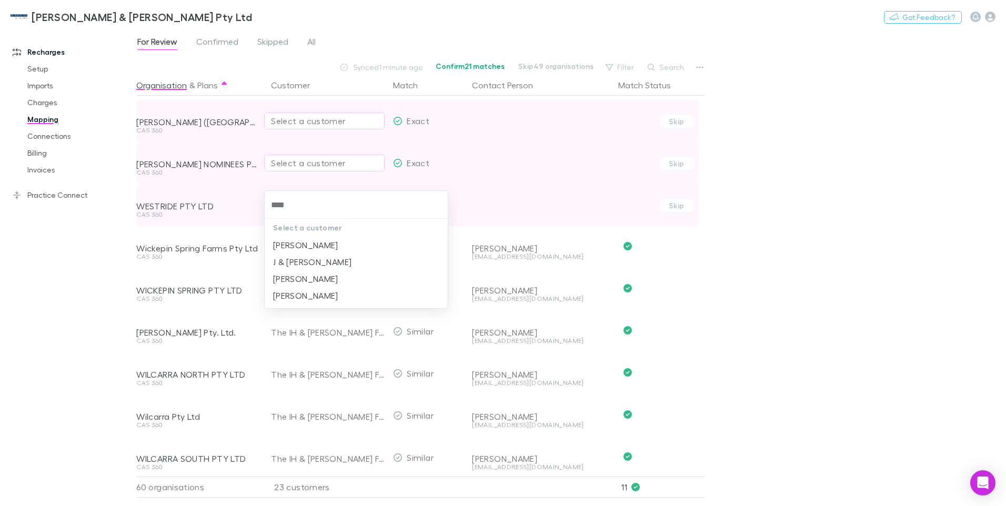
type input "*****"
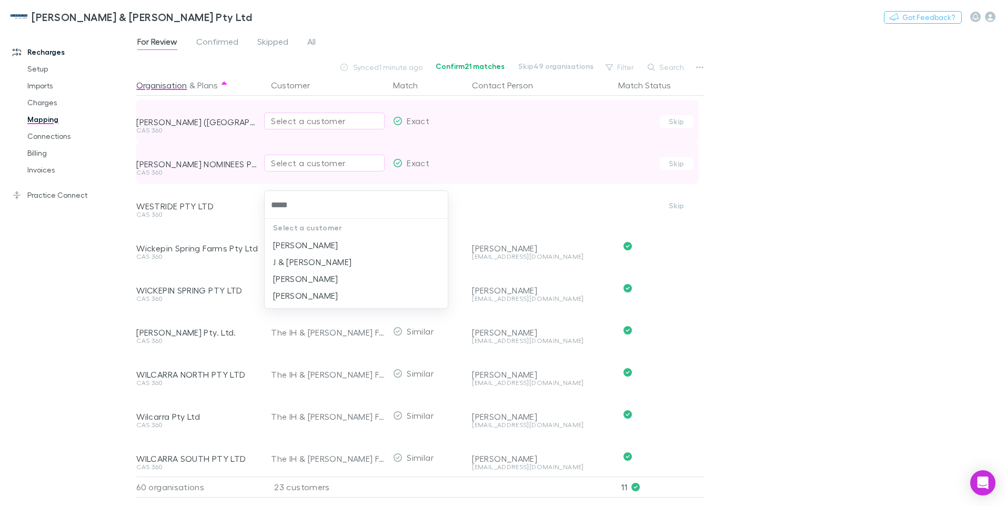
click at [313, 295] on li "MARK ANTHONY BUEMI" at bounding box center [356, 295] width 183 height 17
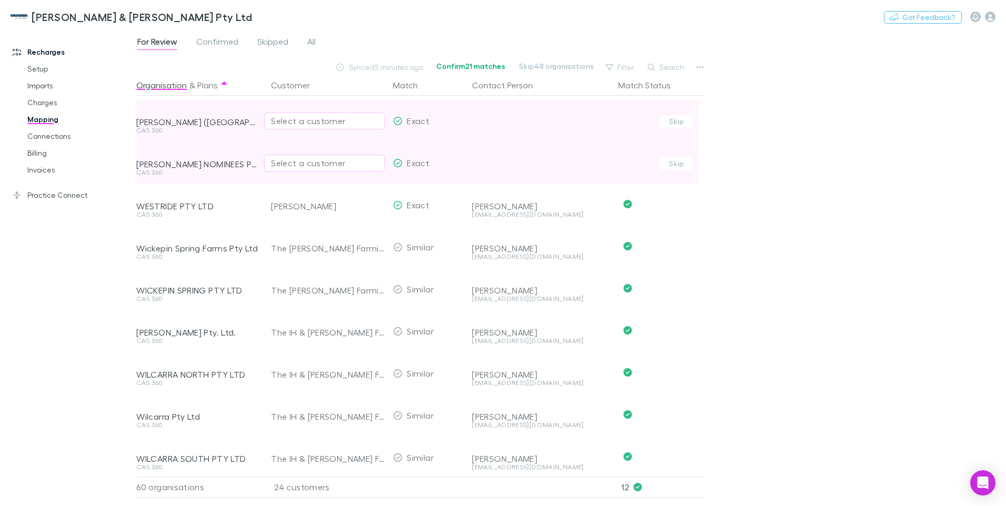
click at [299, 166] on div "Select a customer" at bounding box center [324, 163] width 107 height 13
type input "*******"
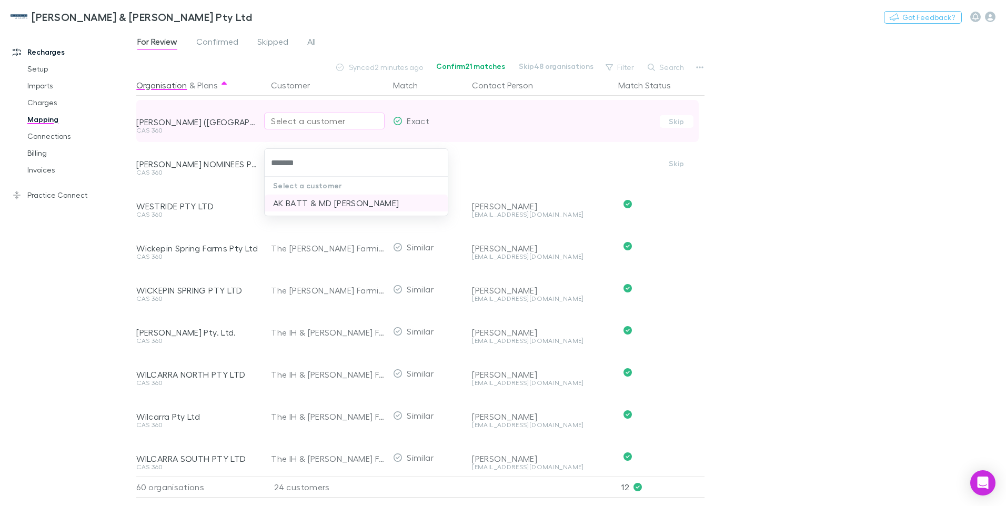
click at [334, 197] on li "AK BATT & MD [PERSON_NAME]" at bounding box center [356, 203] width 183 height 17
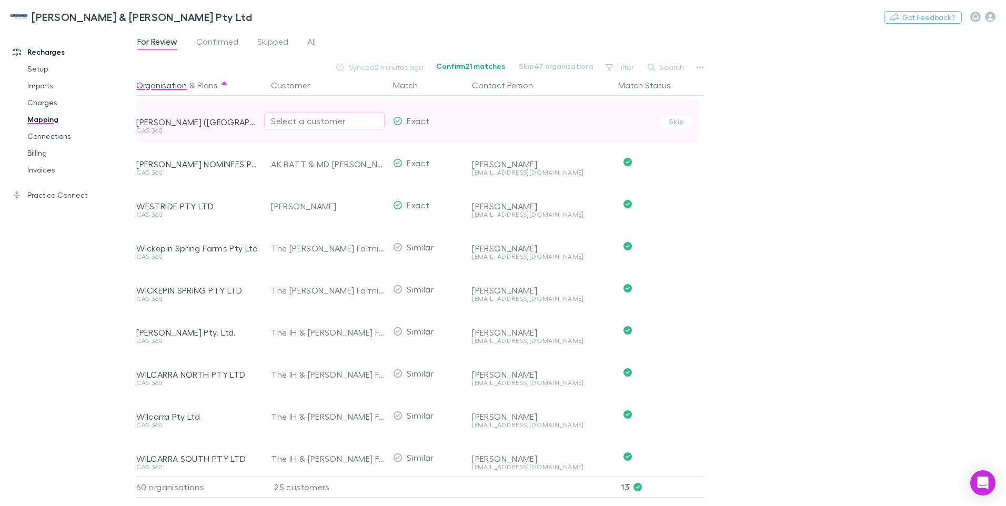
click at [278, 117] on div "Select a customer" at bounding box center [324, 121] width 107 height 13
type input "******"
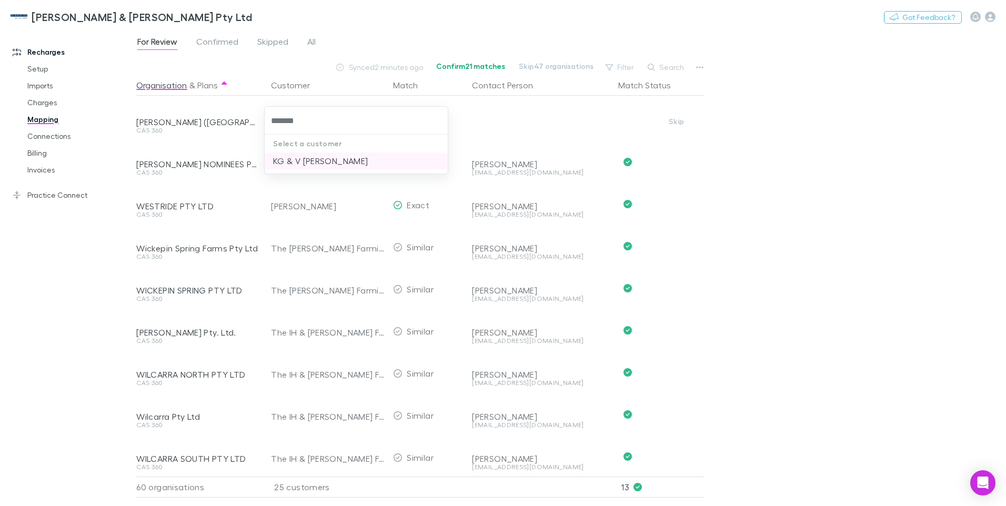
click at [293, 159] on li "KG & V WATSON" at bounding box center [356, 161] width 183 height 17
click at [951, 125] on div "For Review Confirmed Skipped All Synced 2 minutes ago Confirm 21 matches Skip 4…" at bounding box center [571, 267] width 870 height 477
click at [740, 148] on div "For Review Confirmed Skipped All Synced 2 minutes ago Confirm 21 matches Skip 4…" at bounding box center [571, 267] width 870 height 477
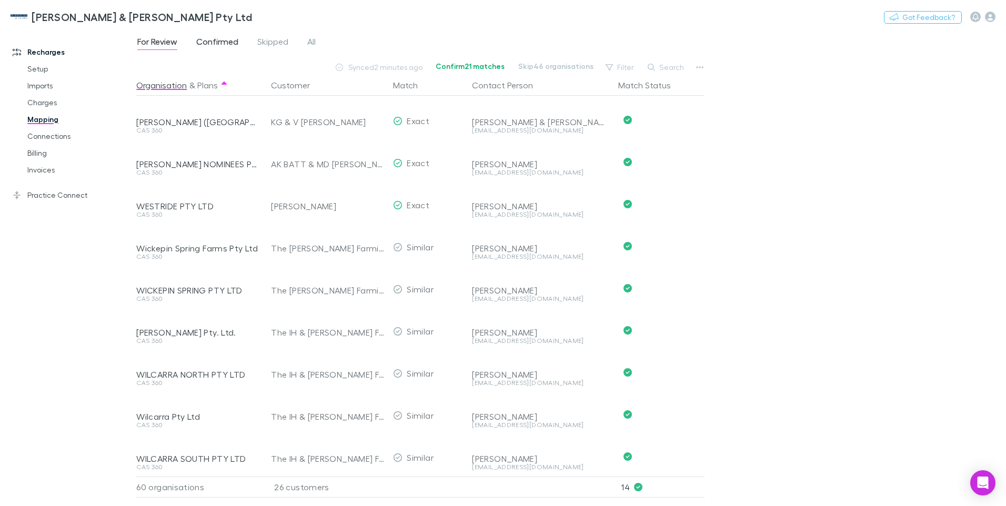
click at [219, 39] on span "Confirmed" at bounding box center [217, 43] width 42 height 14
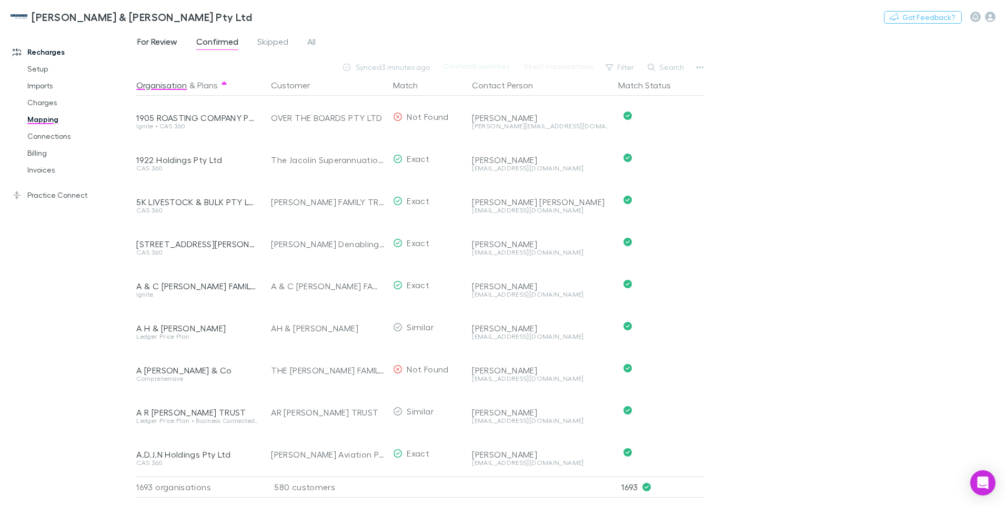
click at [156, 44] on span "For Review" at bounding box center [157, 43] width 40 height 14
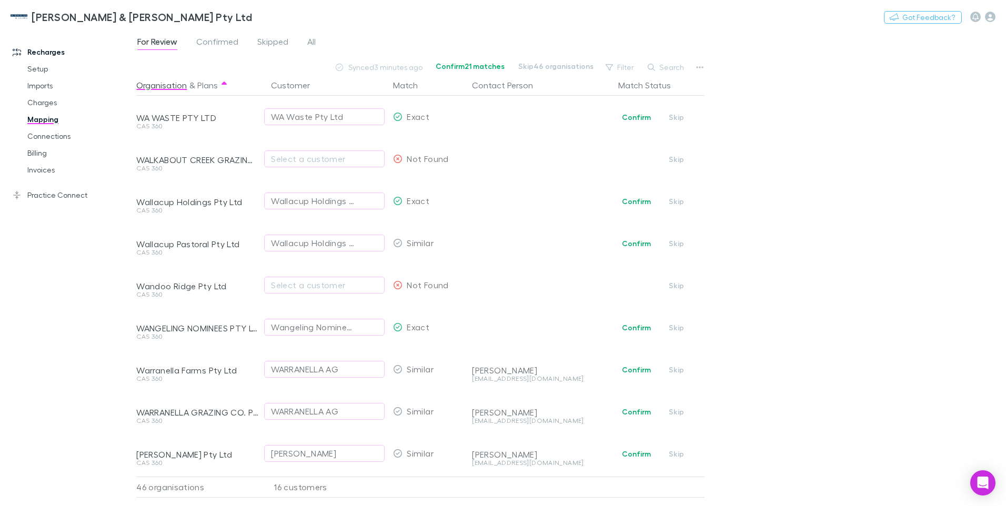
scroll to position [1564, 0]
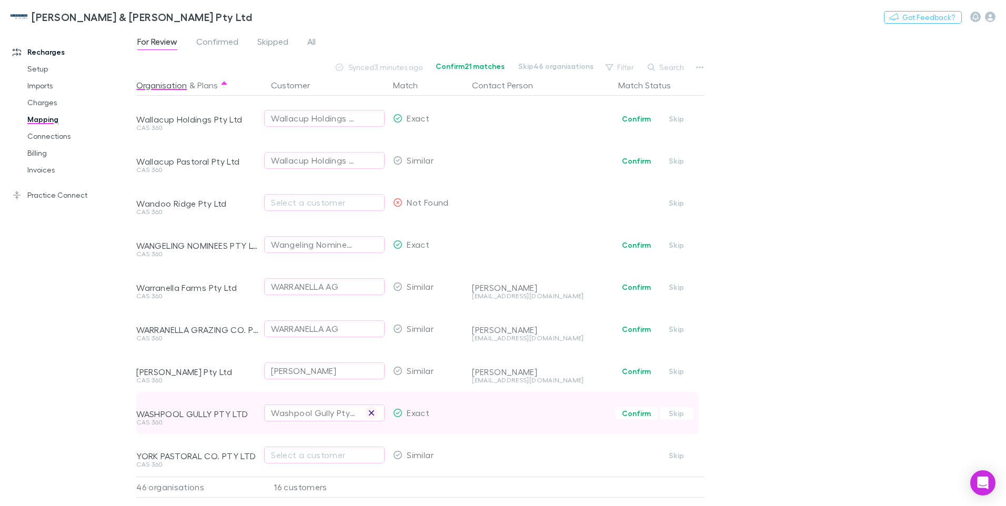
click at [372, 410] on icon "button" at bounding box center [371, 412] width 5 height 5
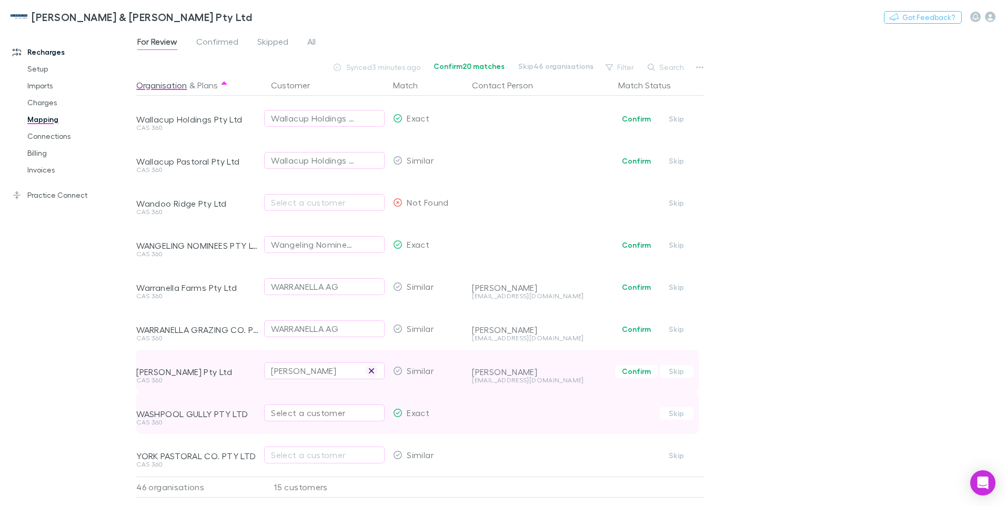
click at [372, 367] on icon "button" at bounding box center [371, 371] width 6 height 8
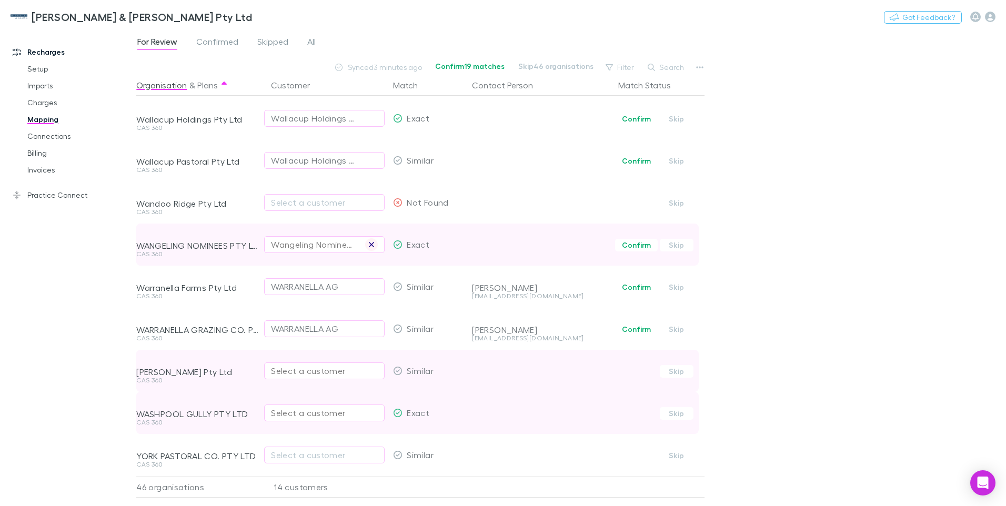
click at [374, 240] on icon "button" at bounding box center [371, 244] width 6 height 8
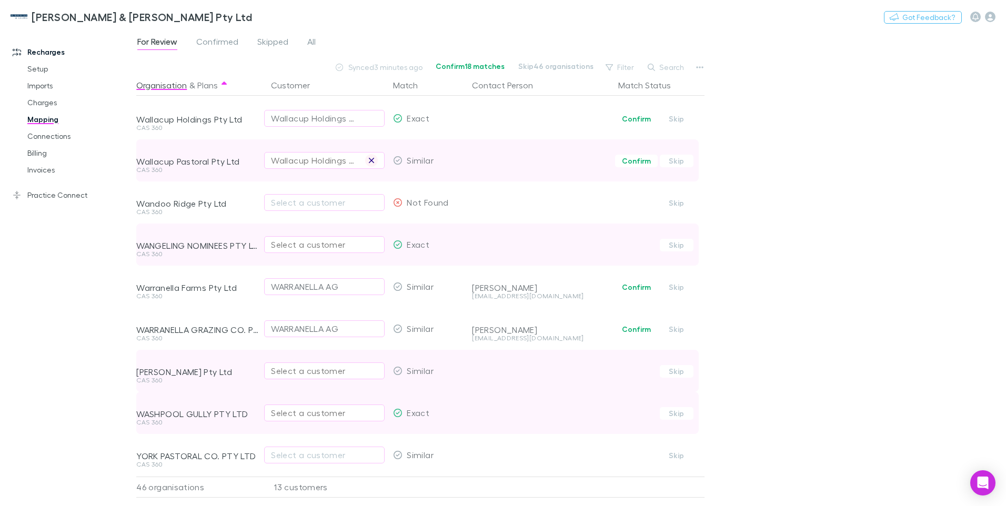
click at [374, 158] on icon "button" at bounding box center [371, 160] width 5 height 5
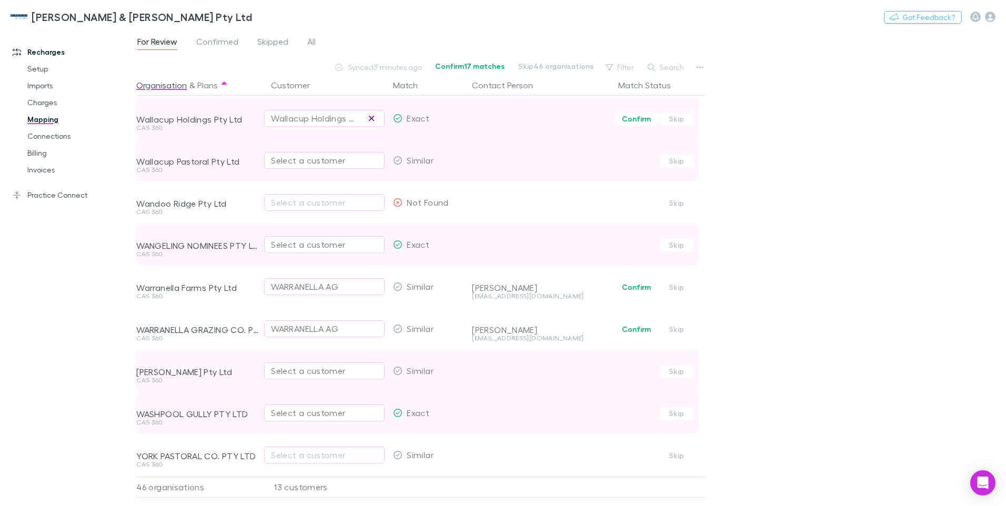
click at [372, 114] on icon "button" at bounding box center [371, 118] width 6 height 8
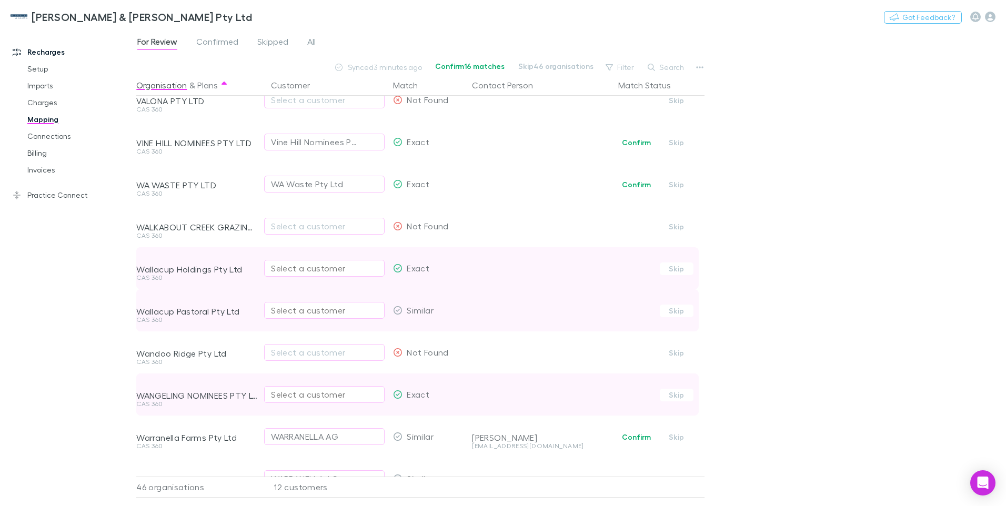
scroll to position [1354, 0]
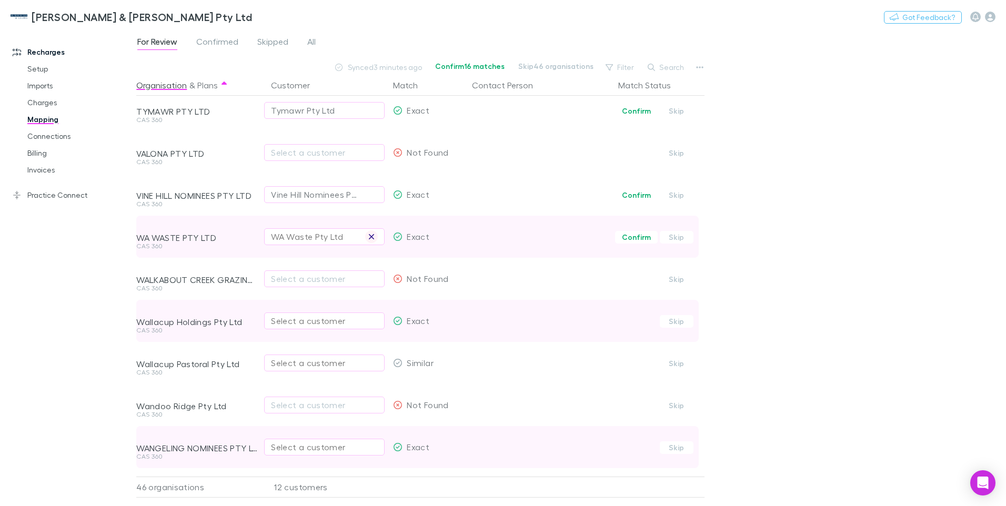
click at [368, 234] on button "button" at bounding box center [371, 236] width 13 height 13
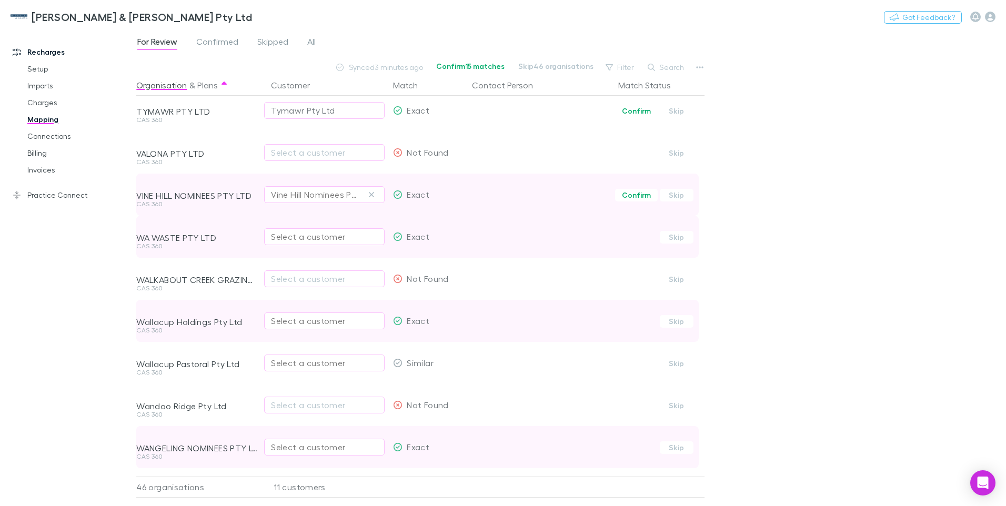
click at [372, 191] on icon "button" at bounding box center [371, 195] width 6 height 8
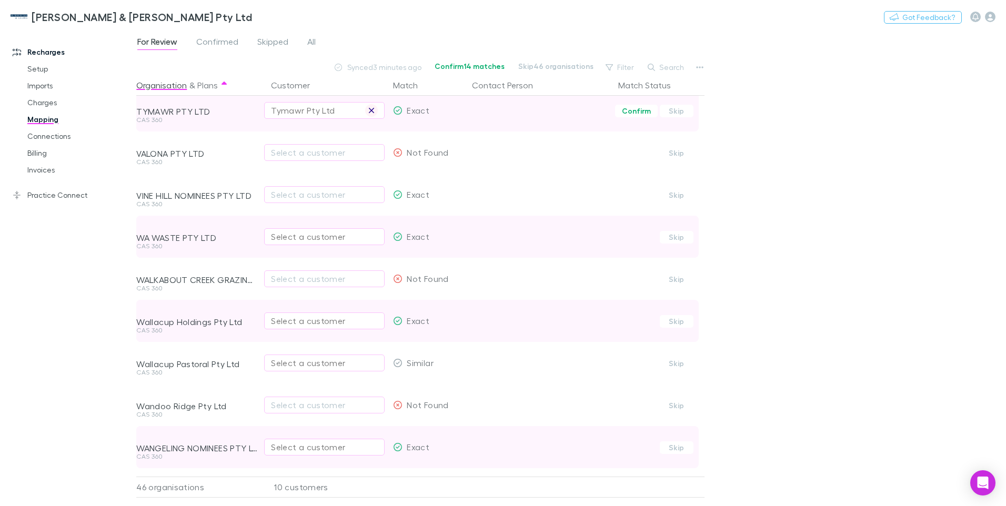
click at [375, 108] on icon "button" at bounding box center [371, 110] width 6 height 8
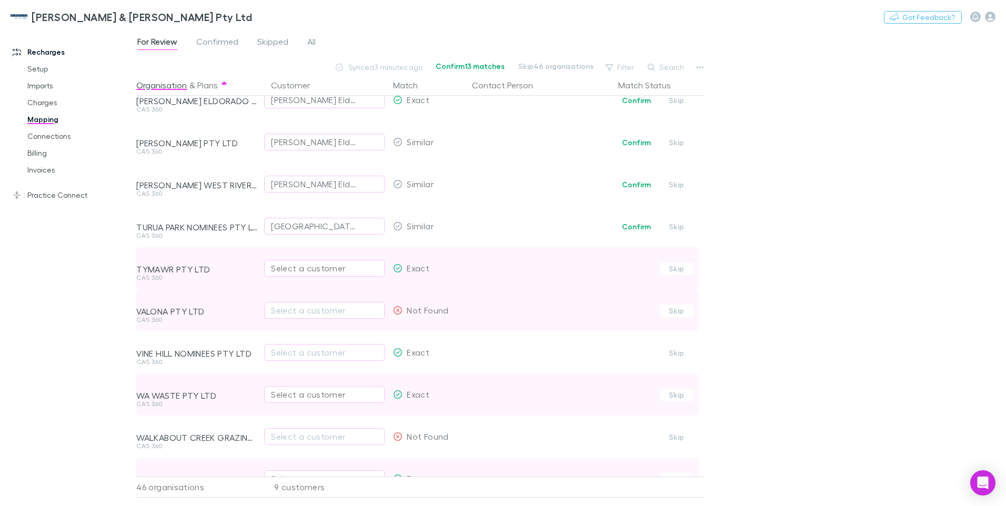
scroll to position [1090, 0]
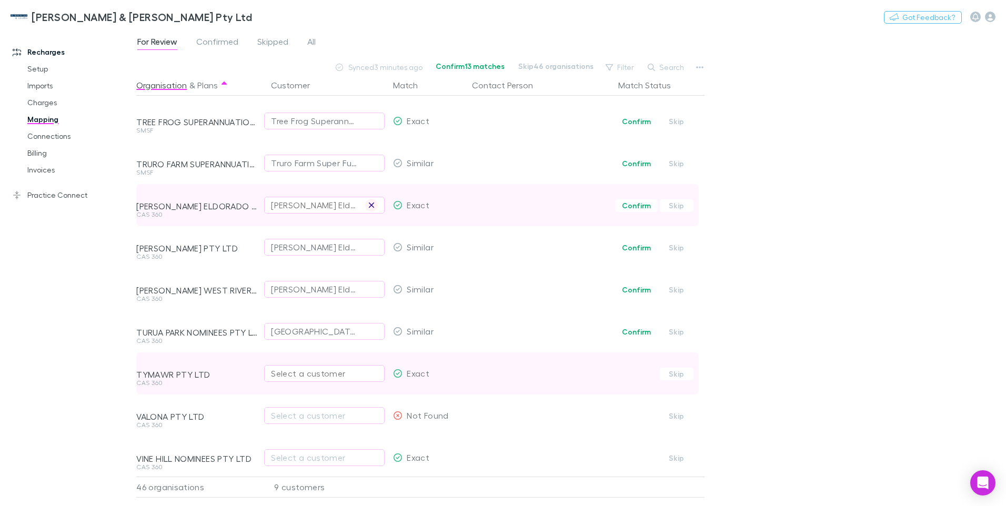
click at [371, 204] on icon "button" at bounding box center [371, 205] width 5 height 5
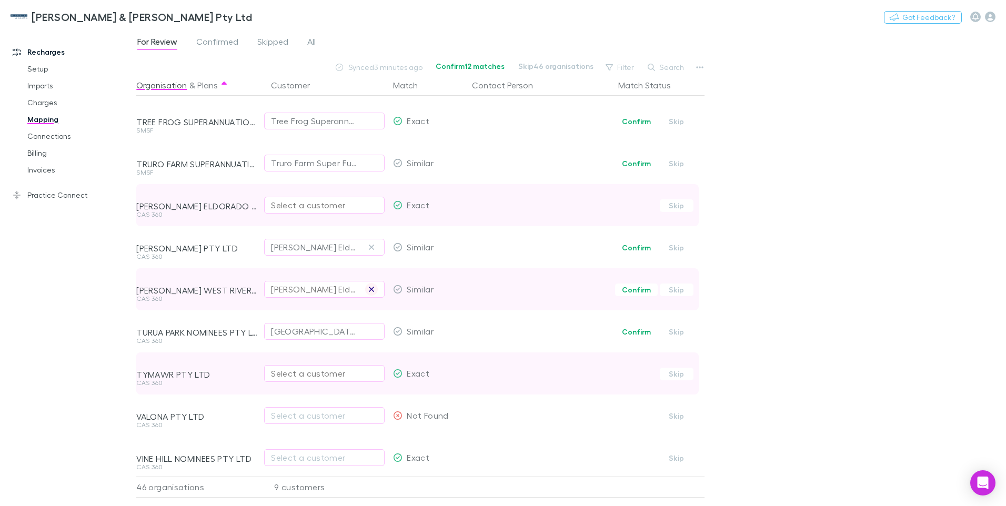
drag, startPoint x: 372, startPoint y: 247, endPoint x: 373, endPoint y: 283, distance: 35.8
click at [373, 247] on icon "button" at bounding box center [371, 247] width 5 height 5
click at [370, 292] on icon "button" at bounding box center [371, 289] width 6 height 8
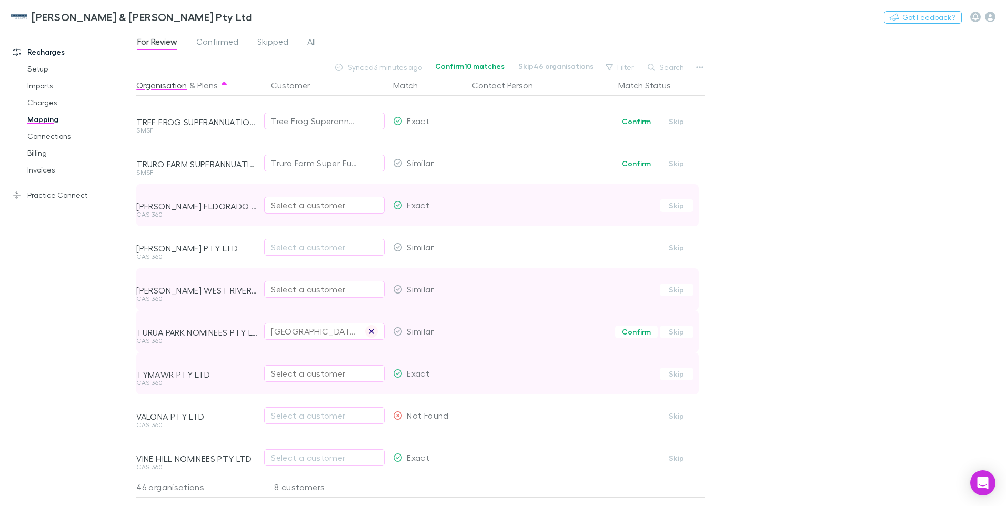
click at [371, 333] on icon "button" at bounding box center [371, 331] width 5 height 5
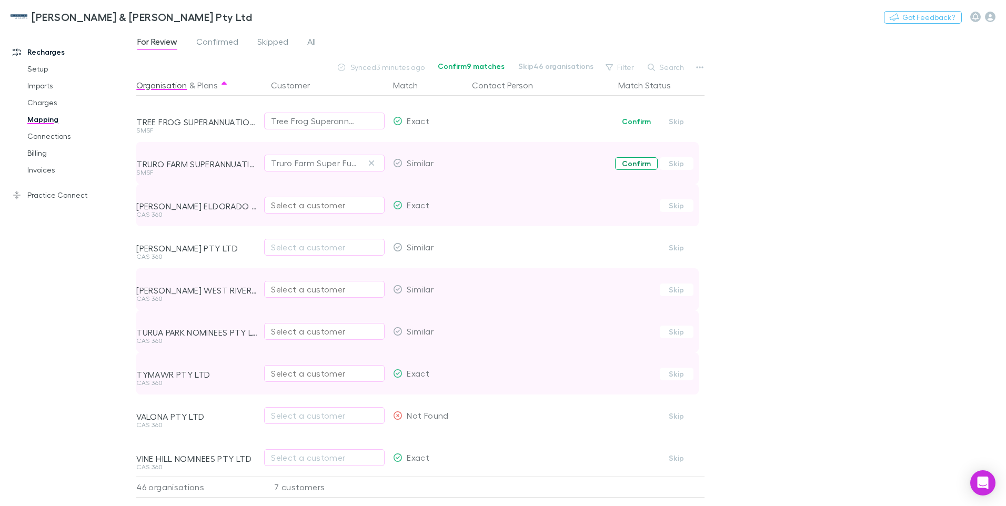
click at [632, 164] on button "Confirm" at bounding box center [636, 163] width 43 height 13
click at [670, 162] on button "Undo" at bounding box center [668, 162] width 34 height 13
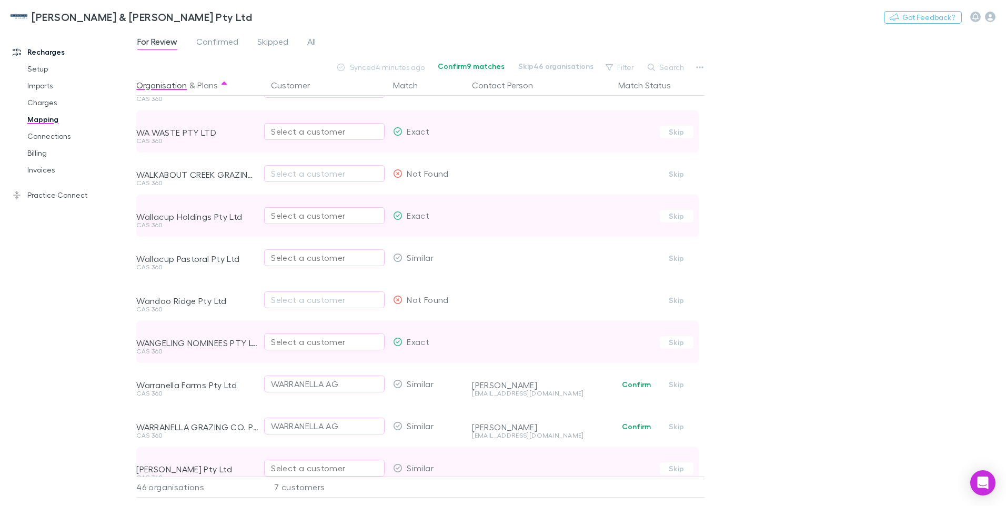
scroll to position [1564, 0]
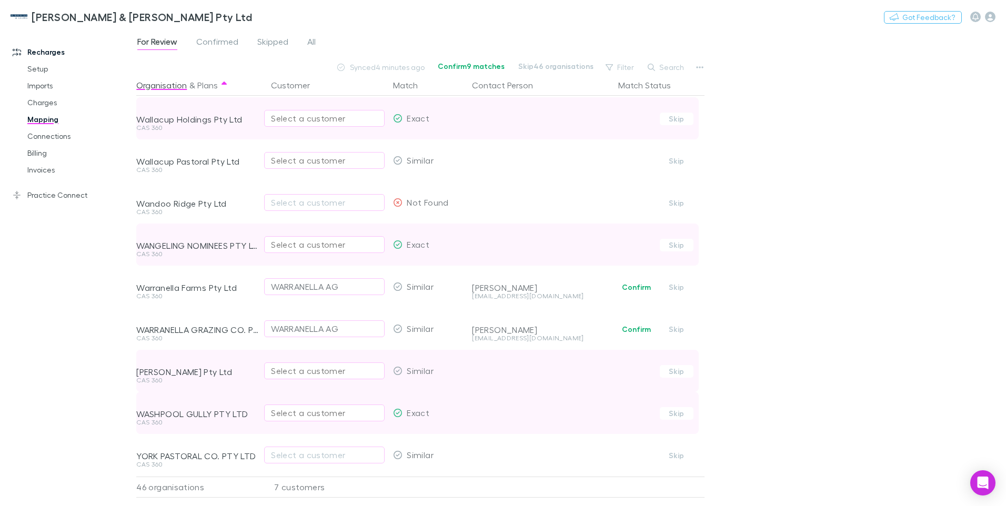
click at [286, 407] on div "Select a customer" at bounding box center [324, 413] width 107 height 13
type input "**********"
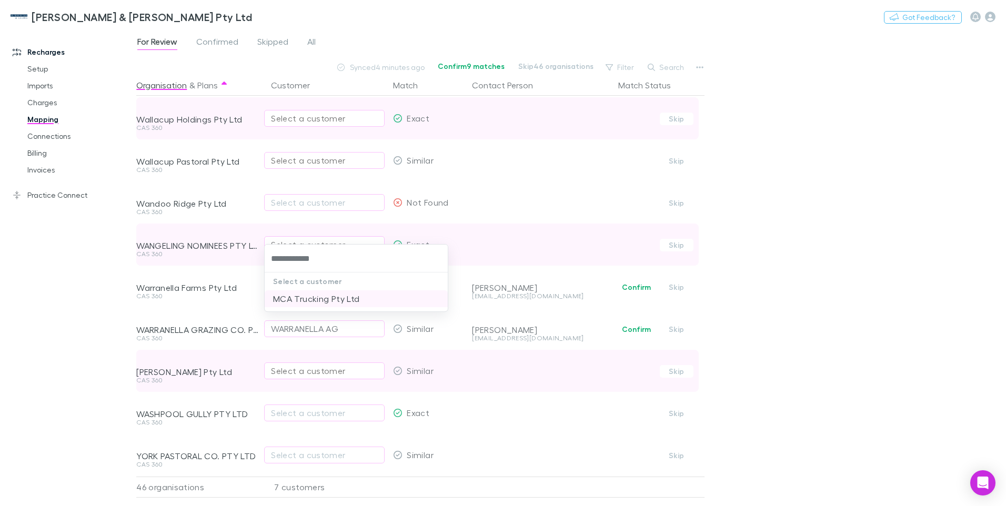
click at [308, 298] on li "MCA Trucking Pty Ltd" at bounding box center [356, 298] width 183 height 17
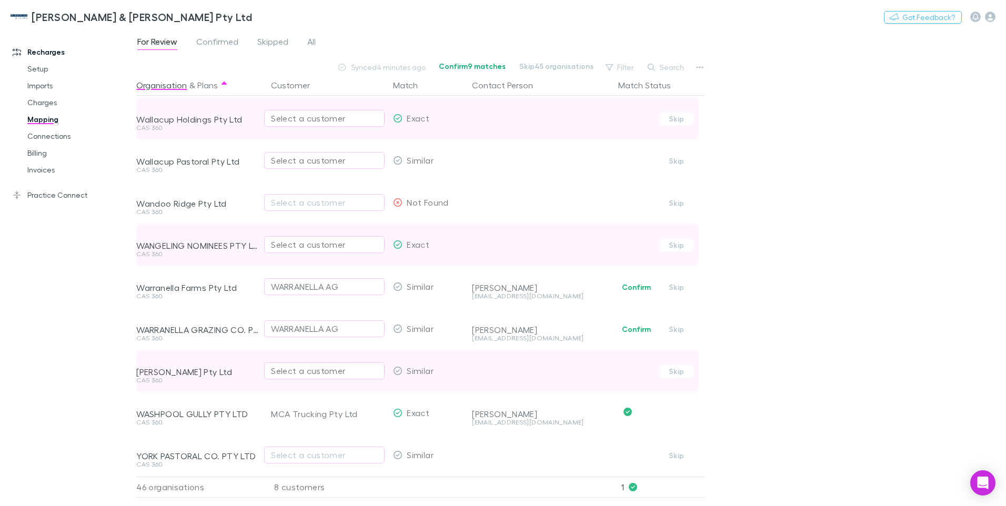
click at [284, 365] on div "Select a customer" at bounding box center [324, 371] width 107 height 13
type input "******"
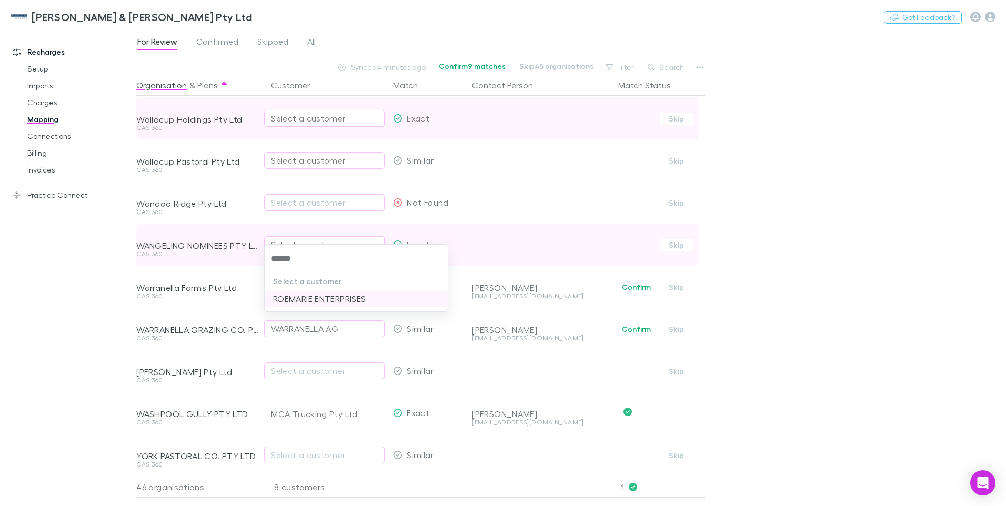
click at [334, 296] on li "ROEMARIE ENTERPRISES" at bounding box center [356, 298] width 183 height 17
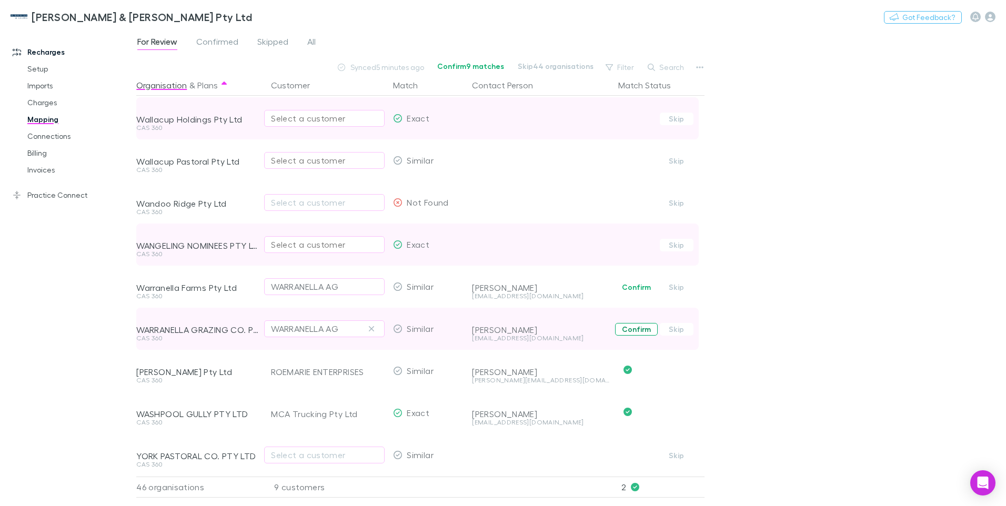
click at [637, 323] on button "Confirm" at bounding box center [636, 329] width 43 height 13
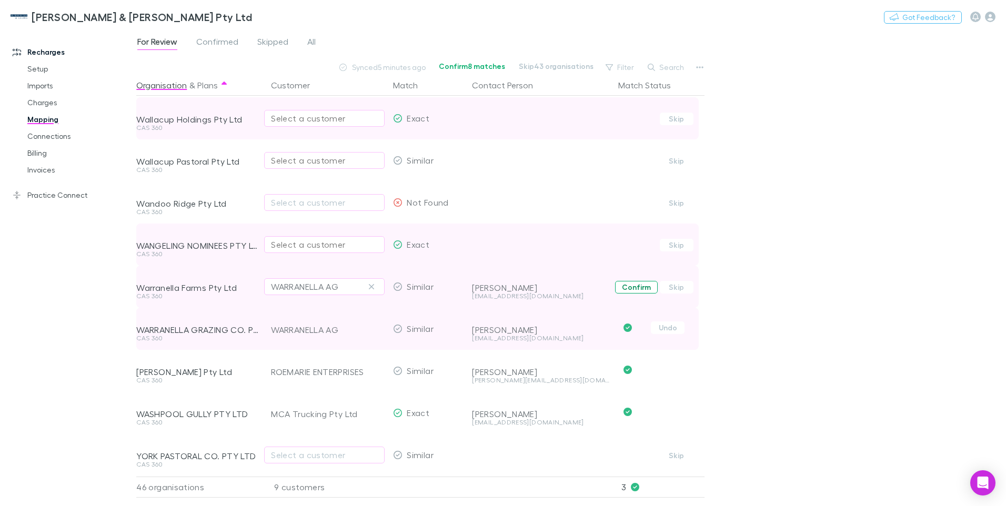
click at [631, 281] on button "Confirm" at bounding box center [636, 287] width 43 height 13
click at [286, 238] on div "Select a customer" at bounding box center [324, 244] width 107 height 13
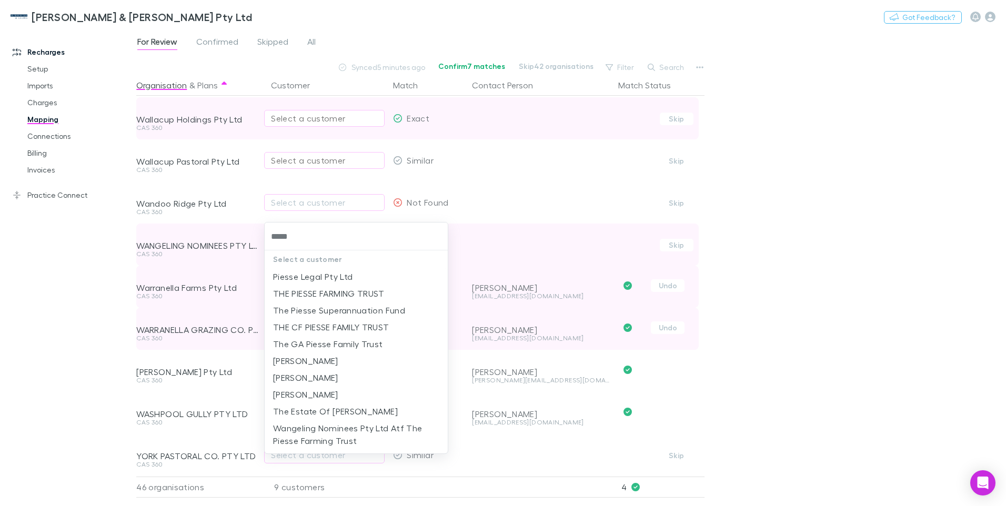
type input "******"
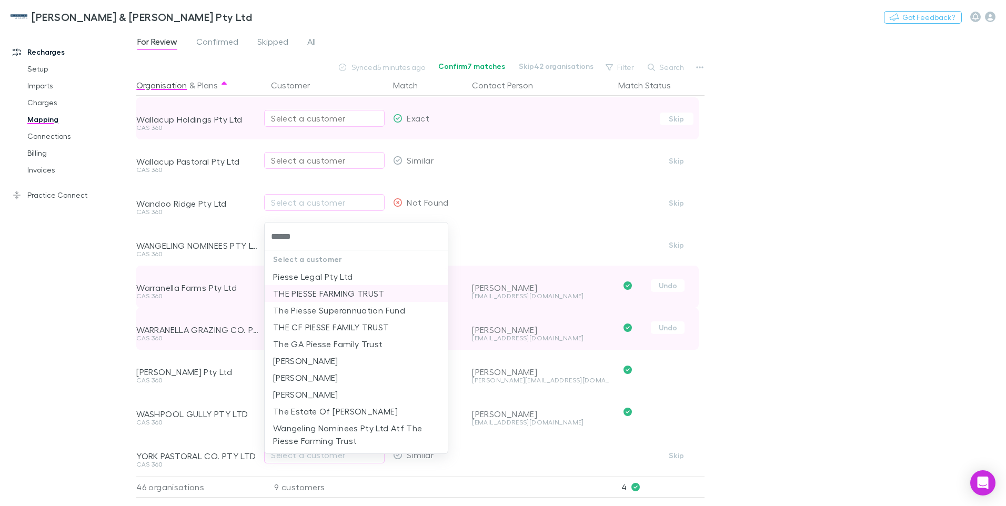
click at [339, 292] on li "THE PIESSE FARMING TRUST" at bounding box center [356, 293] width 183 height 17
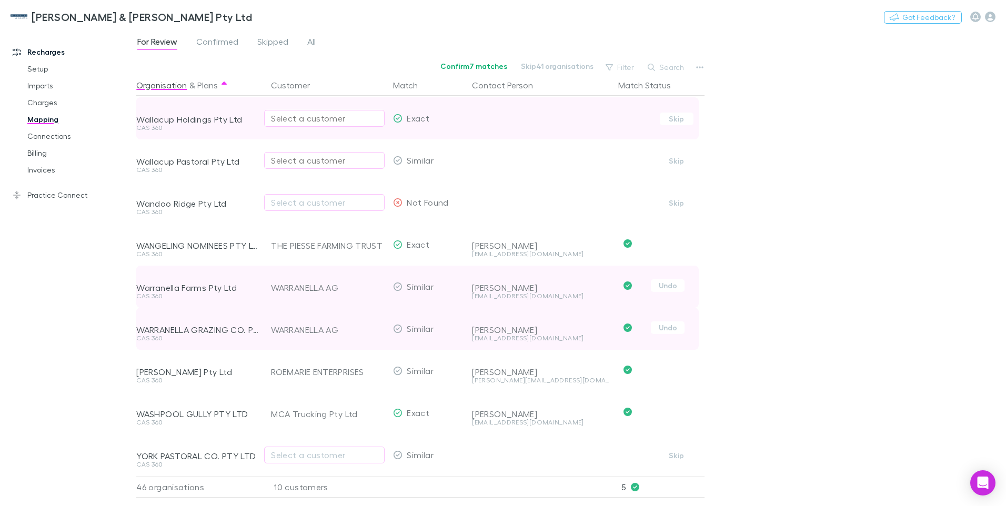
click at [274, 154] on div "Select a customer" at bounding box center [324, 160] width 107 height 13
type input "**********"
click at [305, 192] on li "THE JAMES RAMM TRUST" at bounding box center [356, 192] width 183 height 17
click at [295, 114] on div "Select a customer" at bounding box center [324, 118] width 107 height 13
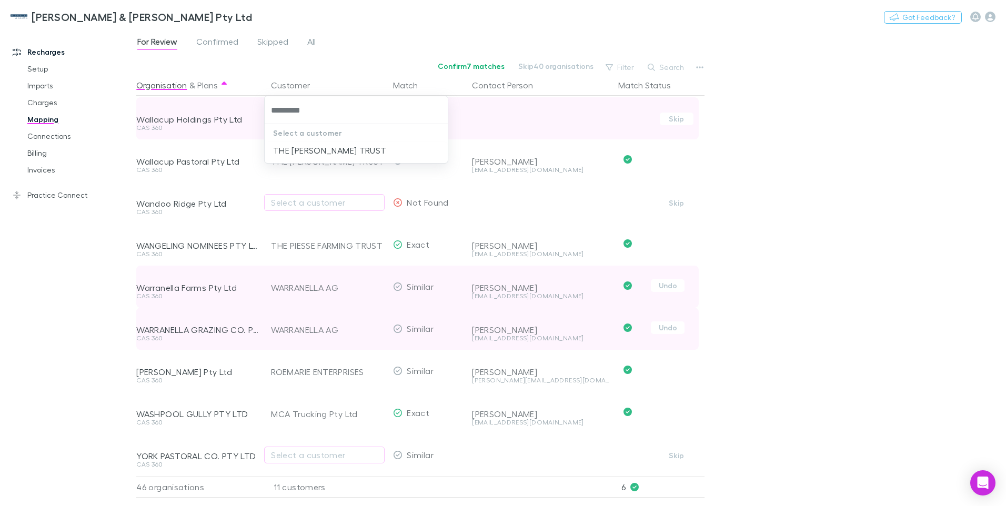
type input "**********"
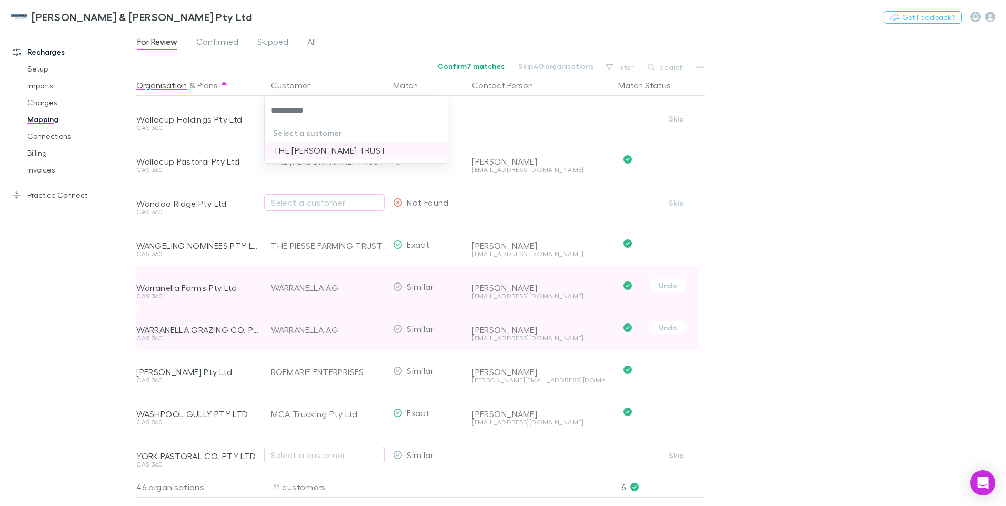
click at [300, 149] on li "THE JAMES RAMM TRUST" at bounding box center [356, 150] width 183 height 17
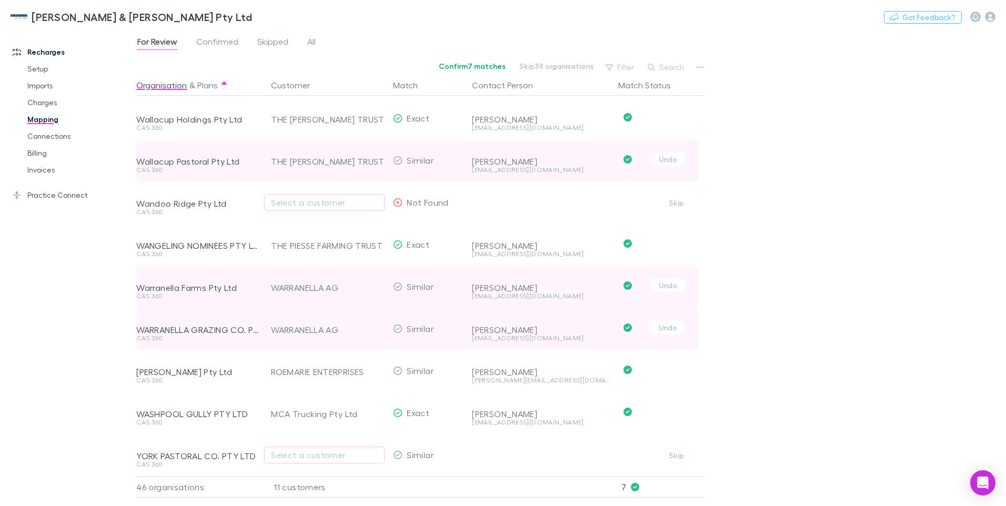
scroll to position [1301, 0]
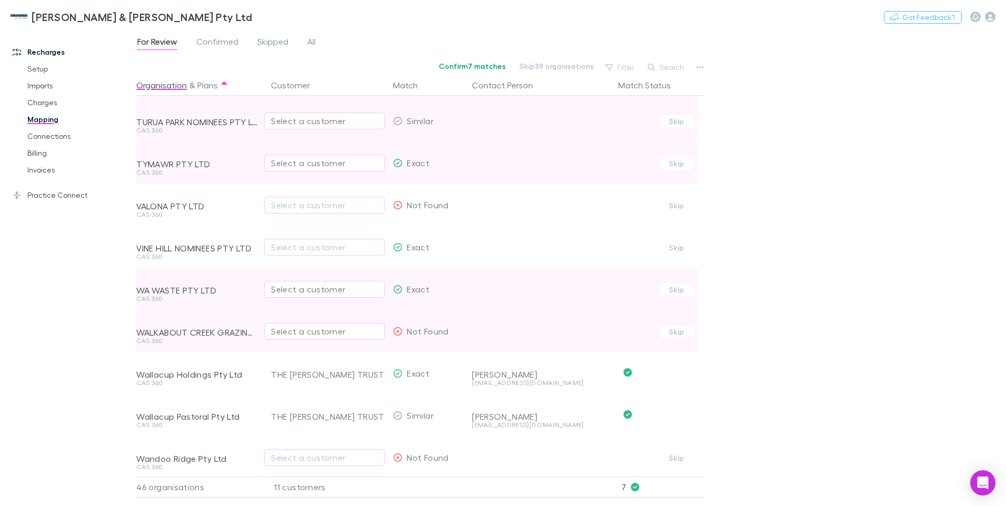
click at [276, 331] on div "Select a customer" at bounding box center [324, 331] width 107 height 13
type input "********"
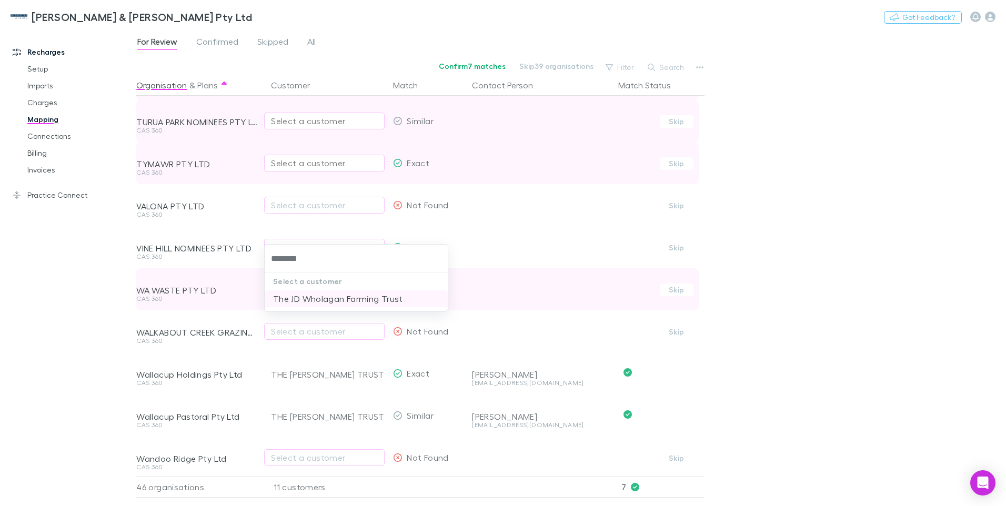
click at [364, 297] on li "The JD Wholagan Farming Trust" at bounding box center [356, 298] width 183 height 17
click at [288, 287] on div "Select a customer" at bounding box center [324, 289] width 107 height 13
type input "********"
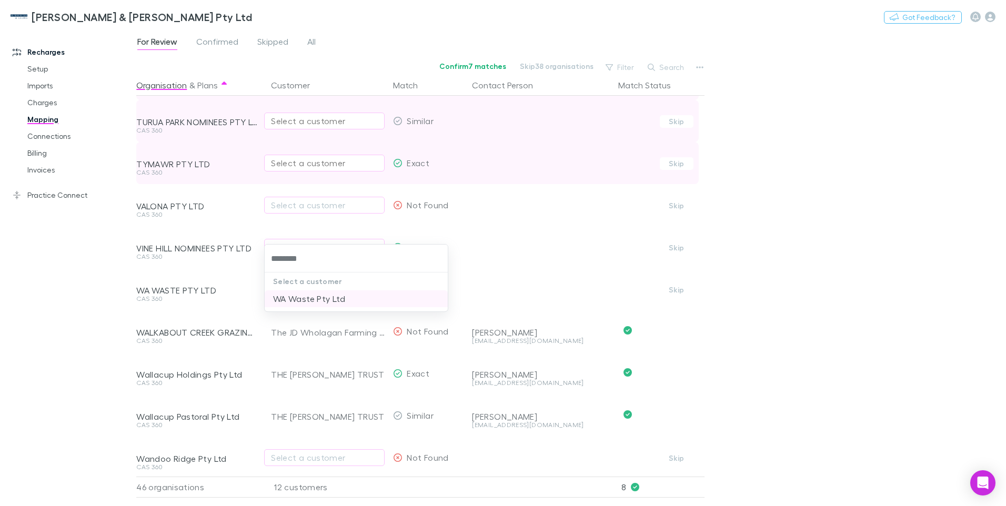
click at [299, 300] on li "WA Waste Pty Ltd" at bounding box center [356, 298] width 183 height 17
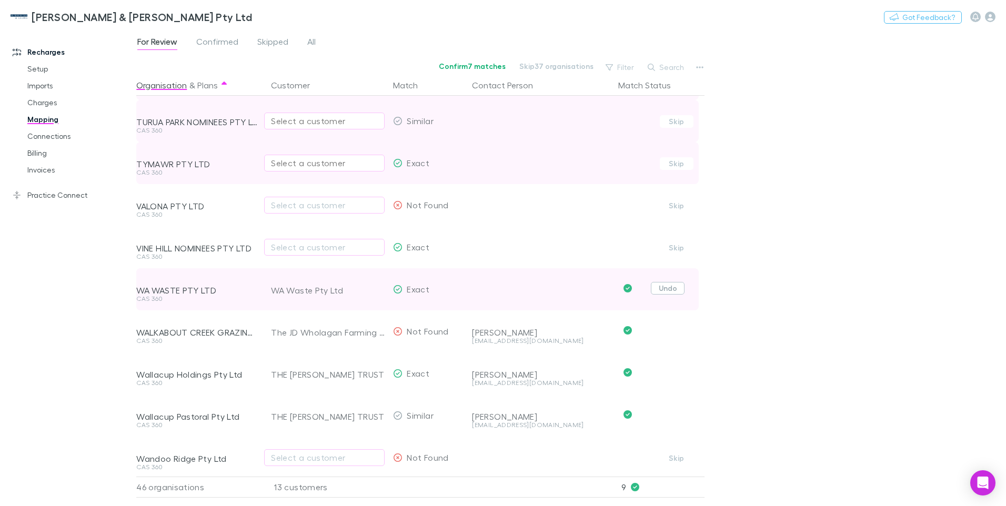
click at [666, 289] on button "Undo" at bounding box center [668, 288] width 34 height 13
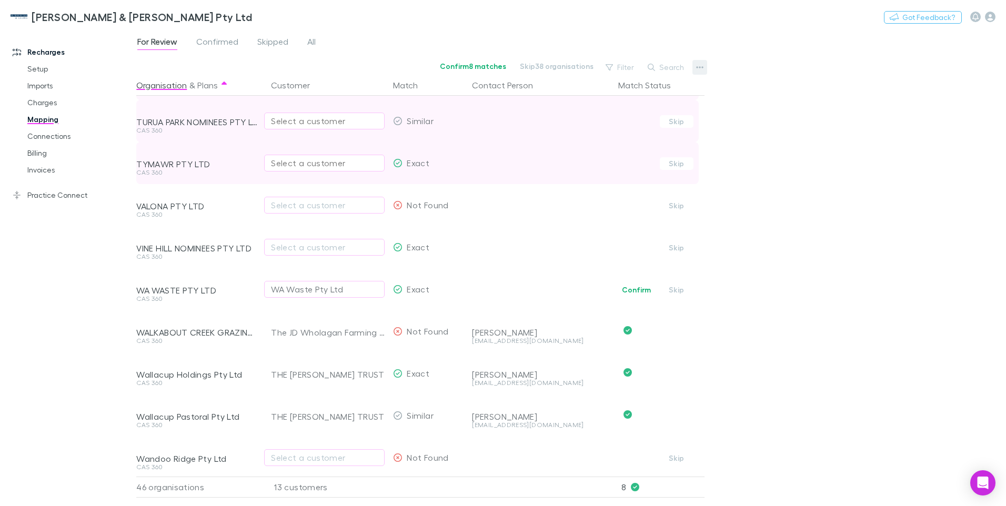
click at [697, 68] on icon "button" at bounding box center [699, 67] width 7 height 8
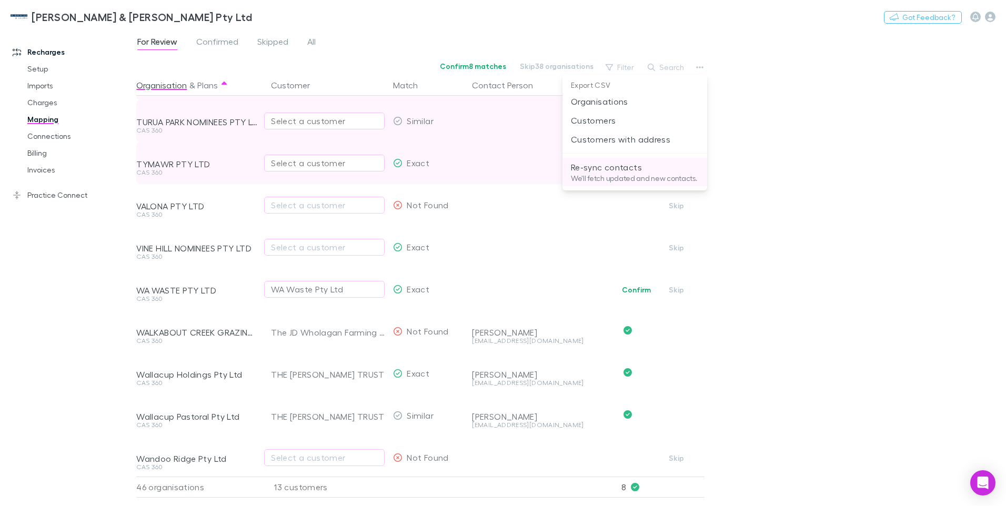
click at [602, 176] on p "We'll fetch updated and new contacts." at bounding box center [635, 178] width 128 height 9
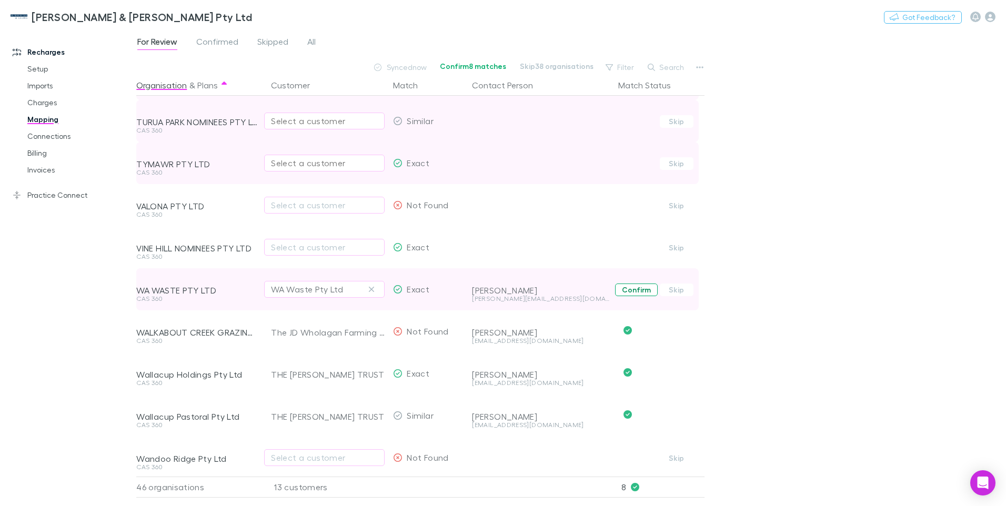
click at [630, 290] on button "Confirm" at bounding box center [636, 290] width 43 height 13
click at [714, 392] on div "For Review Confirmed Skipped All Synced now Confirm 7 matches Skip 37 organisat…" at bounding box center [571, 267] width 870 height 477
click at [213, 42] on span "Confirmed" at bounding box center [217, 43] width 42 height 14
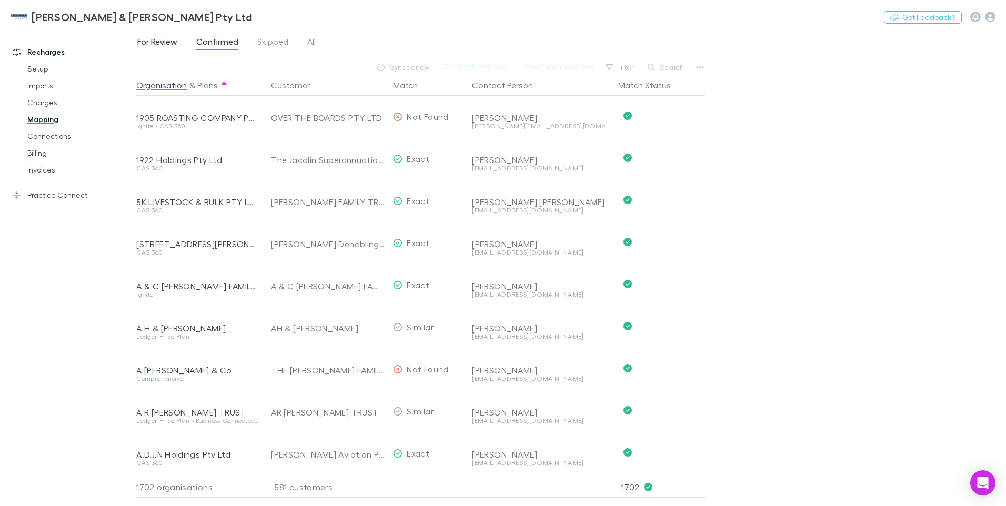
click at [151, 38] on span "For Review" at bounding box center [157, 43] width 40 height 14
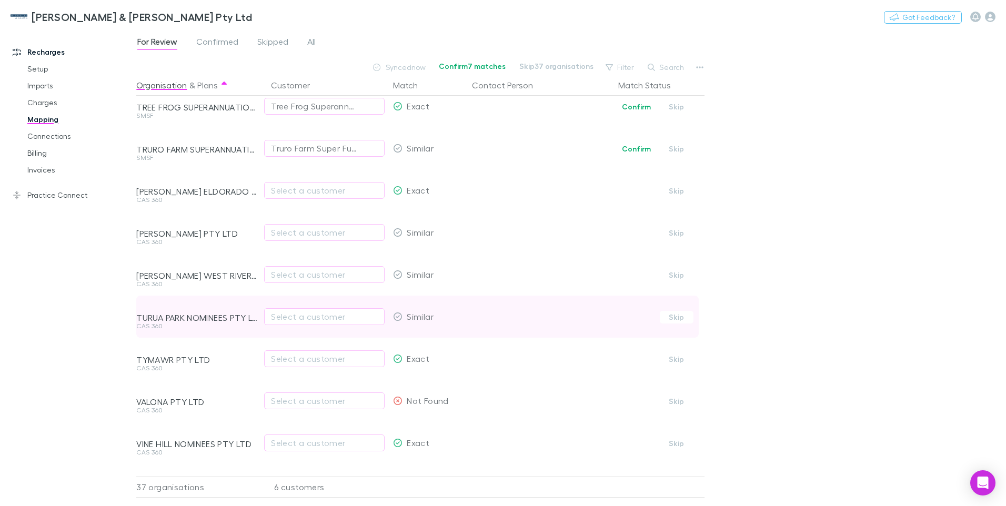
scroll to position [1185, 0]
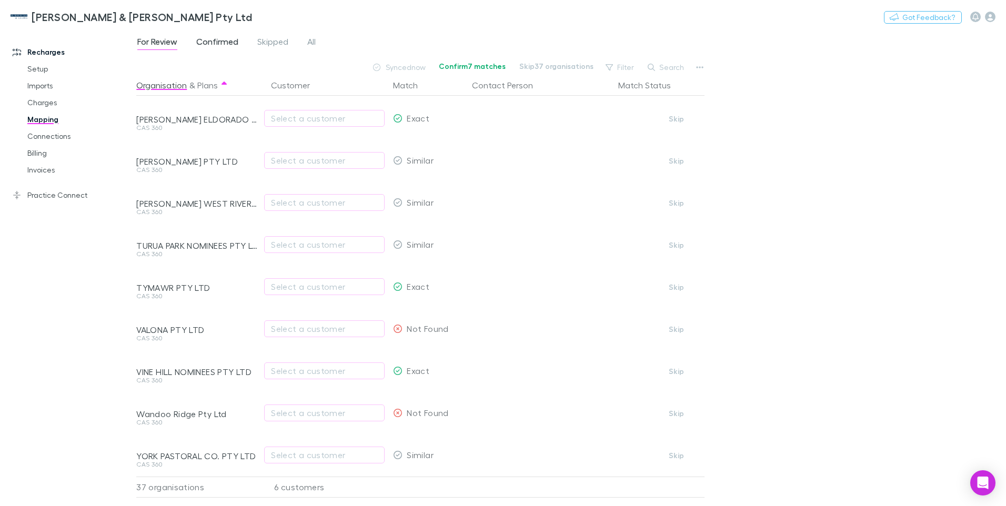
click at [221, 39] on span "Confirmed" at bounding box center [217, 43] width 42 height 14
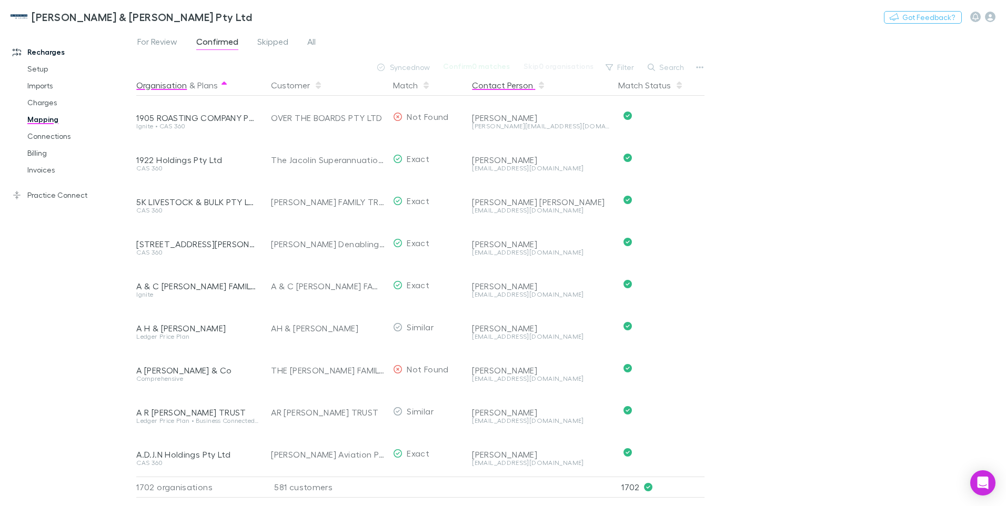
click at [503, 92] on button "Contact Person" at bounding box center [509, 85] width 74 height 21
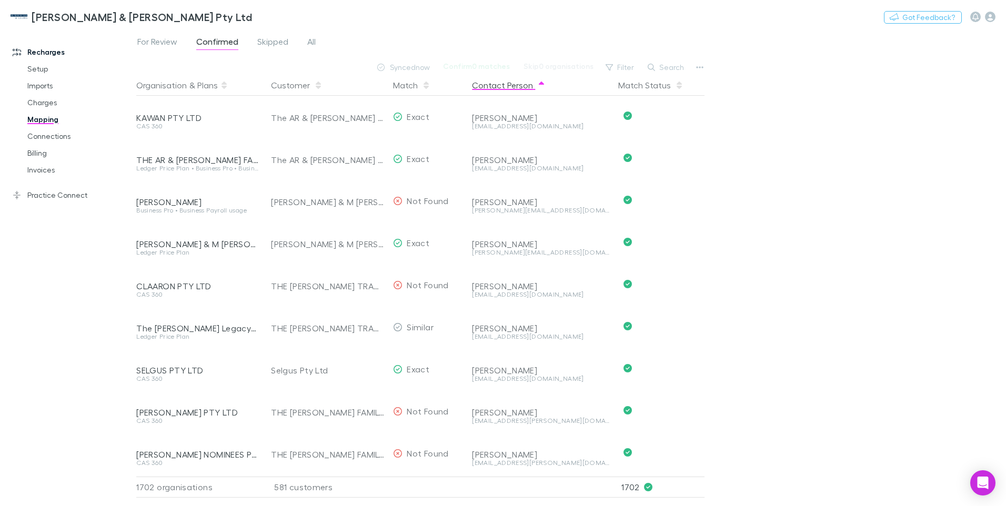
click at [503, 92] on button "Contact Person" at bounding box center [509, 85] width 74 height 21
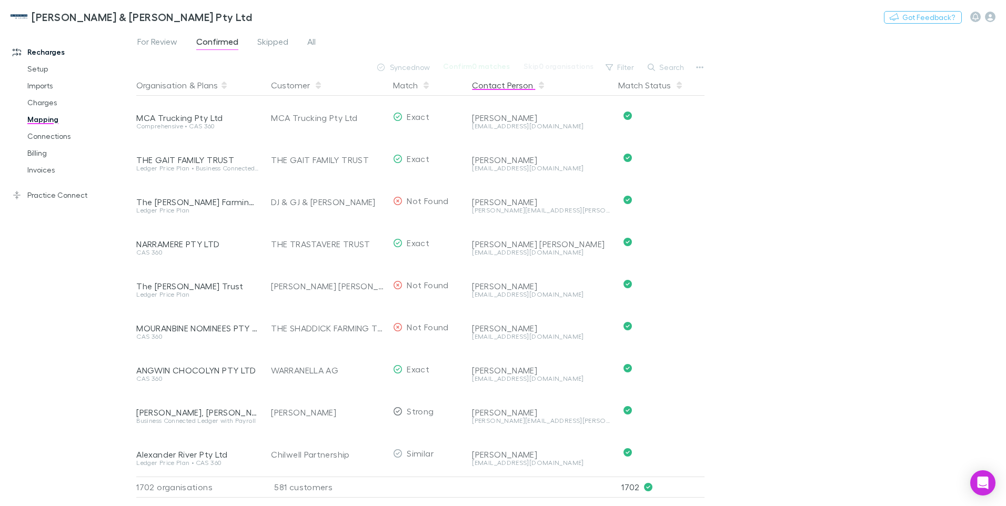
click at [503, 92] on button "Contact Person" at bounding box center [509, 85] width 74 height 21
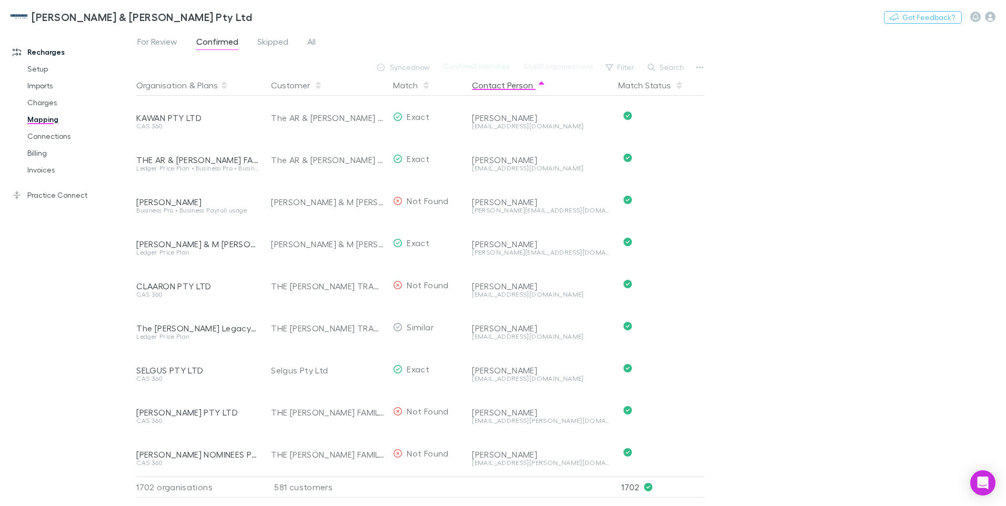
click at [516, 94] on button "Contact Person" at bounding box center [509, 85] width 74 height 21
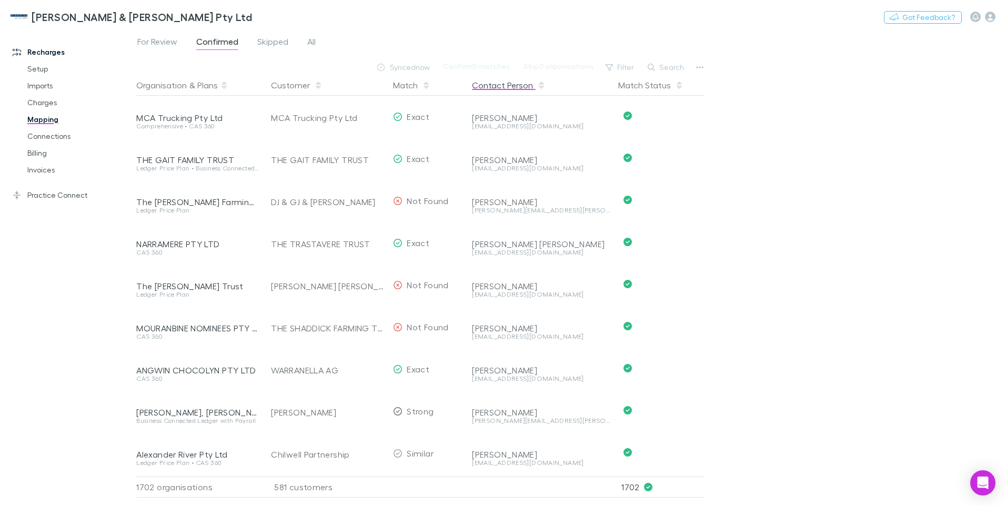
click at [516, 94] on button "Contact Person" at bounding box center [509, 85] width 74 height 21
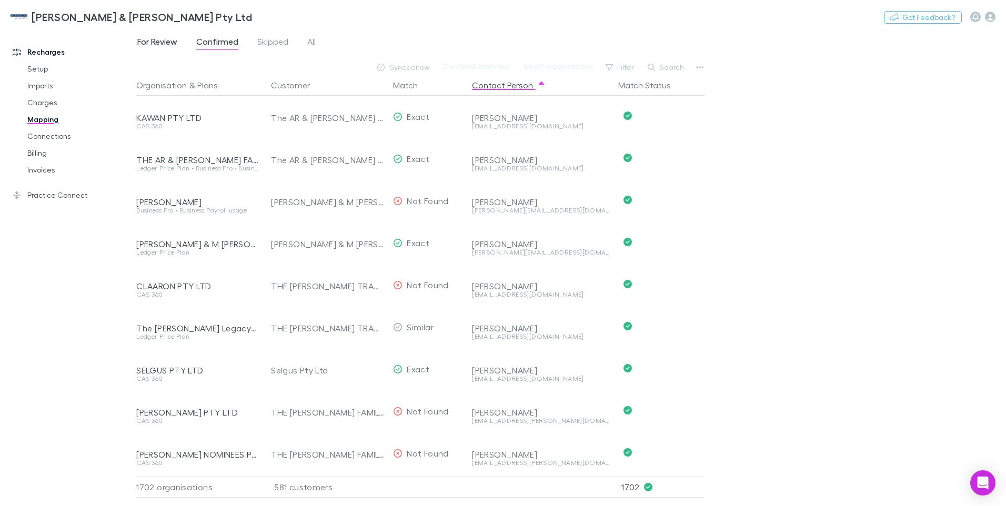
click at [159, 44] on span "For Review" at bounding box center [157, 43] width 40 height 14
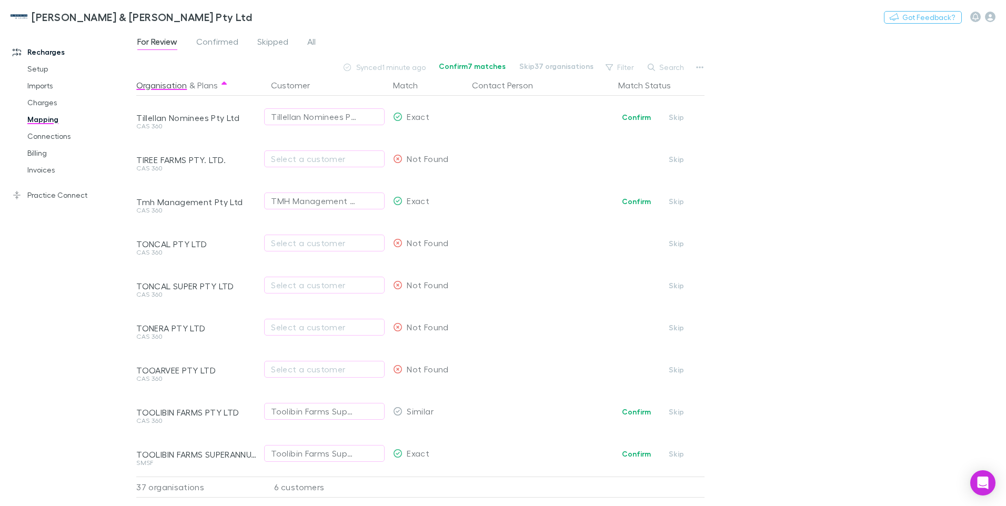
scroll to position [895, 0]
